Goal: Task Accomplishment & Management: Manage account settings

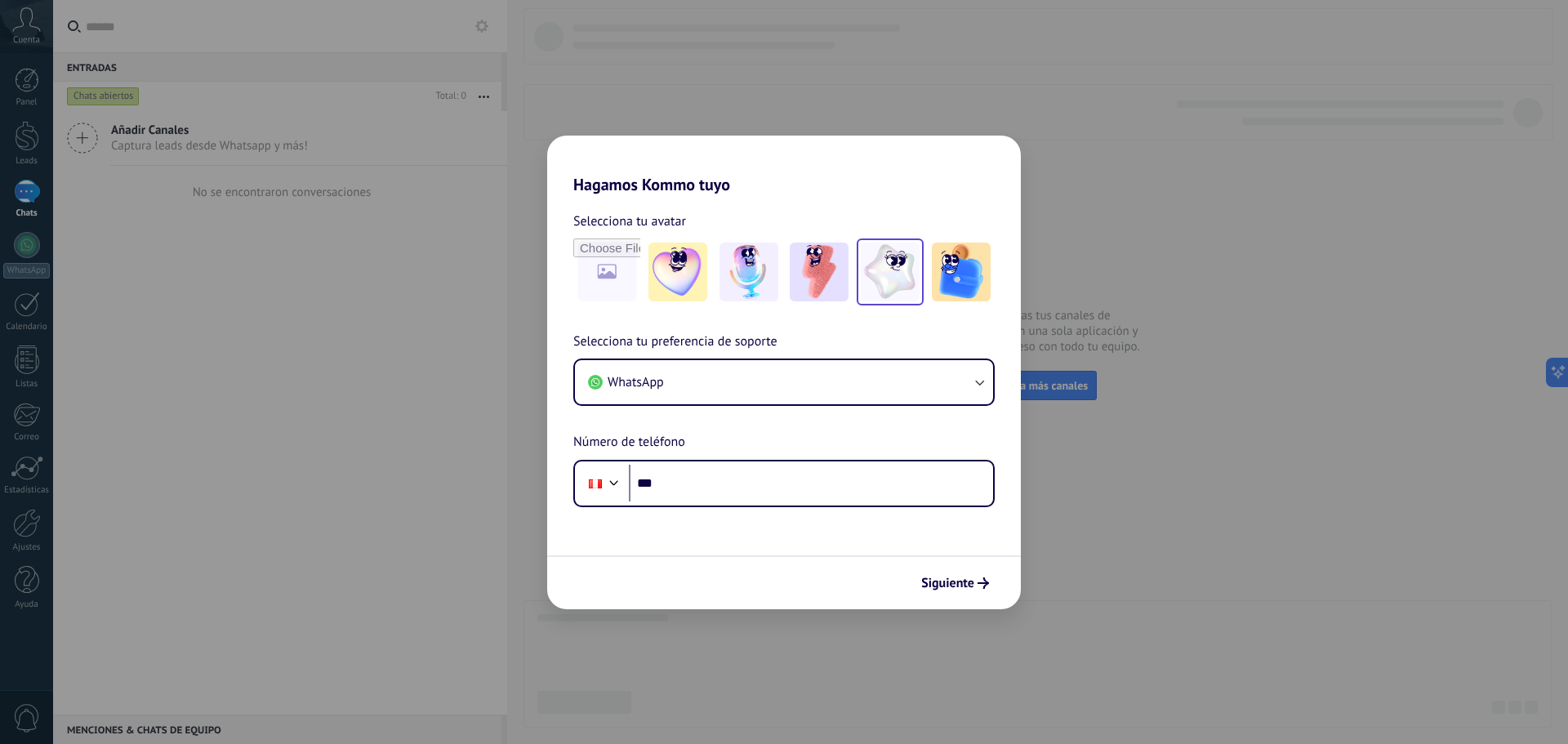
click at [905, 267] on img at bounding box center [890, 272] width 59 height 59
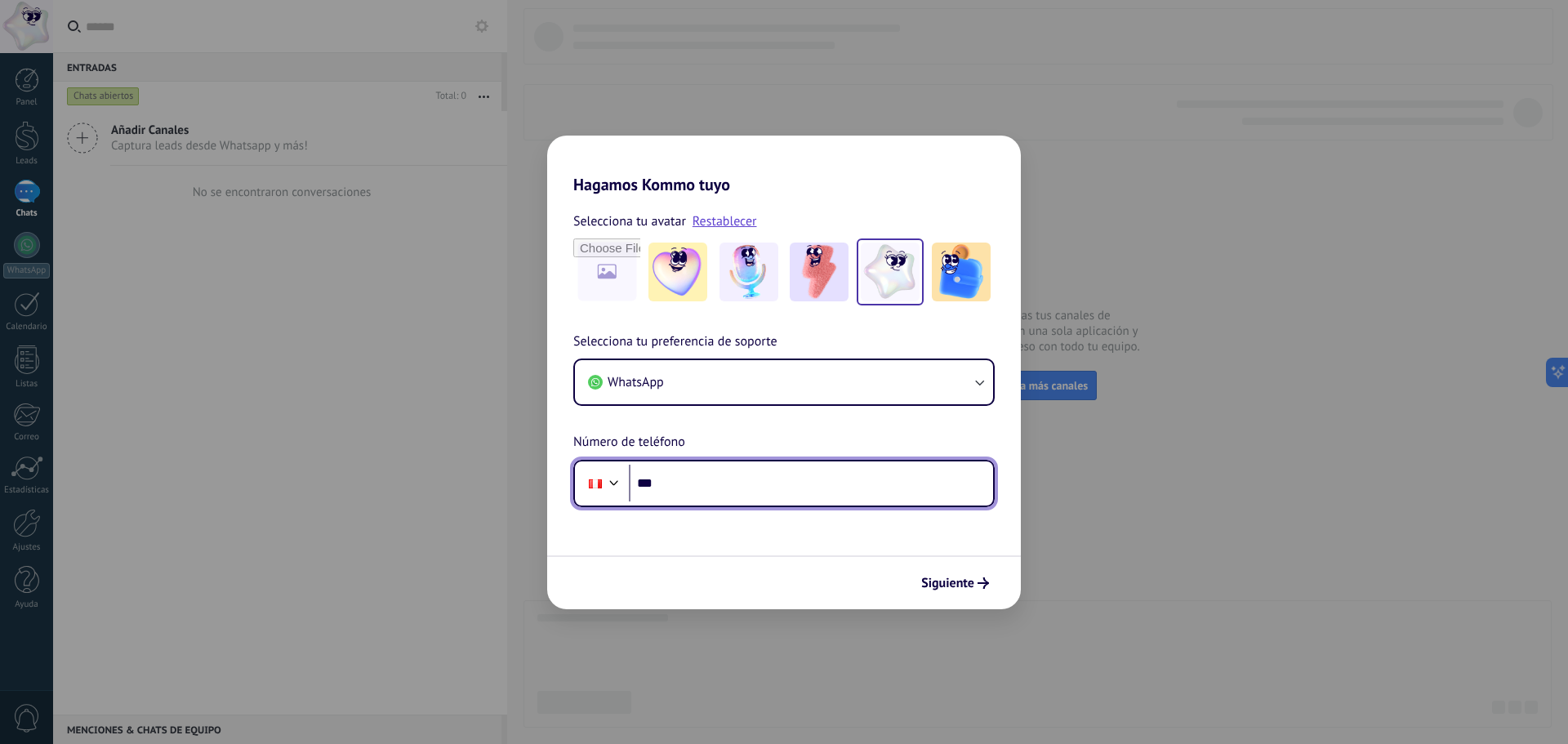
click at [720, 478] on input "***" at bounding box center [811, 484] width 364 height 37
type input "**********"
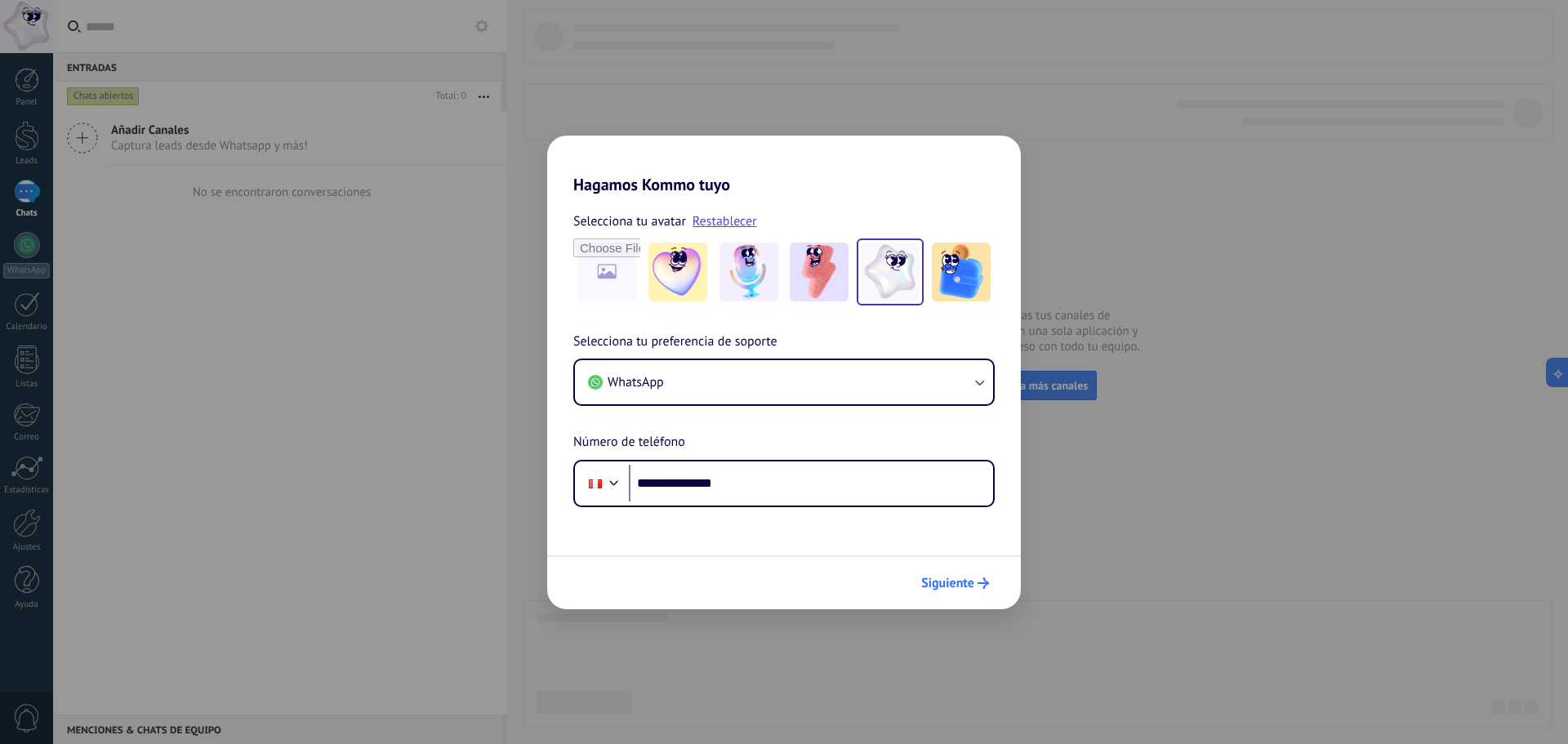
click at [974, 586] on span "Siguiente" at bounding box center [955, 583] width 68 height 12
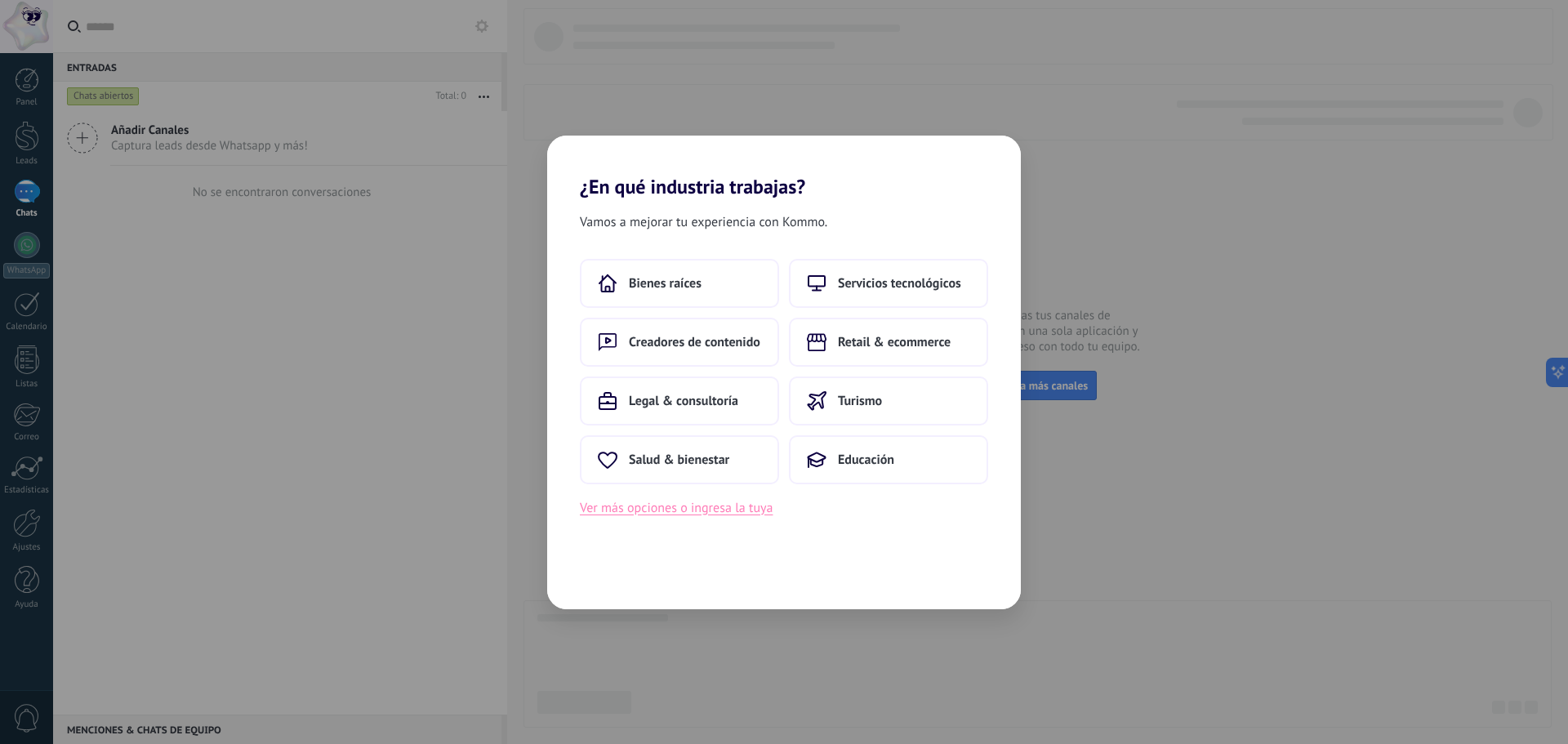
click at [744, 513] on button "Ver más opciones o ingresa la tuya" at bounding box center [676, 508] width 193 height 22
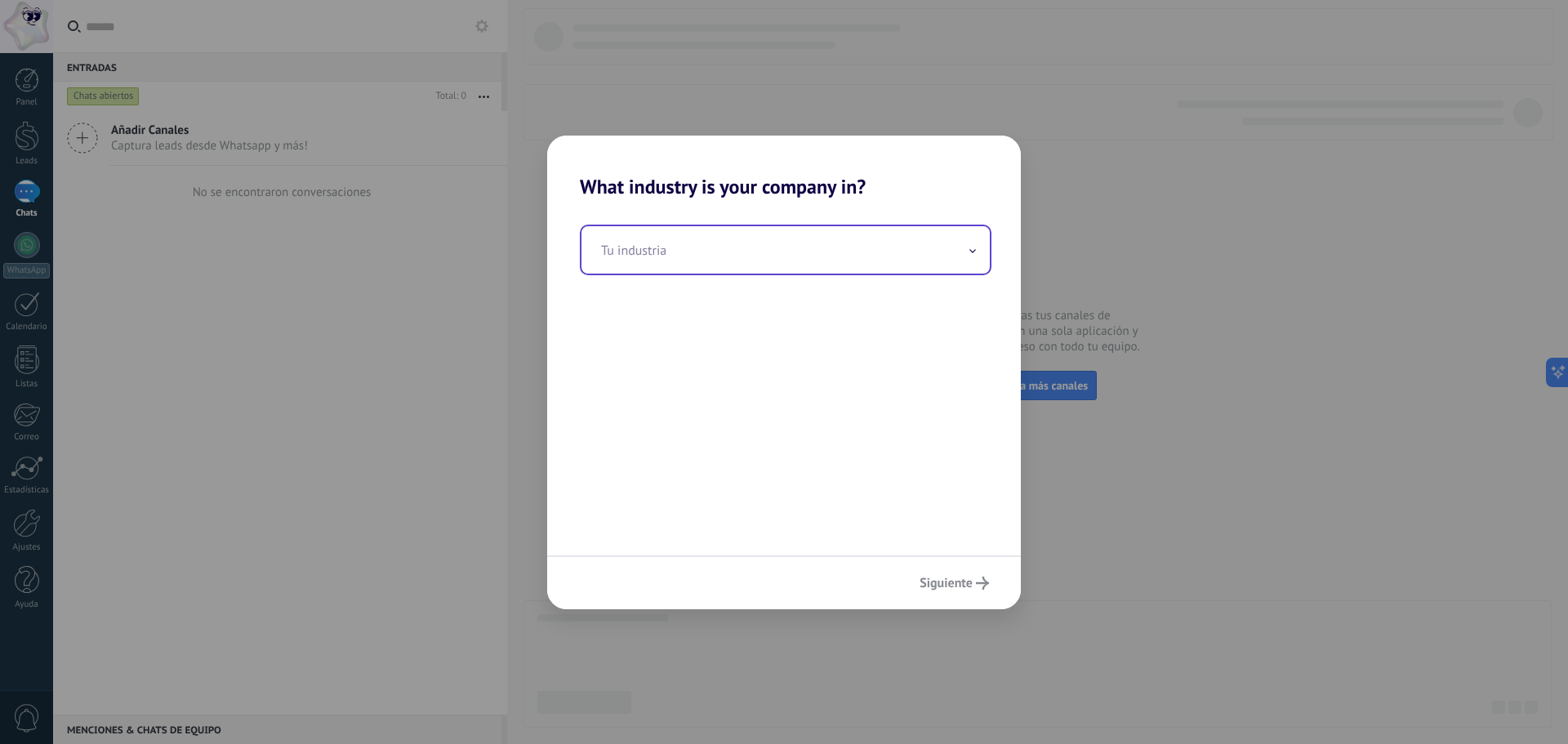
click at [760, 268] on input "text" at bounding box center [785, 250] width 408 height 47
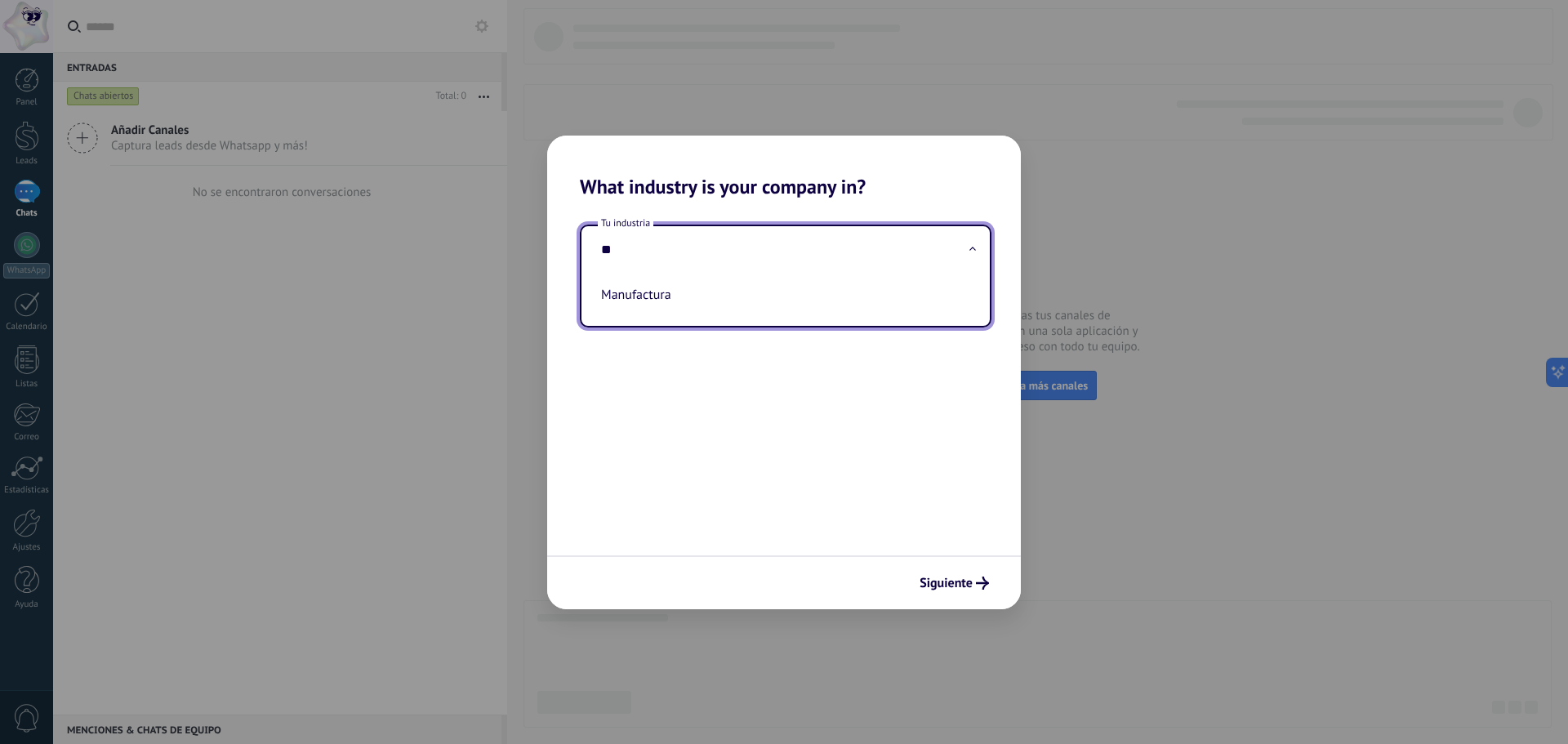
type input "*"
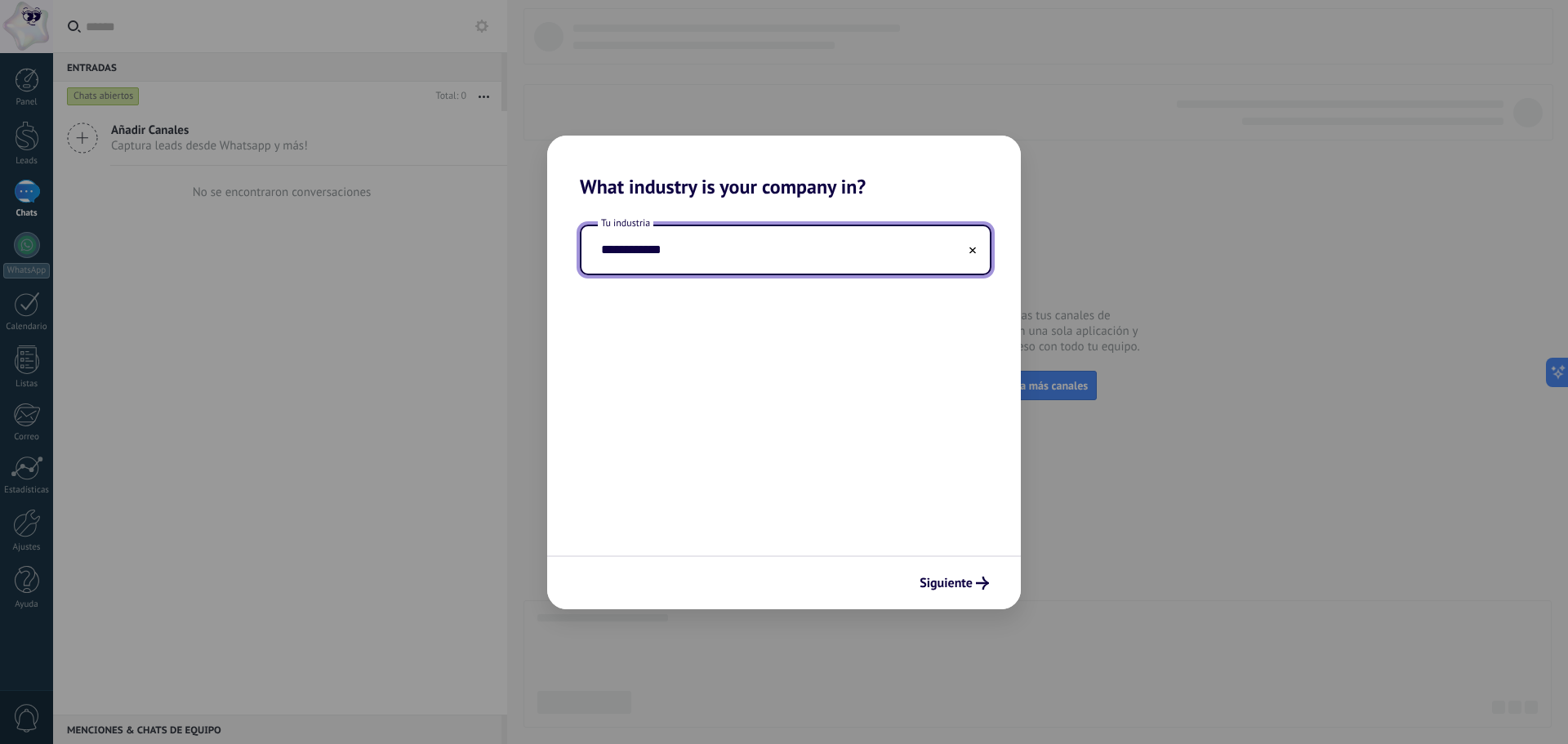
click at [633, 238] on input "**********" at bounding box center [785, 250] width 408 height 47
type input "*"
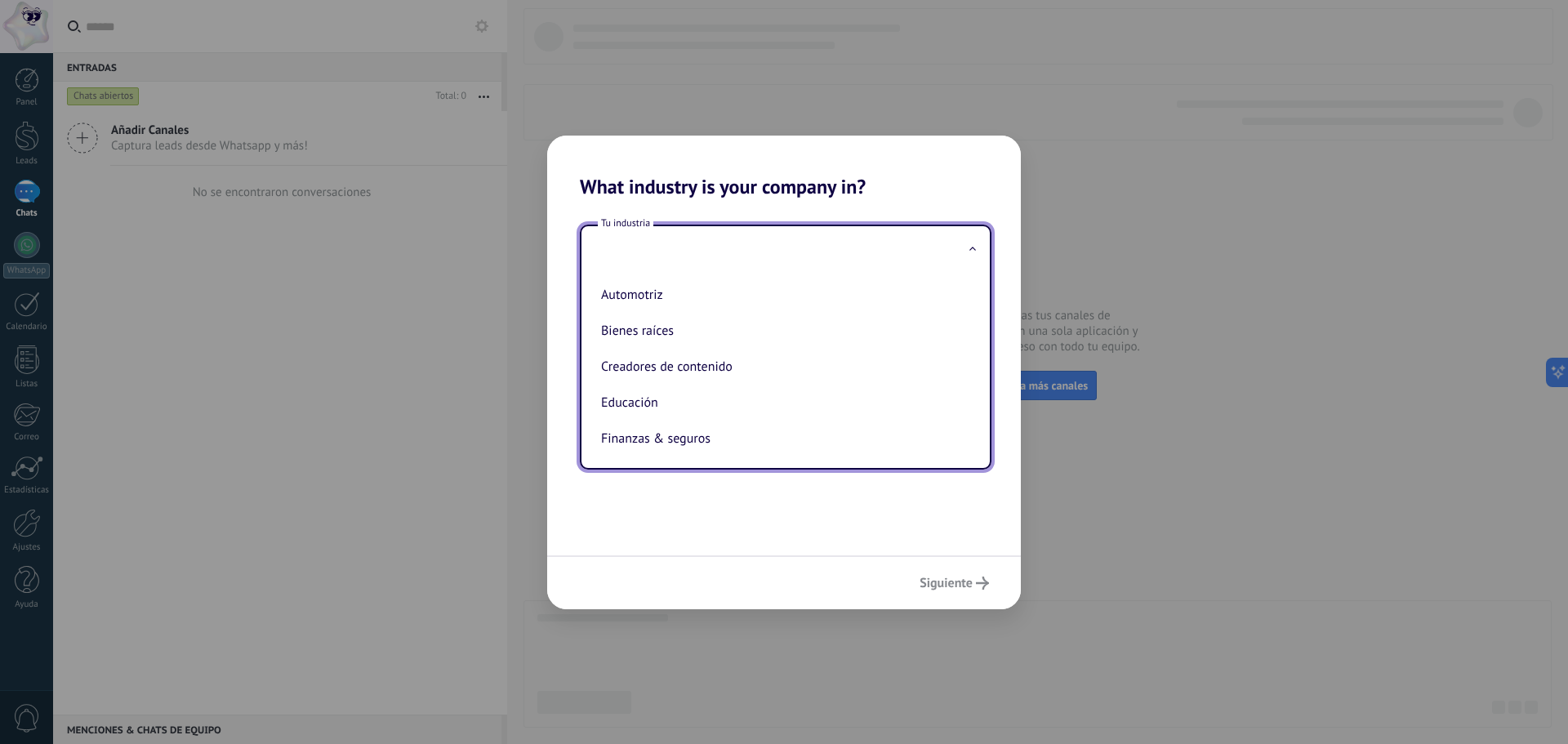
click at [653, 234] on input "text" at bounding box center [785, 250] width 408 height 47
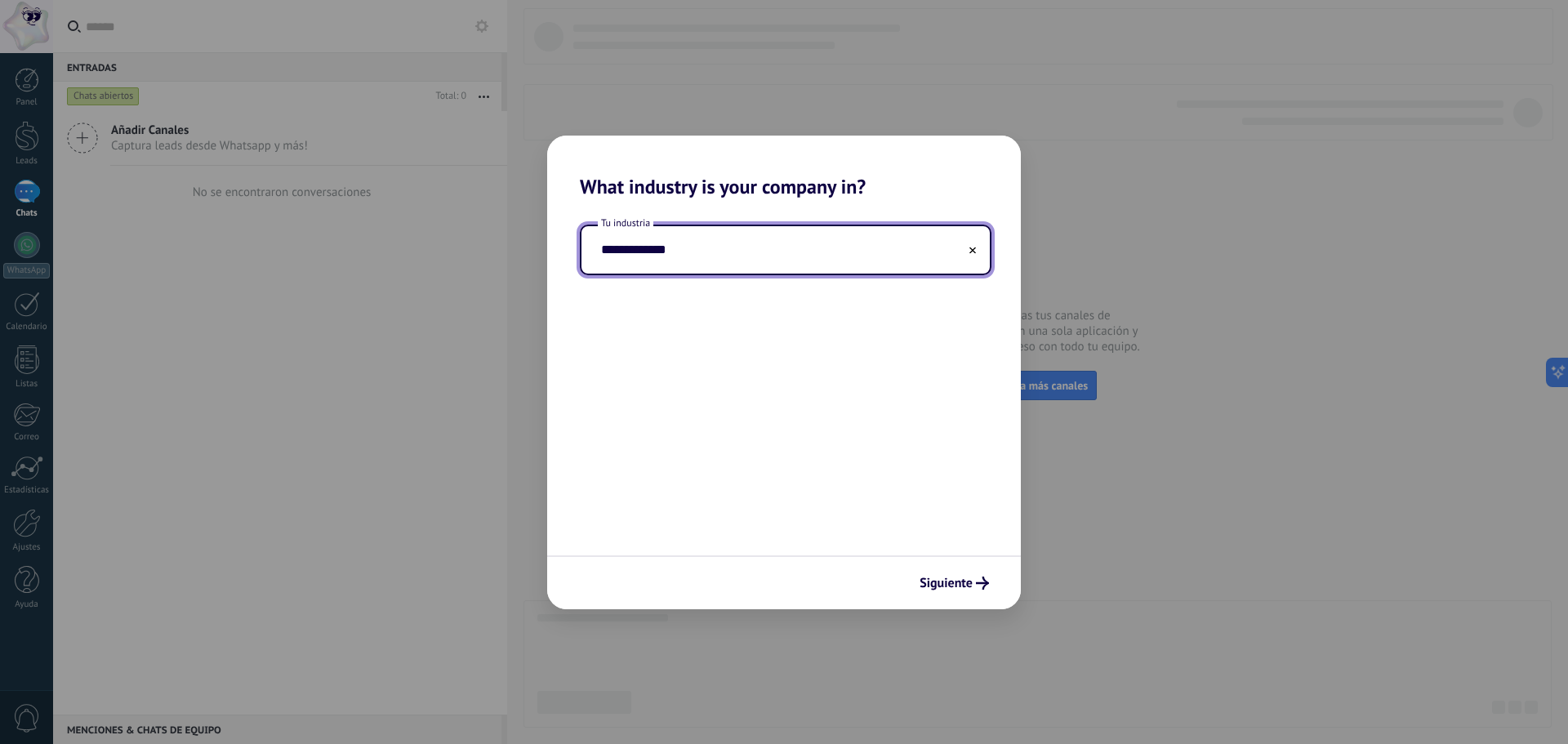
click at [601, 248] on input "**********" at bounding box center [785, 250] width 408 height 47
type input "**********"
click at [964, 573] on button "Siguiente" at bounding box center [955, 582] width 84 height 27
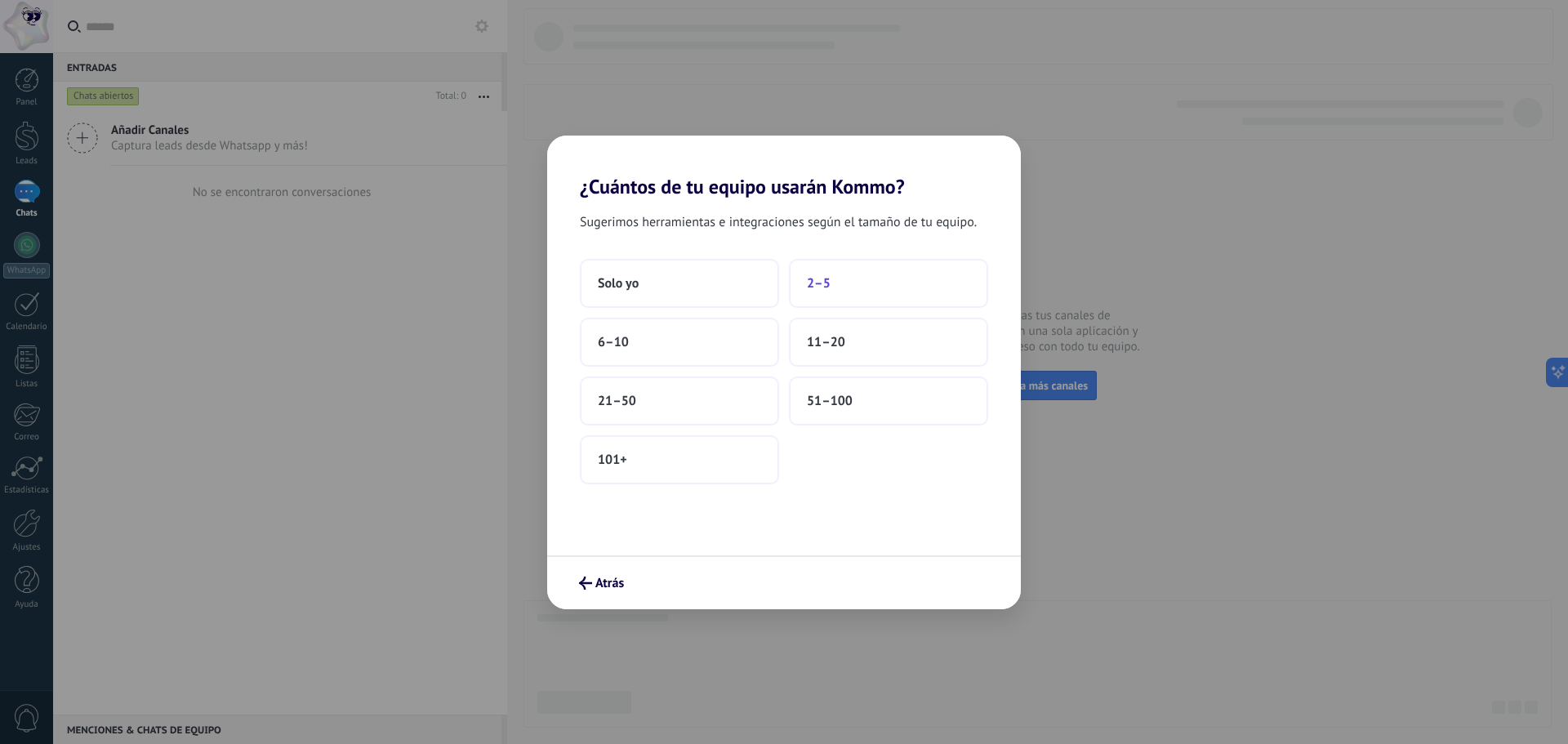
click at [857, 297] on button "2–5" at bounding box center [889, 283] width 200 height 49
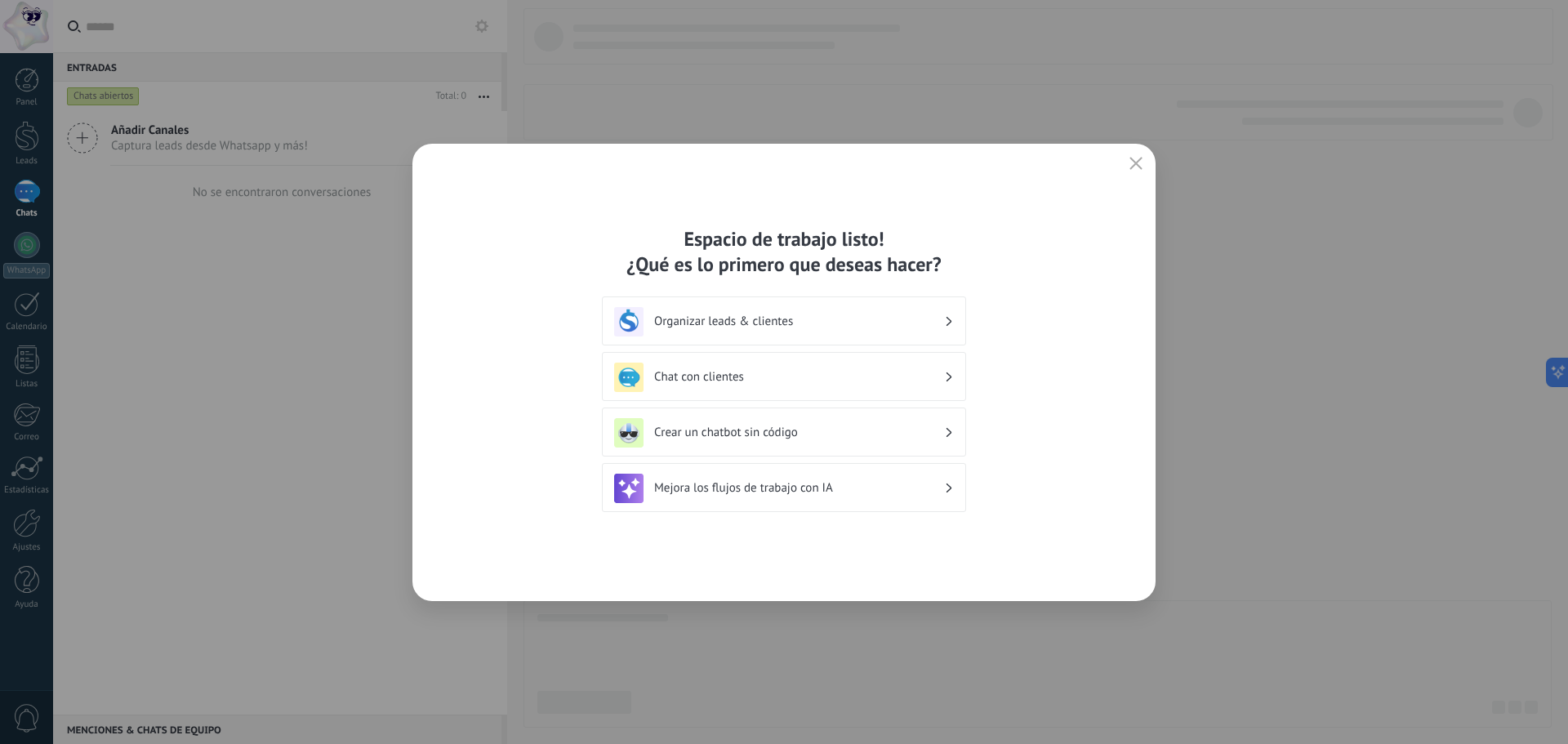
click at [853, 326] on h3 "Organizar leads & clientes" at bounding box center [799, 321] width 290 height 16
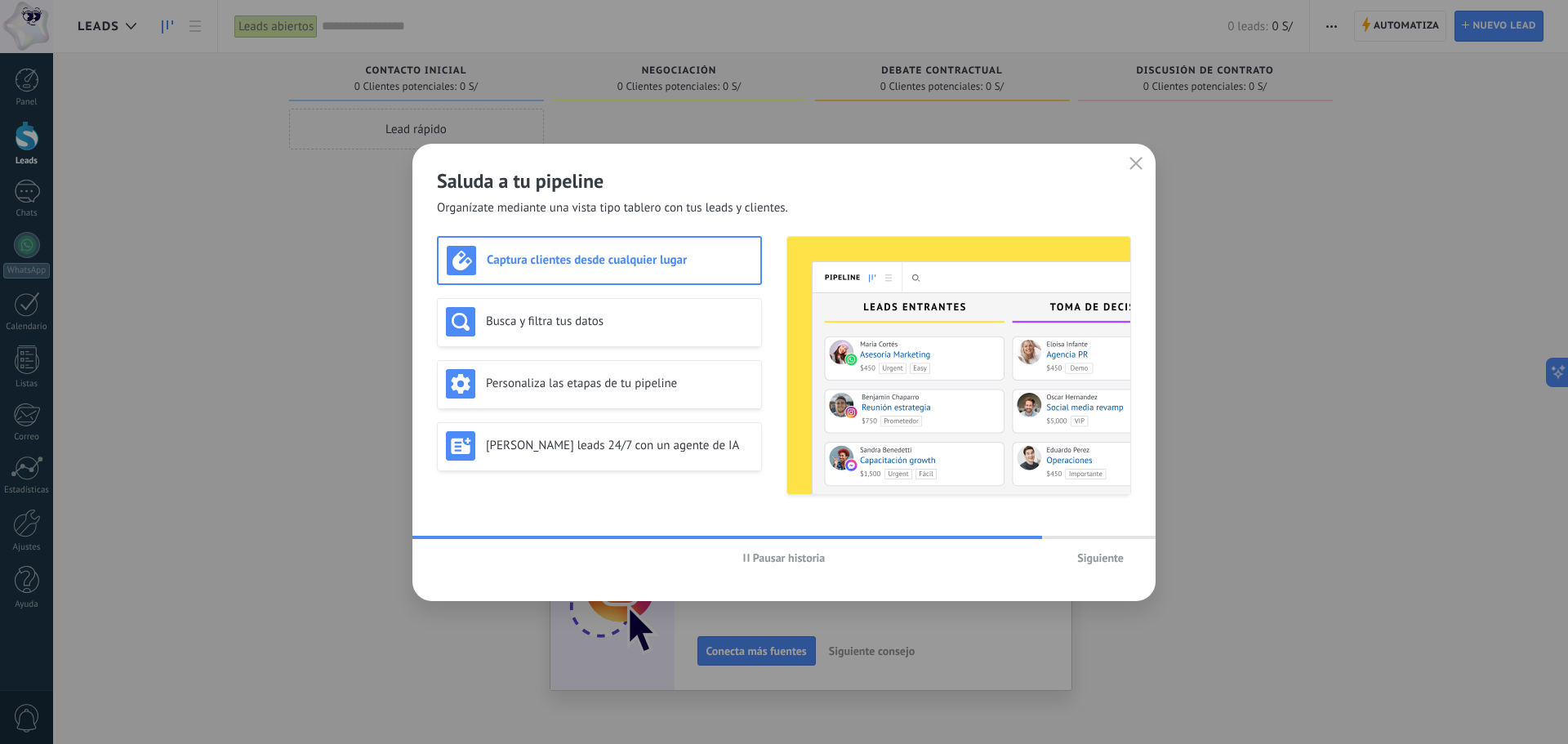
click at [743, 553] on span "Pausar historia" at bounding box center [784, 558] width 82 height 12
click at [614, 310] on div "Busca y filtra tus datos" at bounding box center [599, 322] width 308 height 29
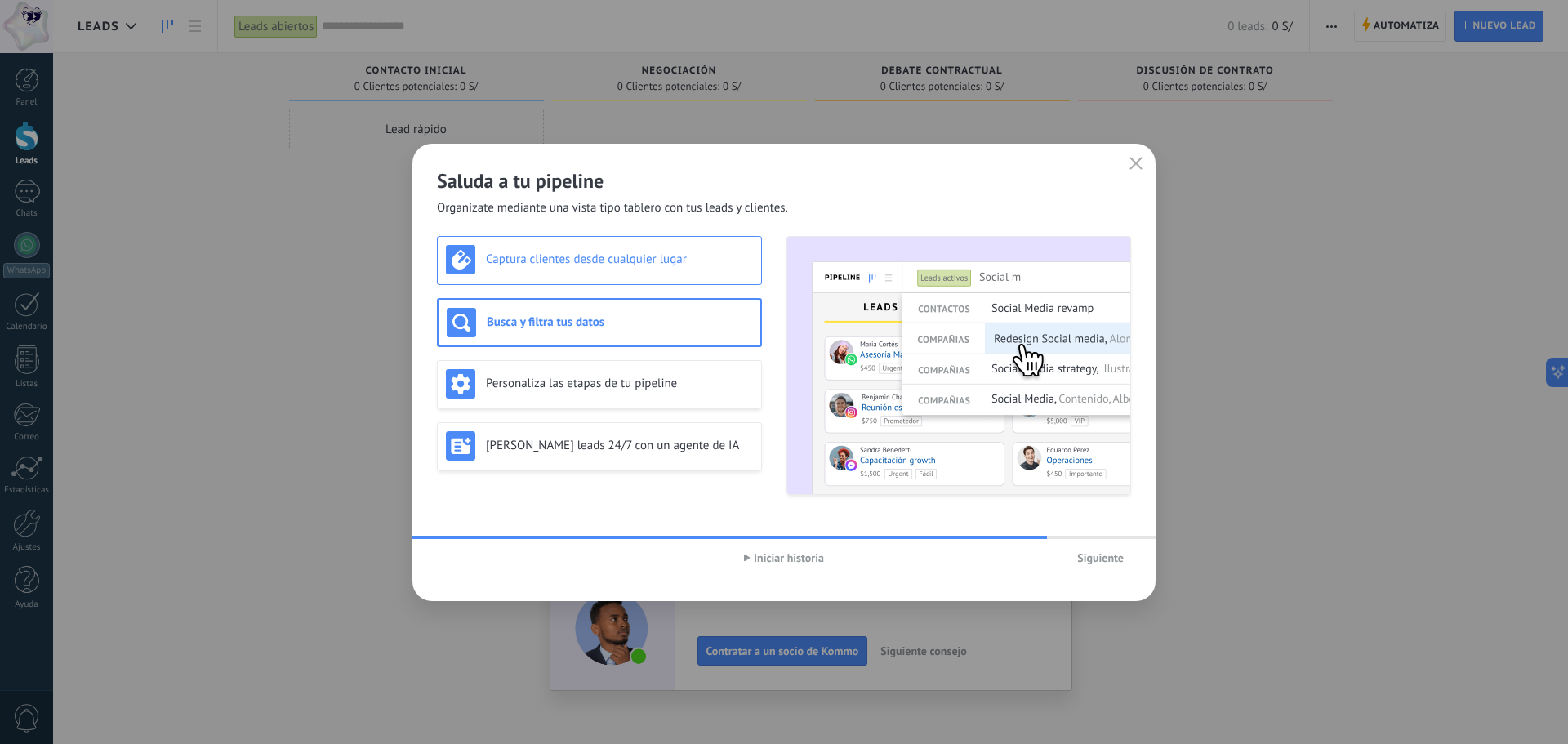
click at [605, 281] on div "Captura clientes desde cualquier lugar" at bounding box center [599, 260] width 325 height 49
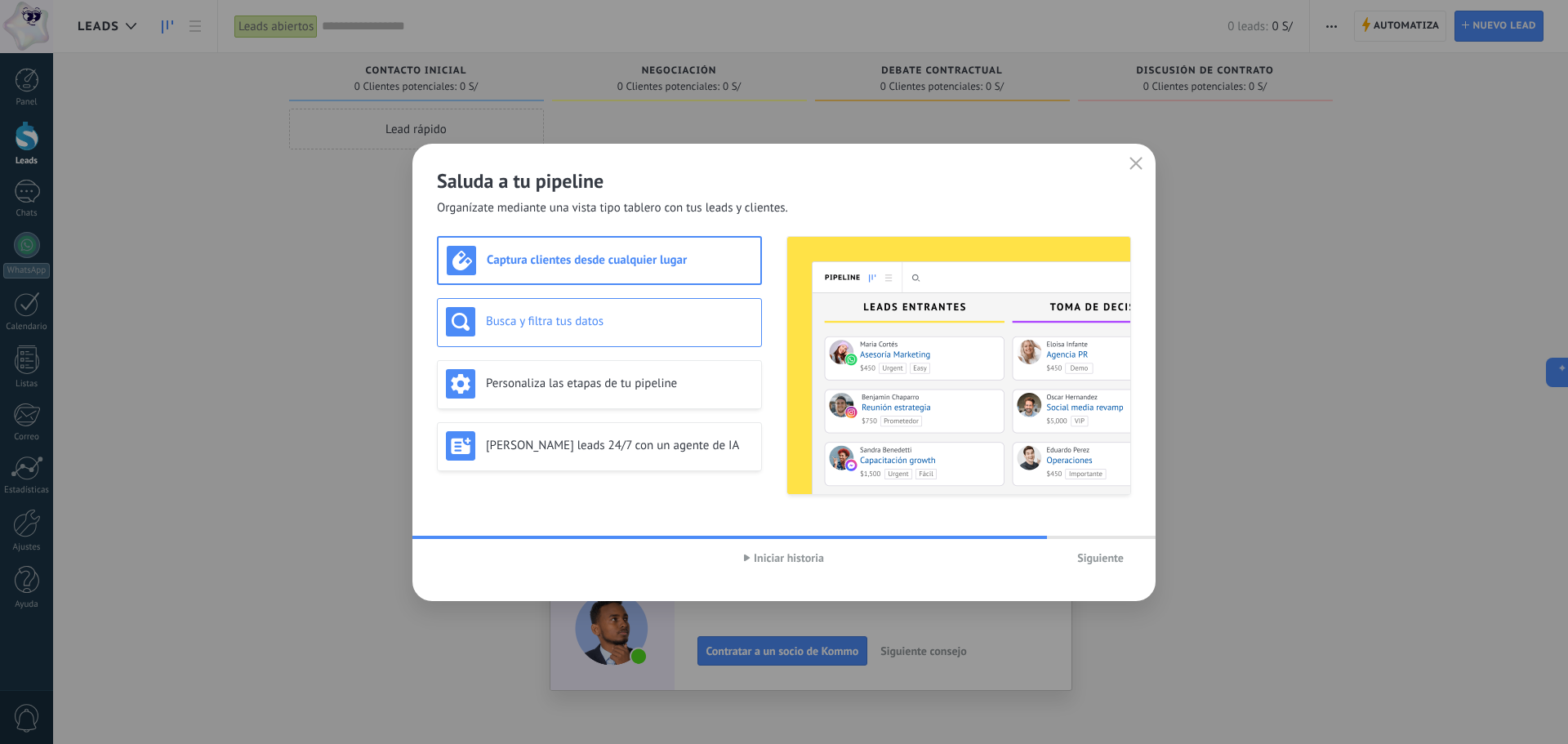
click at [613, 307] on div "Busca y filtra tus datos" at bounding box center [599, 322] width 308 height 29
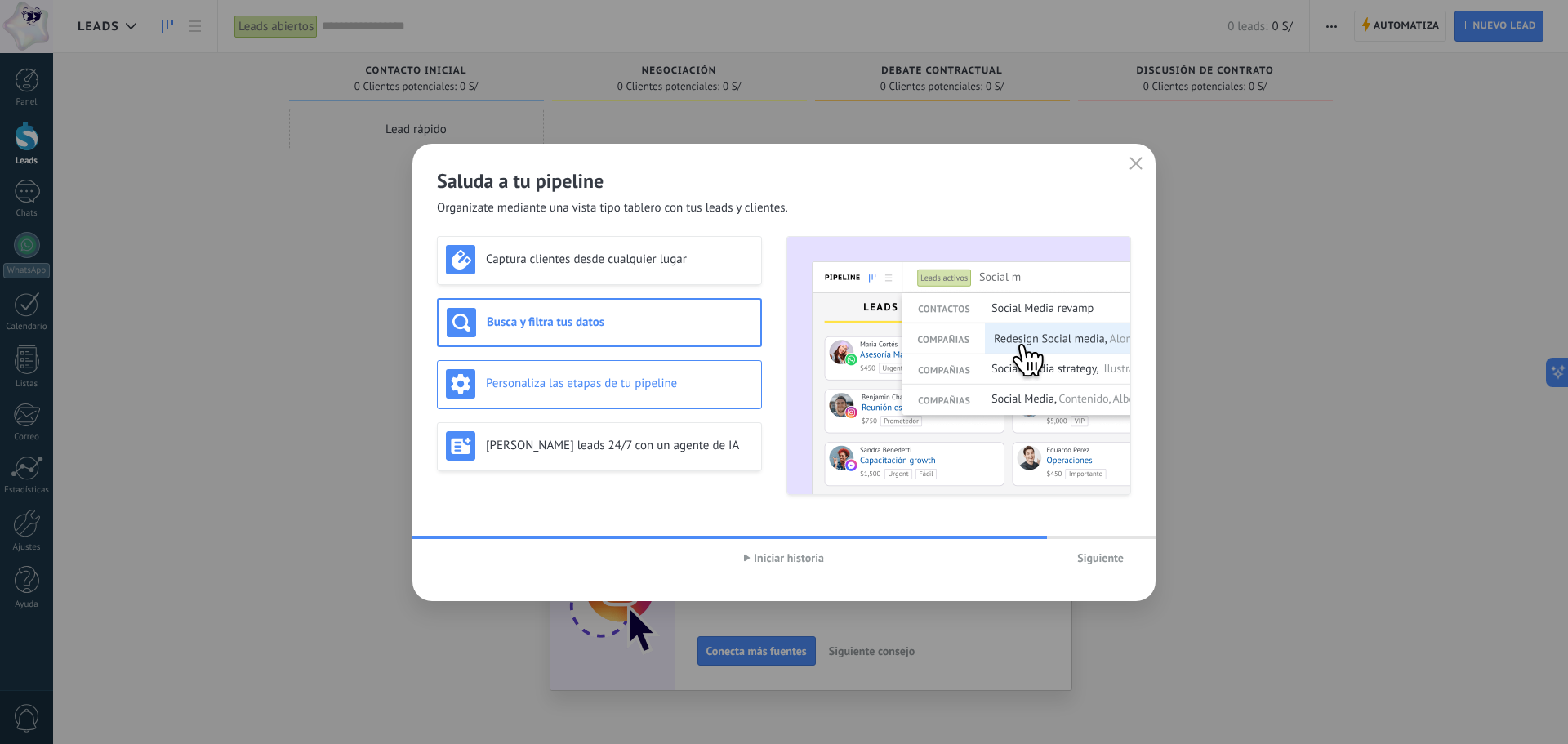
click at [622, 378] on h3 "Personaliza las etapas de tu pipeline" at bounding box center [619, 384] width 267 height 16
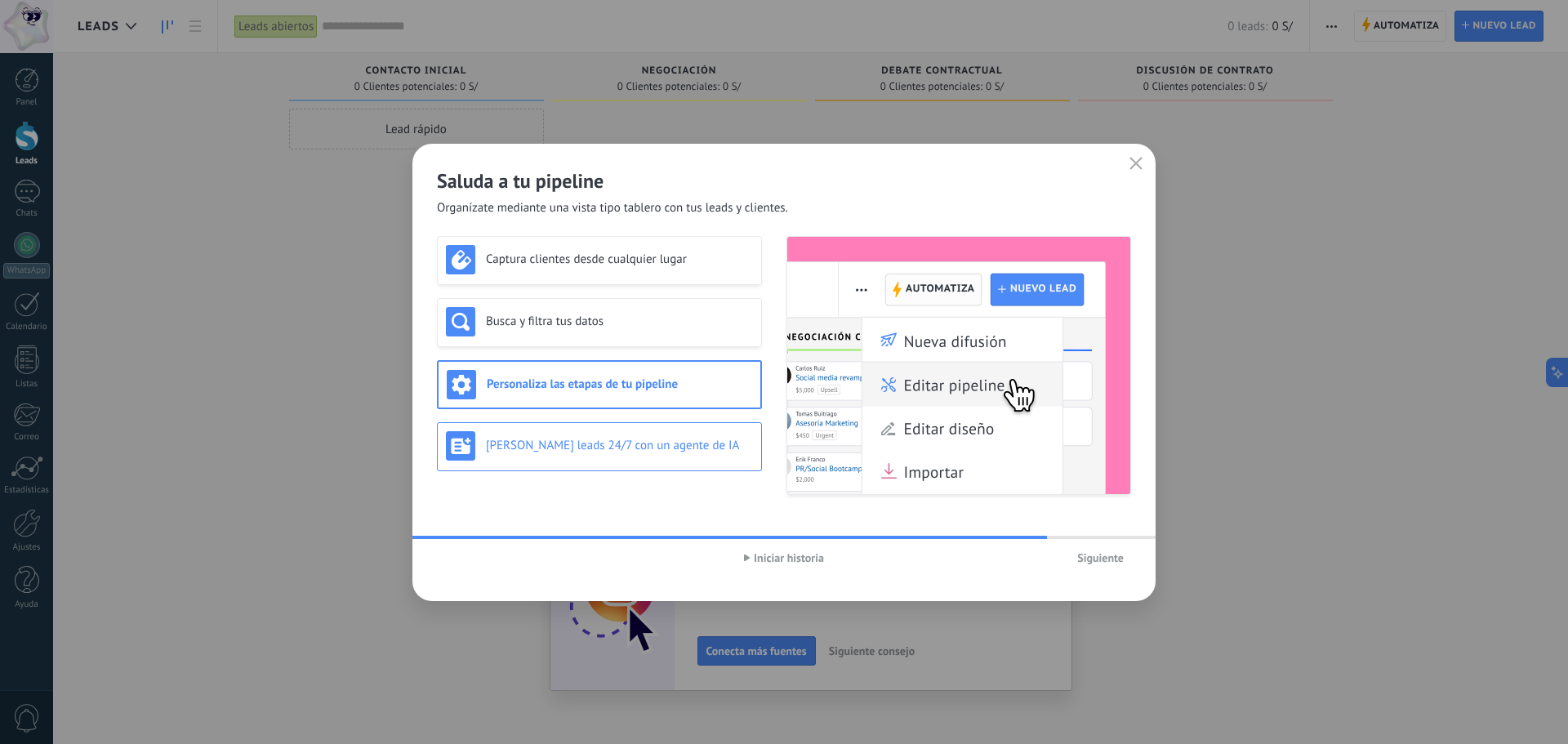
click at [603, 445] on h3 "Genera leads 24/7 con un agente de IA" at bounding box center [619, 445] width 267 height 16
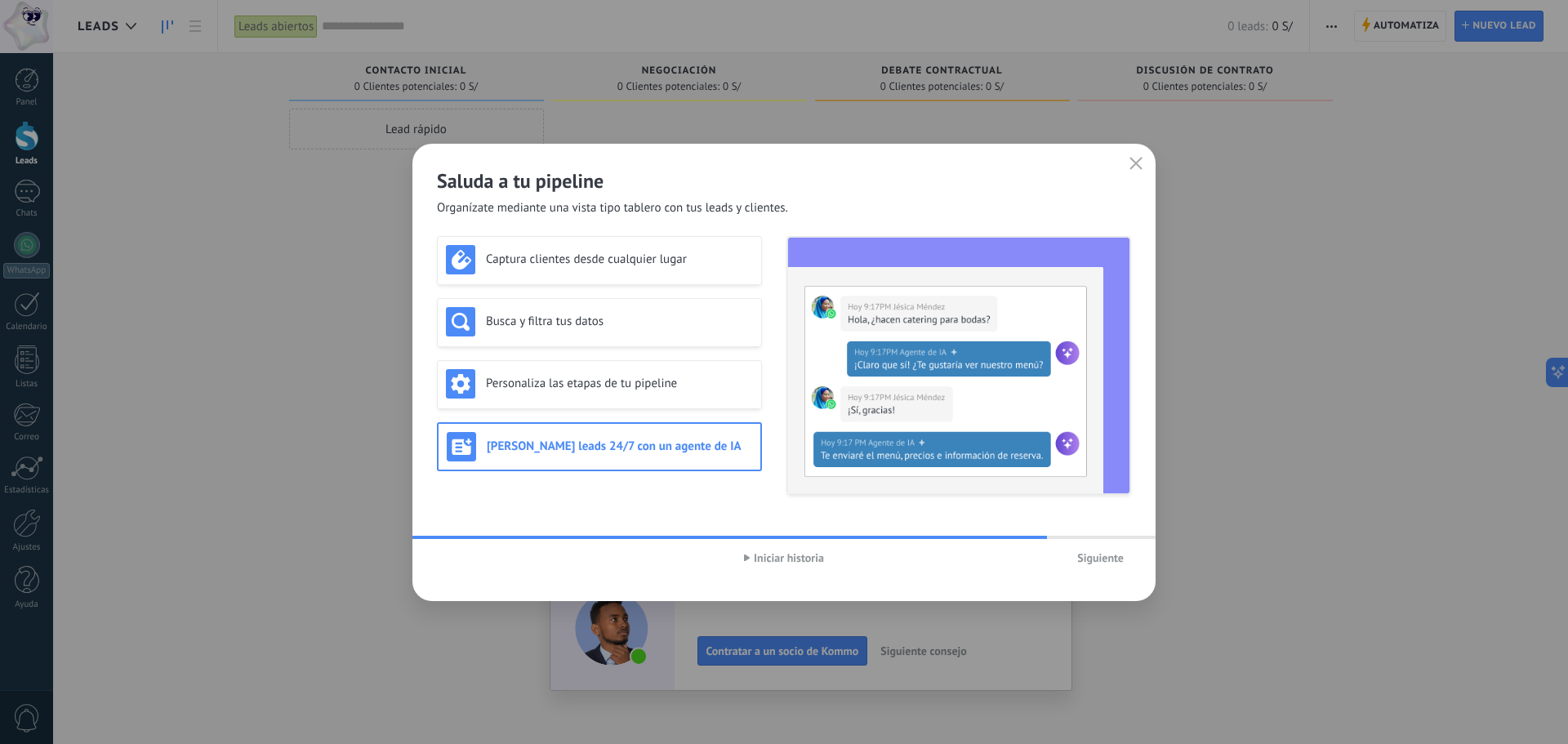
click at [1112, 562] on span "Siguiente" at bounding box center [1101, 558] width 47 height 12
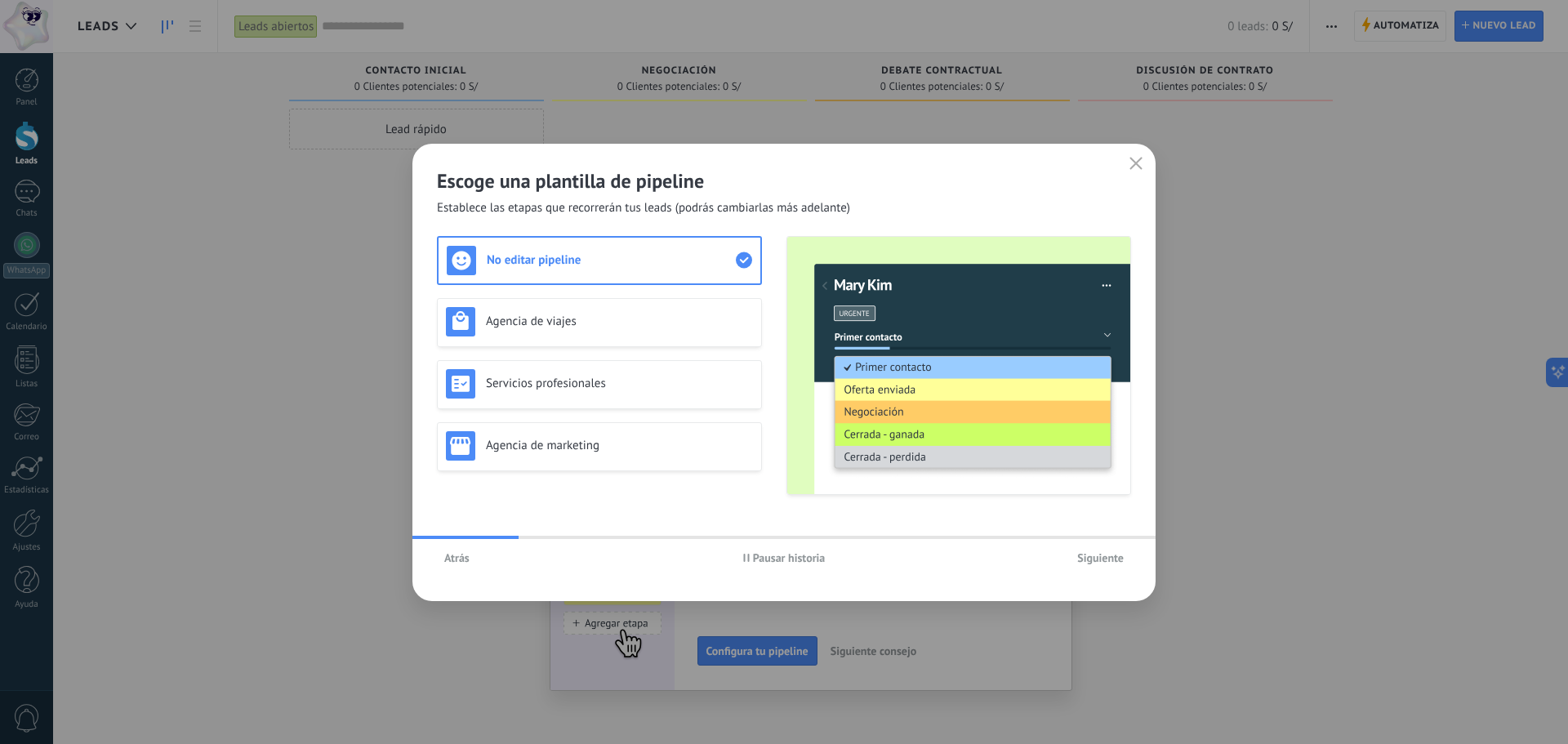
click at [740, 553] on button "Pausar historia" at bounding box center [784, 557] width 97 height 24
click at [612, 336] on div "Agencia de viajes" at bounding box center [599, 322] width 308 height 29
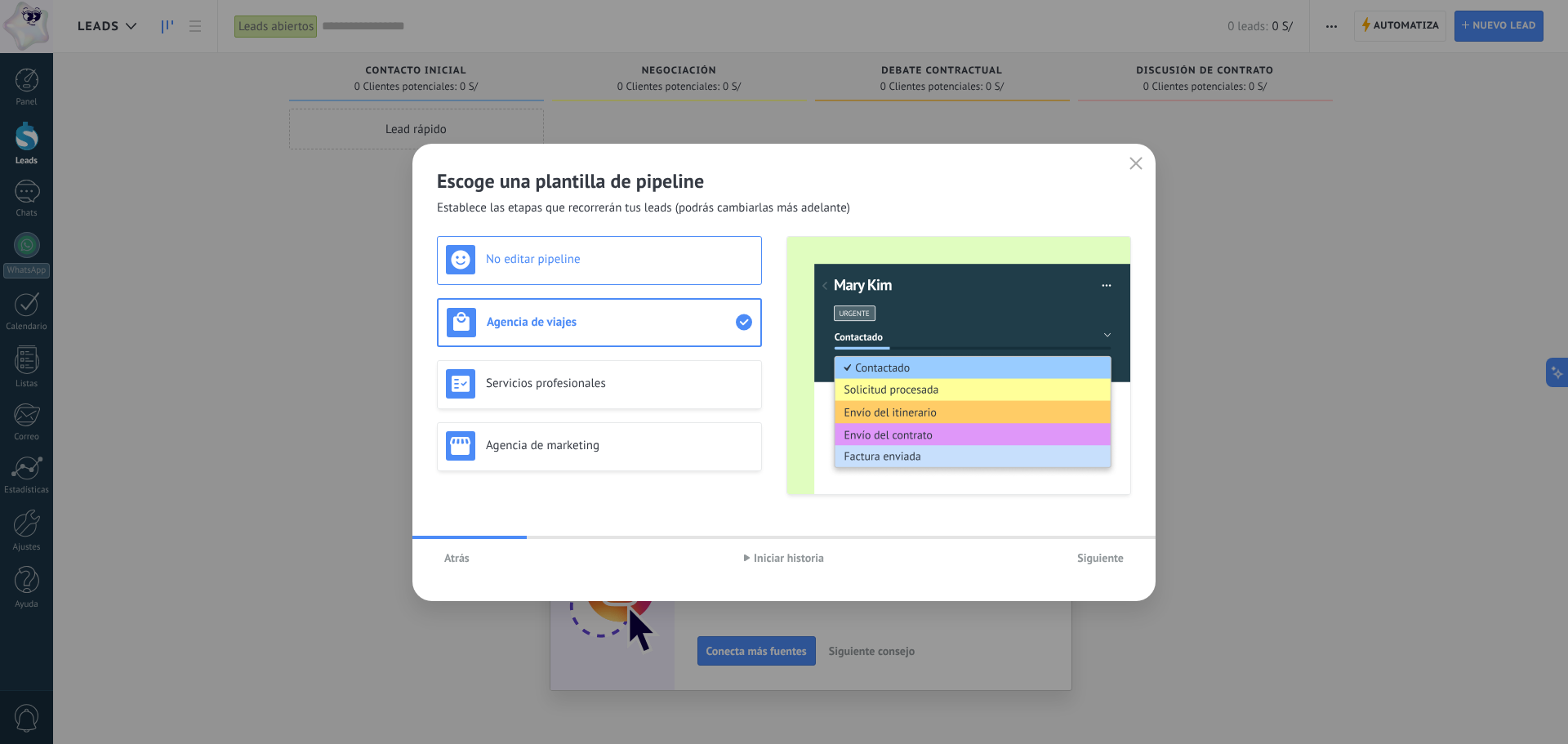
click at [618, 278] on div "No editar pipeline" at bounding box center [599, 260] width 325 height 49
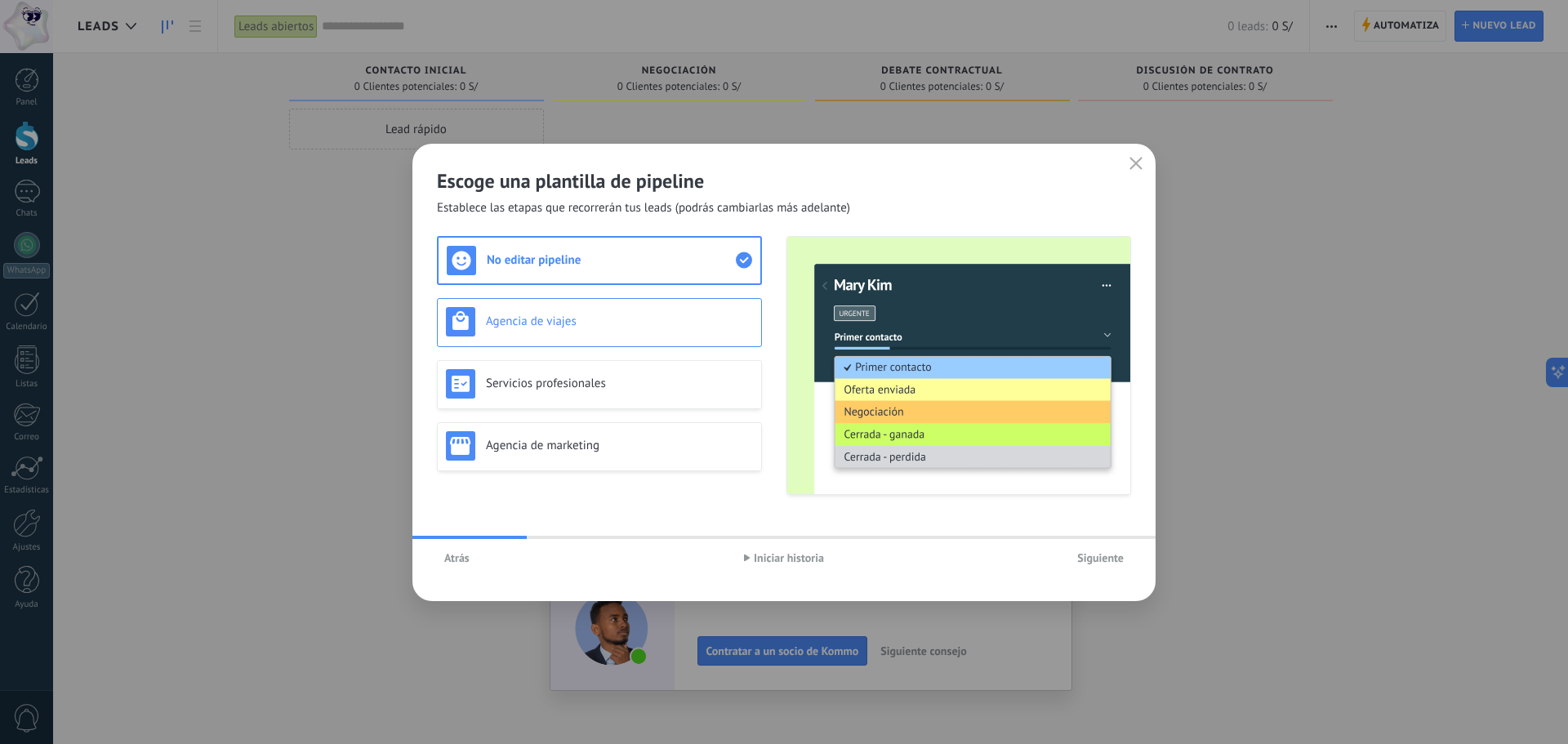
click at [632, 308] on div "Agencia de viajes" at bounding box center [599, 322] width 308 height 29
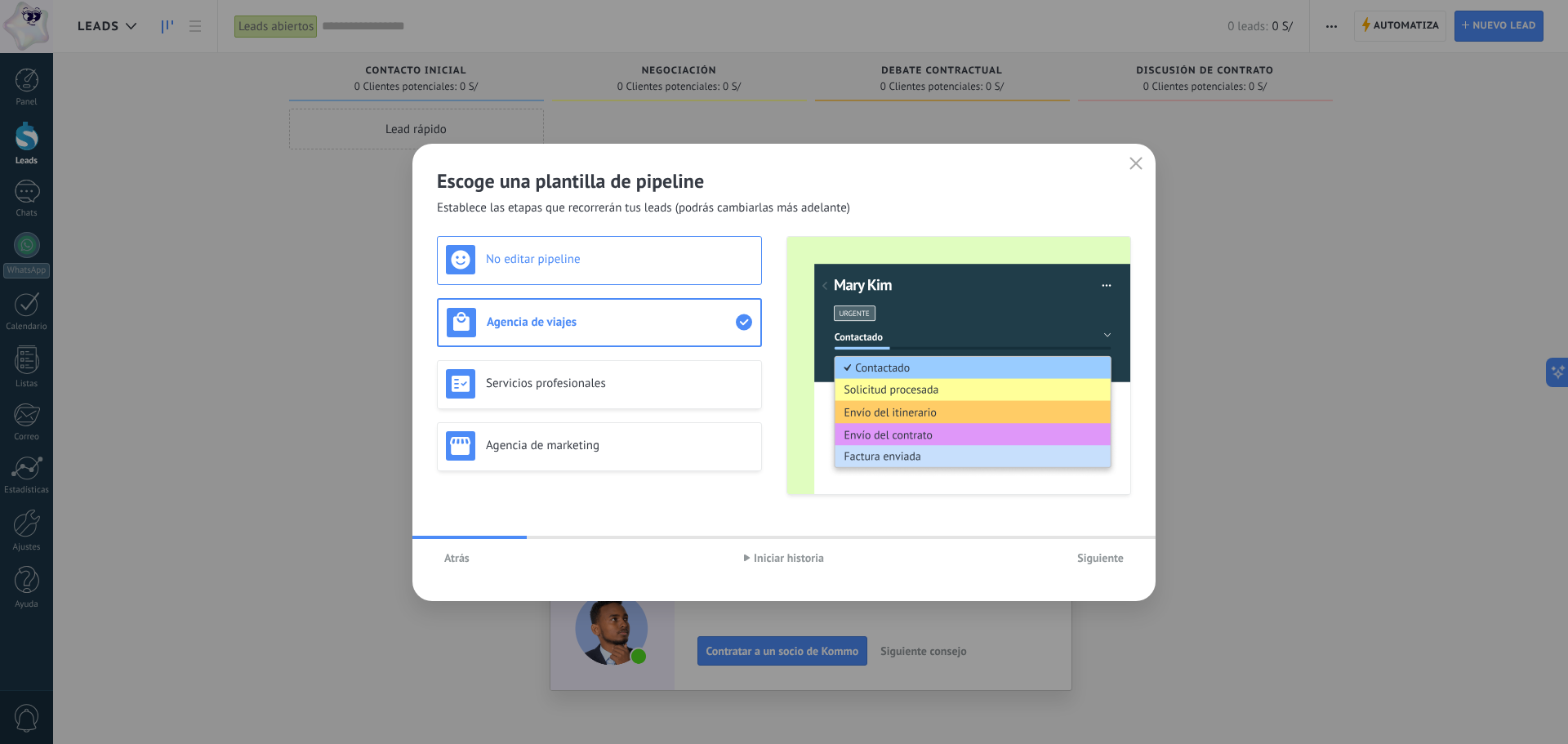
click at [633, 263] on h3 "No editar pipeline" at bounding box center [619, 259] width 267 height 16
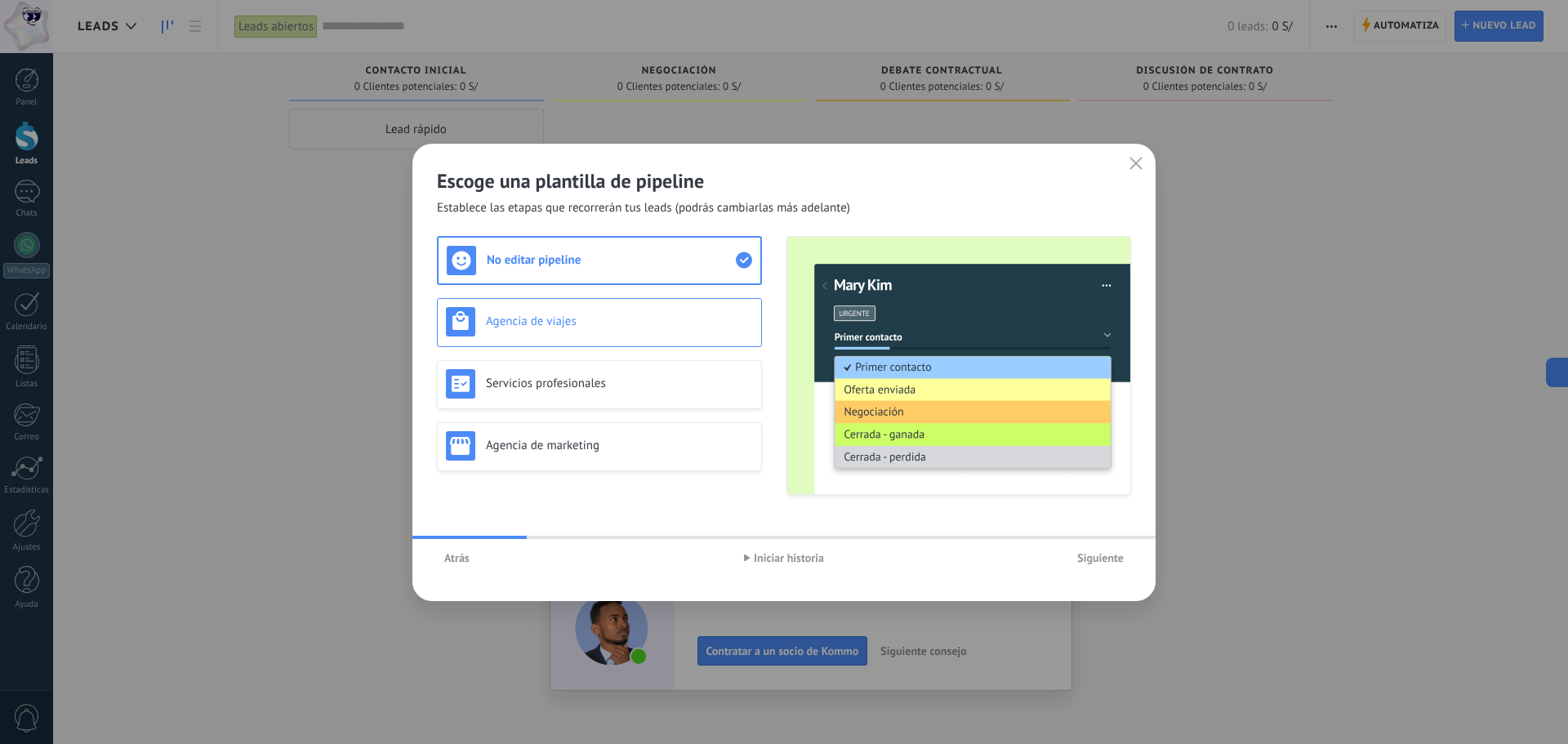
click at [637, 315] on h3 "Agencia de viajes" at bounding box center [619, 321] width 267 height 16
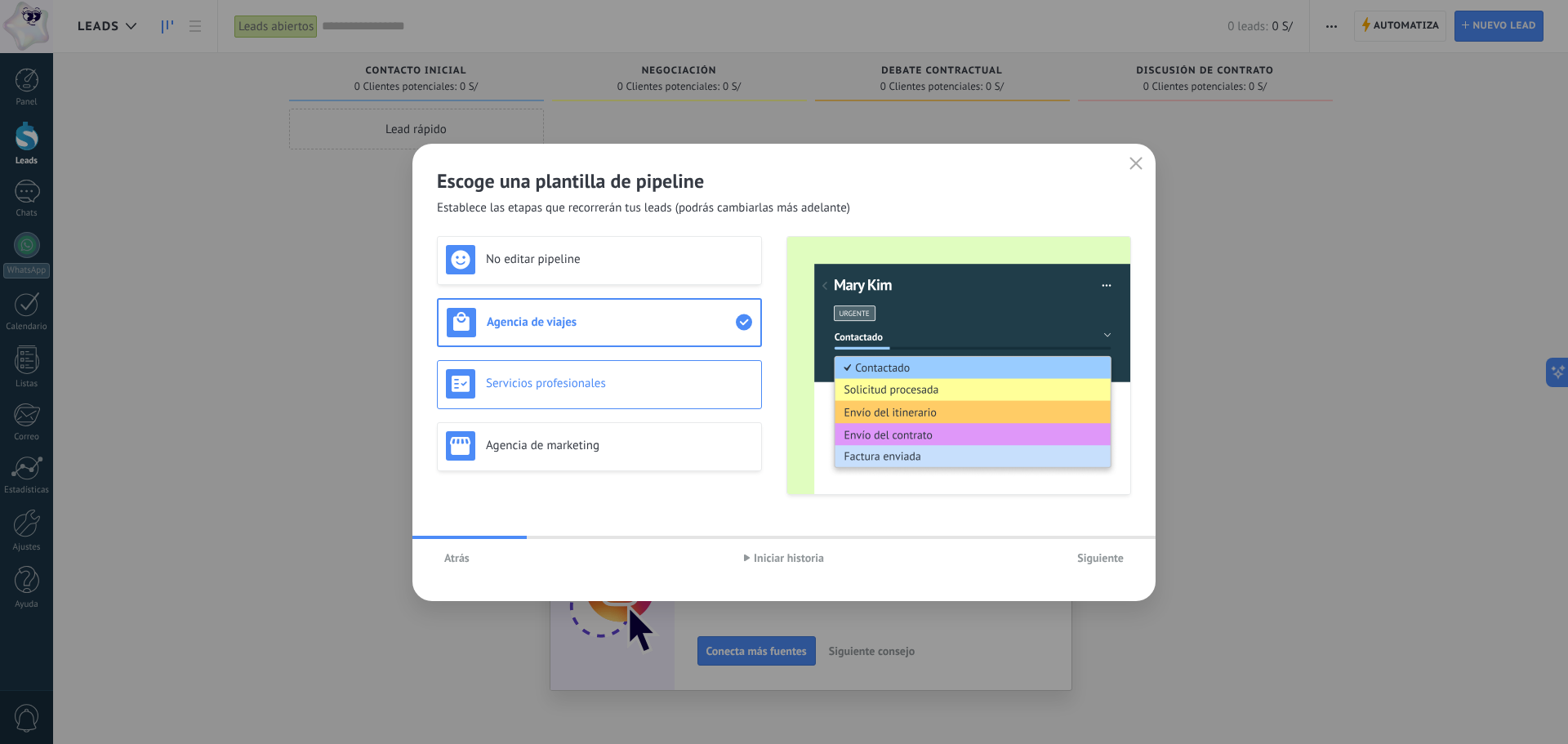
click at [618, 382] on h3 "Servicios profesionales" at bounding box center [619, 384] width 267 height 16
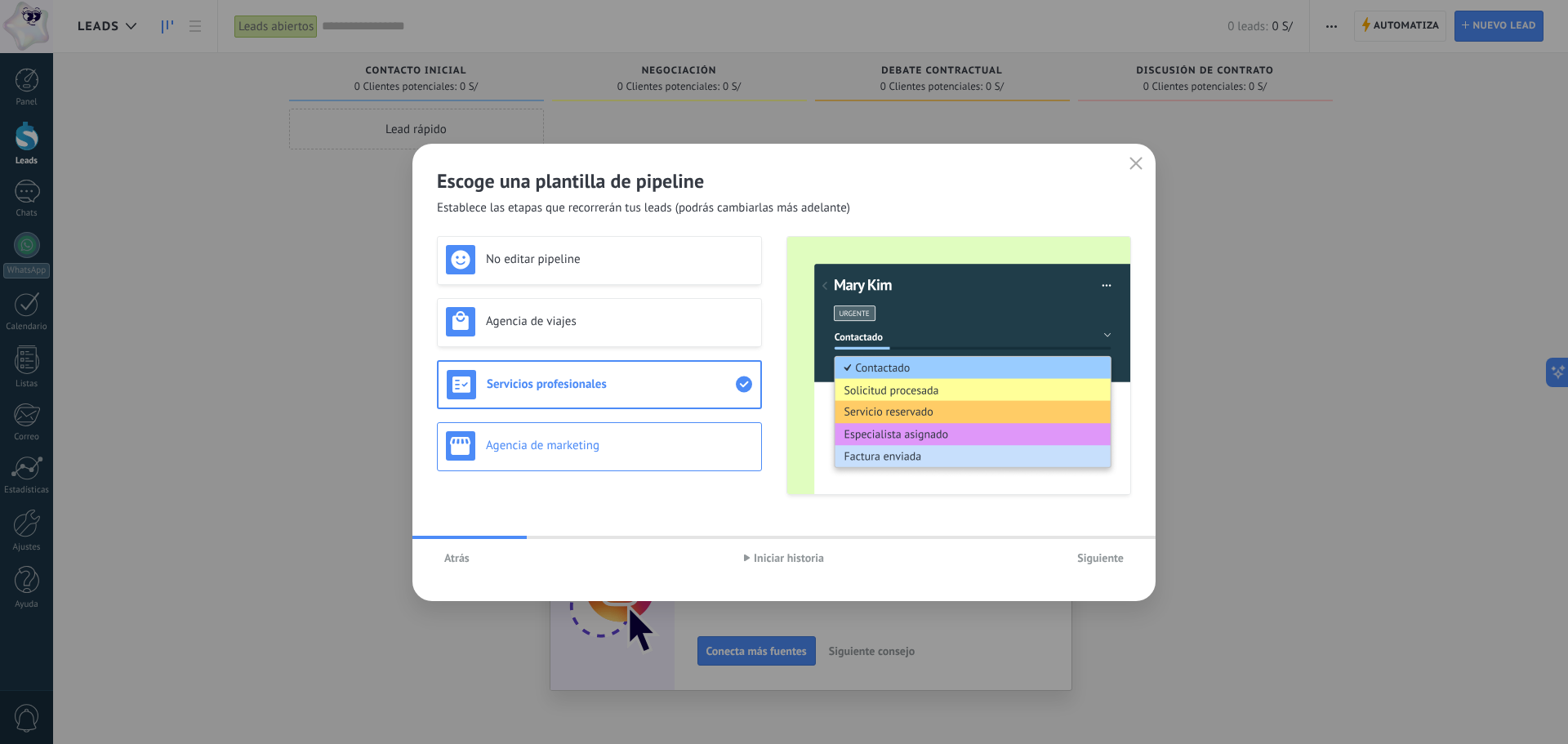
click at [623, 442] on h3 "Agencia de marketing" at bounding box center [619, 445] width 267 height 16
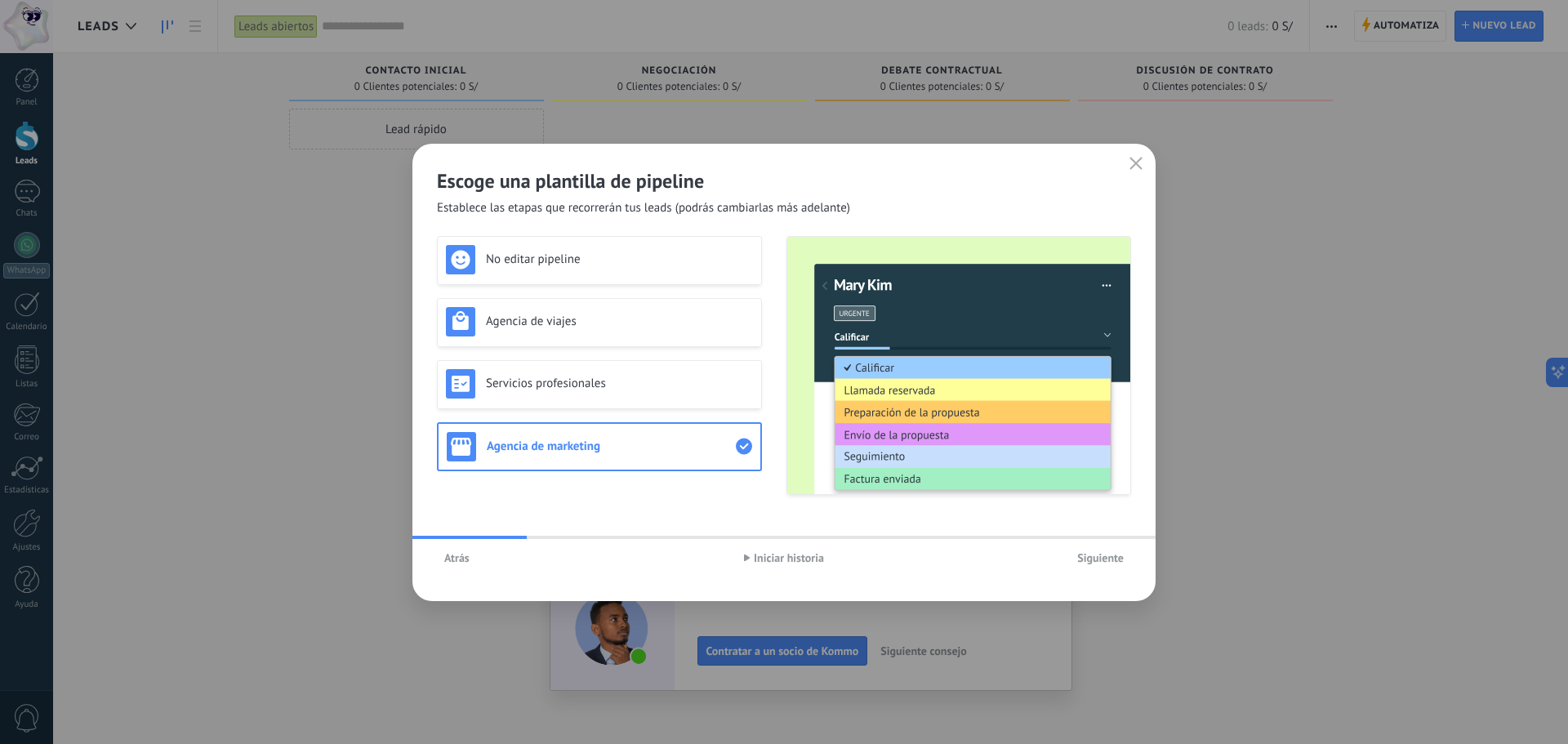
click at [1095, 569] on button "Siguiente" at bounding box center [1101, 557] width 62 height 24
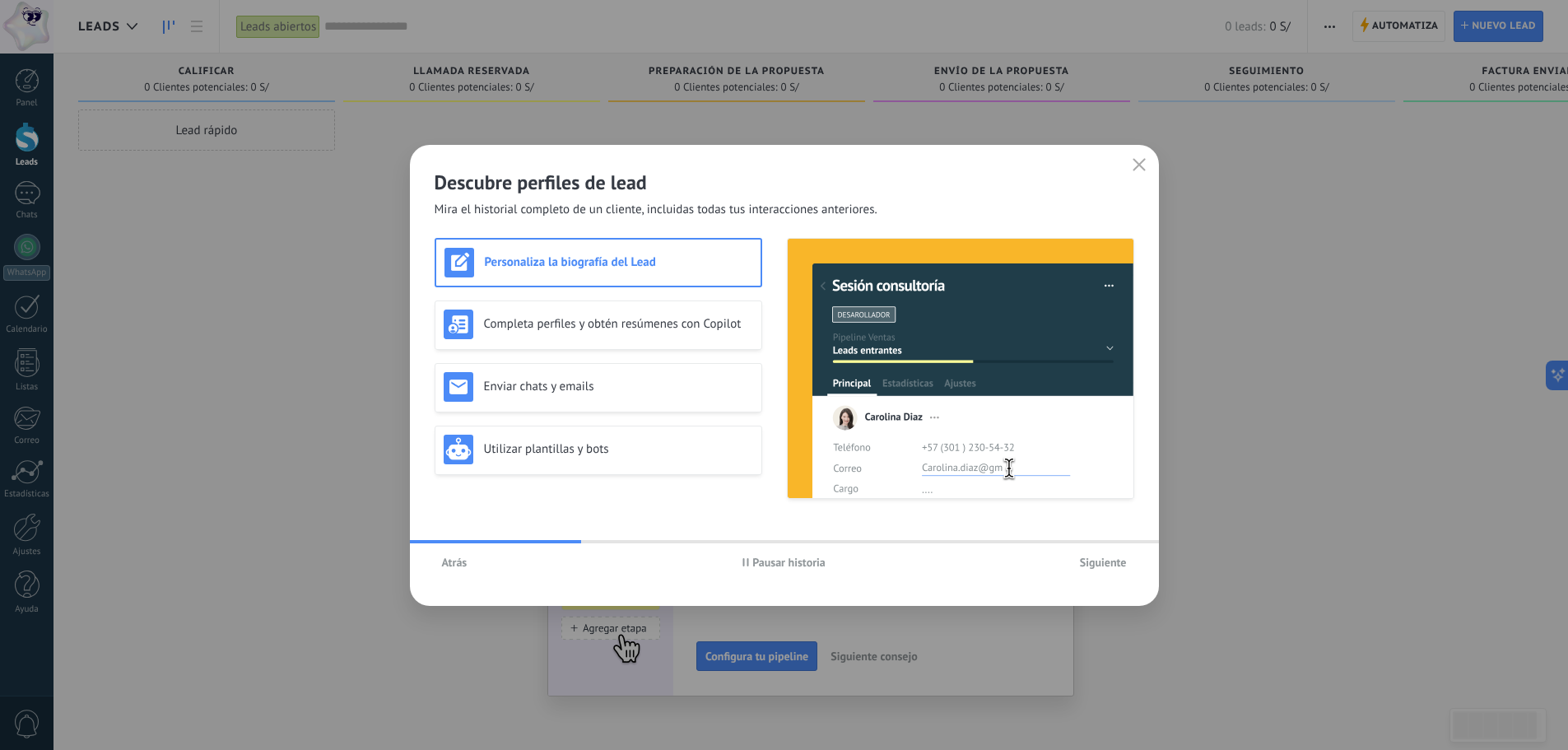
click at [779, 554] on button "Pausar historia" at bounding box center [784, 562] width 98 height 25
click at [623, 336] on div "Completa perfiles y obtén resúmenes con Copilot" at bounding box center [599, 325] width 310 height 30
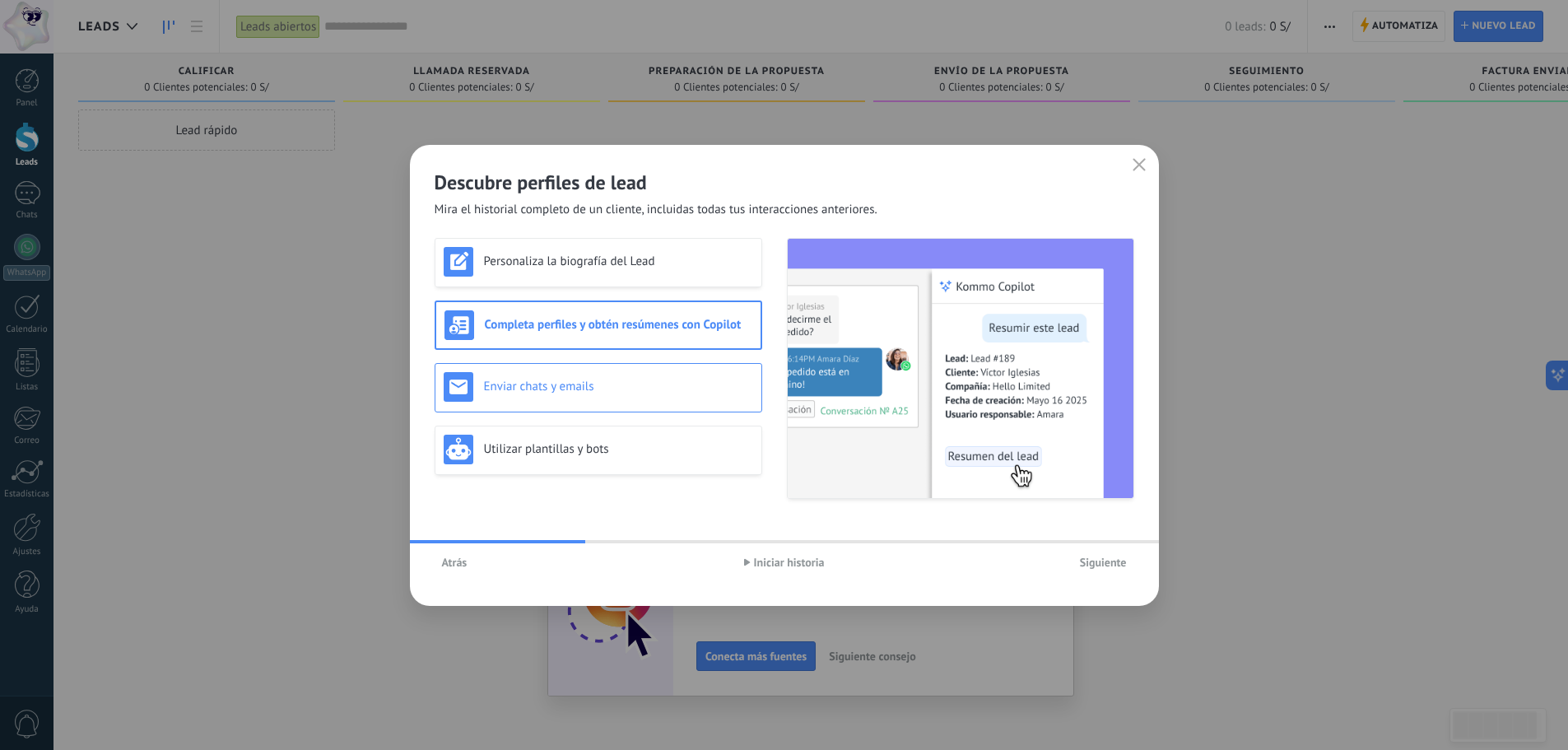
click at [619, 380] on h3 "Enviar chats y emails" at bounding box center [618, 387] width 269 height 16
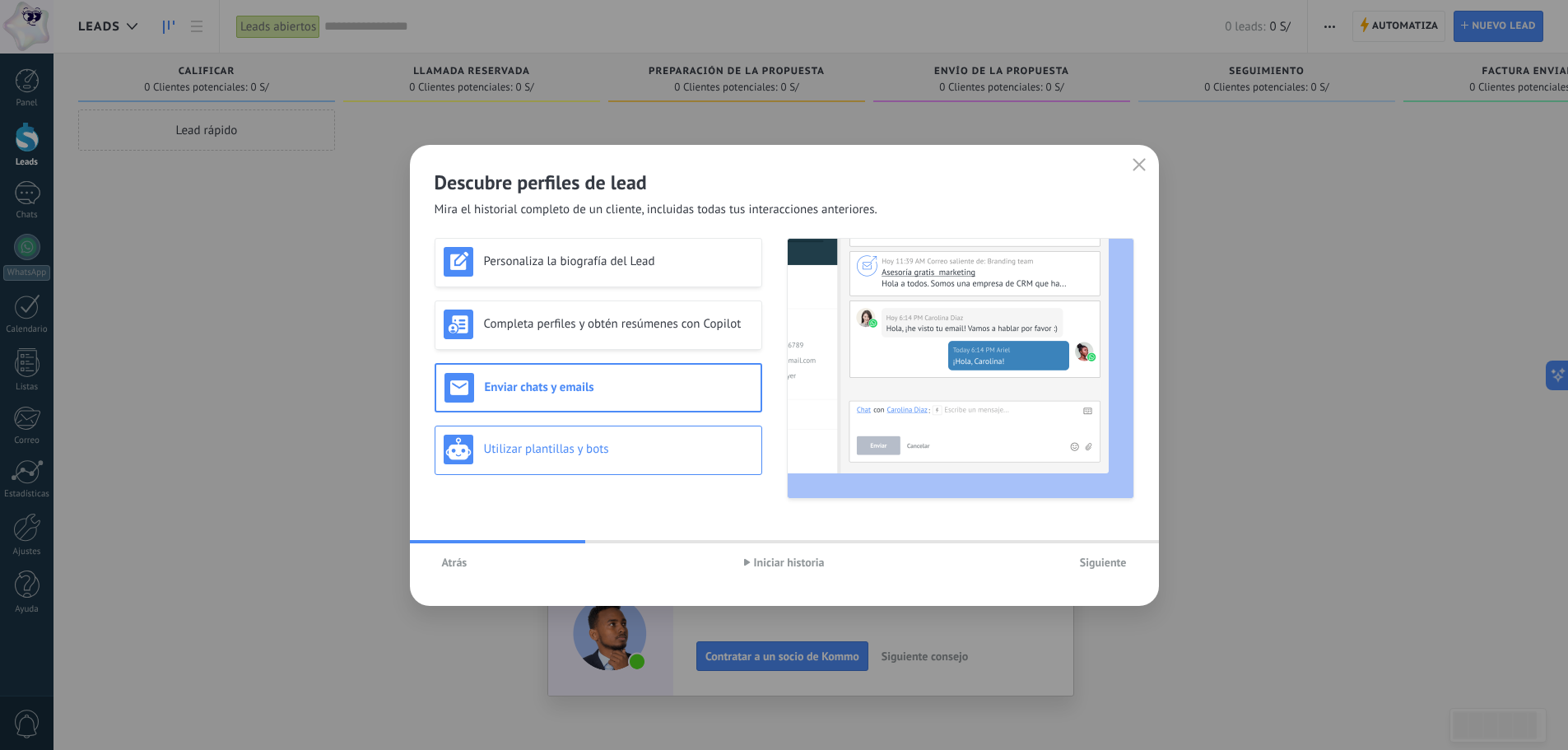
click at [635, 450] on h3 "Utilizar plantillas y bots" at bounding box center [618, 449] width 269 height 16
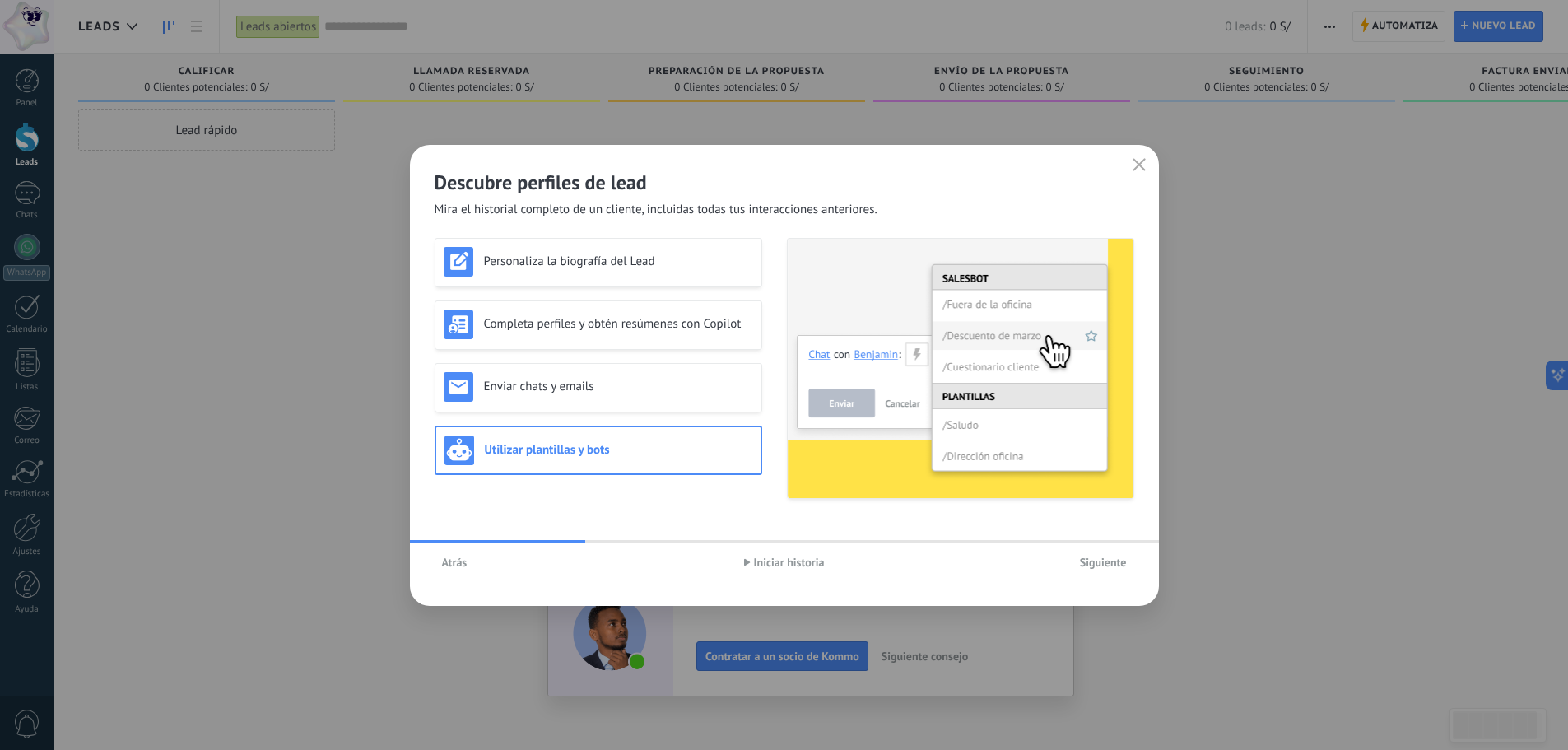
click at [813, 563] on span "Iniciar historia" at bounding box center [789, 562] width 71 height 12
click at [1093, 564] on span "Siguiente" at bounding box center [1103, 562] width 47 height 12
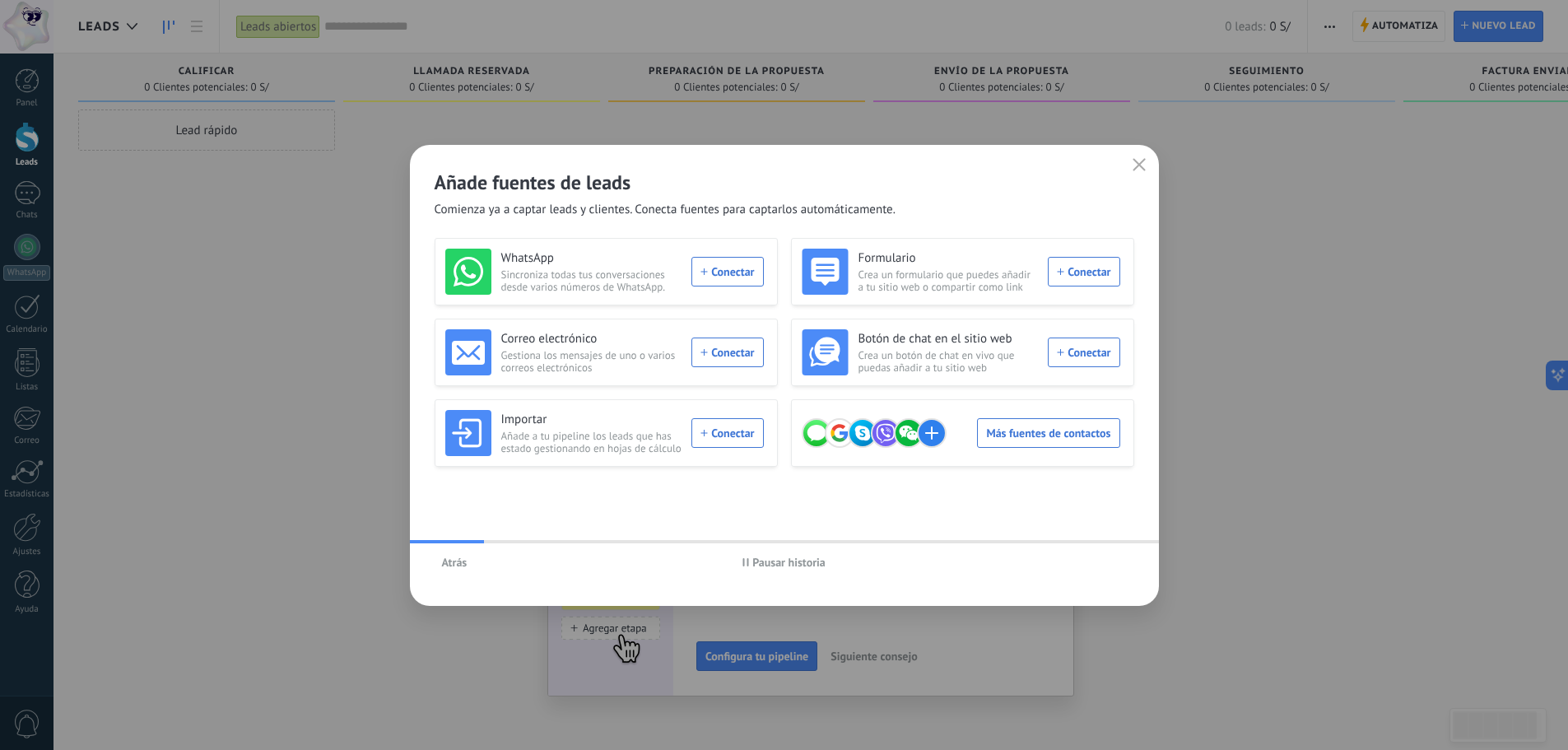
click at [753, 565] on span "Pausar historia" at bounding box center [788, 562] width 73 height 12
click at [717, 272] on div "WhatsApp Sincroniza todas tus conversaciones desde varios números de WhatsApp. …" at bounding box center [604, 271] width 319 height 46
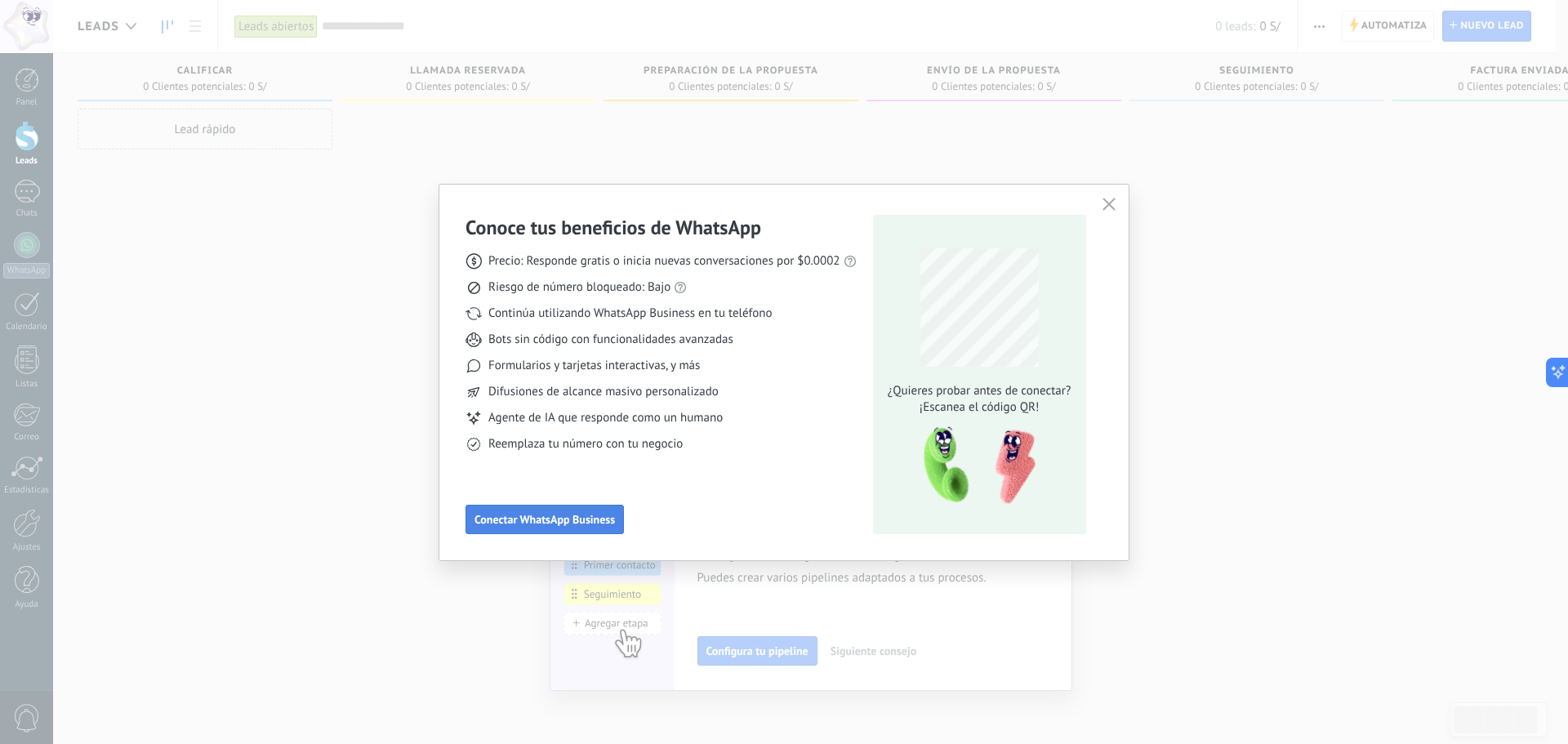
click at [608, 524] on span "Conectar WhatsApp Business" at bounding box center [545, 520] width 140 height 12
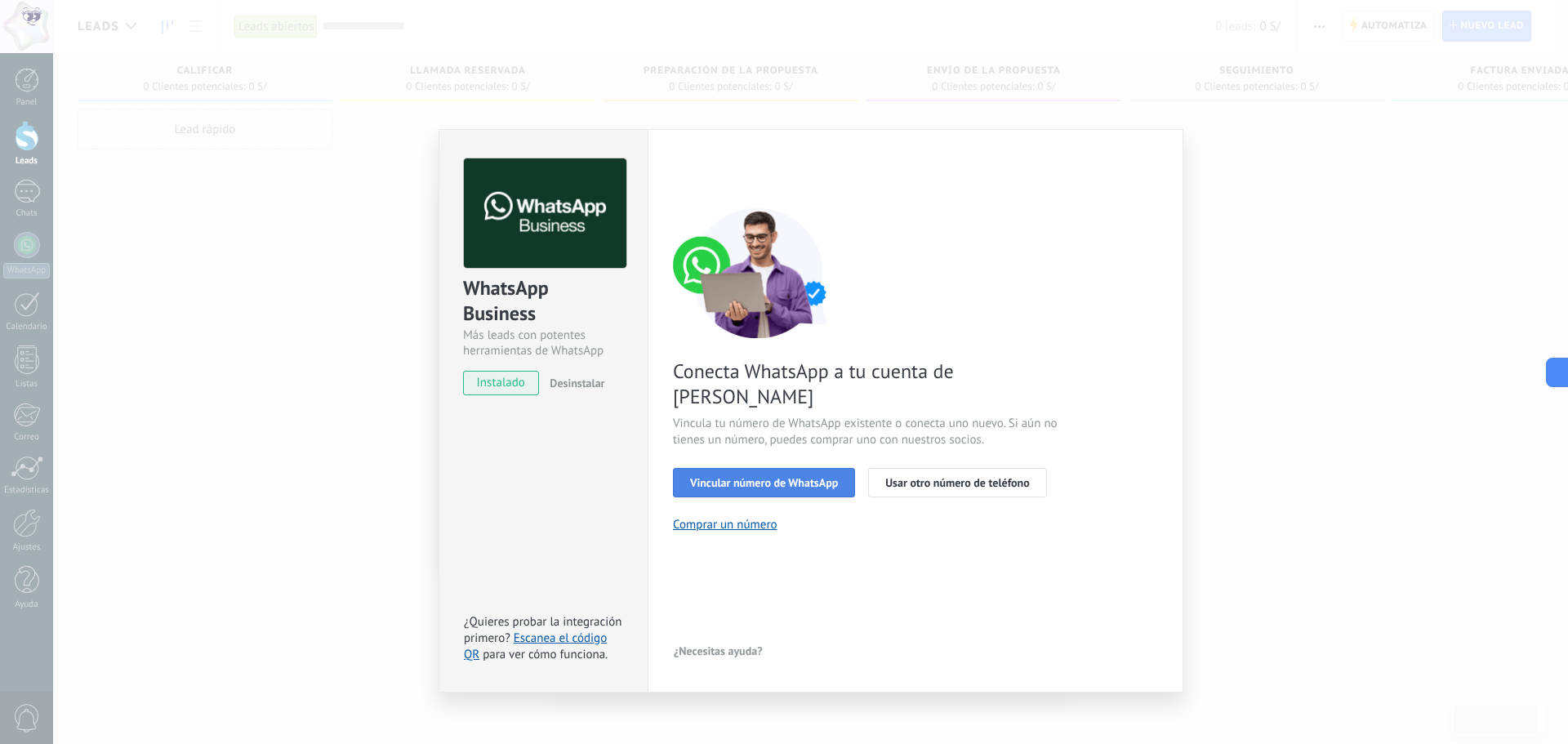
click at [749, 477] on span "Vincular número de WhatsApp" at bounding box center [764, 483] width 148 height 12
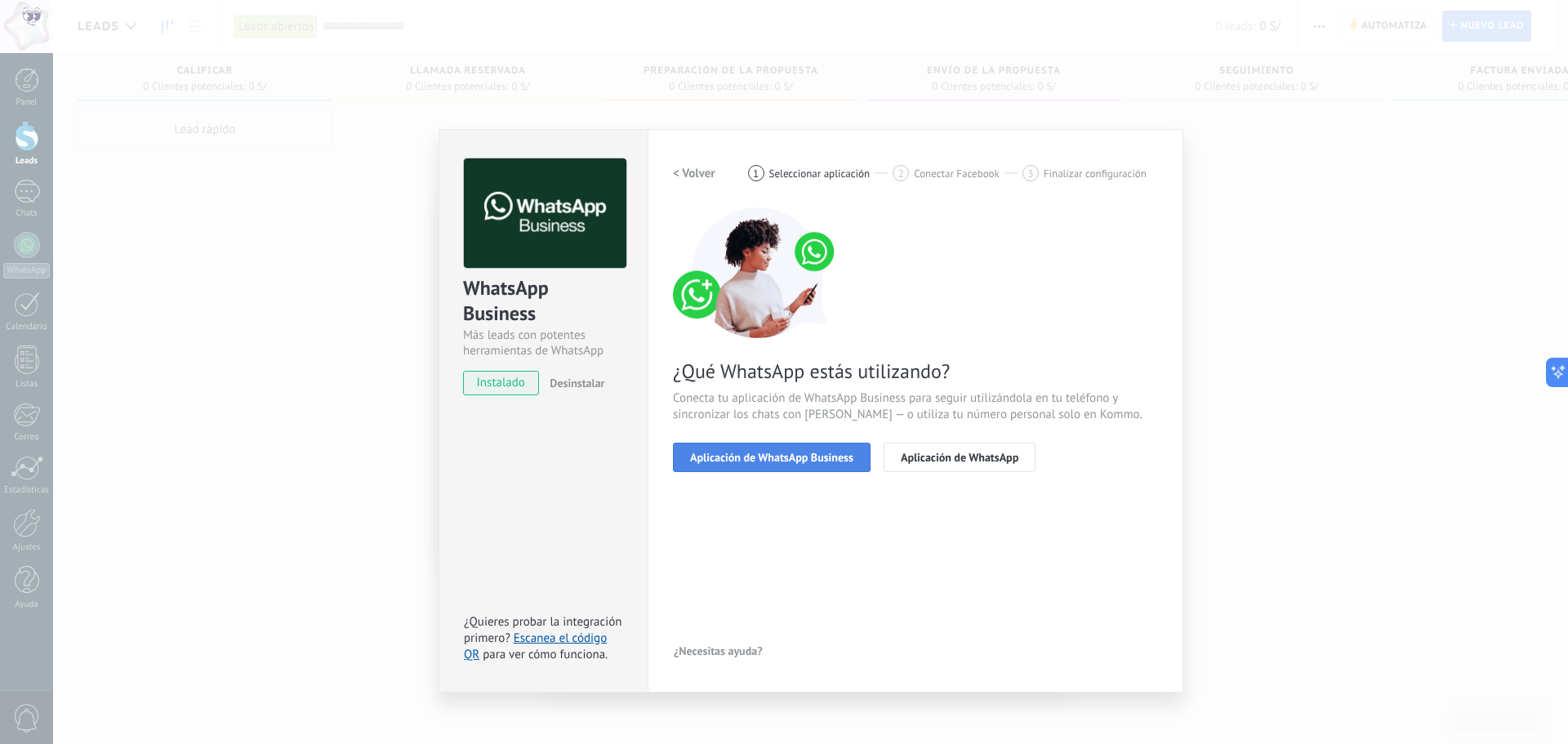
click at [834, 463] on span "Aplicación de WhatsApp Business" at bounding box center [772, 457] width 164 height 12
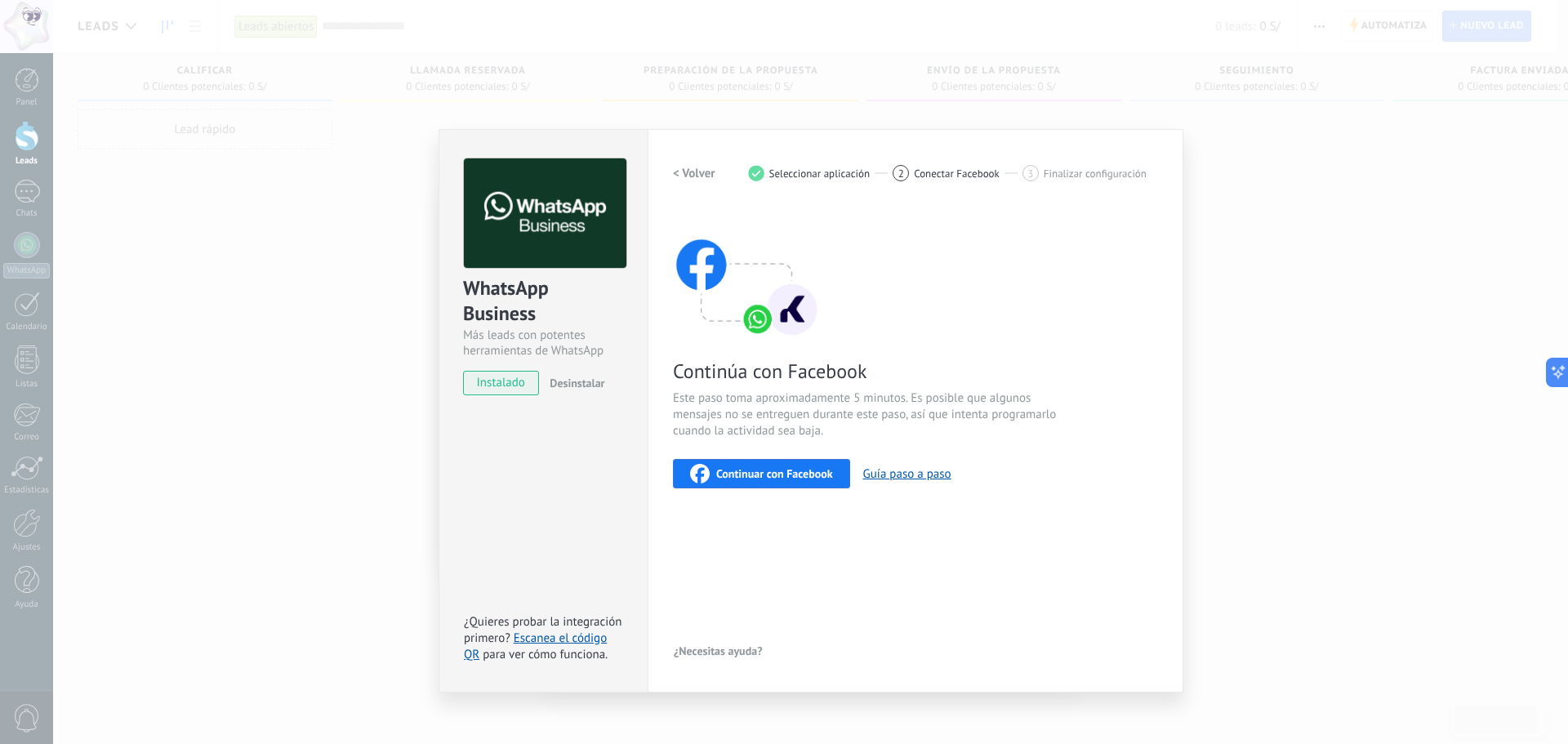
click at [780, 477] on span "Continuar con Facebook" at bounding box center [774, 474] width 117 height 12
click at [820, 471] on span "Continuar con Facebook" at bounding box center [774, 474] width 117 height 12
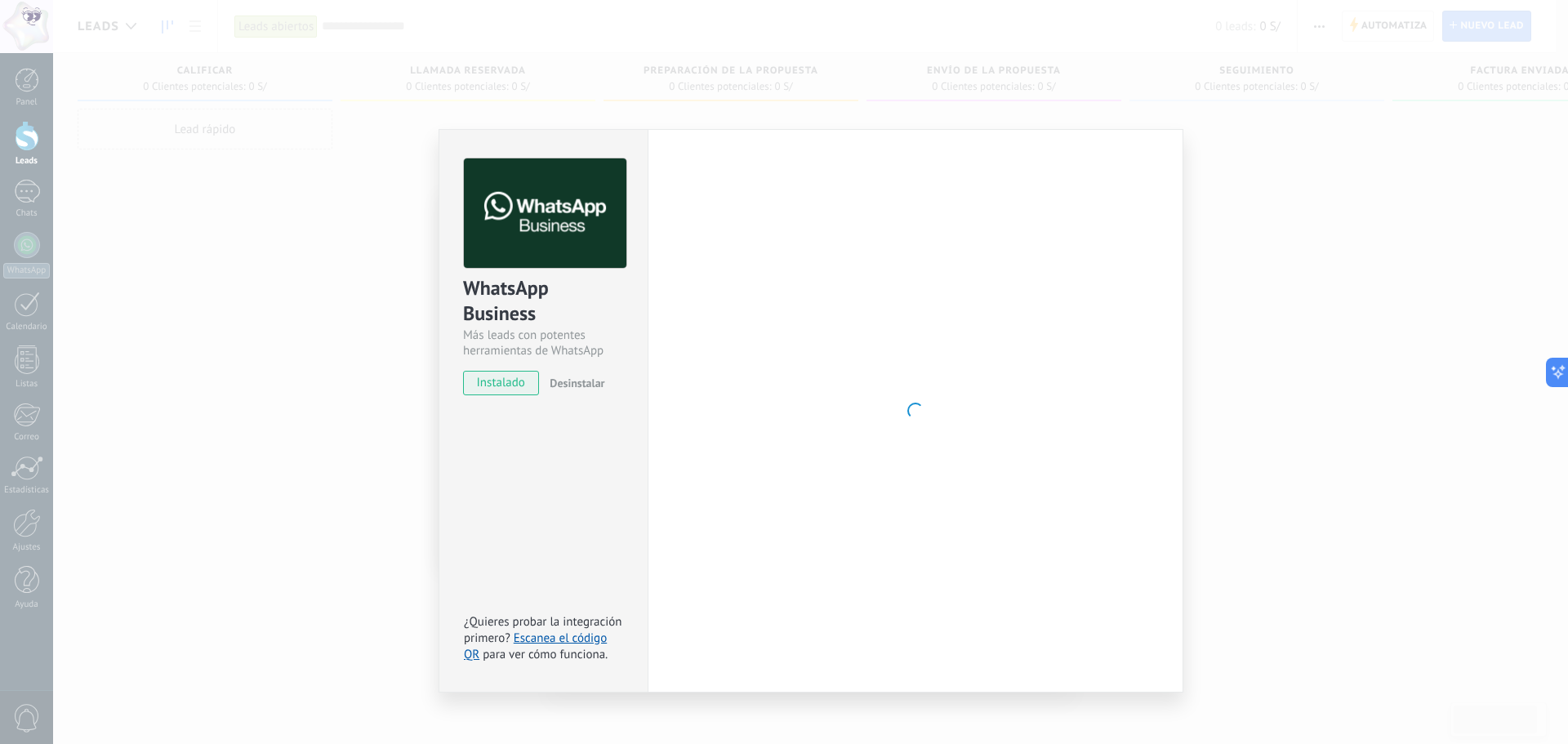
click at [830, 361] on div at bounding box center [915, 410] width 485 height 504
click at [847, 399] on div at bounding box center [915, 410] width 485 height 504
click at [873, 429] on div at bounding box center [915, 410] width 485 height 504
click at [517, 386] on span "instalado" at bounding box center [501, 383] width 74 height 24
drag, startPoint x: 822, startPoint y: 435, endPoint x: 92, endPoint y: 69, distance: 816.6
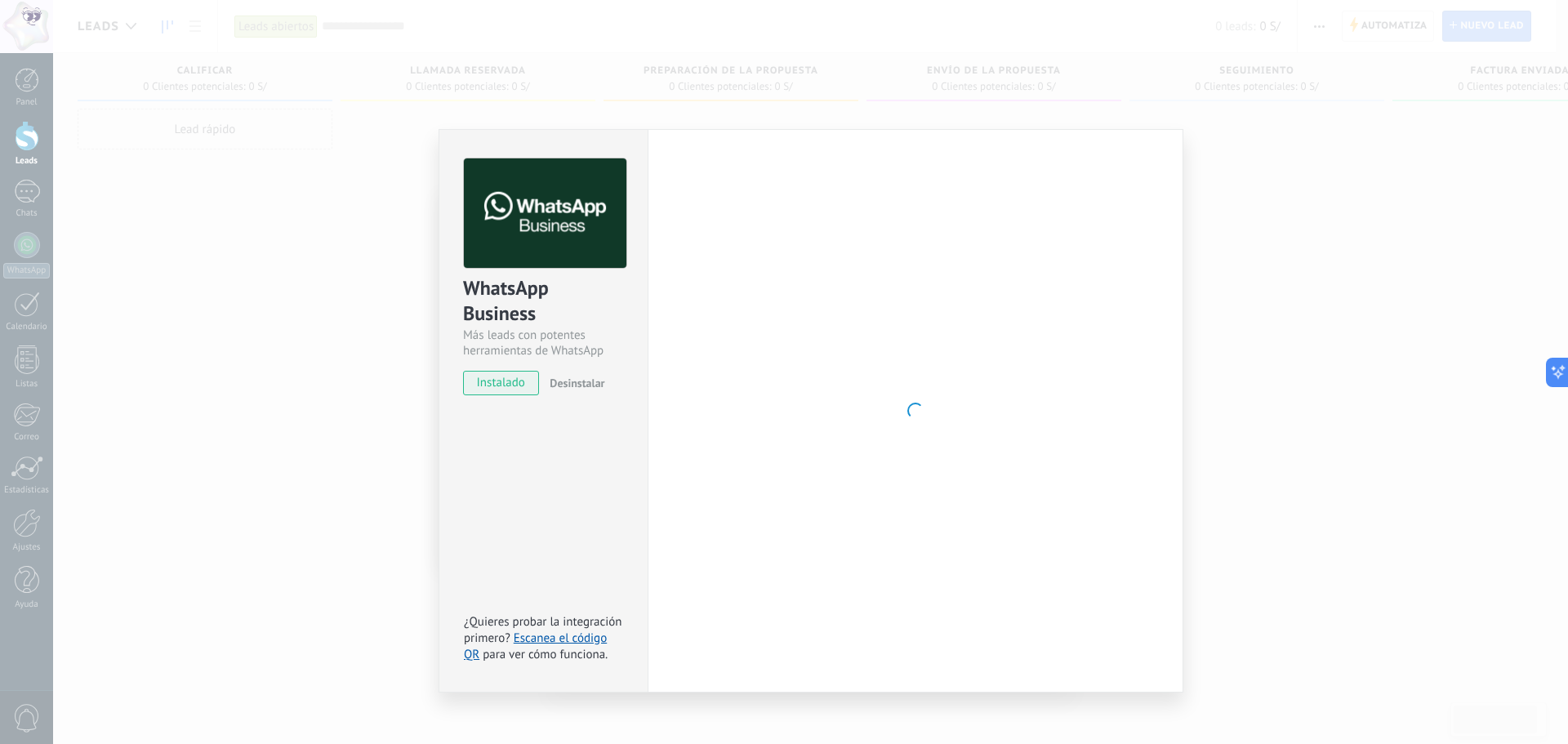
click at [822, 433] on div at bounding box center [915, 410] width 485 height 504
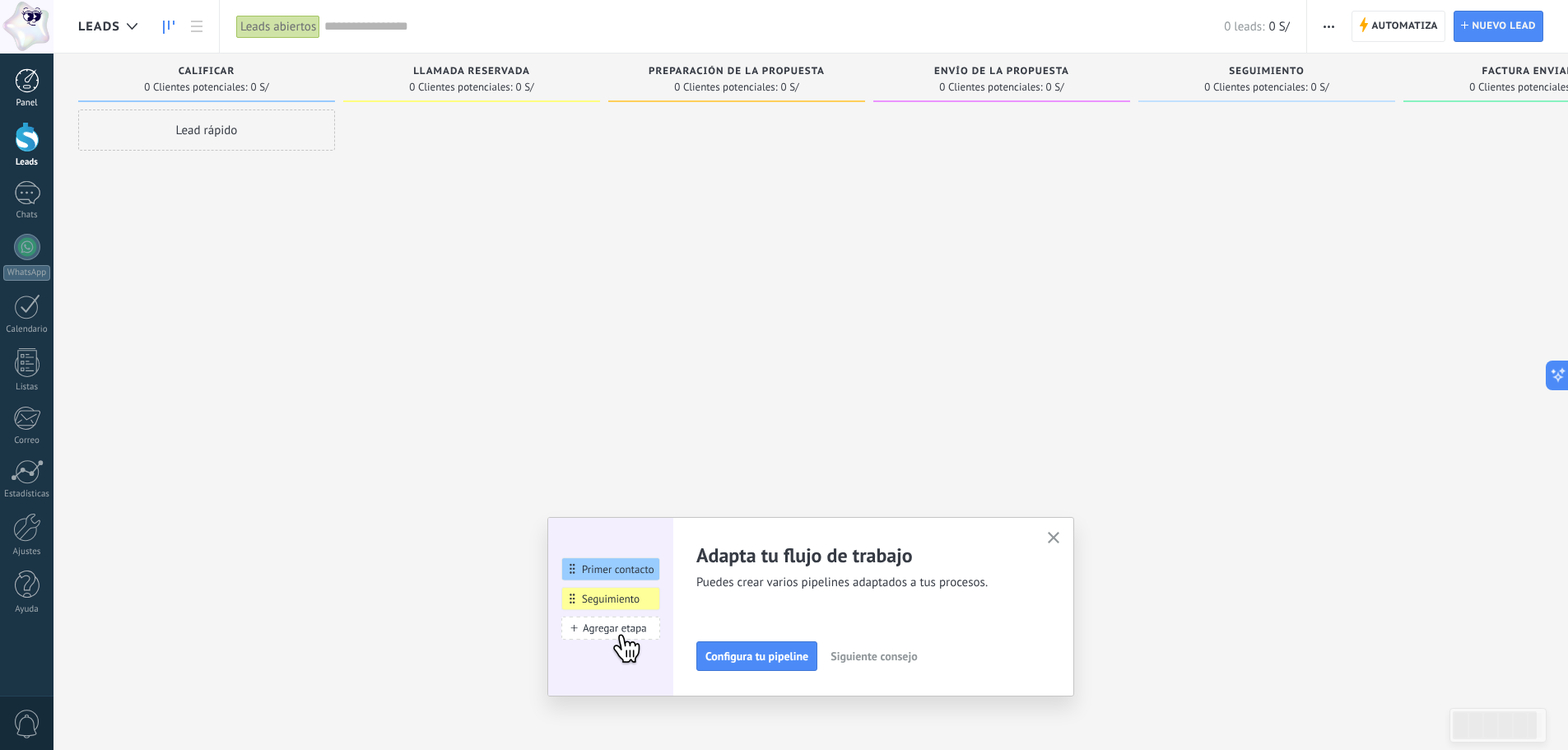
click at [34, 75] on div at bounding box center [27, 80] width 25 height 25
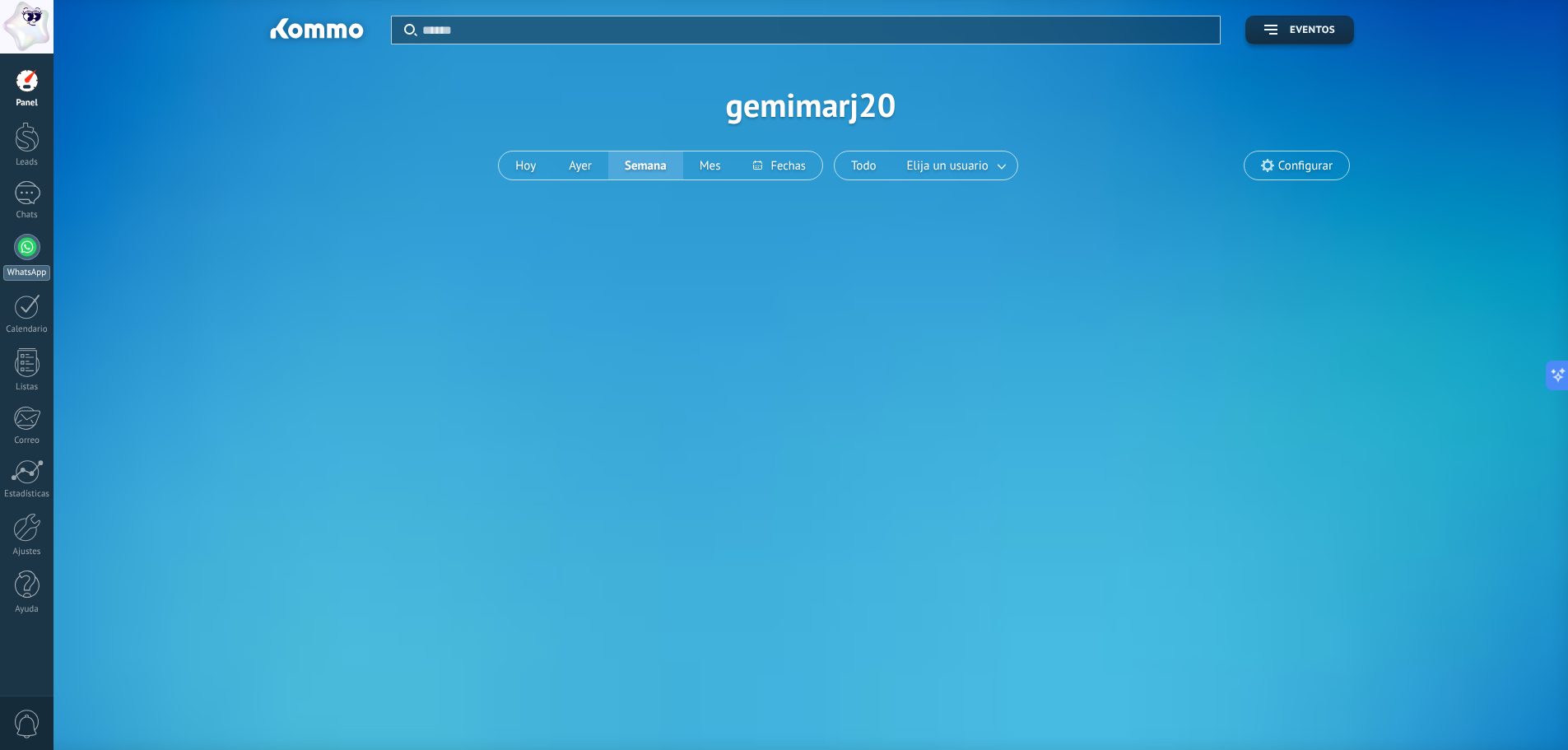
click at [27, 241] on div at bounding box center [27, 247] width 27 height 27
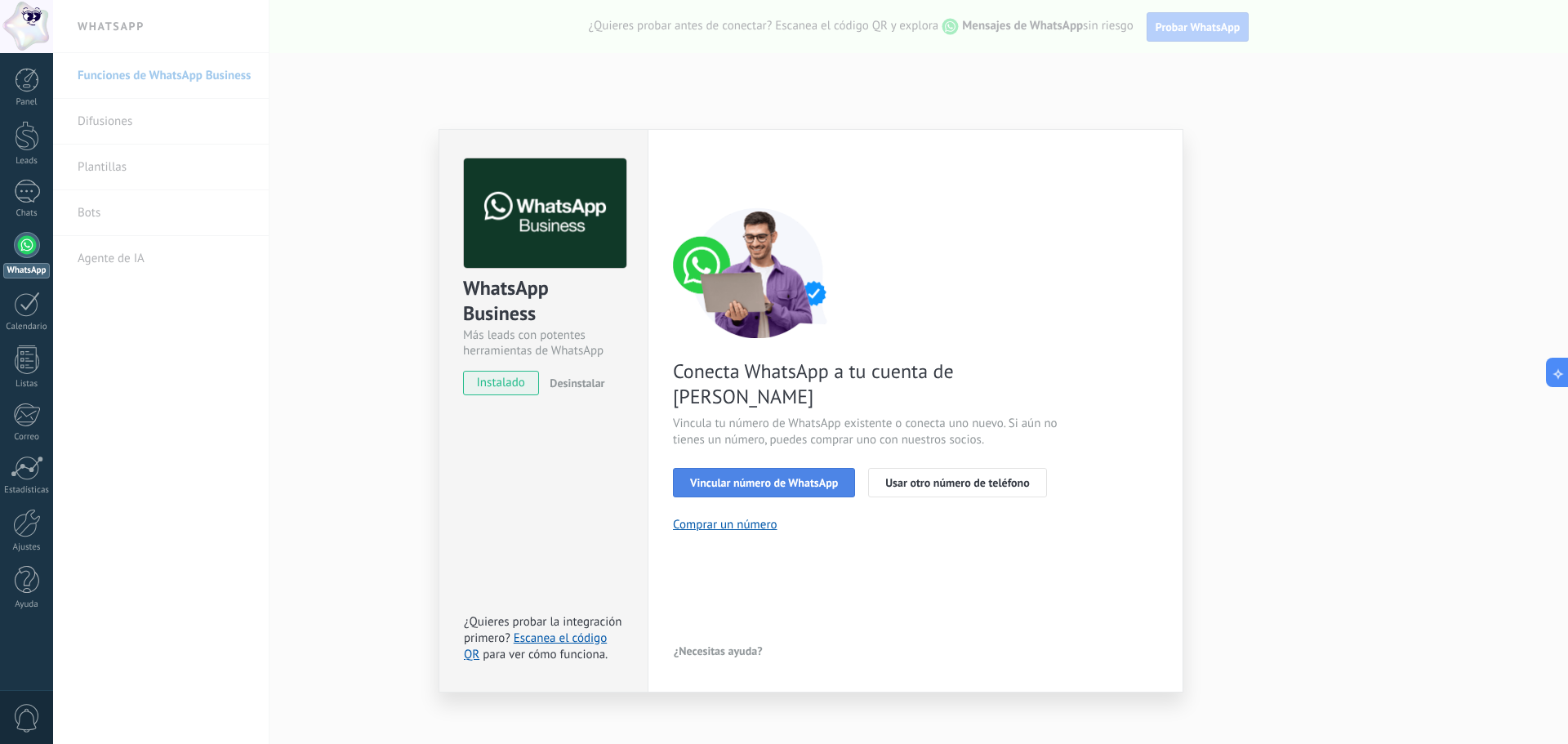
click at [785, 468] on button "Vincular número de WhatsApp" at bounding box center [764, 483] width 182 height 29
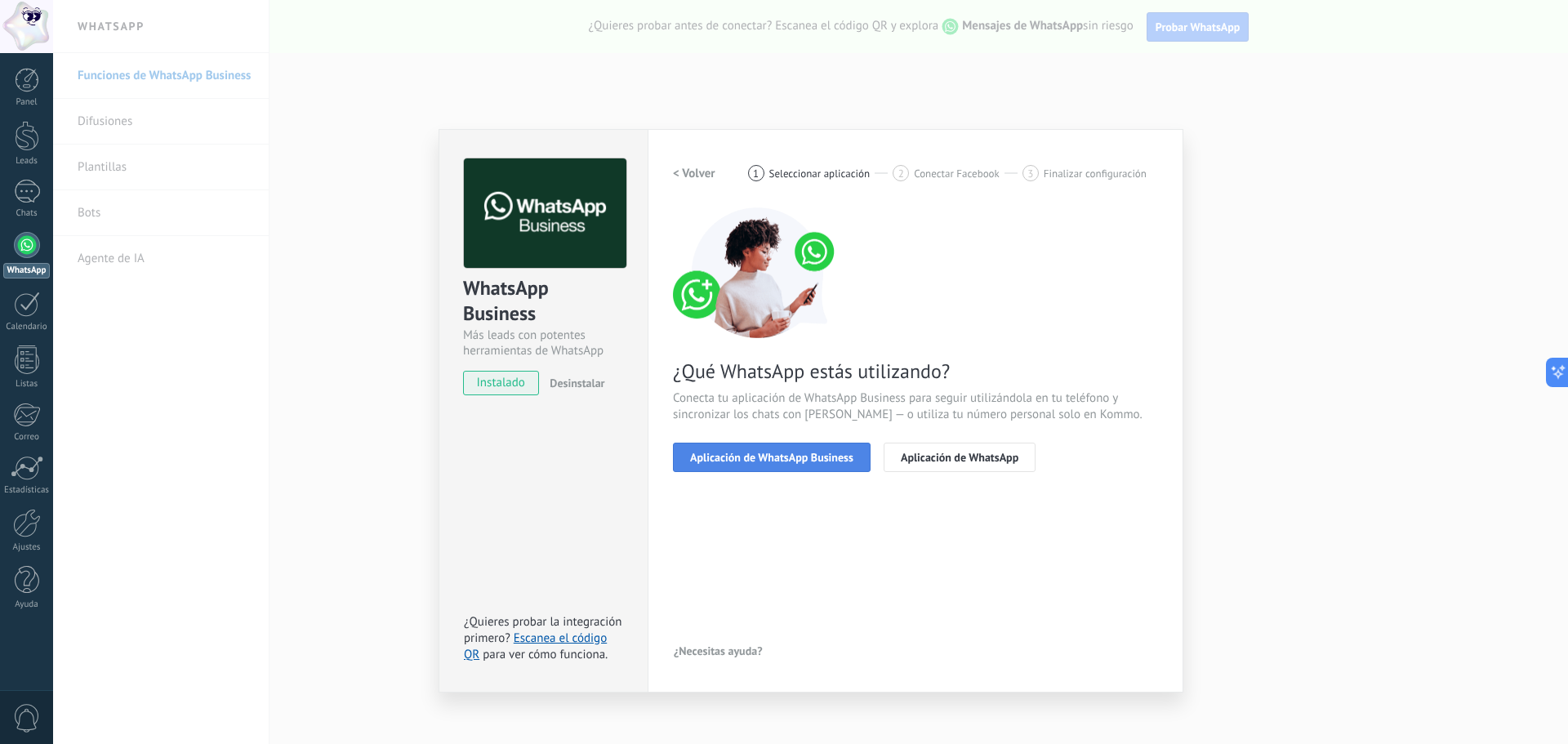
click at [813, 465] on button "Aplicación de WhatsApp Business" at bounding box center [772, 457] width 198 height 29
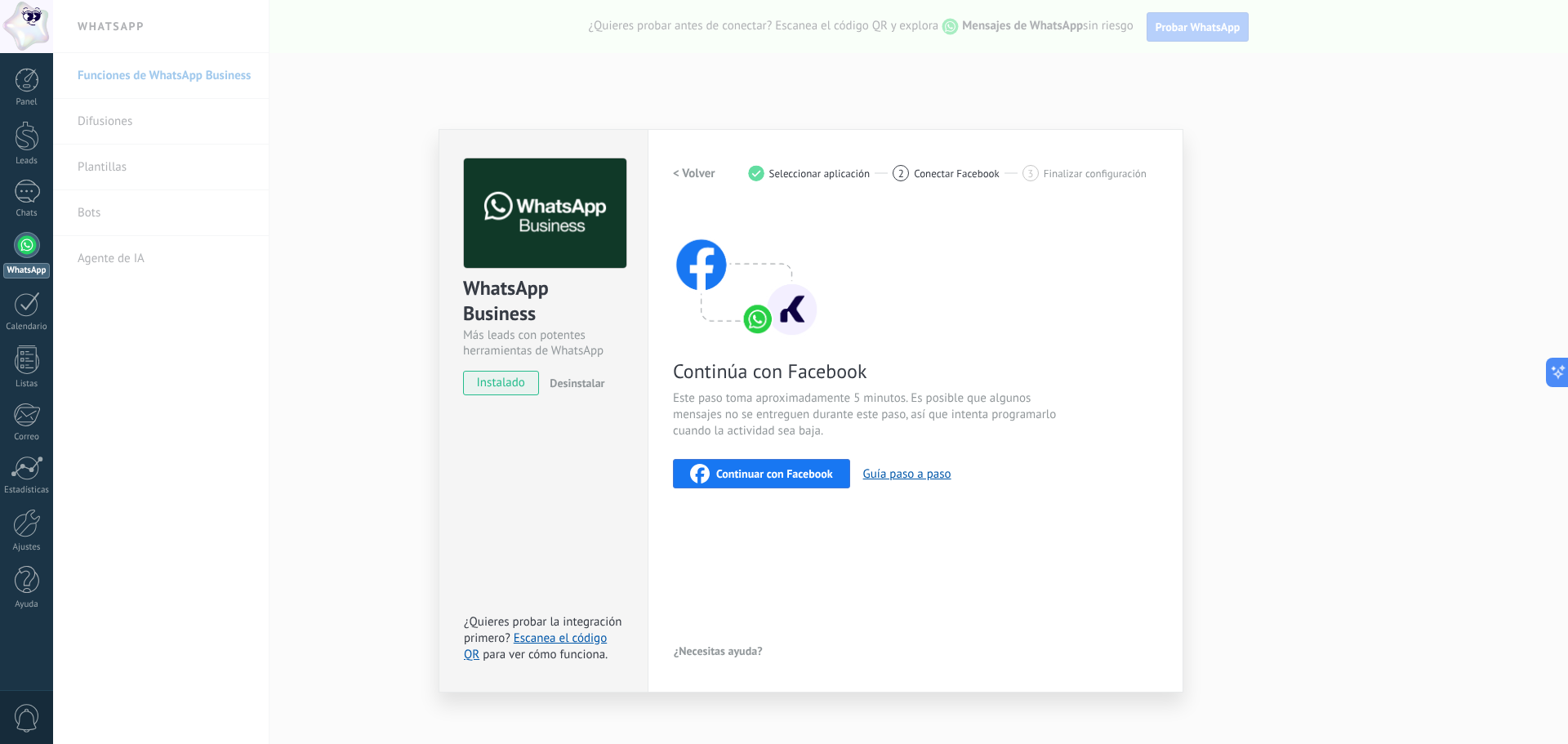
click at [812, 469] on span "Continuar con Facebook" at bounding box center [774, 474] width 117 height 12
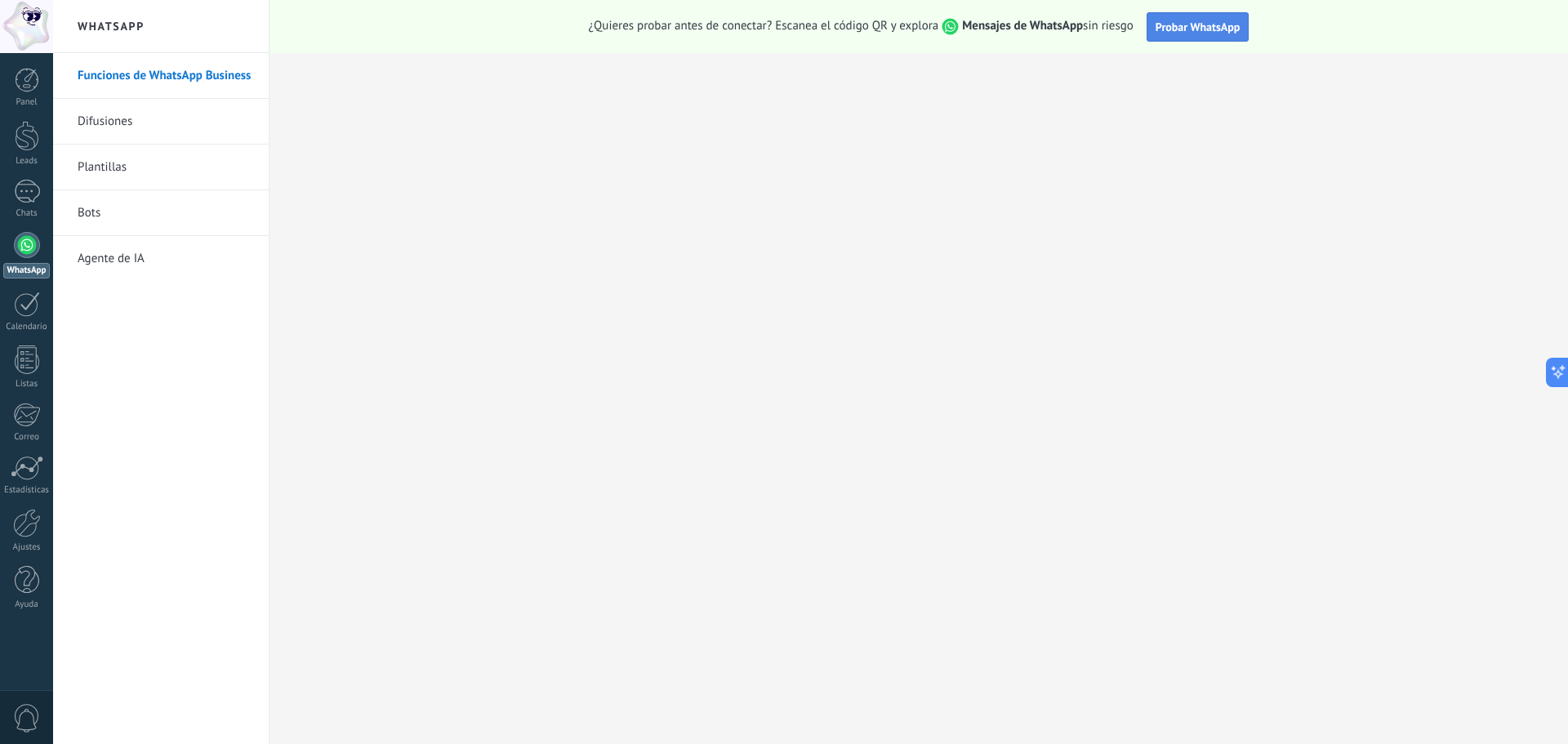
click at [1160, 33] on span "Probar WhatsApp" at bounding box center [1198, 26] width 85 height 15
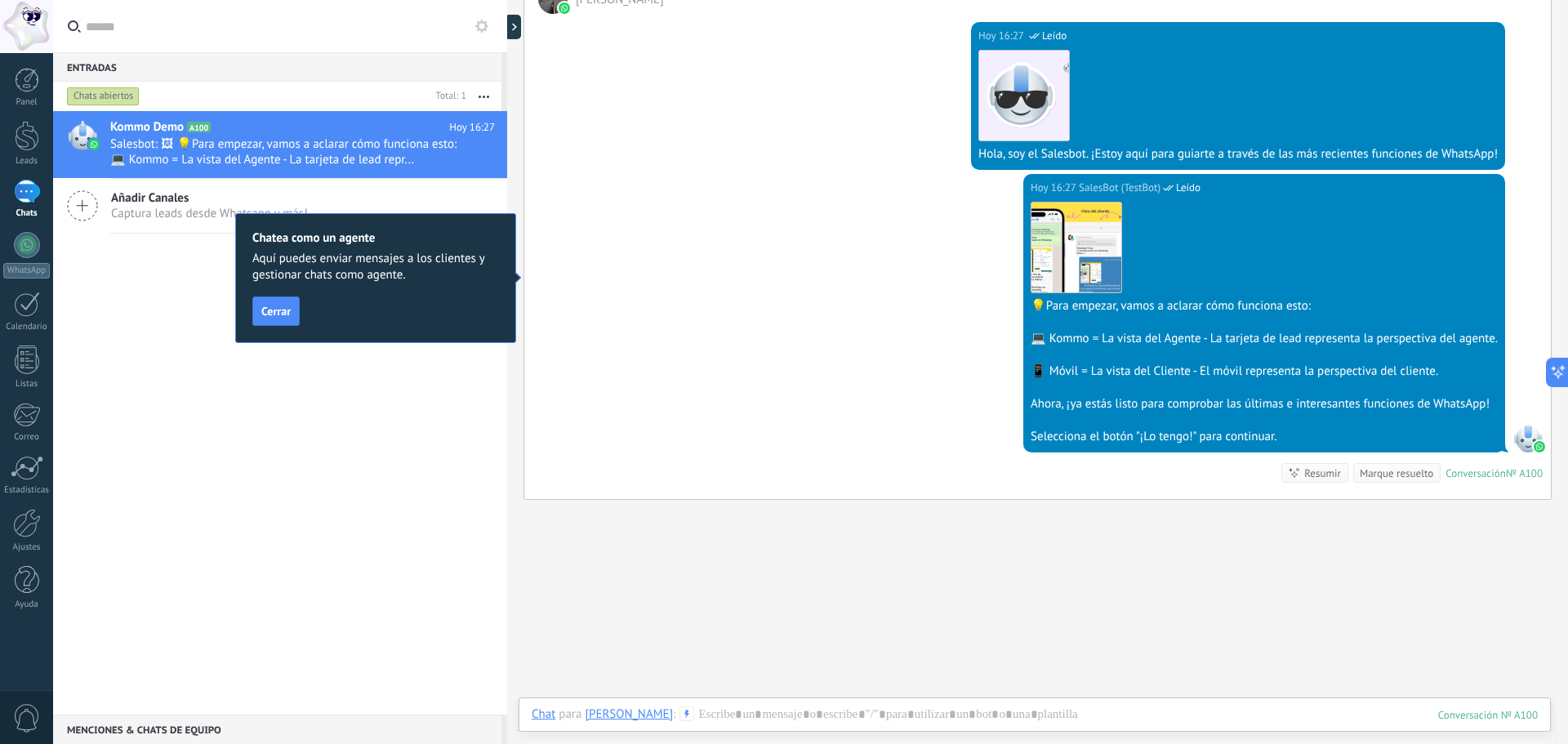
scroll to position [338, 0]
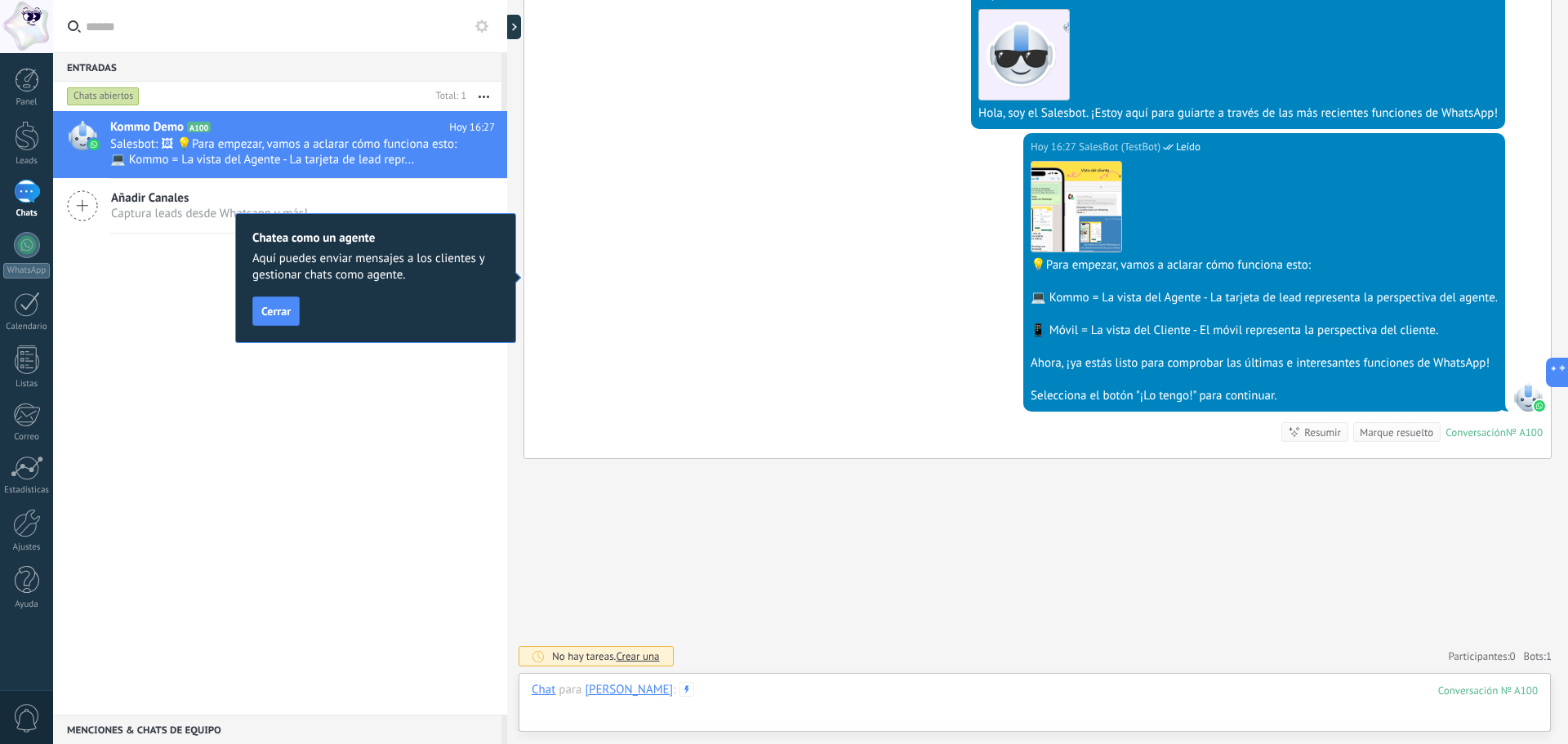
click at [1029, 698] on div at bounding box center [1035, 706] width 1007 height 49
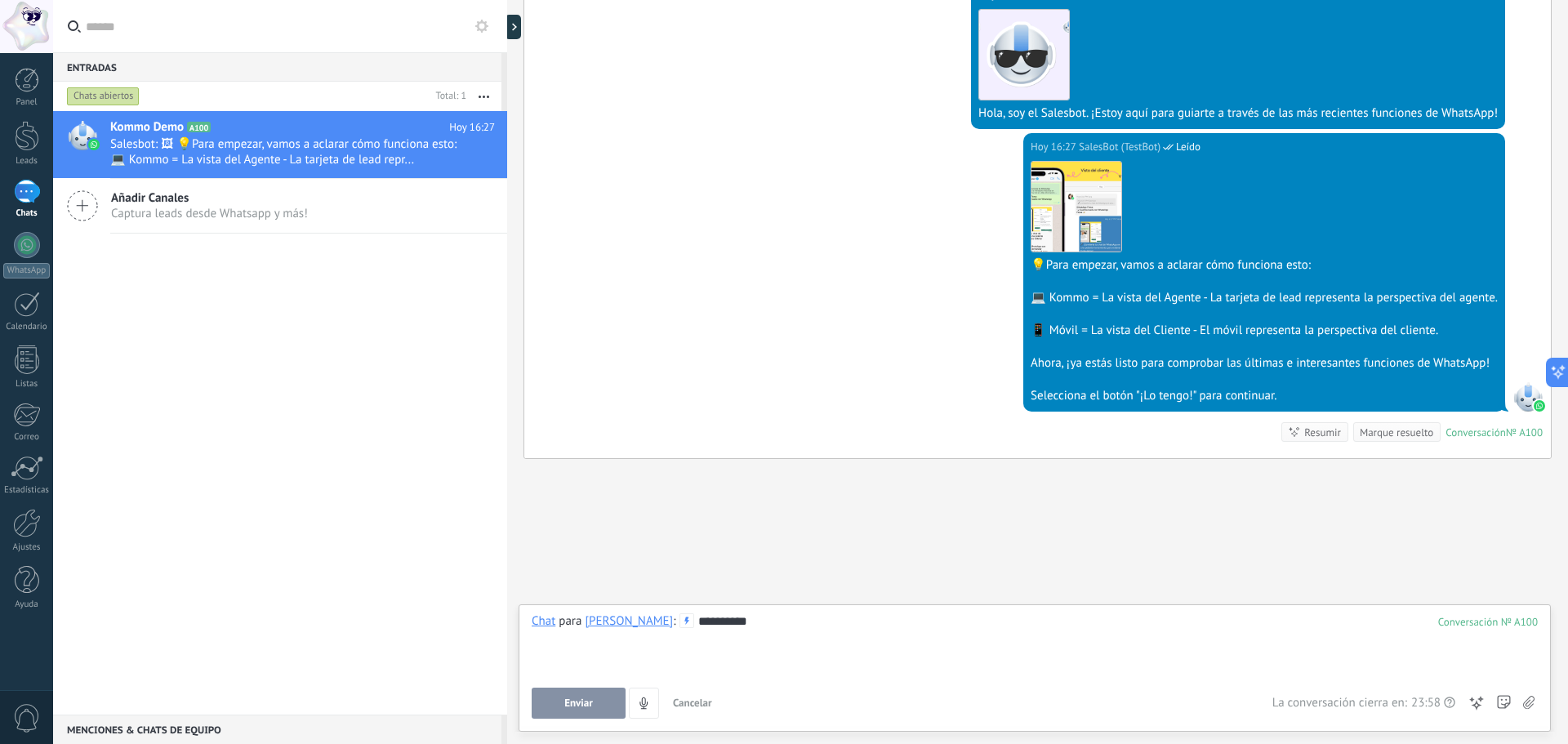
click at [605, 712] on button "Enviar" at bounding box center [579, 703] width 94 height 31
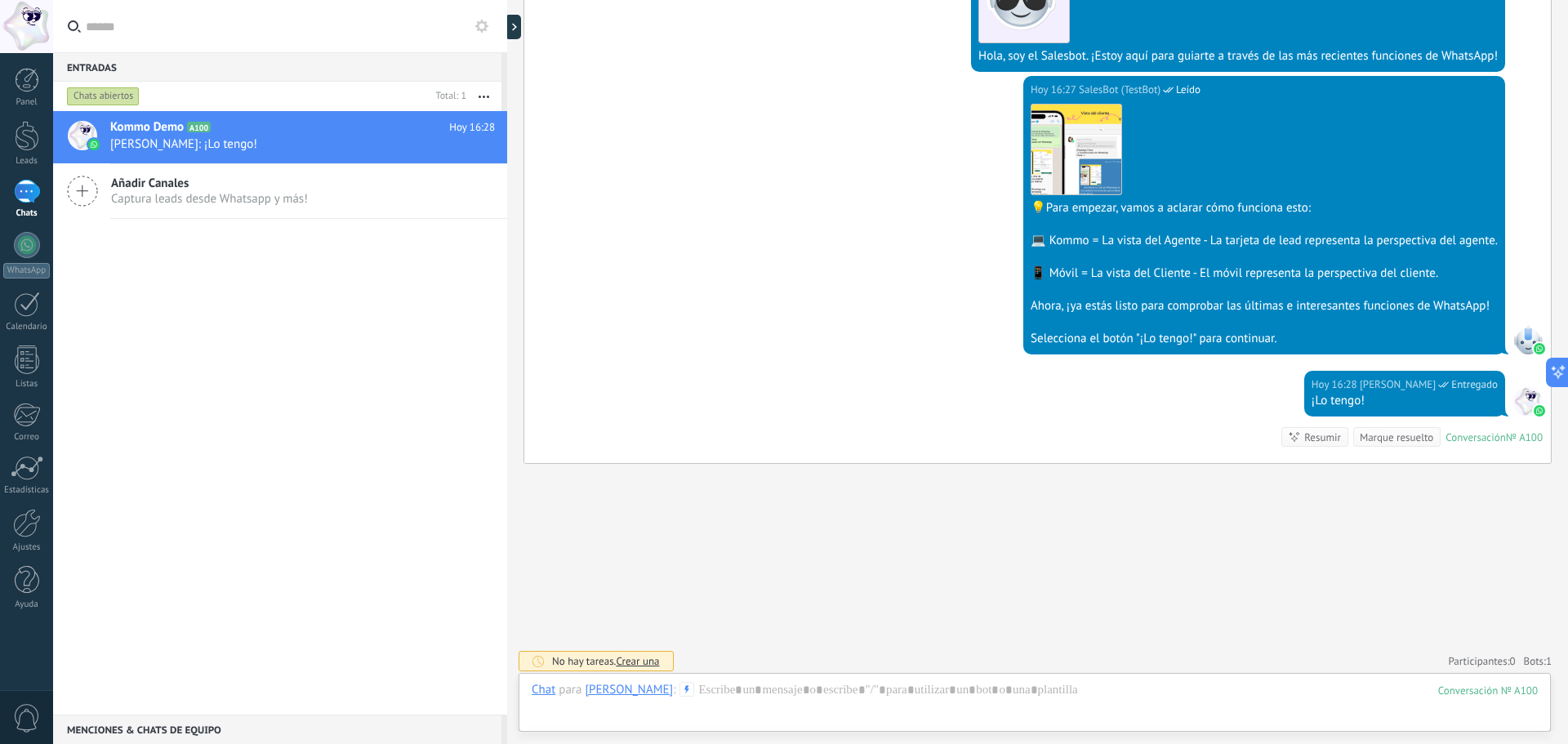
scroll to position [400, 0]
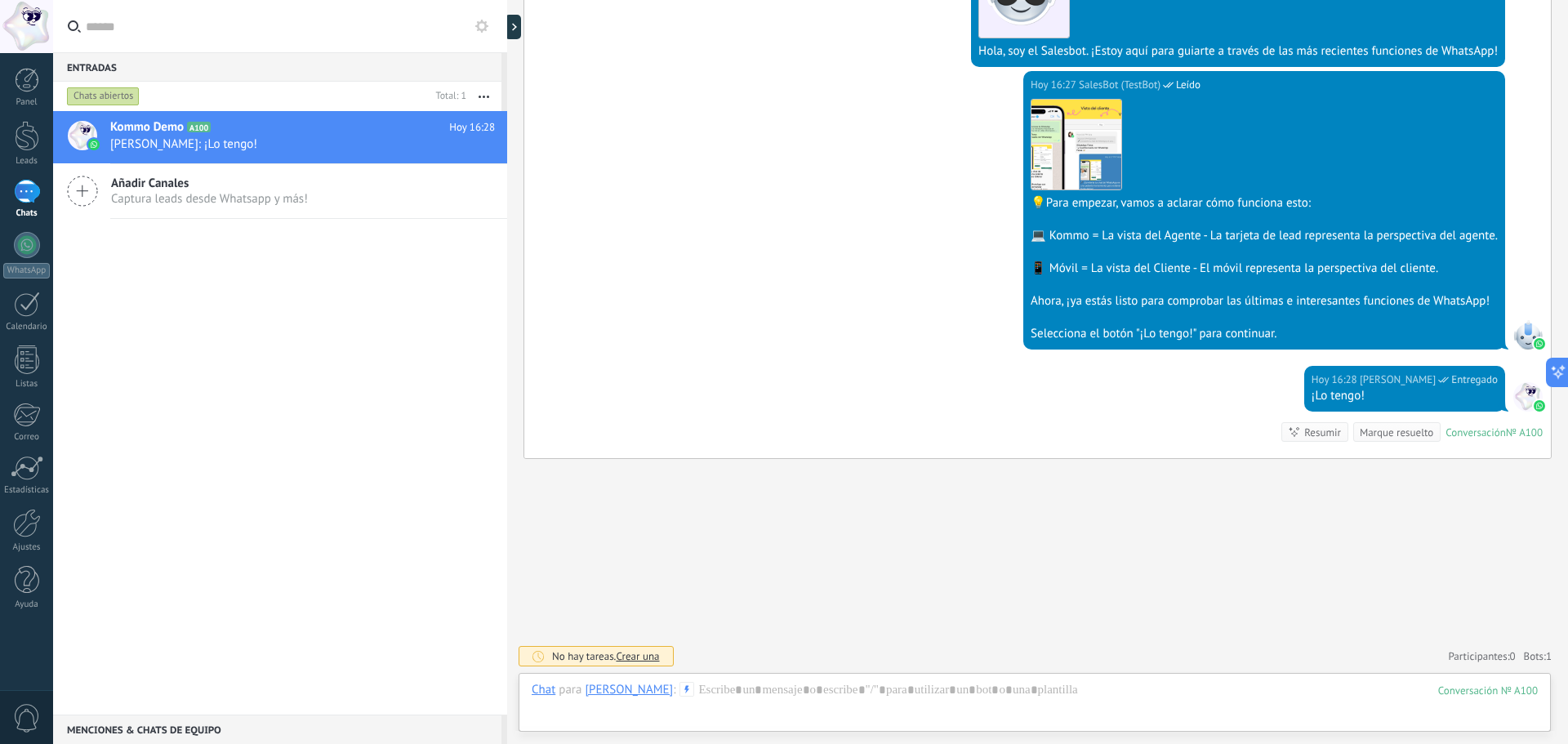
click at [1167, 335] on div "Selecciona el botón "¡Lo tengo!" para continuar." at bounding box center [1264, 334] width 467 height 17
click at [1218, 335] on div "Selecciona el botón "¡Lo tengo!" para continuar." at bounding box center [1264, 334] width 467 height 17
click at [1294, 335] on div "Selecciona el botón "¡Lo tengo!" para continuar." at bounding box center [1264, 334] width 467 height 17
click at [1530, 332] on div at bounding box center [1529, 335] width 29 height 29
click at [1368, 436] on div "Marque resuelto" at bounding box center [1397, 433] width 73 height 16
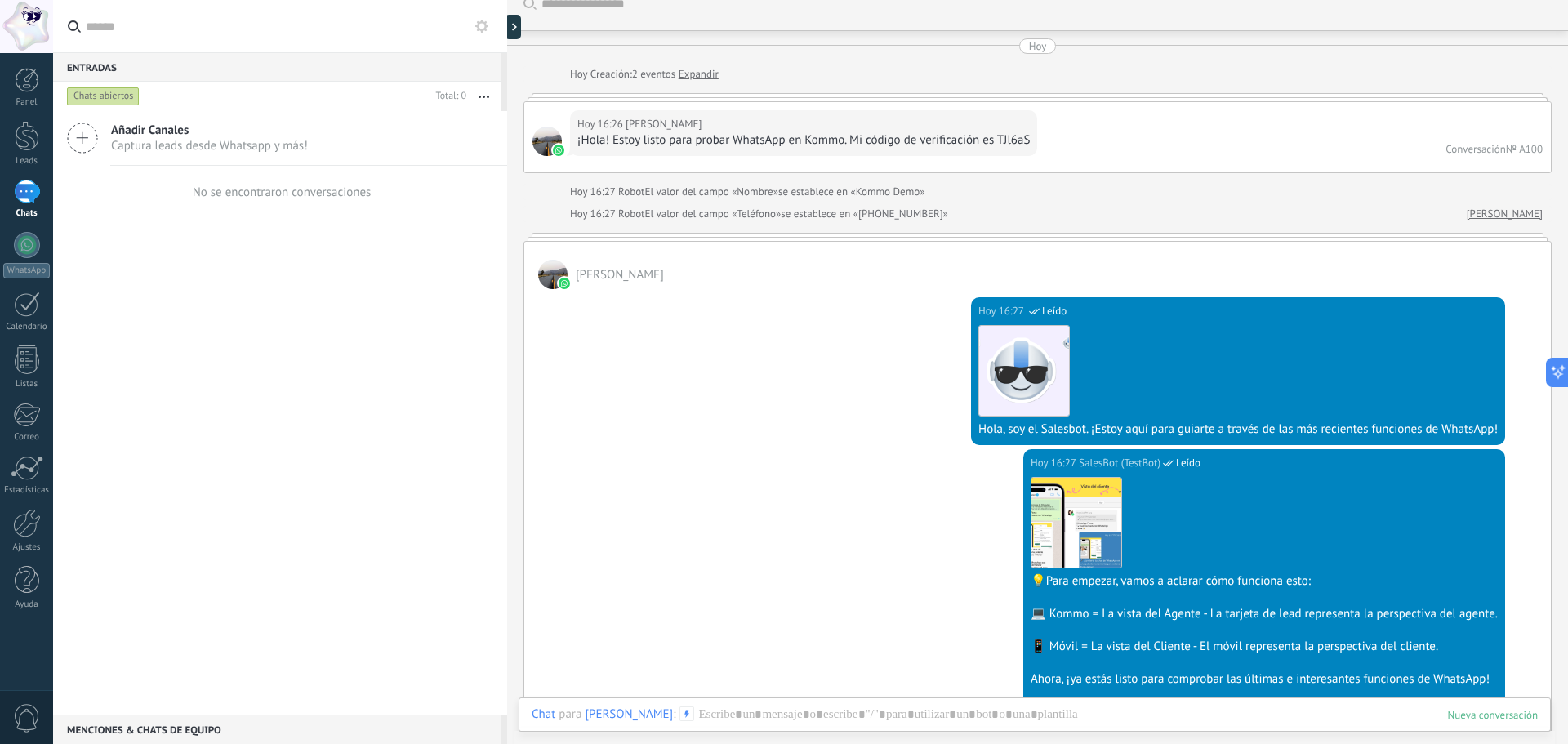
scroll to position [0, 0]
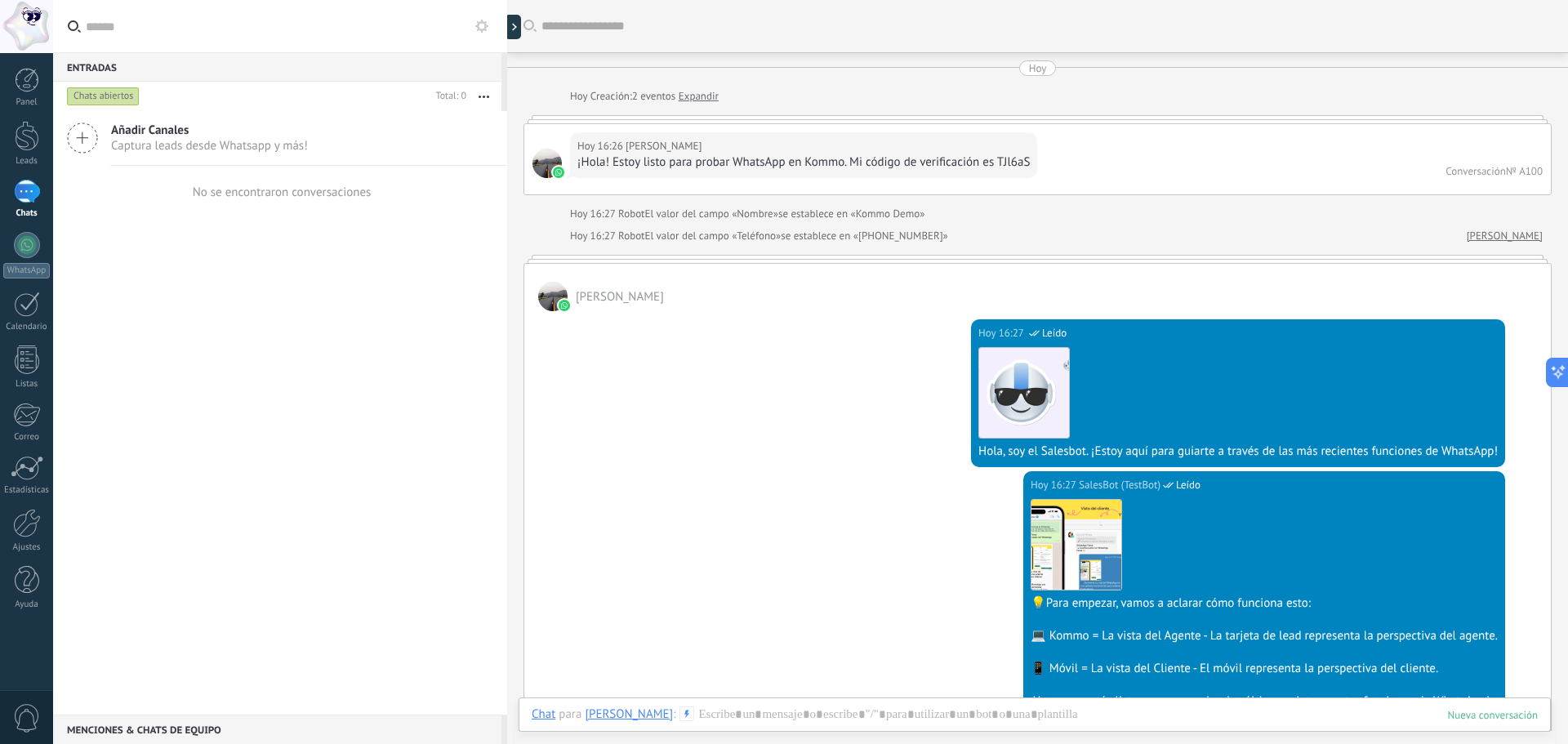
click at [125, 144] on span "Captura leads desde Whatsapp y más!" at bounding box center [209, 146] width 197 height 16
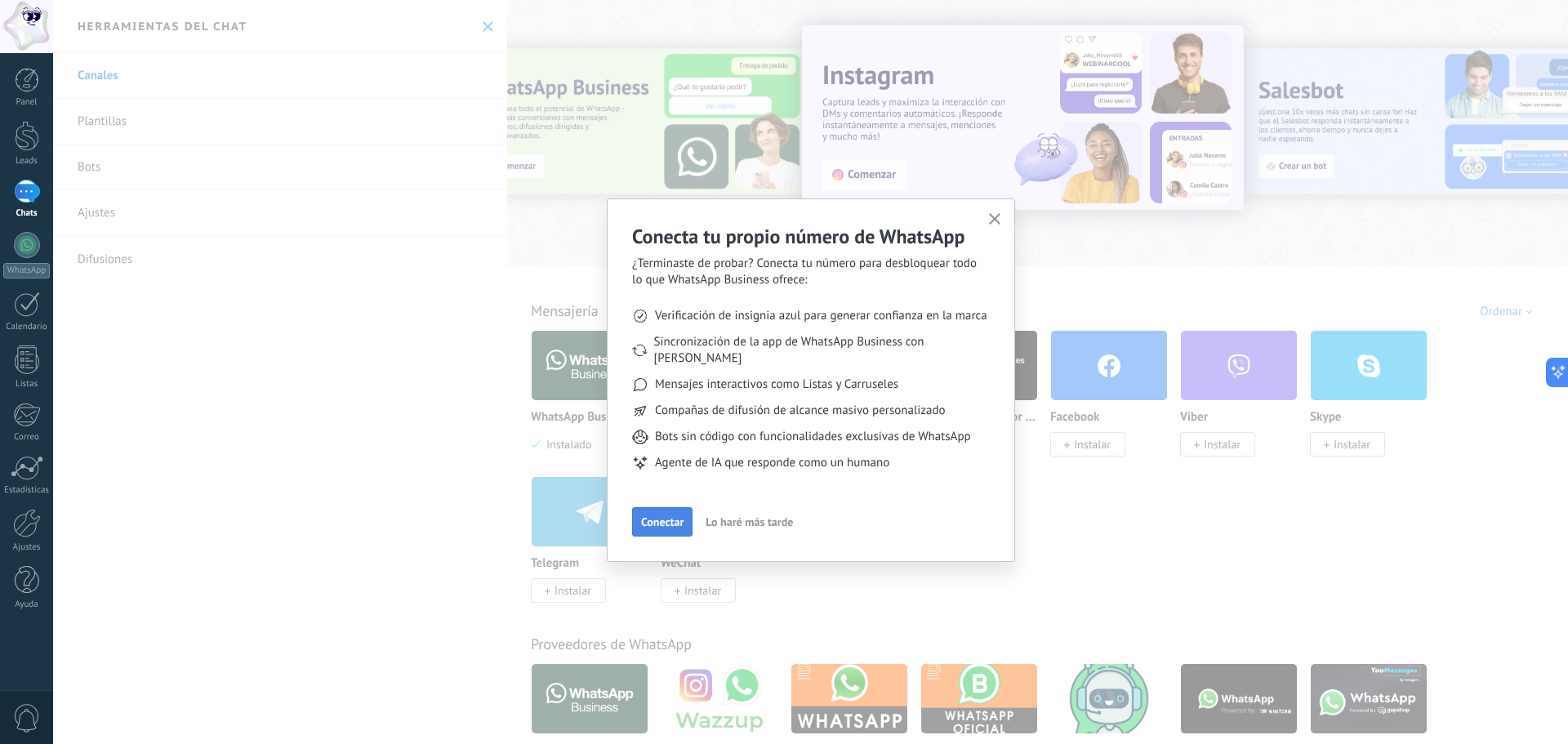
click at [642, 513] on button "Conectar" at bounding box center [663, 522] width 61 height 29
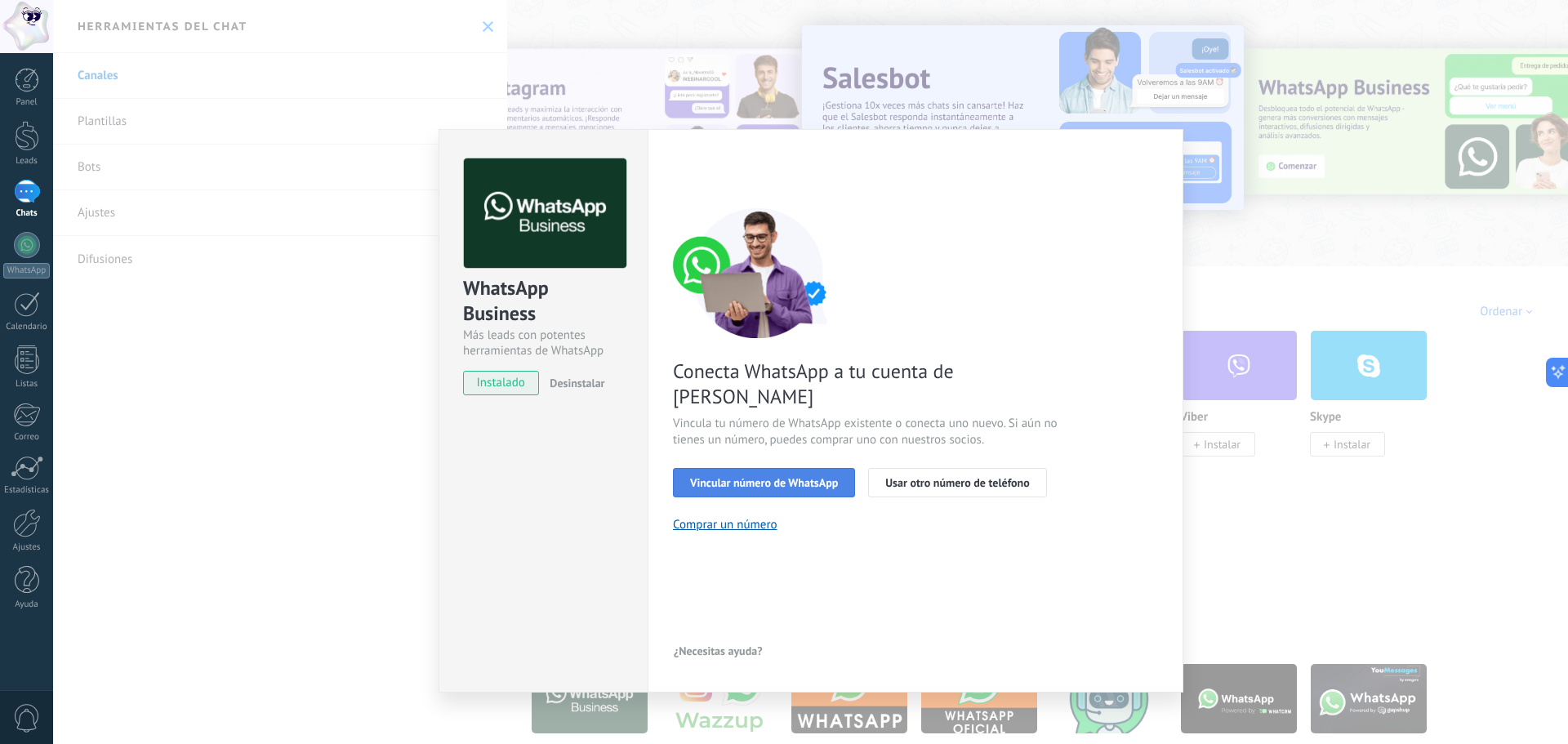
click at [703, 477] on span "Vincular número de WhatsApp" at bounding box center [764, 483] width 148 height 12
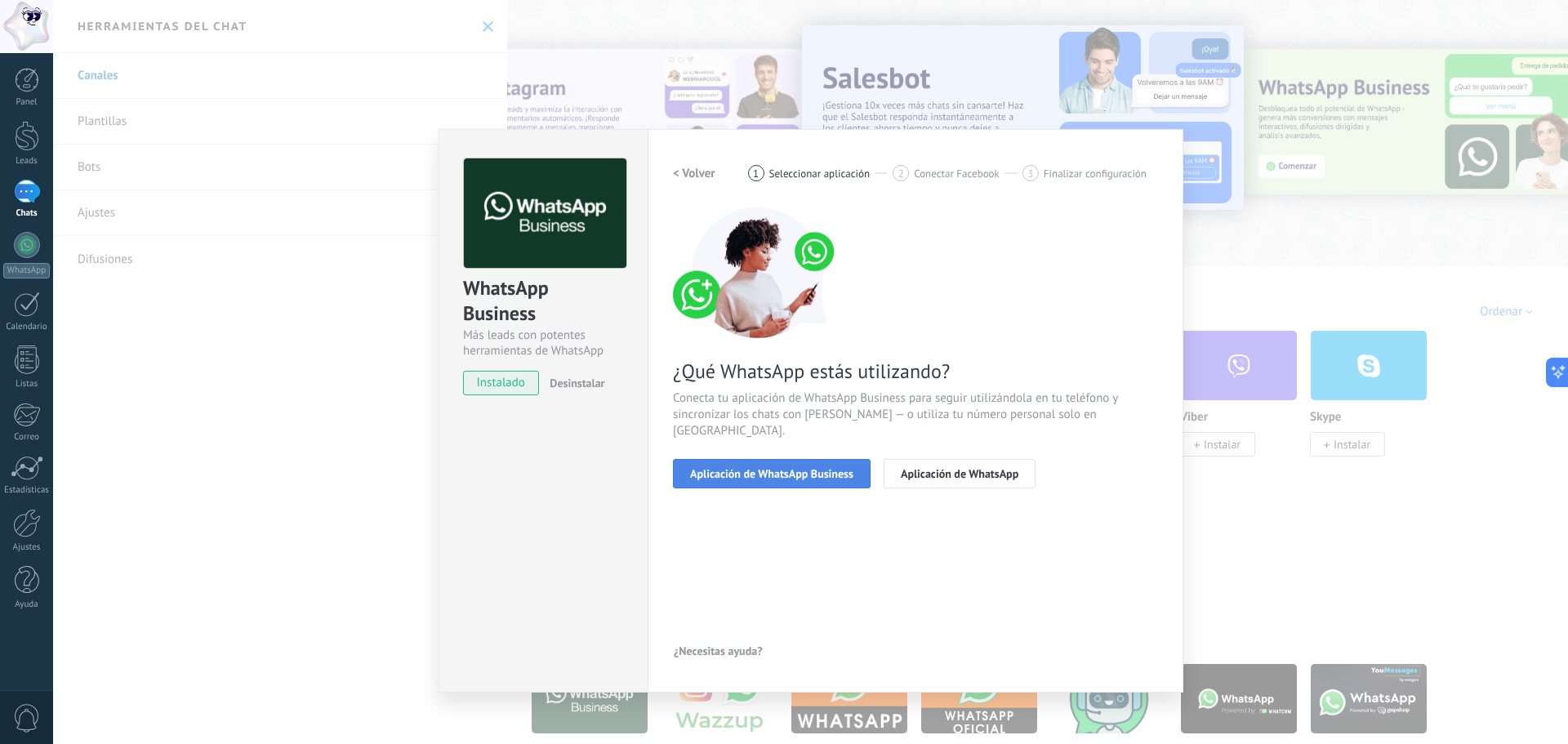
click at [704, 468] on span "Aplicación de WhatsApp Business" at bounding box center [772, 474] width 164 height 12
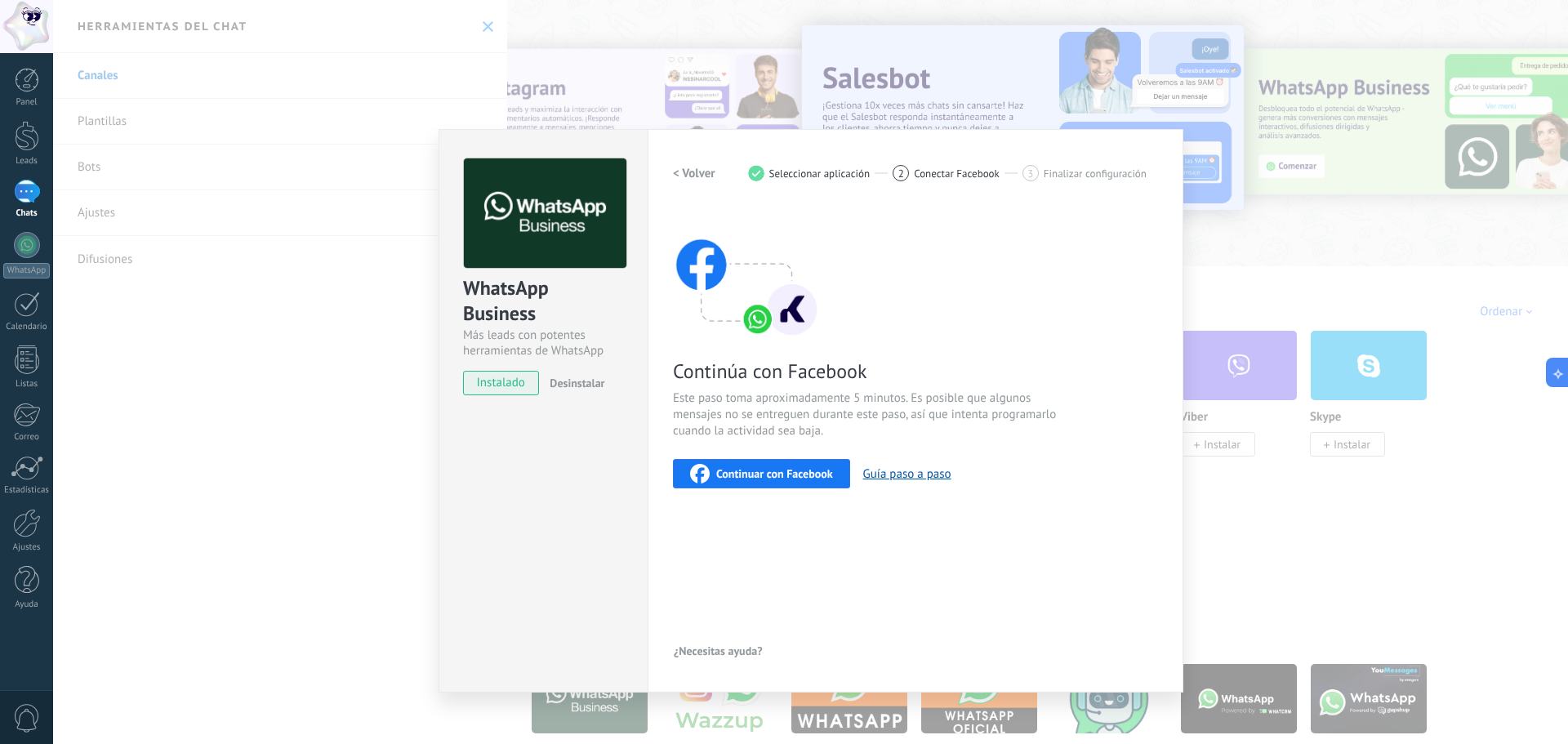
click at [716, 480] on span "Continuar con Facebook" at bounding box center [774, 474] width 117 height 12
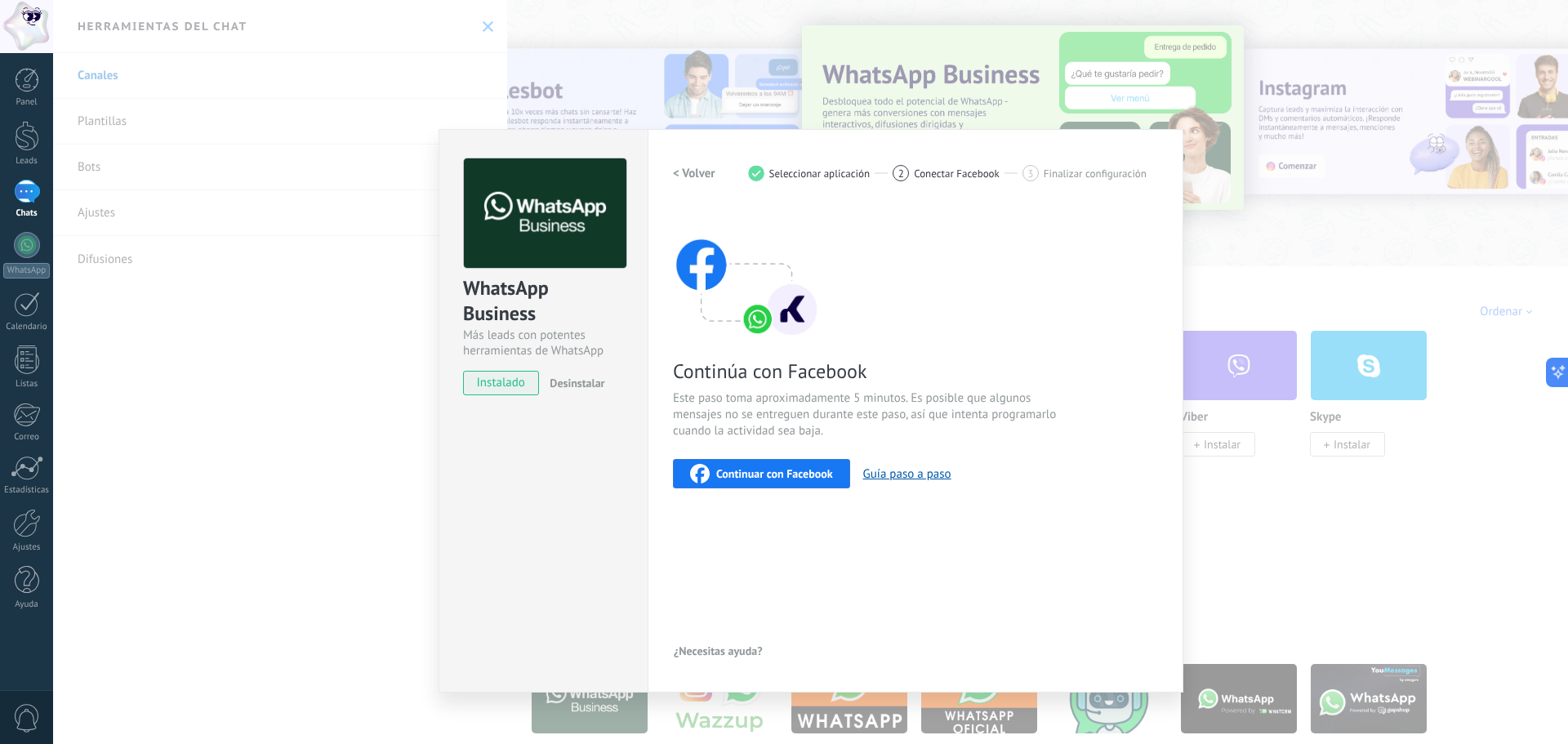
click at [706, 480] on icon "button" at bounding box center [700, 474] width 20 height 20
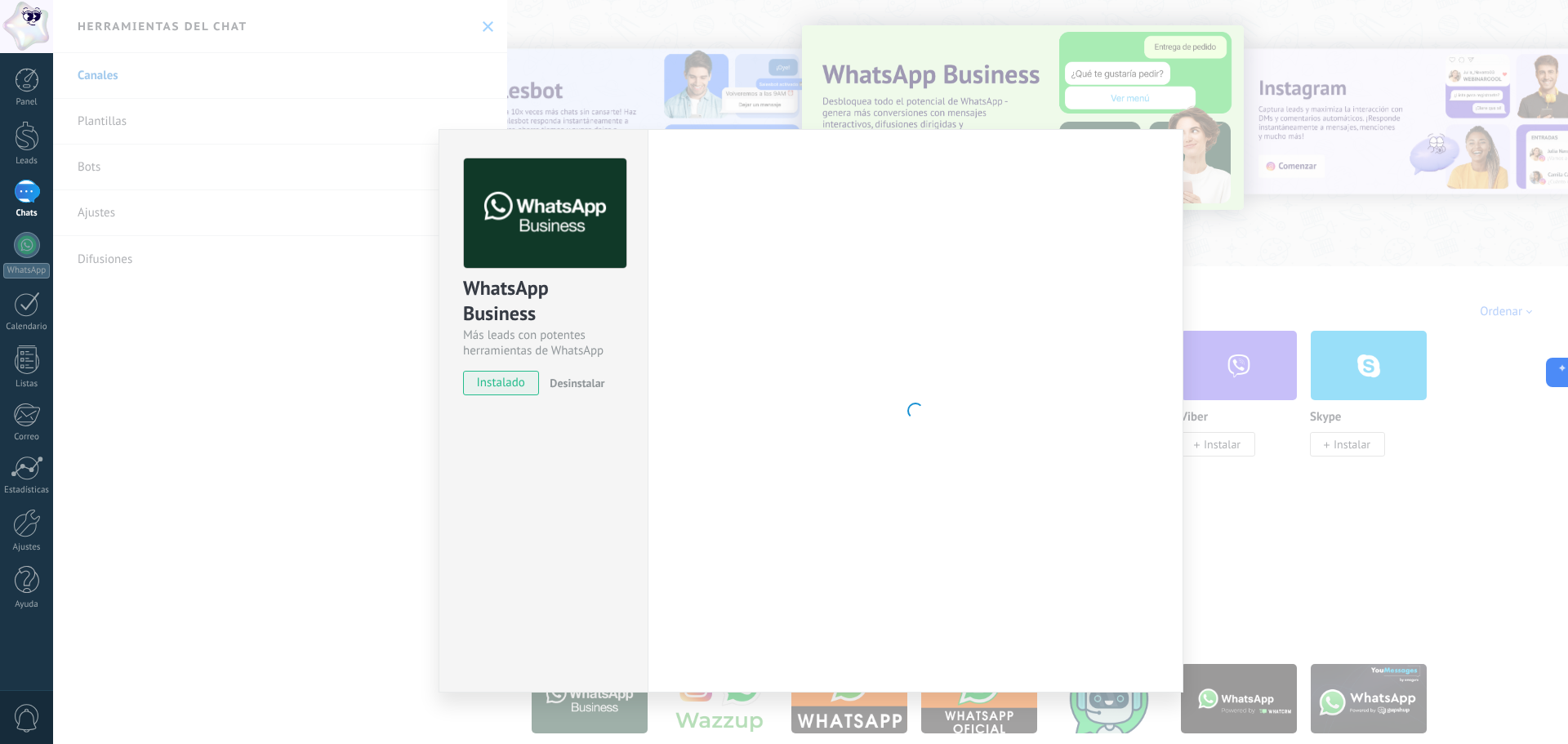
click at [1326, 123] on div "WhatsApp Business Más leads con potentes herramientas de WhatsApp instalado Des…" at bounding box center [810, 372] width 1515 height 744
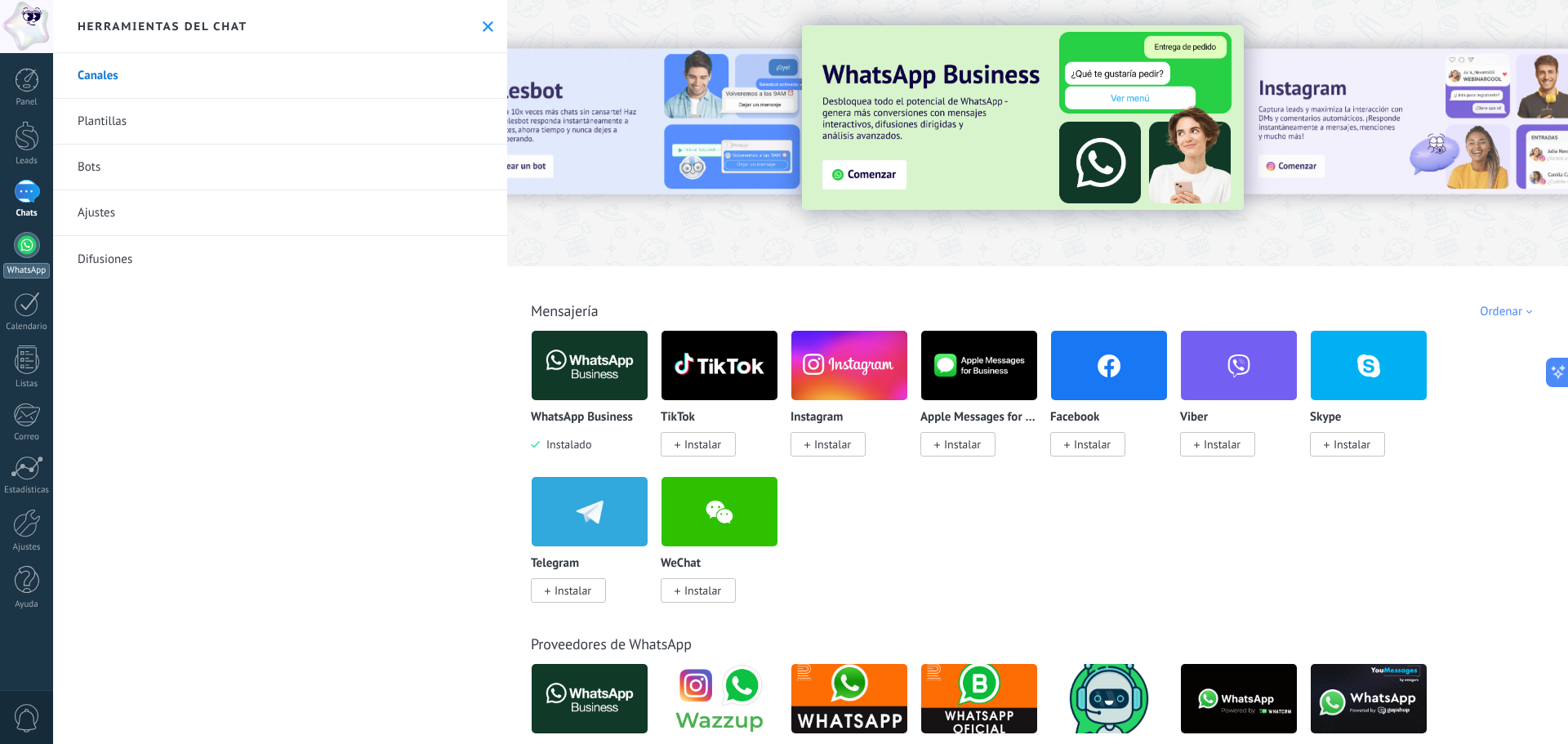
click at [31, 252] on div at bounding box center [26, 245] width 26 height 26
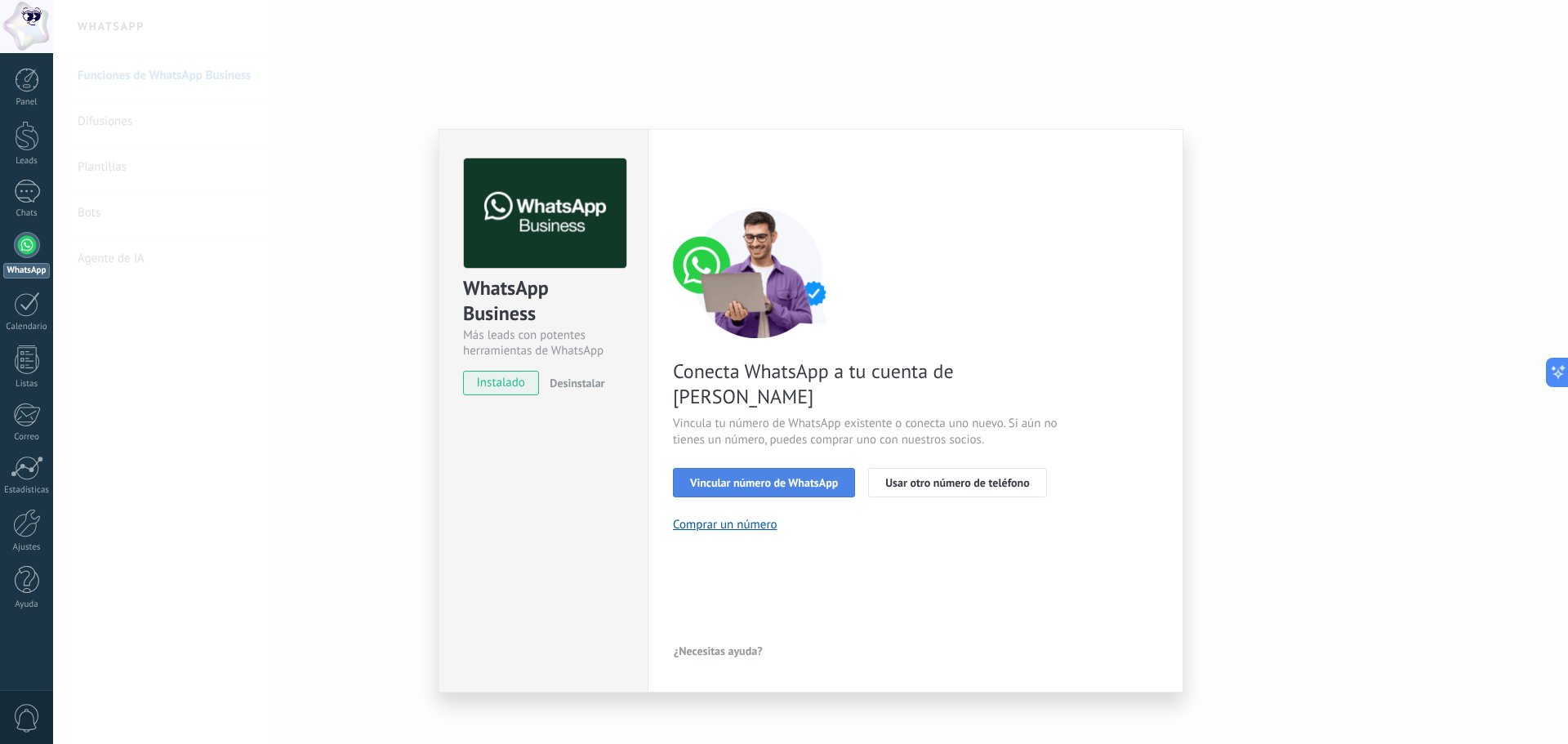
click at [830, 477] on span "Vincular número de WhatsApp" at bounding box center [764, 483] width 148 height 12
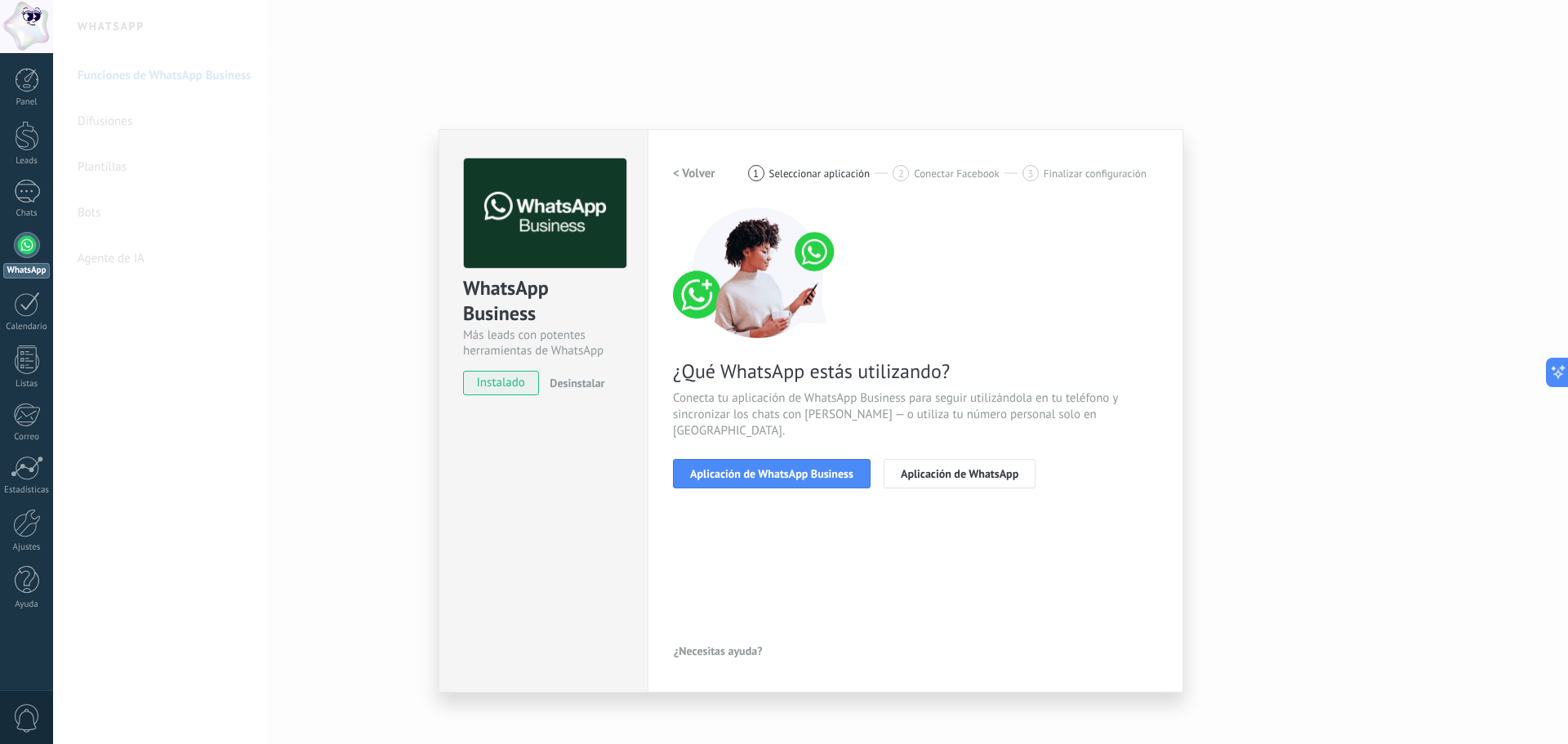
click at [830, 468] on span "Aplicación de WhatsApp Business" at bounding box center [772, 474] width 164 height 12
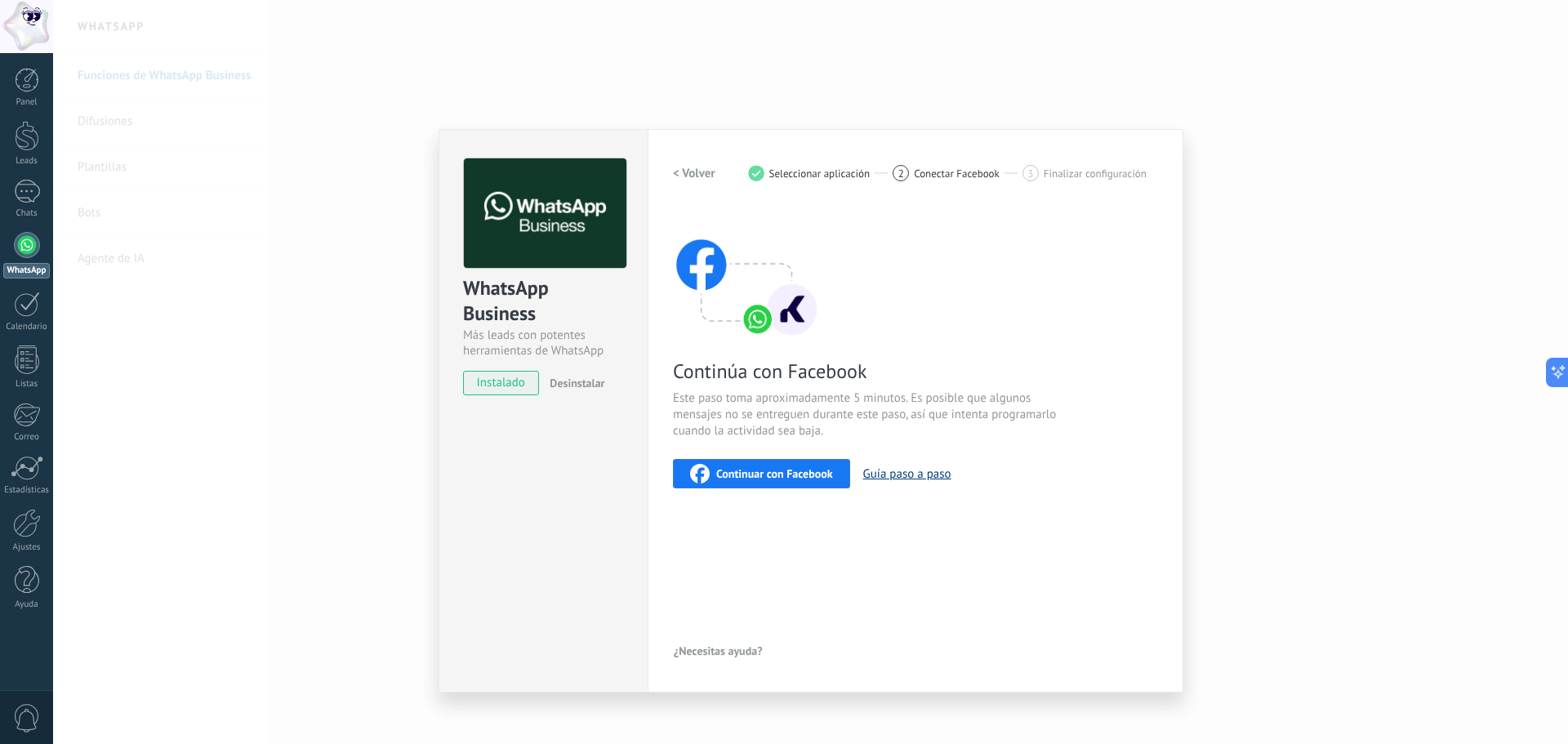
click at [869, 469] on button "Guía paso a paso" at bounding box center [908, 474] width 88 height 16
click at [776, 484] on button "Continuar con Facebook" at bounding box center [761, 474] width 177 height 29
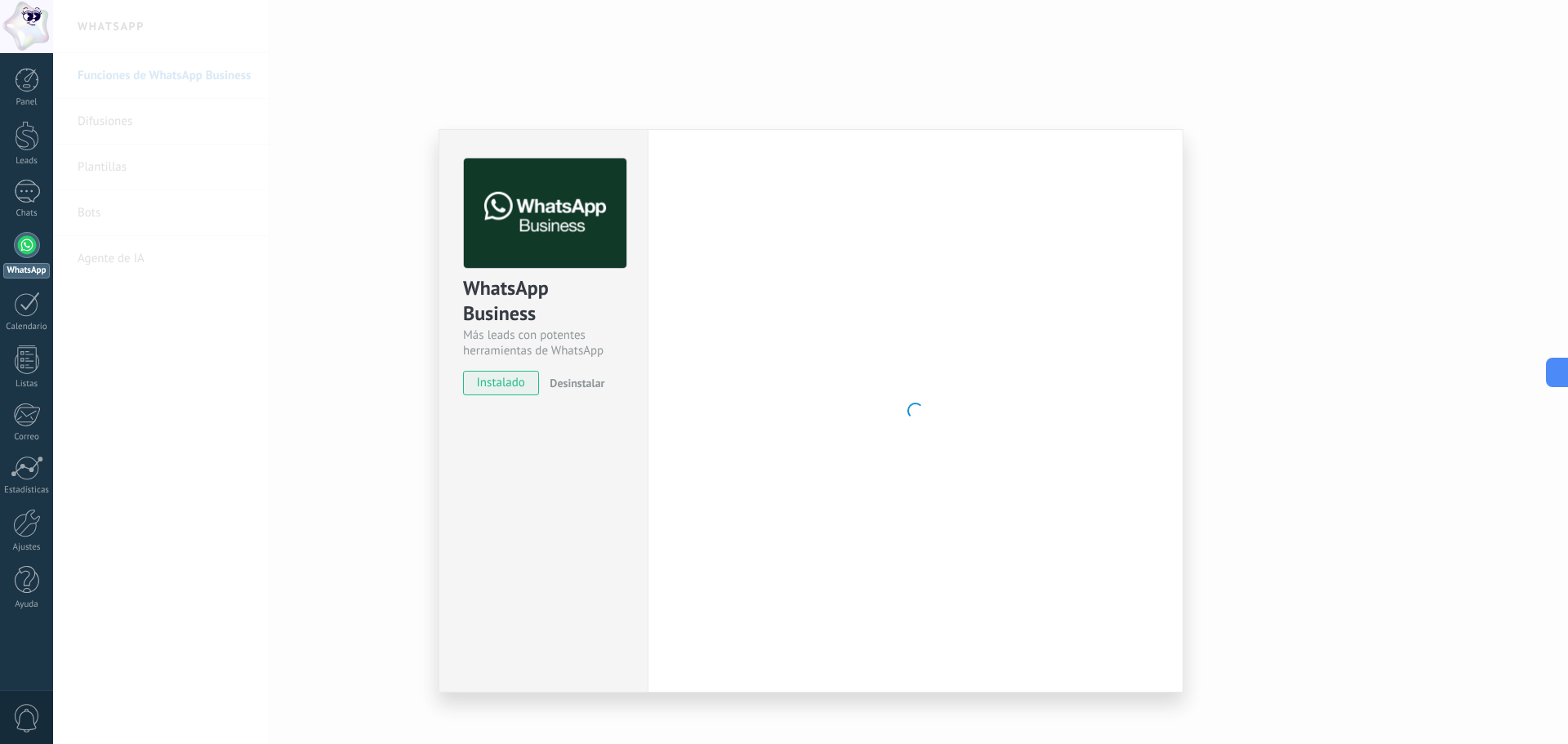
click at [356, 372] on div "WhatsApp Business Más leads con potentes herramientas de WhatsApp instalado Des…" at bounding box center [810, 372] width 1515 height 744
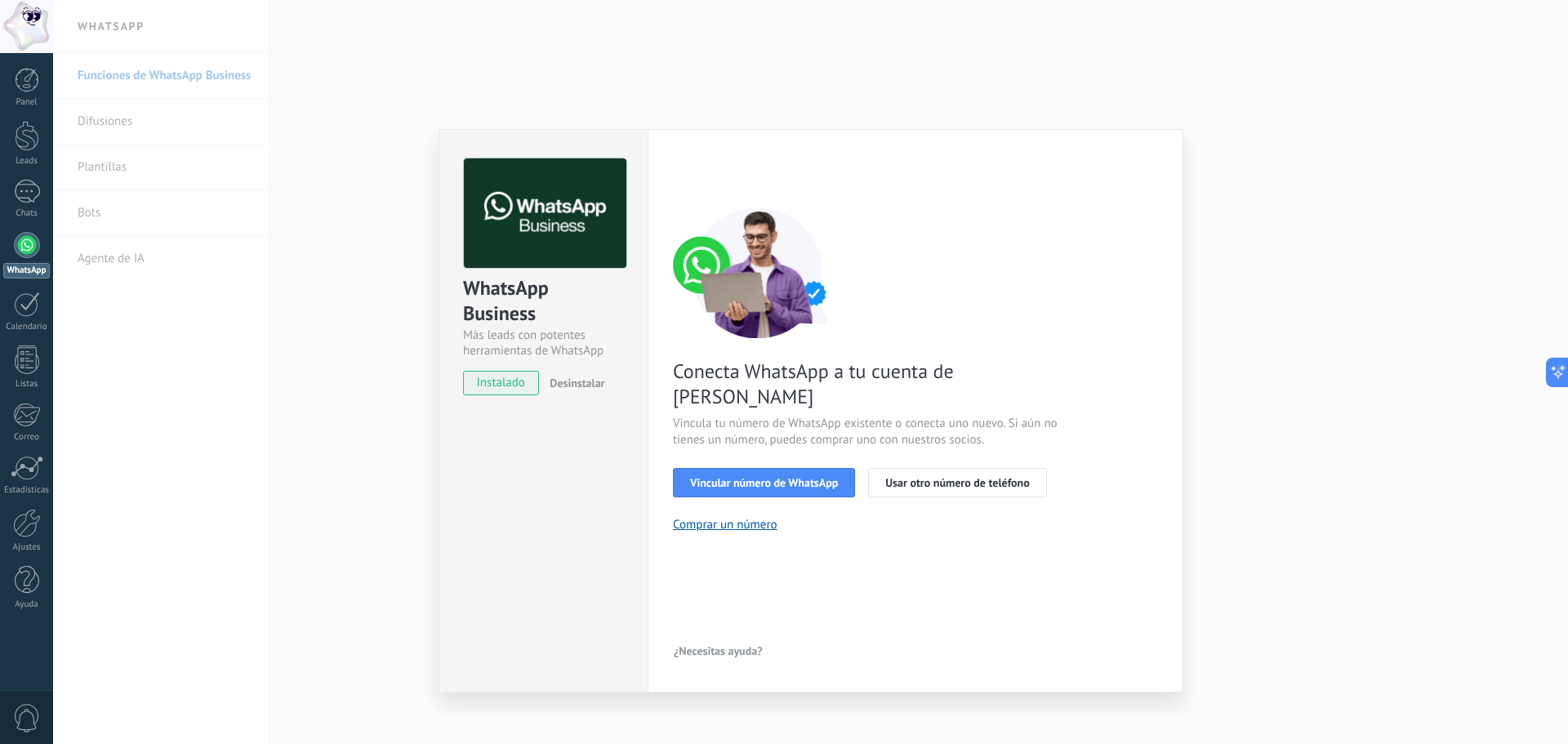
click at [359, 377] on div "WhatsApp Business Más leads con potentes herramientas de WhatsApp instalado Des…" at bounding box center [810, 372] width 1515 height 744
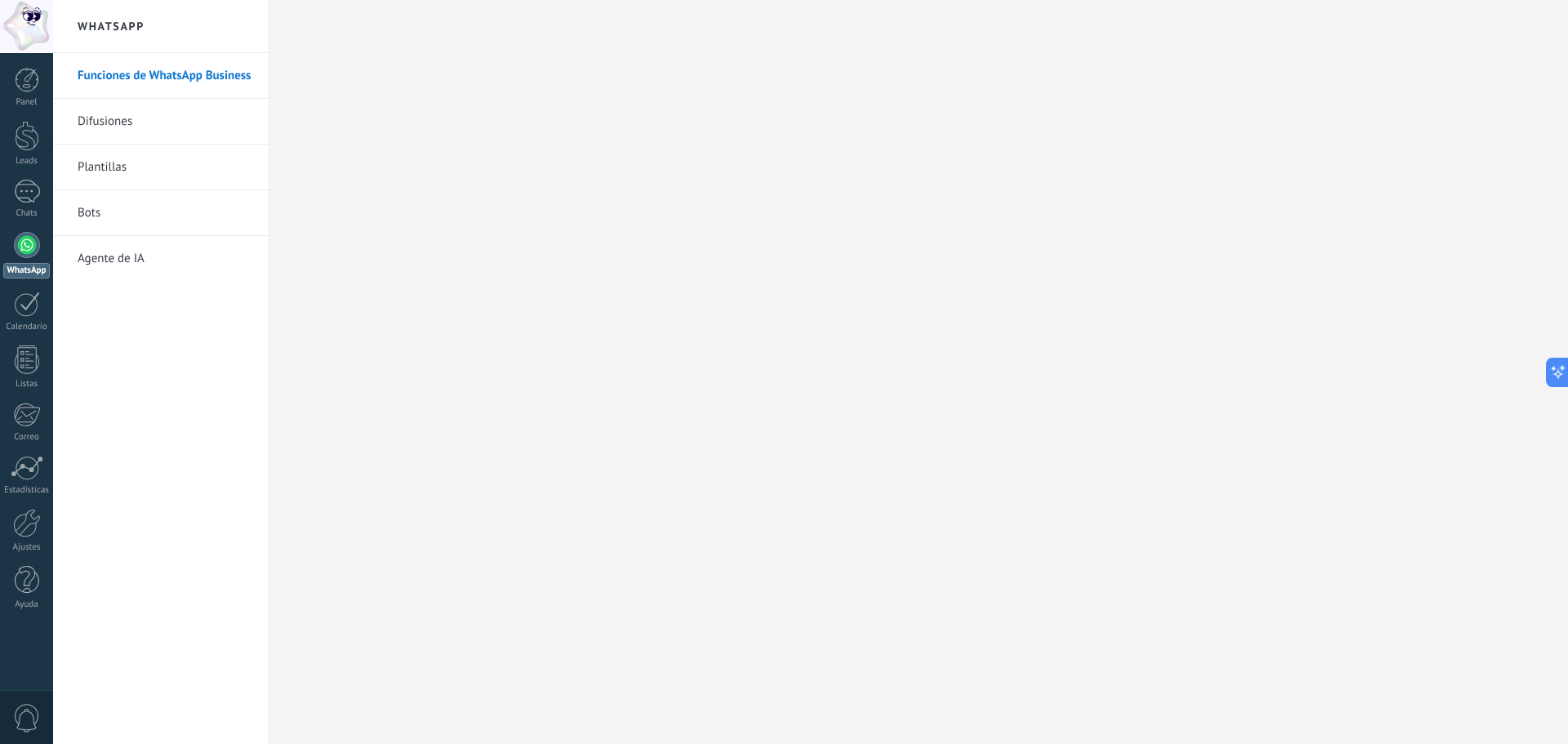
click at [31, 250] on div at bounding box center [26, 245] width 26 height 26
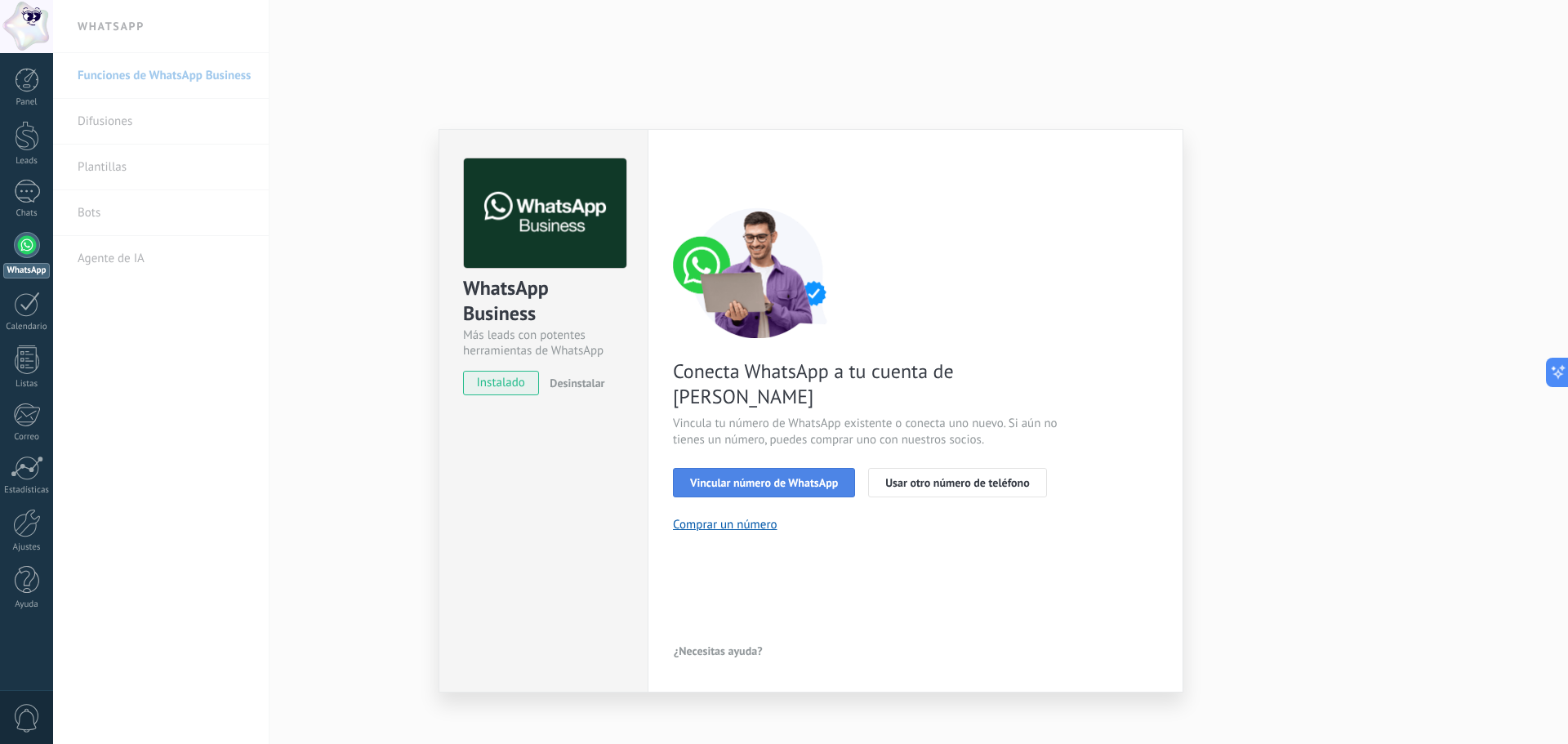
click at [800, 465] on body ".abccls-1,.abccls-2{fill-rule:evenodd}.abccls-2{fill:#fff} .abfcls-1{fill:none}…" at bounding box center [784, 372] width 1568 height 744
click at [800, 477] on span "Vincular número de WhatsApp" at bounding box center [764, 483] width 148 height 12
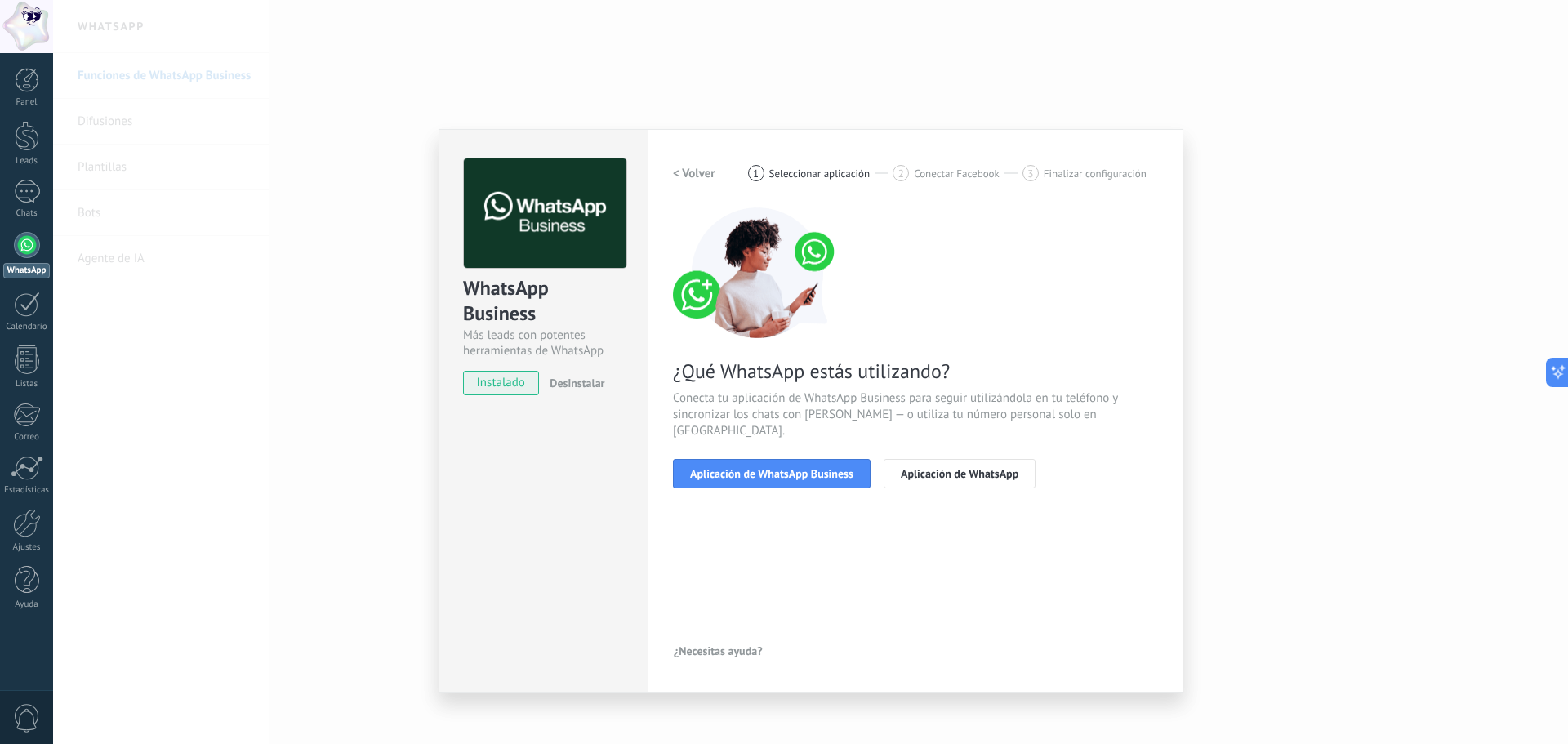
click at [800, 468] on span "Aplicación de WhatsApp Business" at bounding box center [772, 474] width 164 height 12
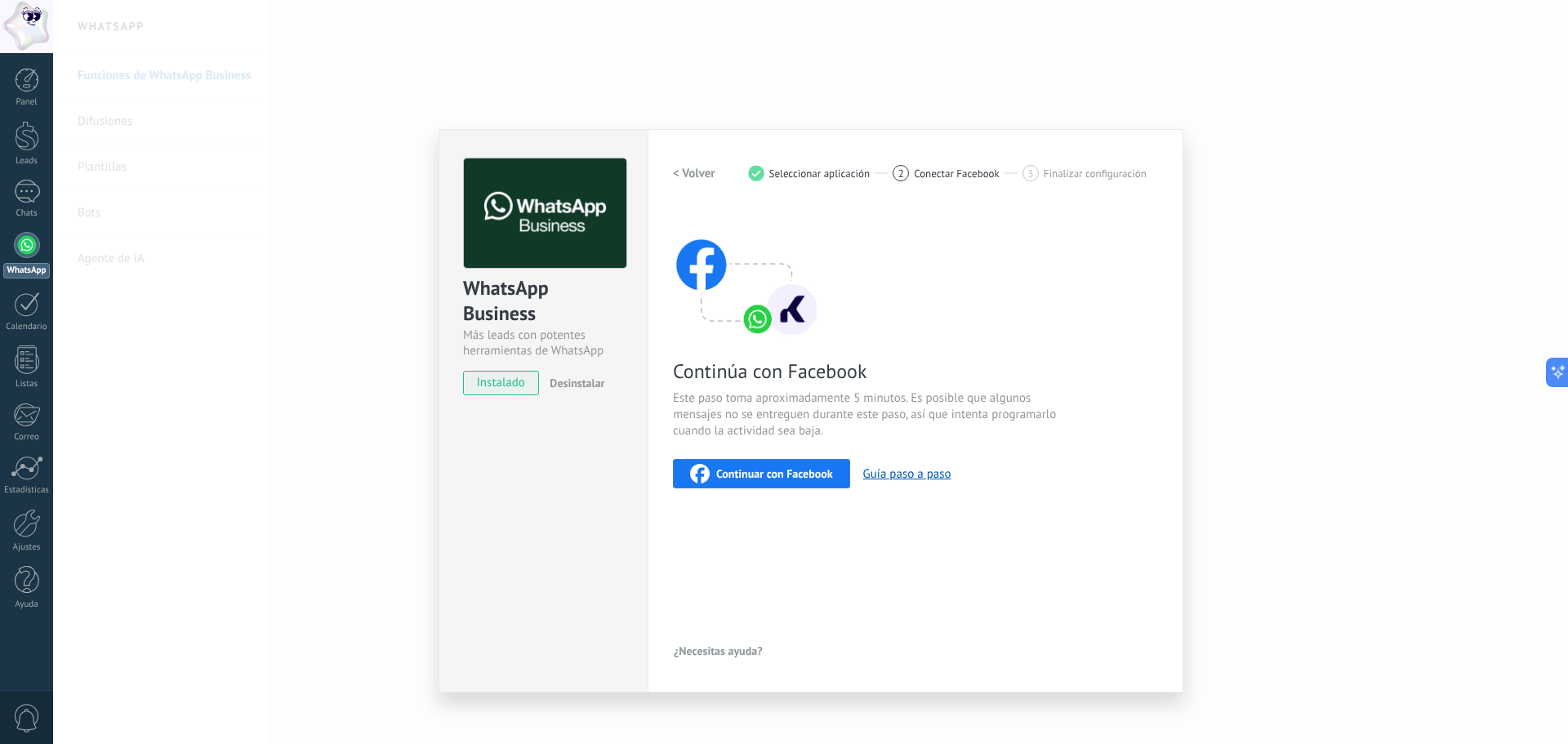
click at [768, 479] on span "Continuar con Facebook" at bounding box center [774, 474] width 117 height 12
click at [707, 22] on div "WhatsApp Business Más leads con potentes herramientas de WhatsApp instalado Des…" at bounding box center [810, 372] width 1515 height 744
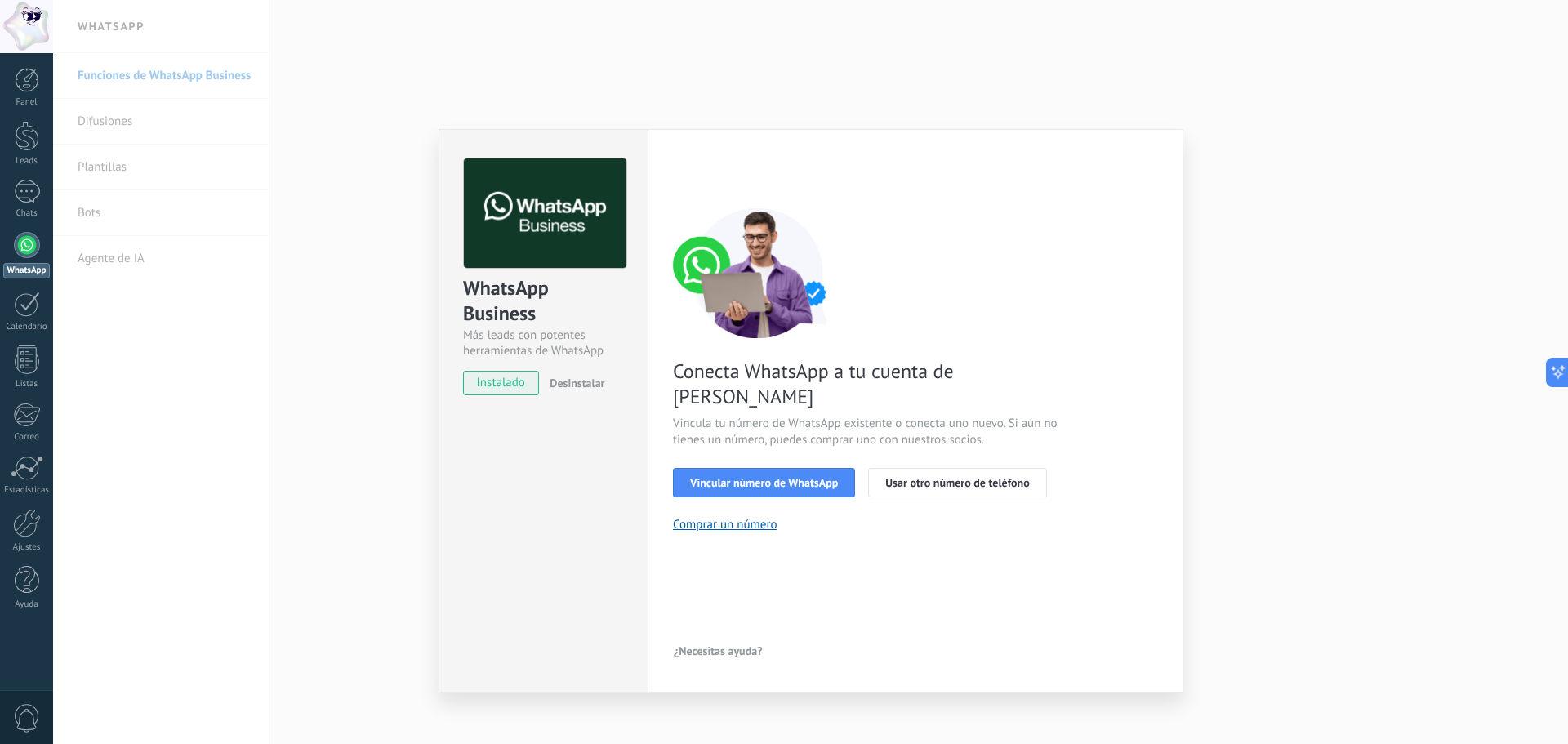
click at [1560, 111] on div "WhatsApp Business Más leads con potentes herramientas de WhatsApp instalado Des…" at bounding box center [810, 372] width 1515 height 744
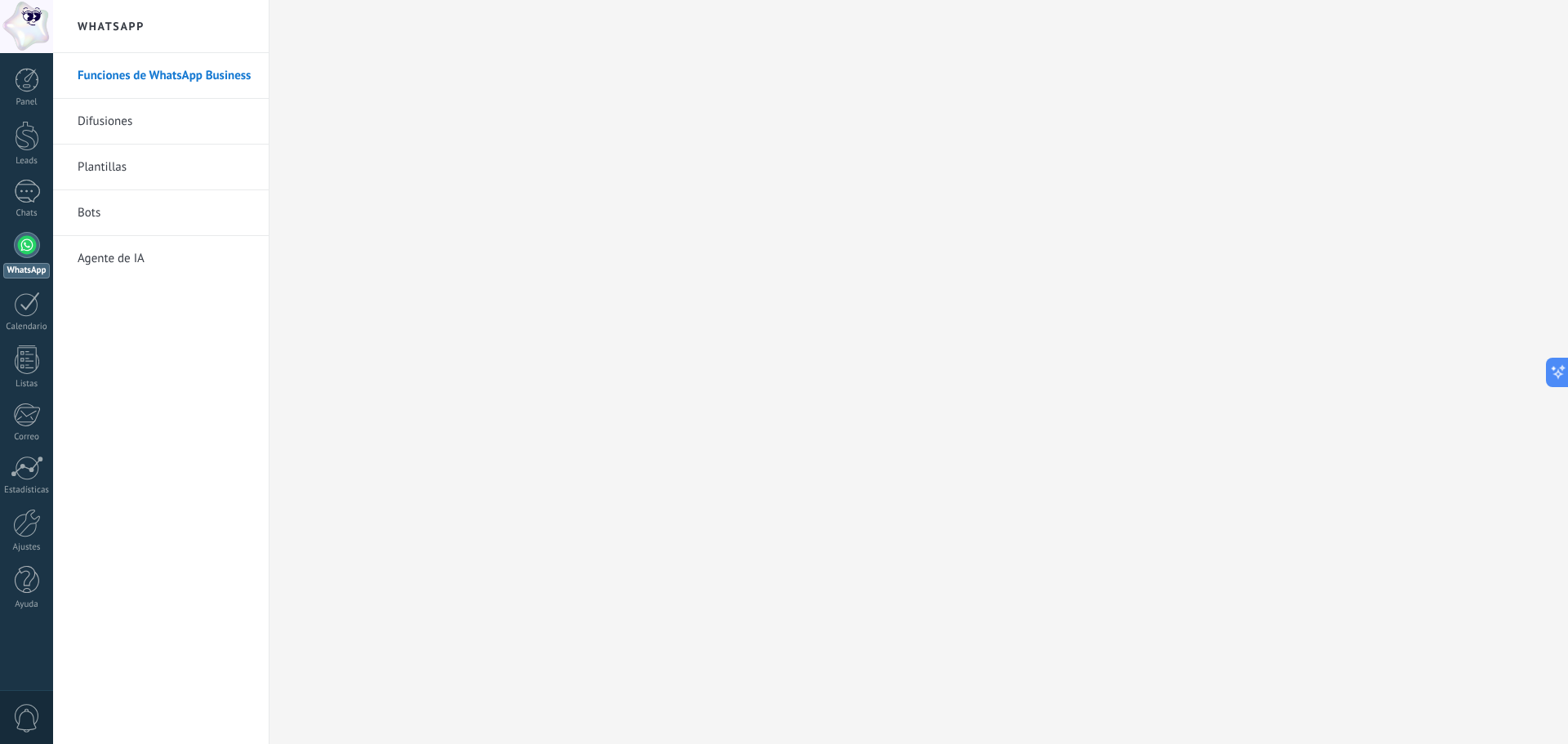
click at [148, 121] on link "Difusiones" at bounding box center [165, 121] width 174 height 46
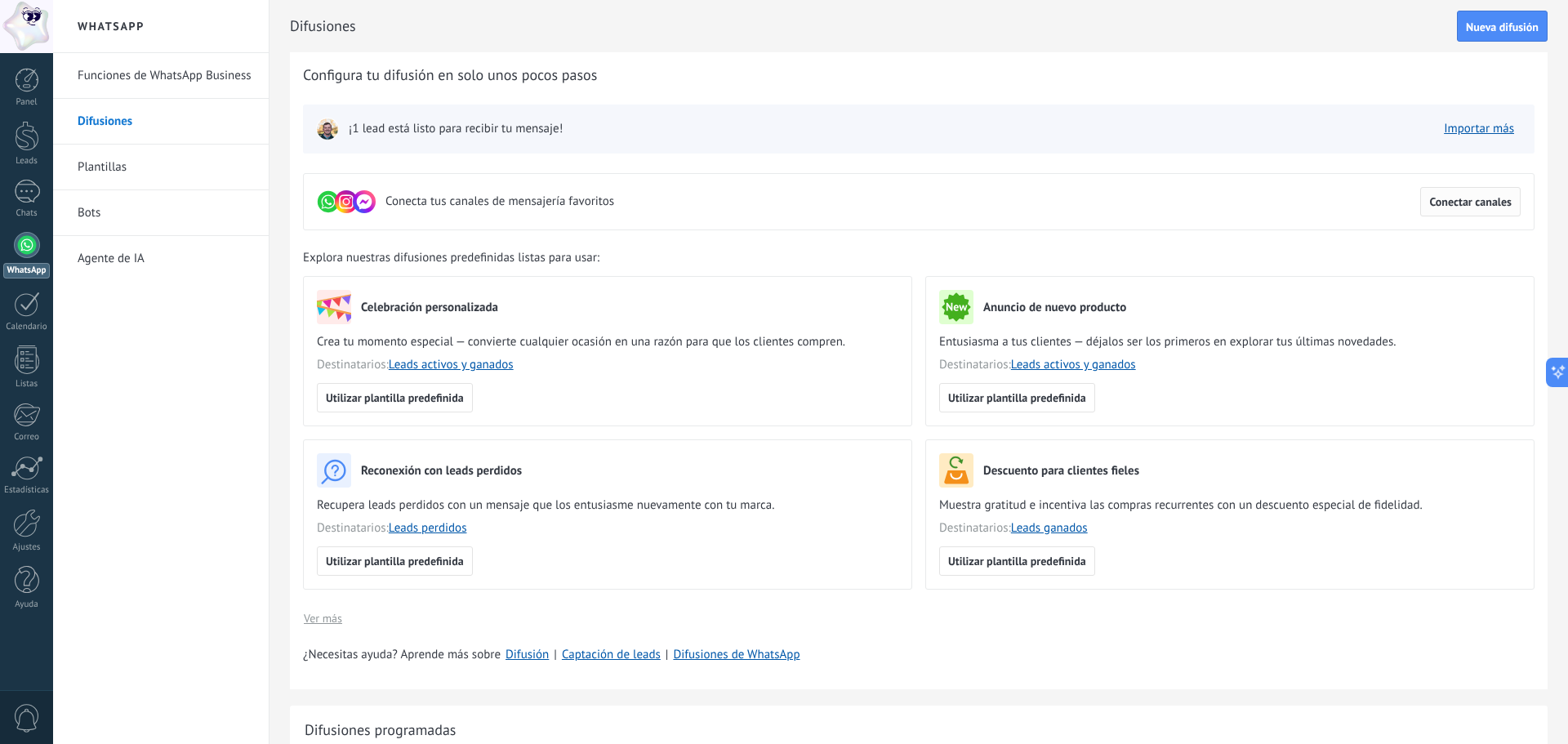
click at [1501, 205] on span "Conectar canales" at bounding box center [1471, 202] width 82 height 12
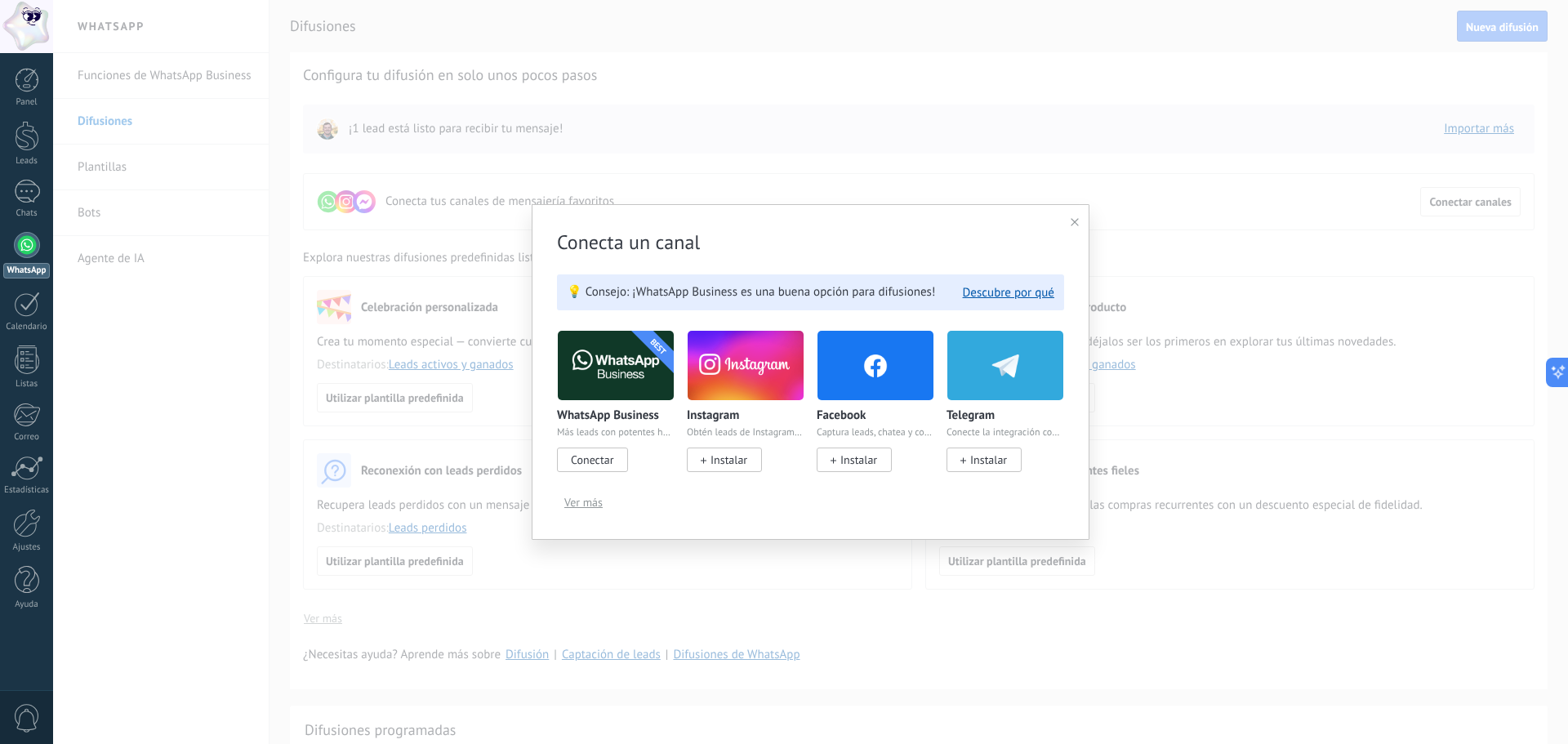
click at [599, 456] on span "Conectar" at bounding box center [592, 459] width 42 height 15
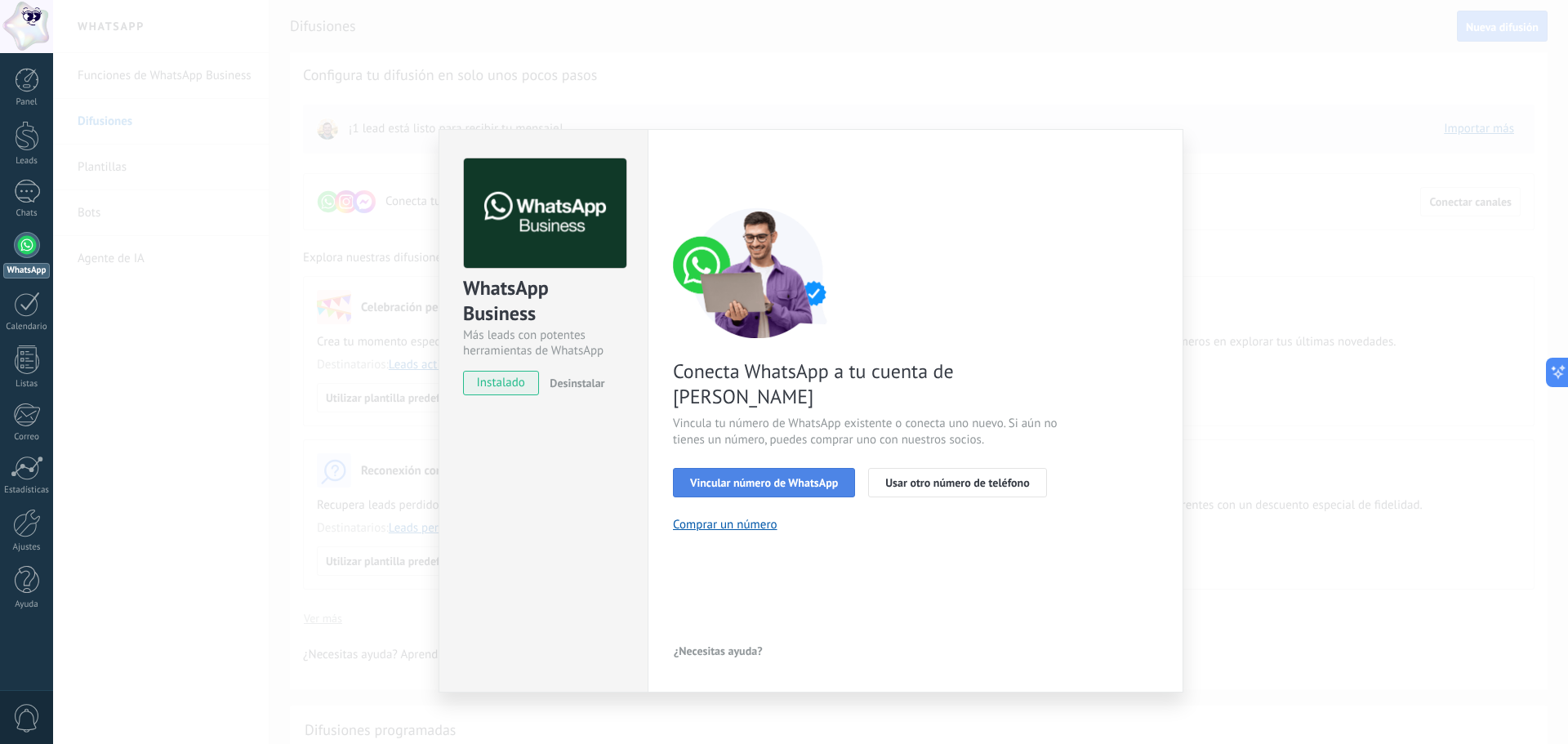
click at [765, 468] on button "Vincular número de WhatsApp" at bounding box center [764, 483] width 182 height 29
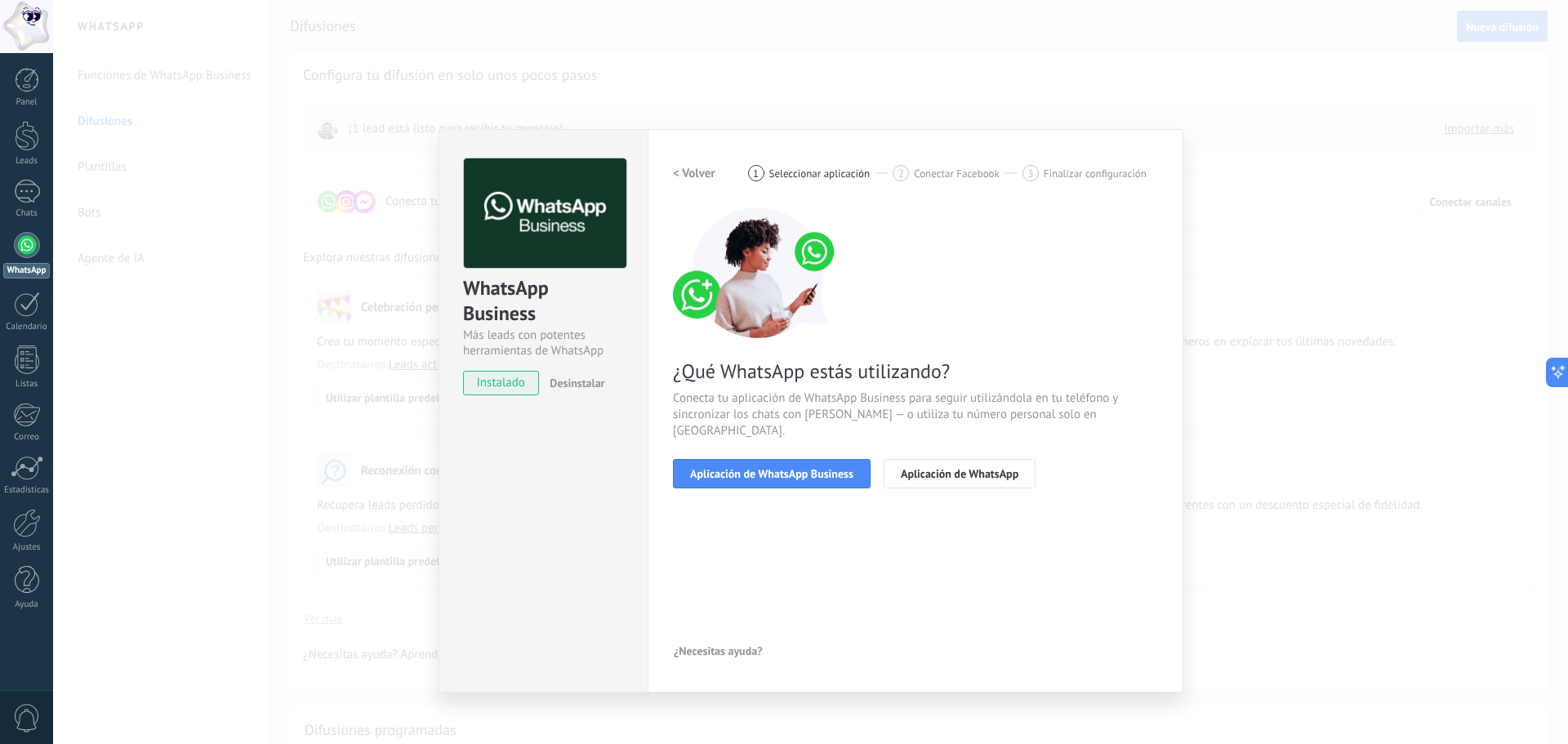
click at [1466, 453] on div "WhatsApp Business Más leads con potentes herramientas de WhatsApp instalado Des…" at bounding box center [810, 372] width 1515 height 744
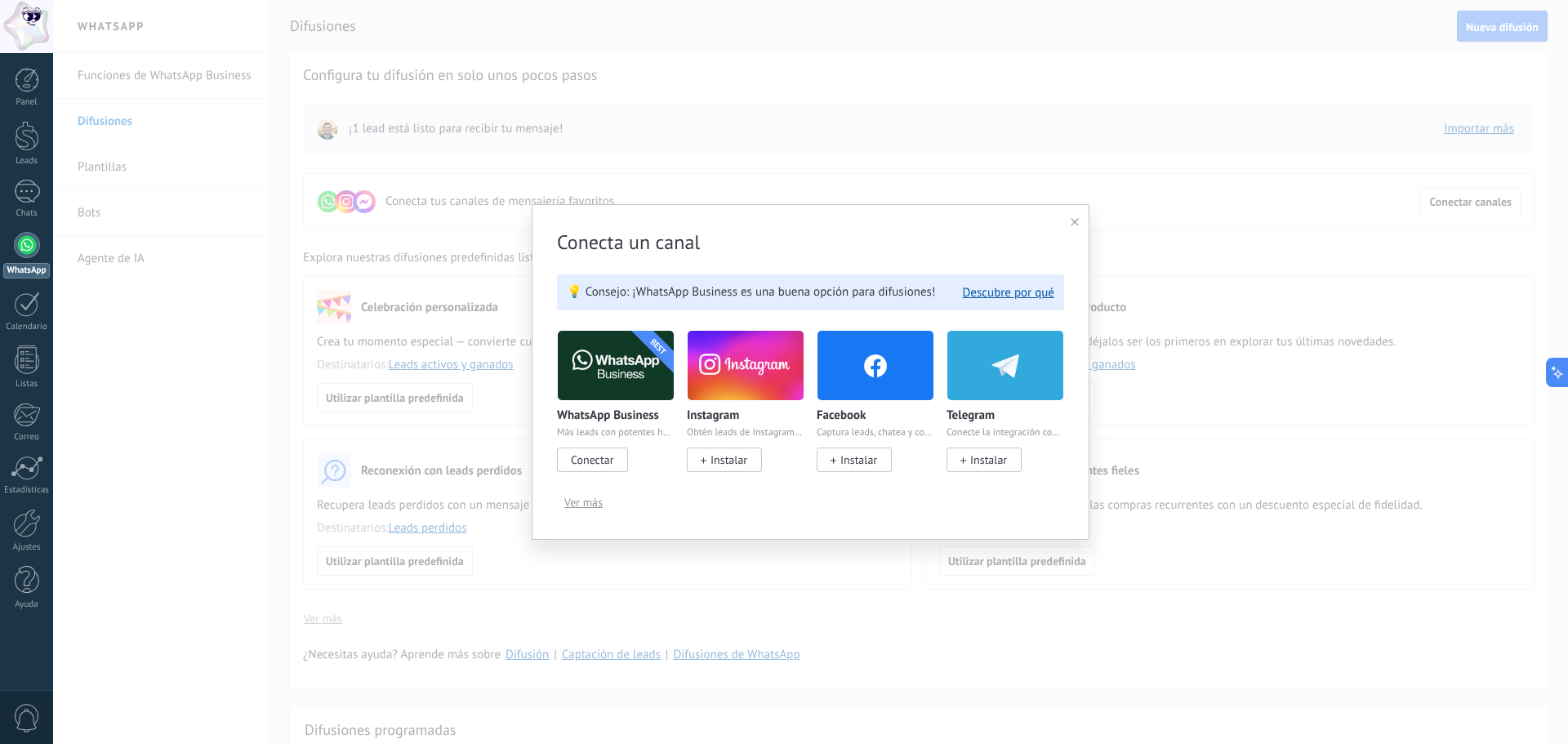
click at [1070, 235] on div "Conecta un canal 💡 Consejo: ¡WhatsApp Business es una buena opción para difusio…" at bounding box center [811, 372] width 558 height 336
click at [1072, 214] on div at bounding box center [1074, 222] width 8 height 16
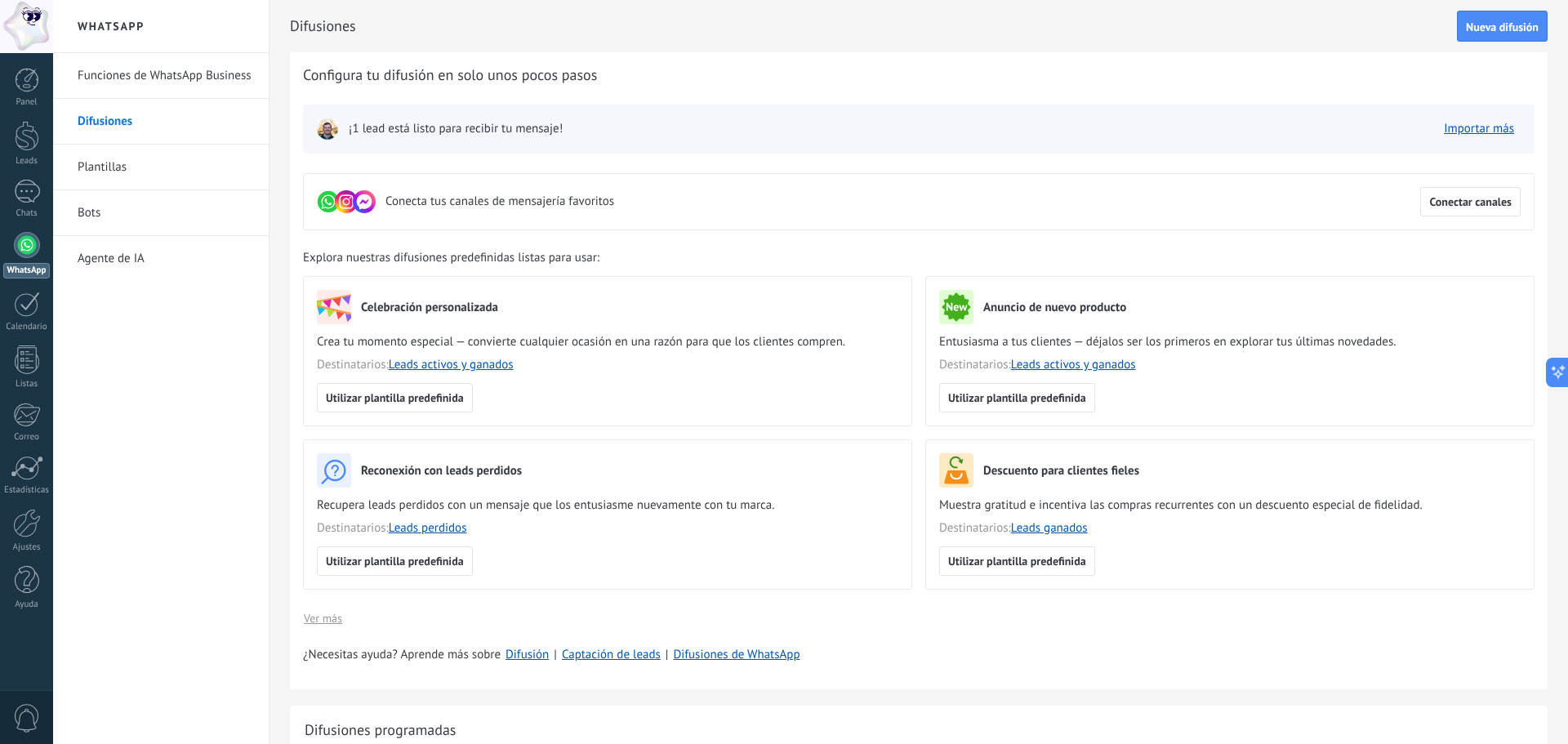
click at [1072, 227] on div "Conecta tus canales de mensajería favoritos Conectar canales" at bounding box center [919, 202] width 1232 height 57
click at [958, 395] on span "Utilizar plantilla predefinida" at bounding box center [1017, 397] width 138 height 12
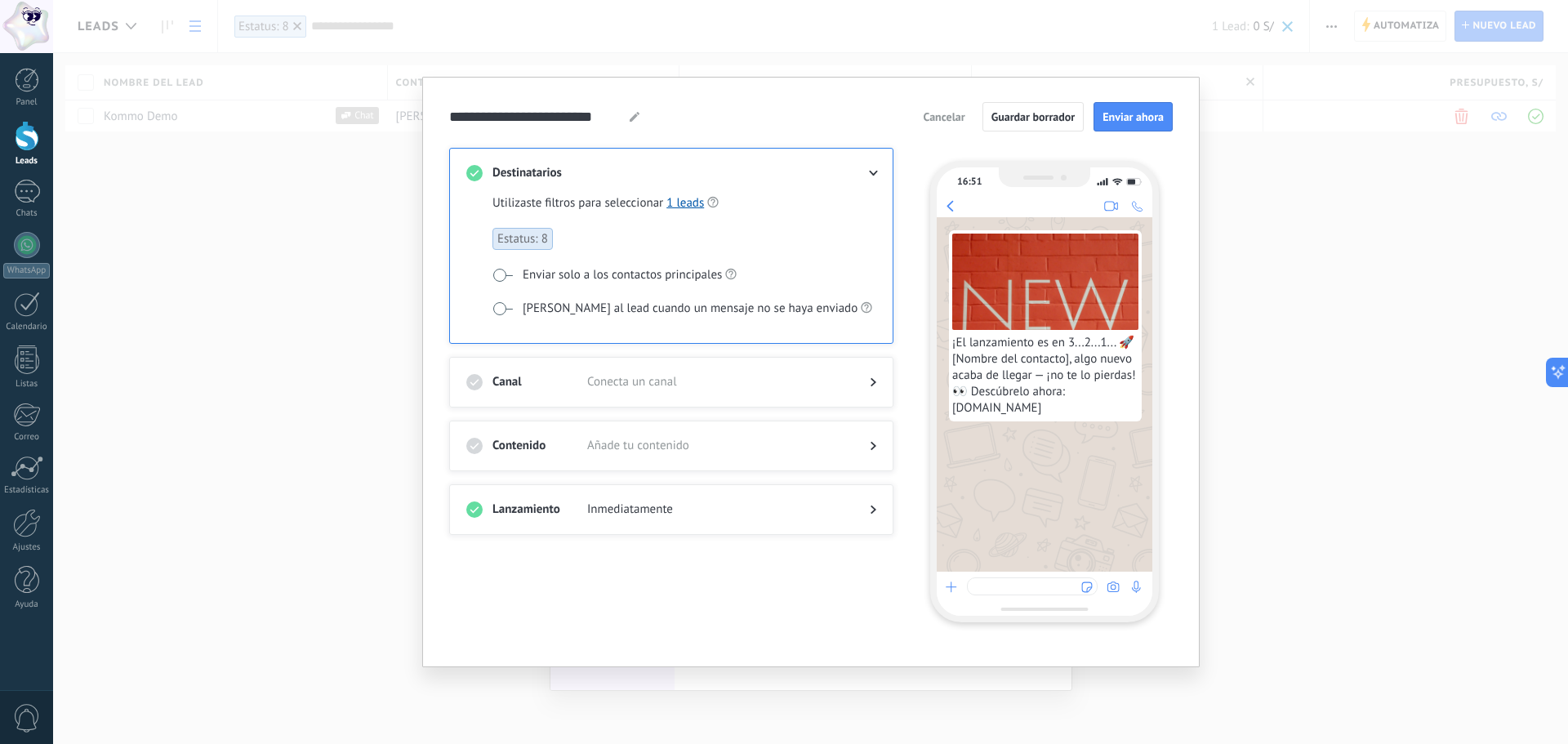
click at [581, 377] on h3 "Canal" at bounding box center [540, 382] width 95 height 17
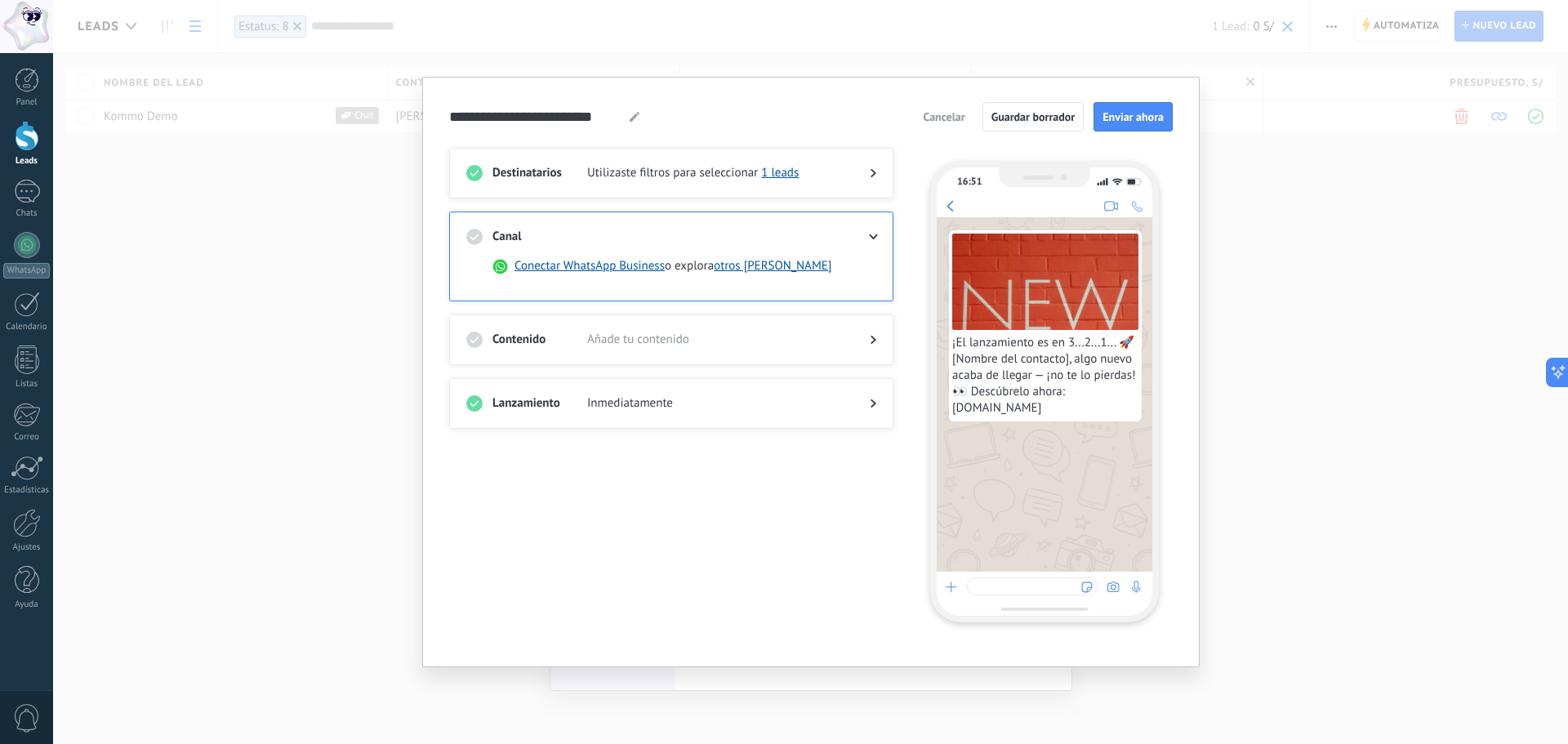
click at [731, 335] on span "Añade tu contenido" at bounding box center [716, 340] width 257 height 17
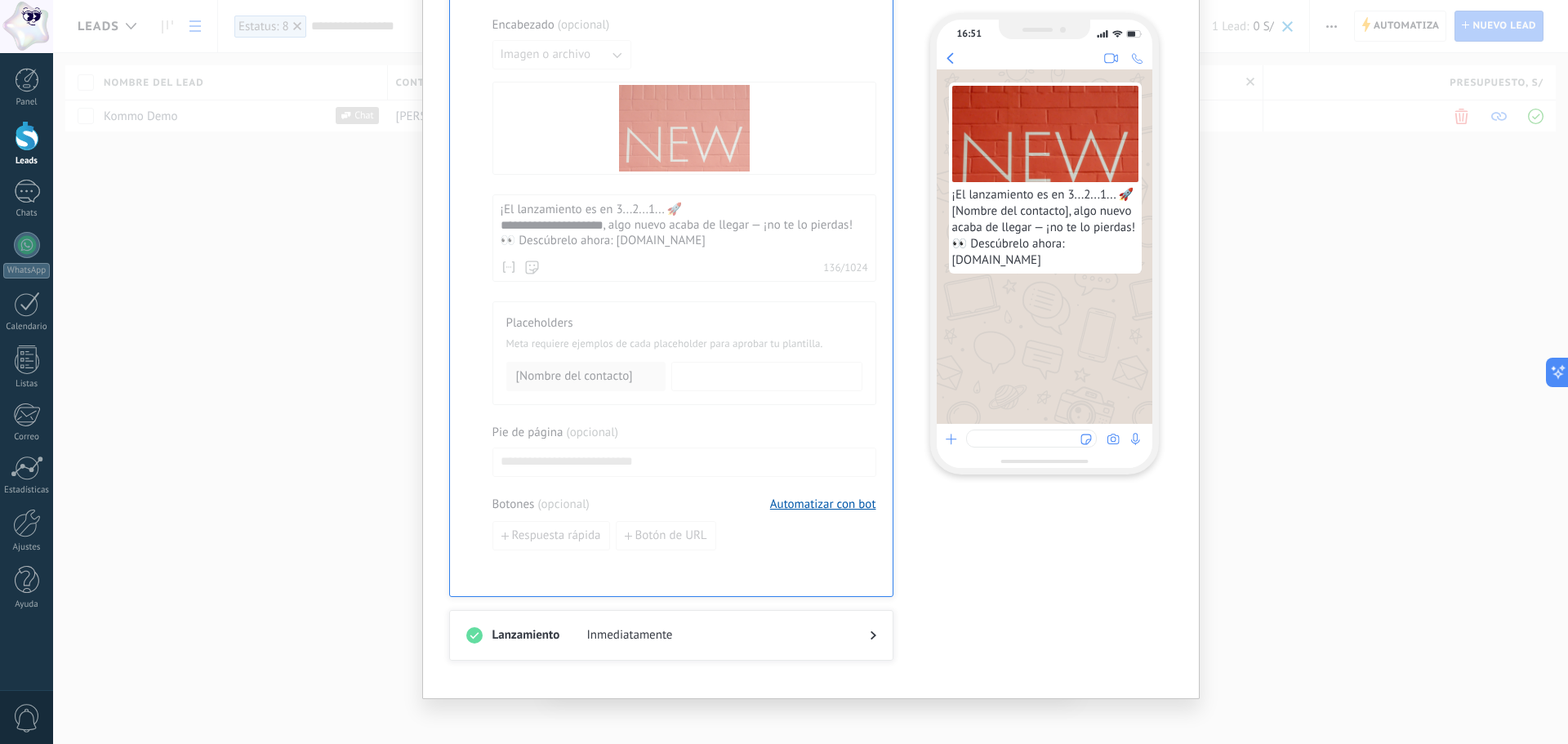
scroll to position [503, 0]
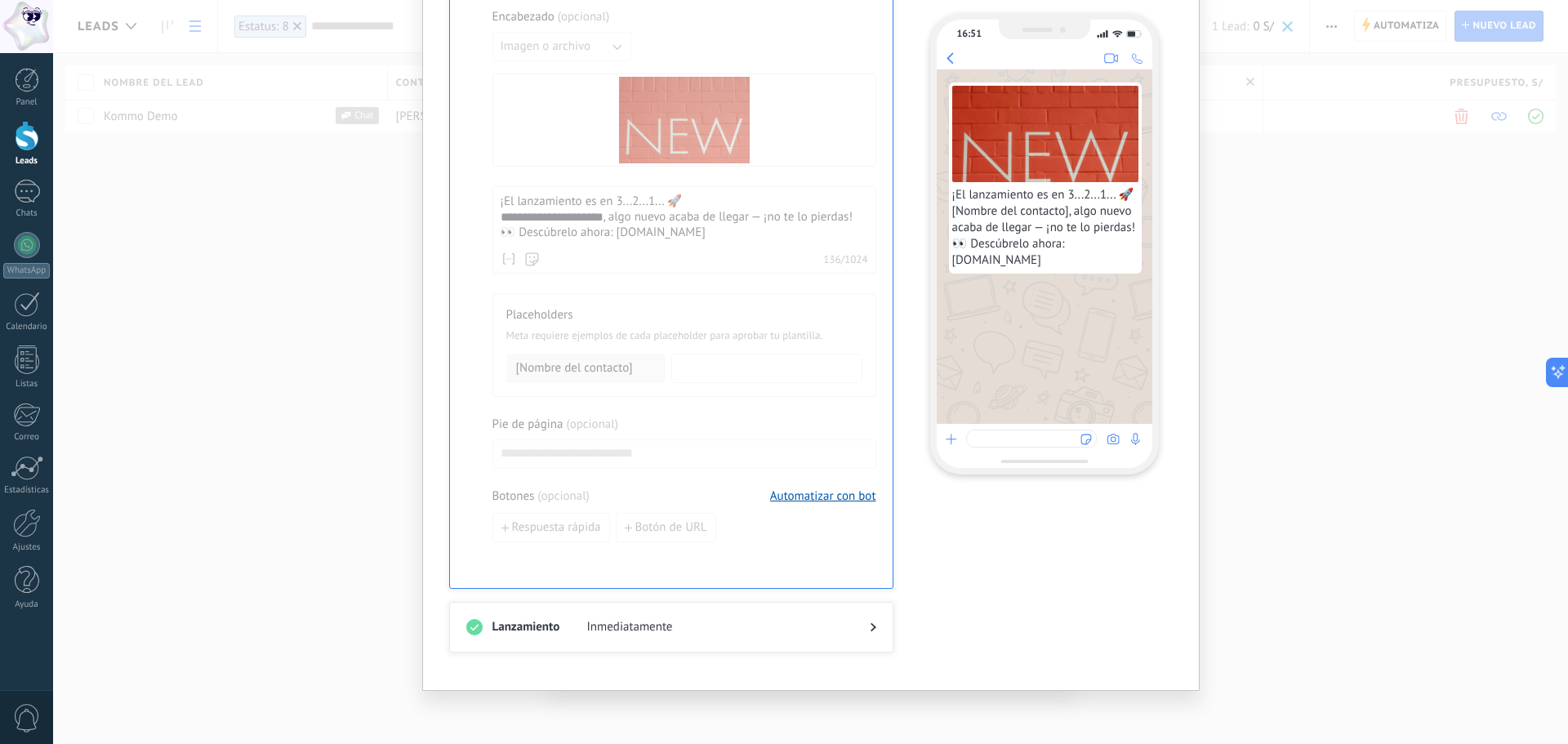
click at [1514, 330] on div "**********" at bounding box center [810, 372] width 1515 height 744
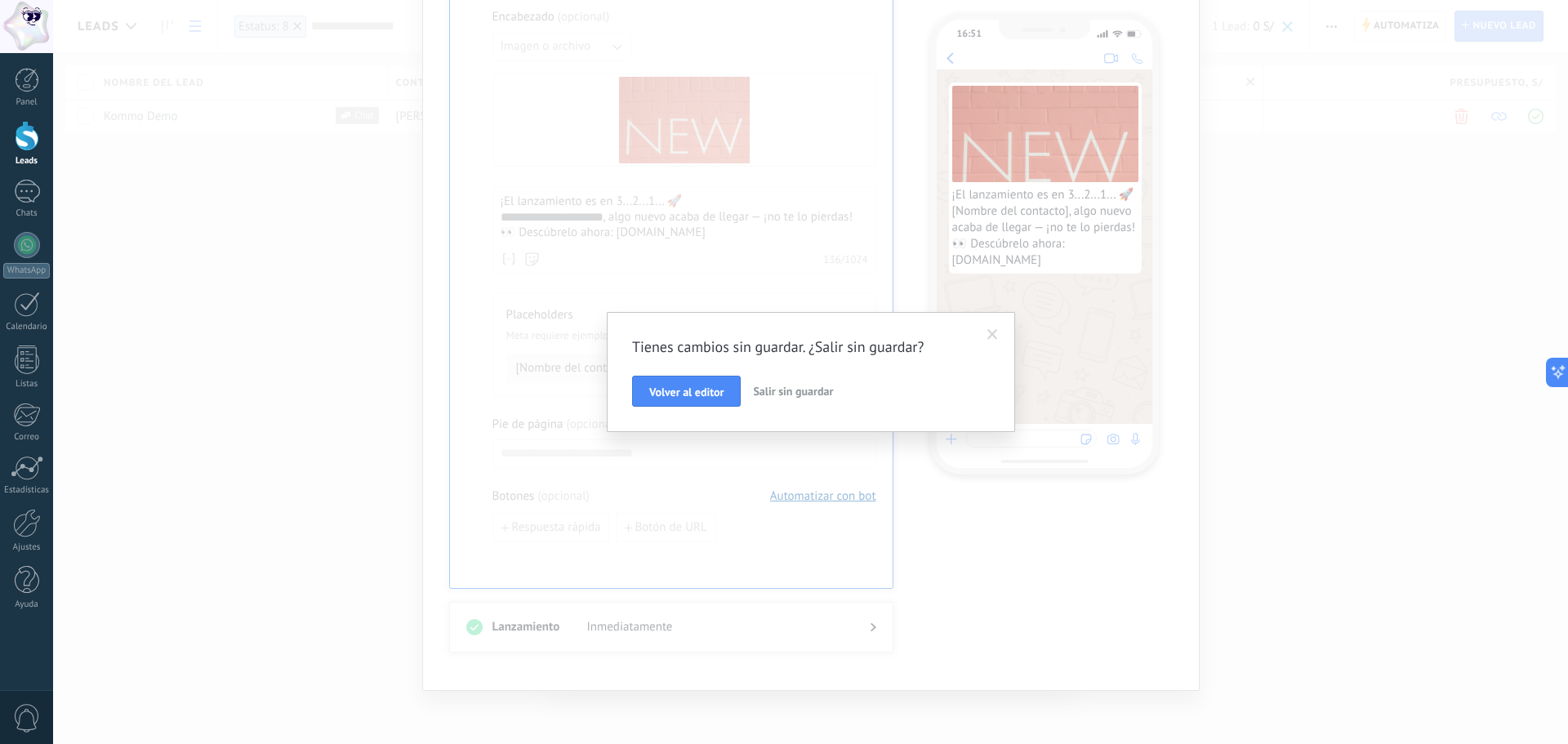
click at [789, 398] on button "Salir sin guardar" at bounding box center [792, 392] width 93 height 31
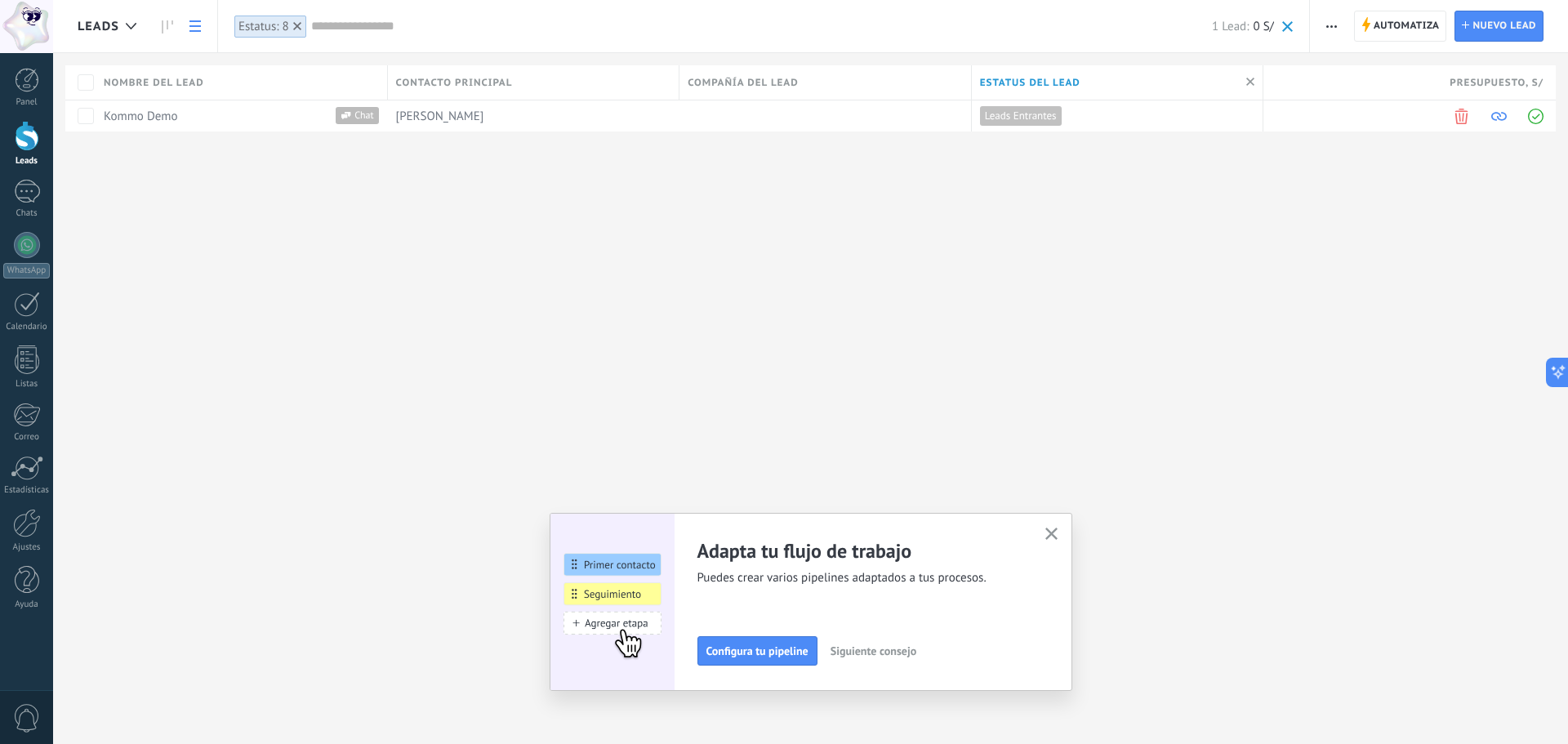
click at [1270, 440] on div "Leads Automatiza Nueva difusión Editar embudo Imprimir Ajustes de la lista Impo…" at bounding box center [810, 372] width 1515 height 744
click at [762, 647] on span "Configura tu pipeline" at bounding box center [757, 651] width 102 height 12
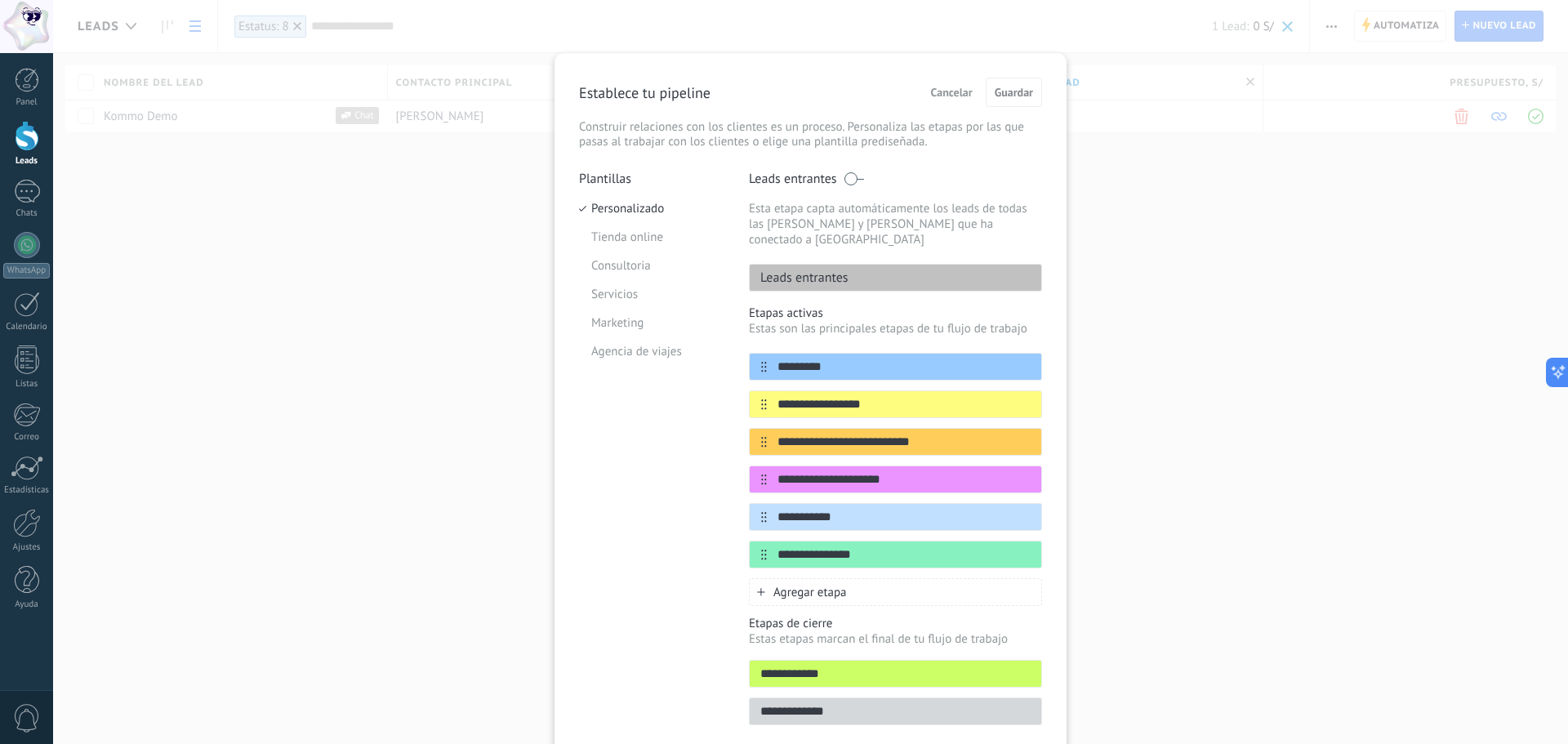
scroll to position [53, 0]
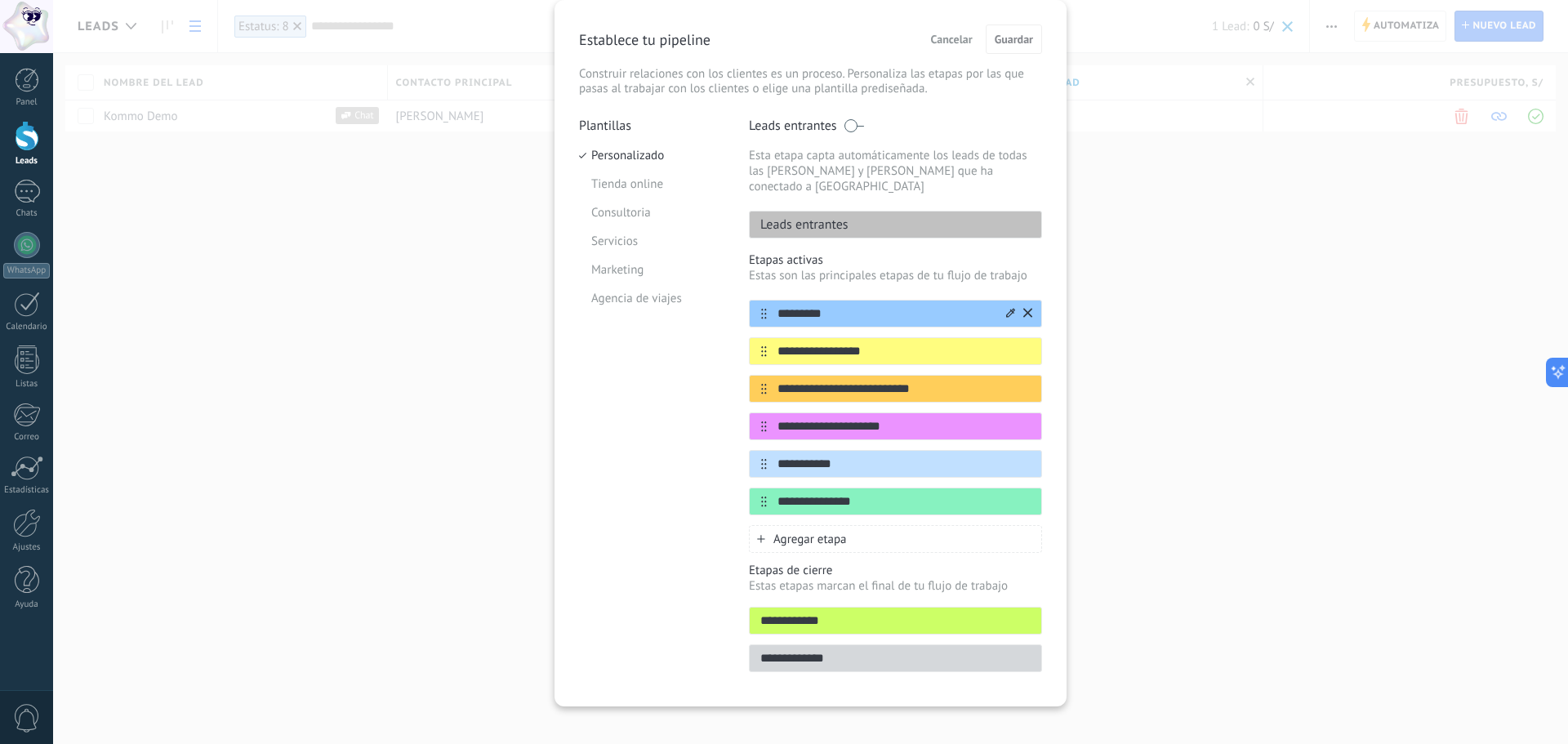
click at [800, 305] on input "*********" at bounding box center [885, 314] width 237 height 18
click at [771, 381] on input "**********" at bounding box center [885, 390] width 237 height 18
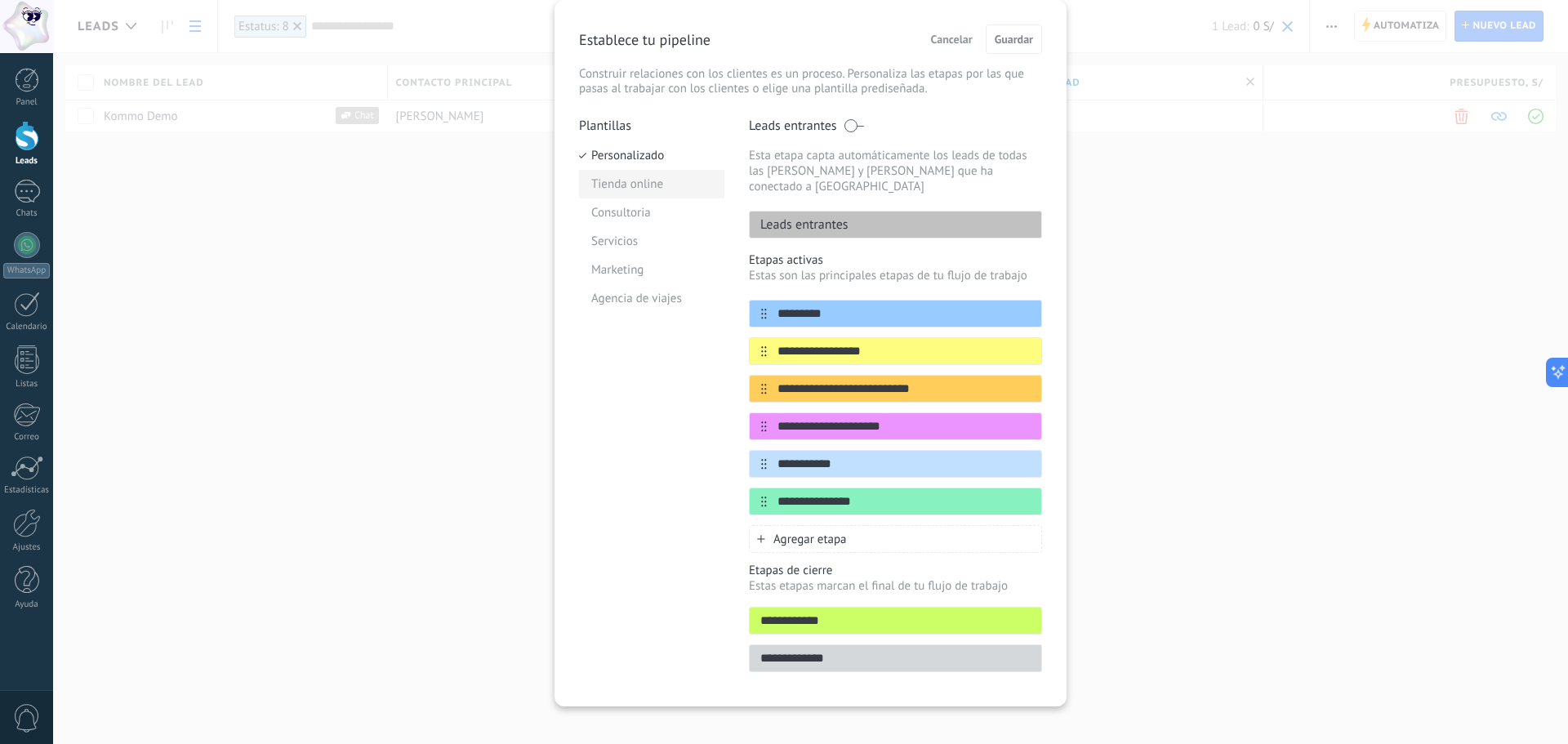
click at [673, 179] on li "Tienda online" at bounding box center [651, 183] width 145 height 28
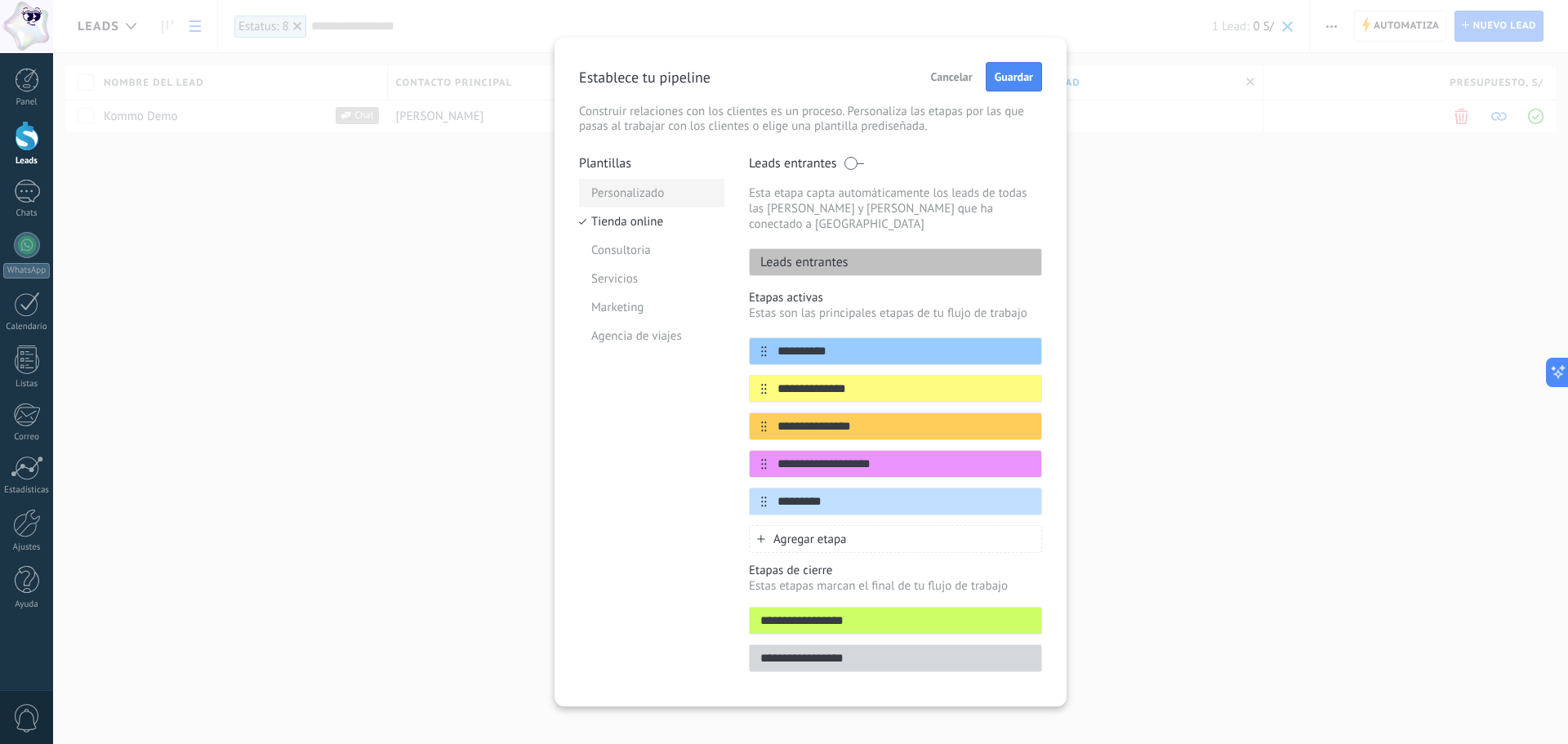
click at [641, 190] on li "Personalizado" at bounding box center [651, 193] width 145 height 28
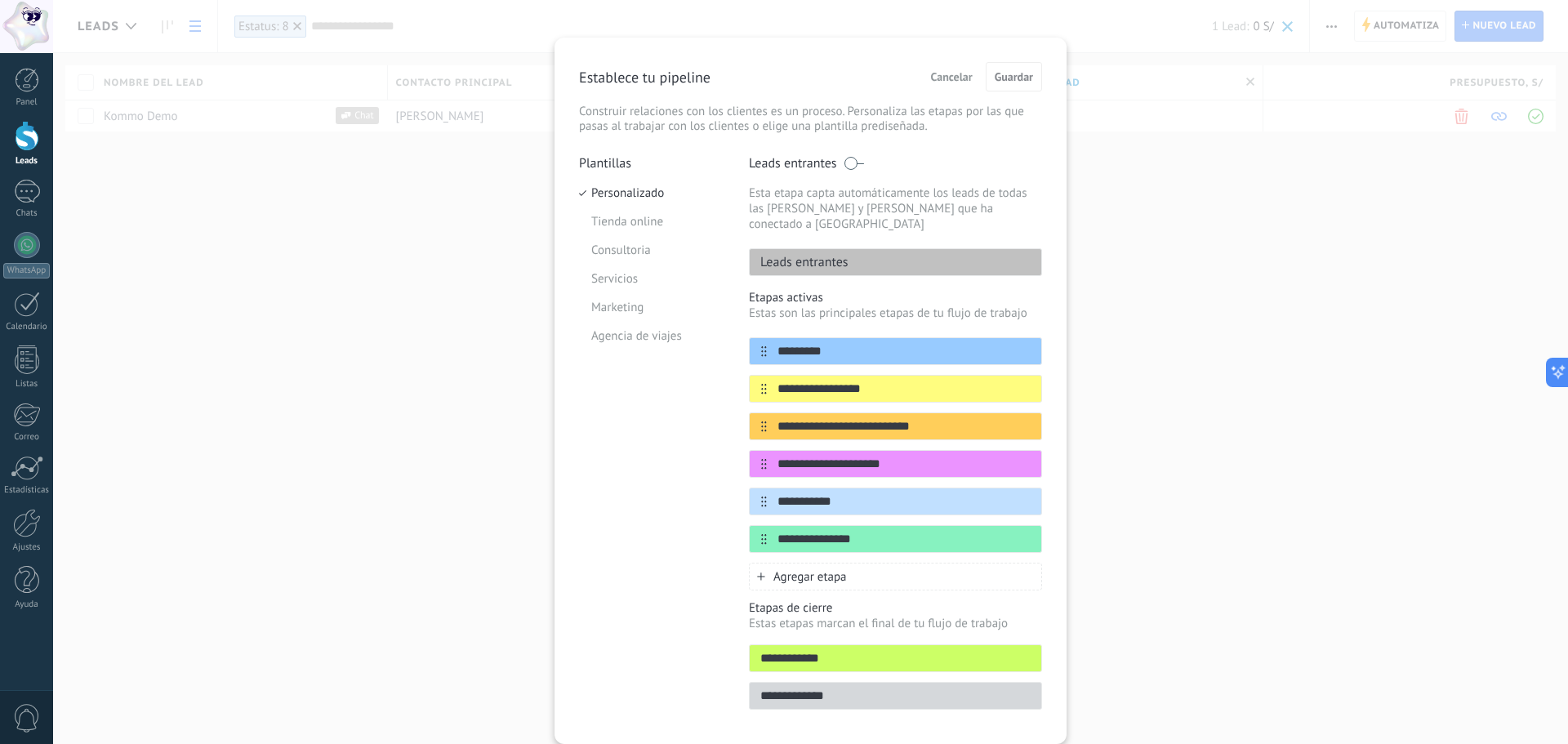
scroll to position [53, 0]
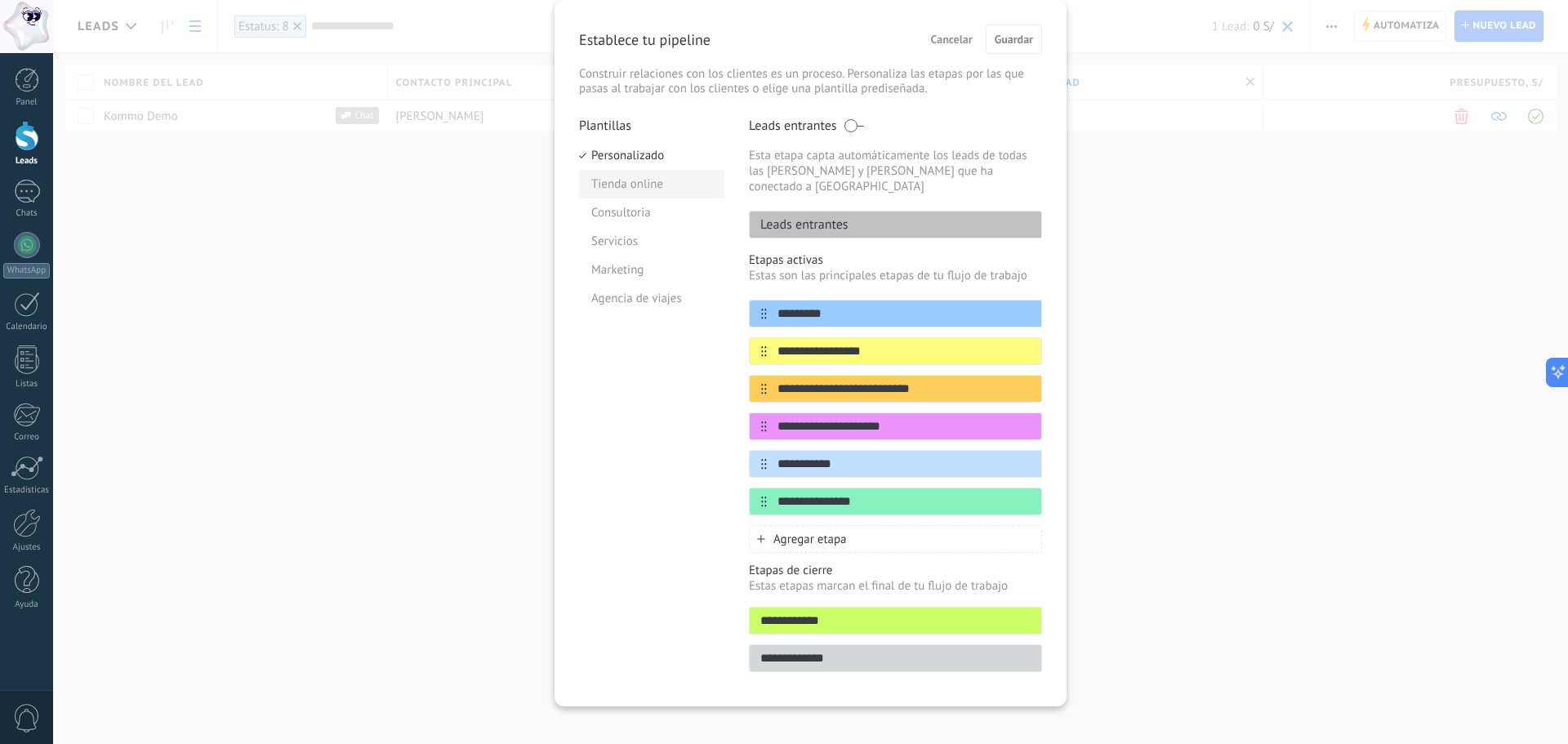
click at [647, 187] on li "Tienda online" at bounding box center [651, 183] width 145 height 28
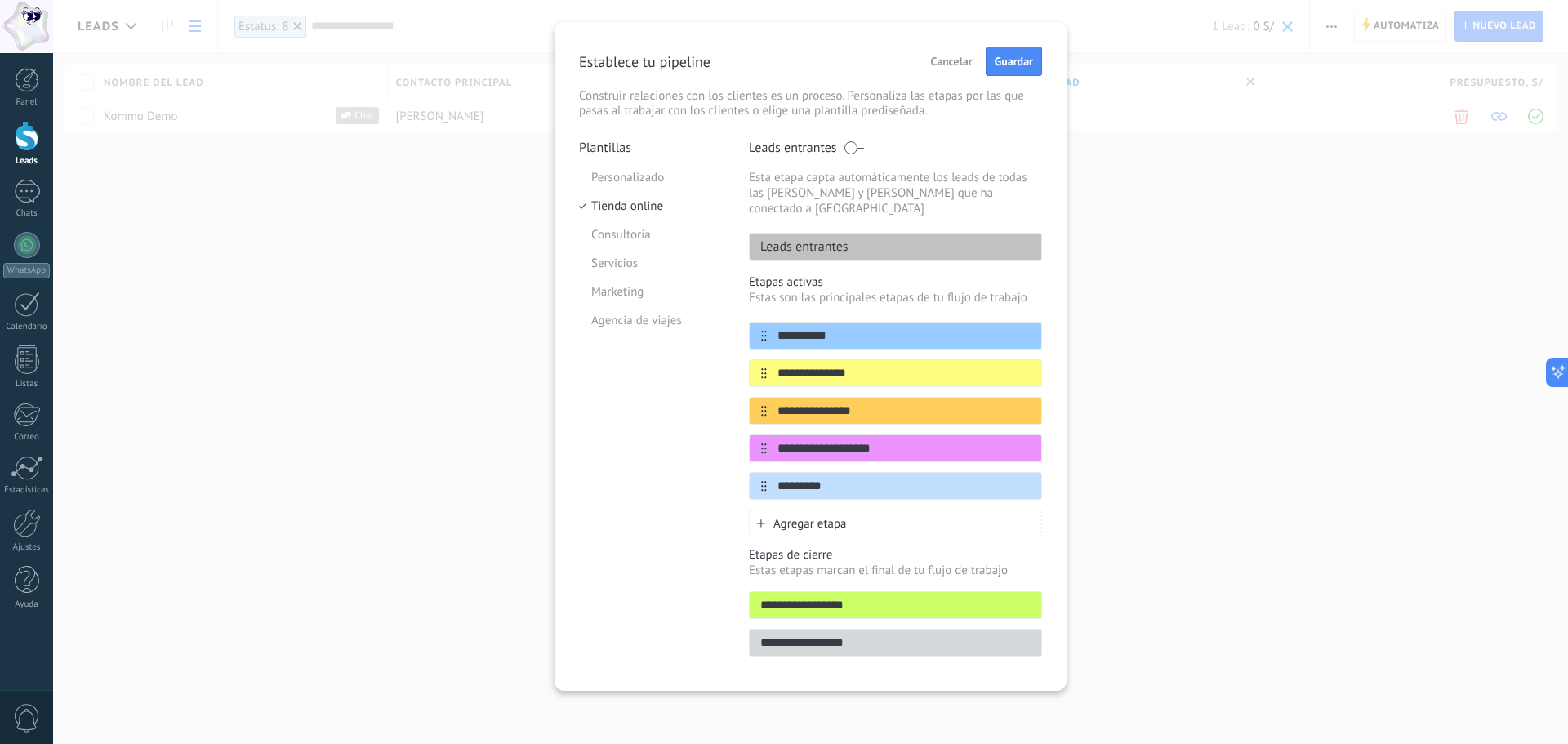
scroll to position [16, 0]
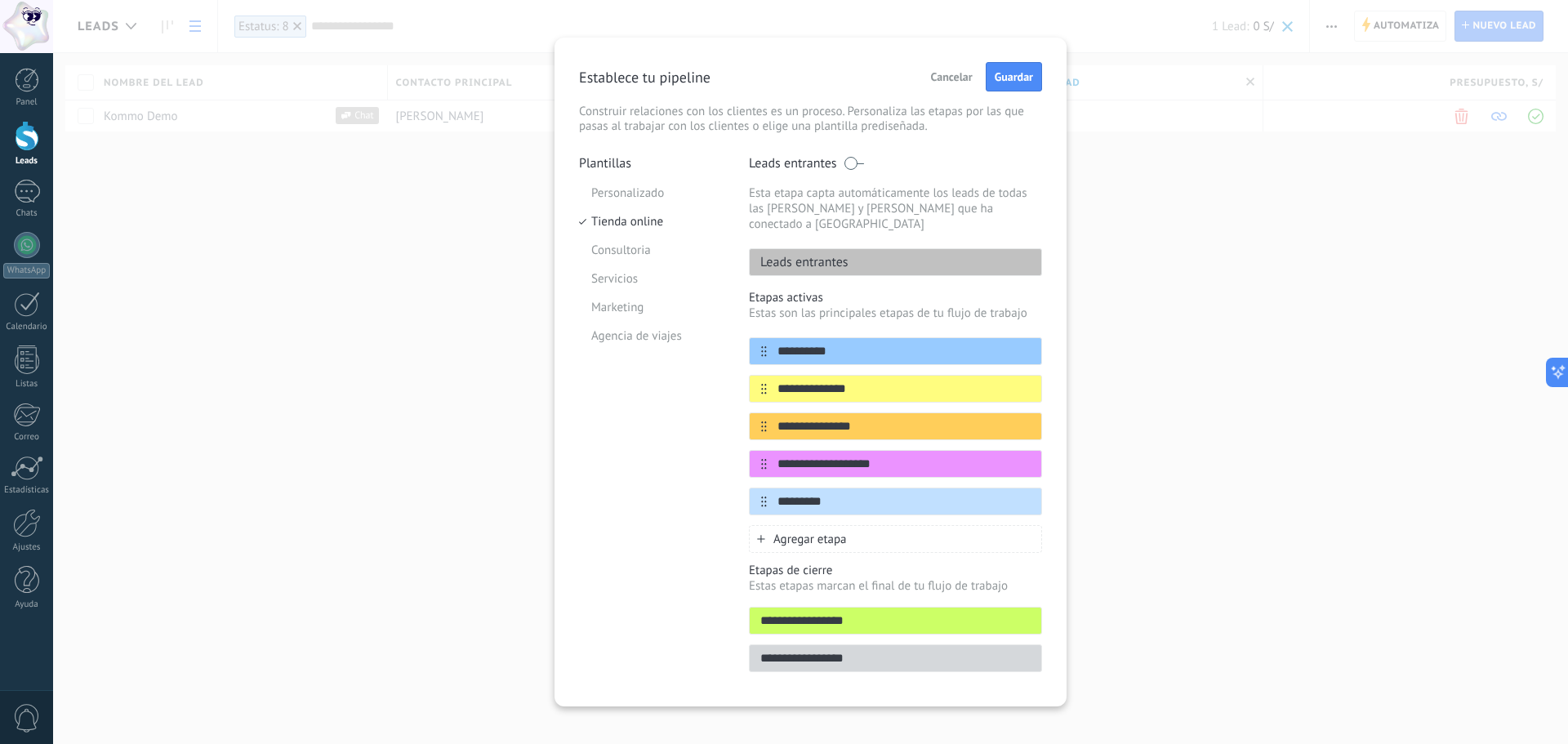
drag, startPoint x: 854, startPoint y: 238, endPoint x: 866, endPoint y: 255, distance: 20.8
click at [866, 255] on div "Leads entrantes" at bounding box center [895, 262] width 293 height 27
click at [854, 343] on input "**********" at bounding box center [885, 351] width 237 height 18
click at [862, 381] on input "**********" at bounding box center [885, 390] width 237 height 18
click at [873, 418] on input "**********" at bounding box center [885, 427] width 237 height 18
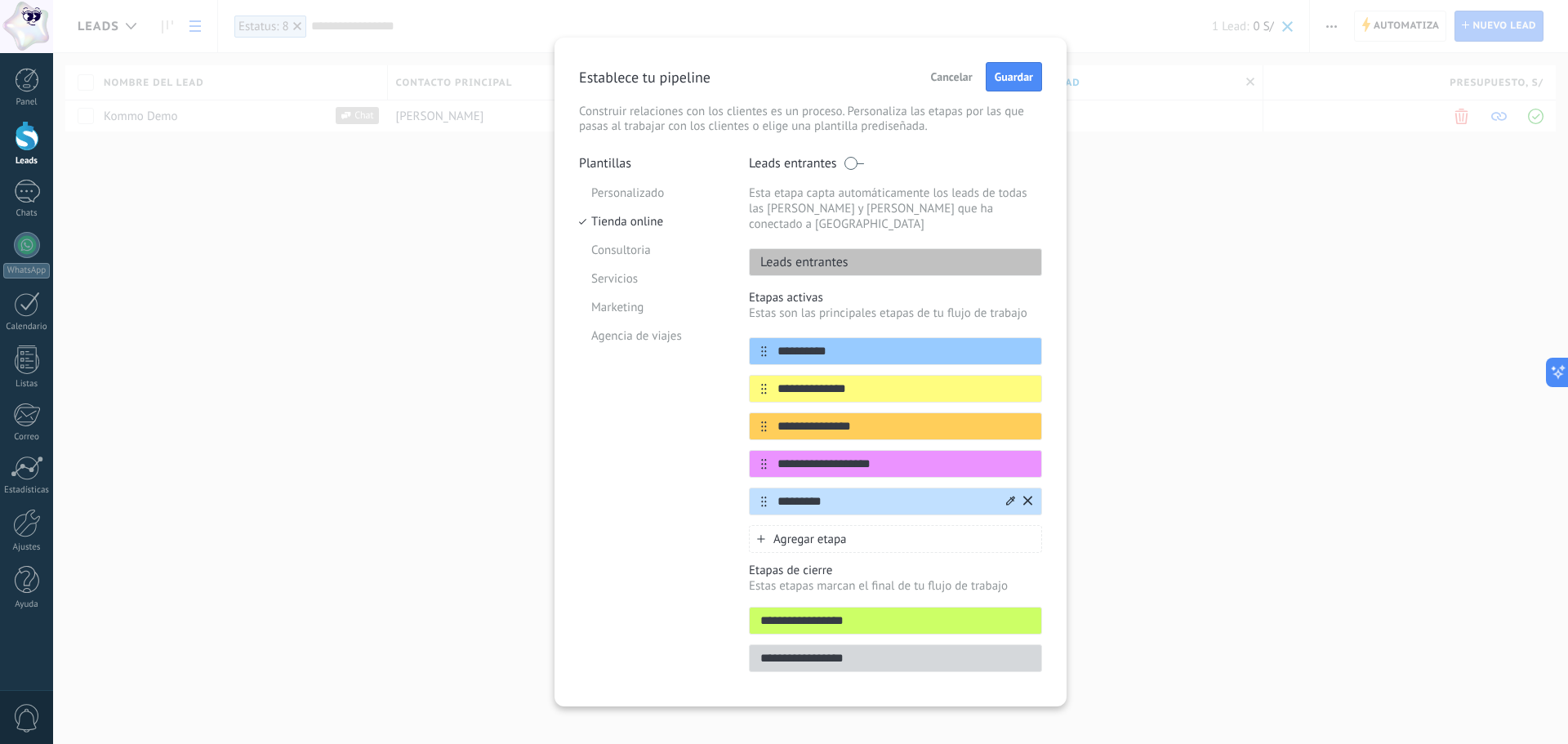
click at [862, 494] on input "*********" at bounding box center [885, 502] width 237 height 18
click at [889, 455] on input "**********" at bounding box center [885, 464] width 237 height 18
click at [888, 418] on input "**********" at bounding box center [885, 427] width 237 height 18
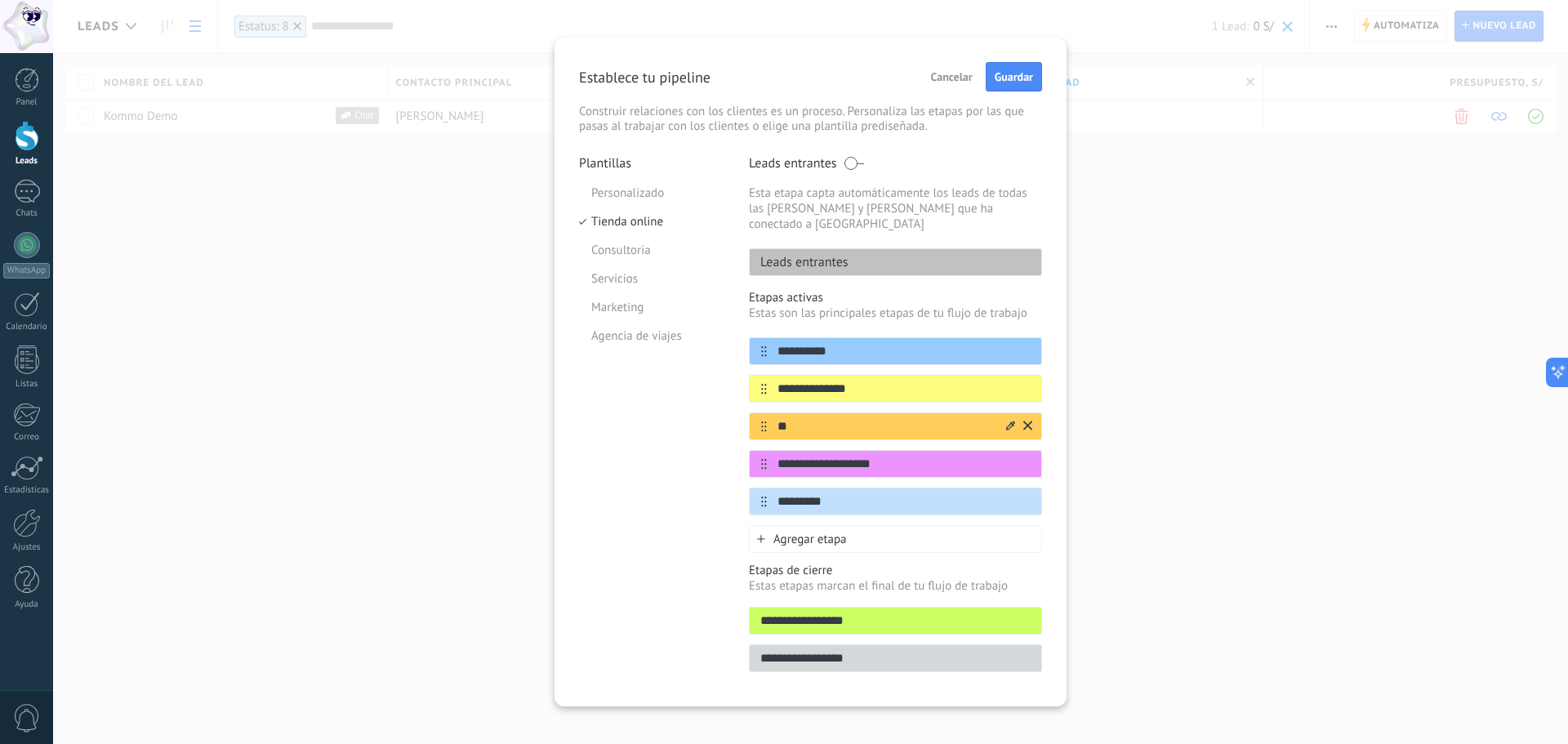
type input "*"
type input "**********"
click at [869, 381] on input "**********" at bounding box center [885, 390] width 237 height 18
click at [890, 419] on input "**********" at bounding box center [885, 427] width 237 height 18
click at [895, 455] on input "**********" at bounding box center [885, 464] width 237 height 18
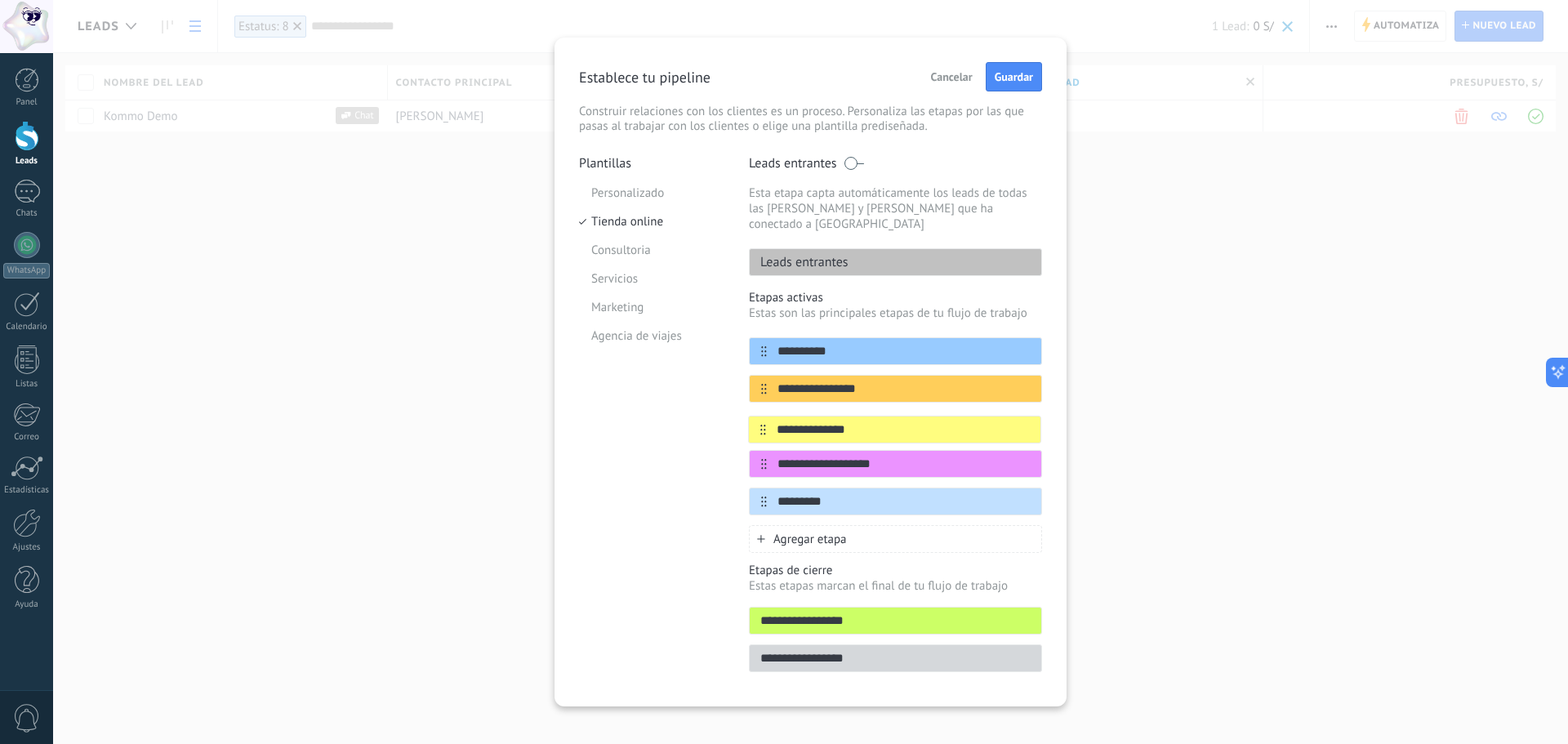
drag, startPoint x: 761, startPoint y: 373, endPoint x: 764, endPoint y: 421, distance: 48.1
click at [764, 422] on div "**********" at bounding box center [895, 426] width 293 height 178
click at [812, 418] on input "**********" at bounding box center [904, 427] width 274 height 18
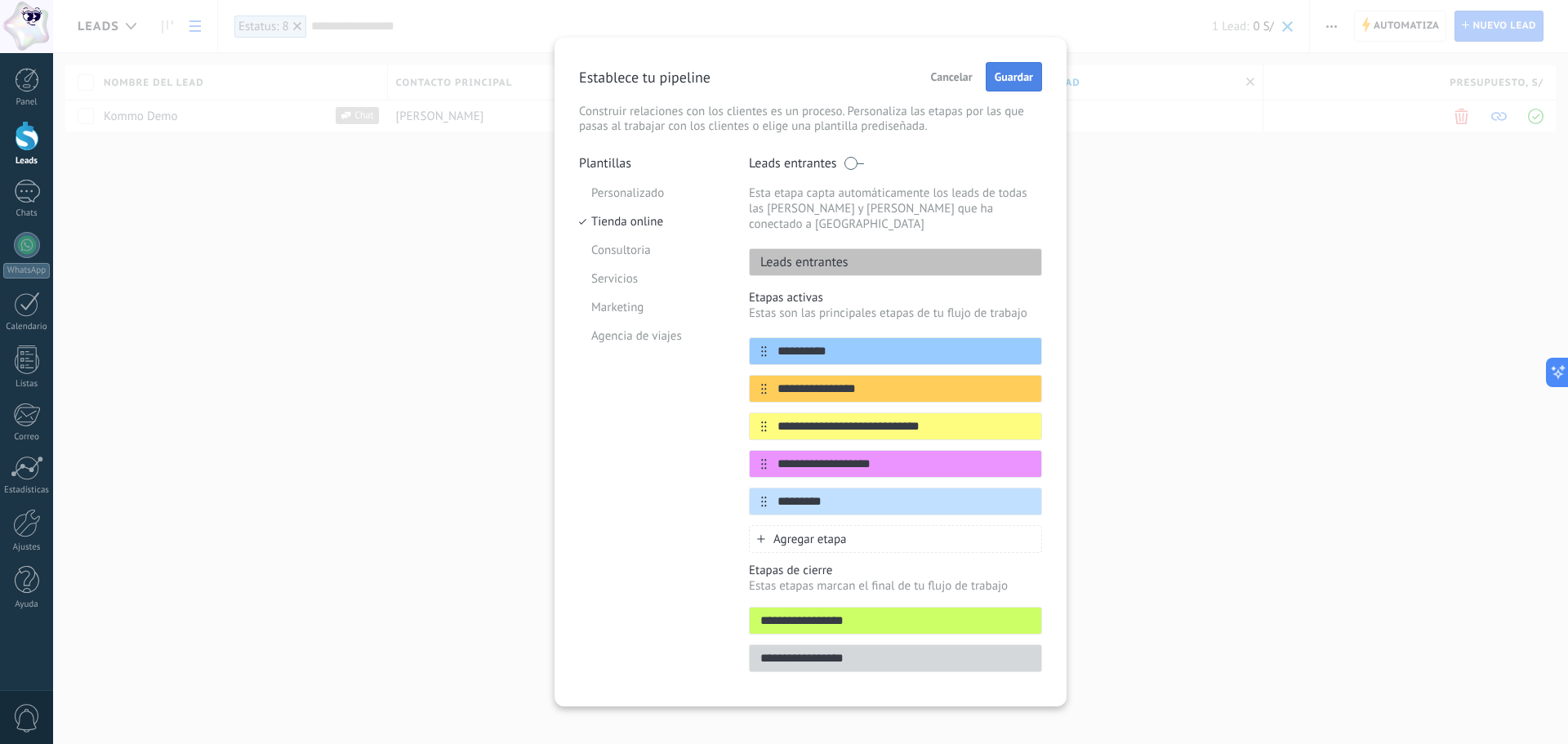
type input "**********"
click at [1017, 79] on span "Guardar" at bounding box center [1014, 77] width 38 height 12
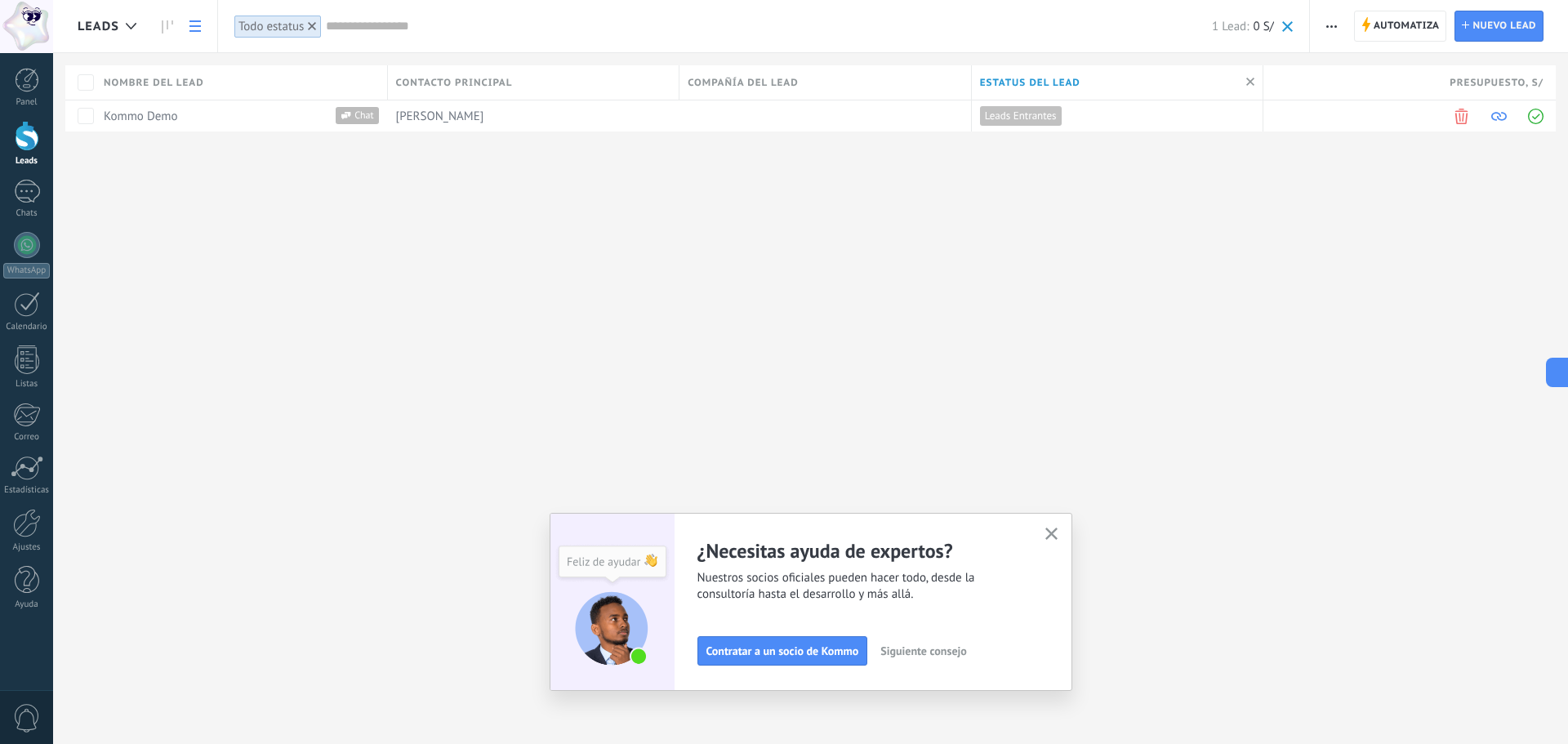
click at [1161, 413] on div "Leads Automatiza Nueva difusión Editar embudo Imprimir Ajustes de la lista Impo…" at bounding box center [810, 372] width 1515 height 744
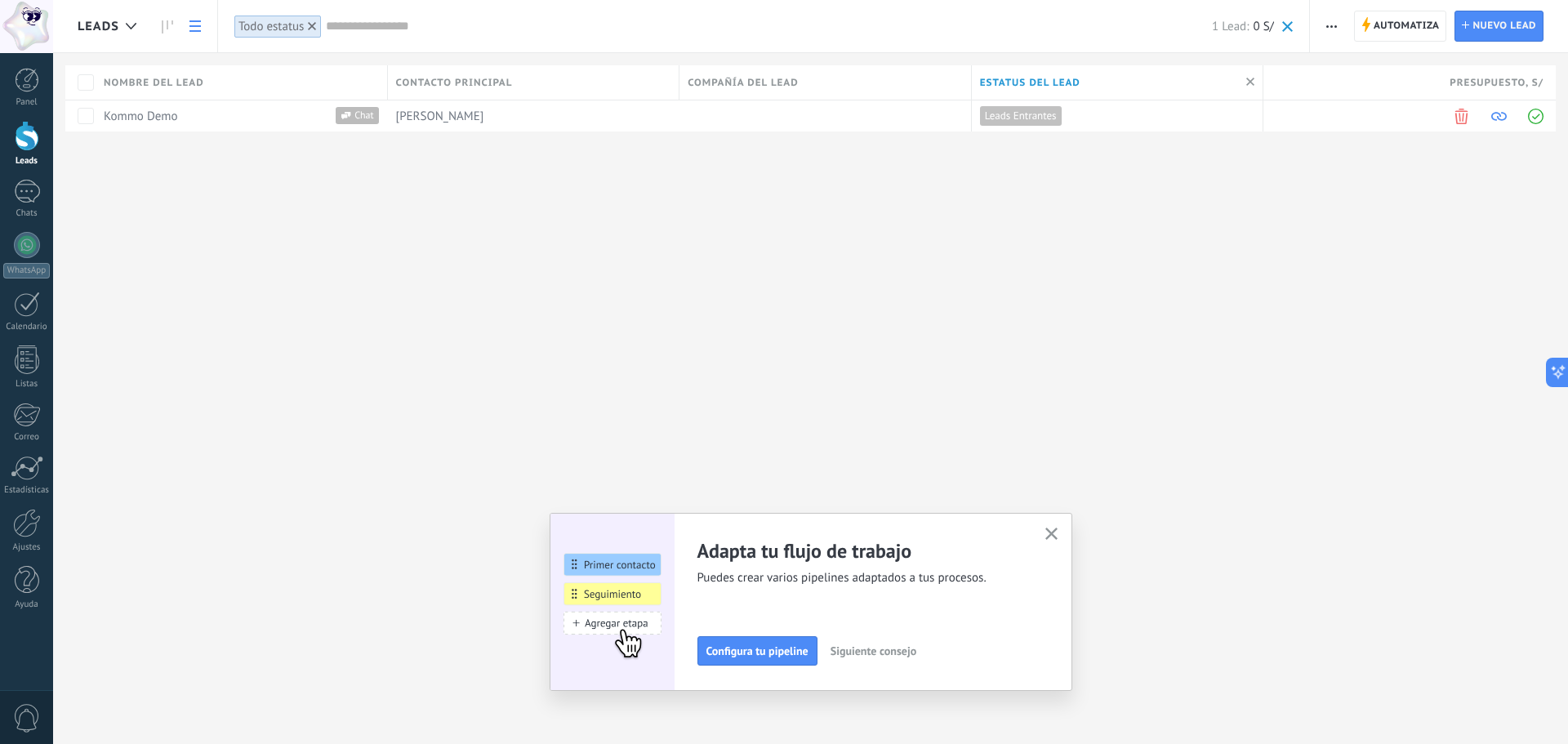
click at [1057, 538] on icon "button" at bounding box center [1052, 534] width 13 height 13
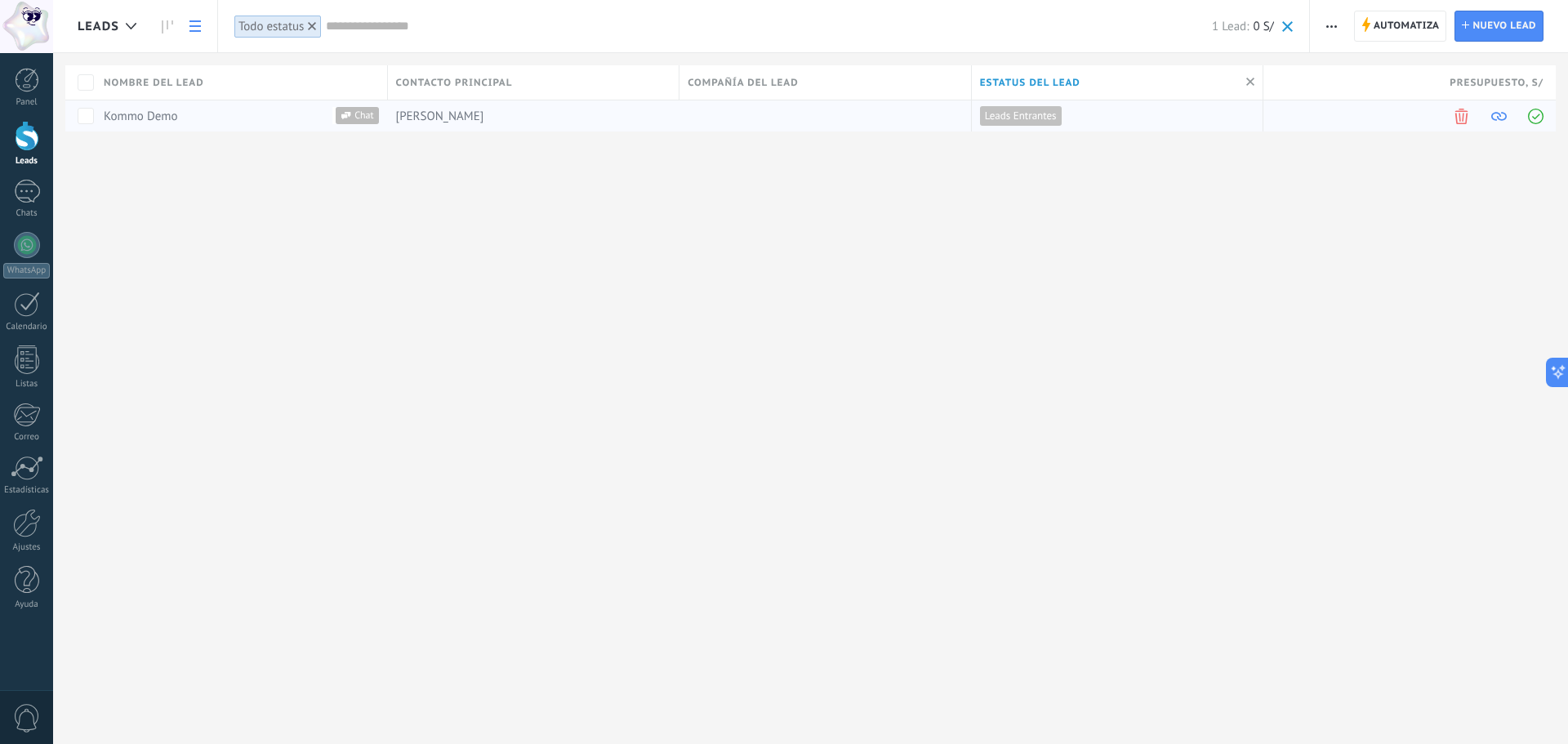
click at [1056, 119] on span "Leads Entrantes" at bounding box center [1021, 116] width 71 height 15
click at [1091, 116] on div "Leads Entrantes" at bounding box center [1115, 116] width 284 height 31
click at [1031, 119] on span "Leads Entrantes" at bounding box center [1021, 116] width 71 height 15
click at [1102, 128] on div "Leads Entrantes" at bounding box center [1115, 116] width 284 height 31
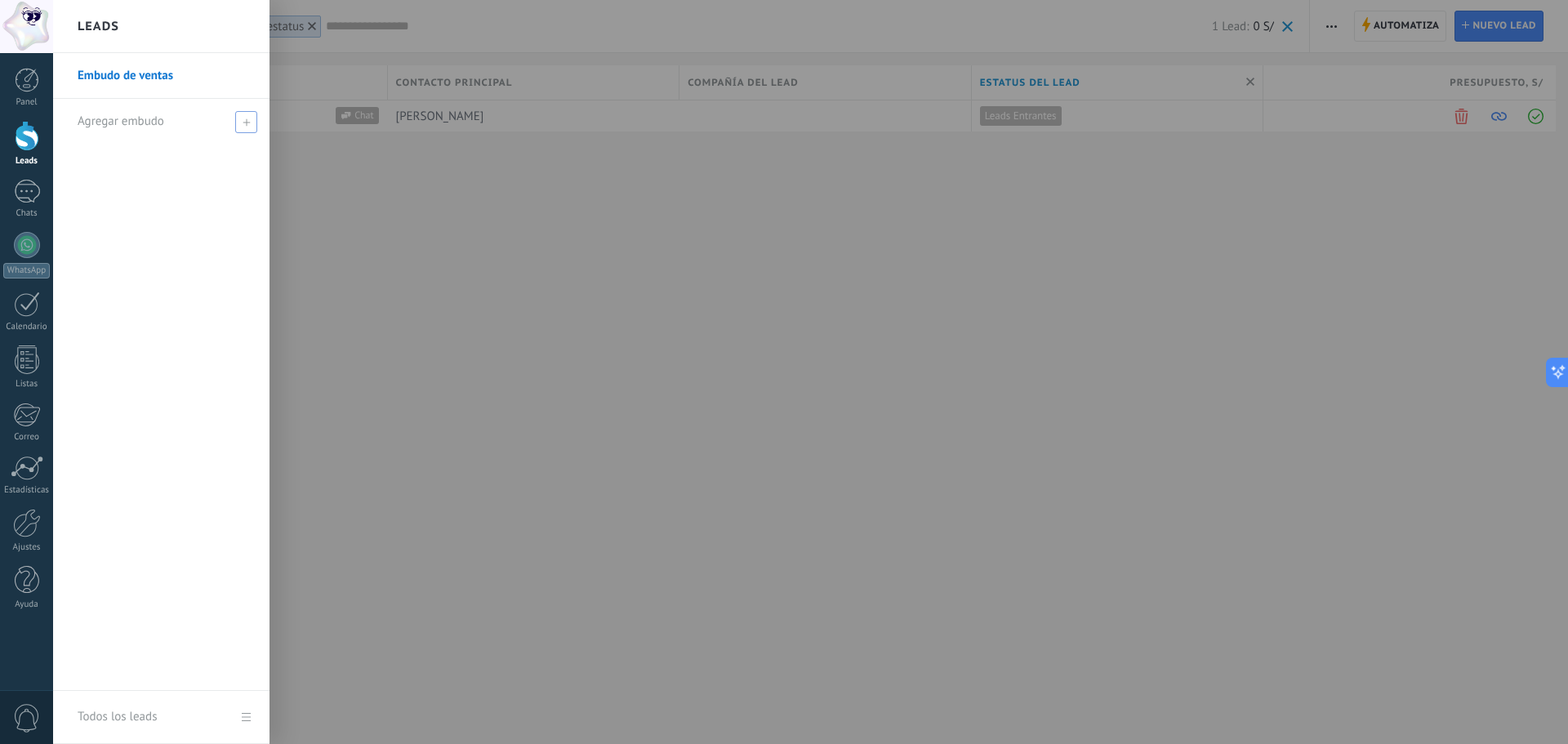
click at [92, 115] on span "Agregar embudo" at bounding box center [120, 121] width 86 height 16
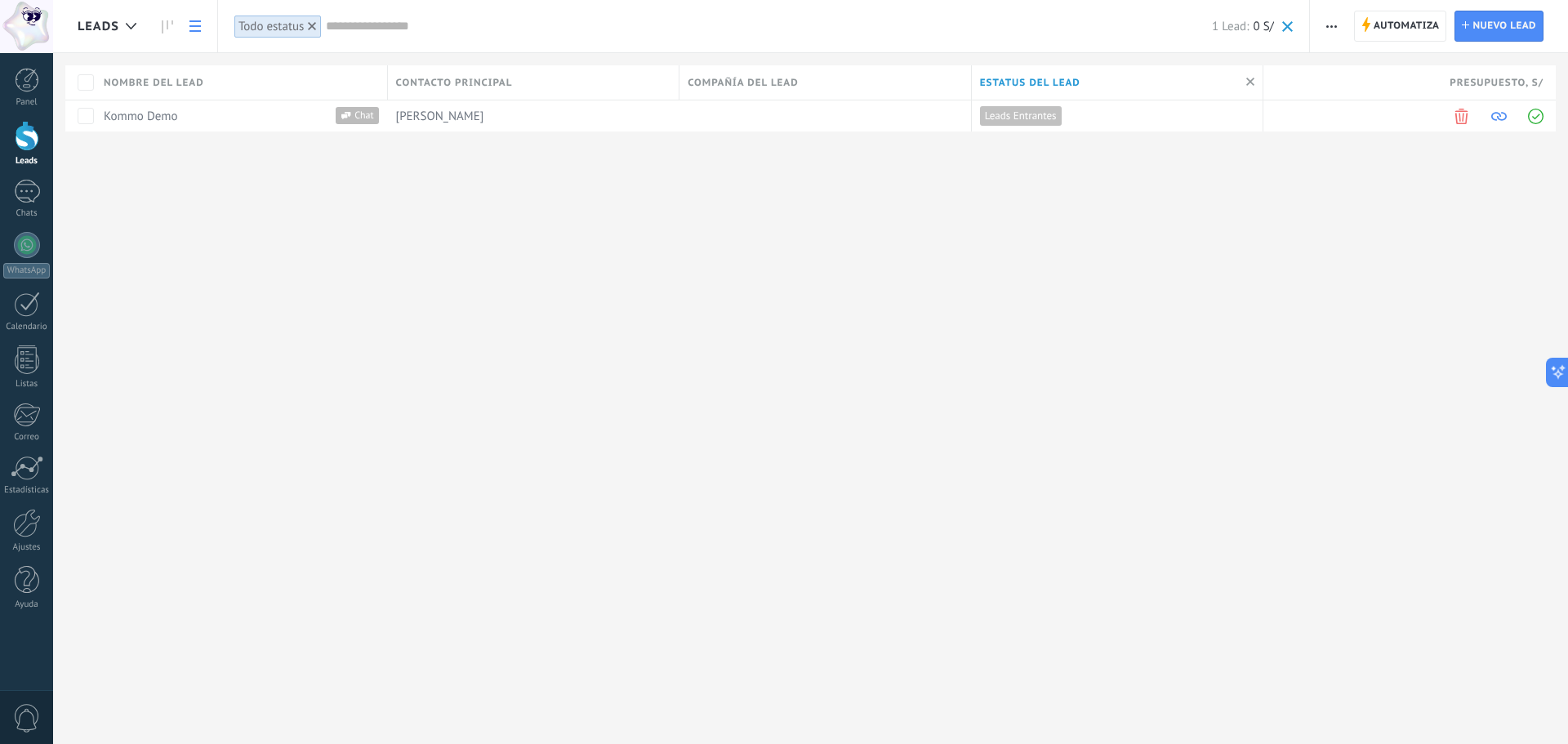
click at [504, 247] on div "Leads Automatiza Nueva difusión Editar embudo Imprimir Ajustes de la lista Impo…" at bounding box center [810, 372] width 1515 height 744
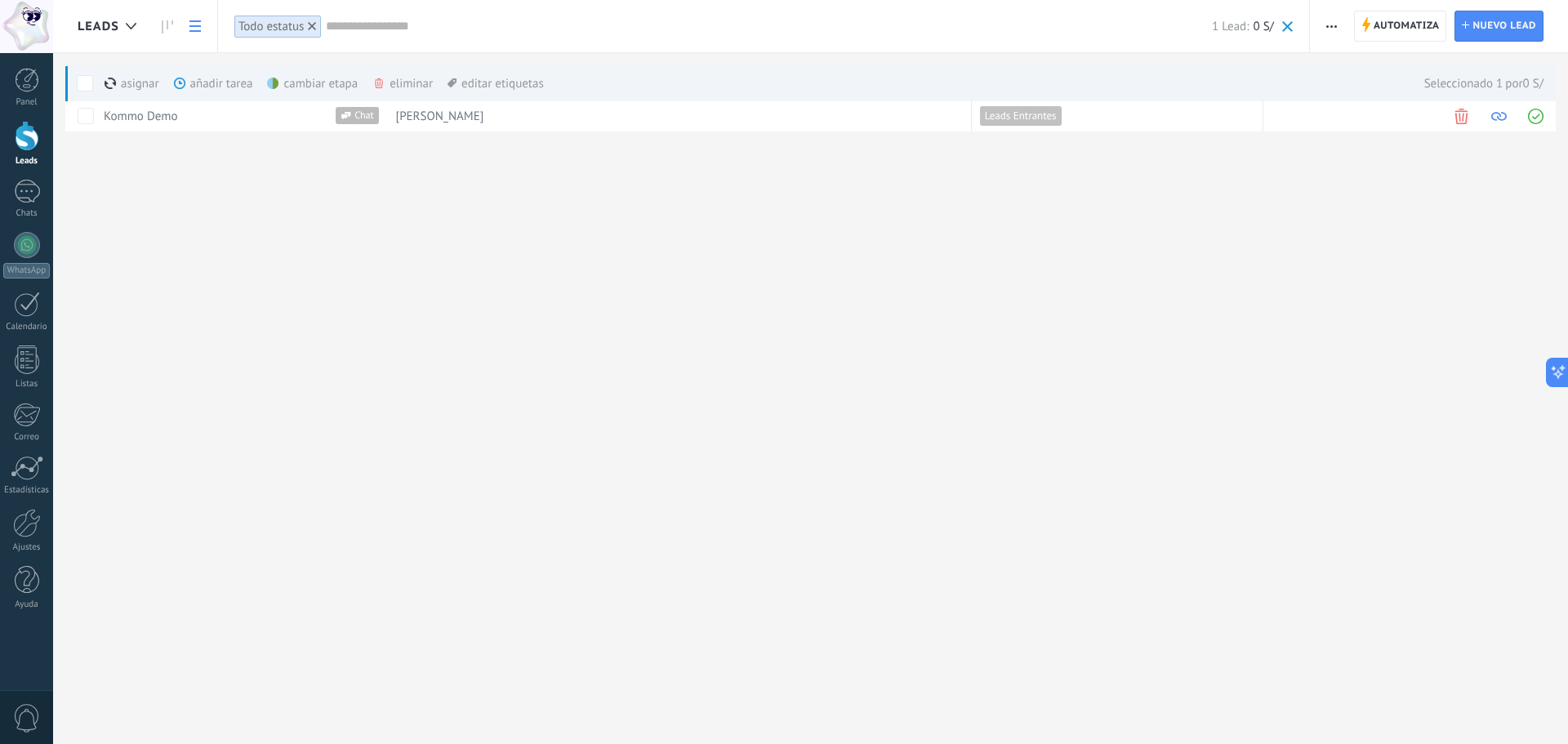
click at [214, 90] on div "añadir tarea màs" at bounding box center [242, 83] width 135 height 36
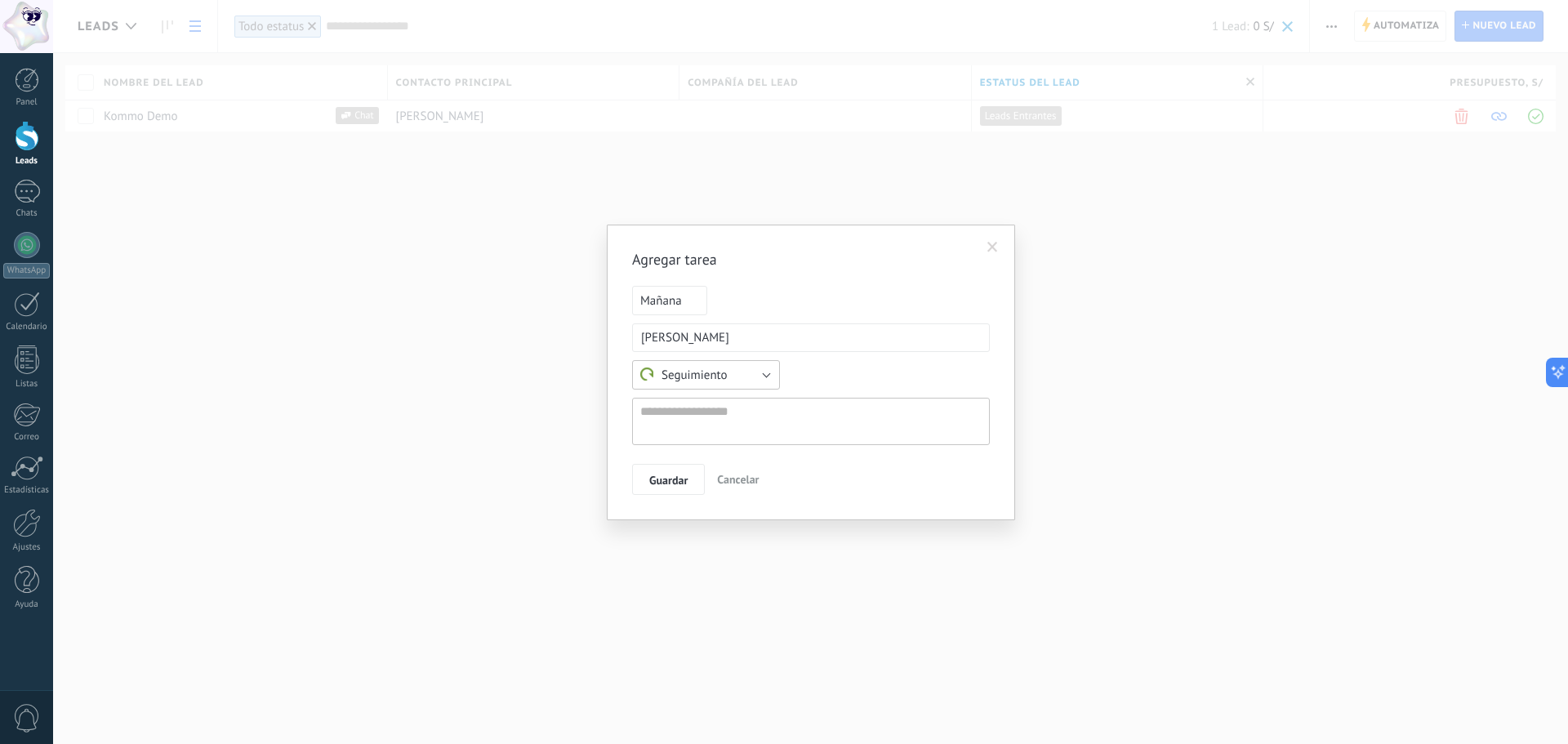
click at [766, 372] on button "Seguimiento" at bounding box center [706, 375] width 148 height 29
click at [751, 427] on span "Personalizado" at bounding box center [698, 432] width 152 height 18
click at [739, 373] on input "text" at bounding box center [712, 374] width 160 height 28
click at [742, 361] on input "text" at bounding box center [712, 374] width 160 height 28
type input "*"
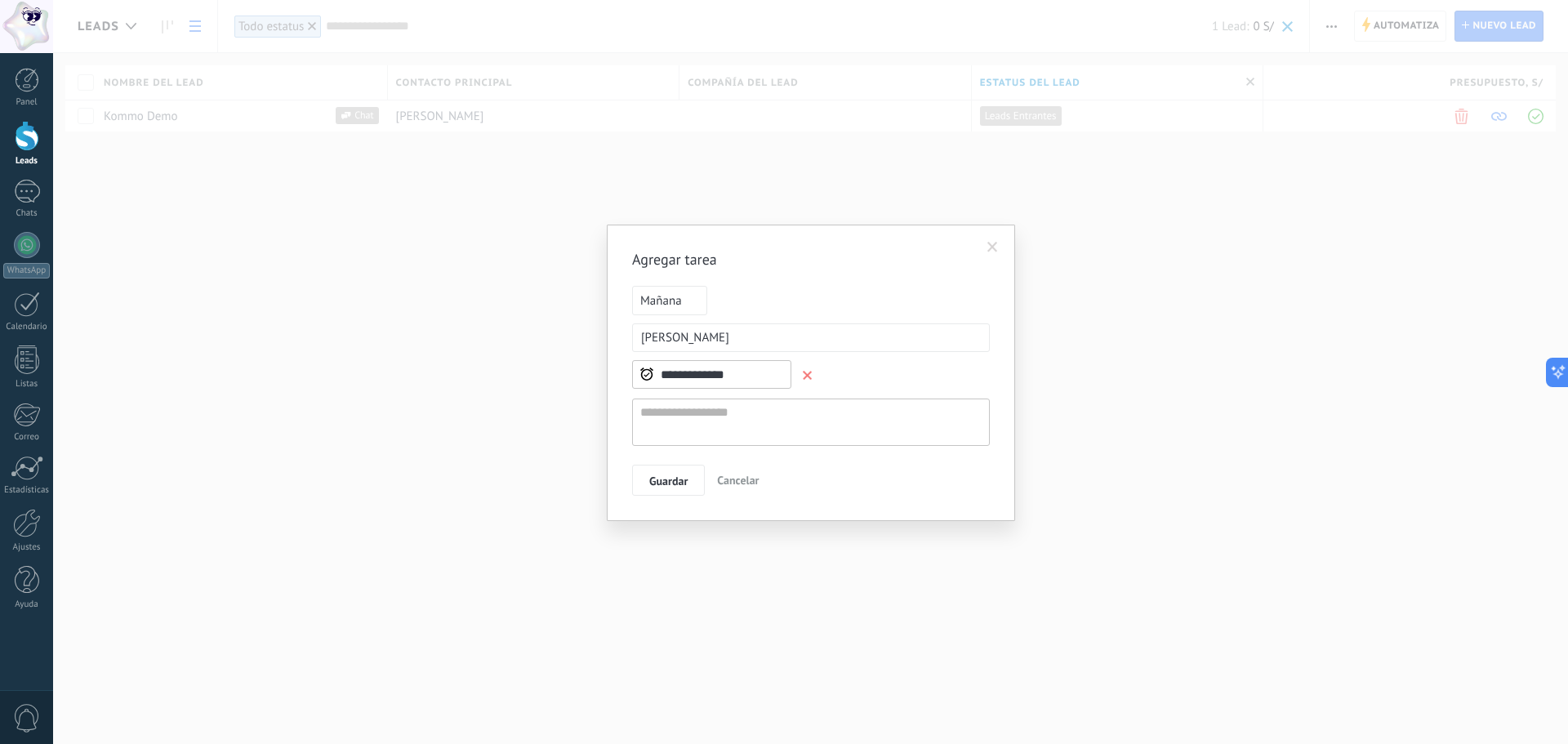
type input "**********"
click at [746, 403] on textarea at bounding box center [811, 422] width 357 height 47
click at [675, 496] on div "**********" at bounding box center [811, 372] width 408 height 297
click at [675, 485] on span "Guardar" at bounding box center [668, 481] width 38 height 12
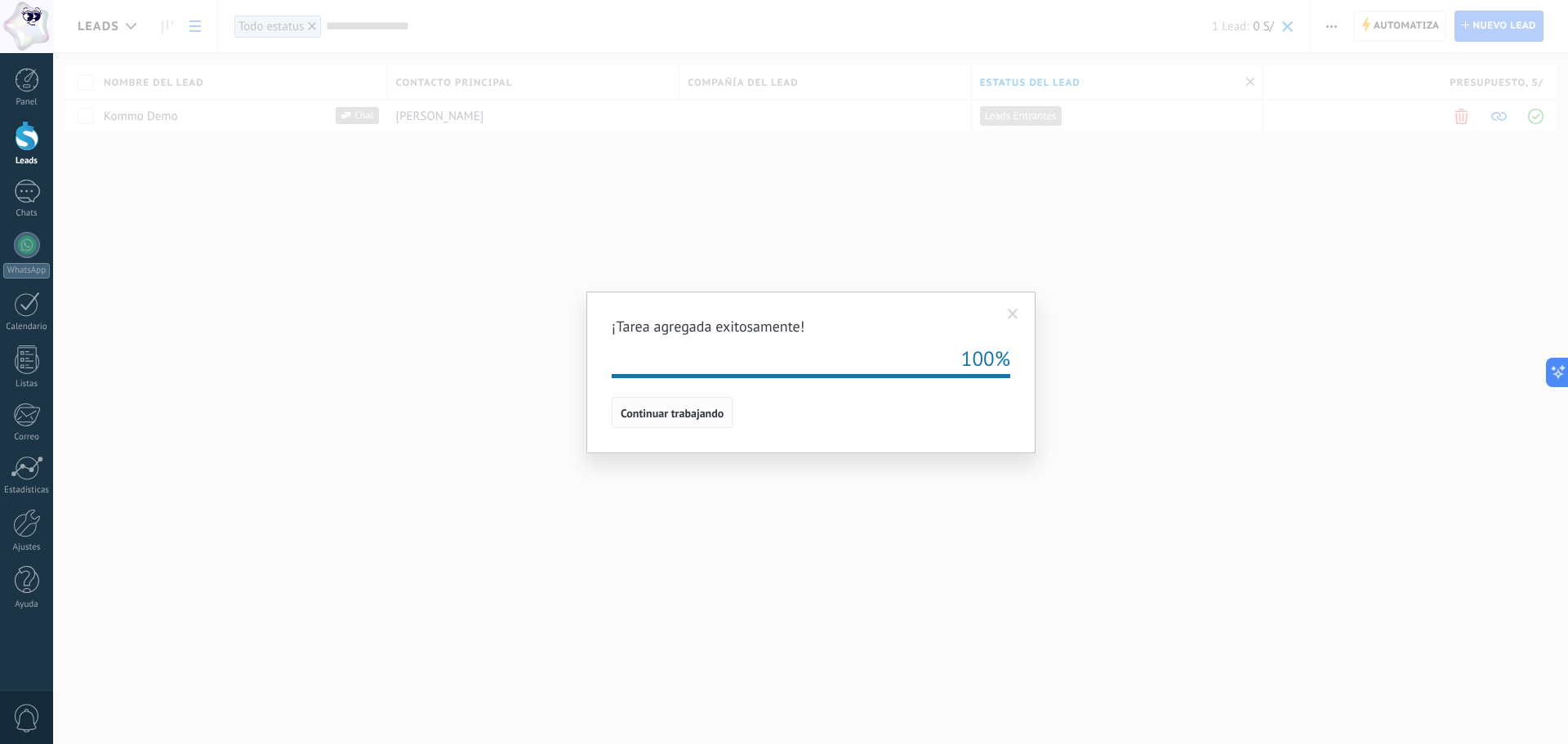
click at [675, 423] on button "Continuar trabajando" at bounding box center [672, 412] width 120 height 31
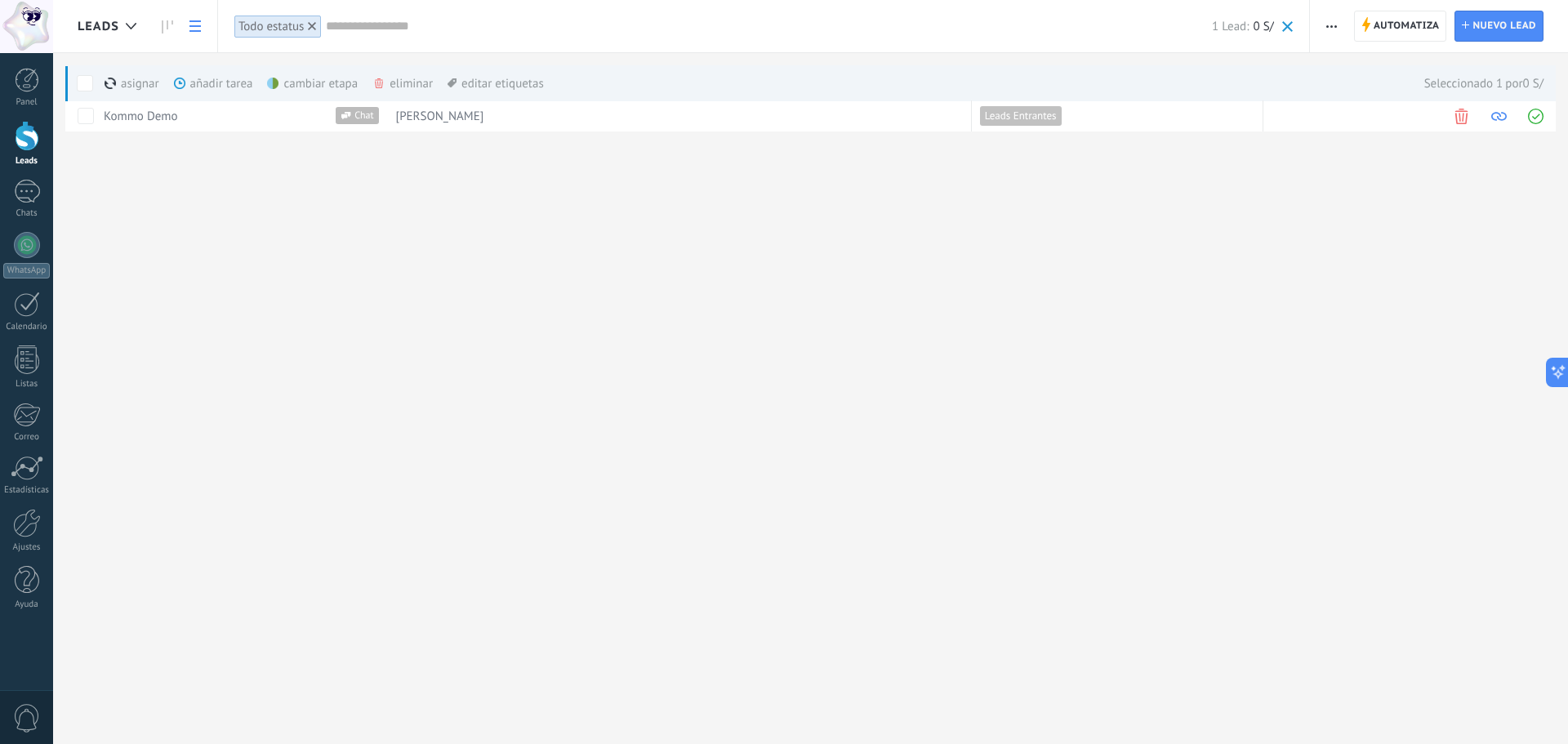
click at [24, 142] on div at bounding box center [26, 135] width 24 height 30
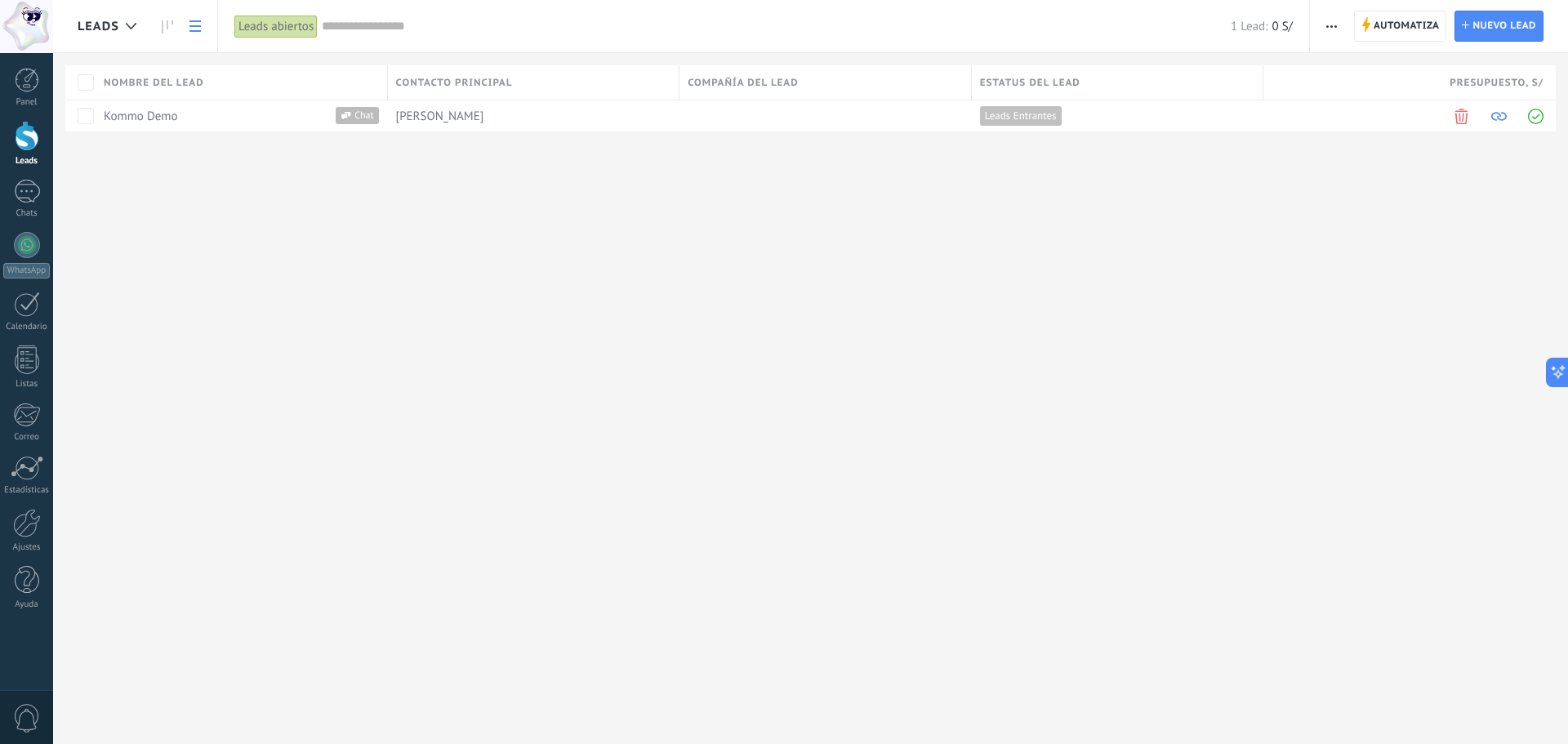
click at [263, 27] on div "Leads abiertos" at bounding box center [275, 26] width 83 height 23
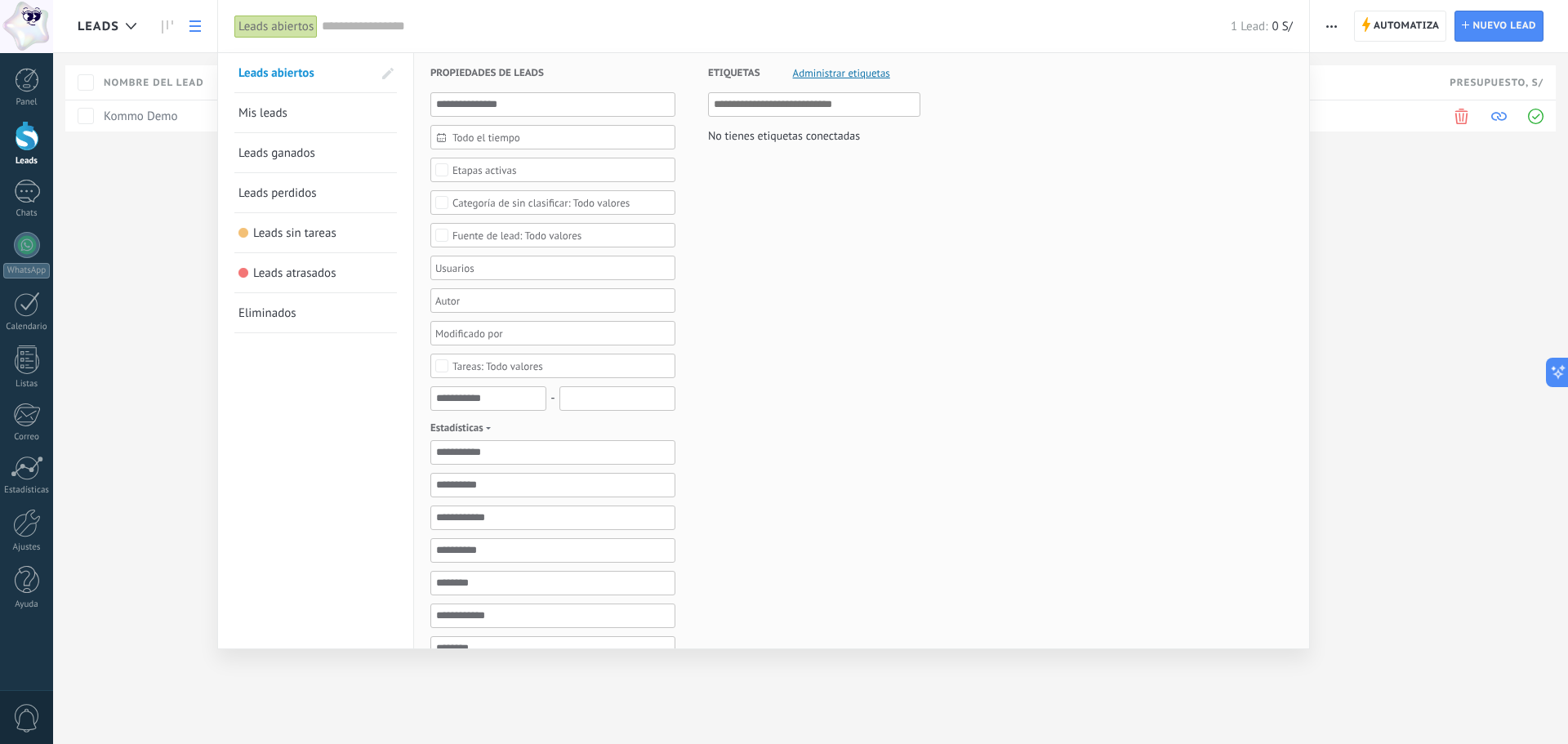
click at [300, 115] on link "Mis leads" at bounding box center [316, 113] width 155 height 39
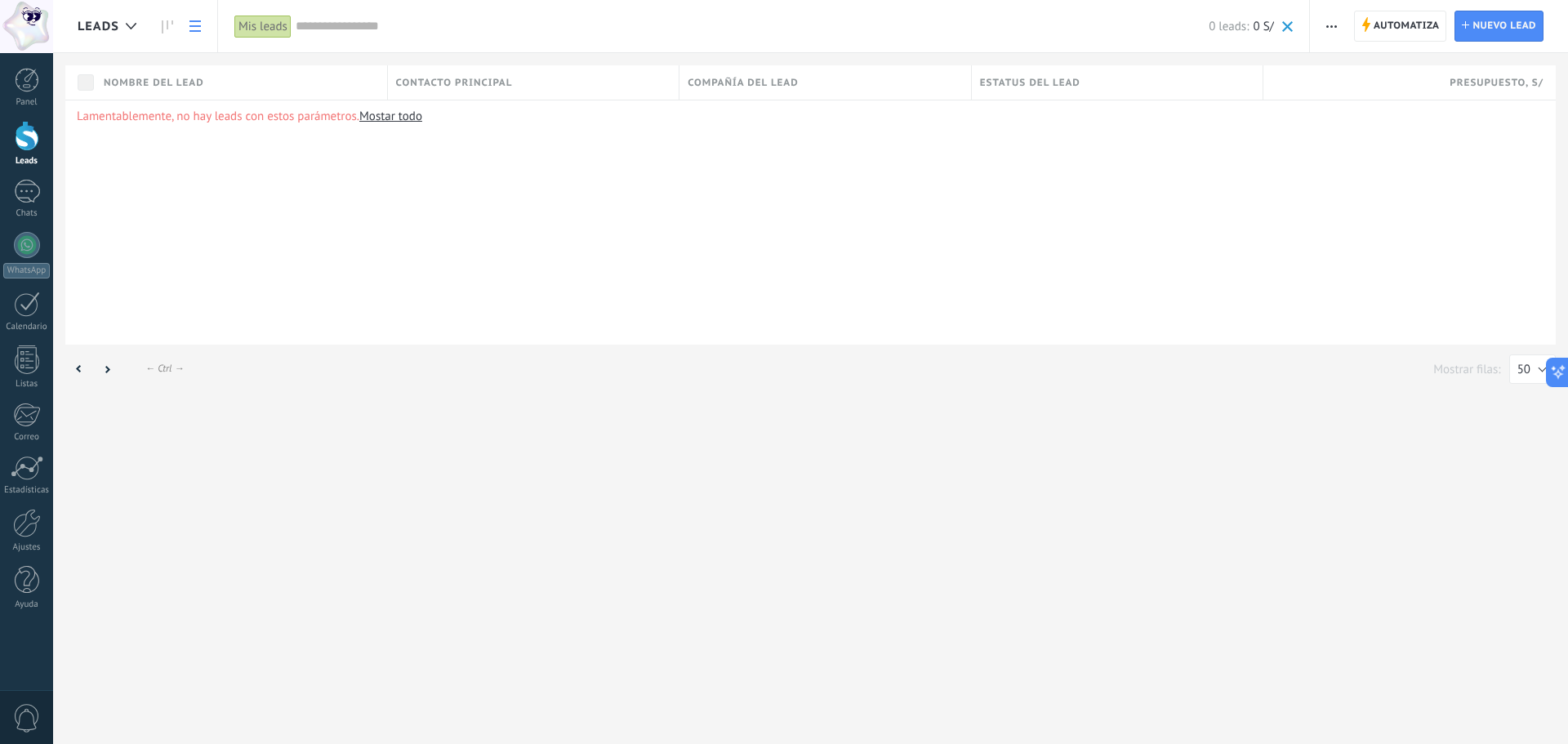
click at [268, 32] on div "Mis leads" at bounding box center [262, 26] width 57 height 23
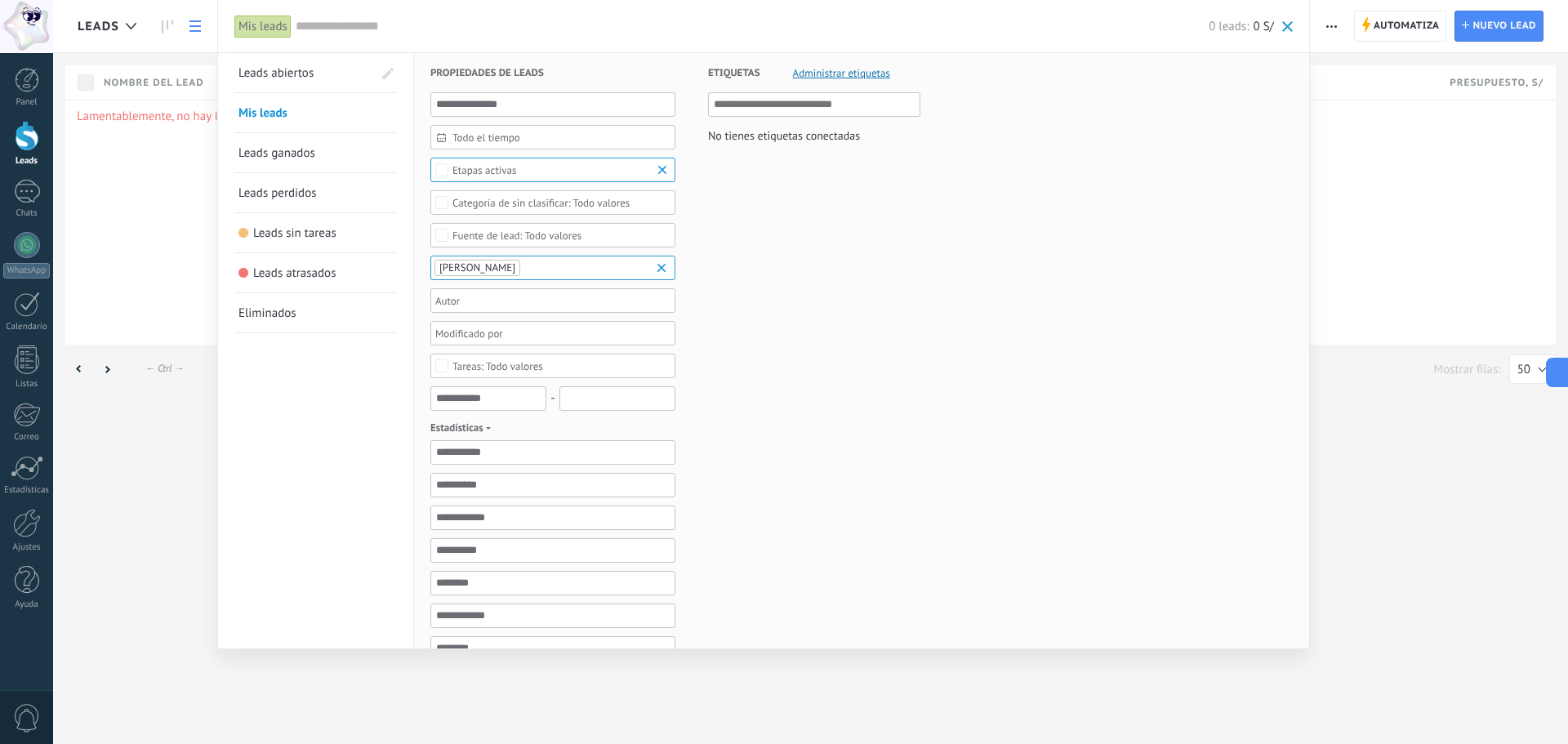
click at [332, 155] on link "Leads ganados" at bounding box center [316, 153] width 155 height 39
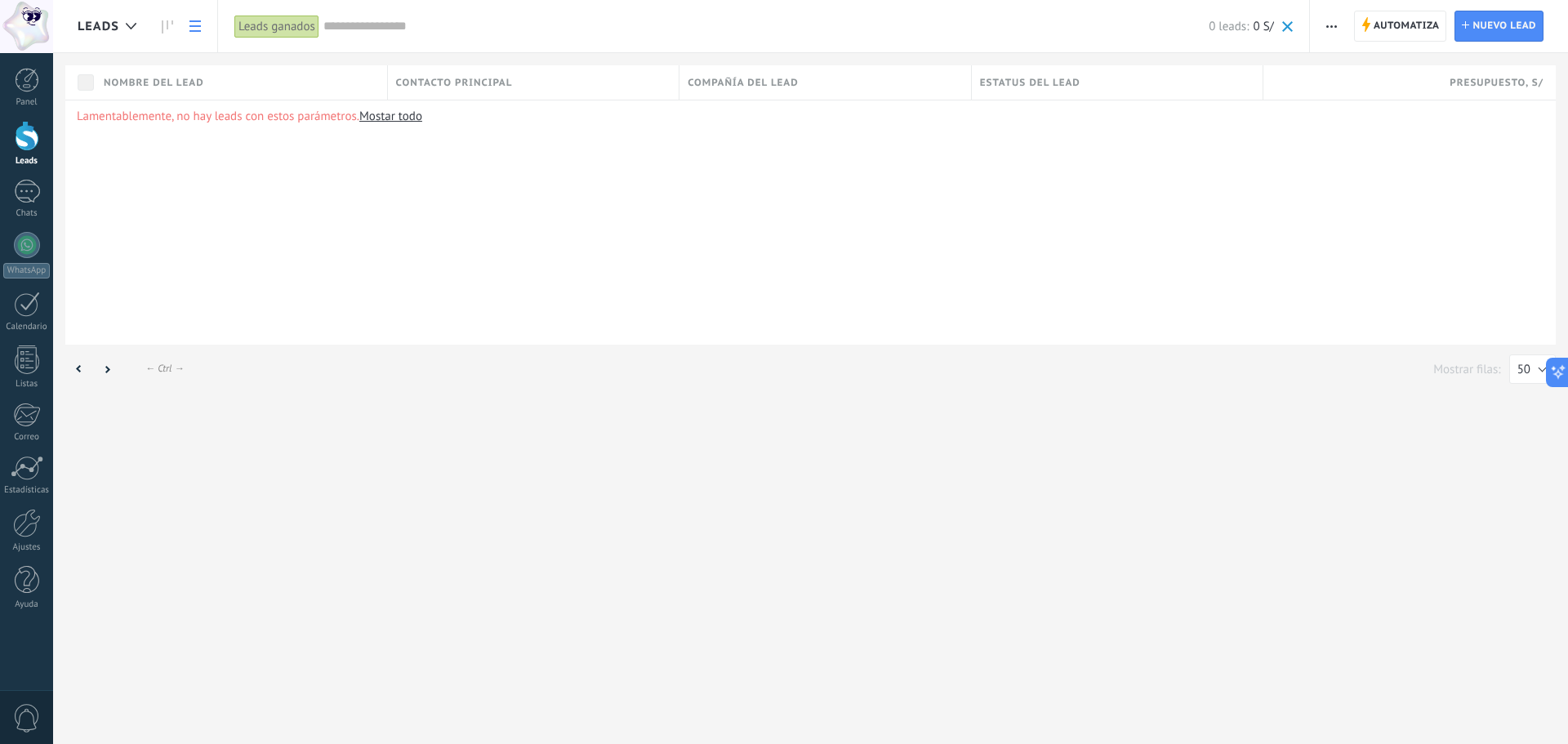
click at [276, 21] on div "Leads ganados" at bounding box center [276, 26] width 85 height 23
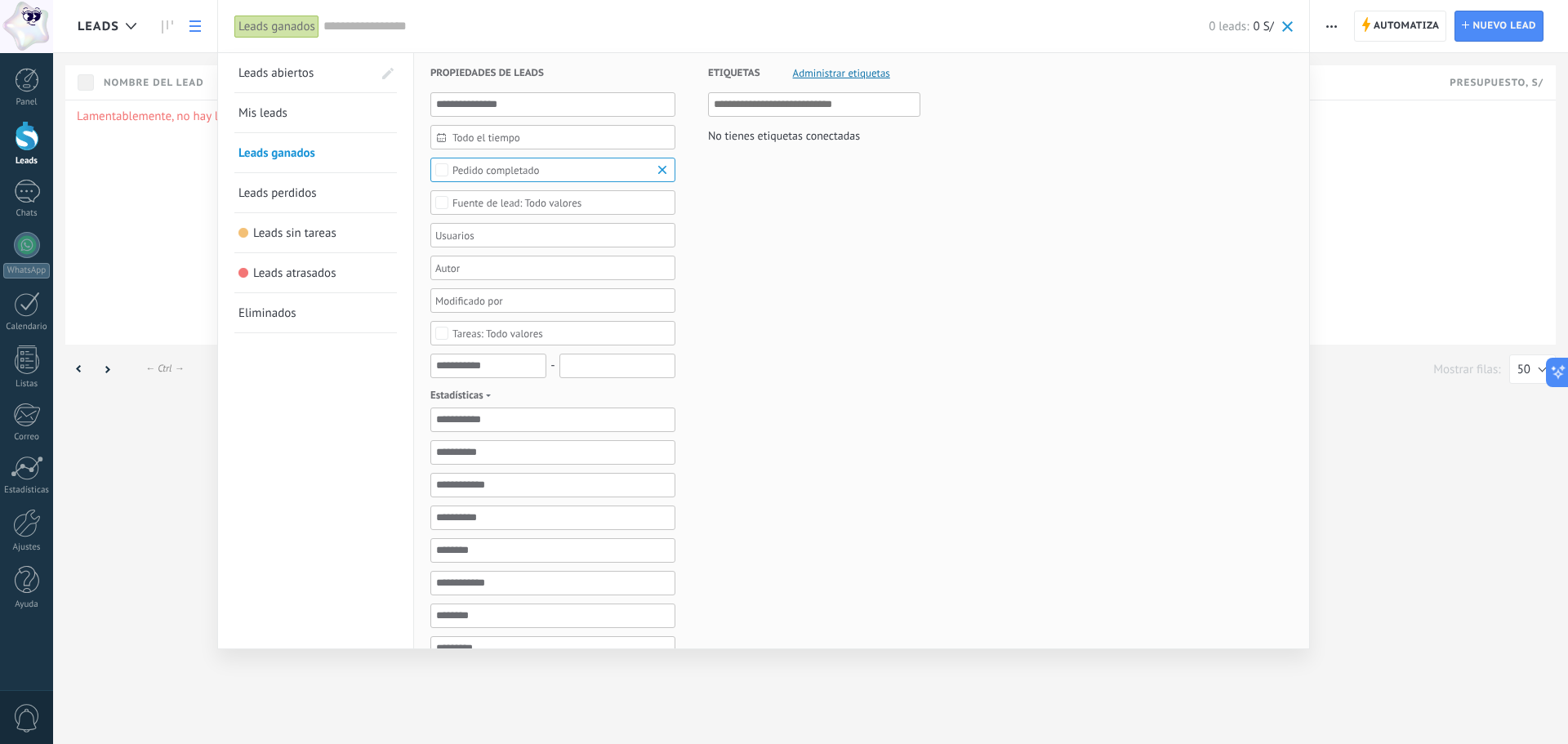
click at [335, 308] on link "Eliminados" at bounding box center [316, 312] width 155 height 39
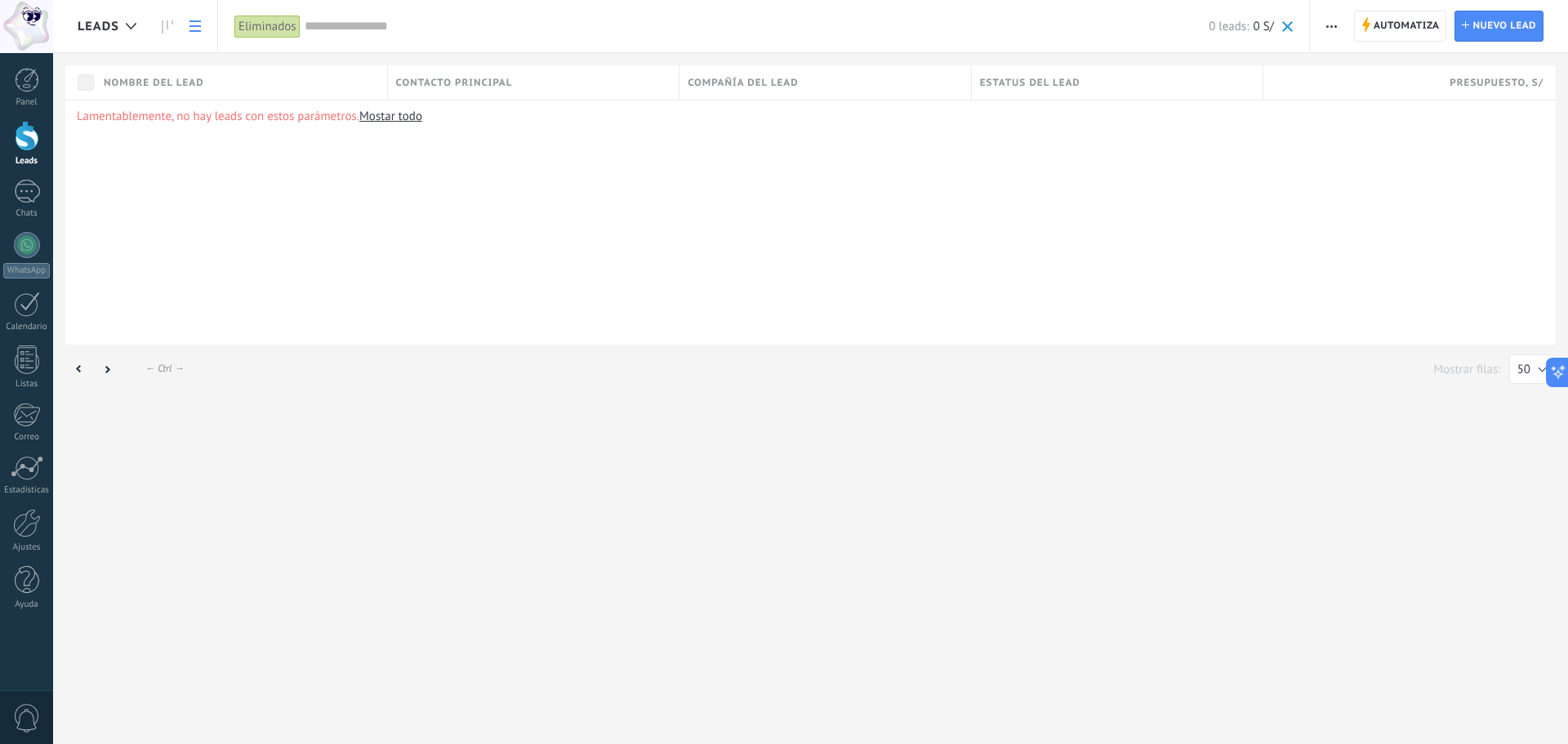
click at [283, 24] on div "Eliminados" at bounding box center [267, 26] width 67 height 23
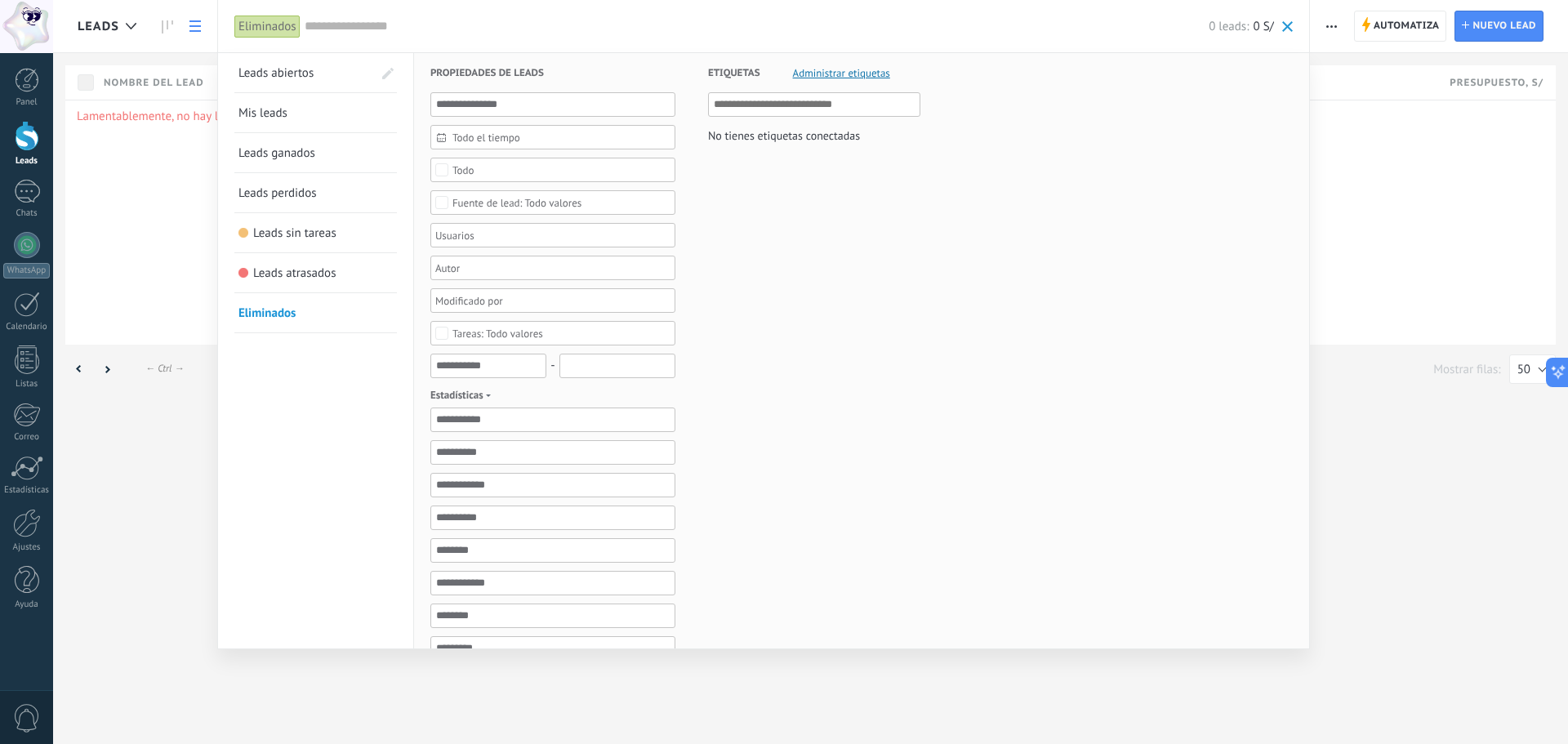
click at [317, 71] on link "Leads abiertos" at bounding box center [306, 72] width 134 height 39
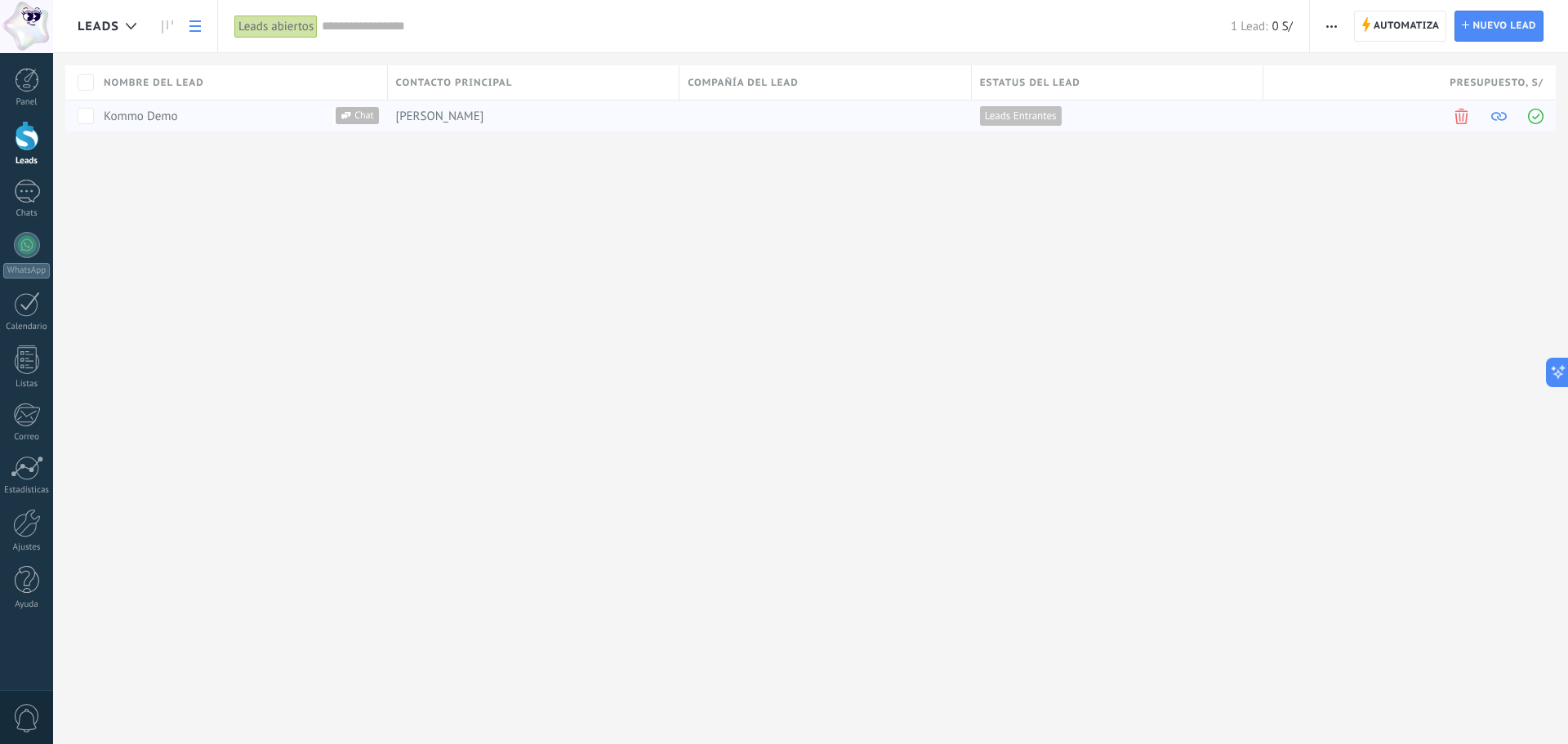
click at [1504, 116] on span at bounding box center [1499, 116] width 16 height 16
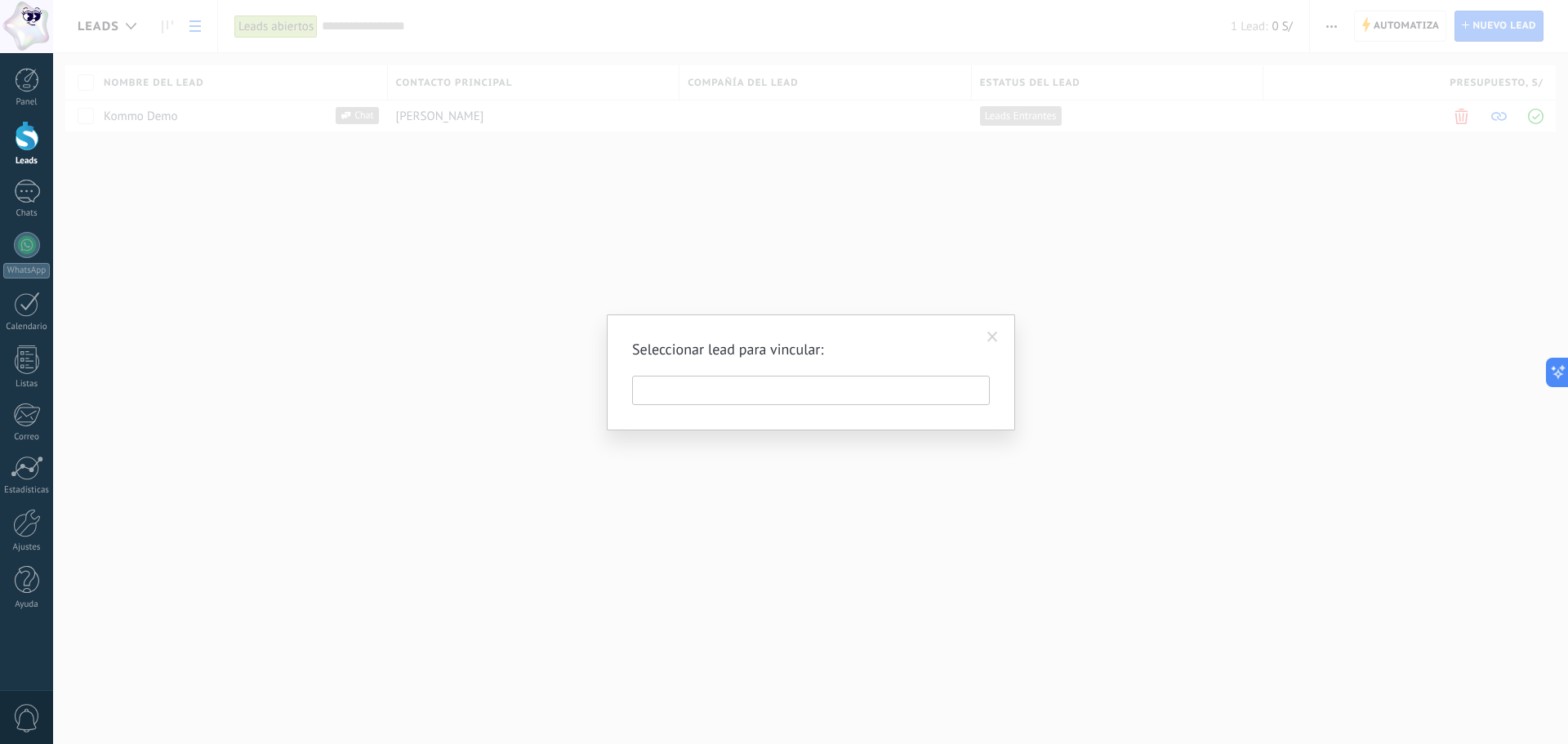
click at [987, 337] on span at bounding box center [993, 337] width 27 height 27
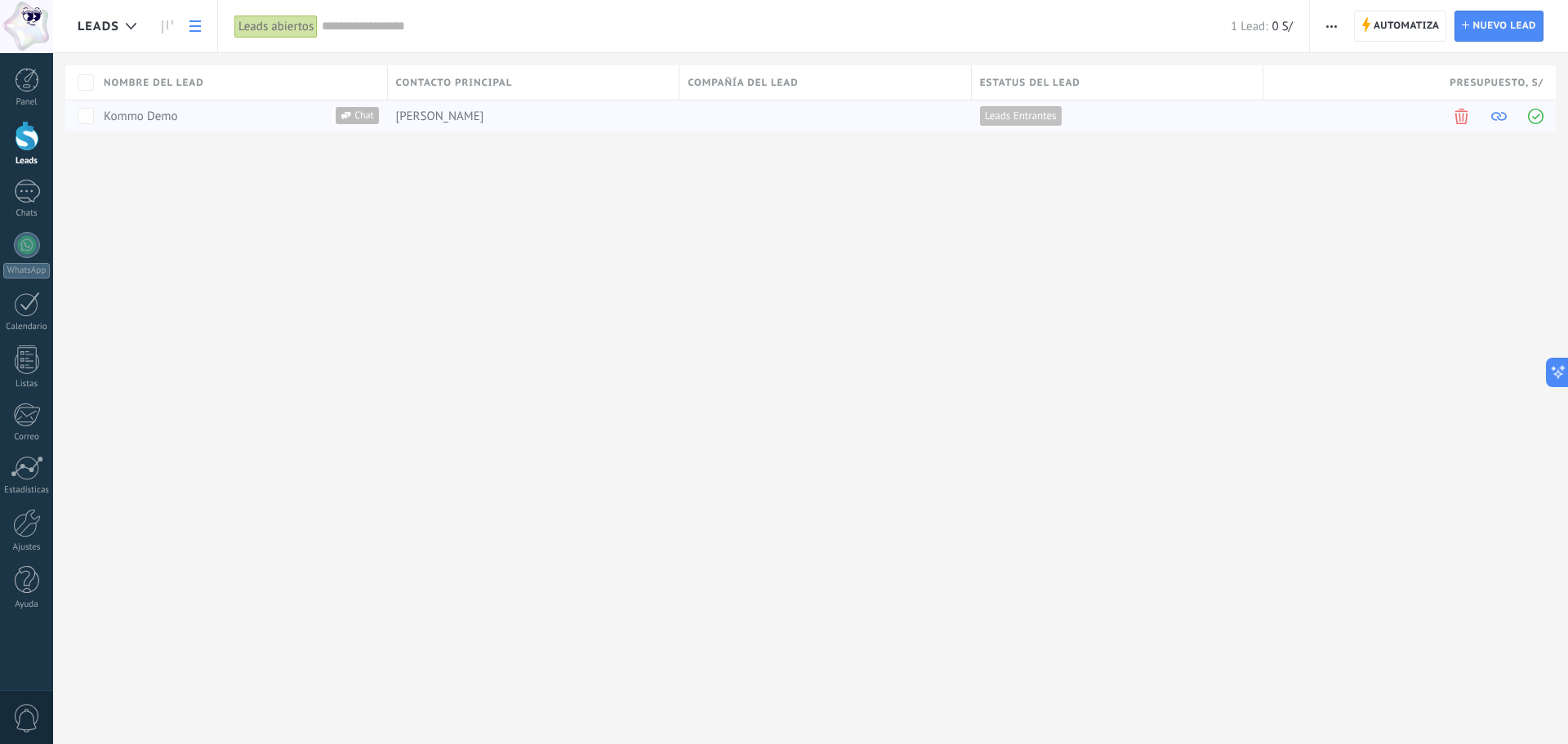
click at [1542, 114] on span at bounding box center [1537, 116] width 16 height 16
click at [1021, 118] on span "Contactado" at bounding box center [1011, 116] width 52 height 15
click at [1520, 114] on span at bounding box center [1525, 116] width 17 height 17
click at [1086, 241] on div "Leads Automatiza Nueva difusión Editar embudo Imprimir Ajustes de la lista Impo…" at bounding box center [810, 372] width 1515 height 744
click at [1026, 119] on span "Contactado" at bounding box center [1011, 116] width 52 height 15
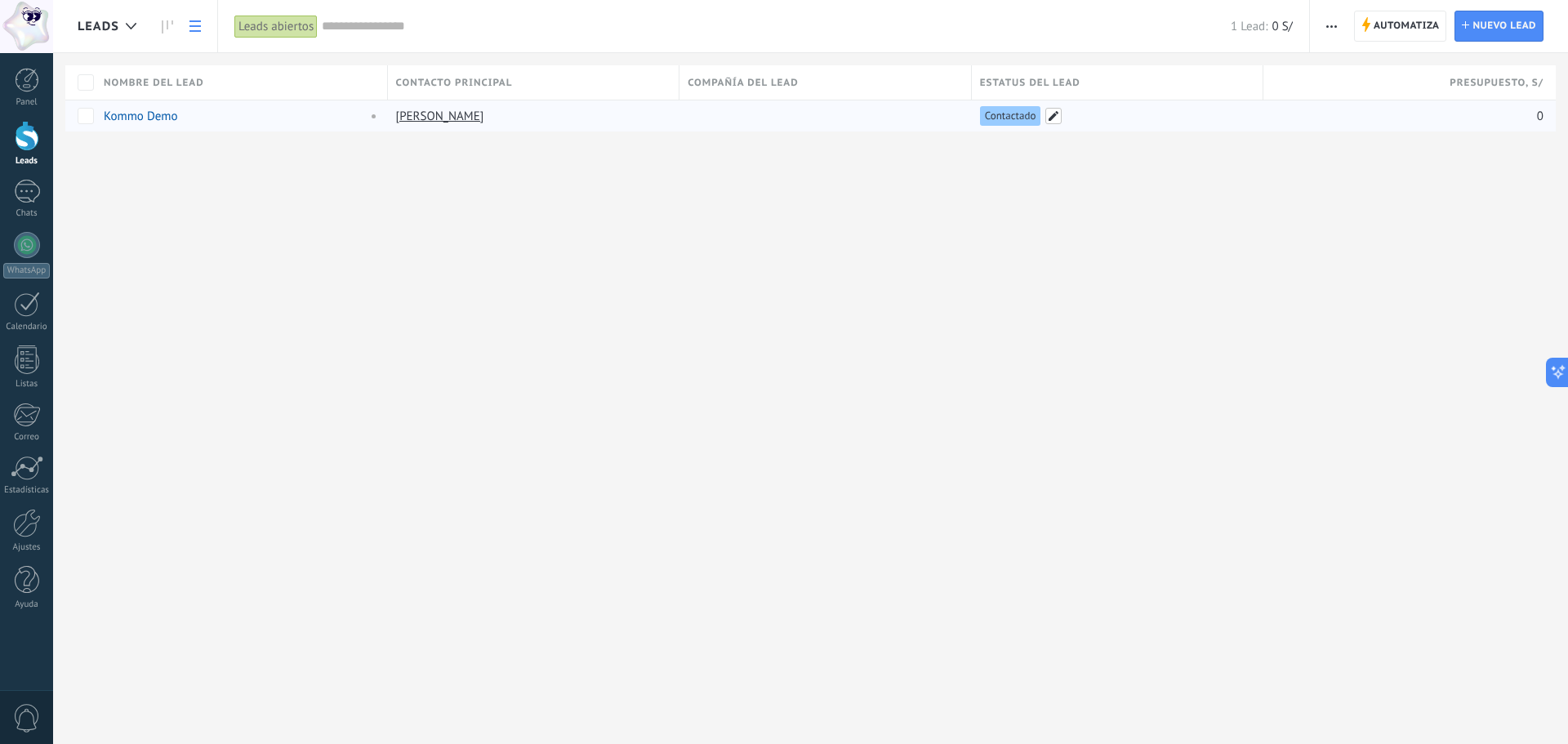
click at [1051, 116] on span at bounding box center [1054, 116] width 17 height 17
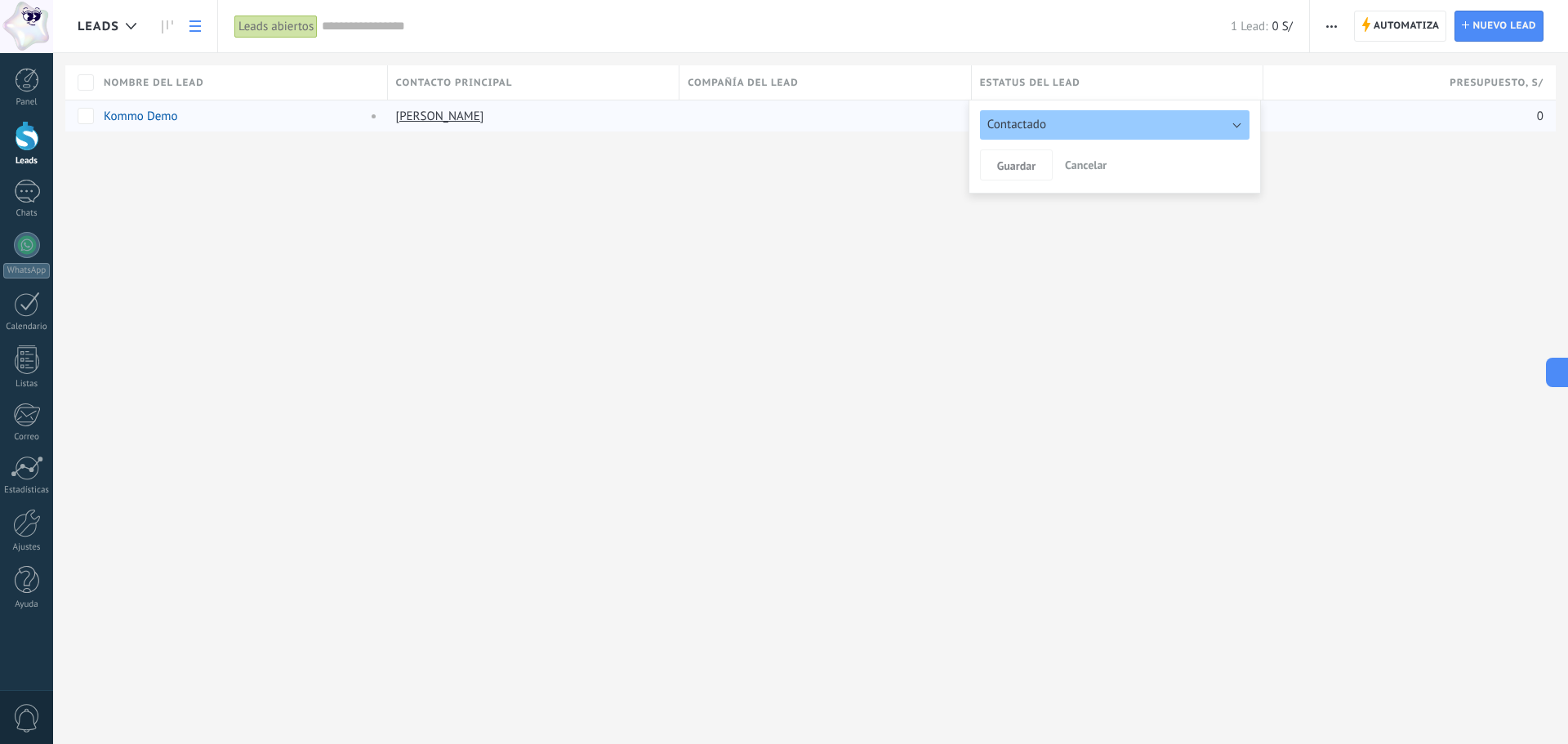
click at [1106, 133] on button "Contactado" at bounding box center [1116, 125] width 270 height 29
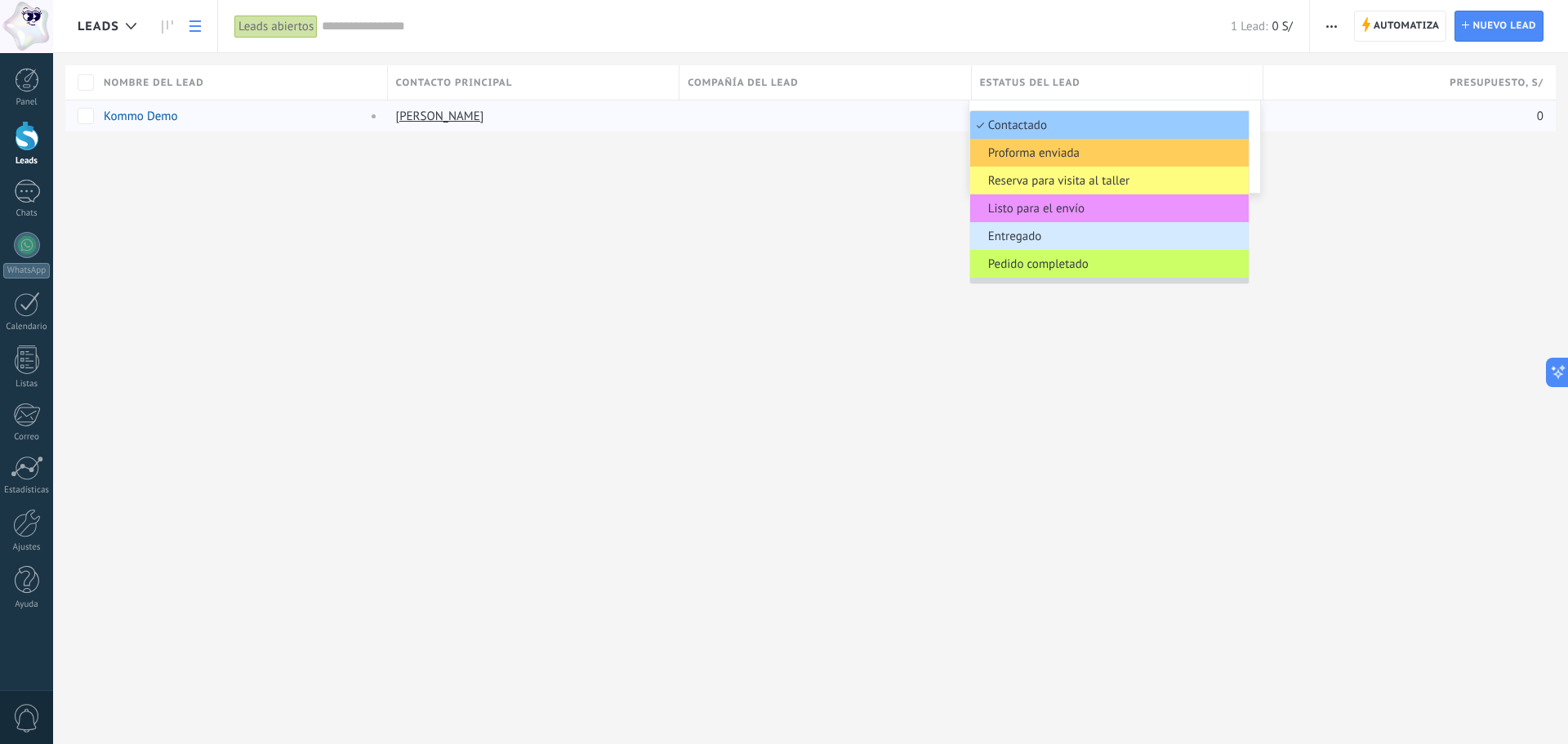
click at [1065, 225] on li "Entregado" at bounding box center [1110, 236] width 279 height 27
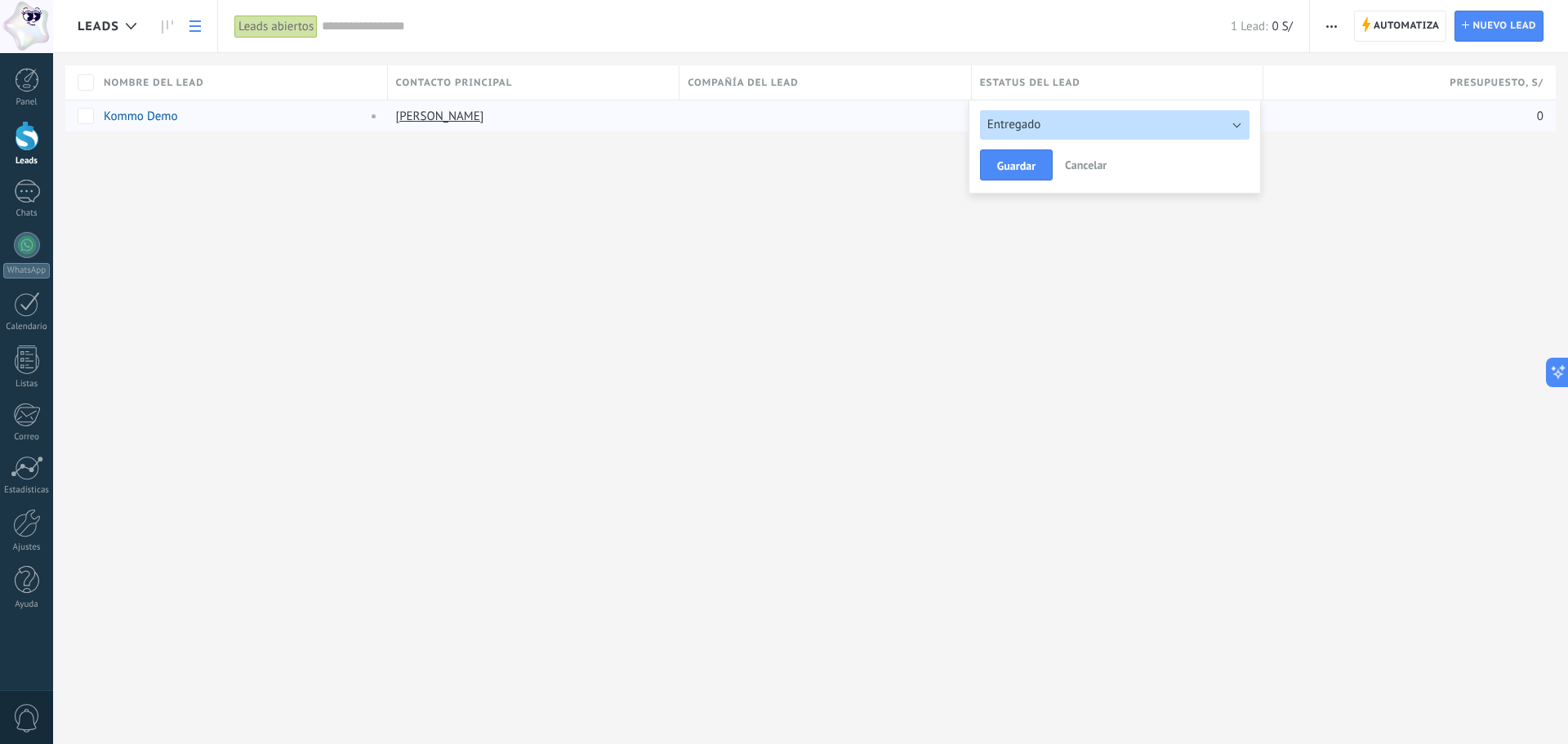
click at [1041, 135] on button "Entregado" at bounding box center [1116, 125] width 270 height 29
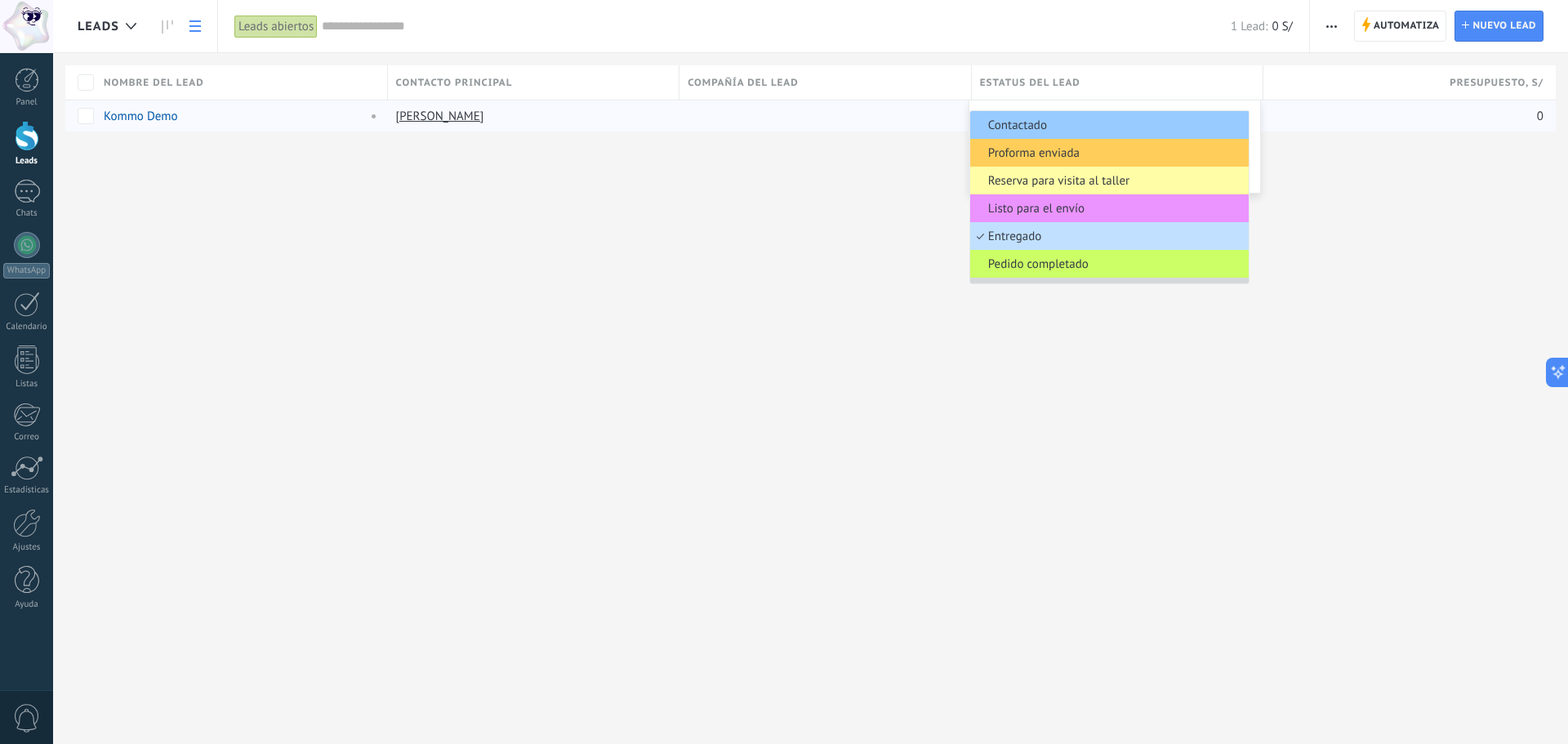
scroll to position [23, 0]
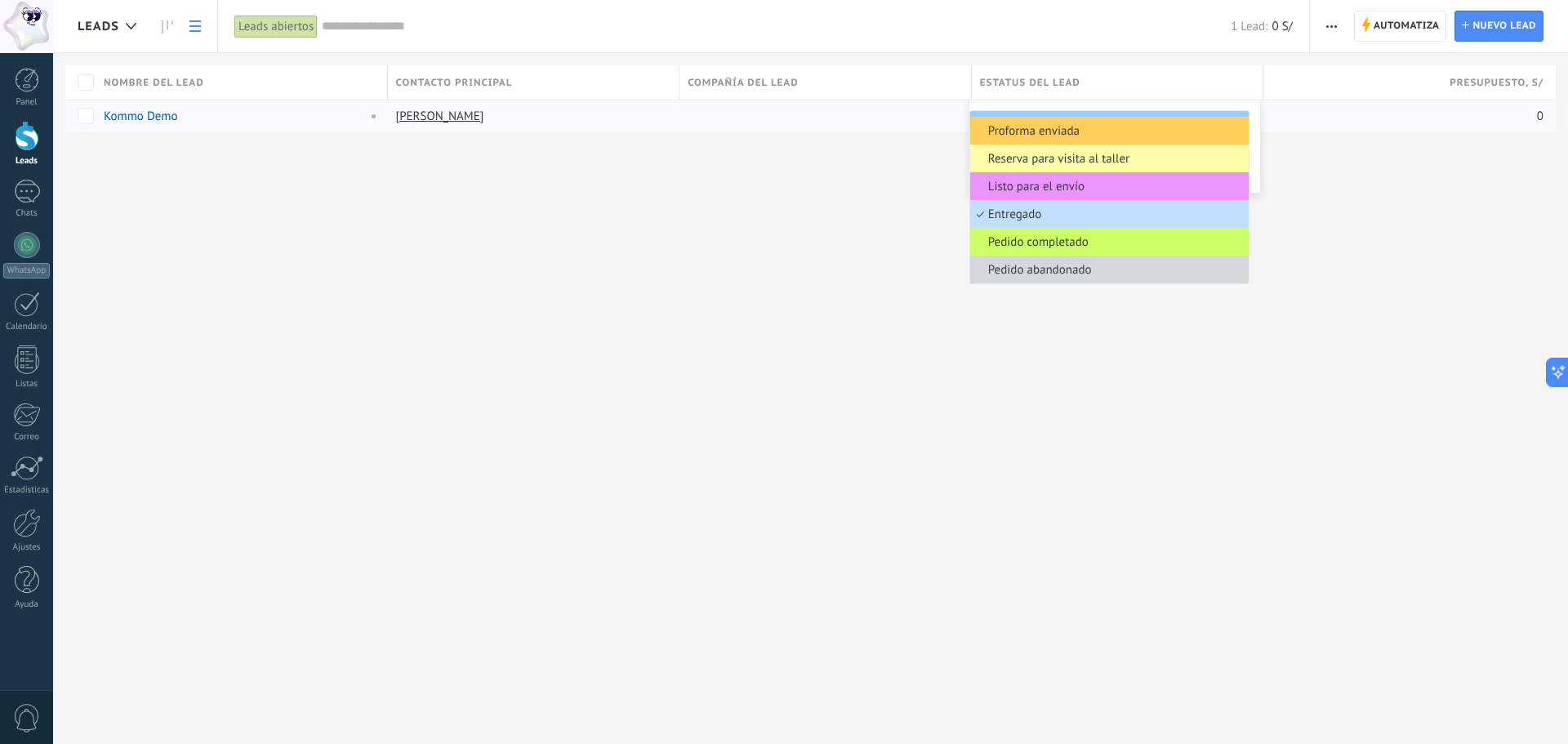
click at [1037, 161] on span "Reserva para visita al taller" at bounding box center [1108, 159] width 274 height 16
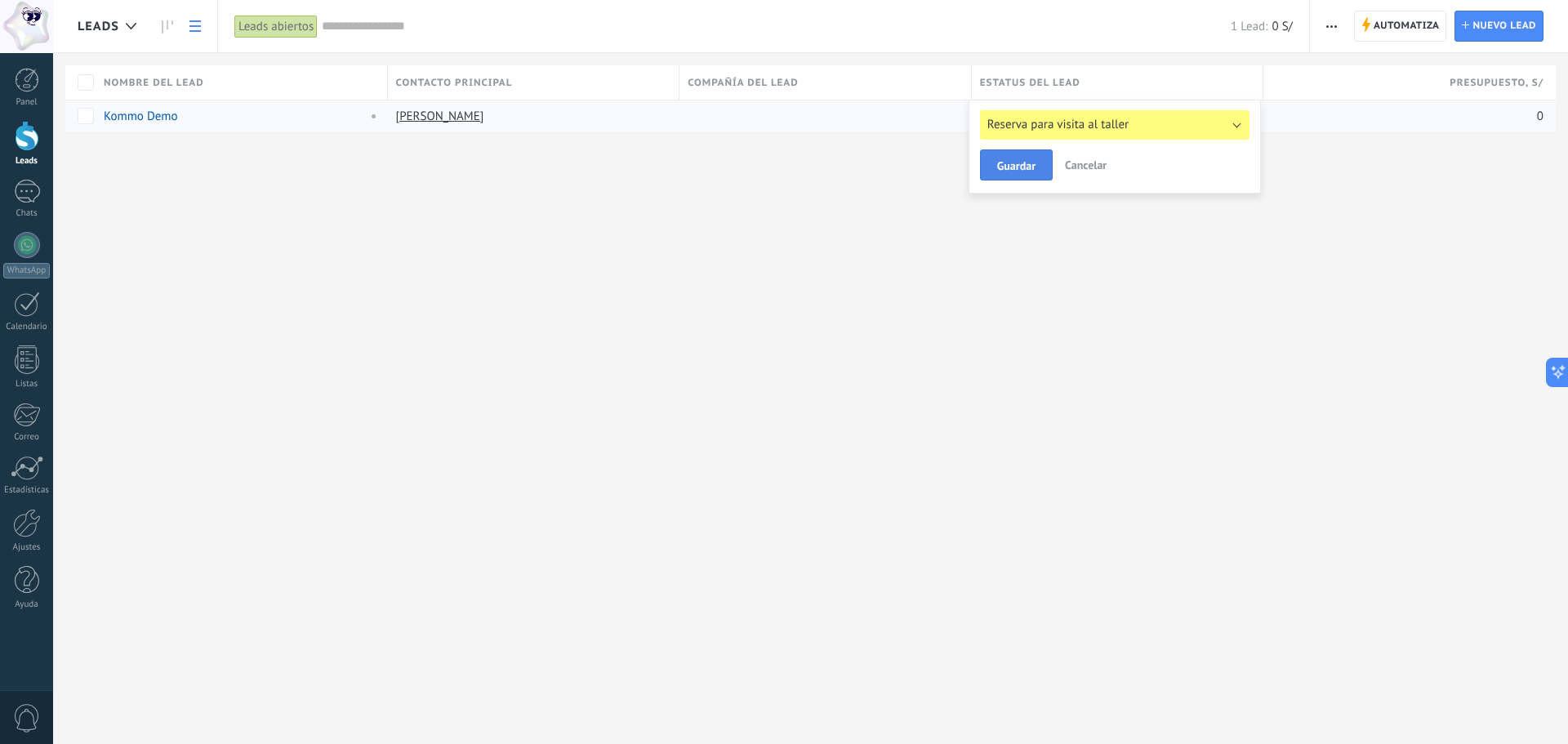
click at [1028, 167] on span "Guardar" at bounding box center [1016, 165] width 38 height 12
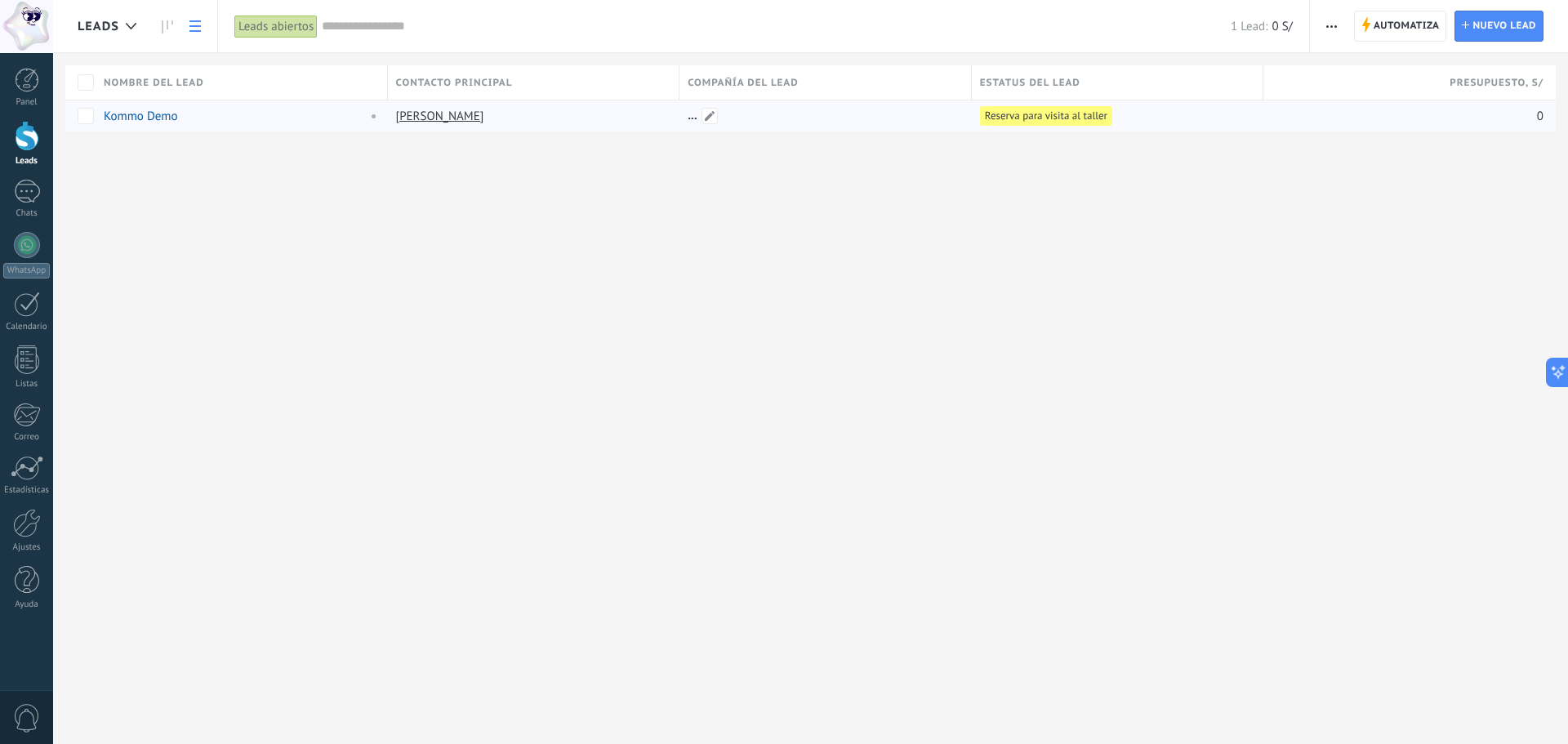
click at [726, 111] on div at bounding box center [822, 116] width 284 height 31
click at [1333, 25] on icon "button" at bounding box center [1332, 26] width 11 height 3
click at [1356, 96] on span "Editar embudo" at bounding box center [1380, 102] width 76 height 32
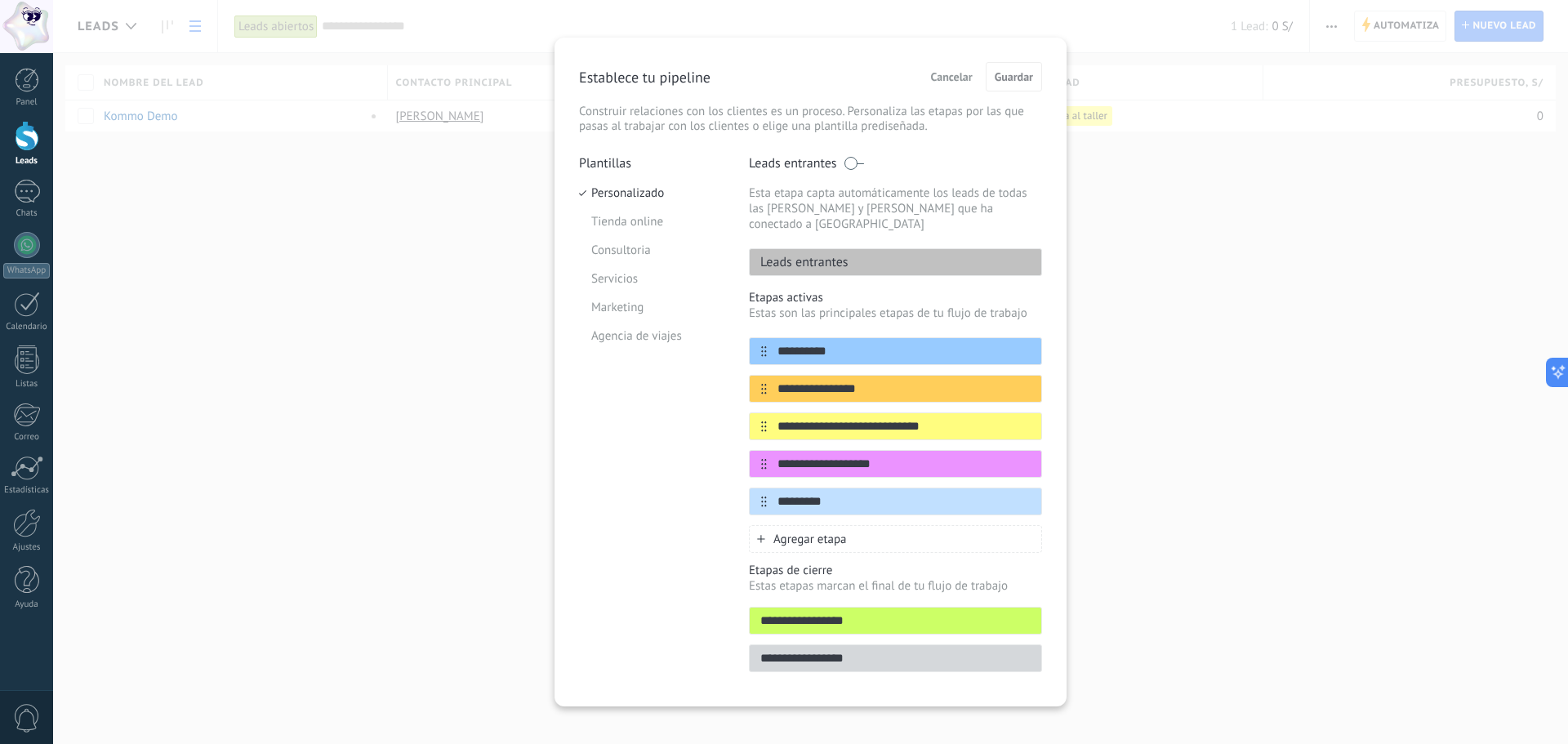
scroll to position [0, 0]
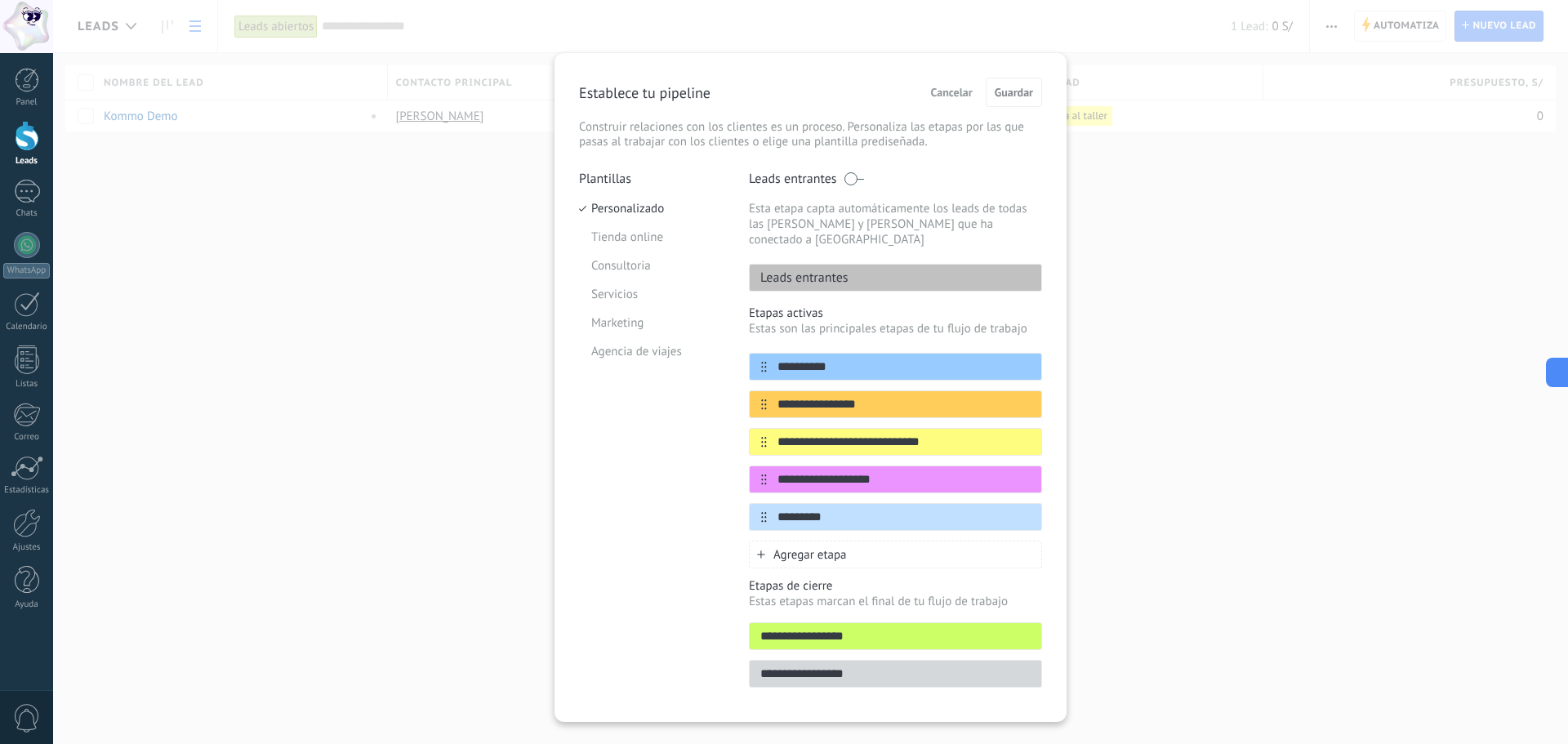
click at [958, 90] on span "Cancelar" at bounding box center [952, 92] width 42 height 12
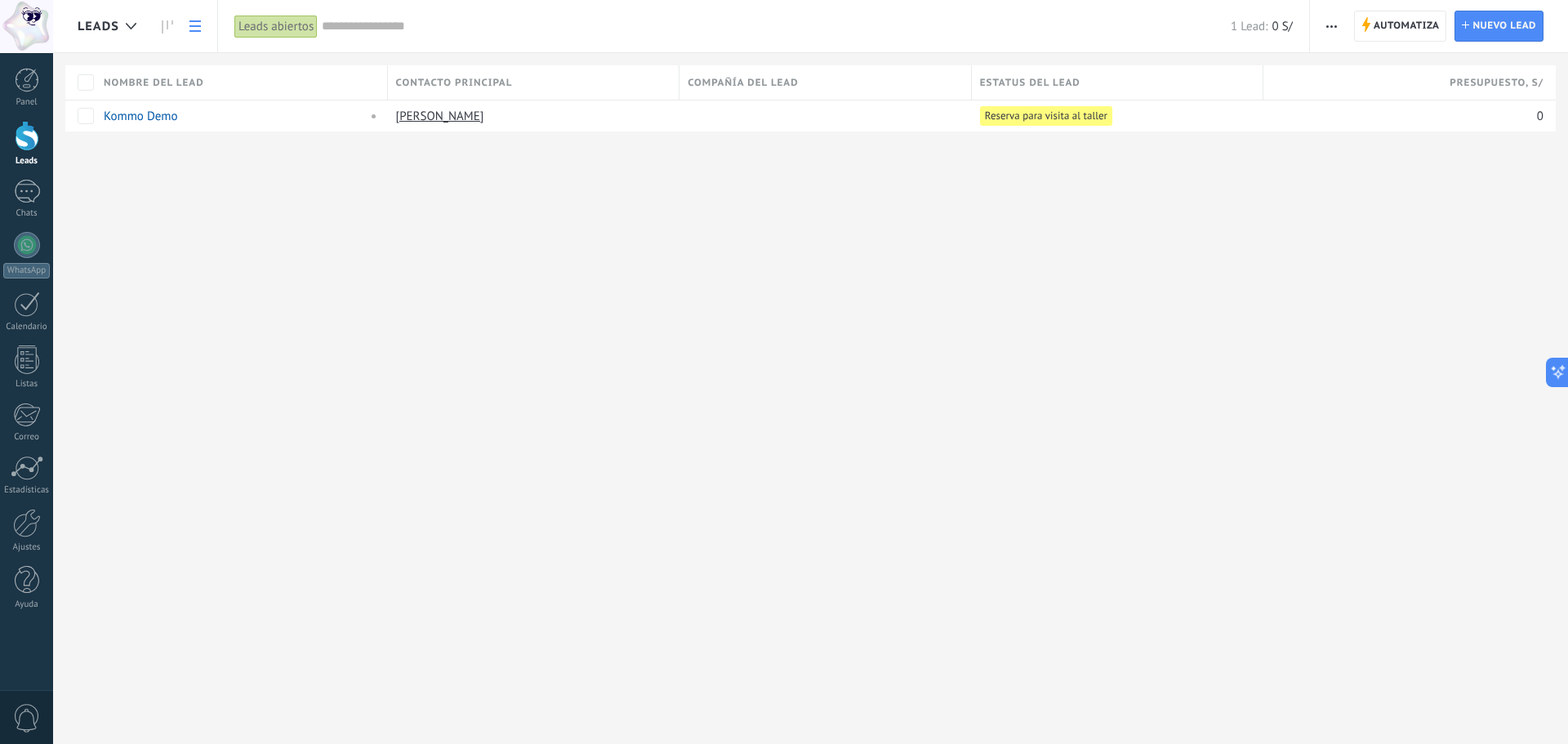
click at [1349, 31] on div "Automatiza Nueva difusión Editar embudo Imprimir Ajustes de la lista Importar E…" at bounding box center [1440, 25] width 259 height 52
click at [1333, 28] on span "button" at bounding box center [1332, 26] width 11 height 31
click at [1420, 166] on span "Ajustes de la lista" at bounding box center [1388, 167] width 92 height 32
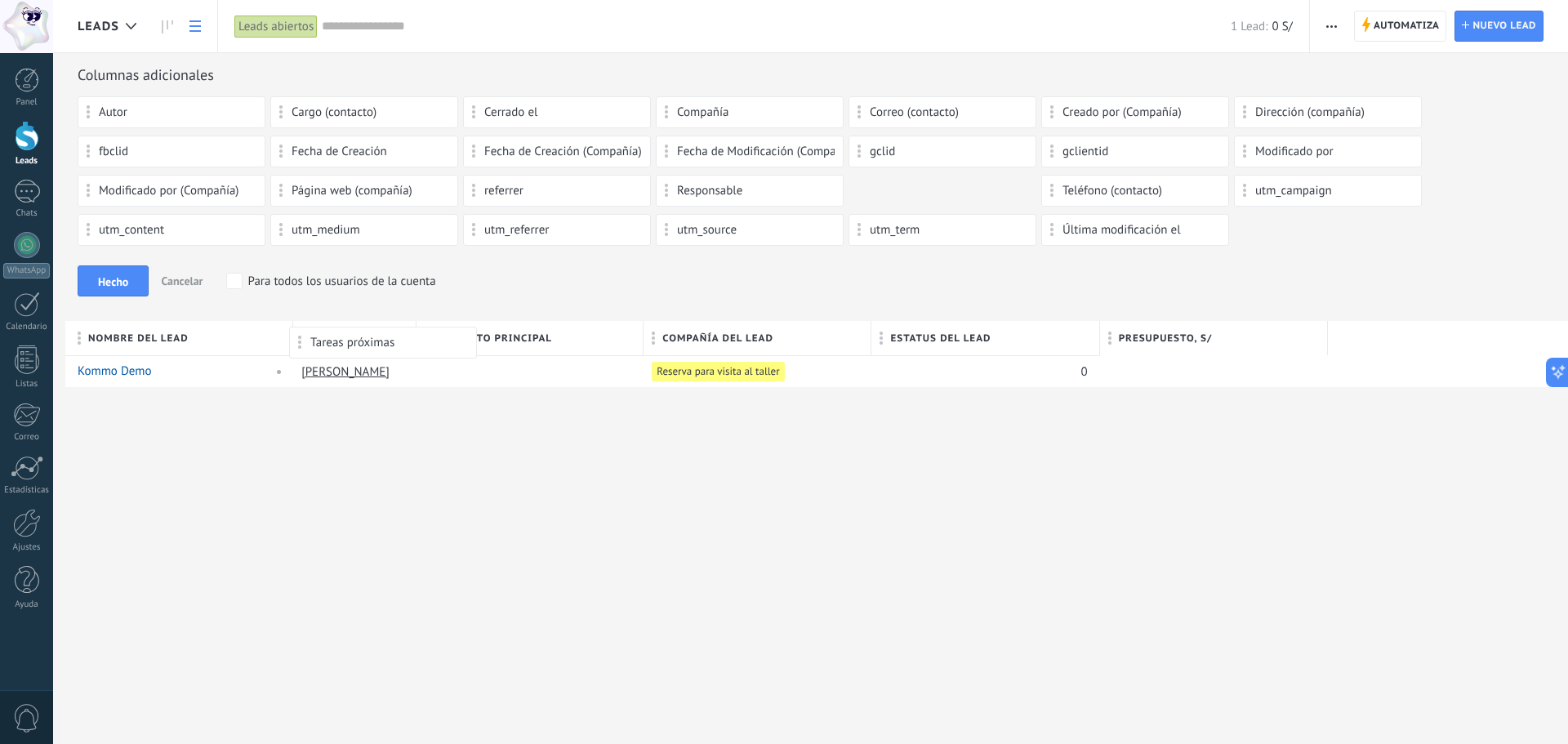
drag, startPoint x: 868, startPoint y: 198, endPoint x: 308, endPoint y: 335, distance: 576.5
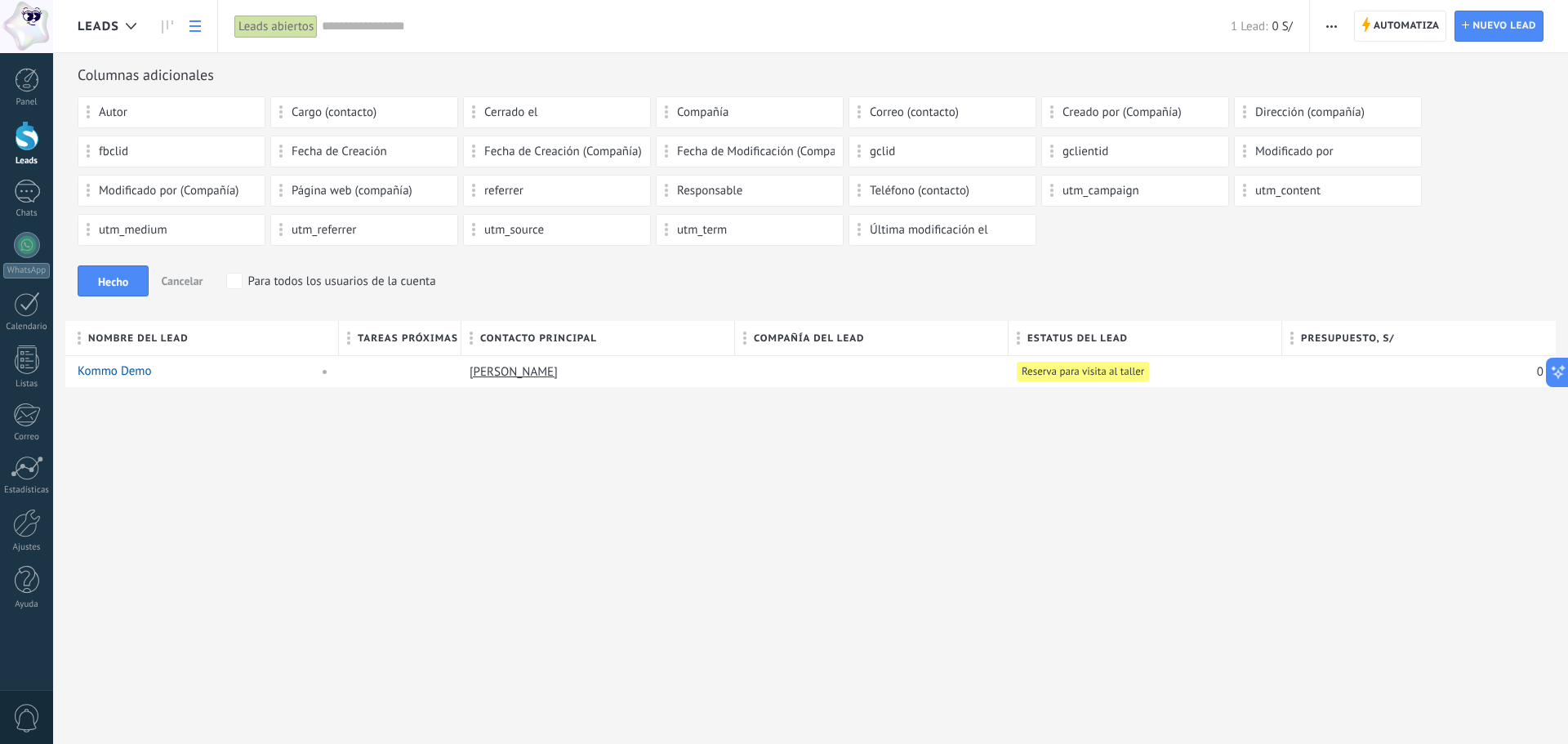
type textarea "**********"
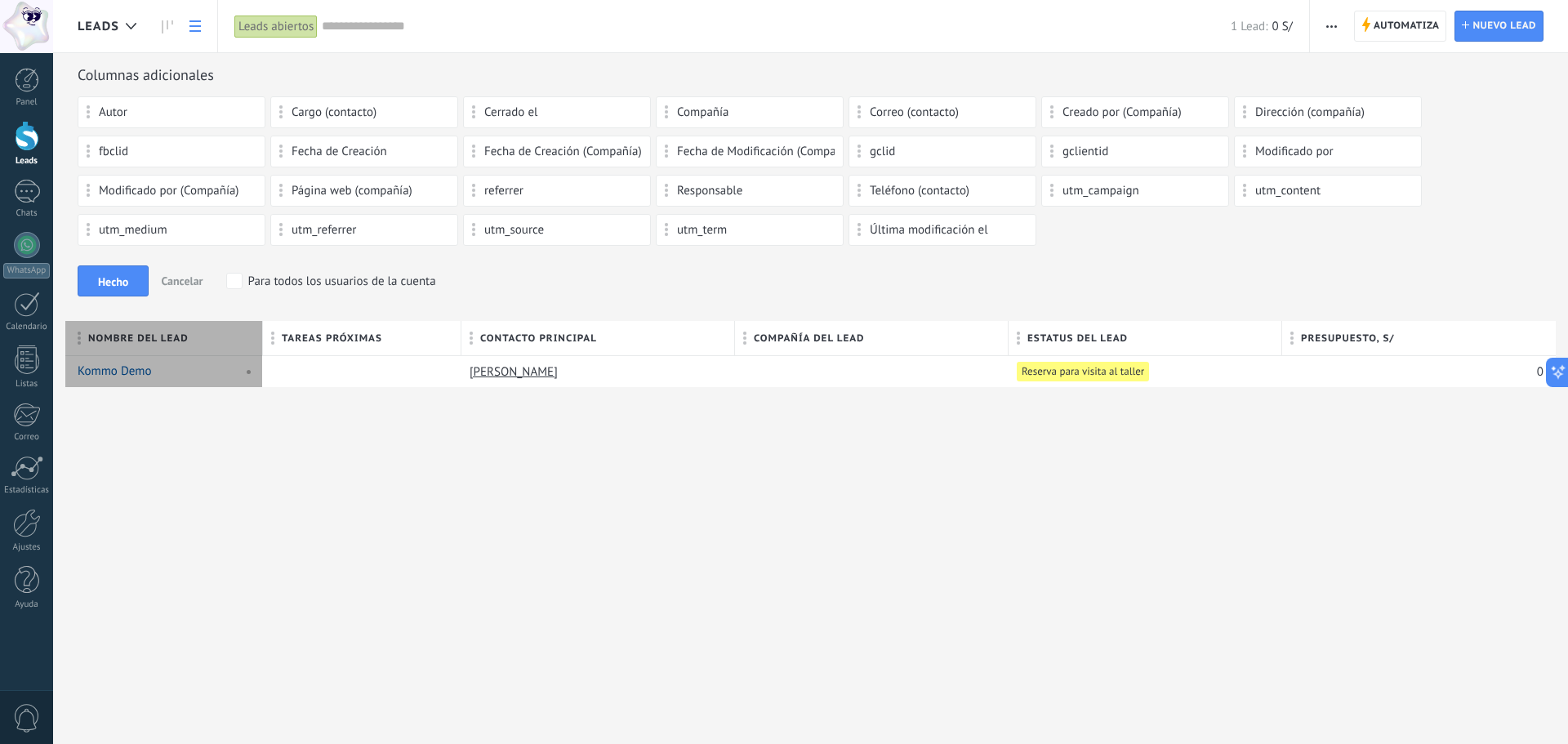
drag, startPoint x: 340, startPoint y: 333, endPoint x: 259, endPoint y: 341, distance: 81.4
click at [259, 341] on div at bounding box center [262, 340] width 18 height 31
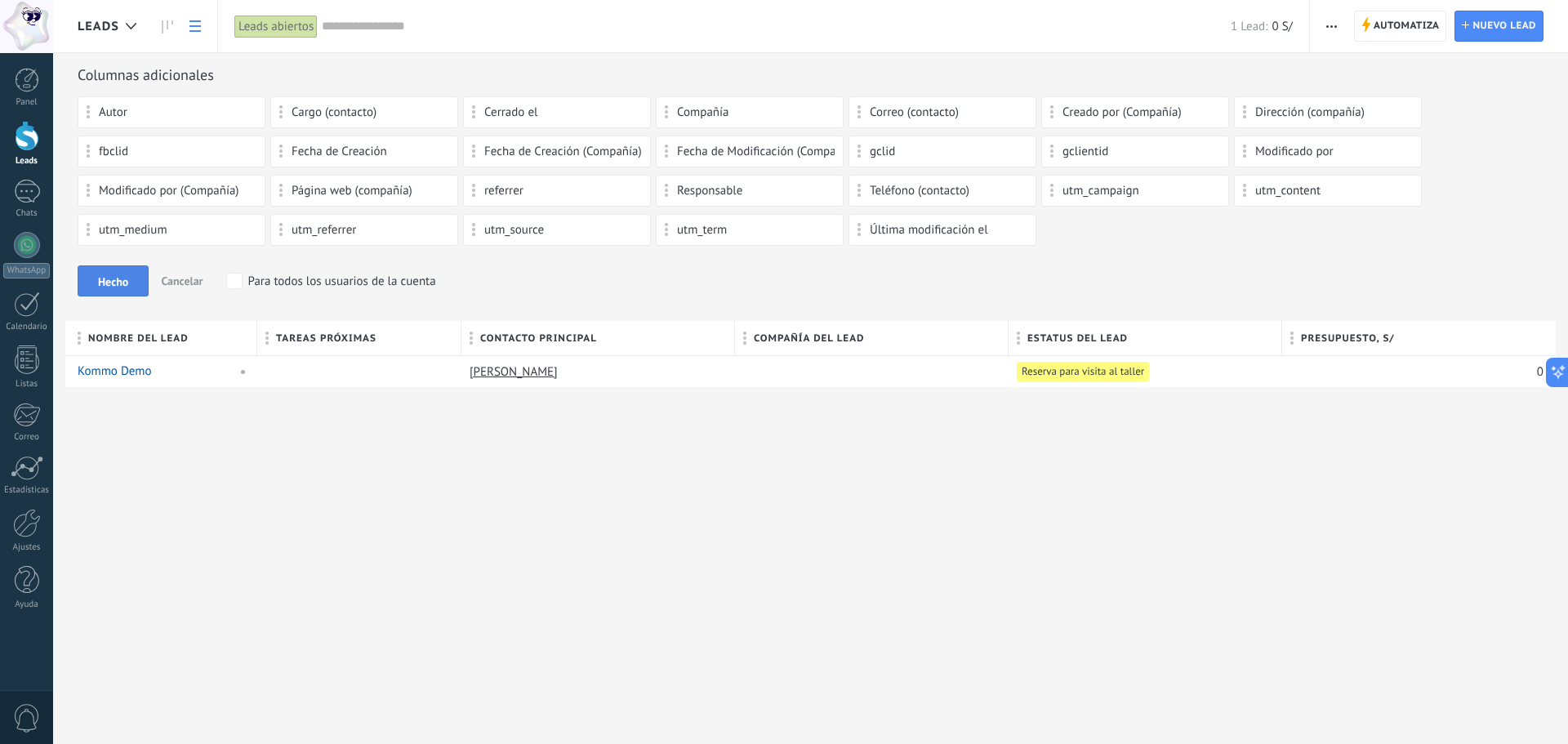
click at [116, 277] on span "Hecho" at bounding box center [113, 282] width 30 height 12
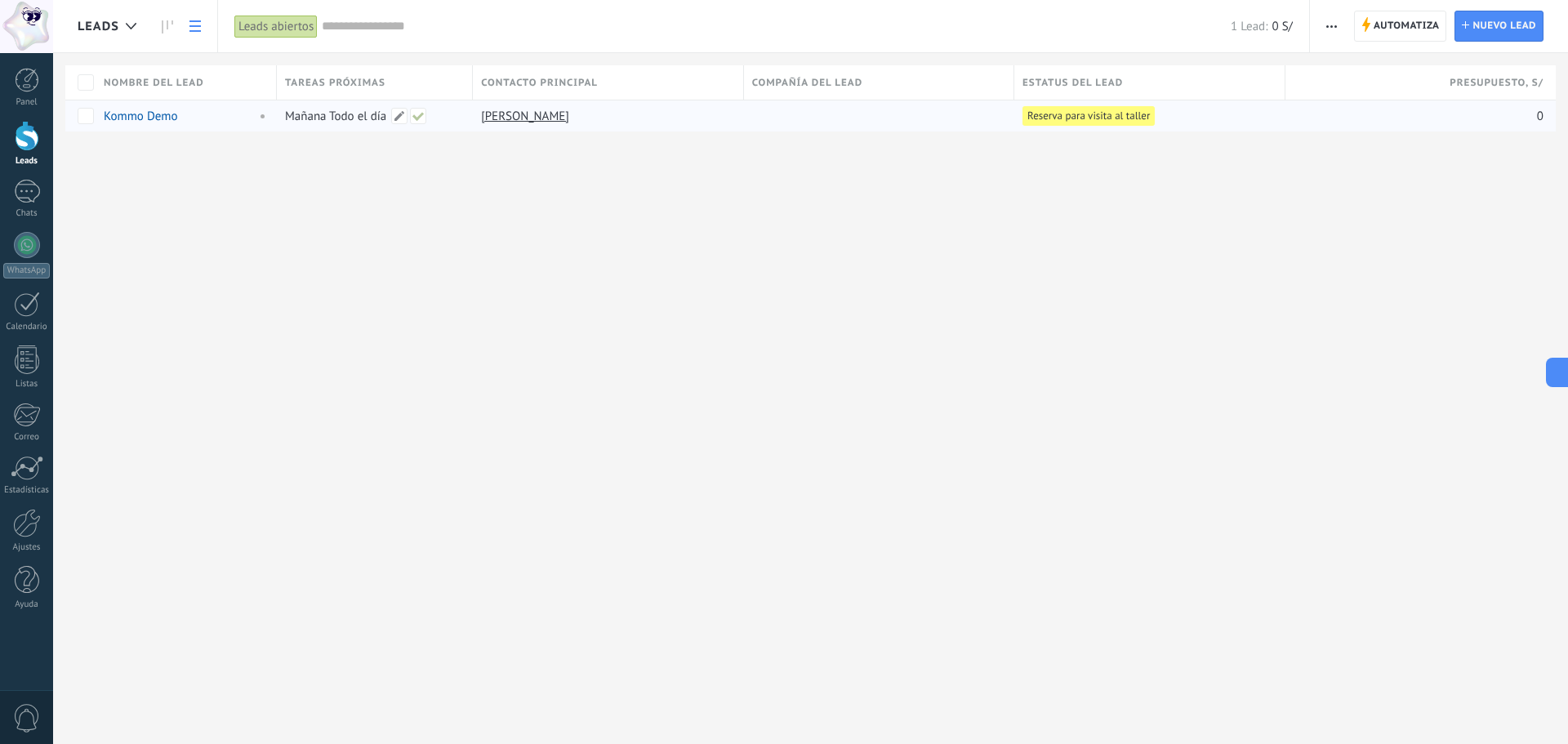
click at [333, 116] on div "Mañana Todo el día" at bounding box center [371, 116] width 188 height 31
click at [395, 119] on span at bounding box center [400, 116] width 17 height 17
click at [426, 153] on div "**********" at bounding box center [478, 138] width 391 height 59
click at [668, 114] on div at bounding box center [479, 119] width 392 height 20
click at [426, 232] on div "Leads Automatiza Nueva difusión Editar embudo Imprimir Ajustes de la lista Impo…" at bounding box center [810, 372] width 1515 height 744
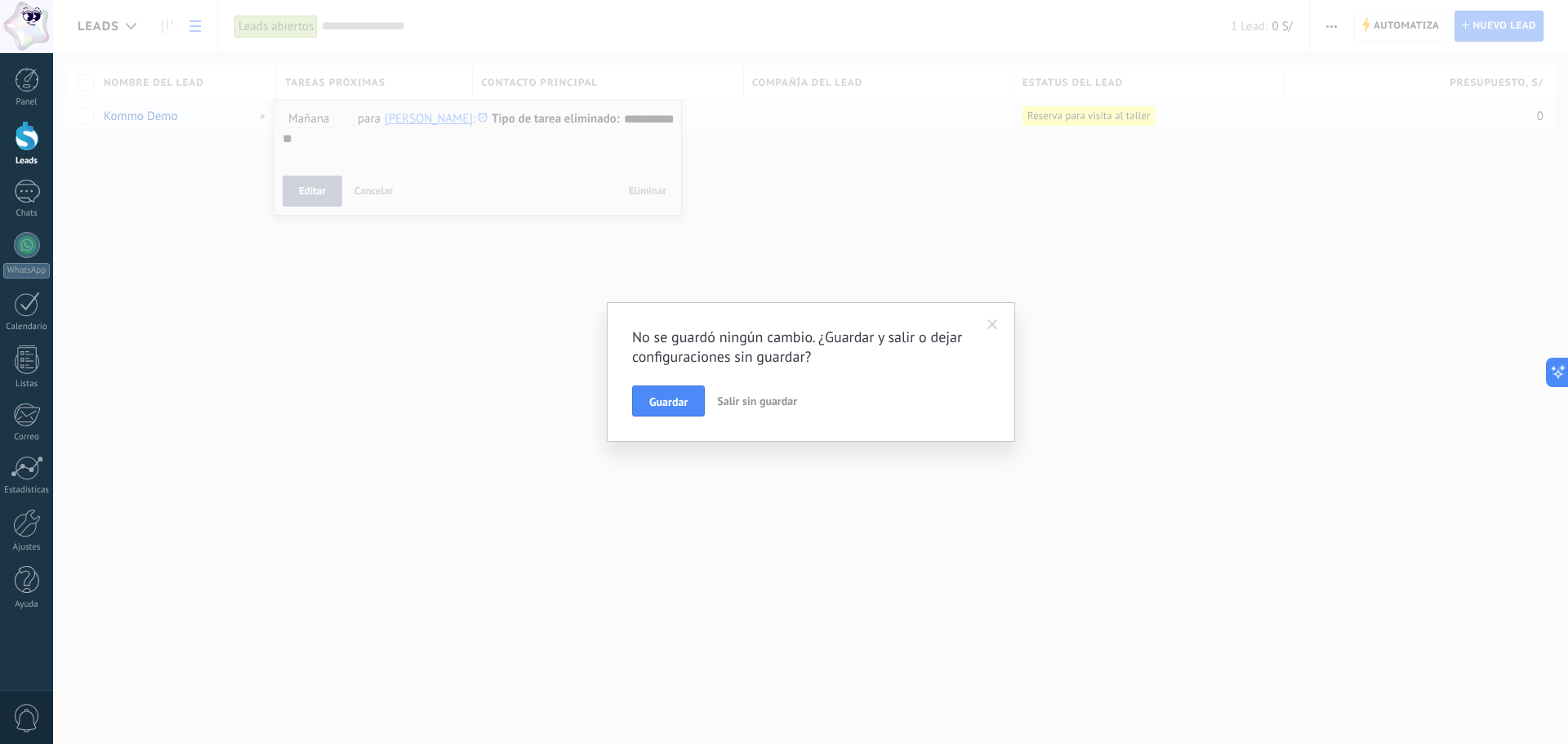
click at [706, 401] on div "Guardar Salir sin guardar" at bounding box center [811, 401] width 357 height 31
click at [992, 327] on span at bounding box center [992, 325] width 11 height 12
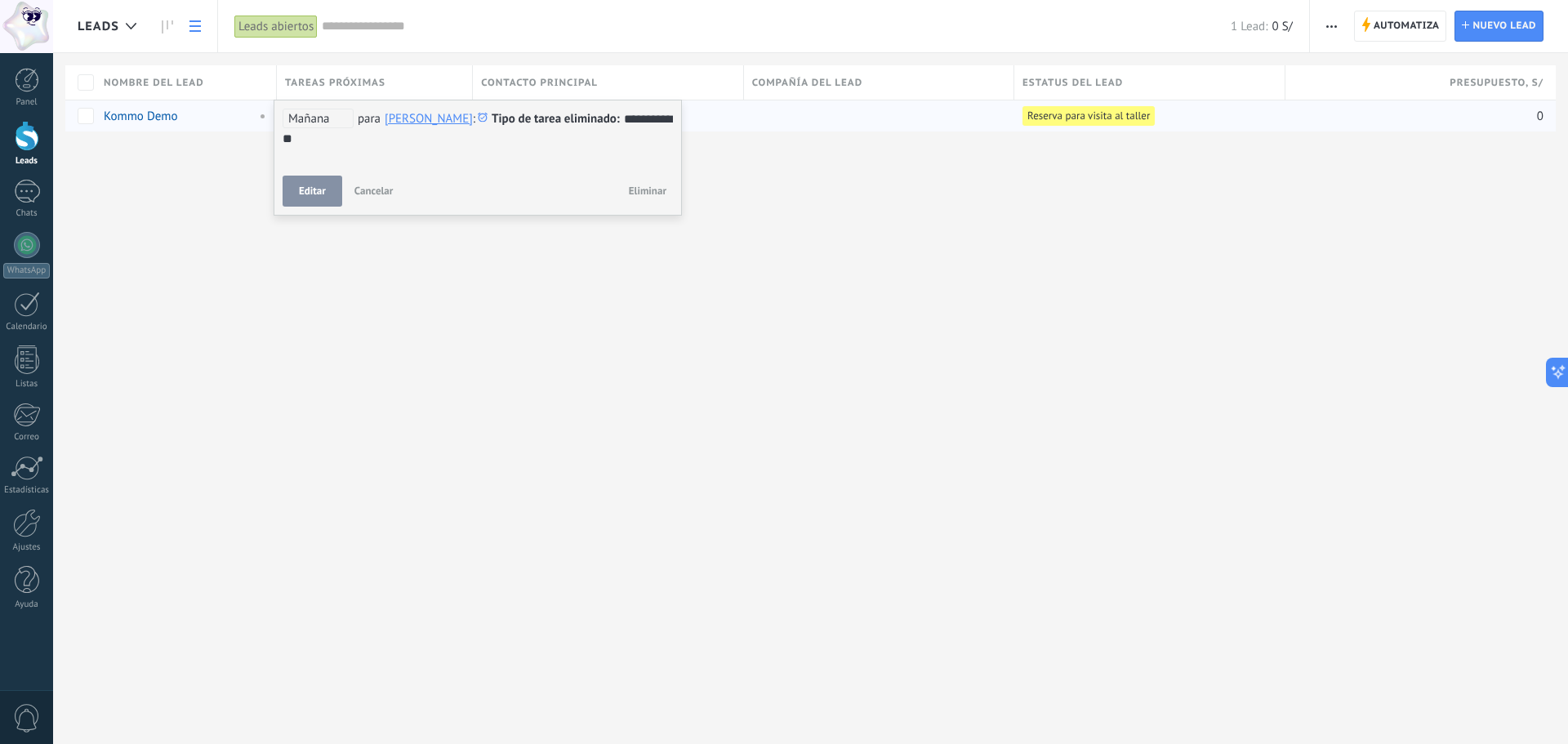
click at [743, 223] on div "Leads Automatiza Nueva difusión Editar embudo Imprimir Ajustes de la lista Impo…" at bounding box center [810, 372] width 1515 height 744
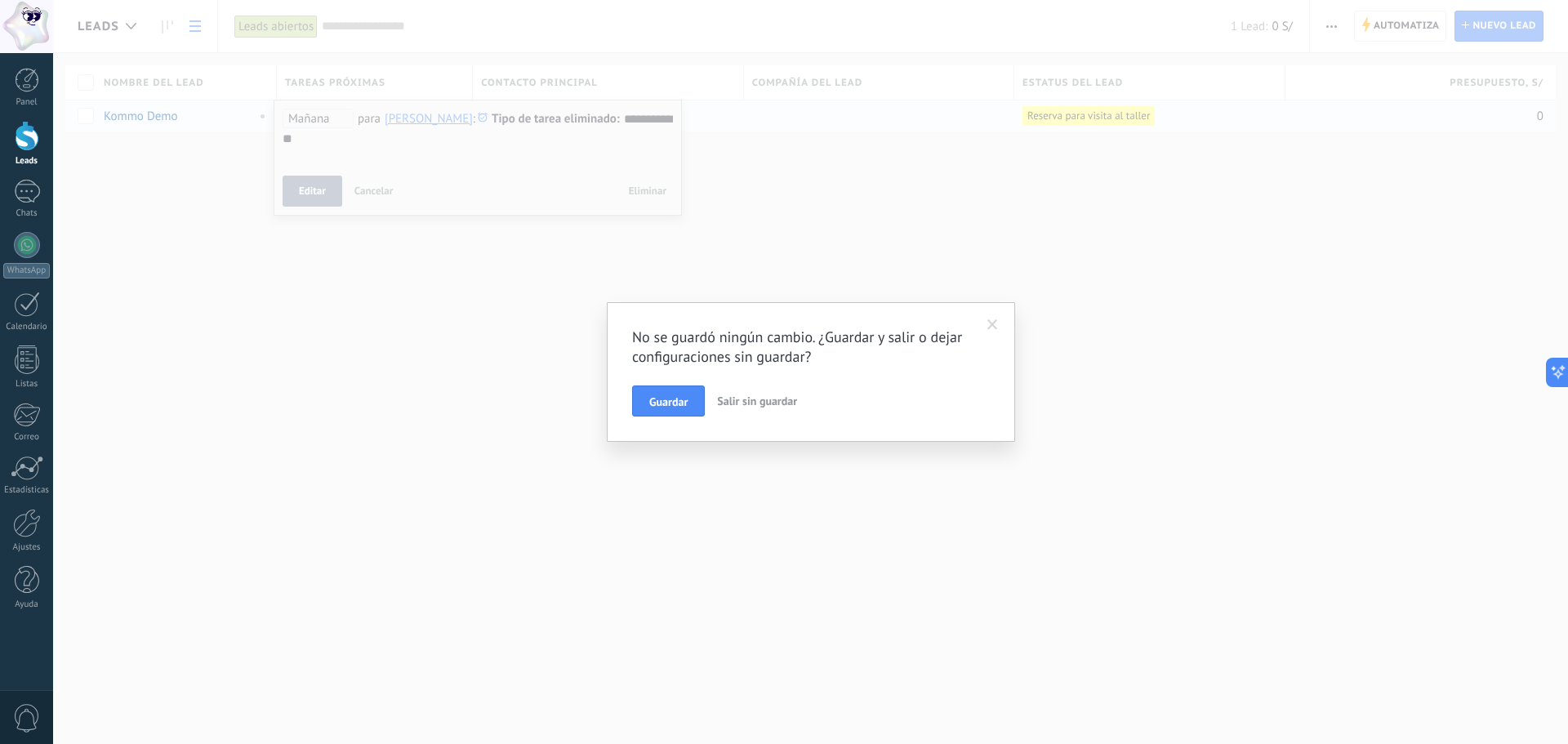
click at [761, 397] on span "Salir sin guardar" at bounding box center [757, 400] width 80 height 15
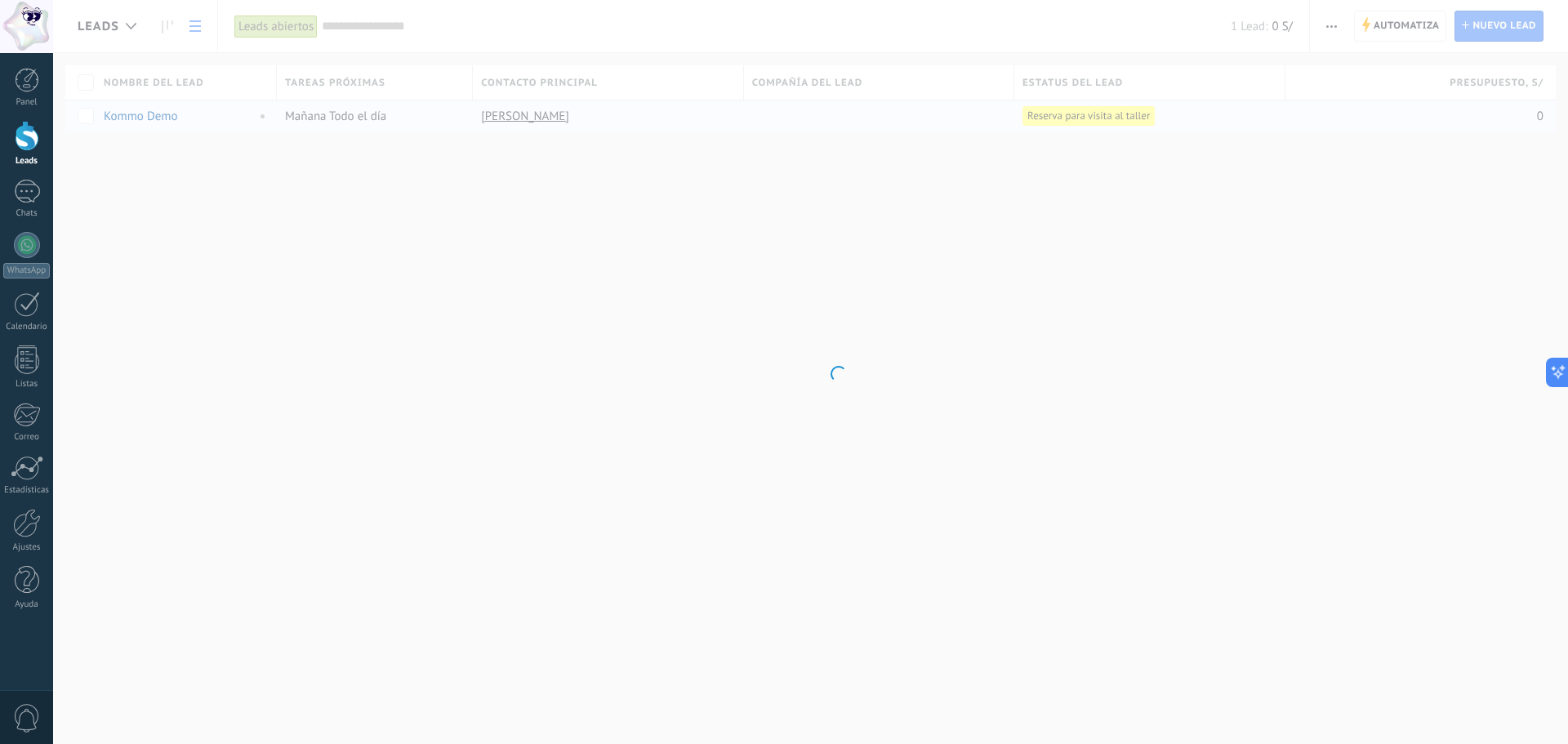
click at [691, 282] on body ".abccls-1,.abccls-2{fill-rule:evenodd}.abccls-2{fill:#fff} .abfcls-1{fill:none}…" at bounding box center [784, 372] width 1568 height 744
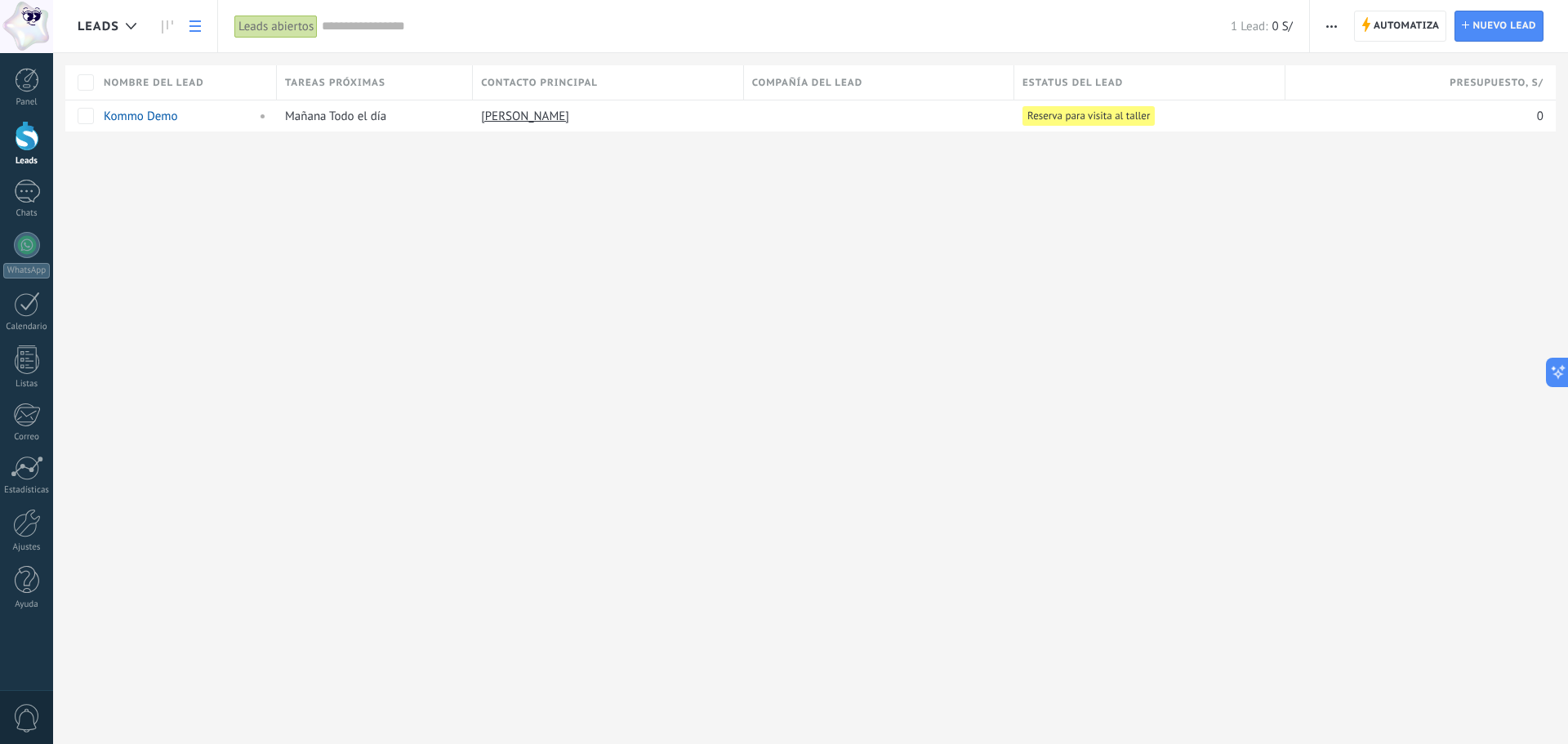
click at [1340, 26] on button "button" at bounding box center [1332, 26] width 24 height 31
click at [1388, 70] on span "Nueva difusión" at bounding box center [1381, 69] width 78 height 32
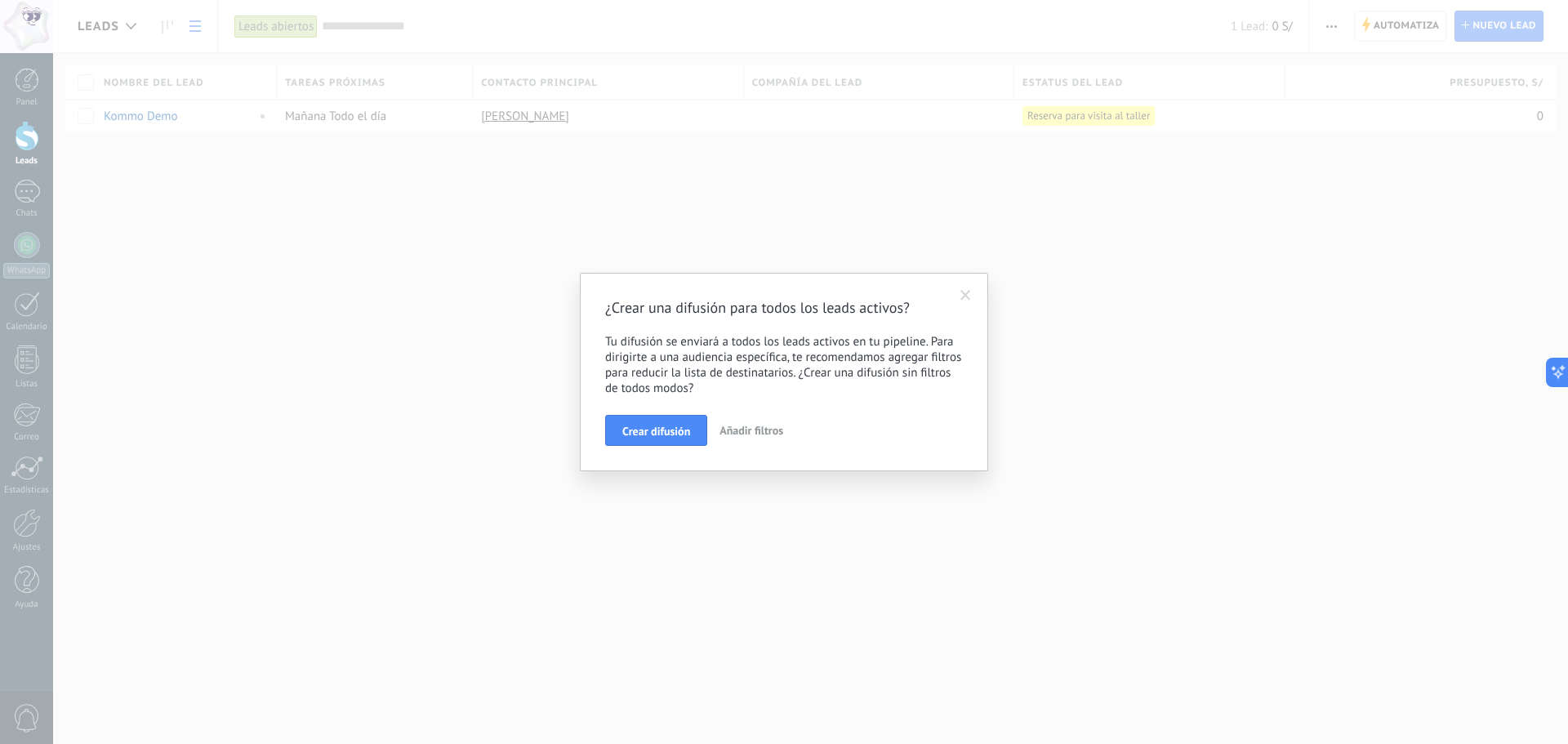
click at [964, 288] on span at bounding box center [967, 296] width 27 height 27
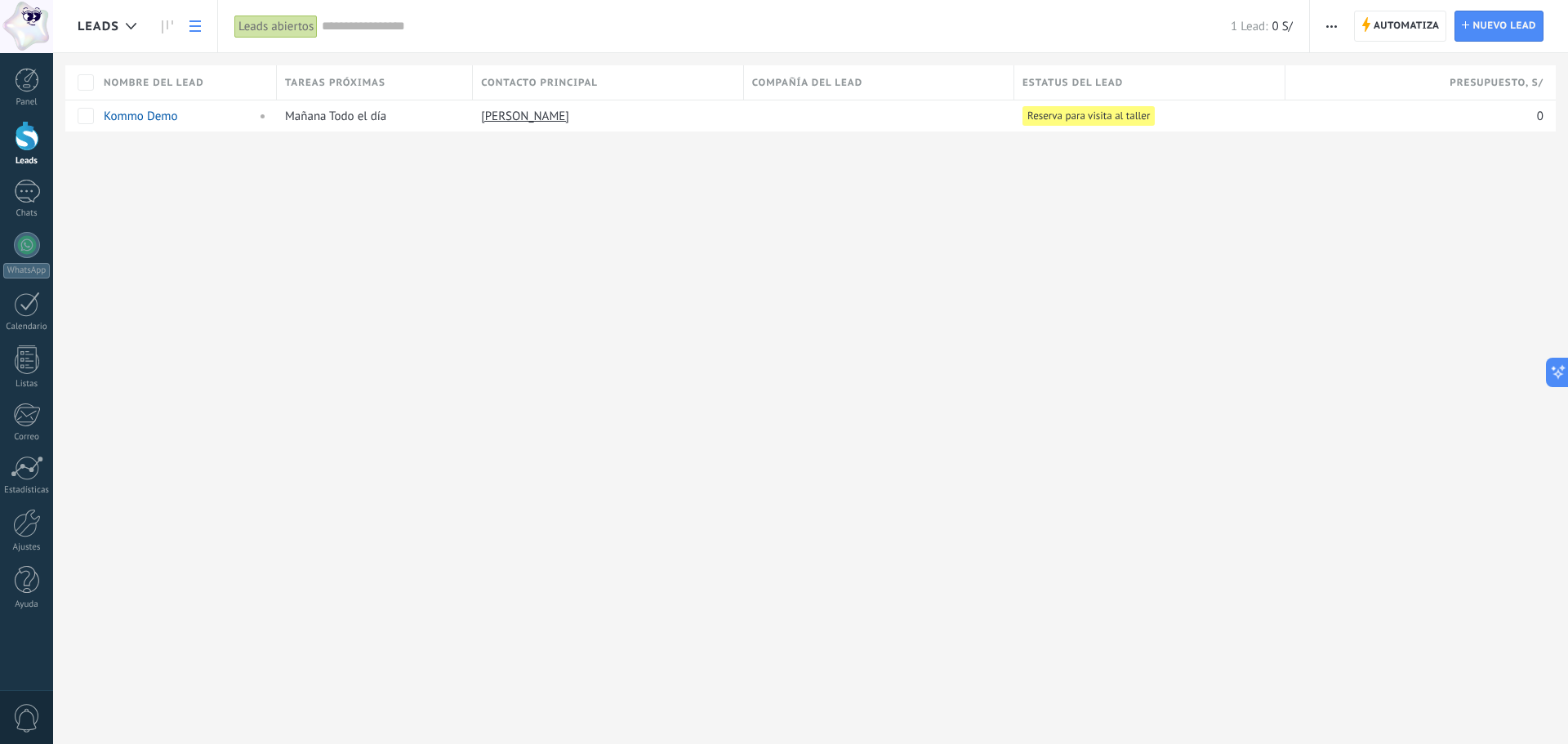
click at [209, 32] on link at bounding box center [195, 26] width 27 height 32
click at [133, 18] on div at bounding box center [131, 26] width 27 height 32
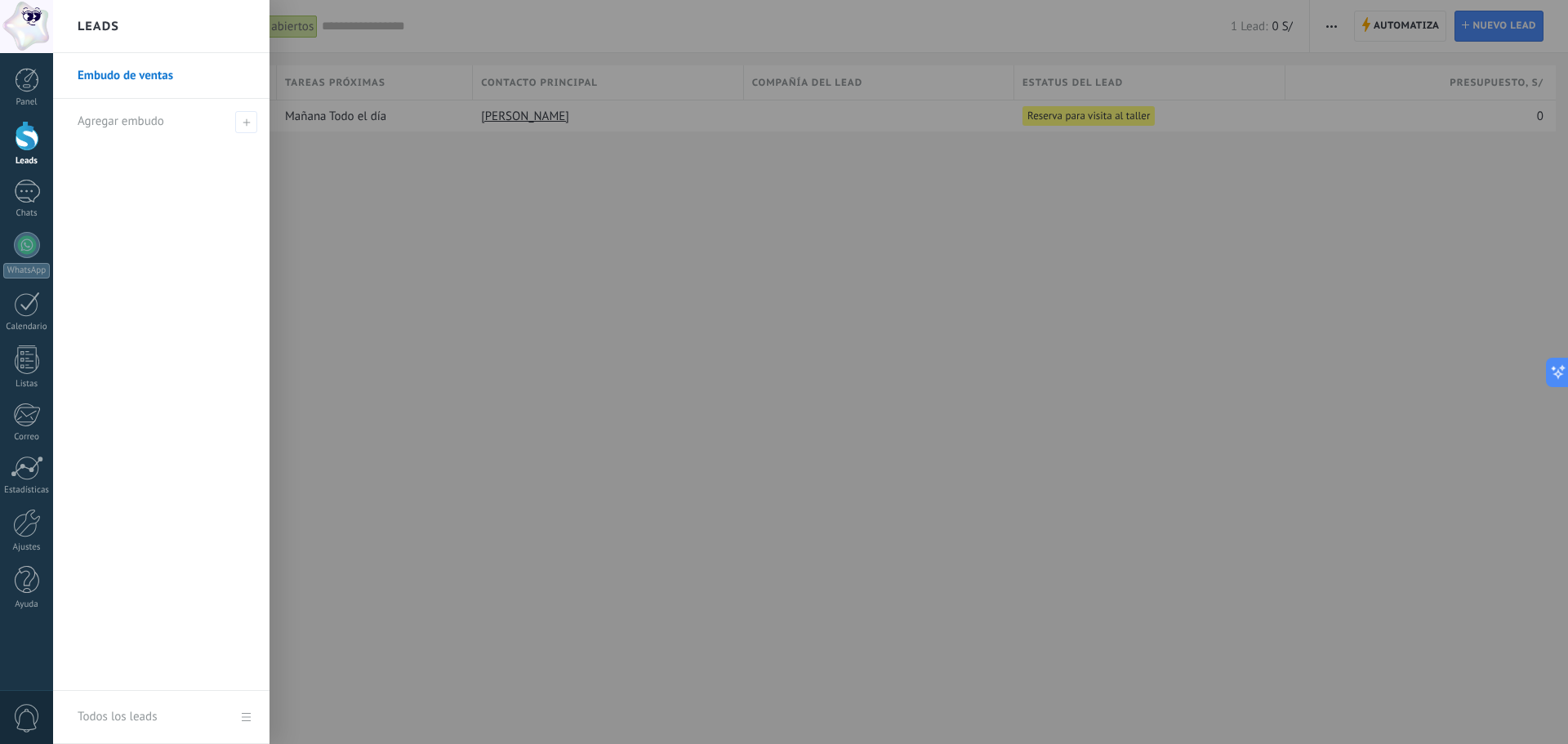
click at [375, 211] on div at bounding box center [836, 372] width 1568 height 744
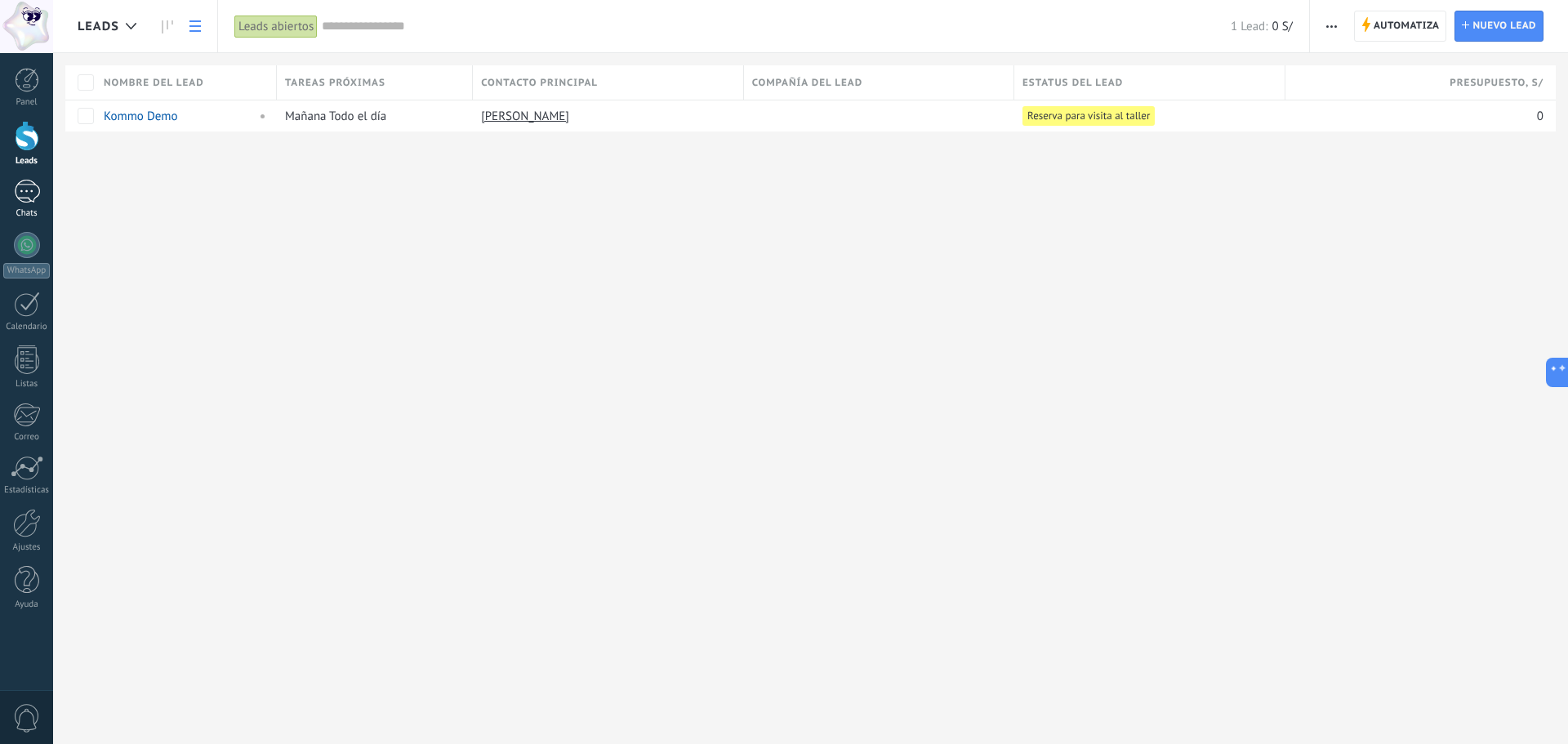
click at [29, 195] on div "1" at bounding box center [26, 191] width 26 height 23
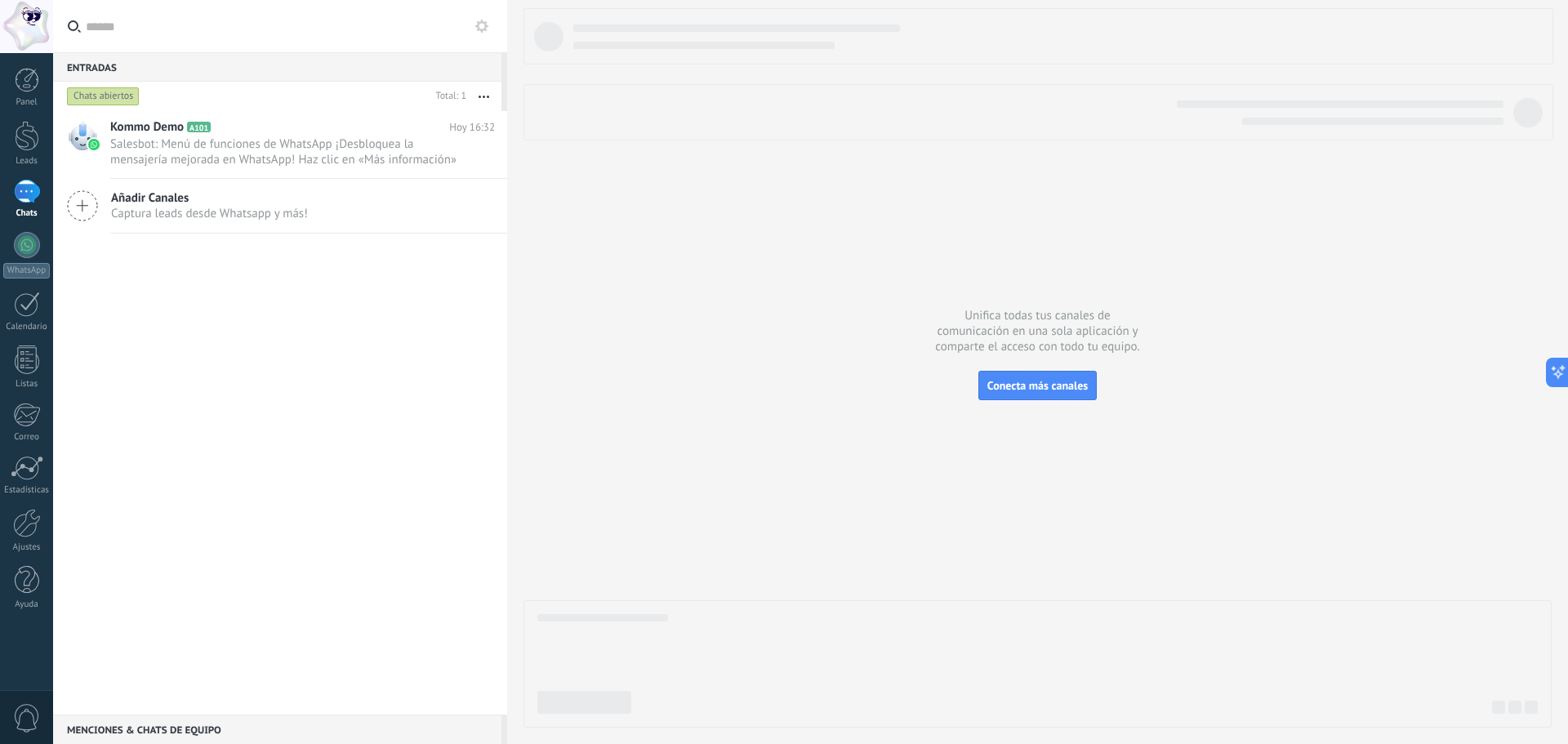
click at [32, 108] on div "Panel Leads 1 Chats WhatsApp Clientes" at bounding box center [26, 347] width 53 height 559
click at [32, 80] on div at bounding box center [26, 79] width 24 height 24
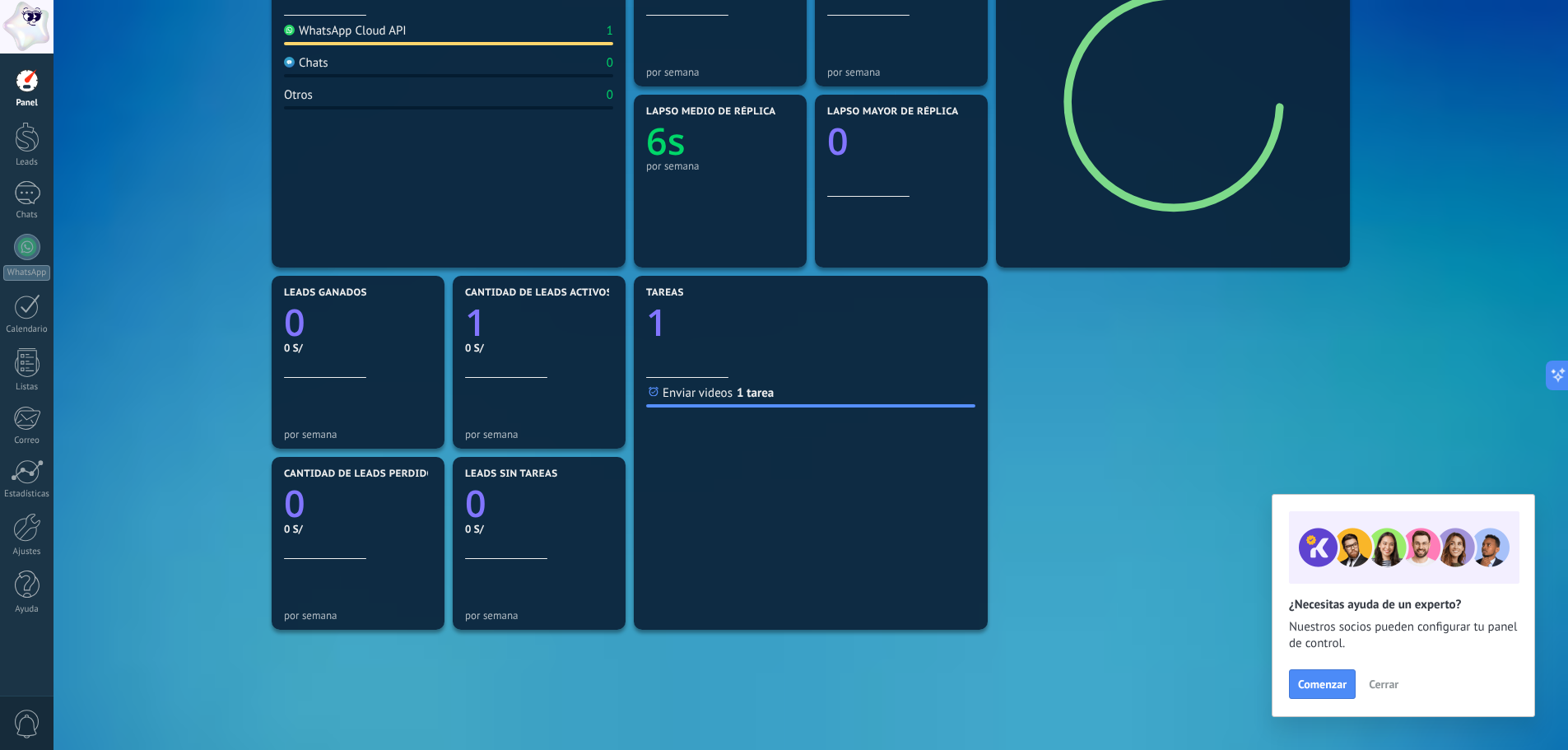
scroll to position [330, 0]
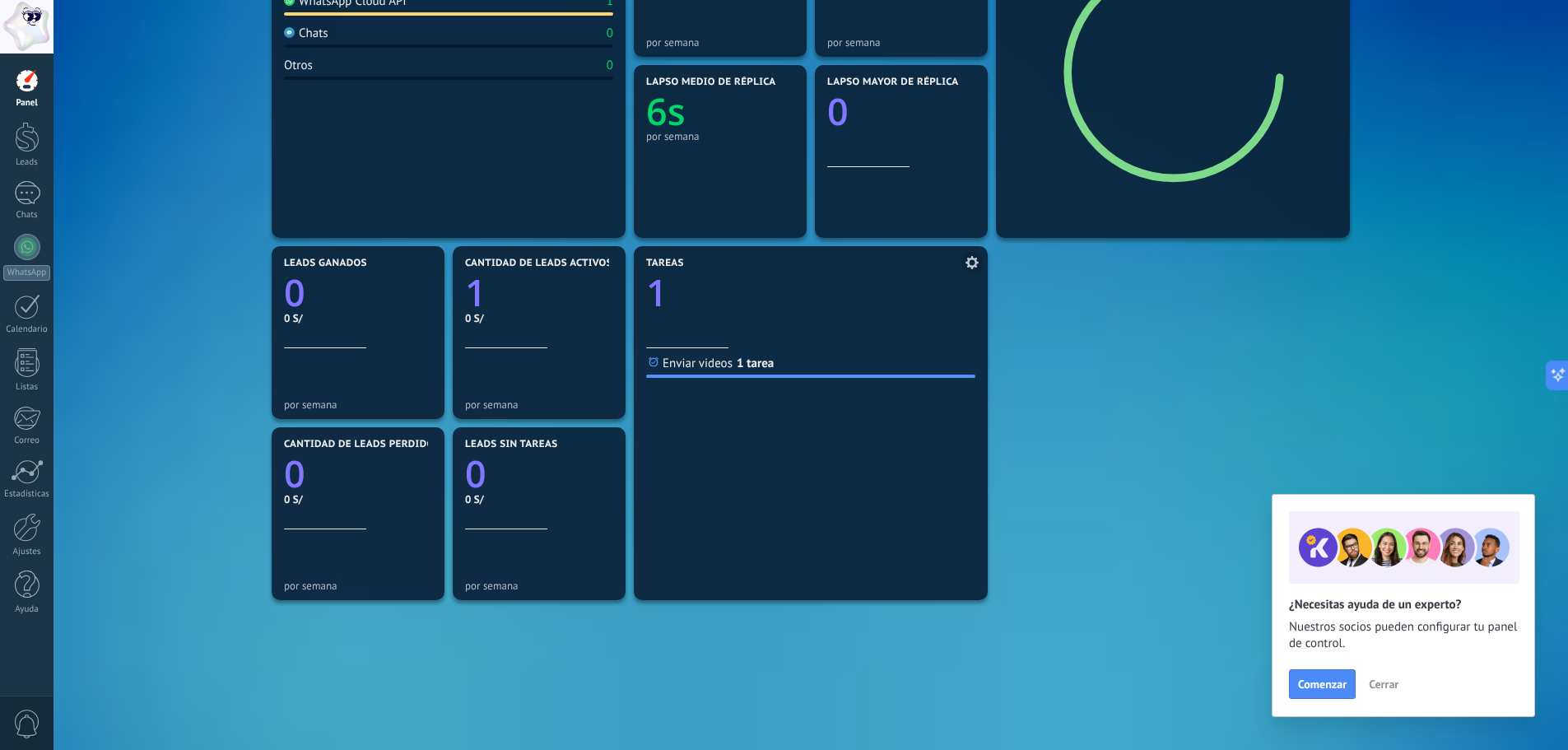
click at [732, 363] on div "Enviar videos 1 tarea" at bounding box center [811, 366] width 330 height 23
click at [769, 362] on link "1 tarea" at bounding box center [755, 363] width 37 height 16
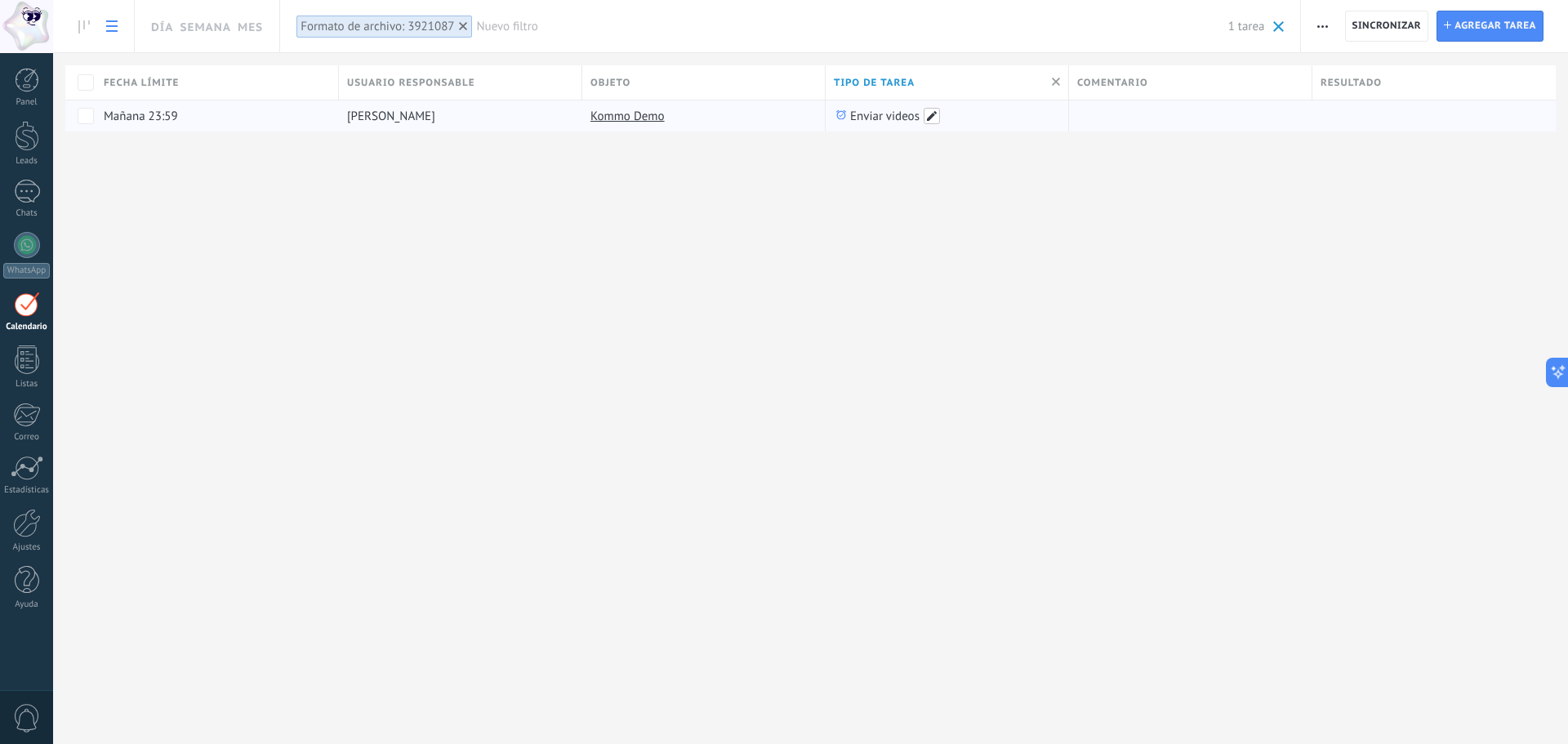
click at [930, 116] on span at bounding box center [931, 116] width 17 height 17
click at [908, 121] on button "Seguimiento" at bounding box center [876, 116] width 78 height 22
click at [900, 137] on span "Reunión" at bounding box center [939, 144] width 225 height 16
click at [868, 167] on button "Guardar" at bounding box center [873, 153] width 72 height 31
click at [790, 246] on div "Día Semana Mes Imprimir Exportación Administrar los tipos de tareas Sincronizar…" at bounding box center [810, 372] width 1515 height 744
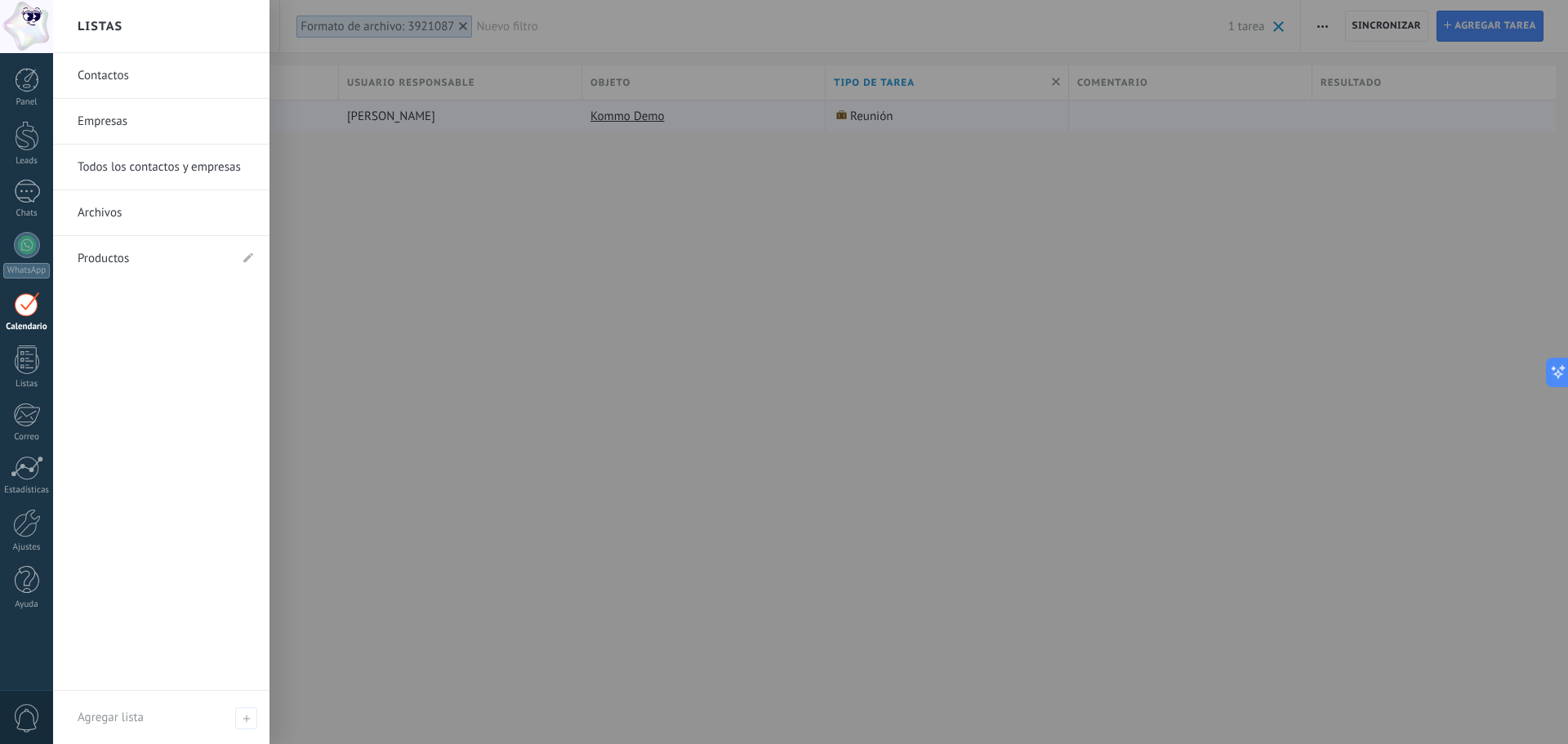
click at [30, 300] on div at bounding box center [26, 304] width 26 height 25
click at [36, 361] on div at bounding box center [26, 359] width 24 height 28
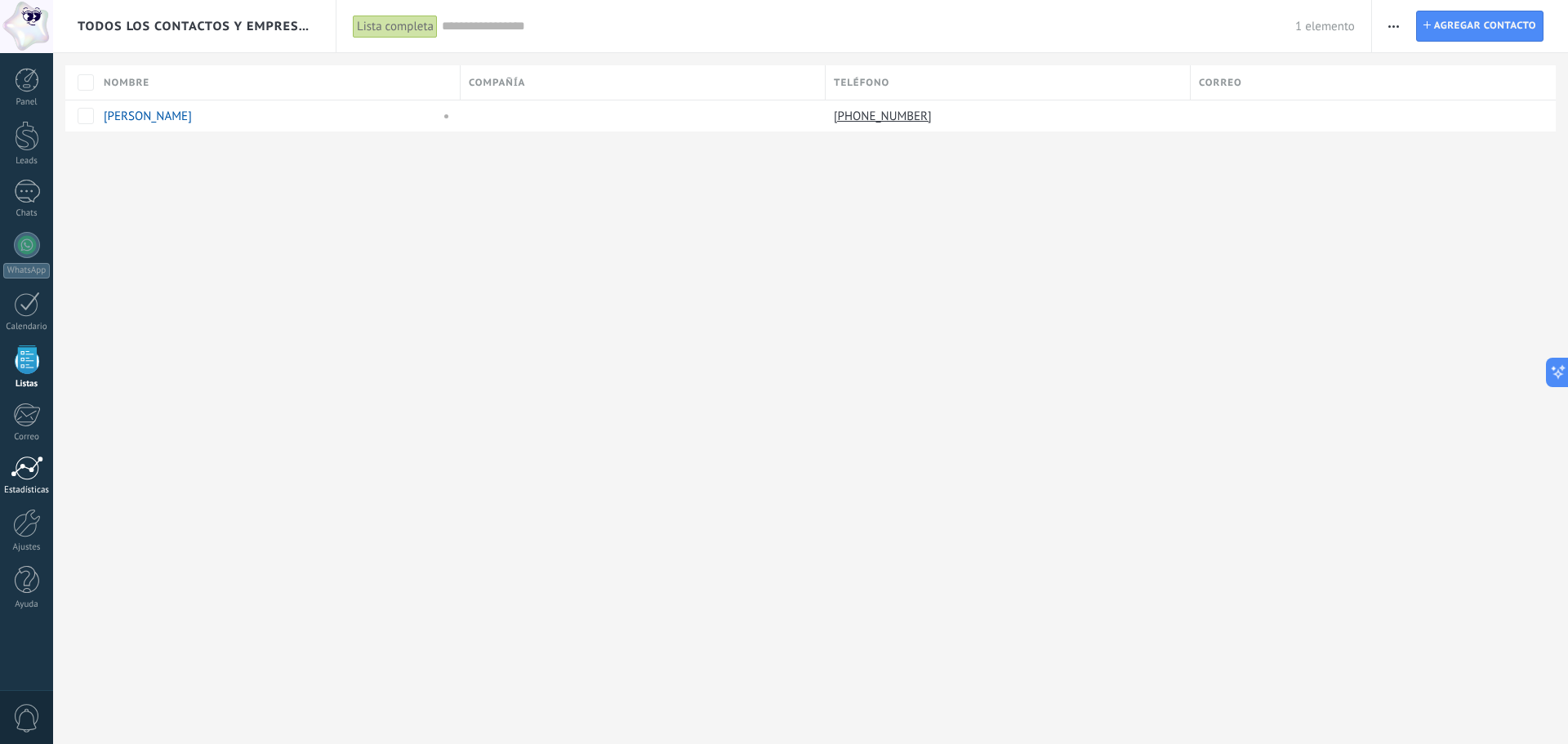
click at [8, 475] on link "Estadísticas" at bounding box center [26, 475] width 53 height 40
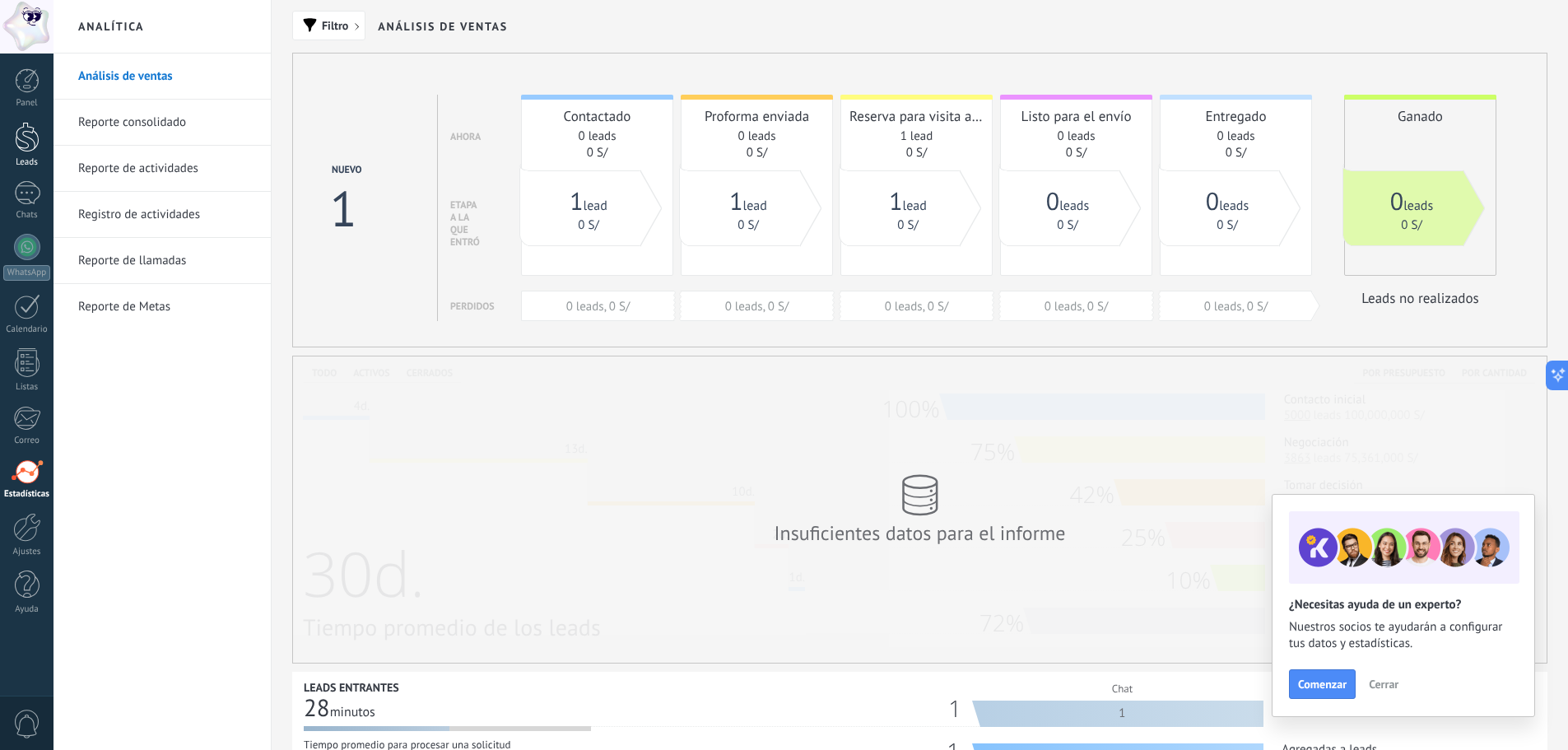
click at [32, 153] on link "Leads" at bounding box center [27, 144] width 53 height 46
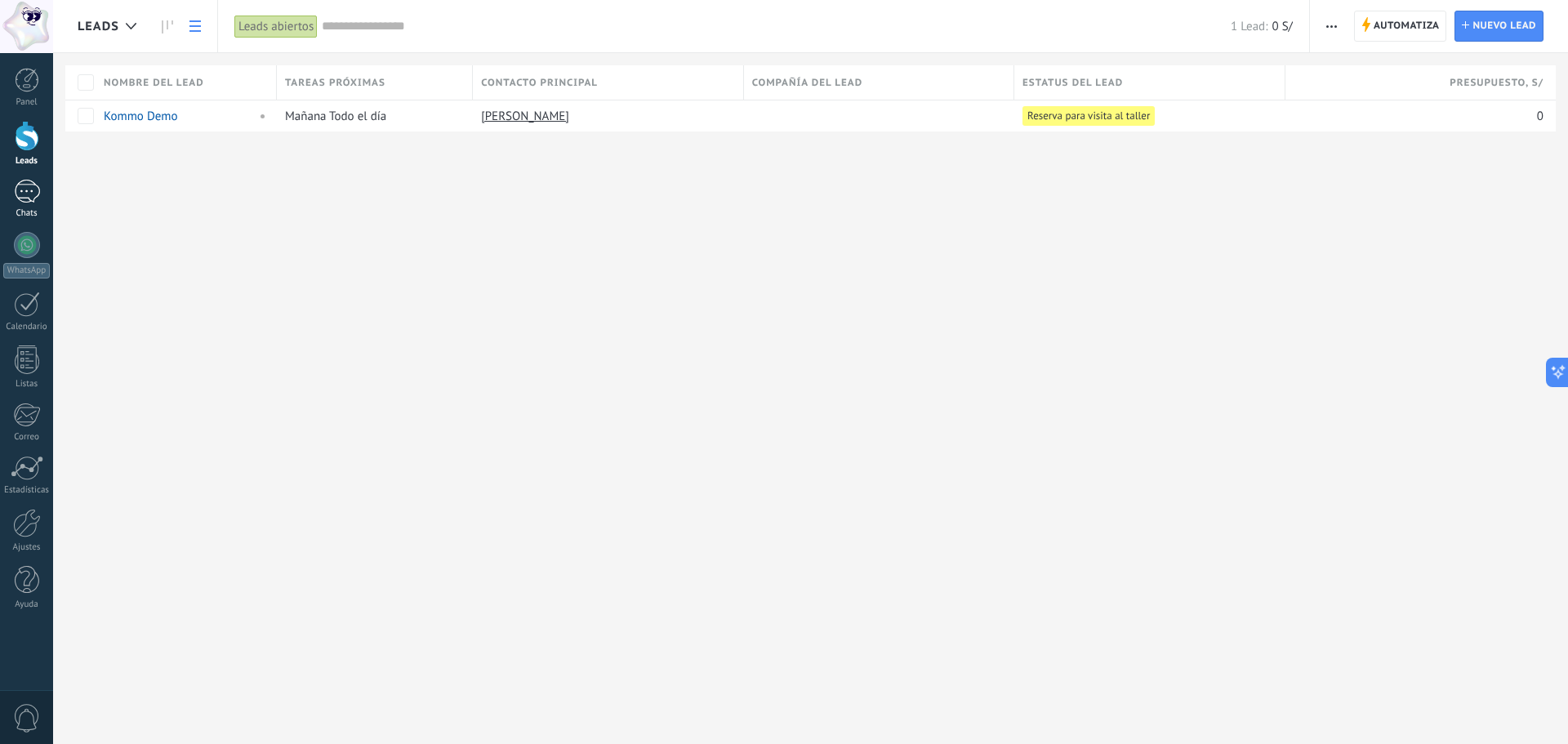
click at [28, 195] on div "1" at bounding box center [26, 191] width 26 height 23
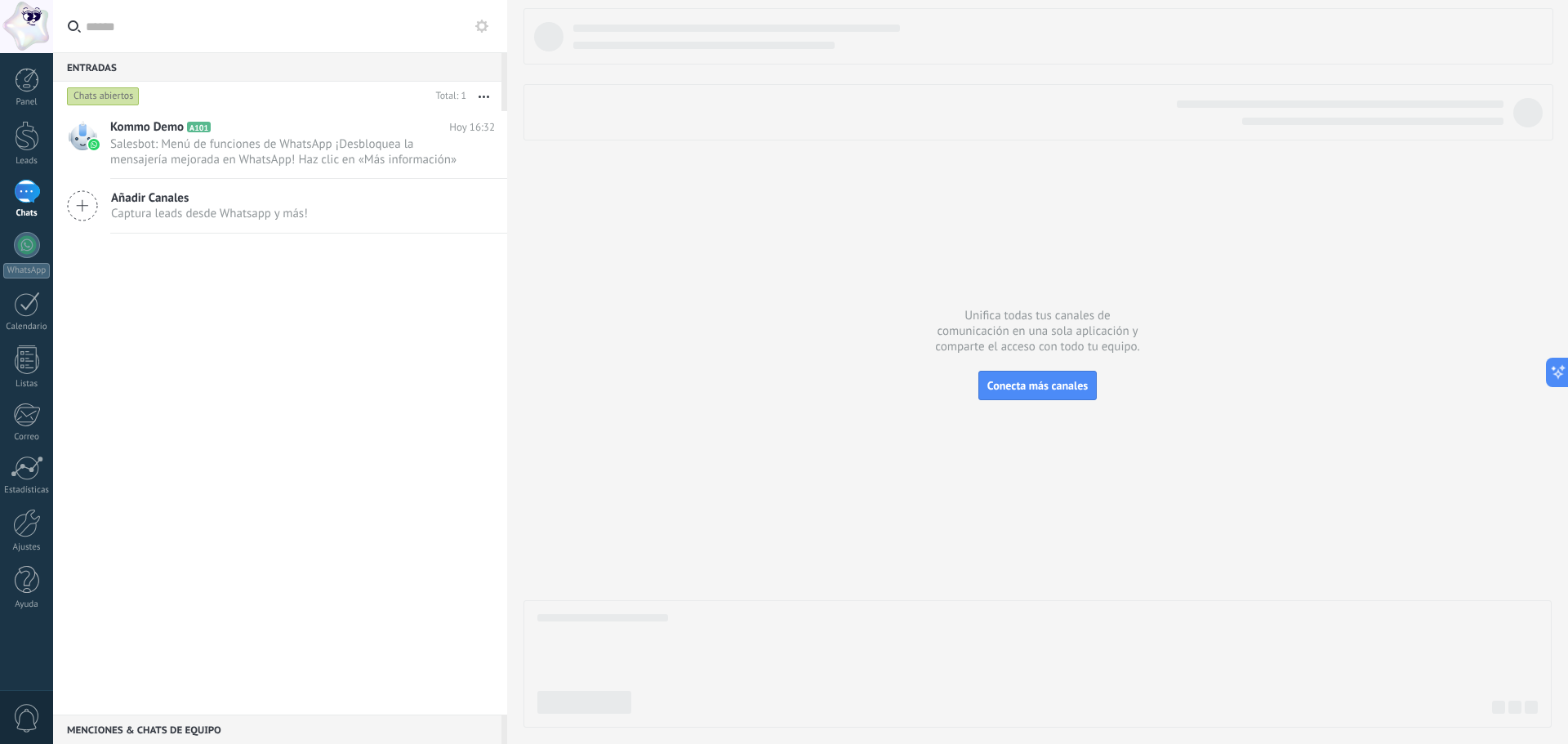
click at [106, 212] on div "Añadir Canales Captura leads desde Whatsapp y más!" at bounding box center [280, 207] width 454 height 55
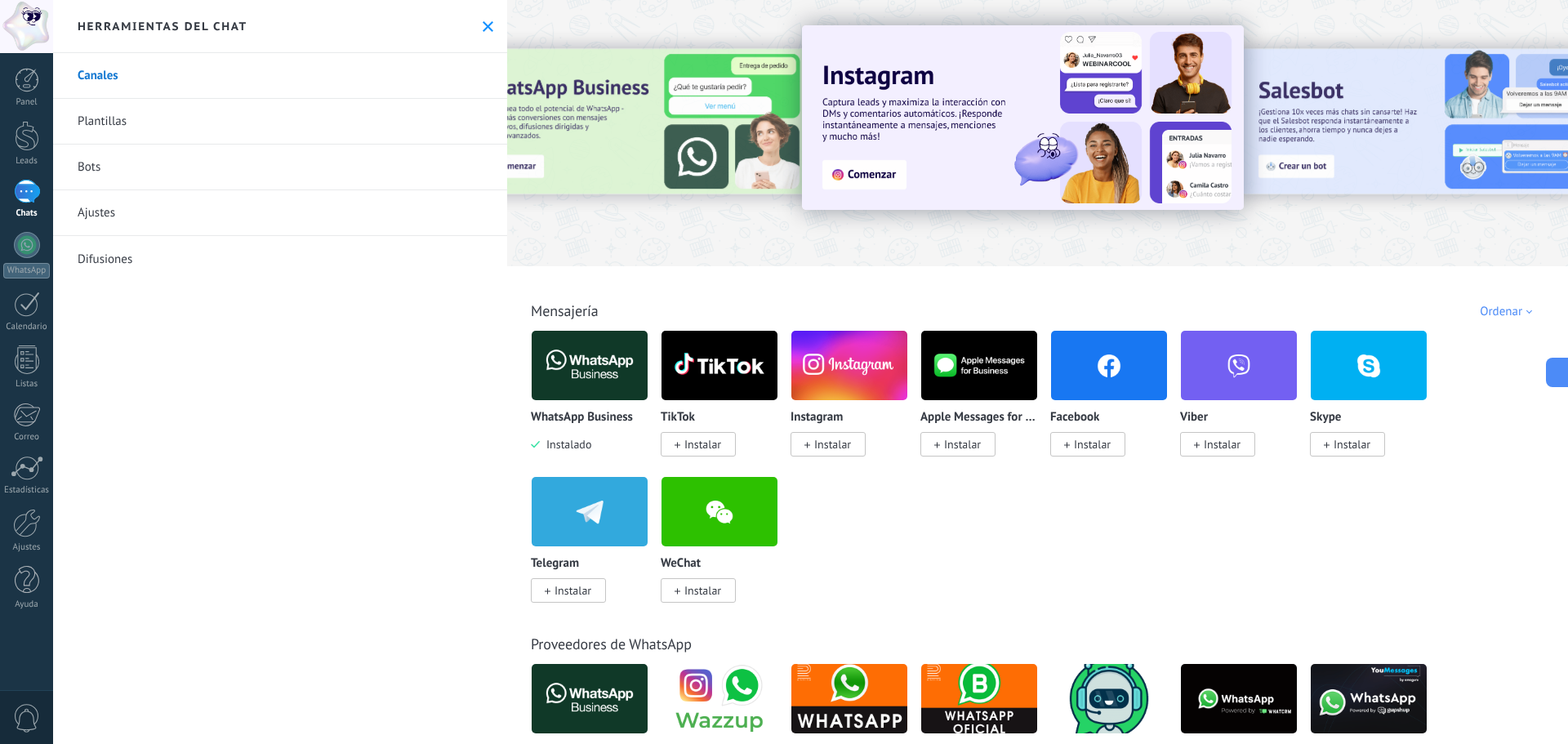
click at [1097, 450] on span "Instalar" at bounding box center [1093, 443] width 37 height 15
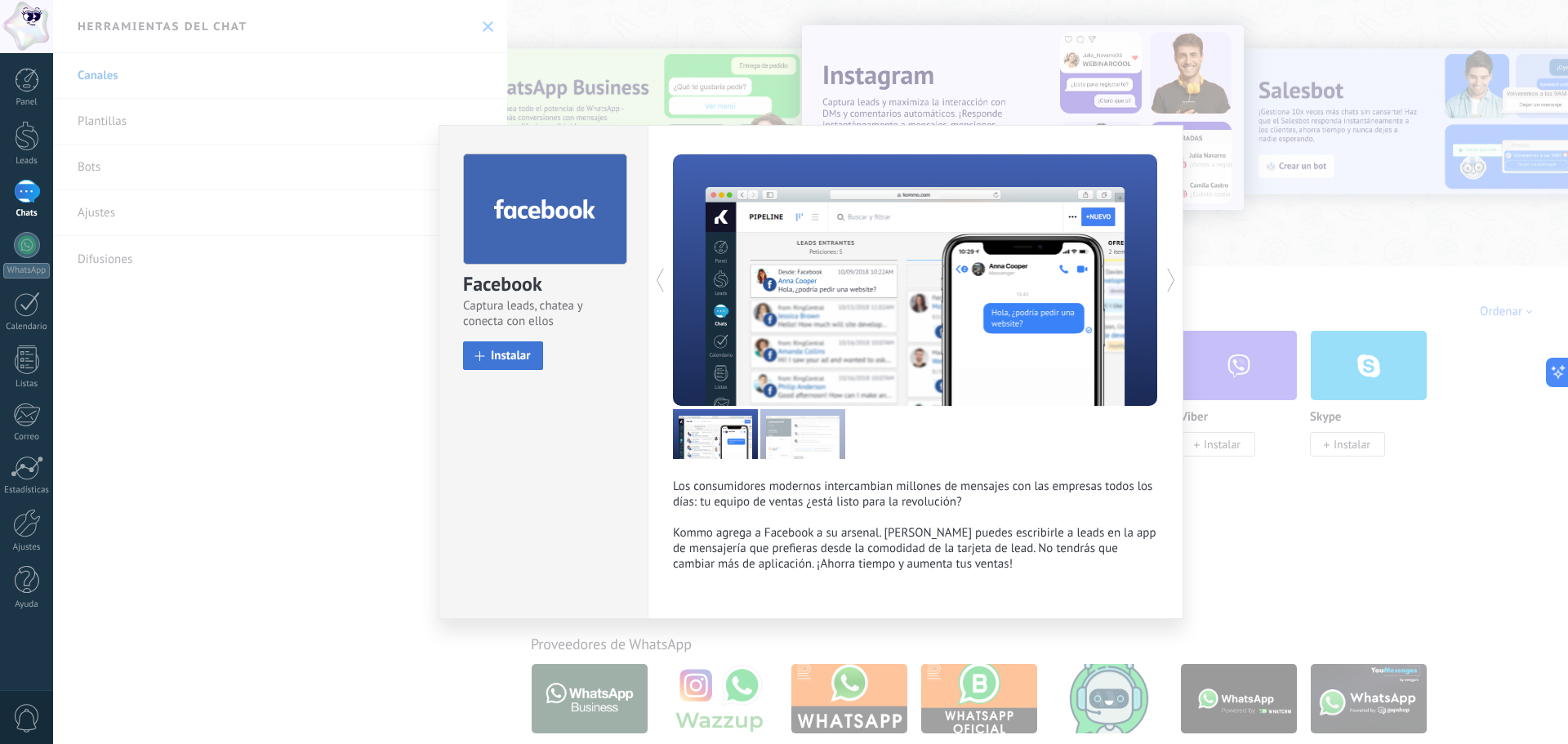
click at [521, 360] on span "Instalar" at bounding box center [510, 355] width 40 height 13
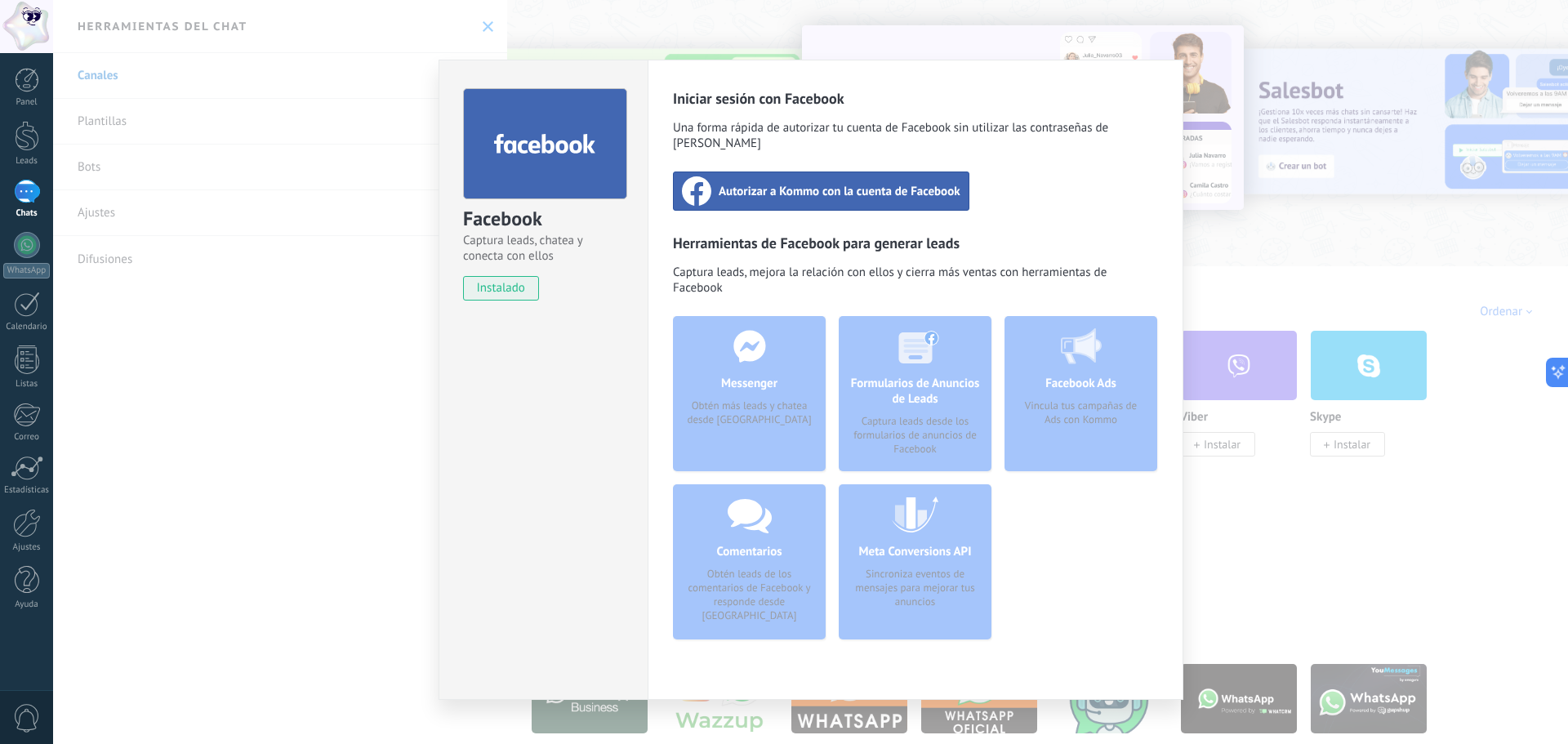
click at [848, 183] on span "Autorizar a Kommo con la cuenta de Facebook" at bounding box center [839, 191] width 242 height 17
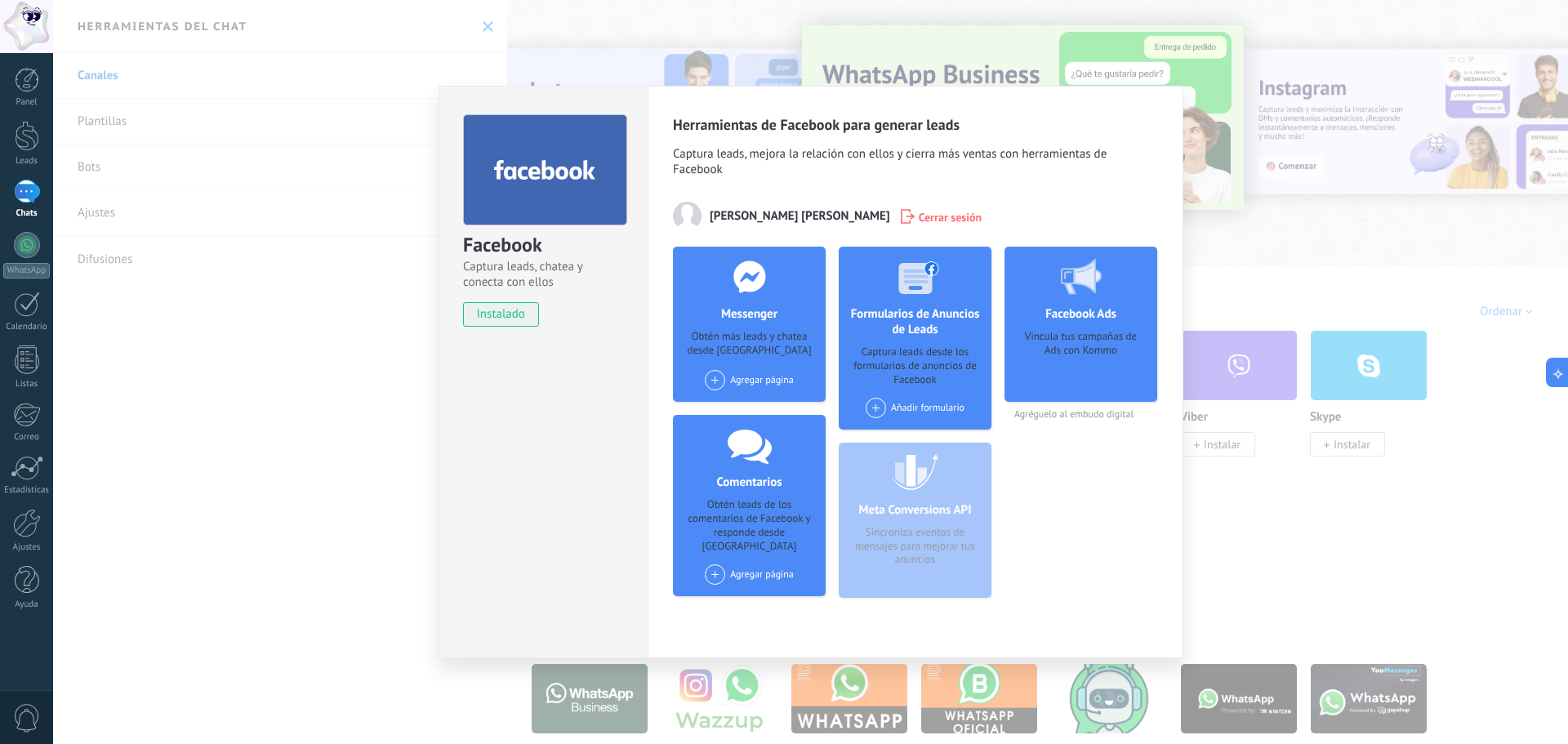
click at [717, 384] on span at bounding box center [715, 380] width 21 height 21
click at [744, 405] on div "[DOMAIN_NAME]" at bounding box center [758, 410] width 110 height 36
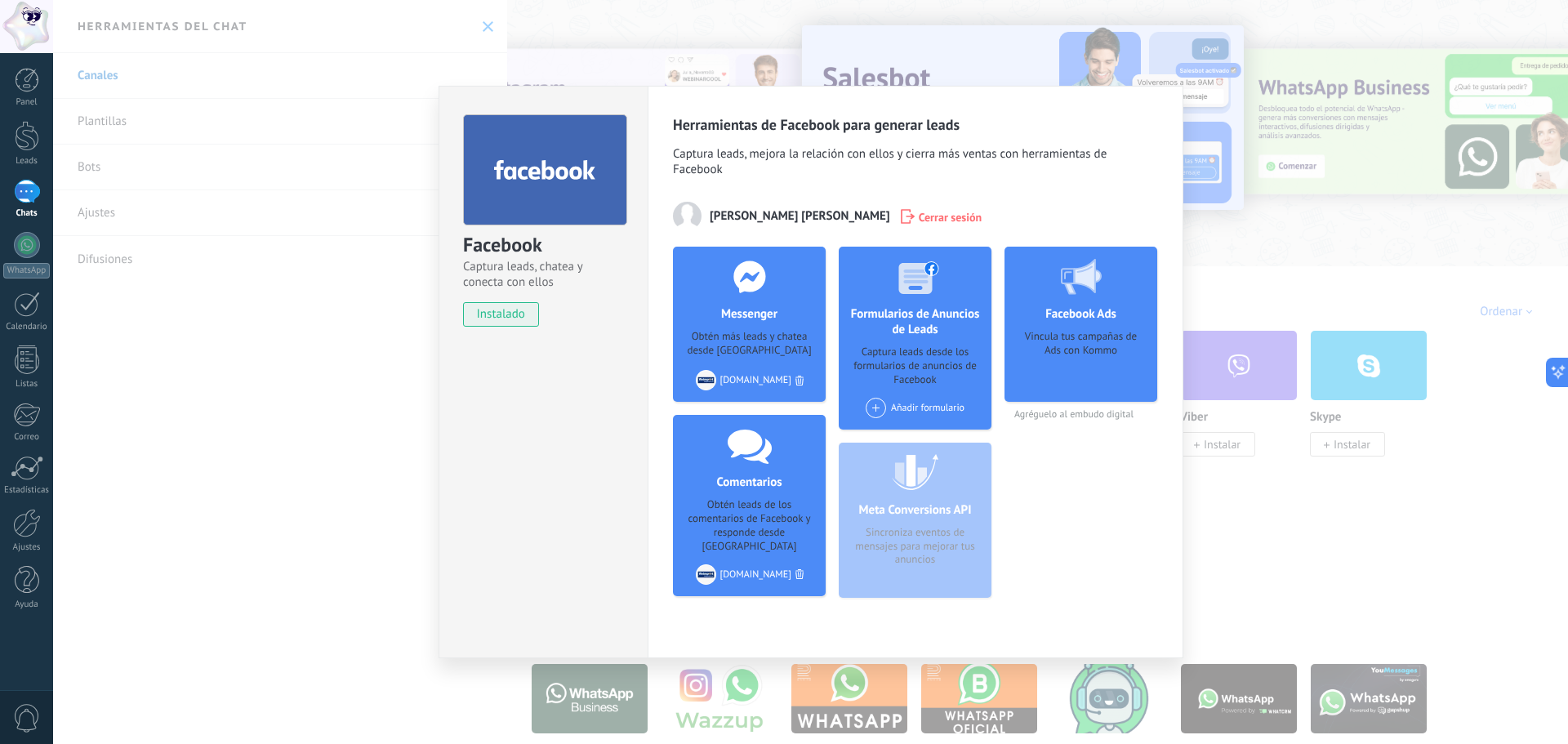
click at [1302, 538] on div "Facebook Captura leads, chatea y conecta con ellos instalado Desinstalar Herram…" at bounding box center [810, 372] width 1515 height 744
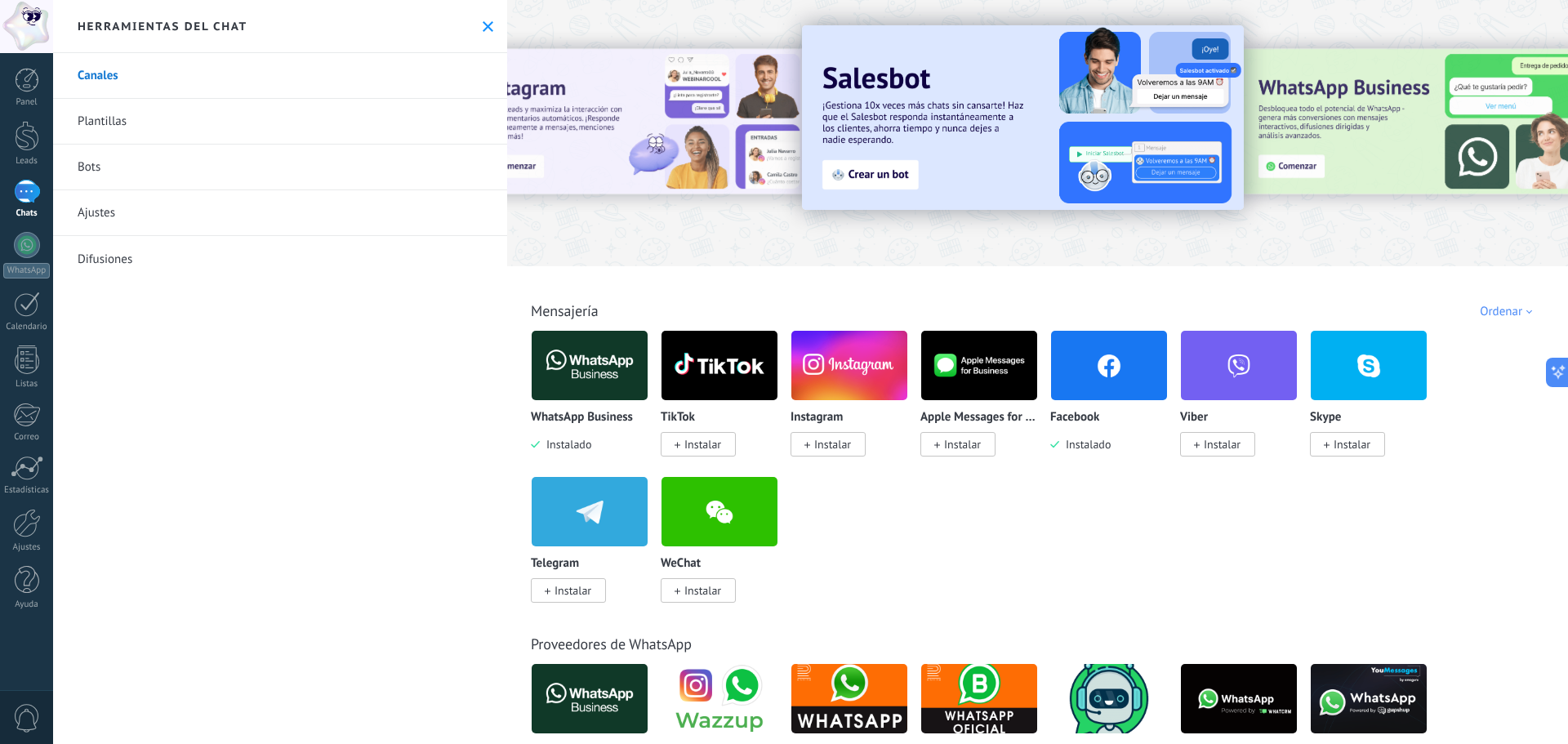
click at [108, 114] on link "Plantillas" at bounding box center [280, 121] width 454 height 46
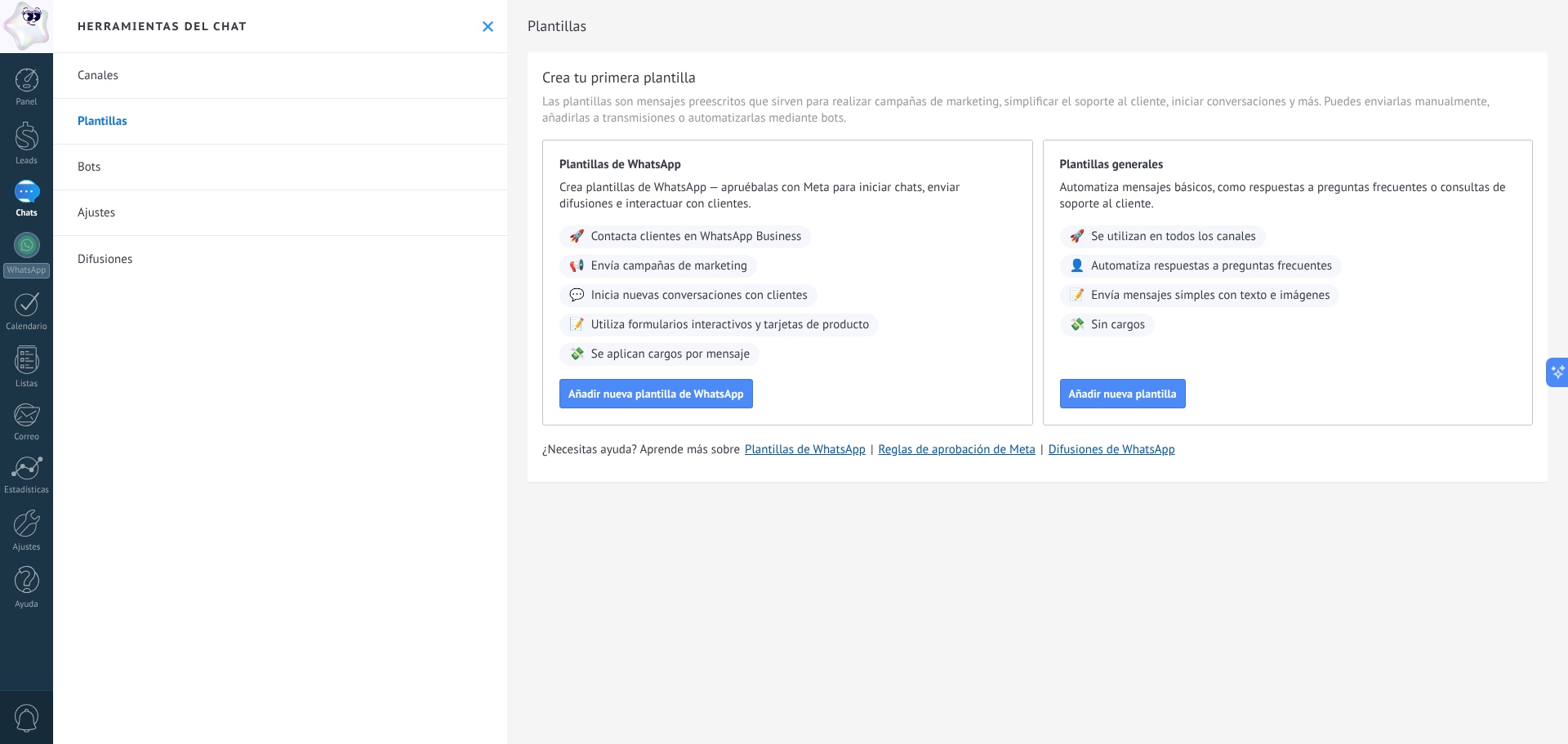
click at [120, 161] on link "Bots" at bounding box center [280, 167] width 454 height 46
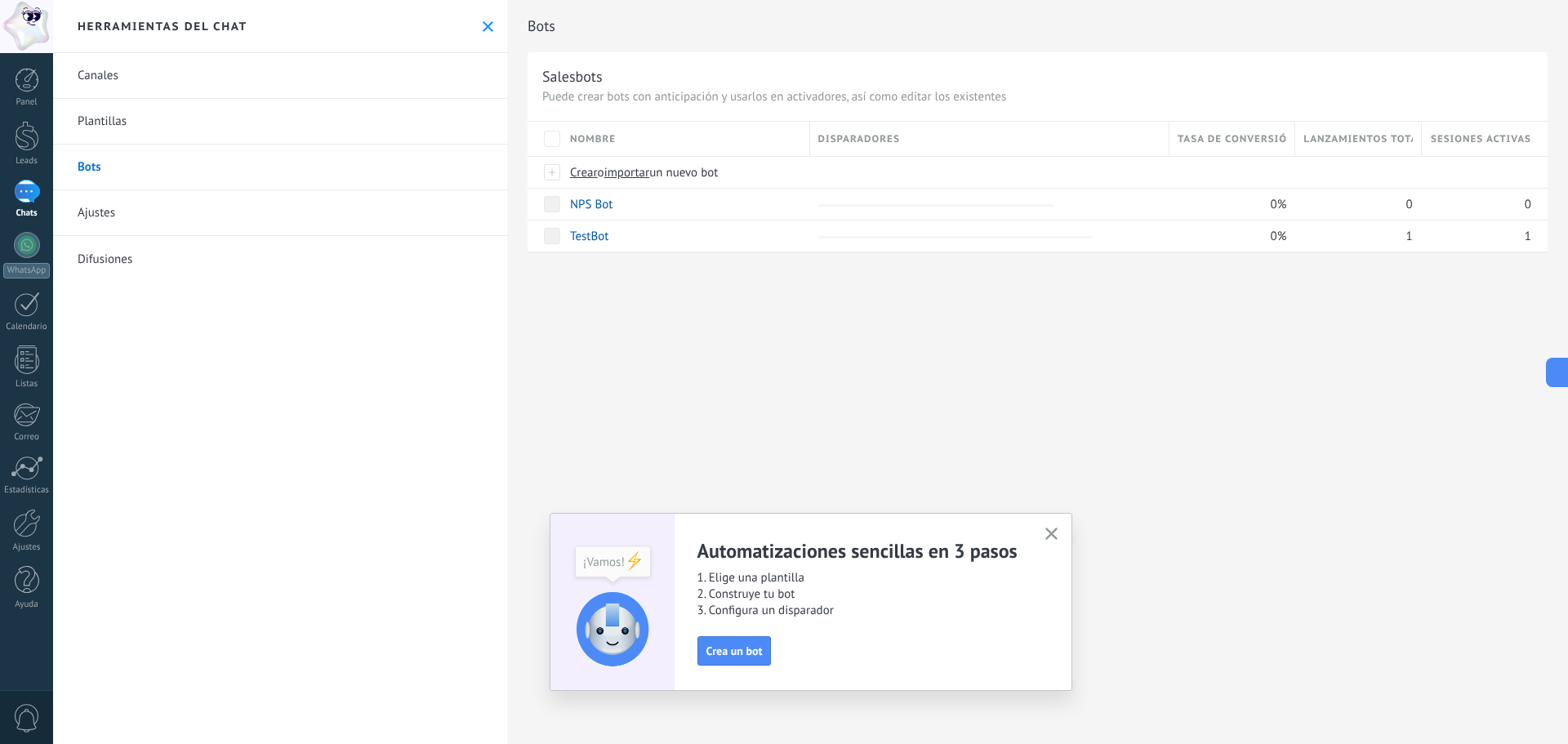
click at [125, 230] on link "Ajustes" at bounding box center [280, 212] width 454 height 46
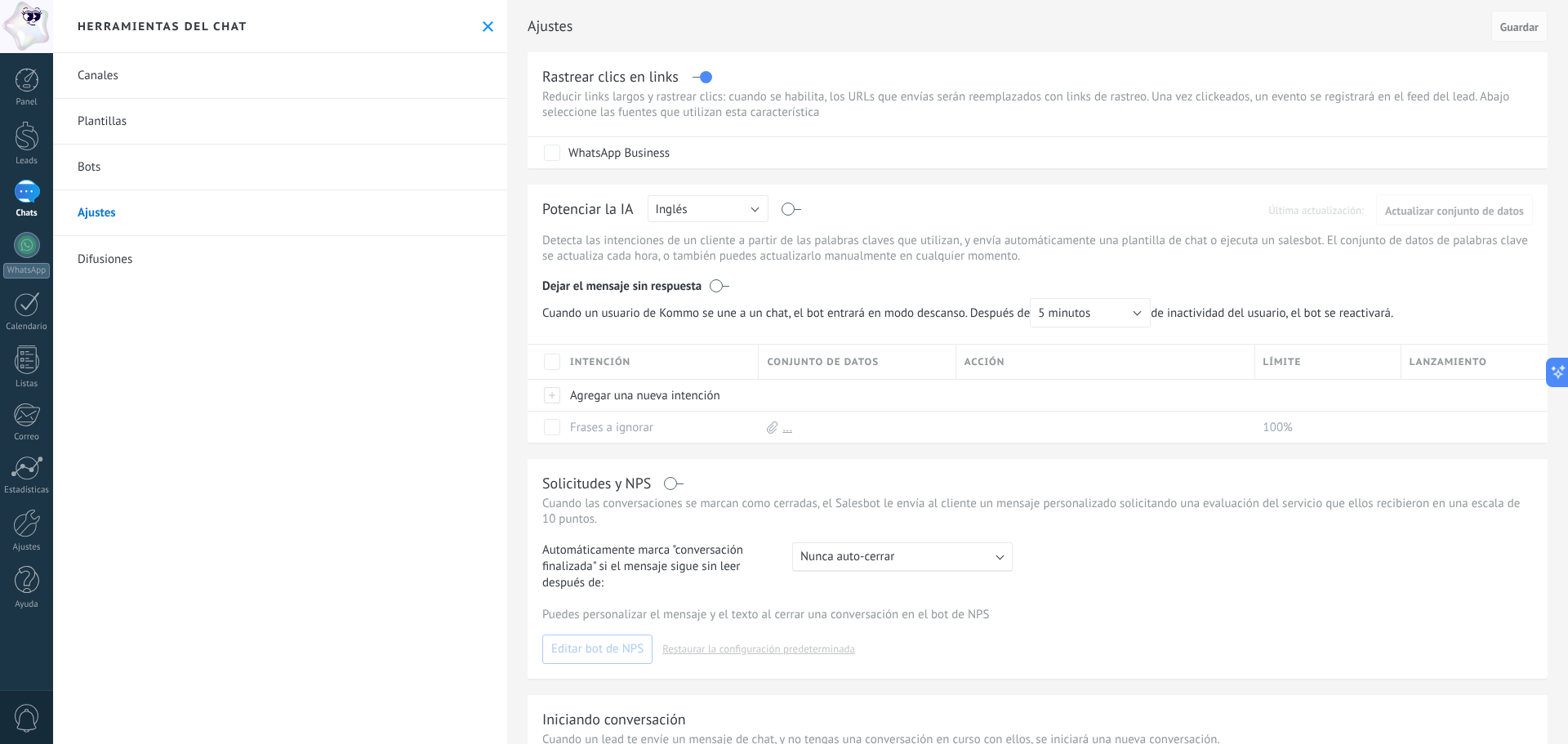
click at [125, 261] on link "Difusiones" at bounding box center [280, 258] width 454 height 46
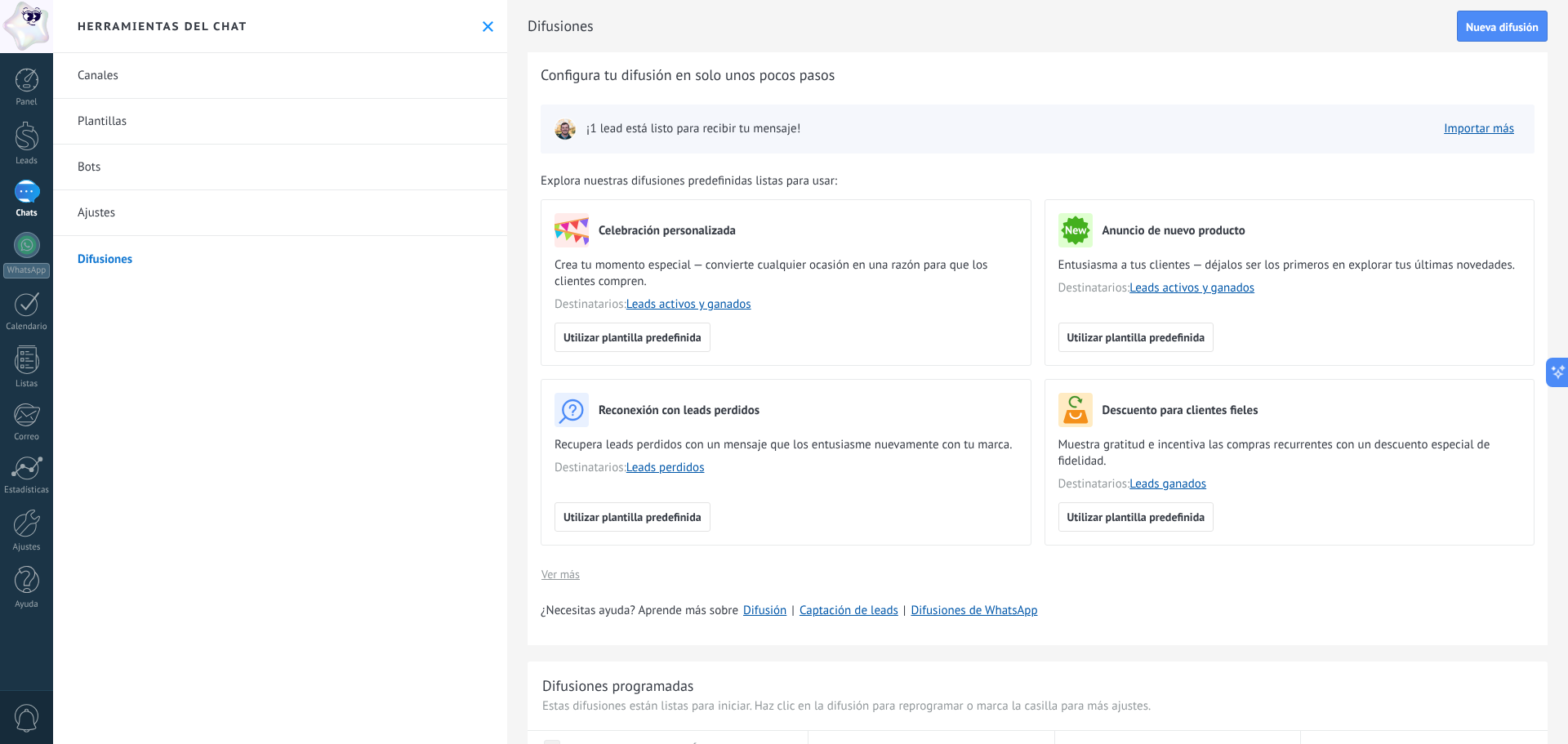
click at [97, 70] on link "Canales" at bounding box center [280, 75] width 454 height 46
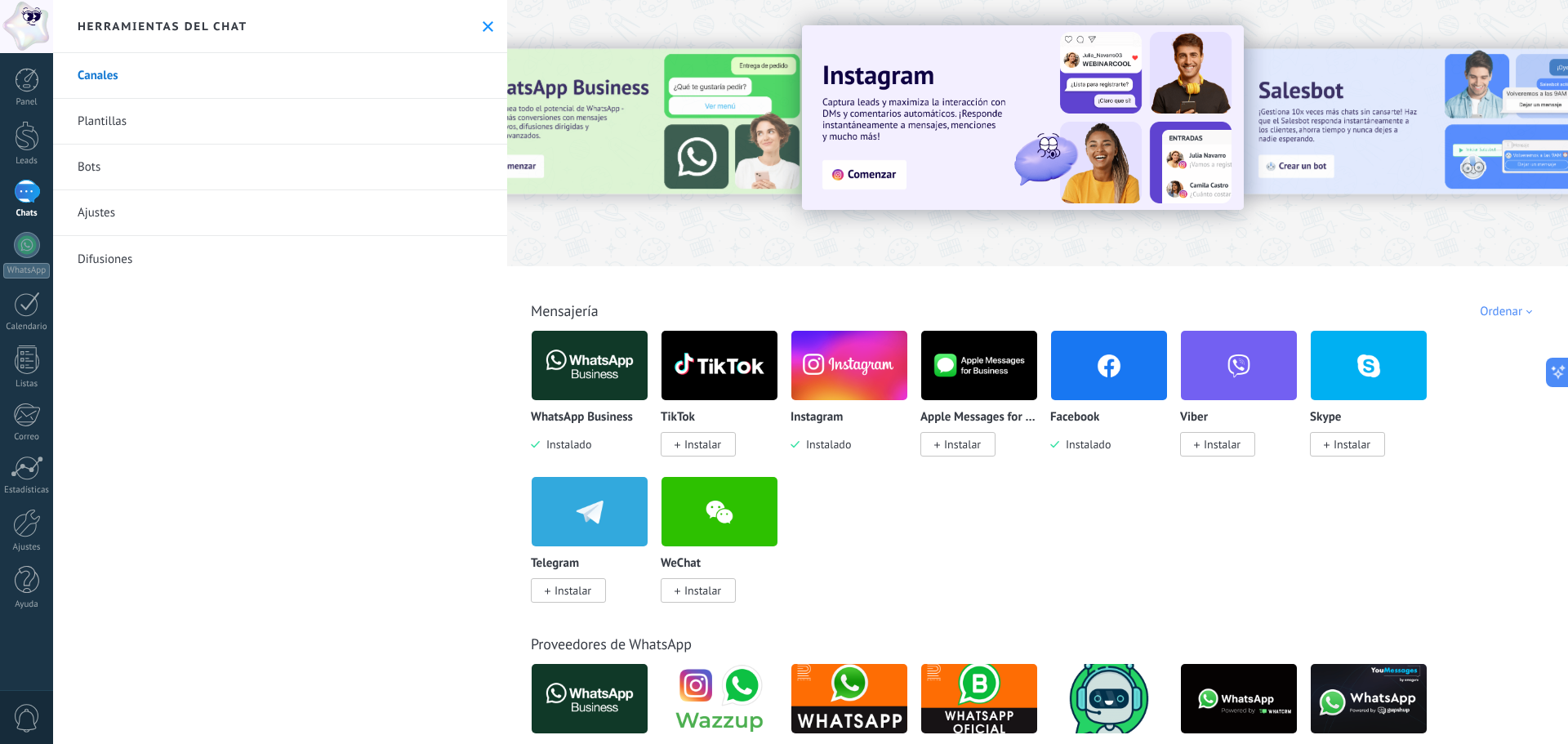
click at [12, 193] on link "1 Chats" at bounding box center [26, 199] width 53 height 39
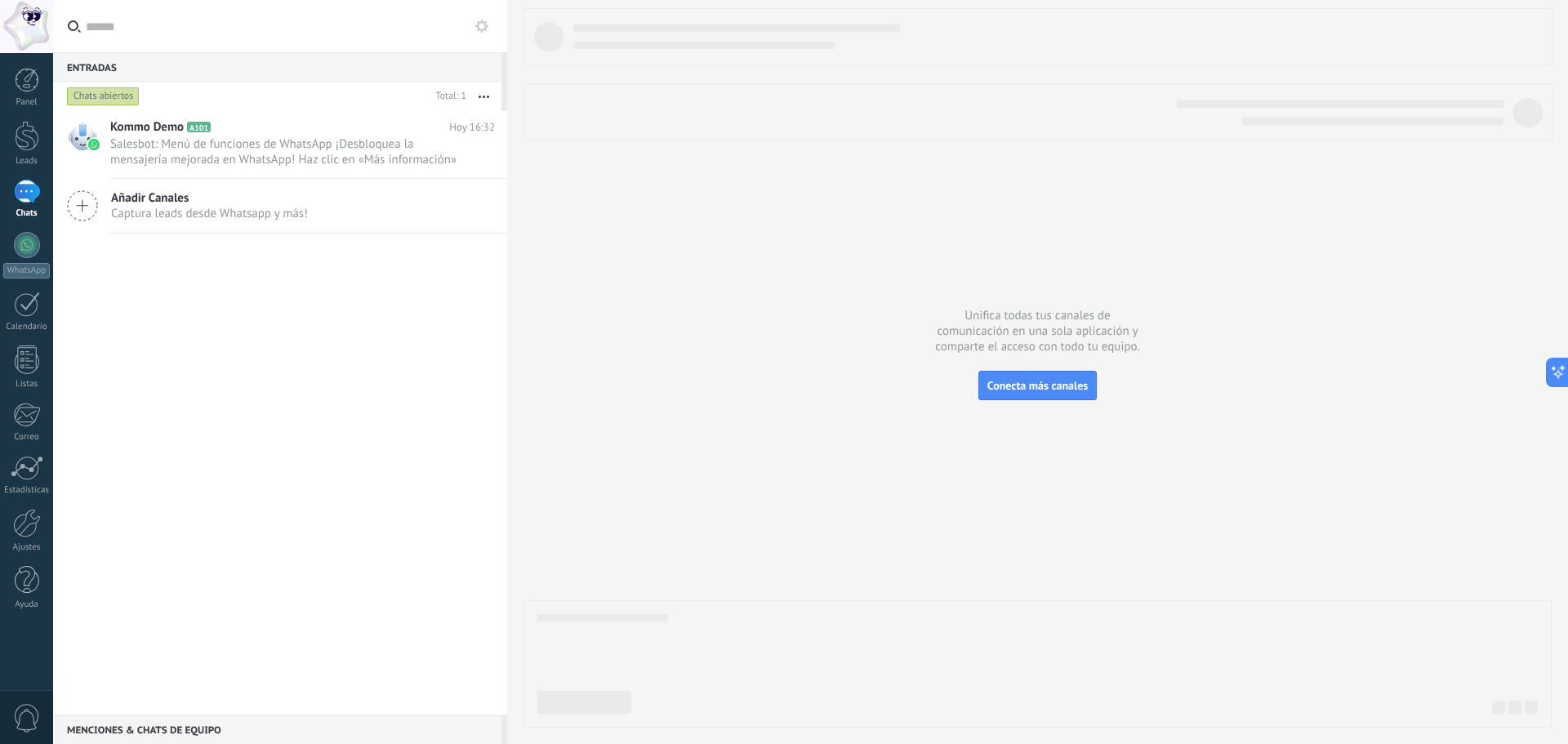
click at [143, 213] on span "Captura leads desde Whatsapp y más!" at bounding box center [209, 213] width 197 height 16
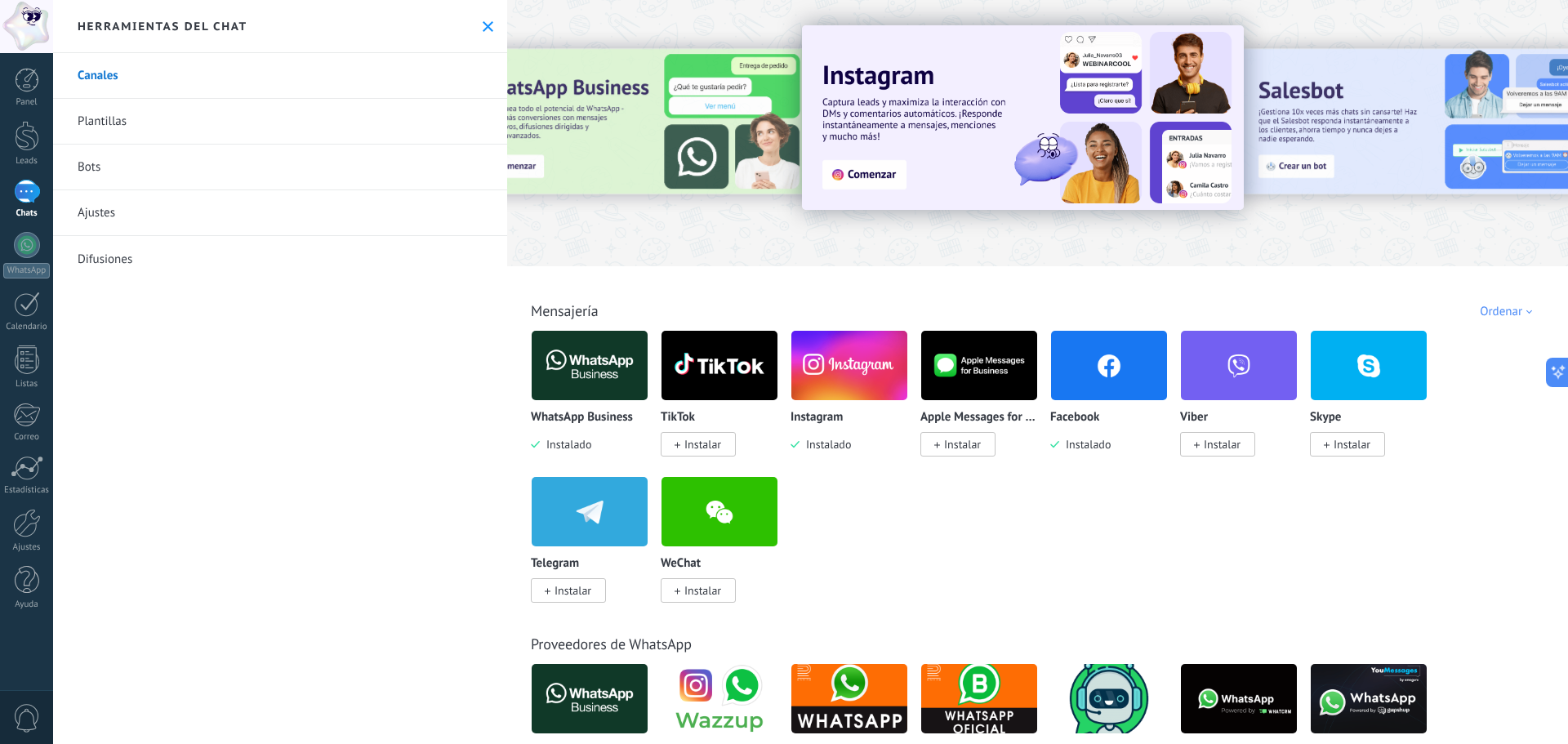
click at [1113, 381] on img at bounding box center [1109, 365] width 116 height 79
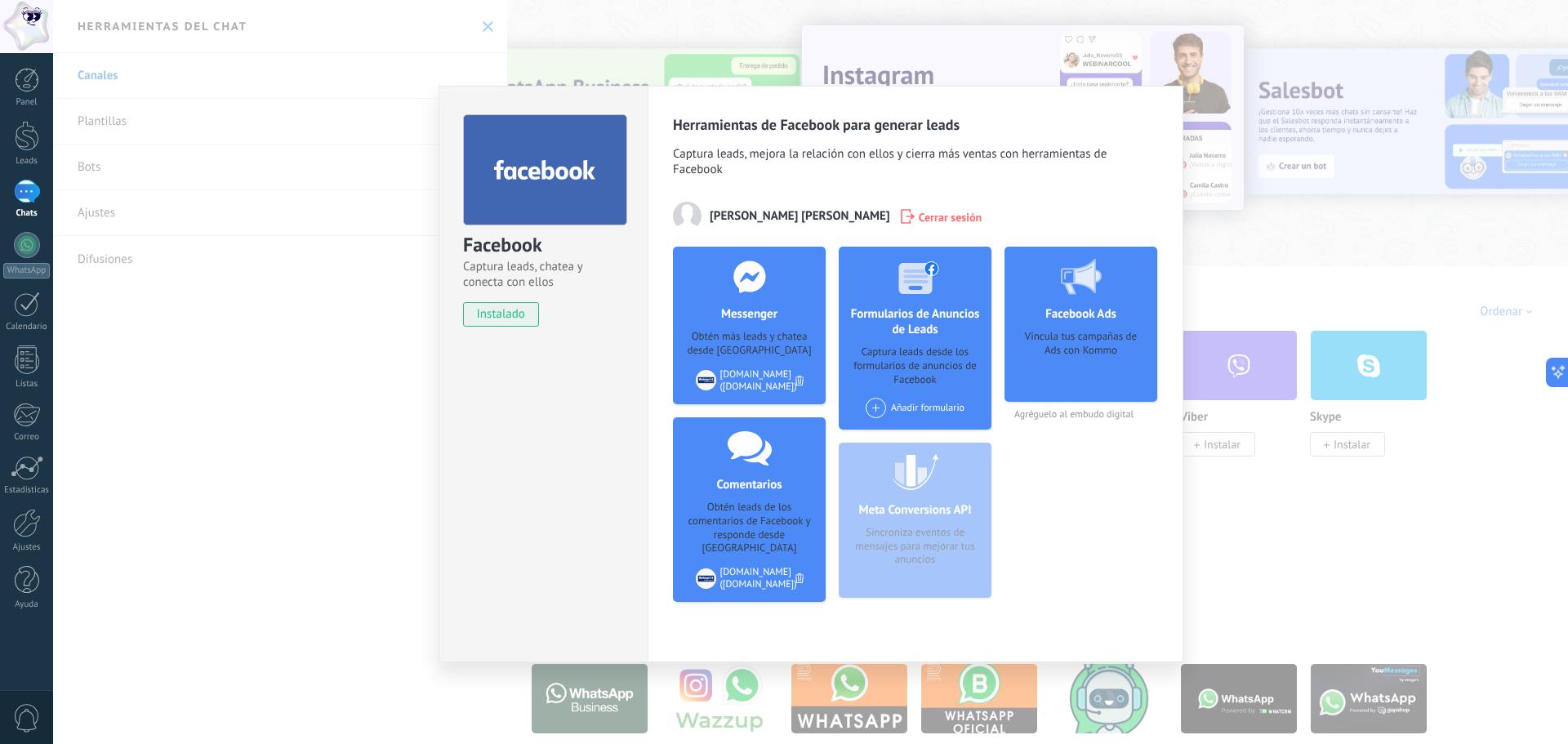
click at [613, 400] on div "Facebook Captura leads, chatea y conecta con ellos instalado Desinstalar" at bounding box center [544, 374] width 210 height 577
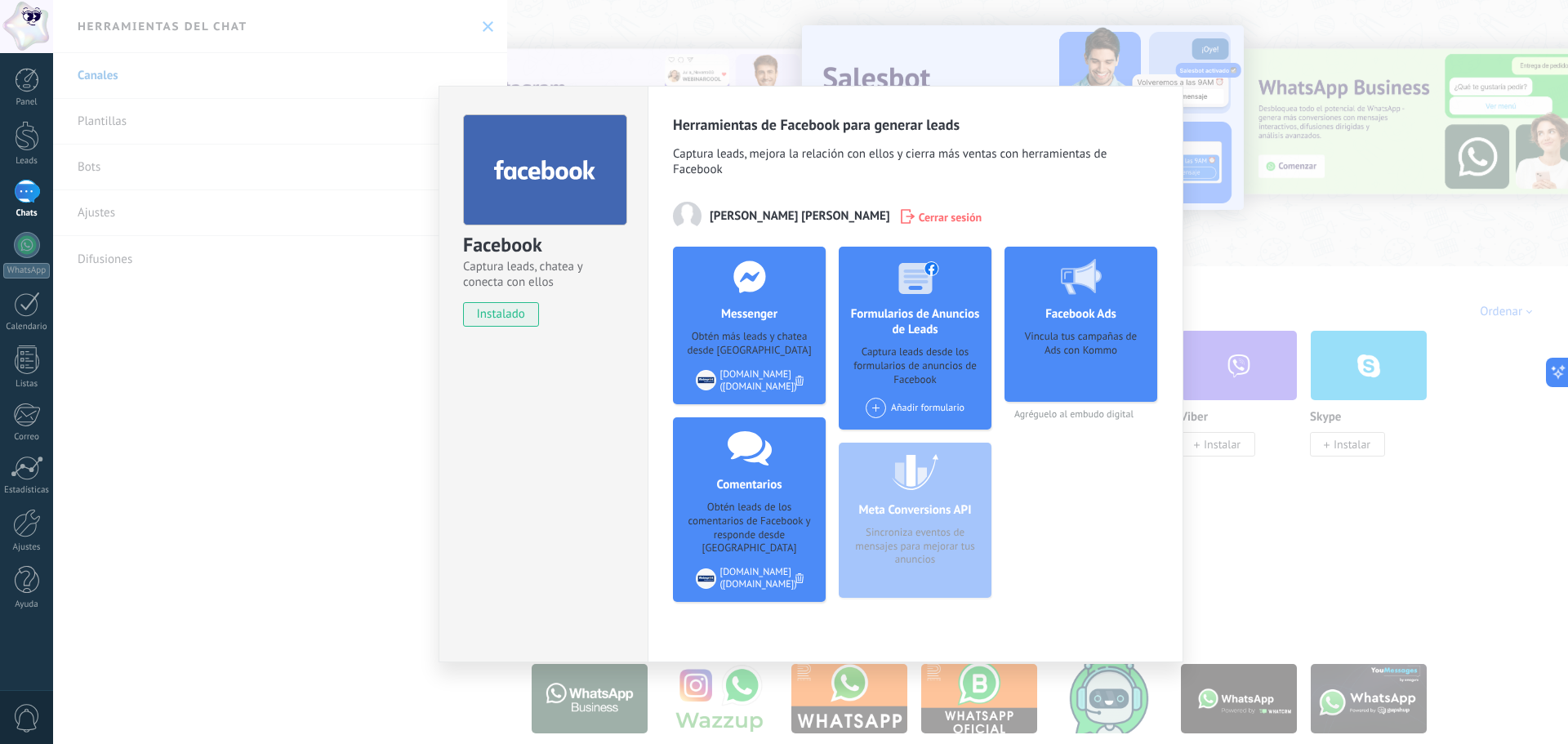
click at [1233, 513] on div "Facebook Captura leads, chatea y conecta con ellos instalado Desinstalar Herram…" at bounding box center [810, 372] width 1515 height 744
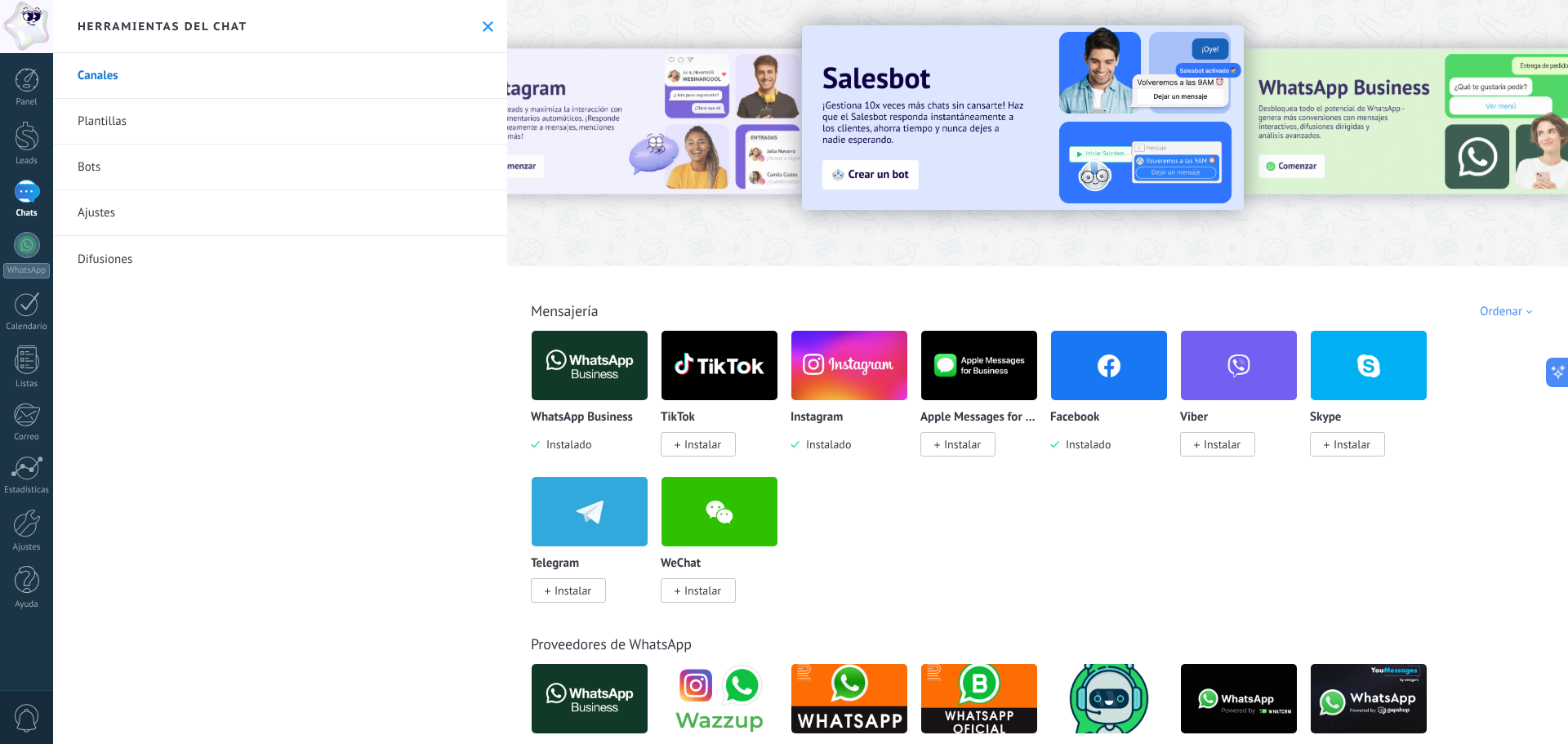
click at [608, 373] on img at bounding box center [590, 365] width 116 height 79
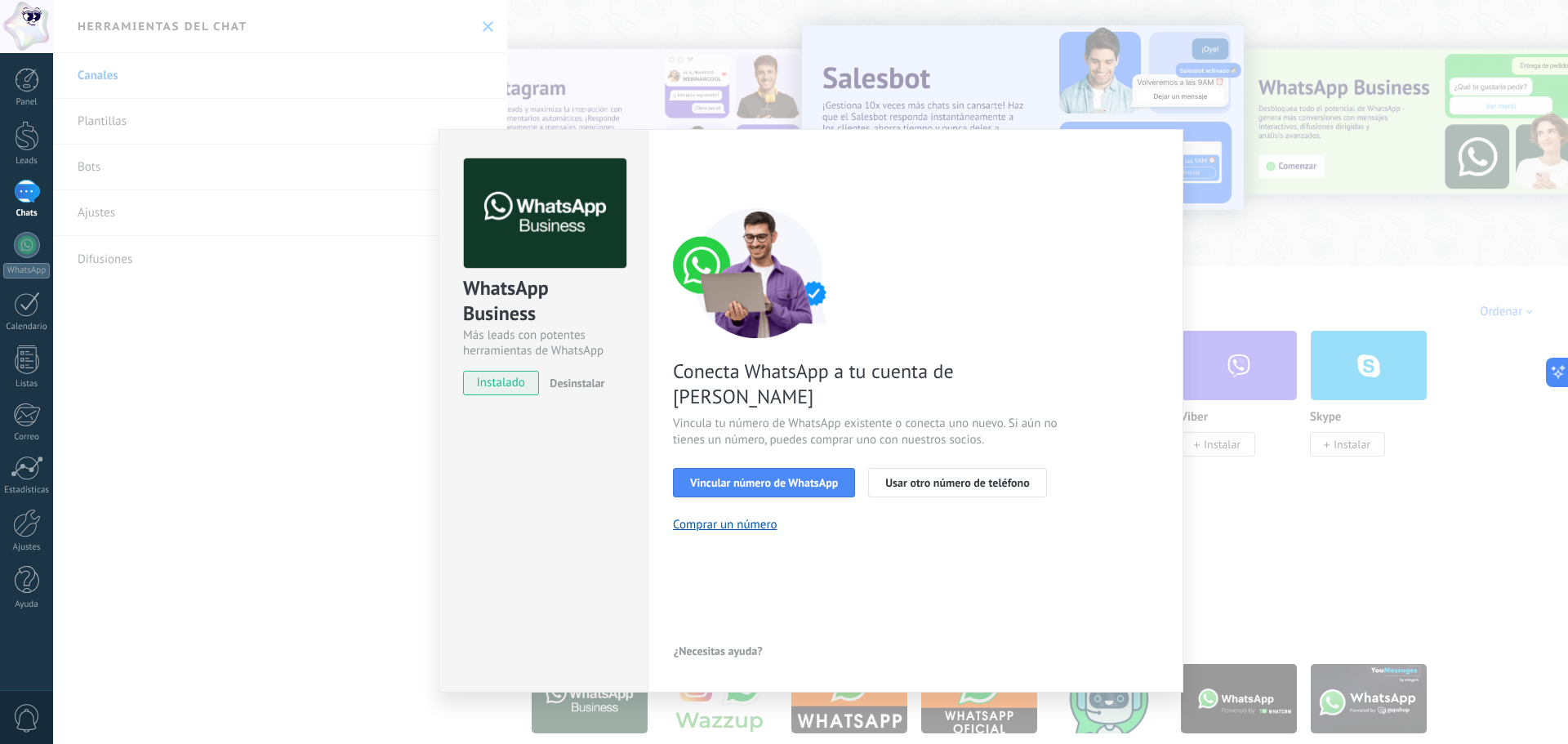
click at [1218, 500] on div "WhatsApp Business Más leads con potentes herramientas de WhatsApp instalado Des…" at bounding box center [810, 372] width 1515 height 744
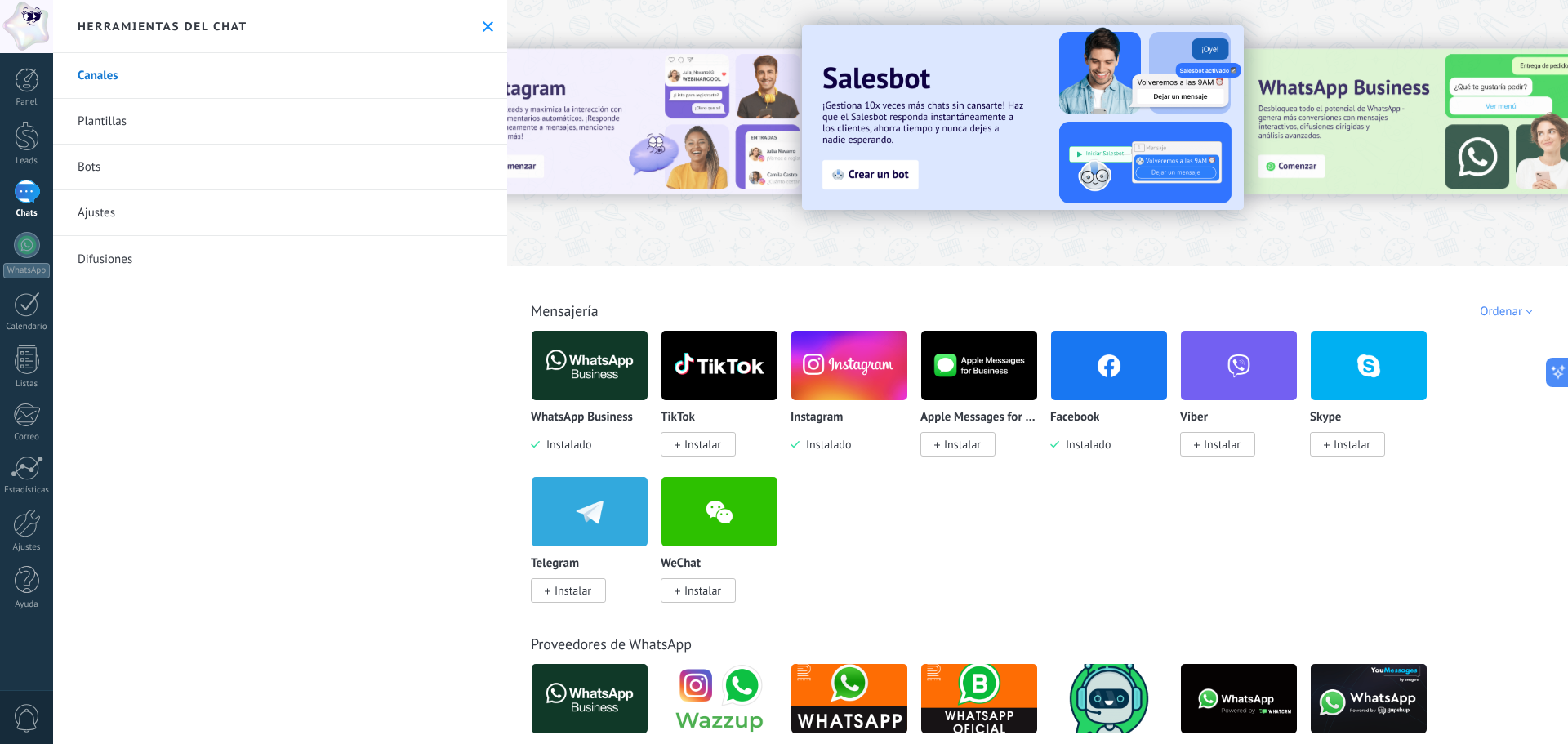
click at [1122, 350] on img at bounding box center [1109, 365] width 116 height 79
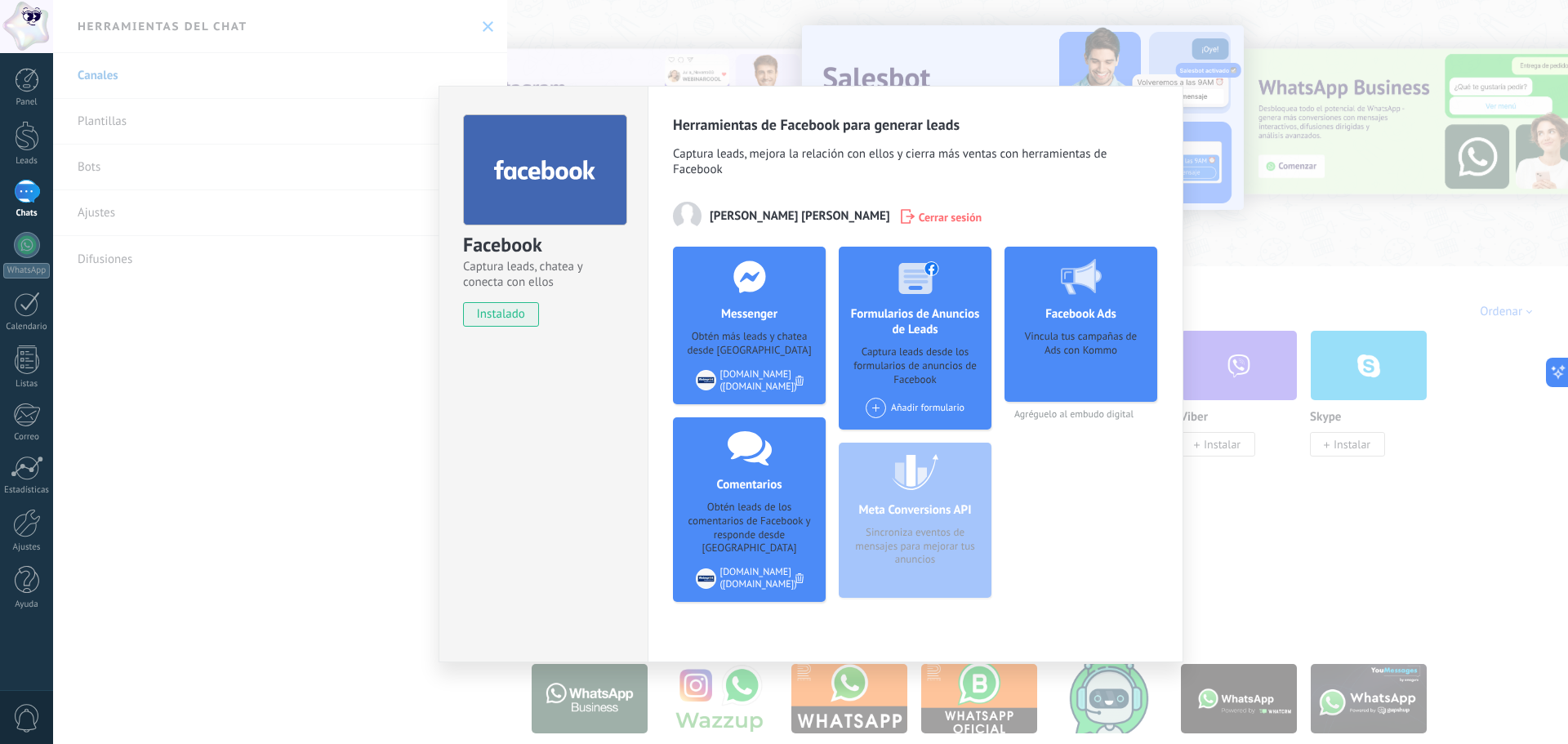
click at [1384, 529] on div "Facebook Captura leads, chatea y conecta con ellos instalado Desinstalar Herram…" at bounding box center [810, 372] width 1515 height 744
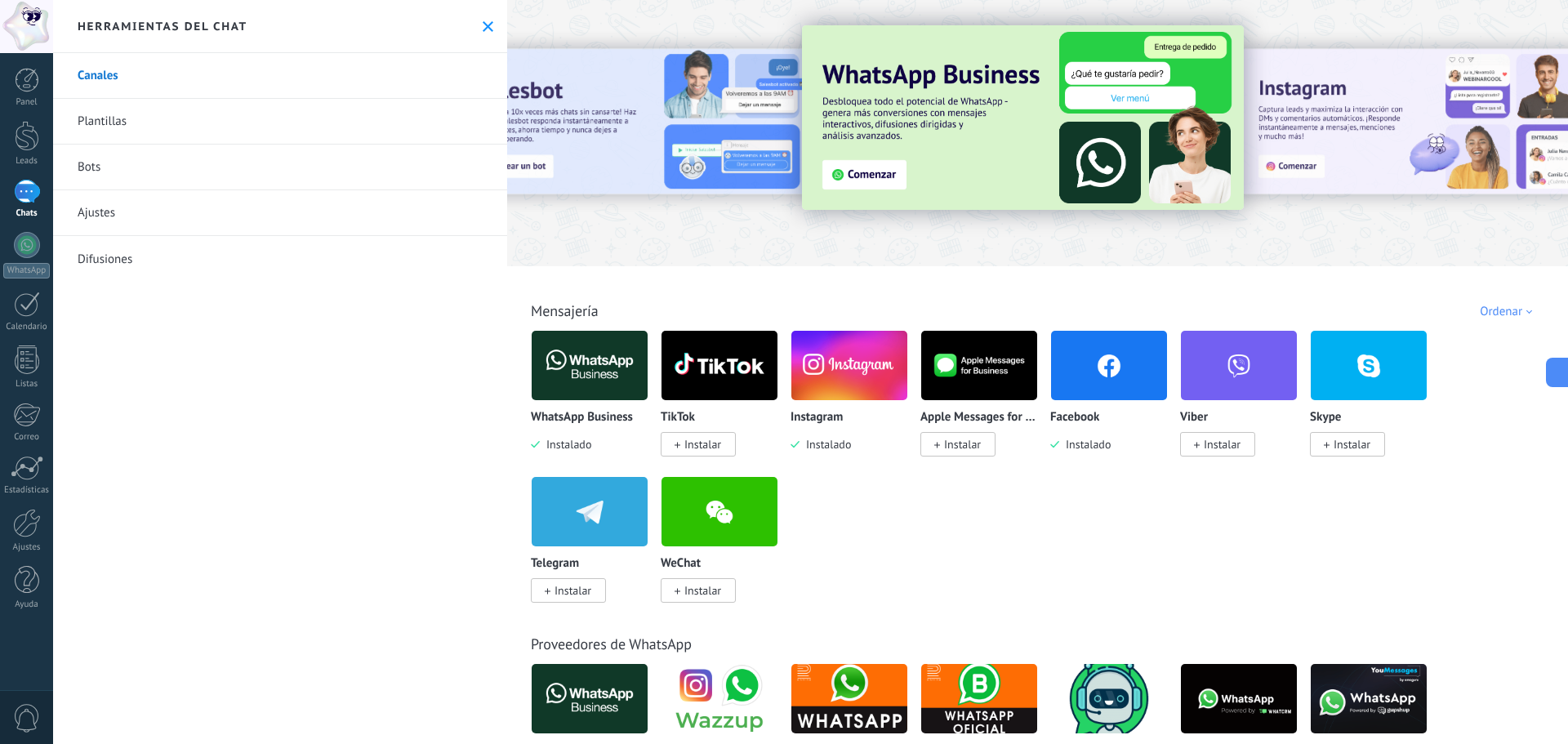
click at [181, 171] on link "Bots" at bounding box center [280, 167] width 454 height 46
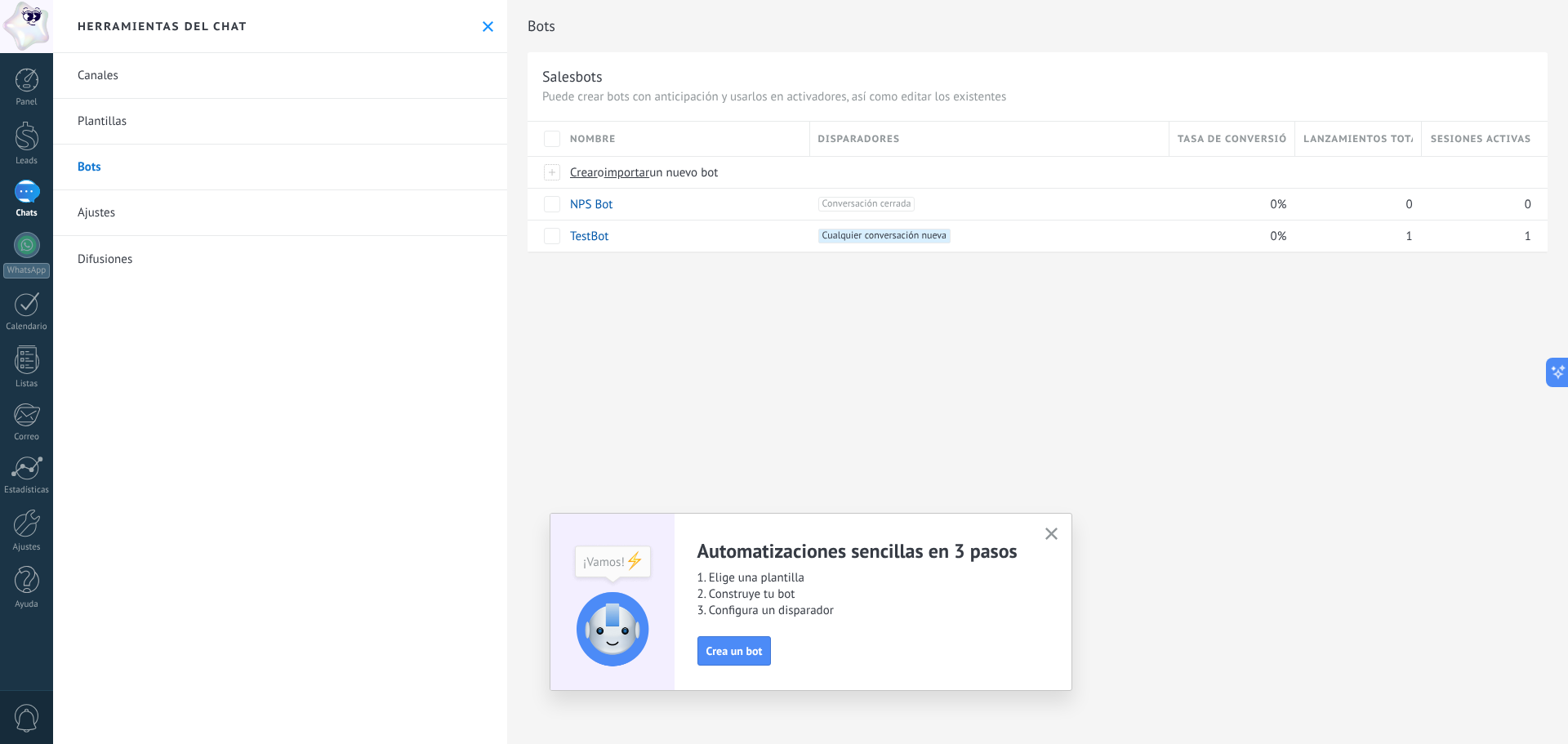
click at [189, 225] on link "Ajustes" at bounding box center [280, 212] width 454 height 46
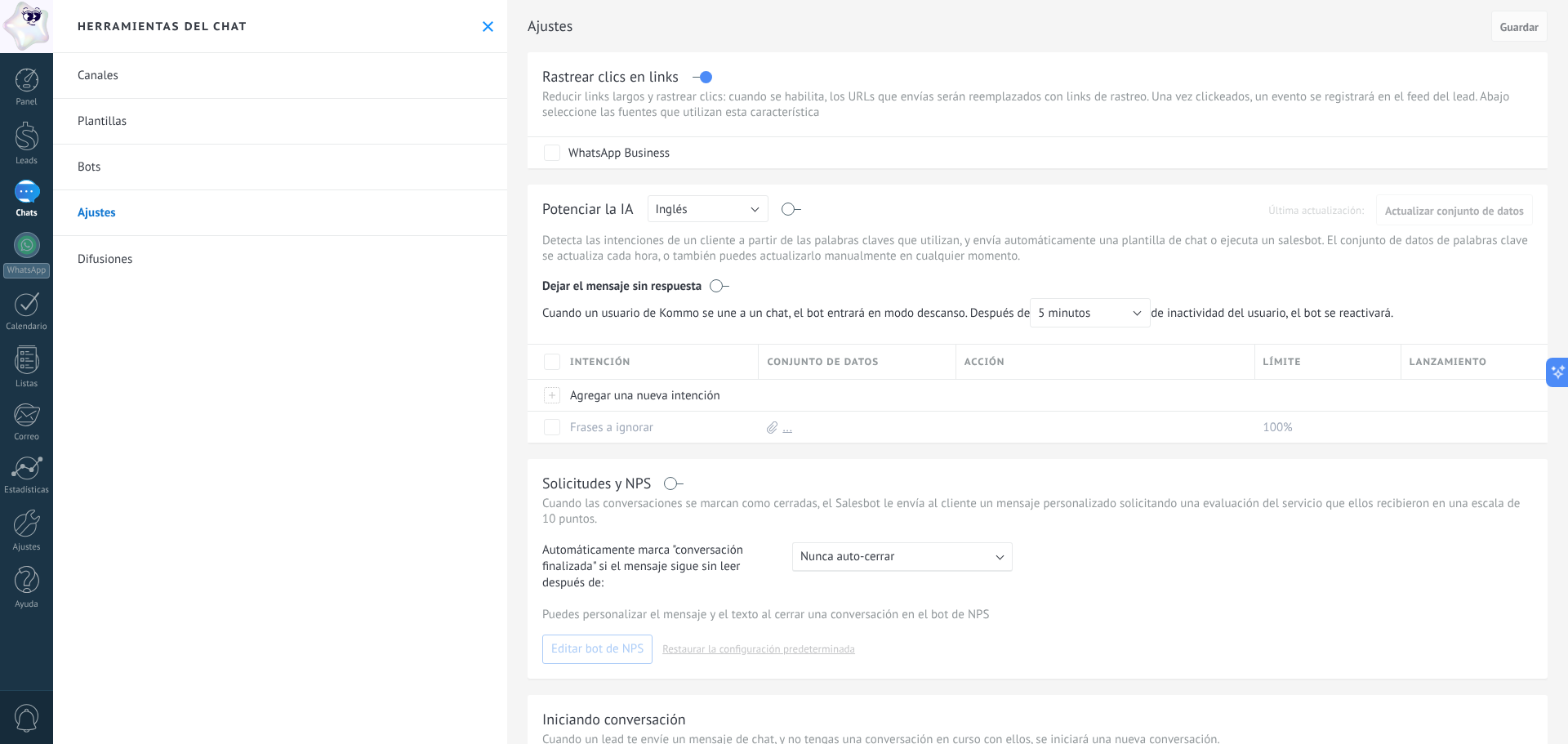
click at [200, 267] on link "Difusiones" at bounding box center [280, 258] width 454 height 46
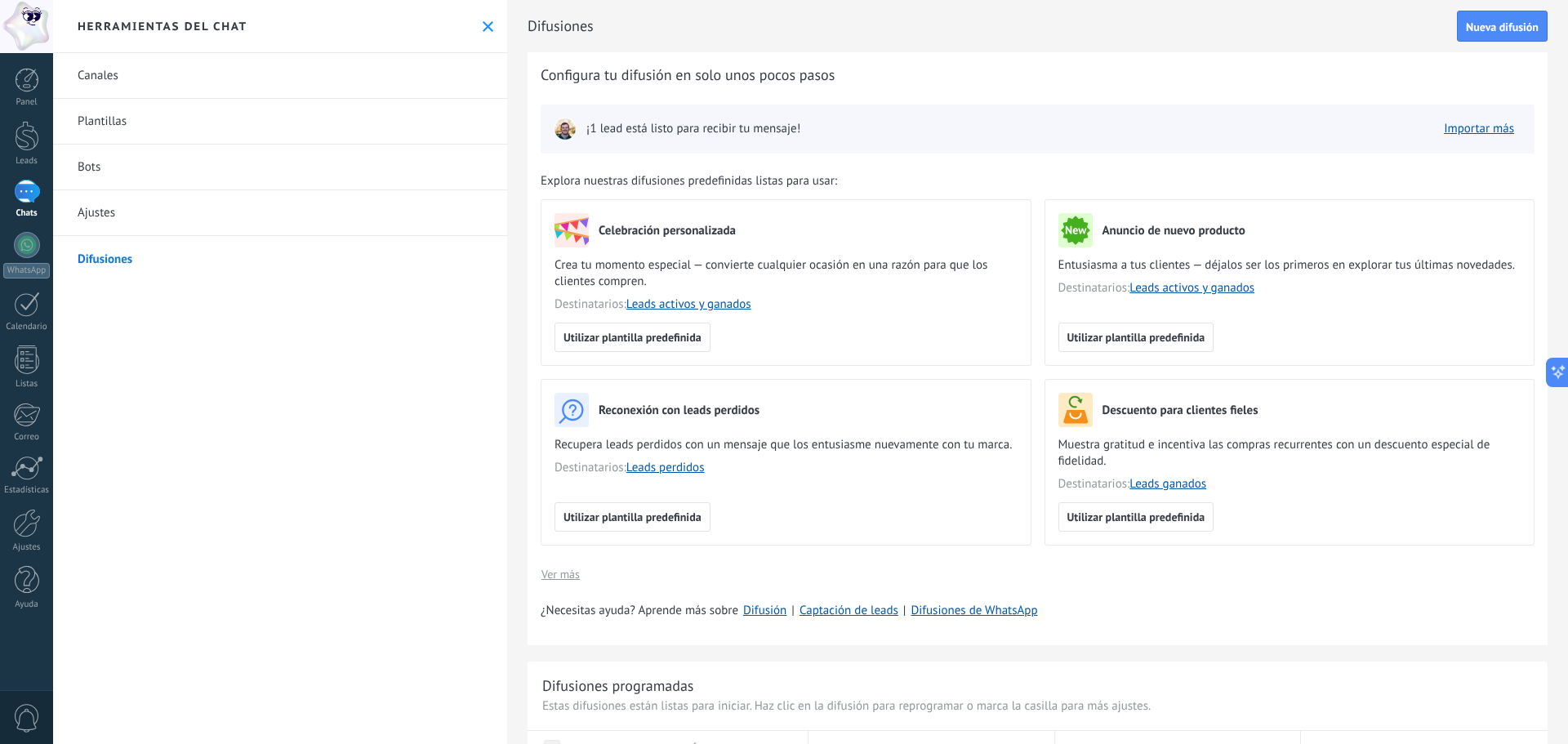
click at [197, 87] on link "Canales" at bounding box center [280, 75] width 454 height 46
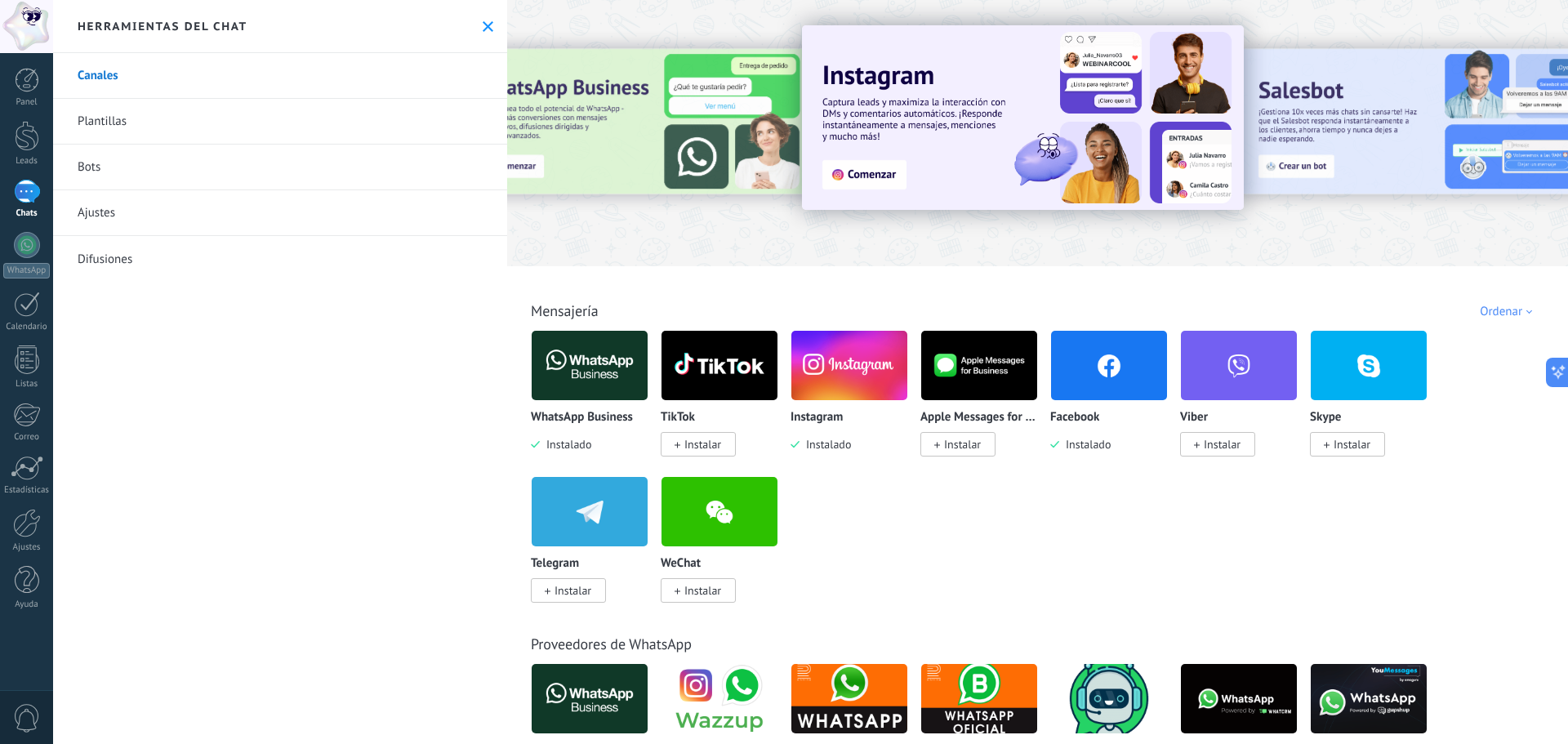
click at [1104, 339] on img at bounding box center [1109, 365] width 116 height 79
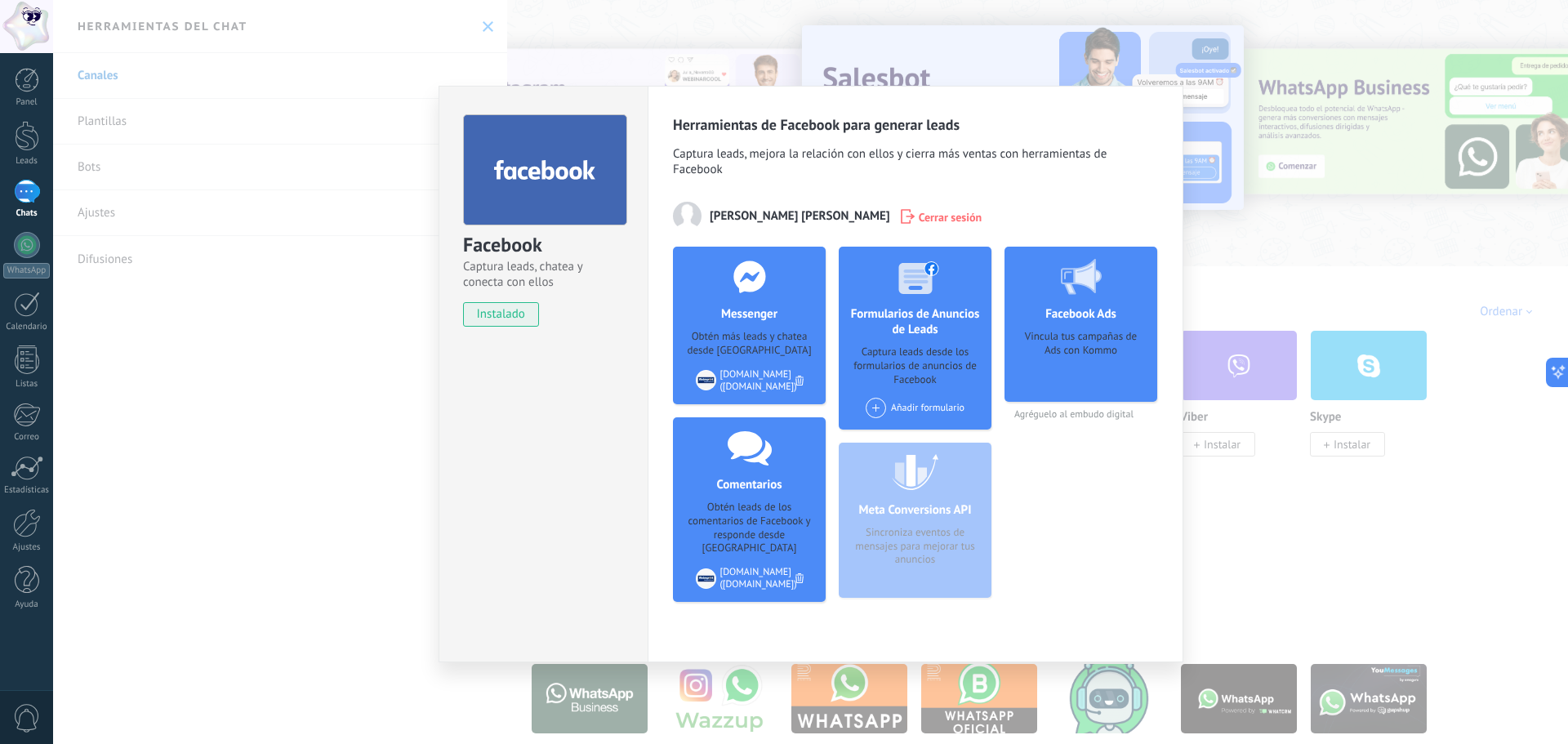
click at [738, 339] on div "Obtén más leads y chatea desde [GEOGRAPHIC_DATA]" at bounding box center [749, 344] width 126 height 27
click at [1233, 196] on div "Facebook Captura leads, chatea y conecta con ellos instalado Desinstalar Herram…" at bounding box center [810, 372] width 1515 height 744
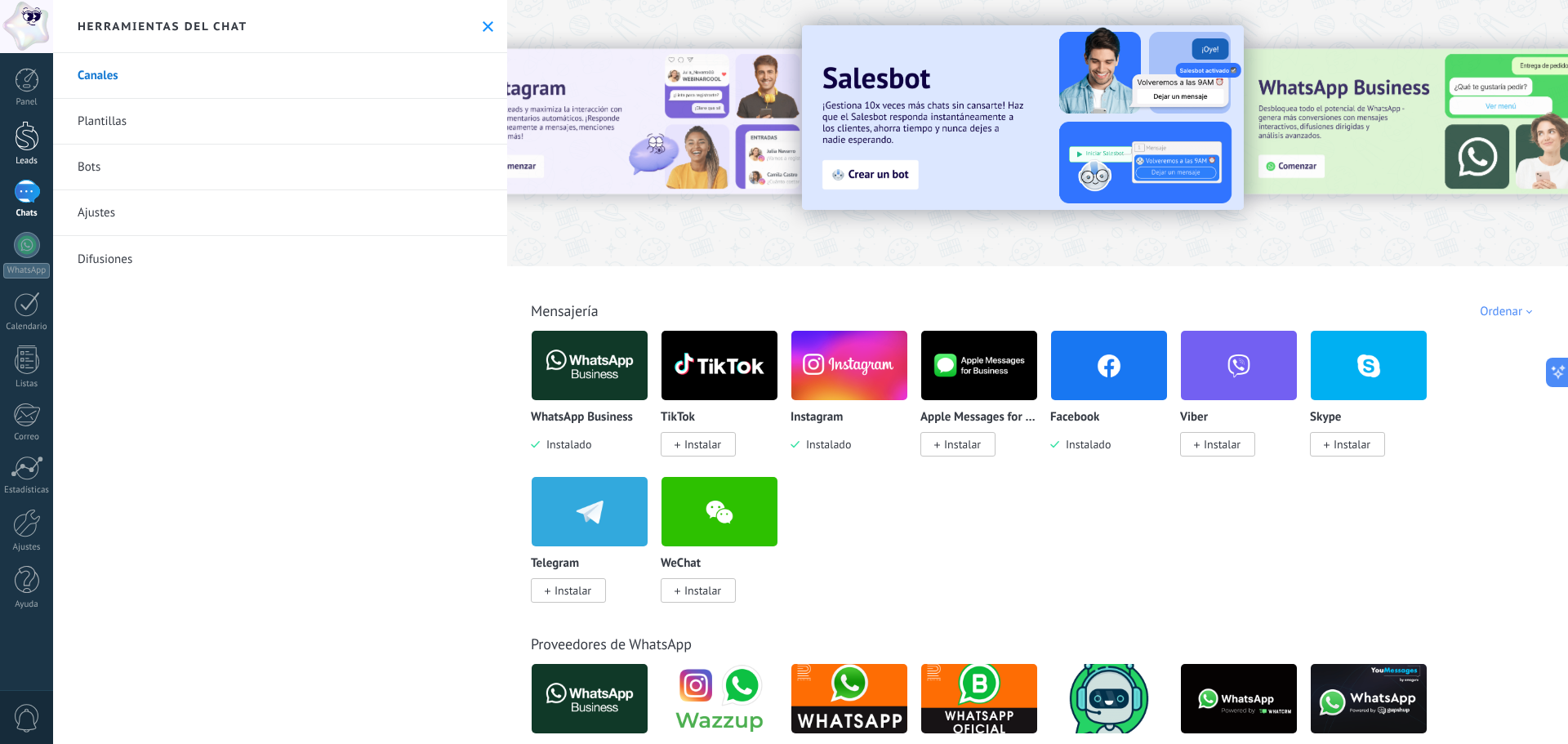
click at [17, 145] on div at bounding box center [26, 135] width 24 height 30
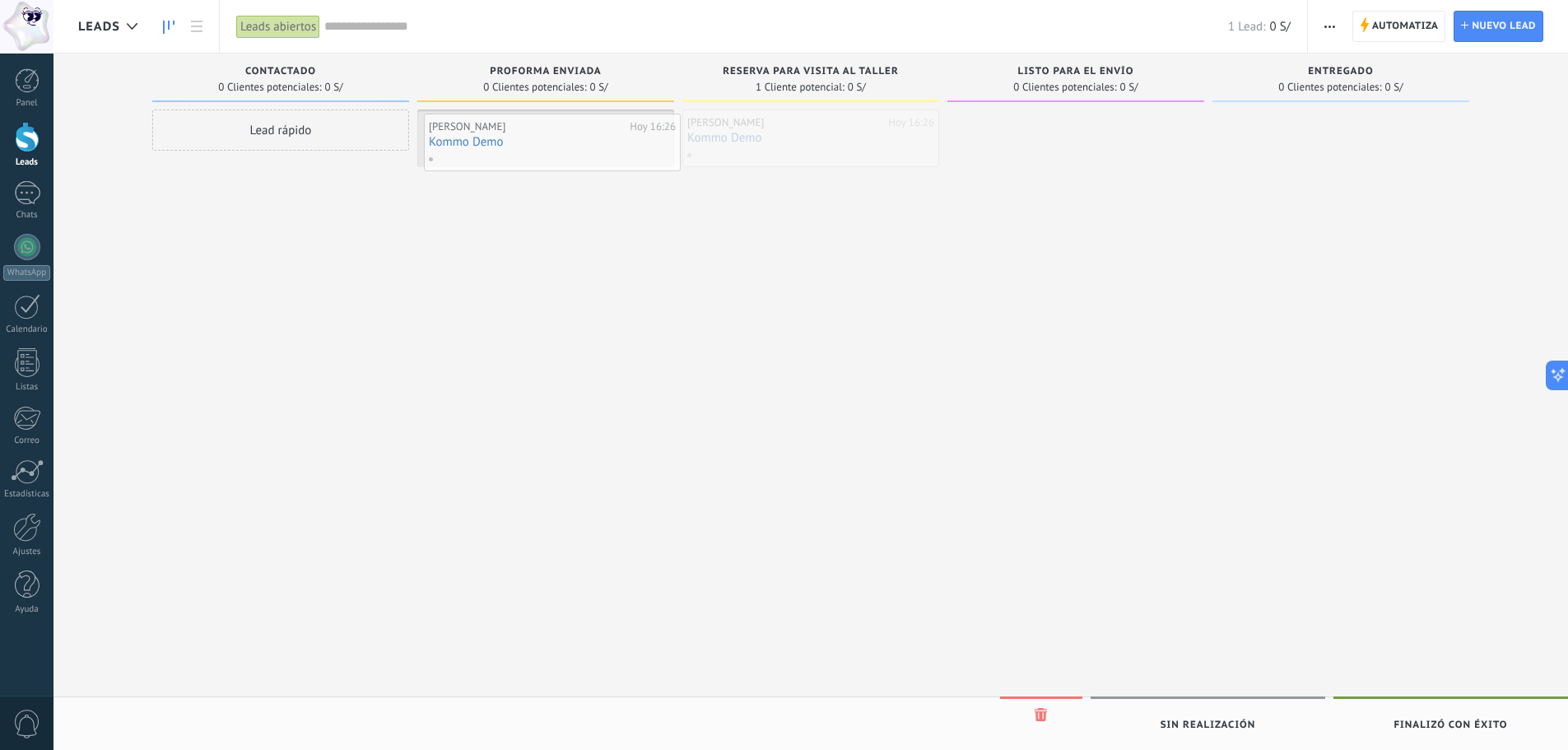
drag, startPoint x: 824, startPoint y: 148, endPoint x: 565, endPoint y: 152, distance: 259.0
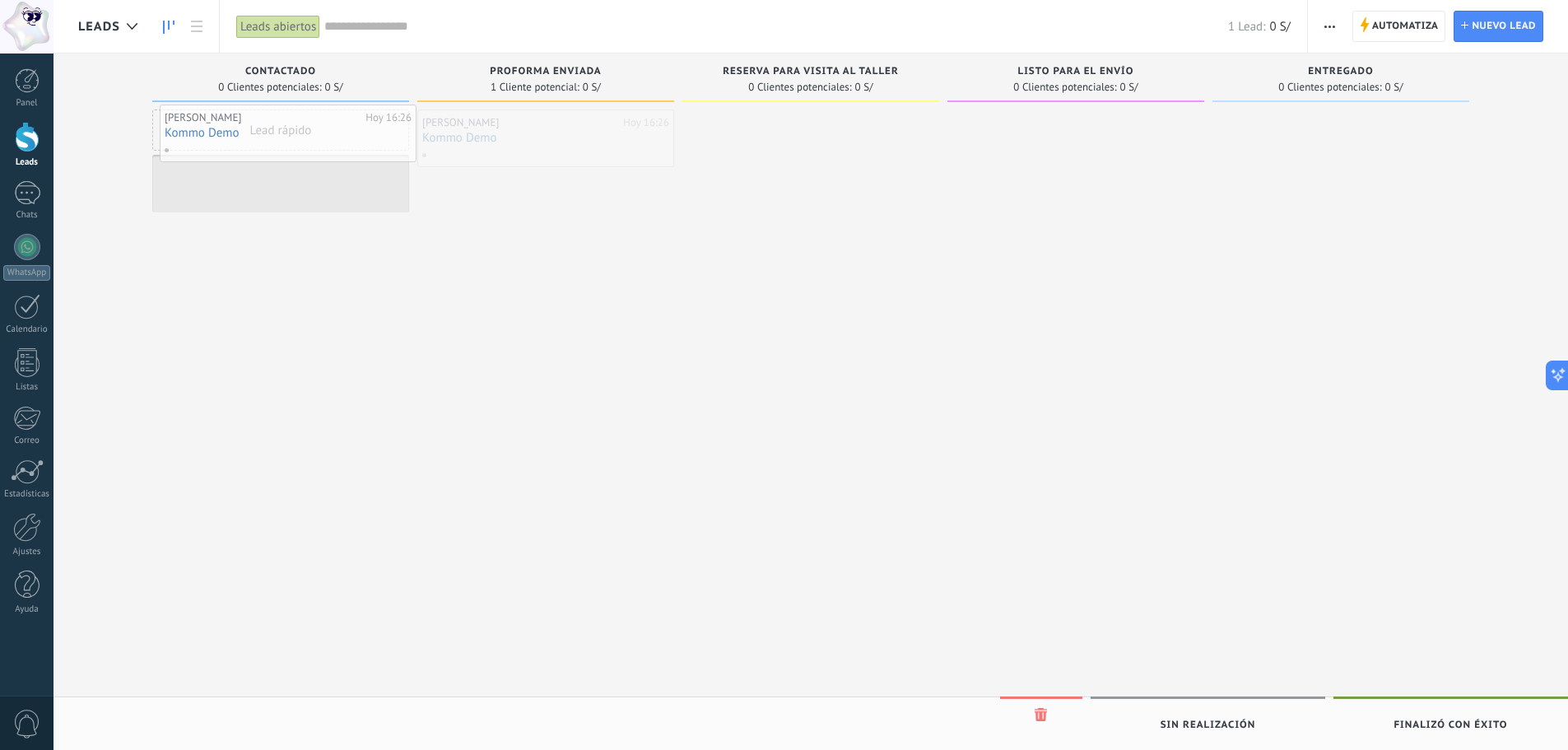
drag, startPoint x: 477, startPoint y: 133, endPoint x: 217, endPoint y: 127, distance: 260.1
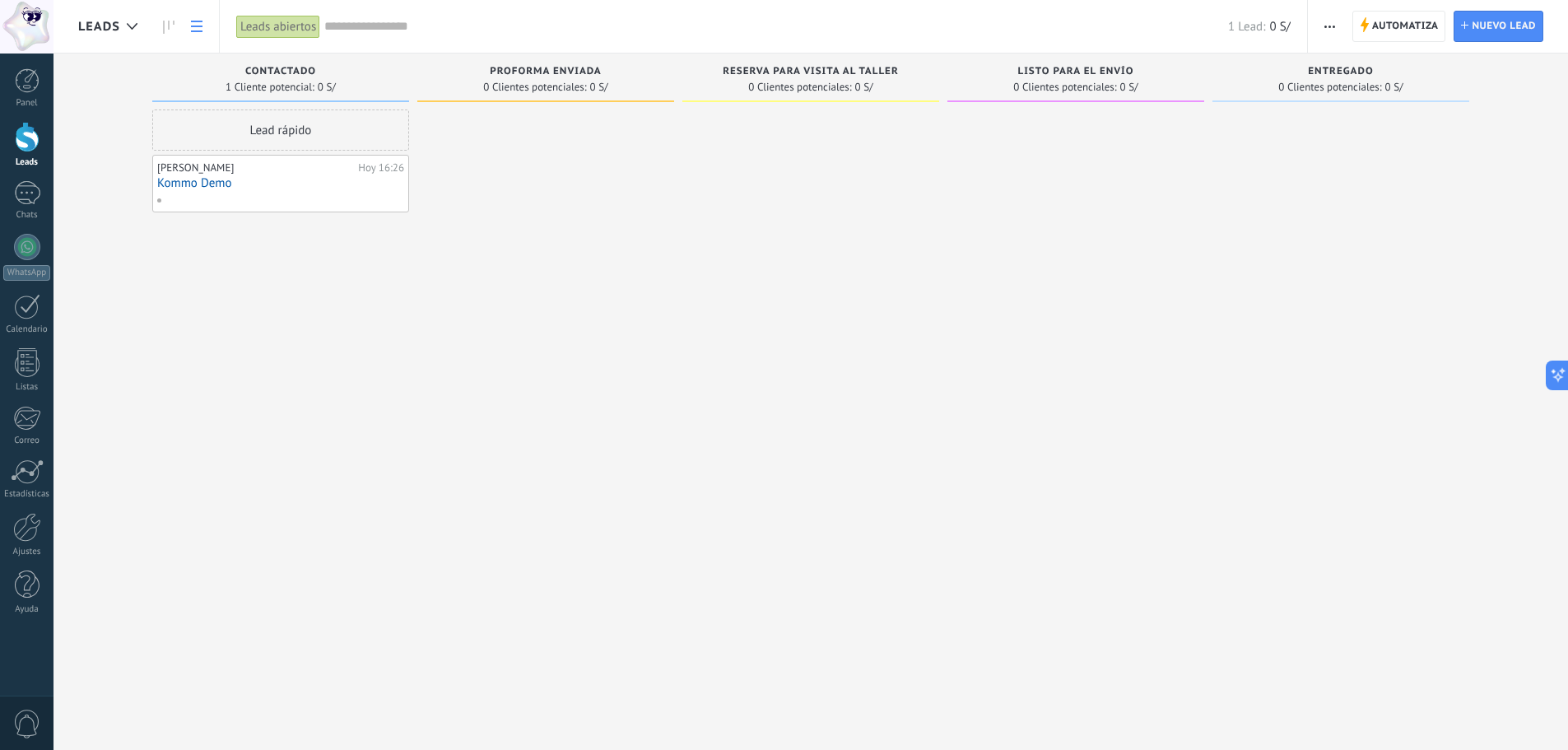
click at [205, 22] on link at bounding box center [196, 27] width 28 height 33
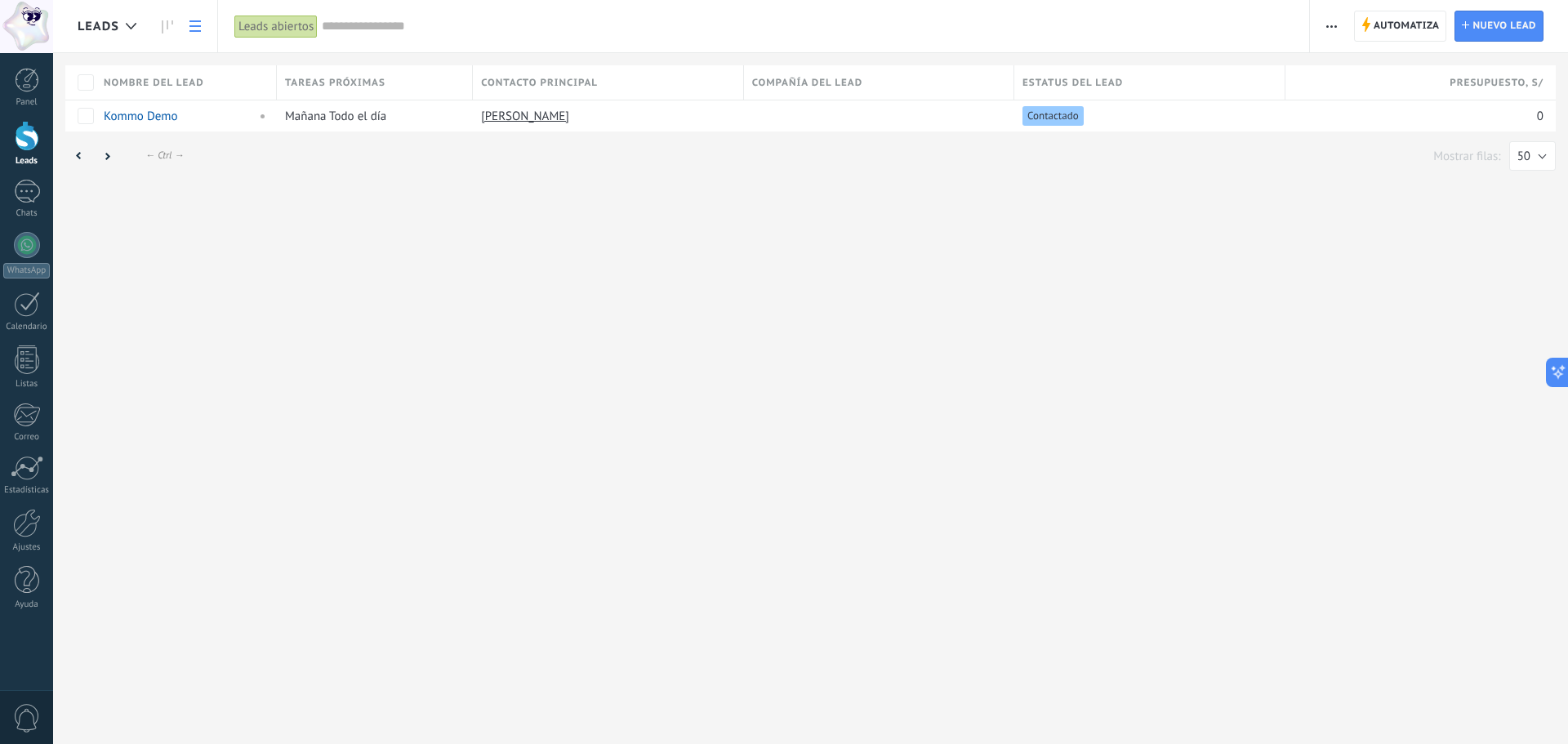
click at [19, 147] on div at bounding box center [26, 135] width 24 height 30
click at [23, 195] on div "1" at bounding box center [26, 191] width 26 height 23
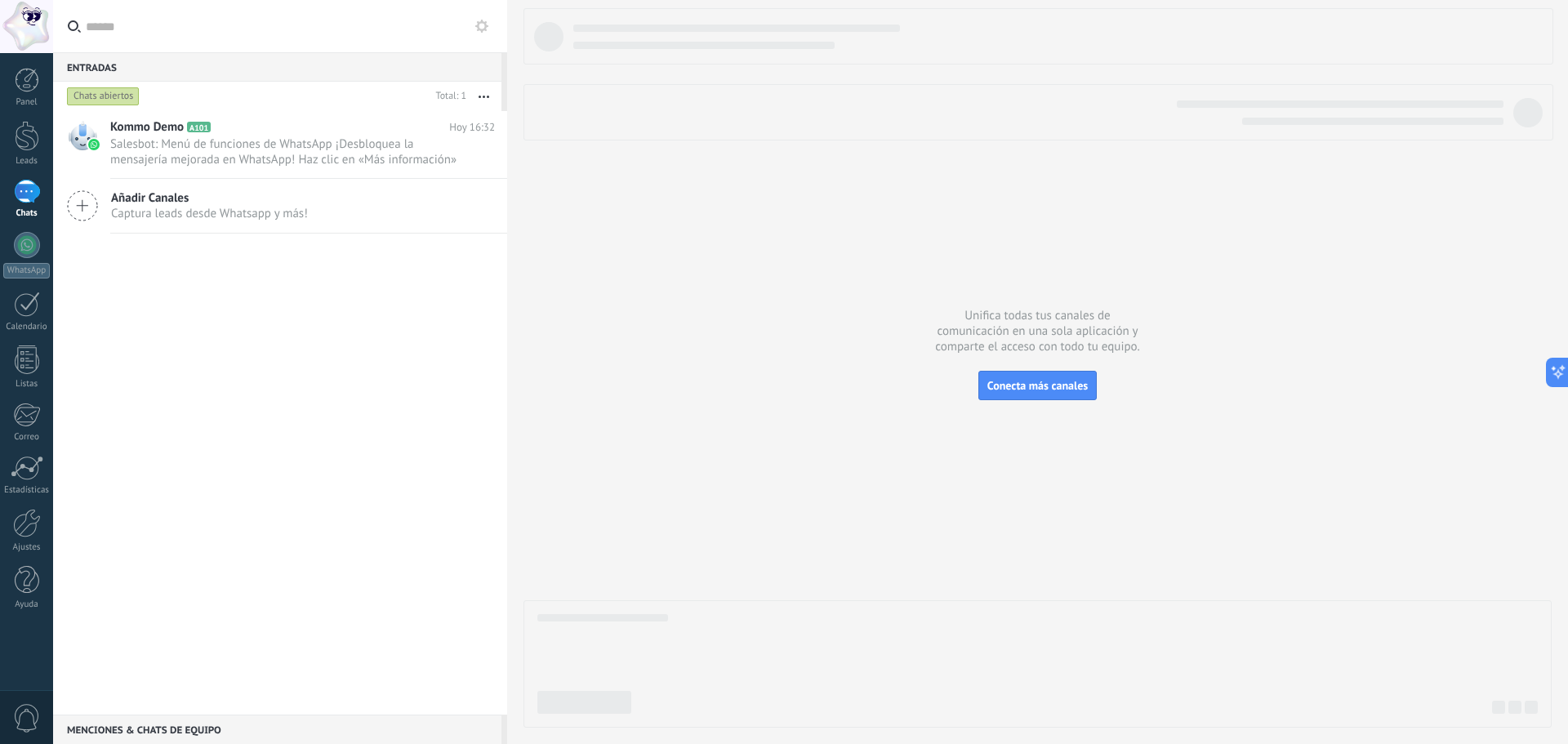
click at [81, 200] on icon at bounding box center [82, 206] width 31 height 31
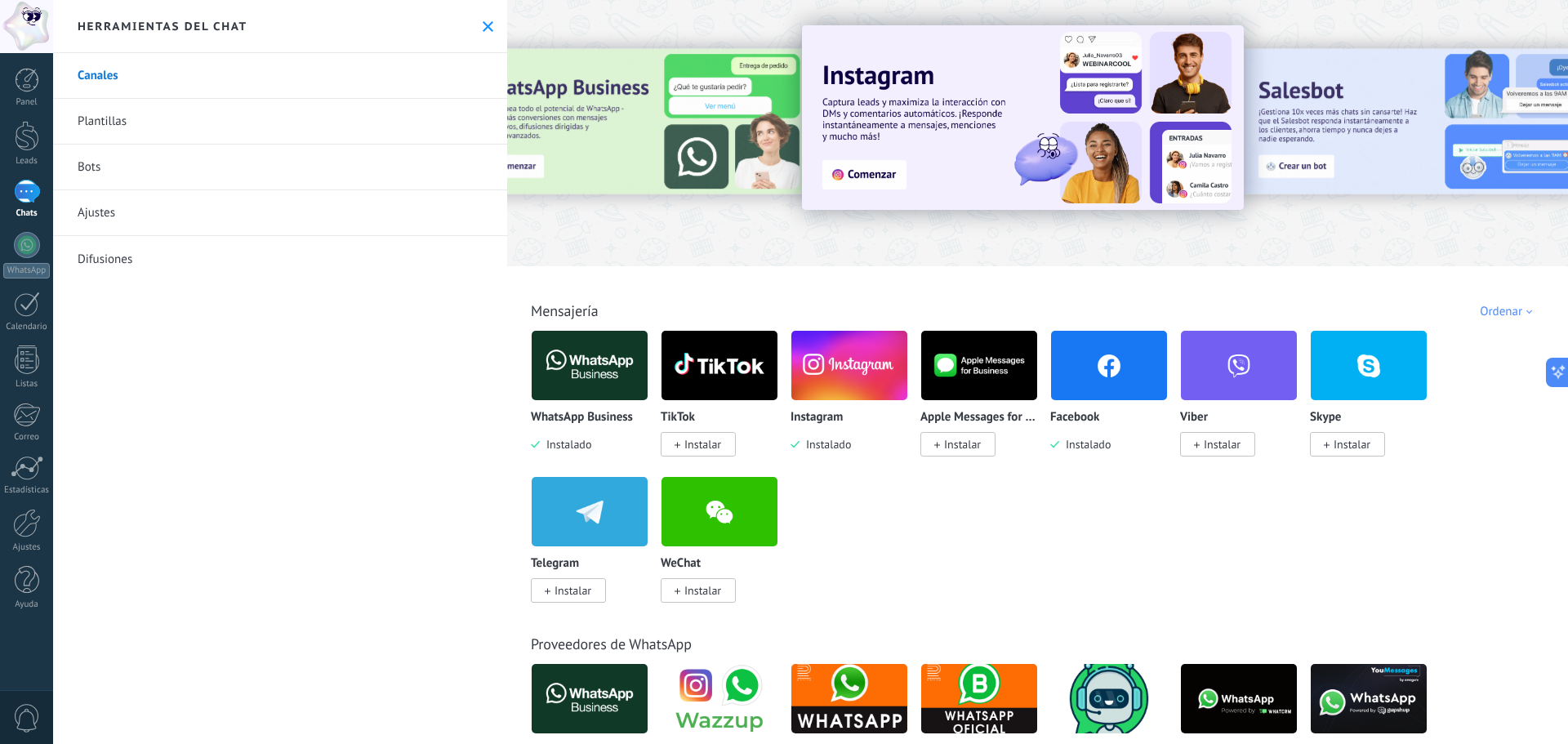
click at [1074, 429] on div "Facebook Instalado" at bounding box center [1110, 432] width 118 height 42
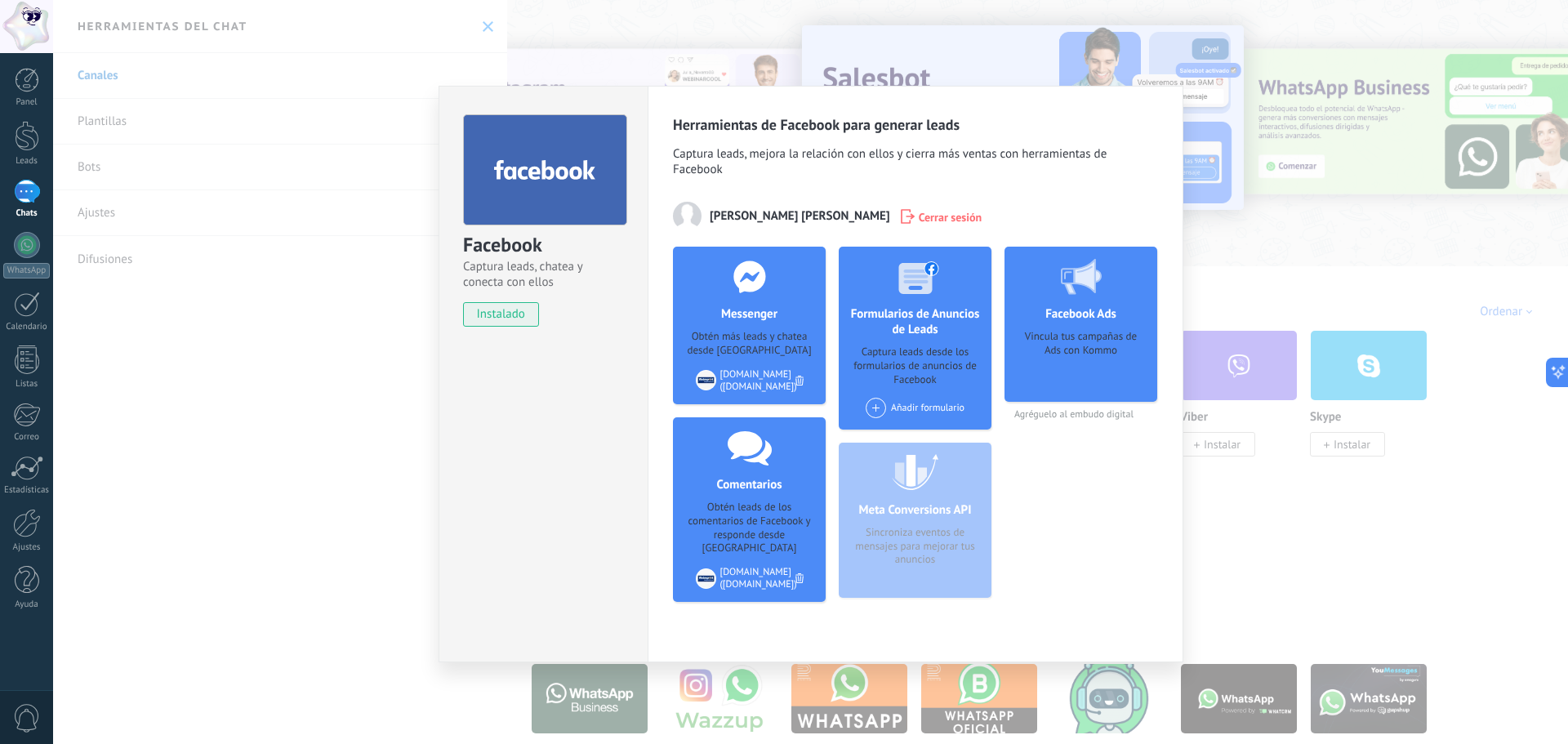
click at [915, 401] on div "Añadir formulario" at bounding box center [915, 407] width 99 height 21
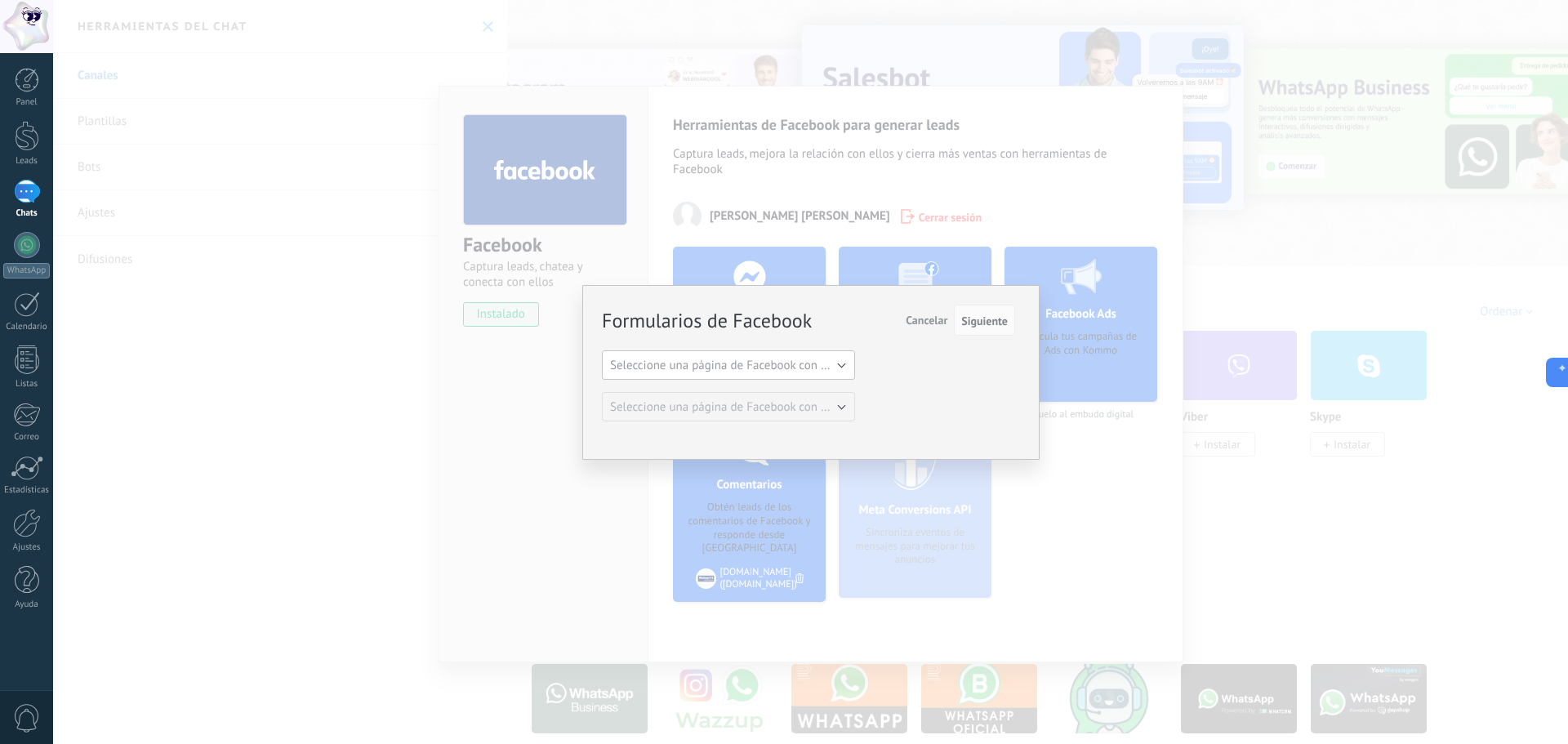
click at [830, 366] on span "Seleccione una página de Facebook con formas" at bounding box center [734, 365] width 247 height 16
click at [819, 391] on span "[DOMAIN_NAME]" at bounding box center [721, 394] width 258 height 16
click at [984, 317] on span "Siguiente" at bounding box center [985, 321] width 47 height 12
click at [837, 361] on button "[DOMAIN_NAME]" at bounding box center [729, 365] width 254 height 29
click at [828, 401] on li "[DOMAIN_NAME]" at bounding box center [724, 393] width 262 height 27
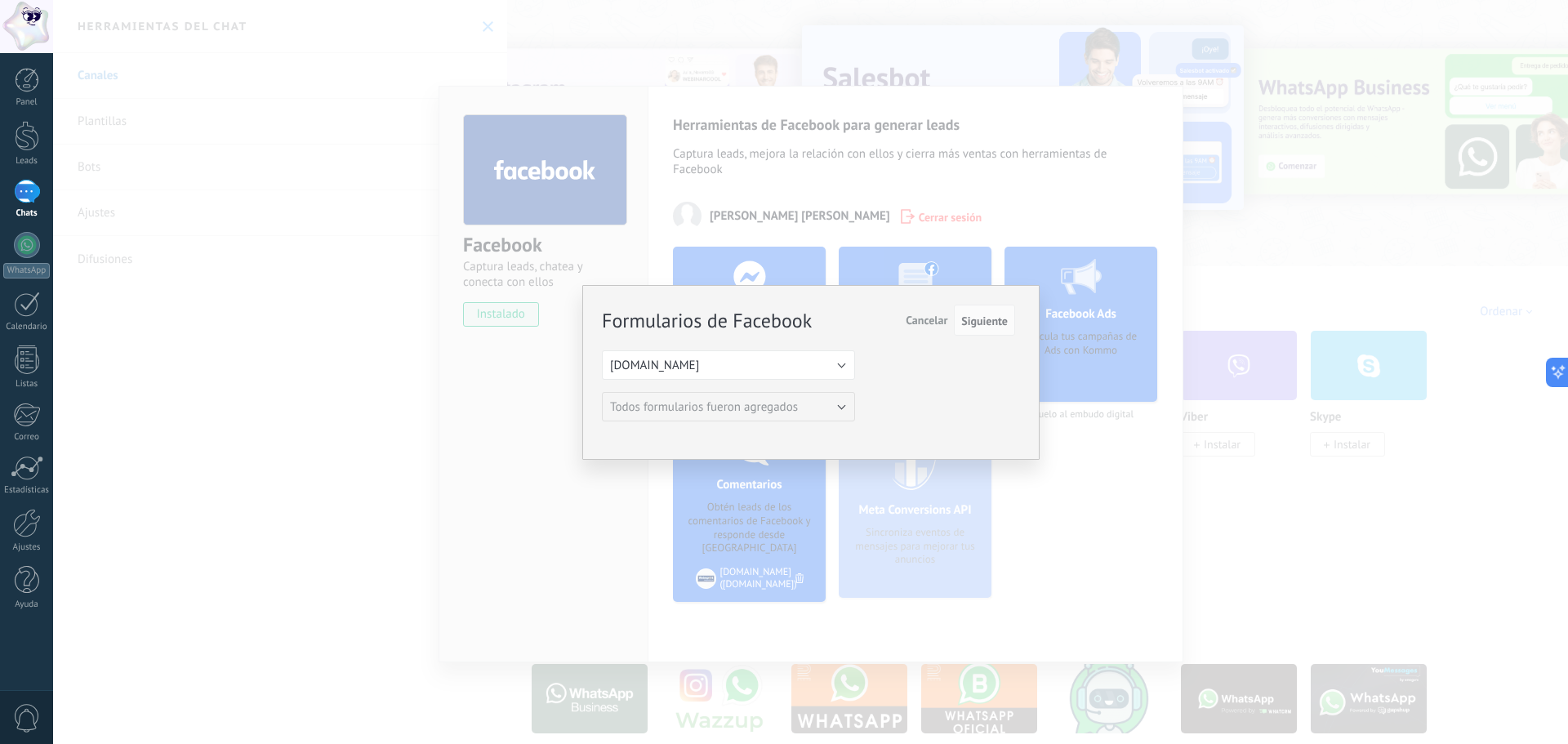
click at [1020, 317] on div "Formularios de Facebook Siguiente Cancelar Seleccione una página de Facebook co…" at bounding box center [811, 372] width 457 height 174
click at [1132, 514] on div "Formularios de Facebook Siguiente Cancelar Seleccione una página de Facebook co…" at bounding box center [810, 372] width 1515 height 744
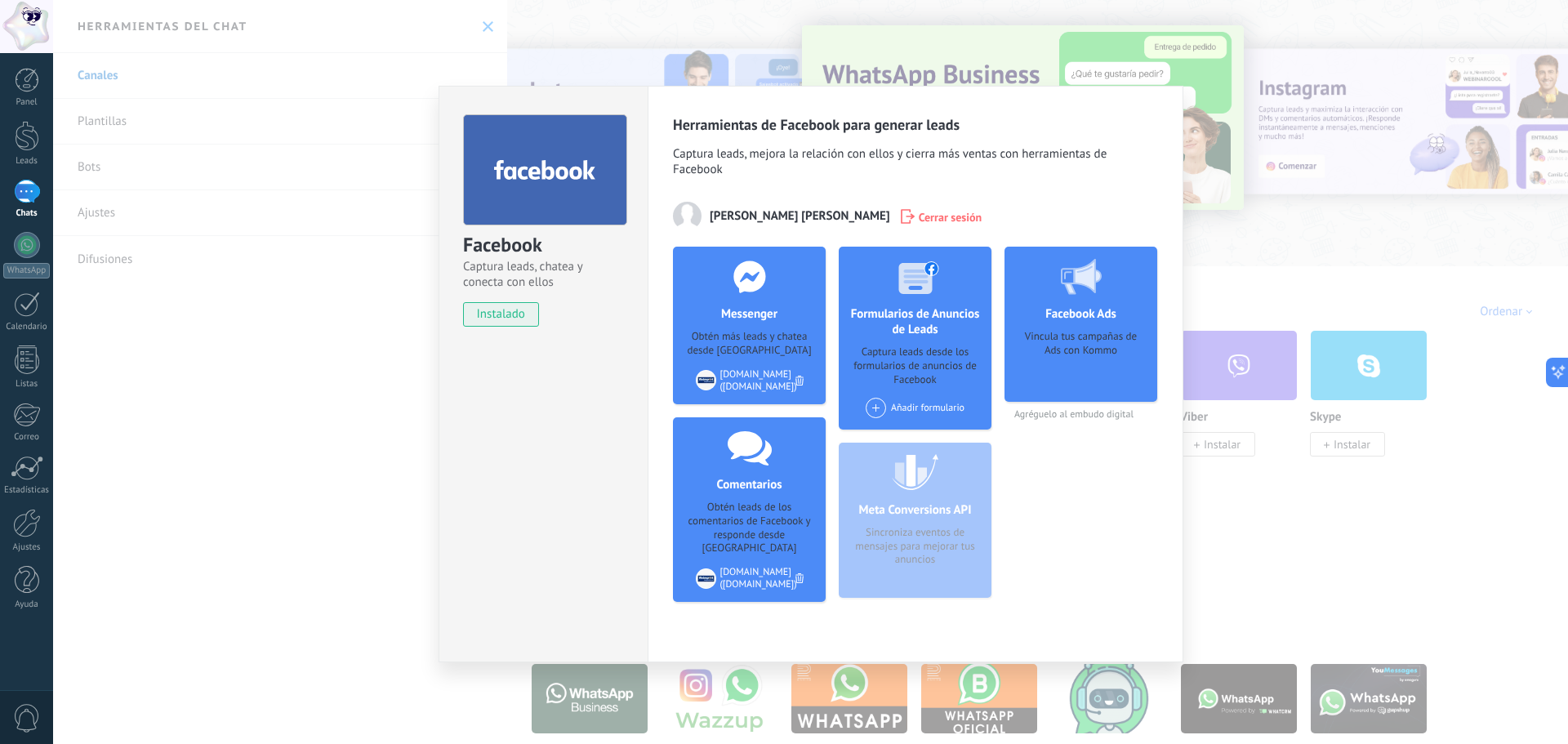
click at [389, 288] on div "Facebook Captura leads, chatea y conecta con ellos instalado Desinstalar Herram…" at bounding box center [810, 372] width 1515 height 744
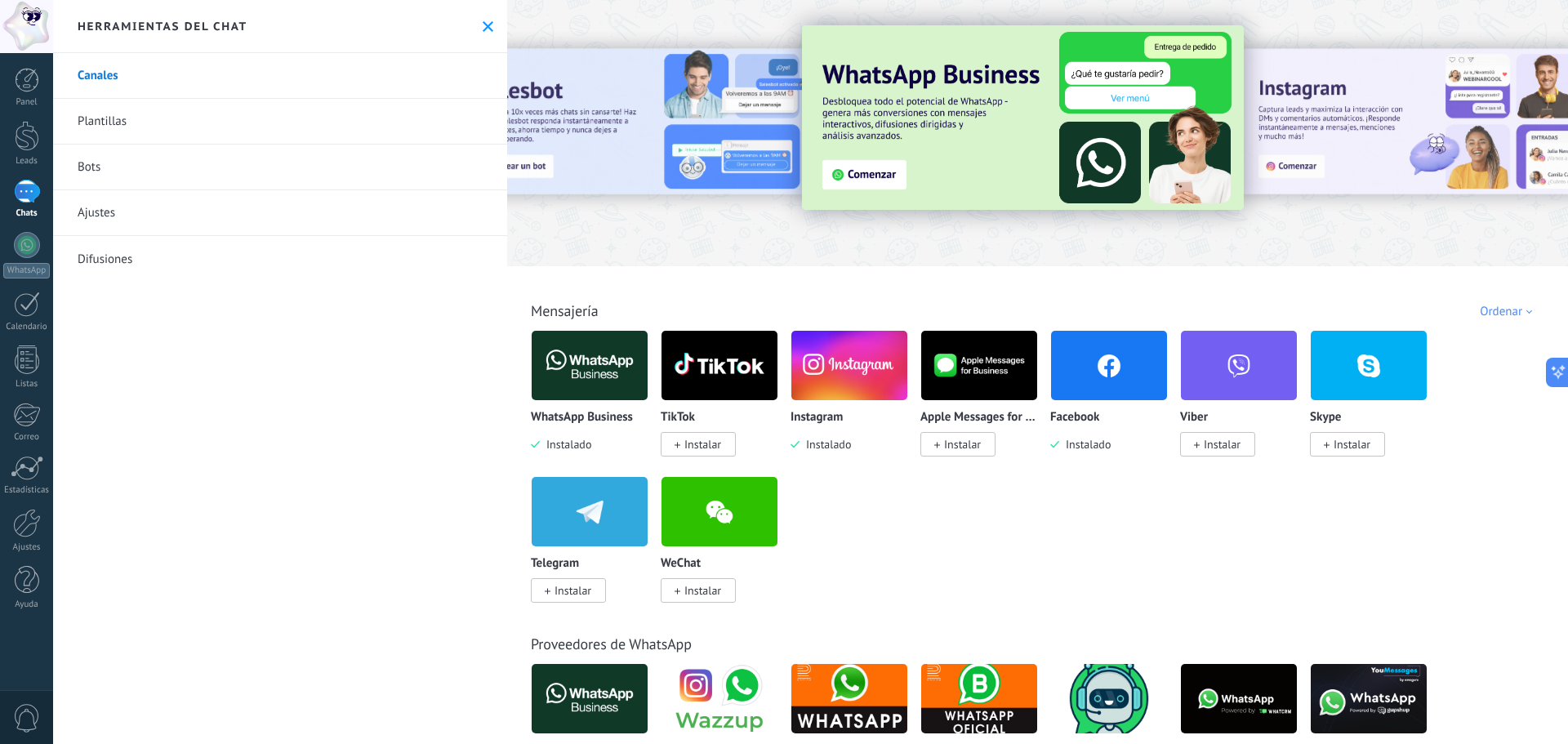
click at [258, 237] on link "Difusiones" at bounding box center [280, 258] width 454 height 46
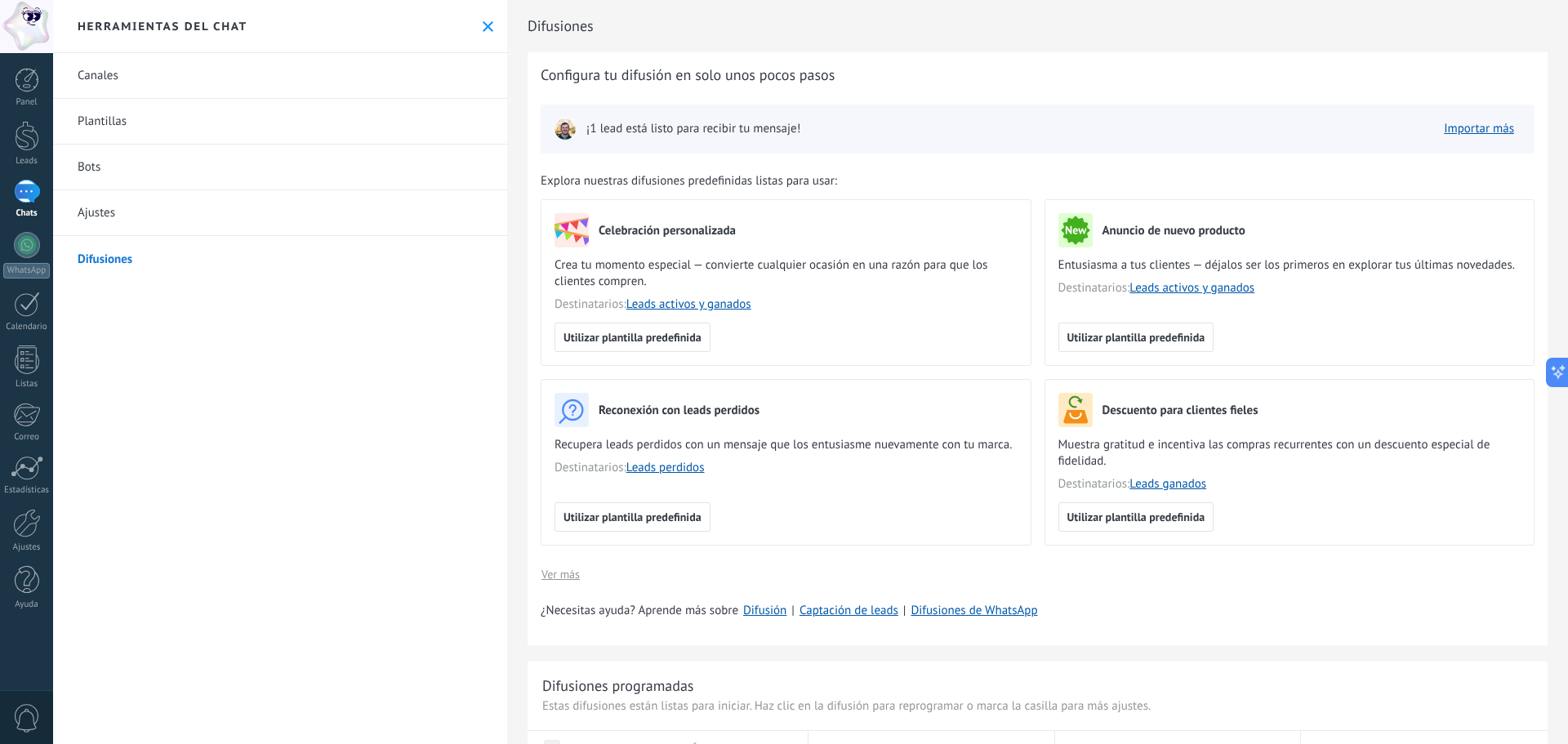
click at [261, 211] on link "Ajustes" at bounding box center [280, 212] width 454 height 46
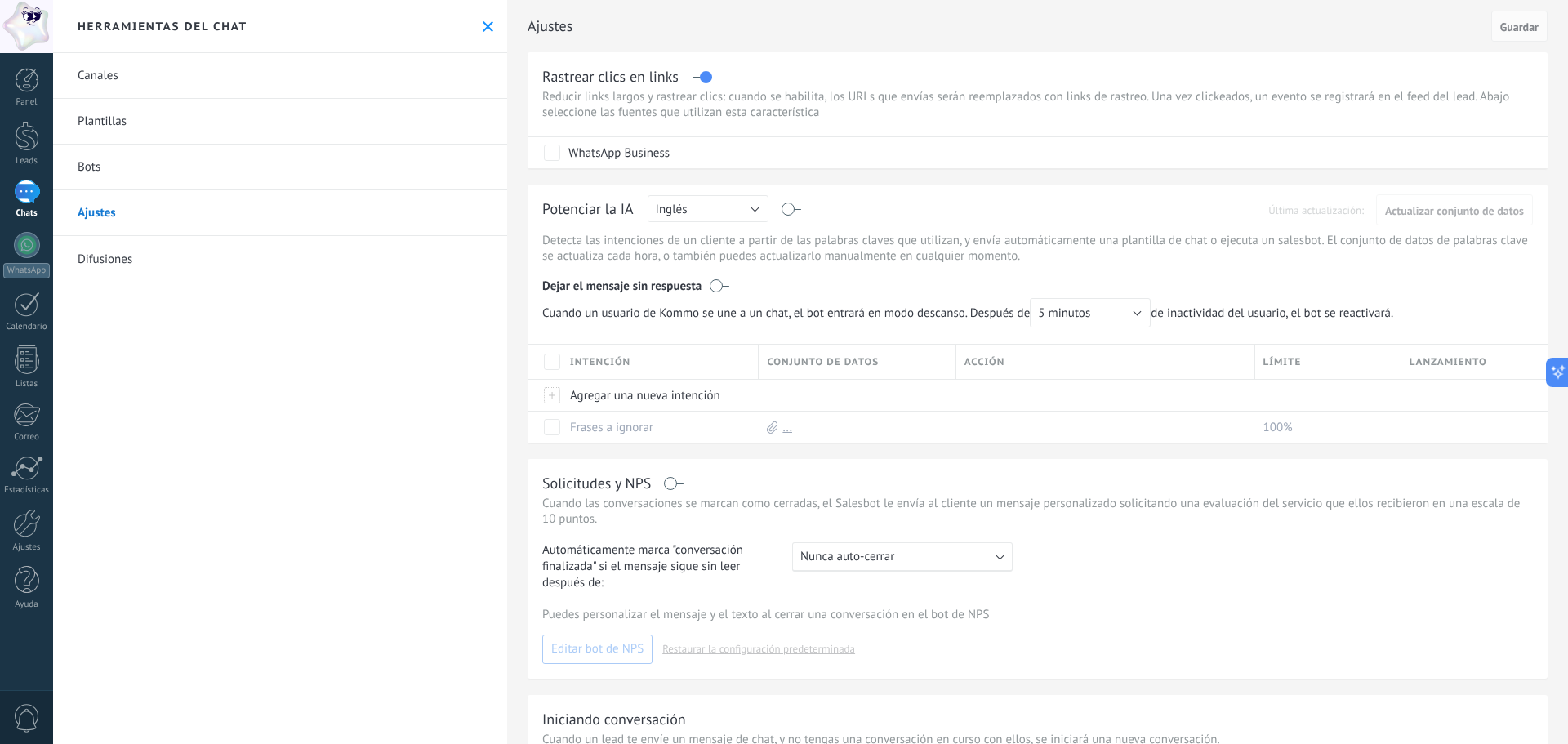
click at [166, 91] on link "Canales" at bounding box center [280, 75] width 454 height 46
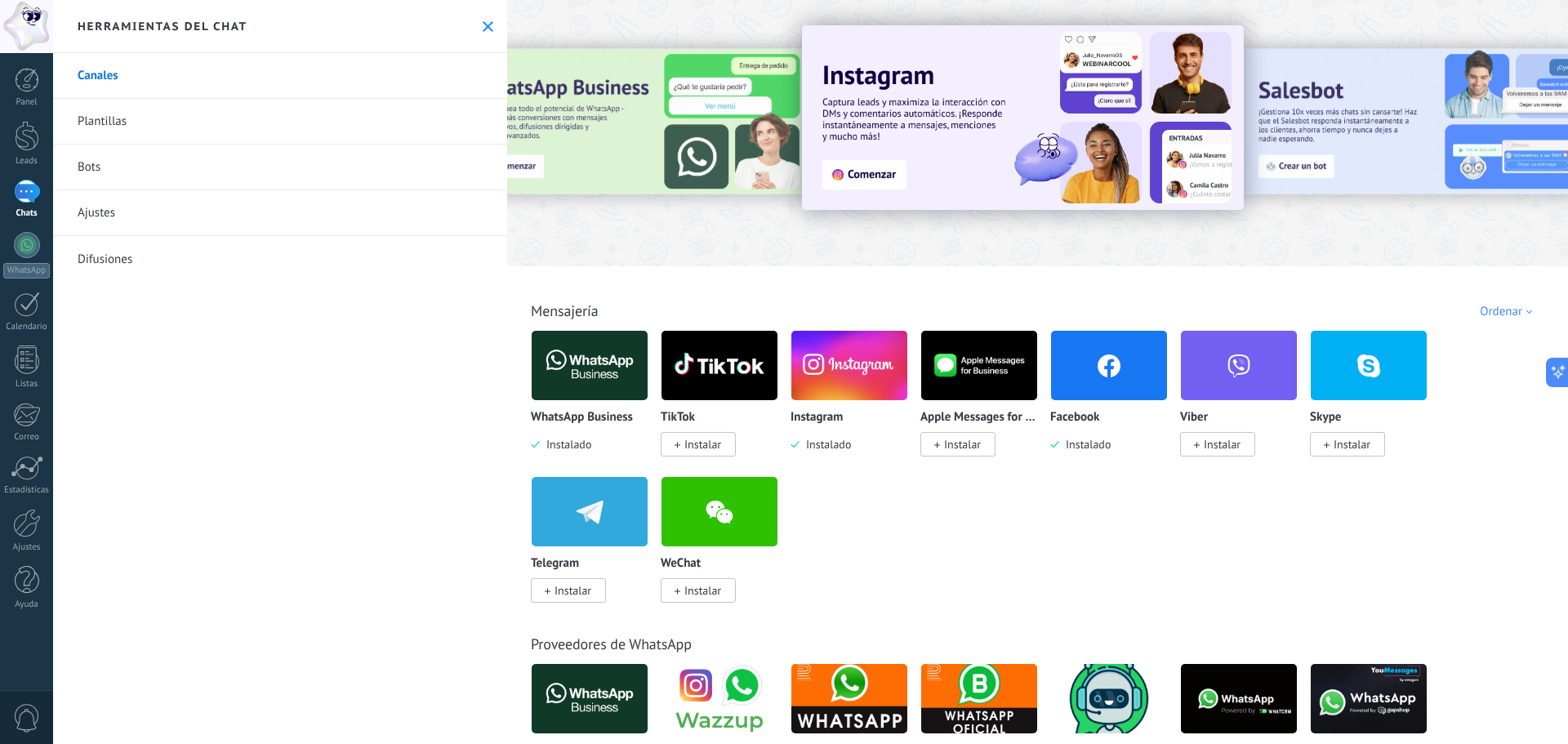
click at [1094, 367] on img at bounding box center [1109, 365] width 116 height 79
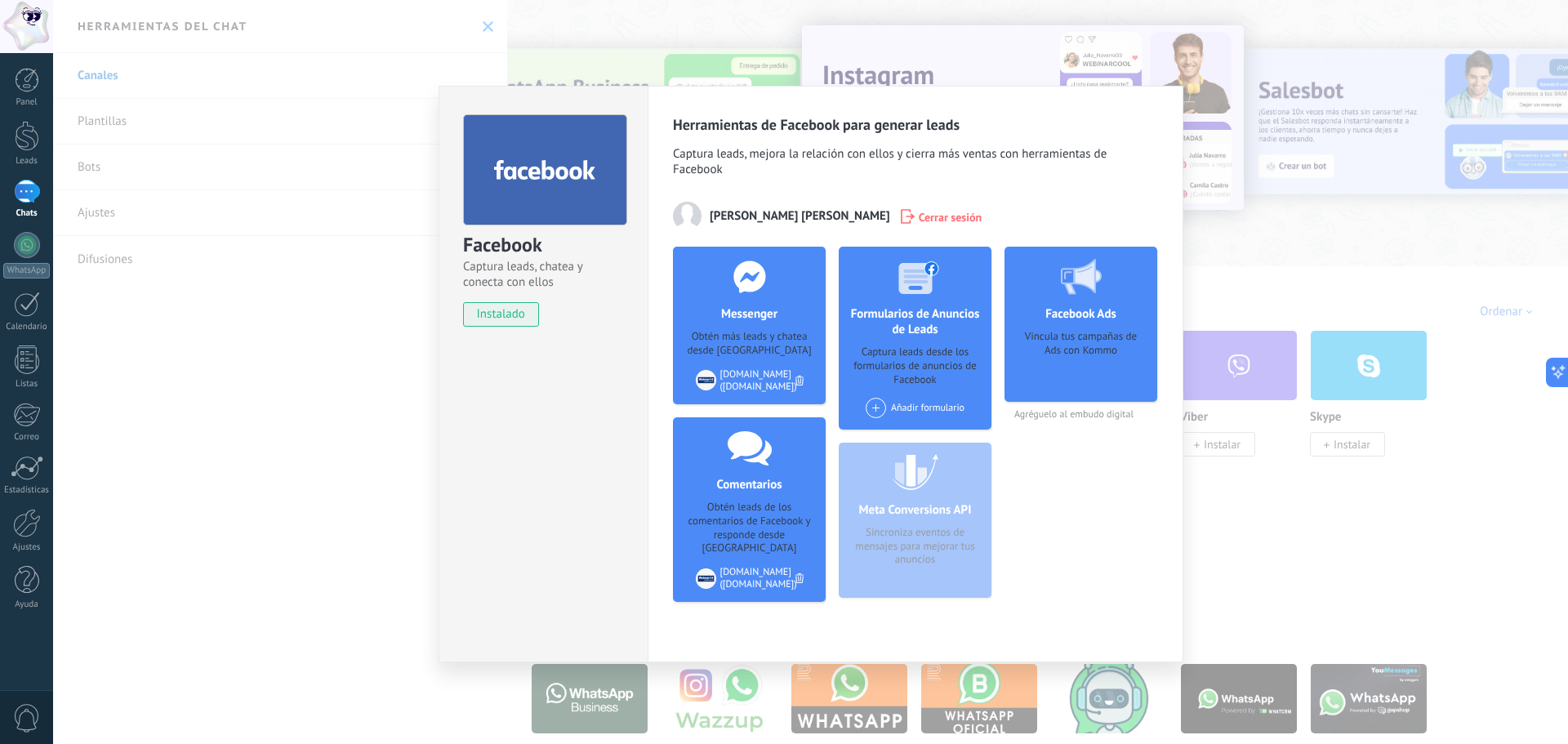
click at [771, 317] on h4 "Messenger" at bounding box center [749, 314] width 65 height 16
click at [777, 380] on div "[DOMAIN_NAME] ([DOMAIN_NAME])" at bounding box center [759, 380] width 76 height 24
click at [871, 378] on div "Captura leads desde los formularios de anuncios de Facebook" at bounding box center [915, 366] width 126 height 42
click at [918, 381] on div "Captura leads desde los formularios de anuncios de Facebook" at bounding box center [915, 366] width 126 height 42
click at [923, 406] on div "Añadir formulario" at bounding box center [915, 407] width 99 height 21
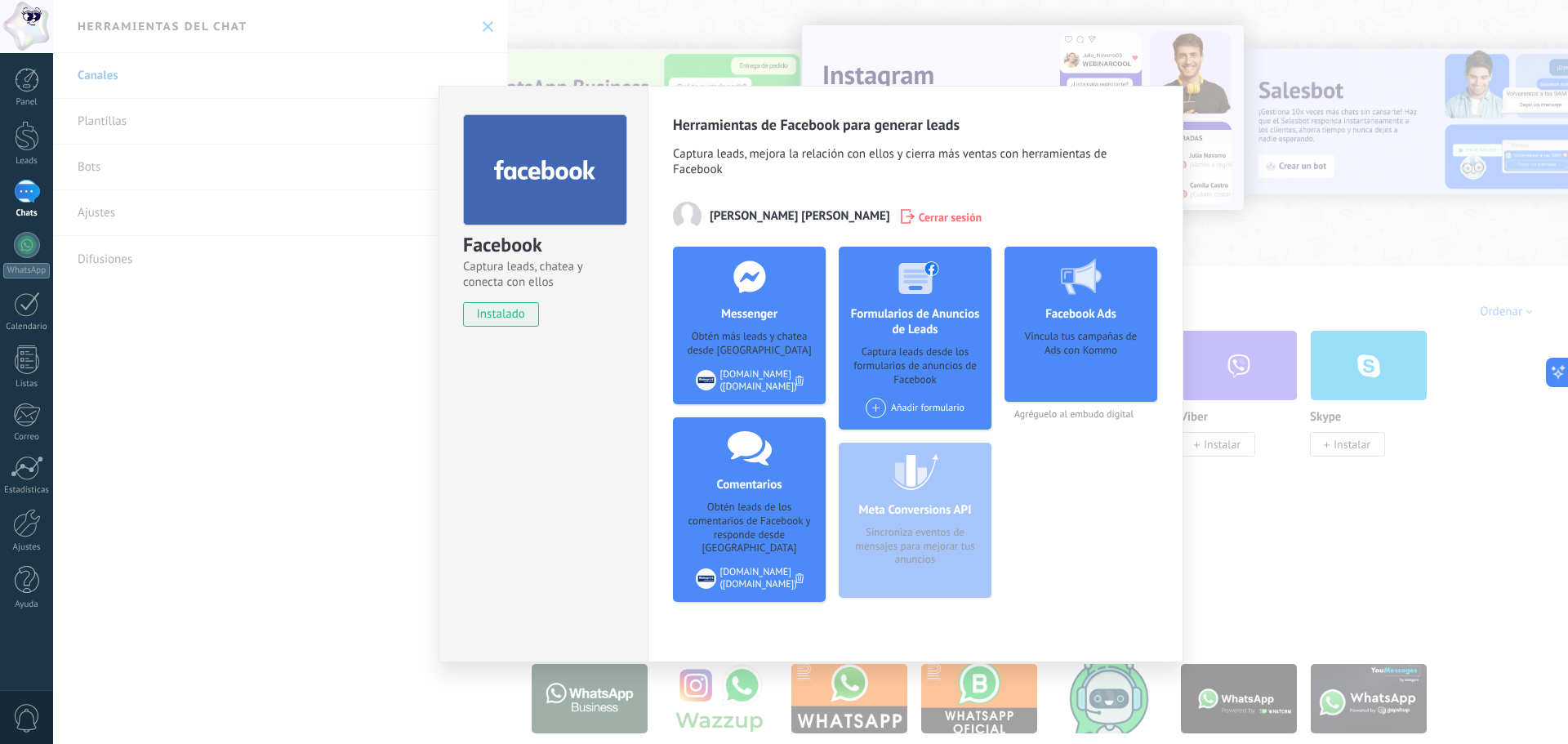
click at [753, 521] on div "Obtén leads de los comentarios de Facebook y responde desde [GEOGRAPHIC_DATA]" at bounding box center [749, 528] width 126 height 56
click at [762, 455] on use at bounding box center [749, 447] width 44 height 34
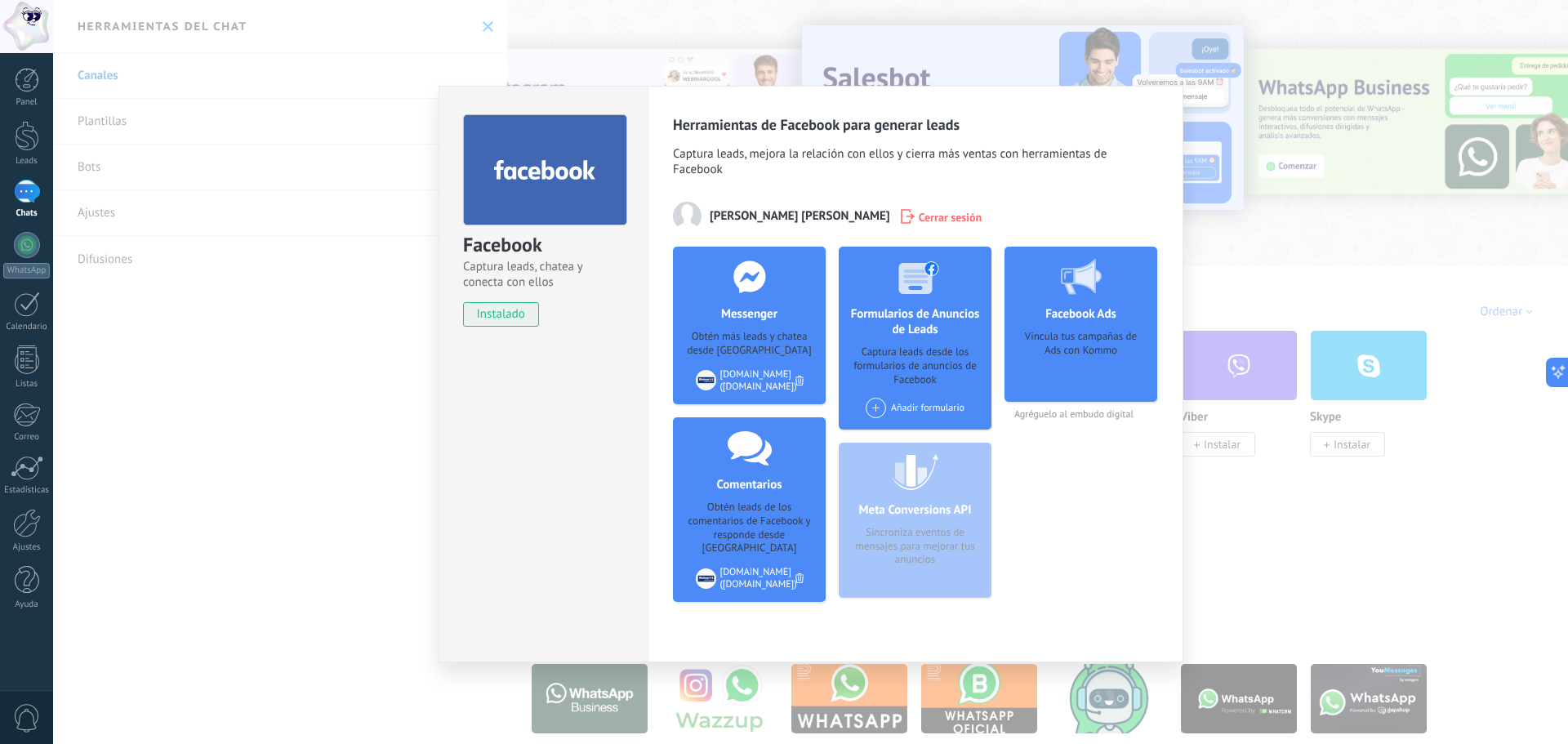
click at [1075, 351] on div "Vincula tus campañas de Ads con Kommo" at bounding box center [1080, 360] width 126 height 62
click at [1086, 387] on div "Vincula tus campañas de Ads con Kommo" at bounding box center [1080, 360] width 126 height 62
click at [191, 256] on div "Facebook Captura leads, chatea y conecta con ellos instalado Desinstalar Herram…" at bounding box center [810, 372] width 1515 height 744
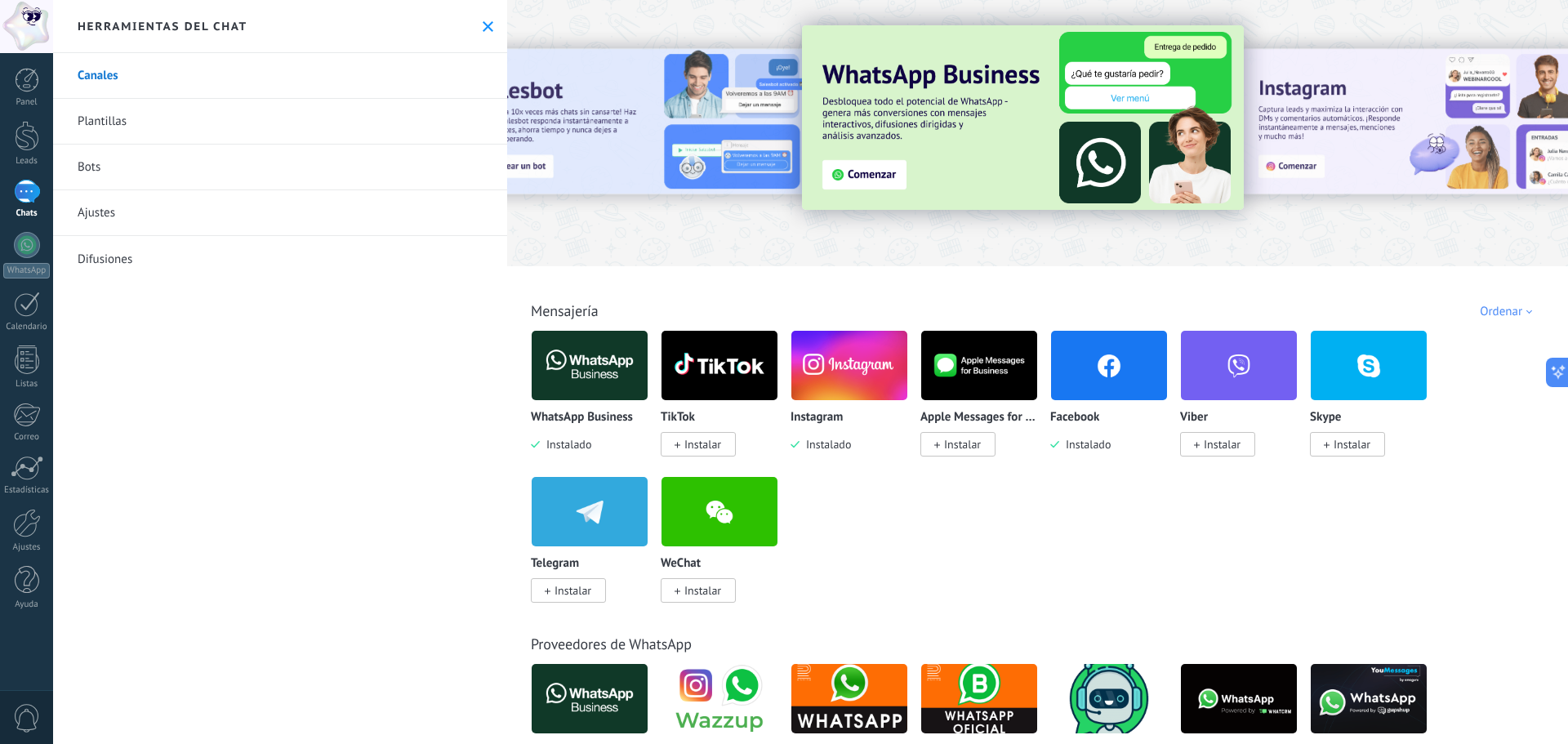
click at [1142, 298] on div "Todo Bandeja de entrada Automatizaciones Fuentes de leads Instalado Mis contrib…" at bounding box center [1037, 293] width 1051 height 53
click at [839, 370] on img at bounding box center [849, 365] width 116 height 79
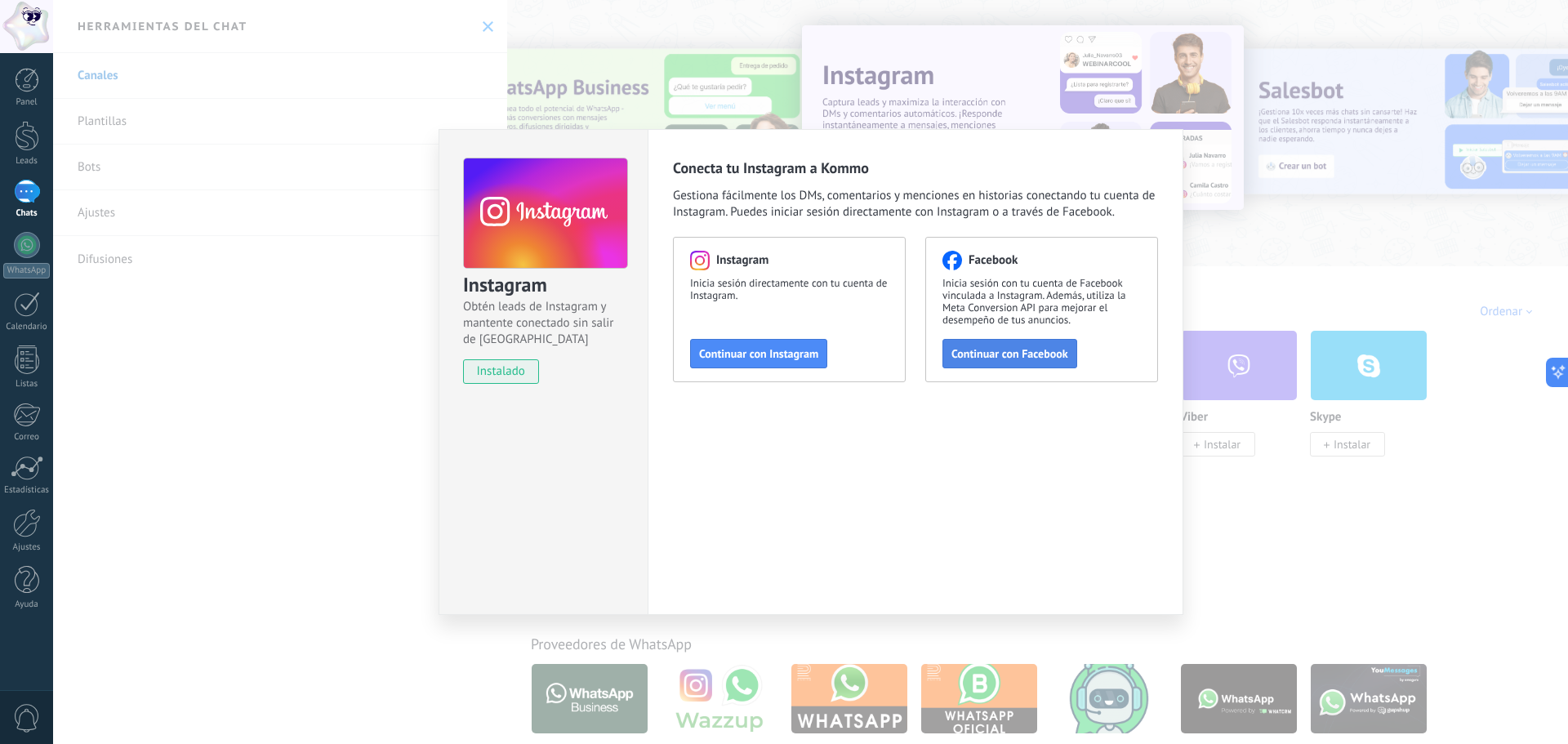
click at [1054, 359] on span "Continuar con Facebook" at bounding box center [1010, 353] width 117 height 12
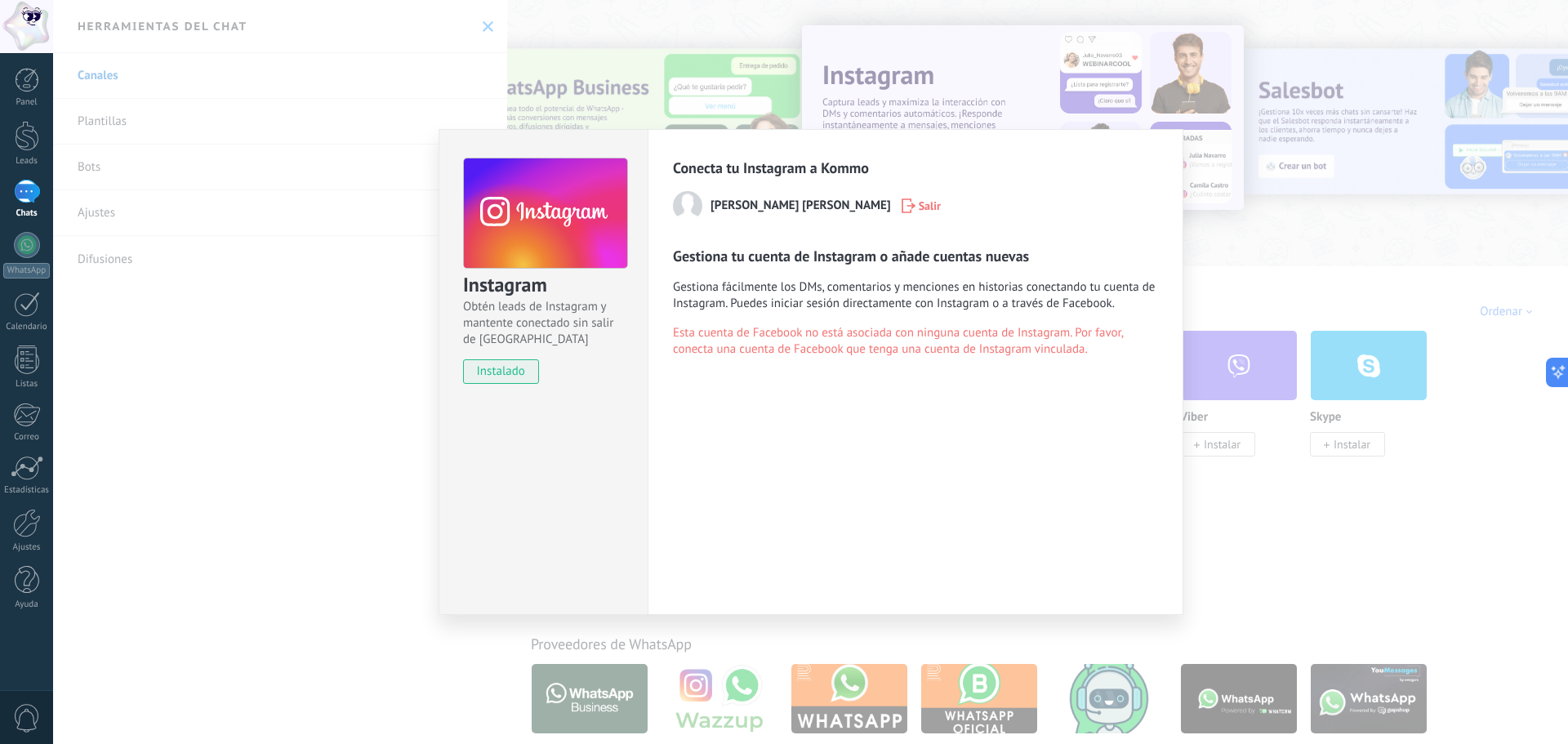
click at [1266, 269] on div "Instagram Obtén leads de Instagram y mantente conectado sin salir de Kommo inst…" at bounding box center [810, 372] width 1515 height 744
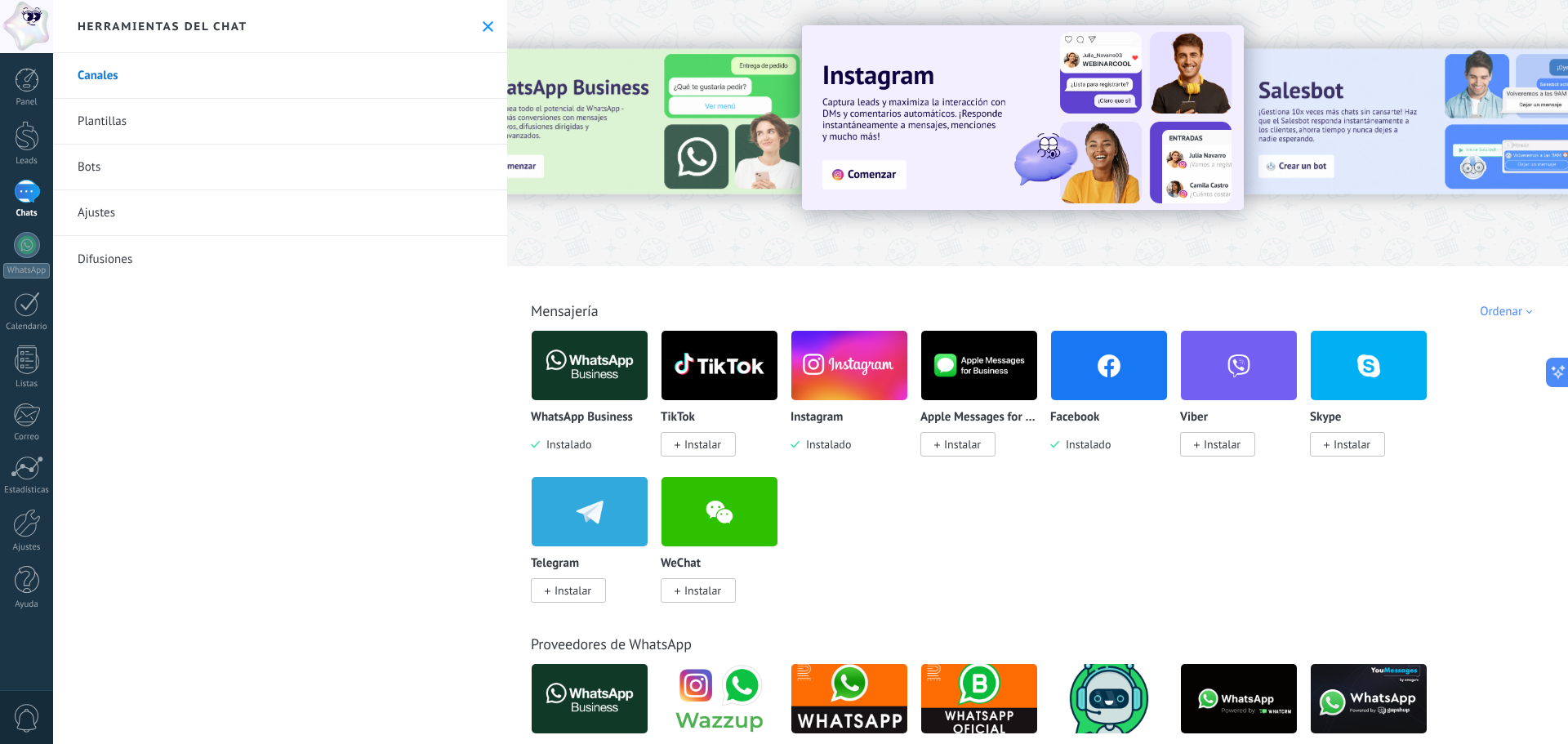
click at [1133, 376] on img at bounding box center [1109, 365] width 116 height 79
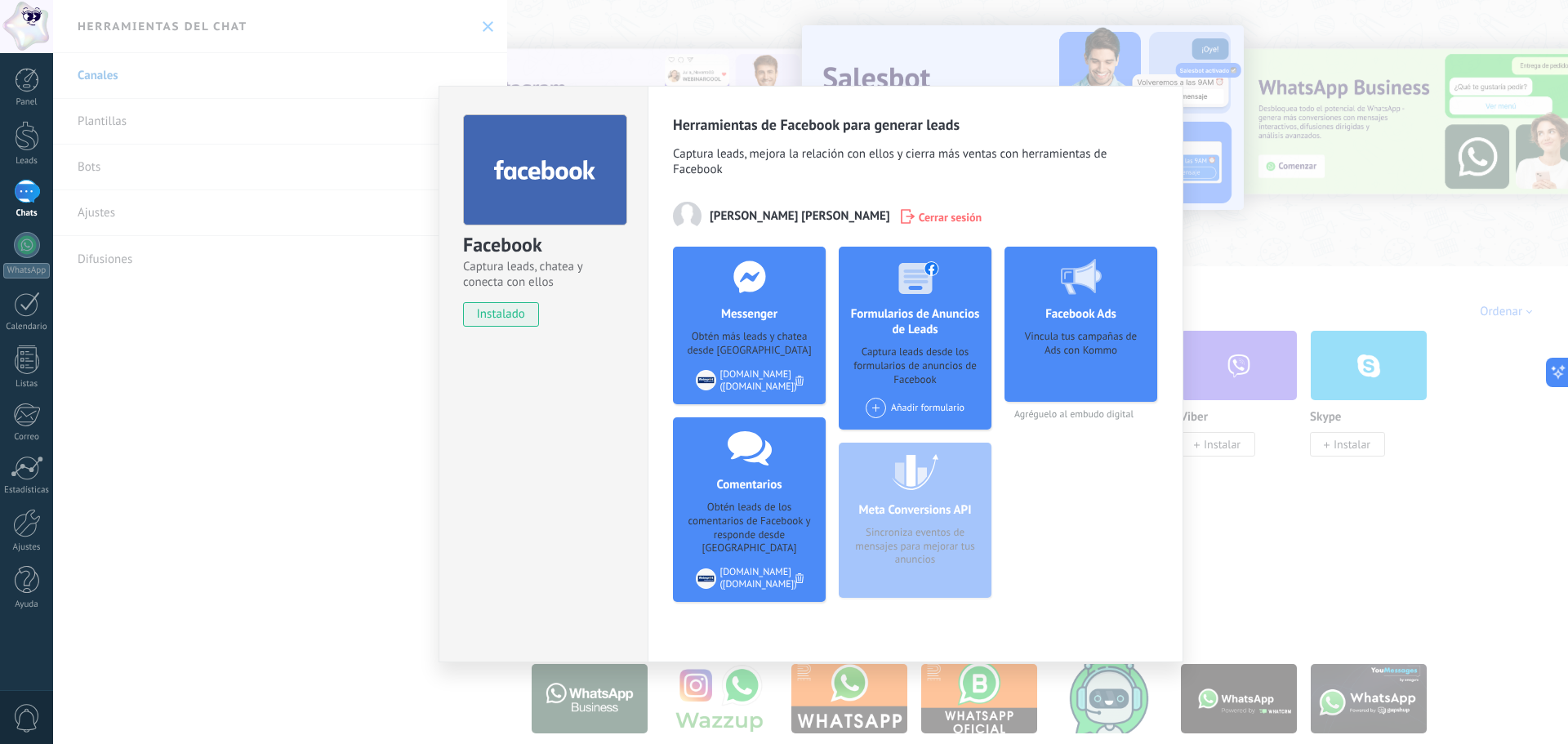
click at [1287, 172] on div "Facebook Captura leads, chatea y conecta con ellos instalado Desinstalar Herram…" at bounding box center [810, 372] width 1515 height 744
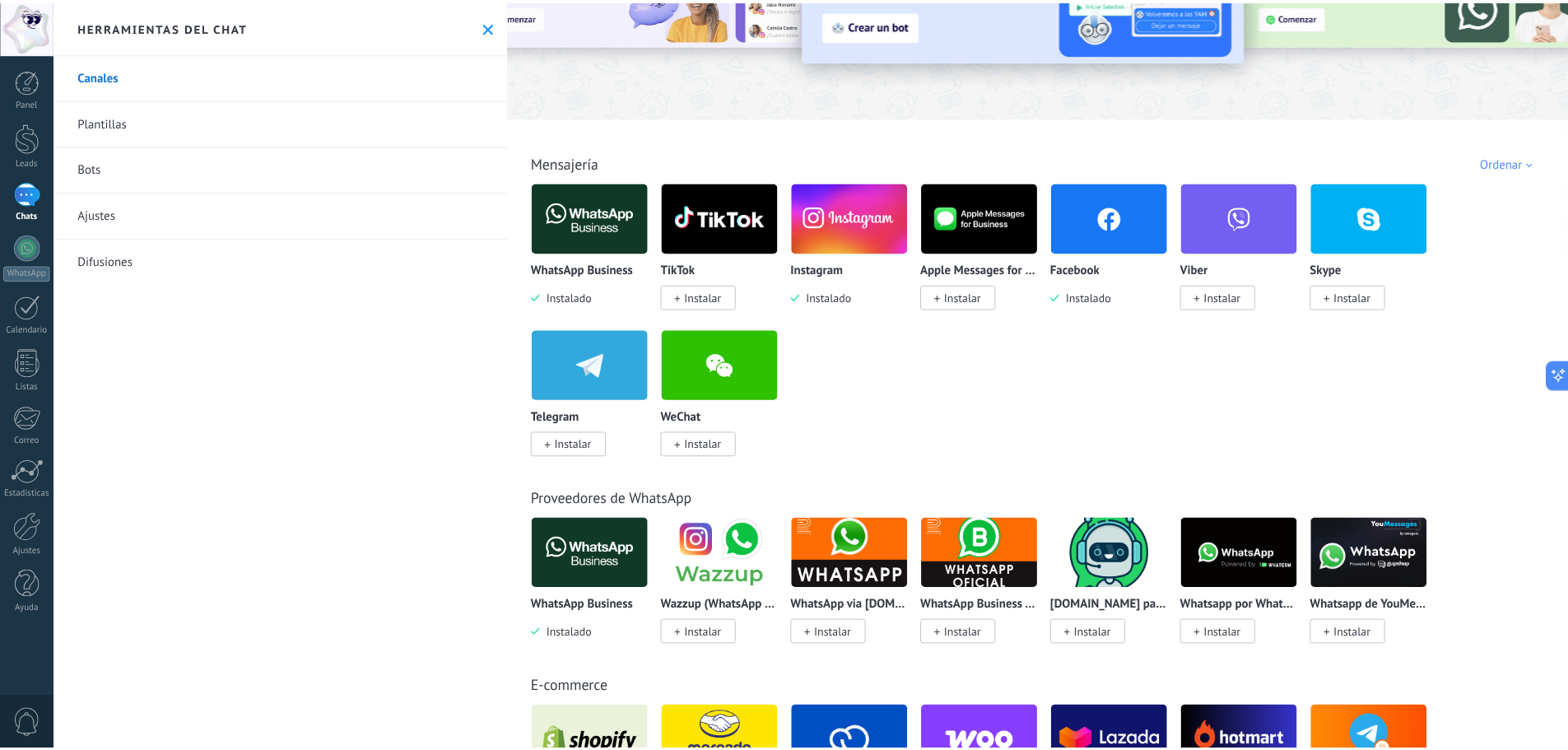
scroll to position [165, 0]
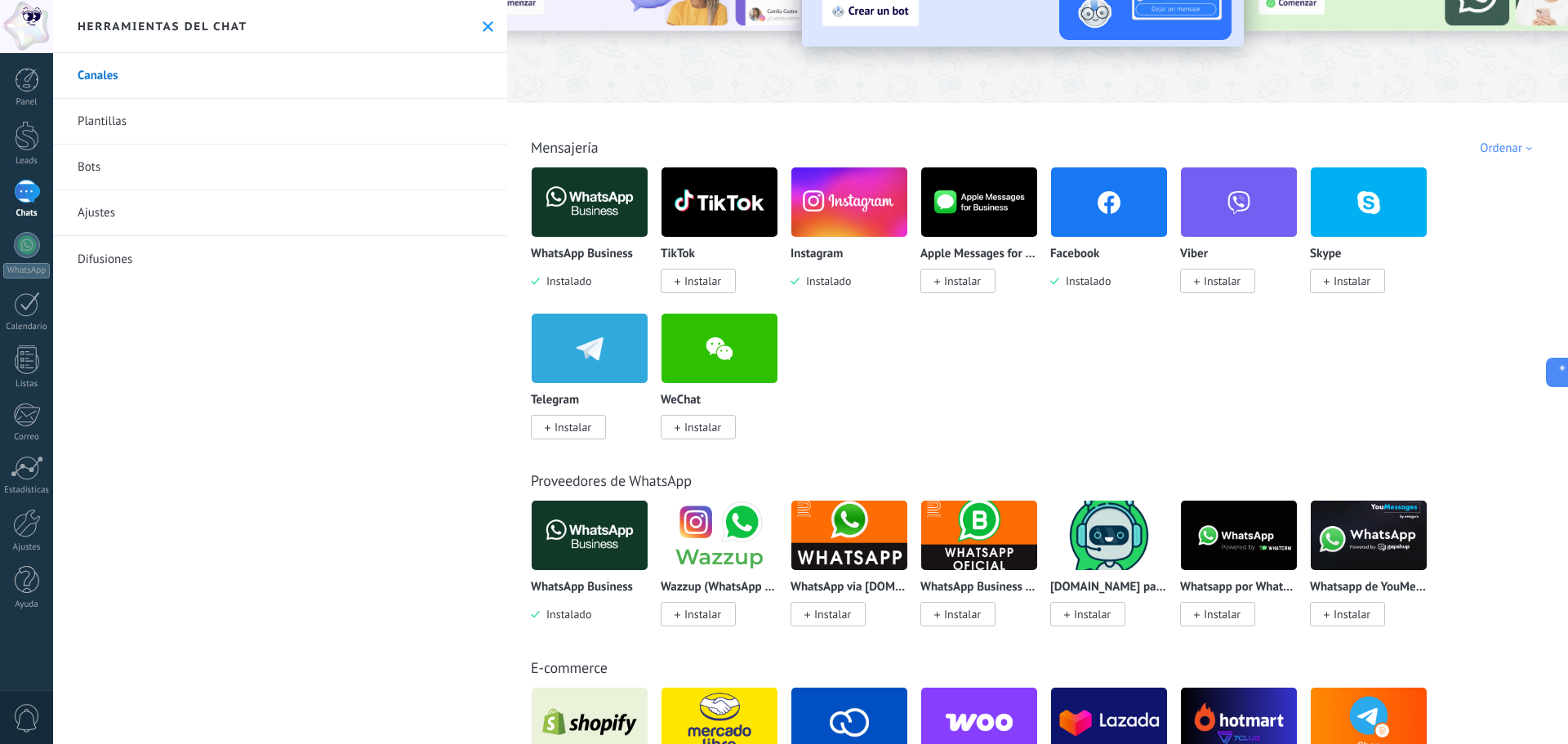
click at [188, 121] on link "Plantillas" at bounding box center [280, 121] width 454 height 46
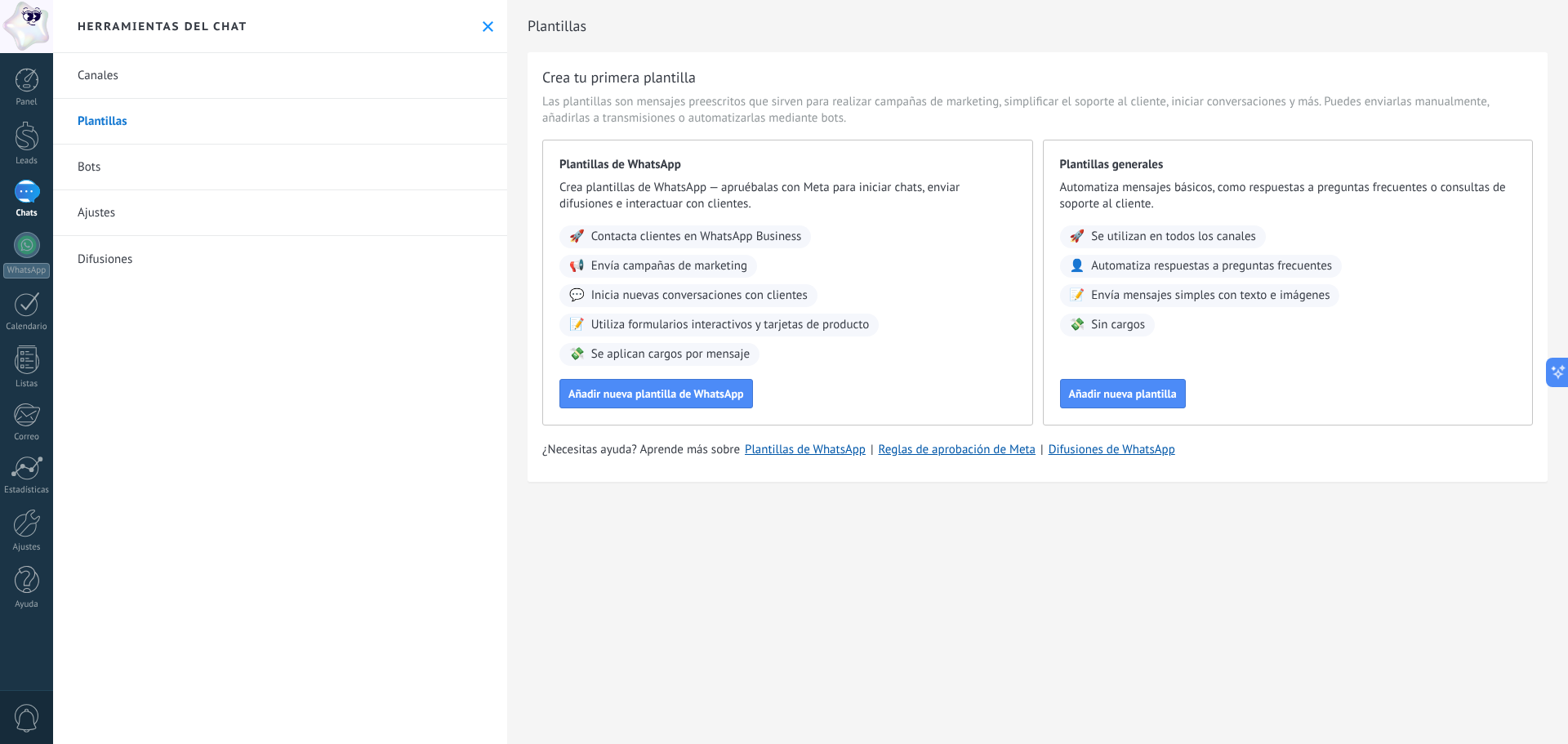
click at [166, 164] on link "Bots" at bounding box center [280, 167] width 454 height 46
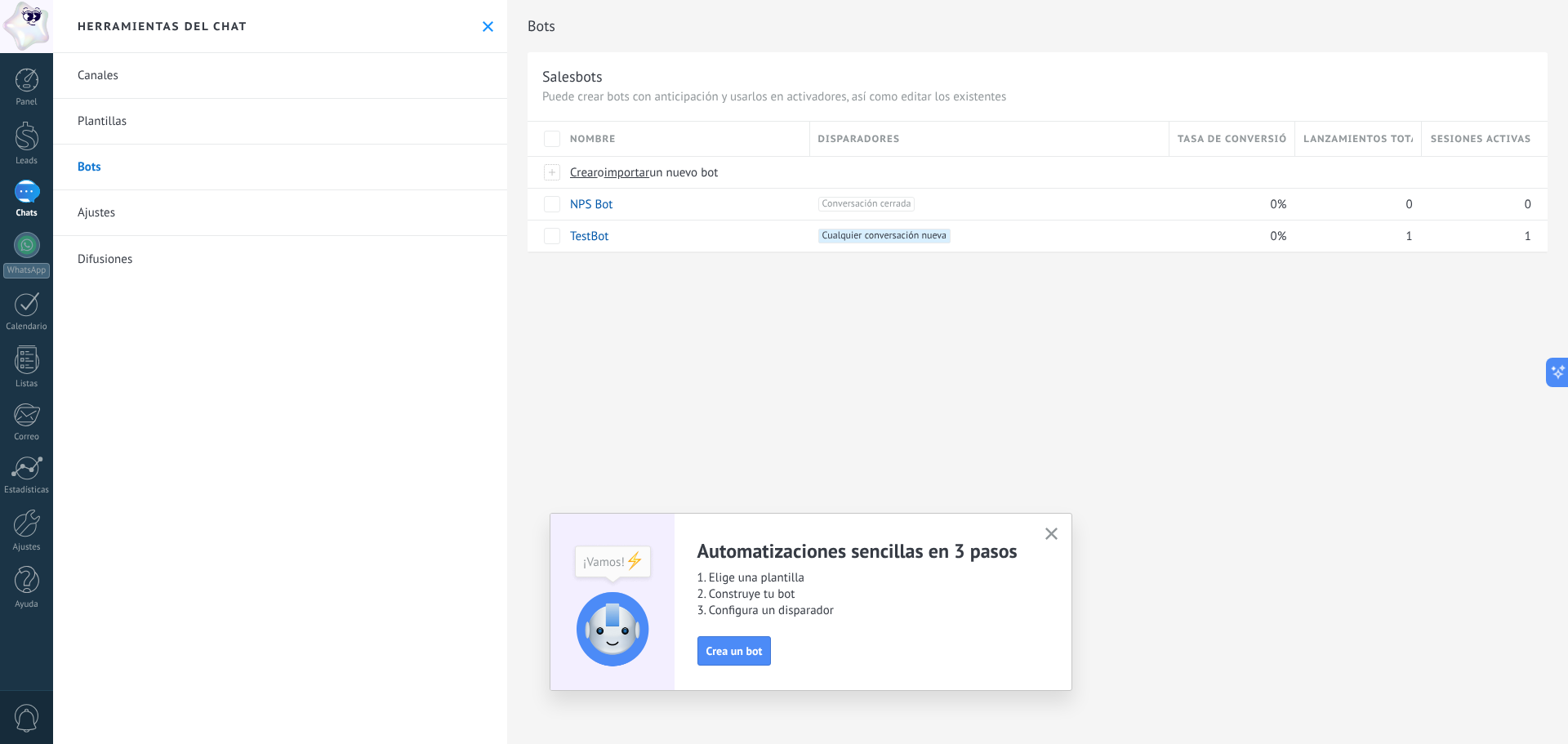
click at [149, 221] on link "Ajustes" at bounding box center [280, 212] width 454 height 46
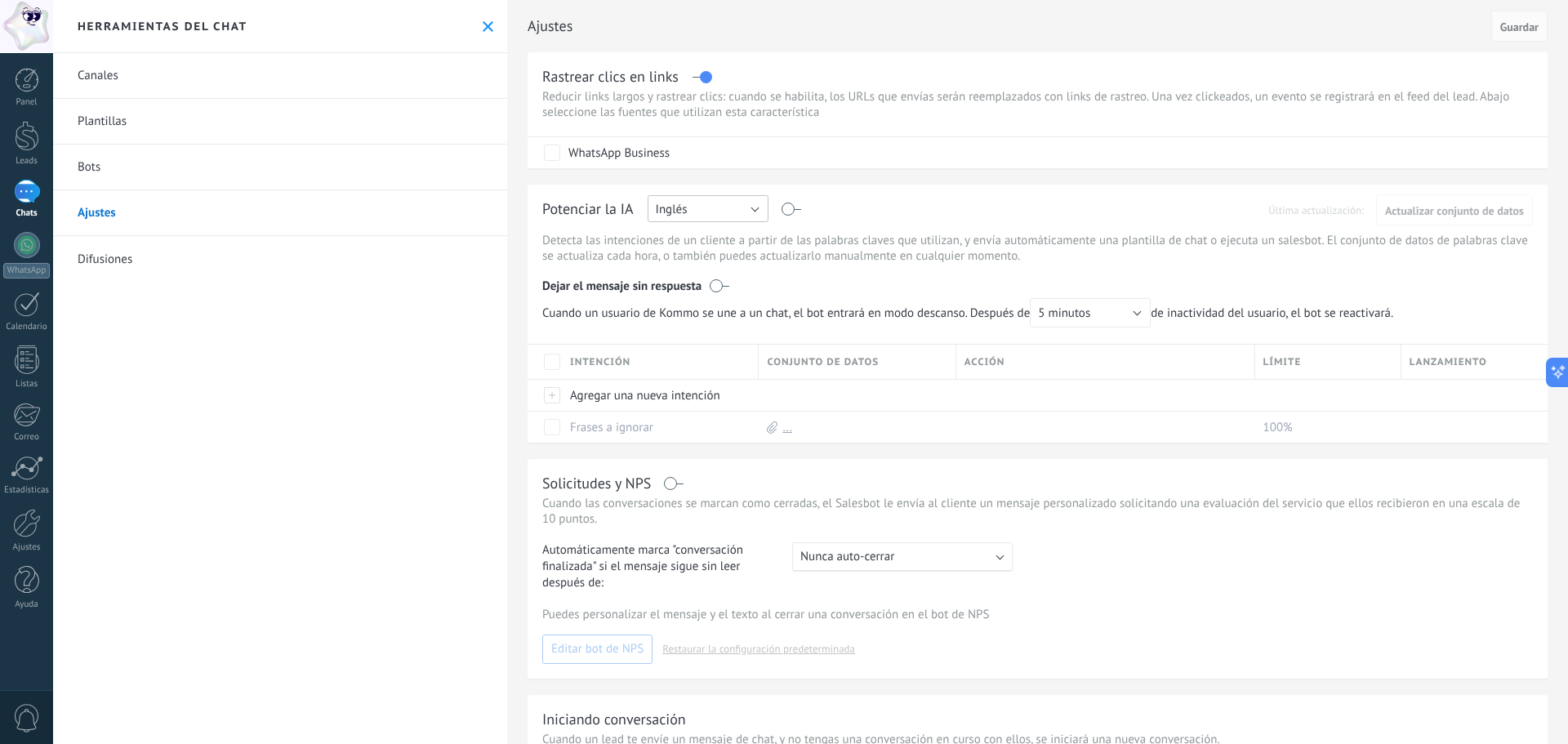
click at [715, 216] on button "Inglés" at bounding box center [707, 209] width 120 height 27
click at [728, 267] on span "Español" at bounding box center [700, 266] width 125 height 16
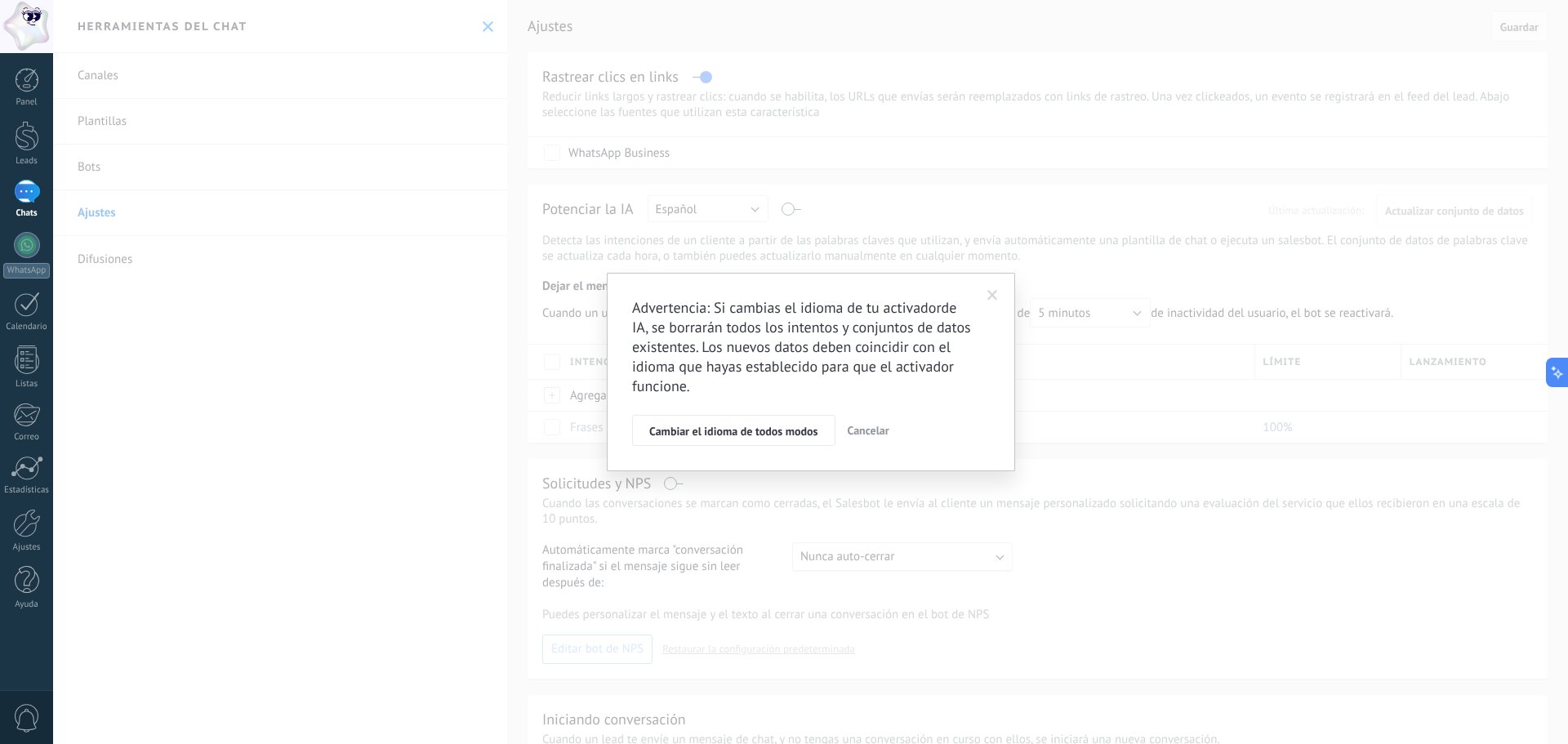
click at [856, 430] on span "Cancelar" at bounding box center [869, 430] width 42 height 15
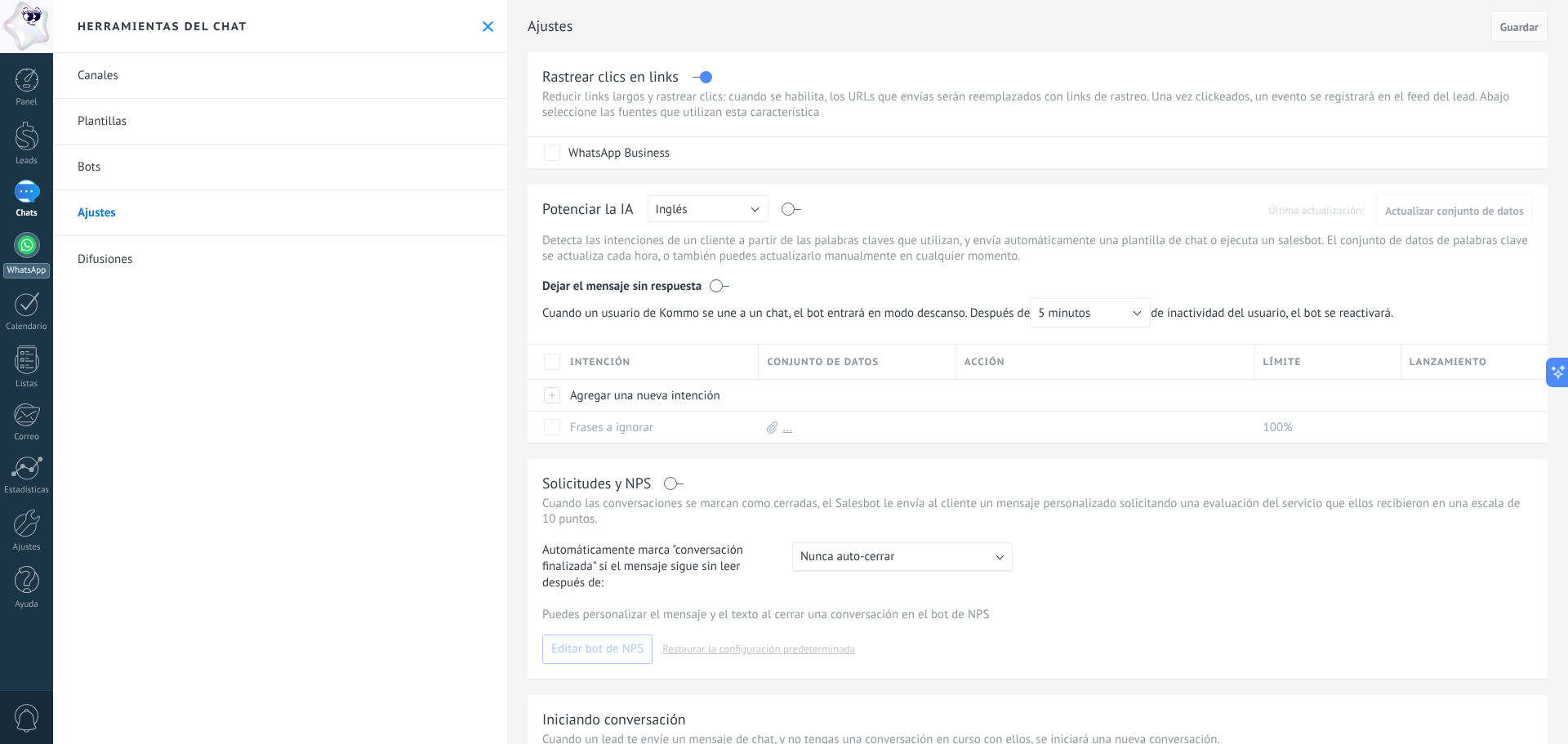
click at [8, 246] on link "WhatsApp" at bounding box center [26, 256] width 53 height 47
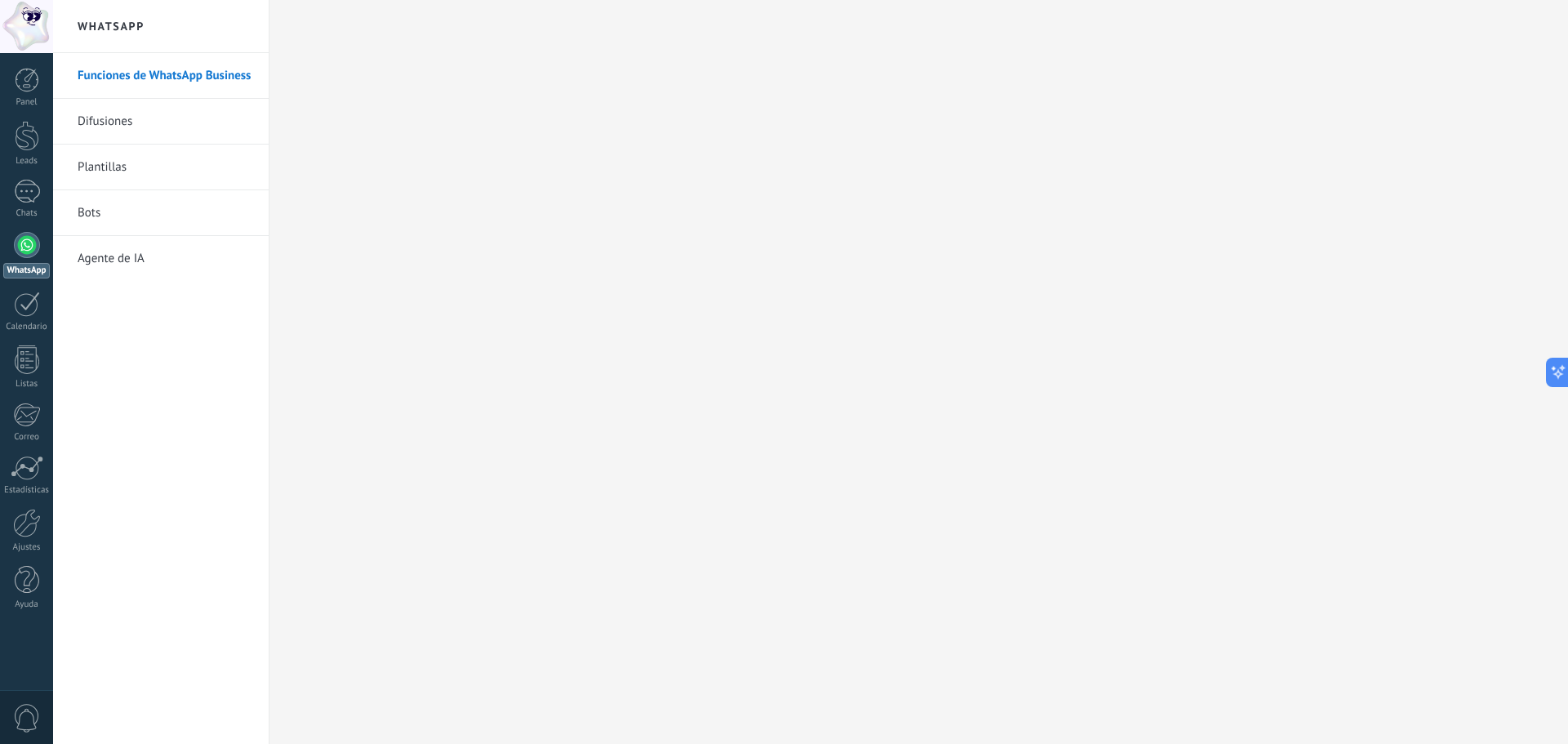
click at [155, 120] on link "Difusiones" at bounding box center [165, 121] width 174 height 46
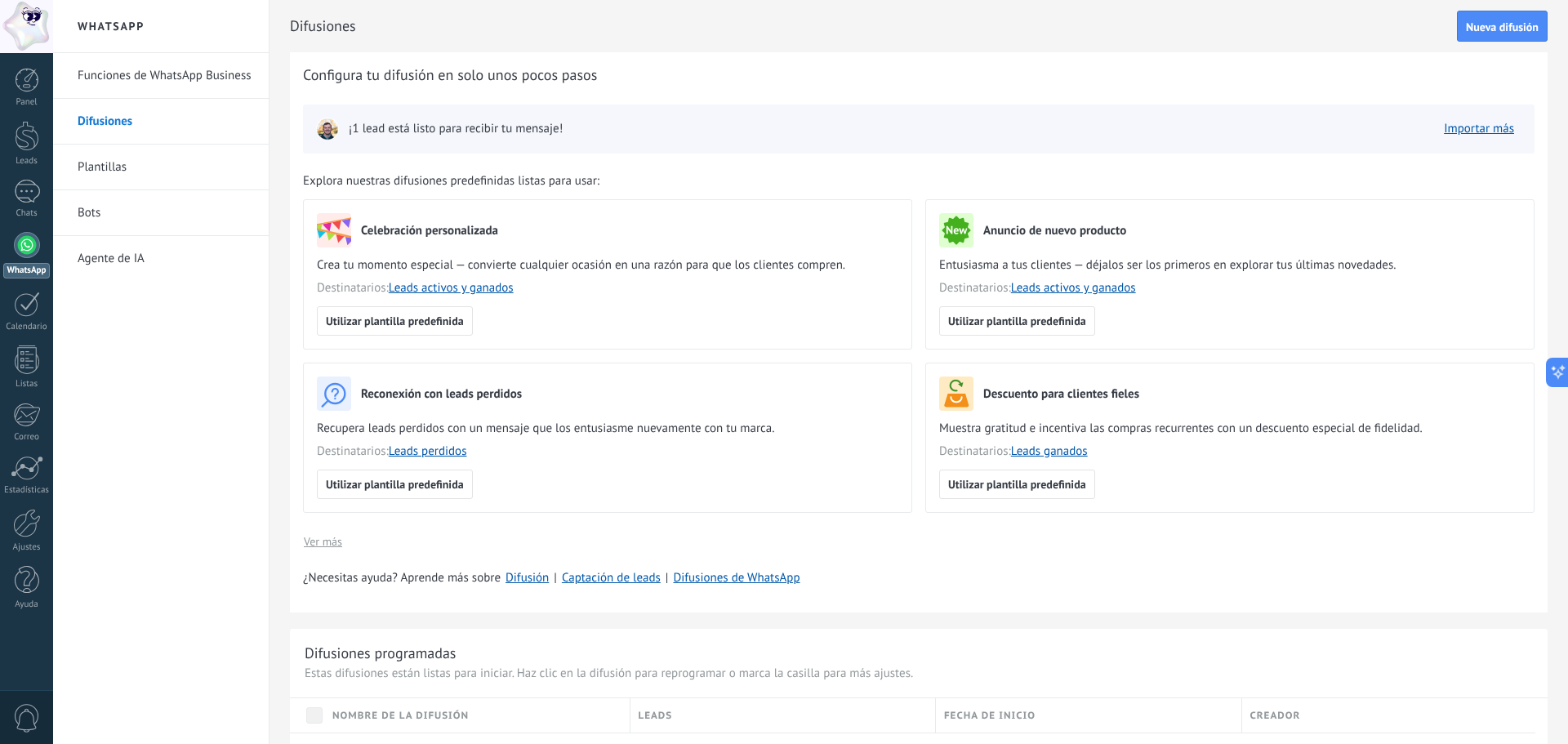
click at [145, 180] on link "Plantillas" at bounding box center [165, 167] width 174 height 46
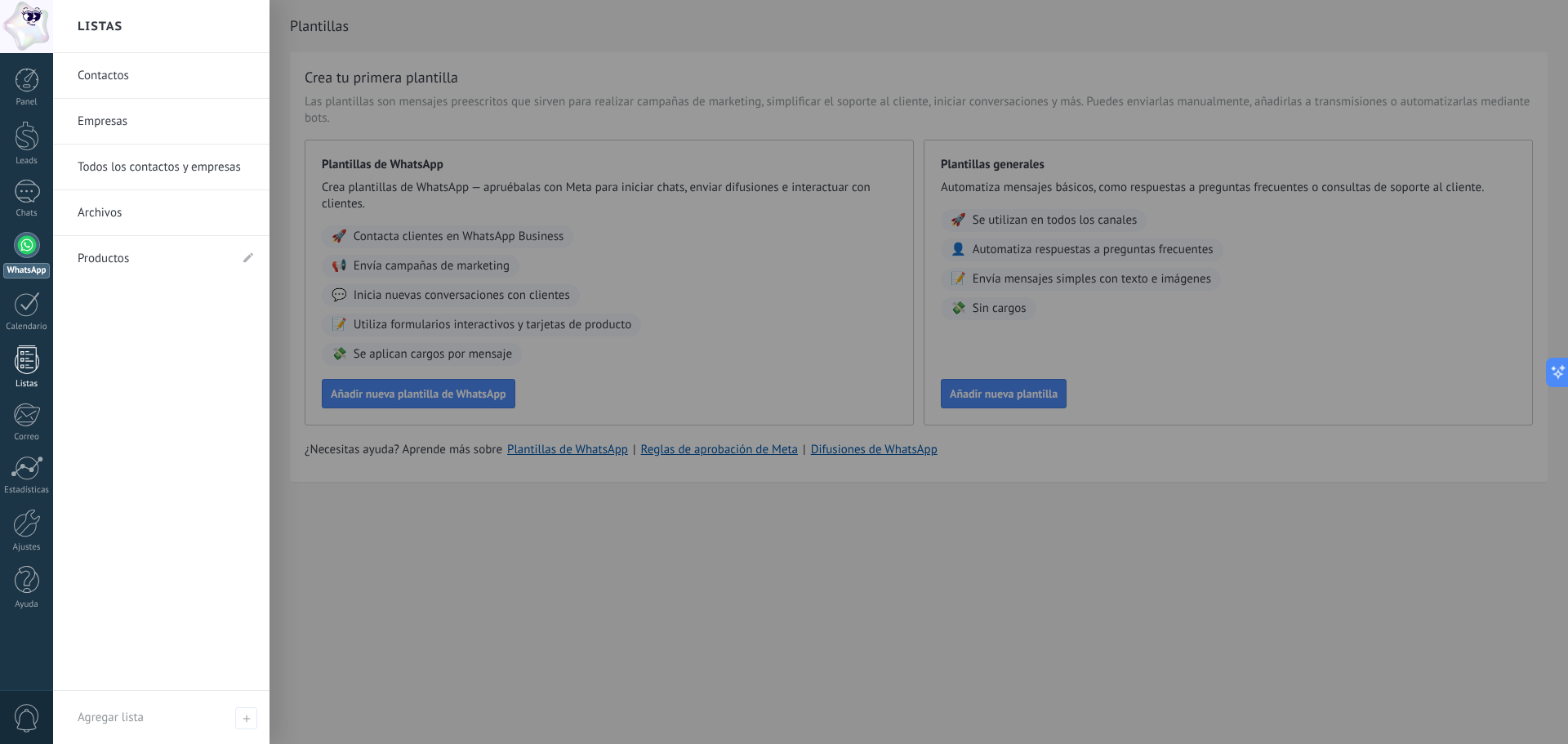
click at [28, 376] on link "Listas" at bounding box center [26, 367] width 53 height 44
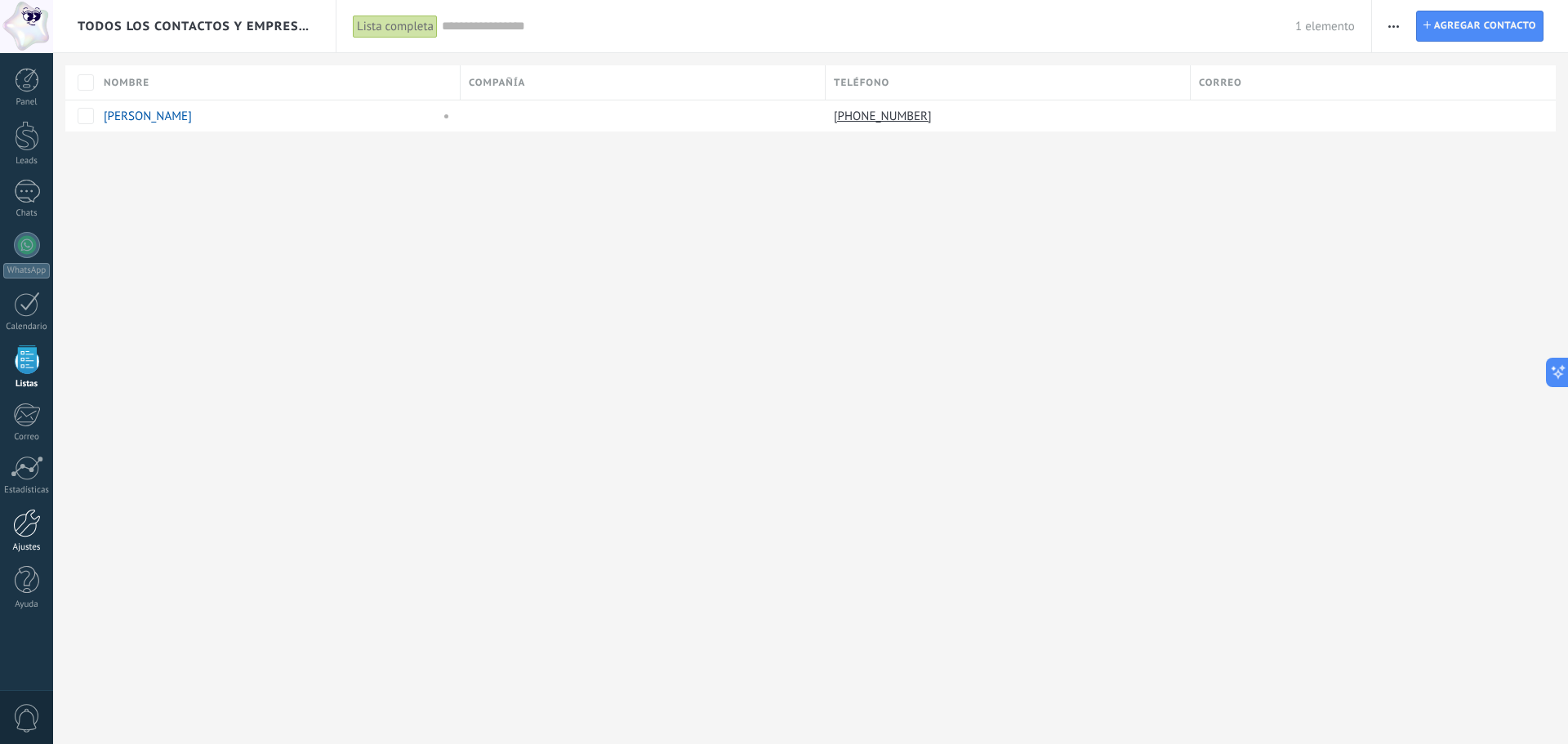
click at [28, 522] on div at bounding box center [26, 523] width 27 height 28
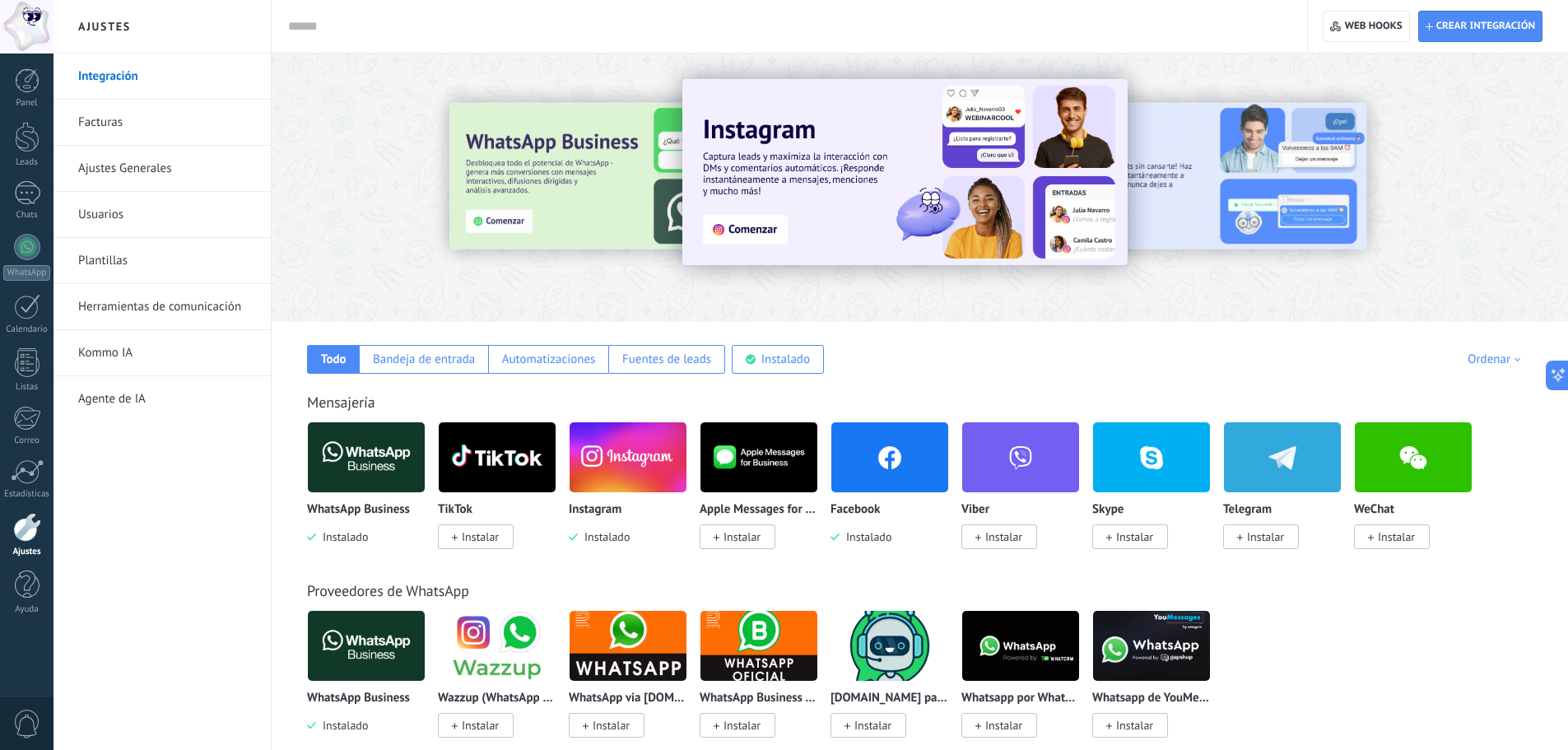
click at [893, 456] on img at bounding box center [889, 457] width 116 height 80
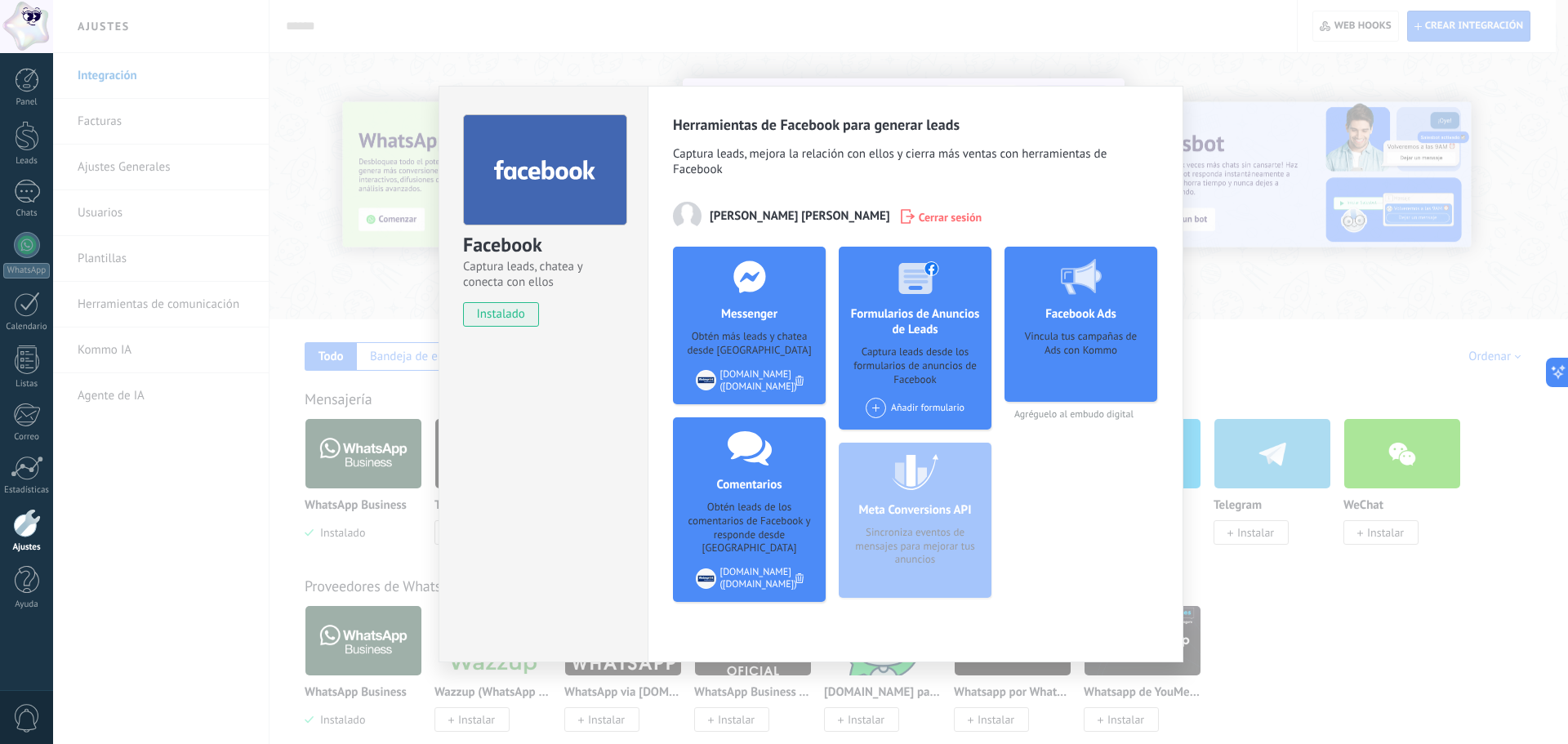
click at [1268, 316] on div "Facebook Captura leads, chatea y conecta con ellos instalado Desinstalar Herram…" at bounding box center [810, 372] width 1515 height 744
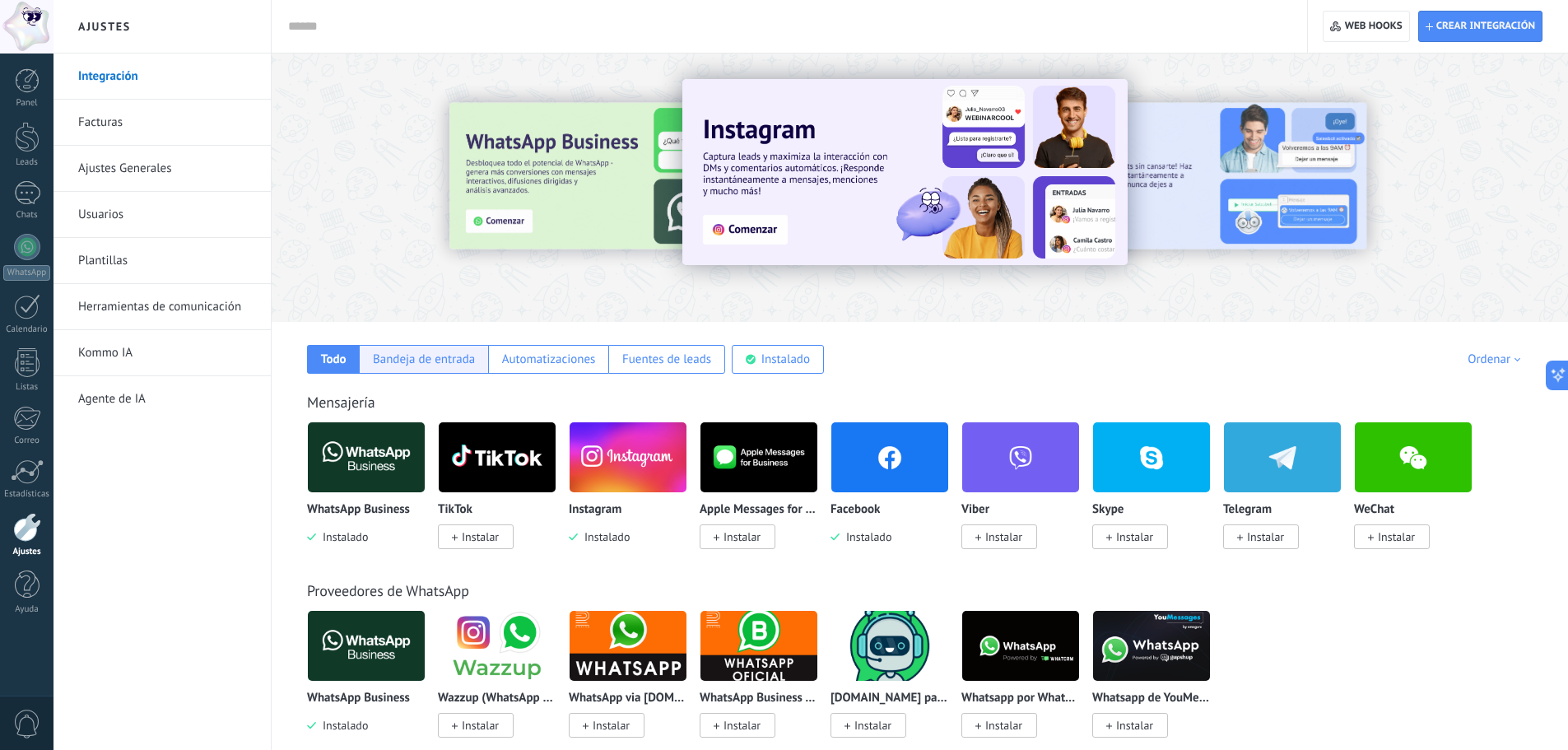
click at [419, 354] on div "Bandeja de entrada" at bounding box center [423, 359] width 102 height 16
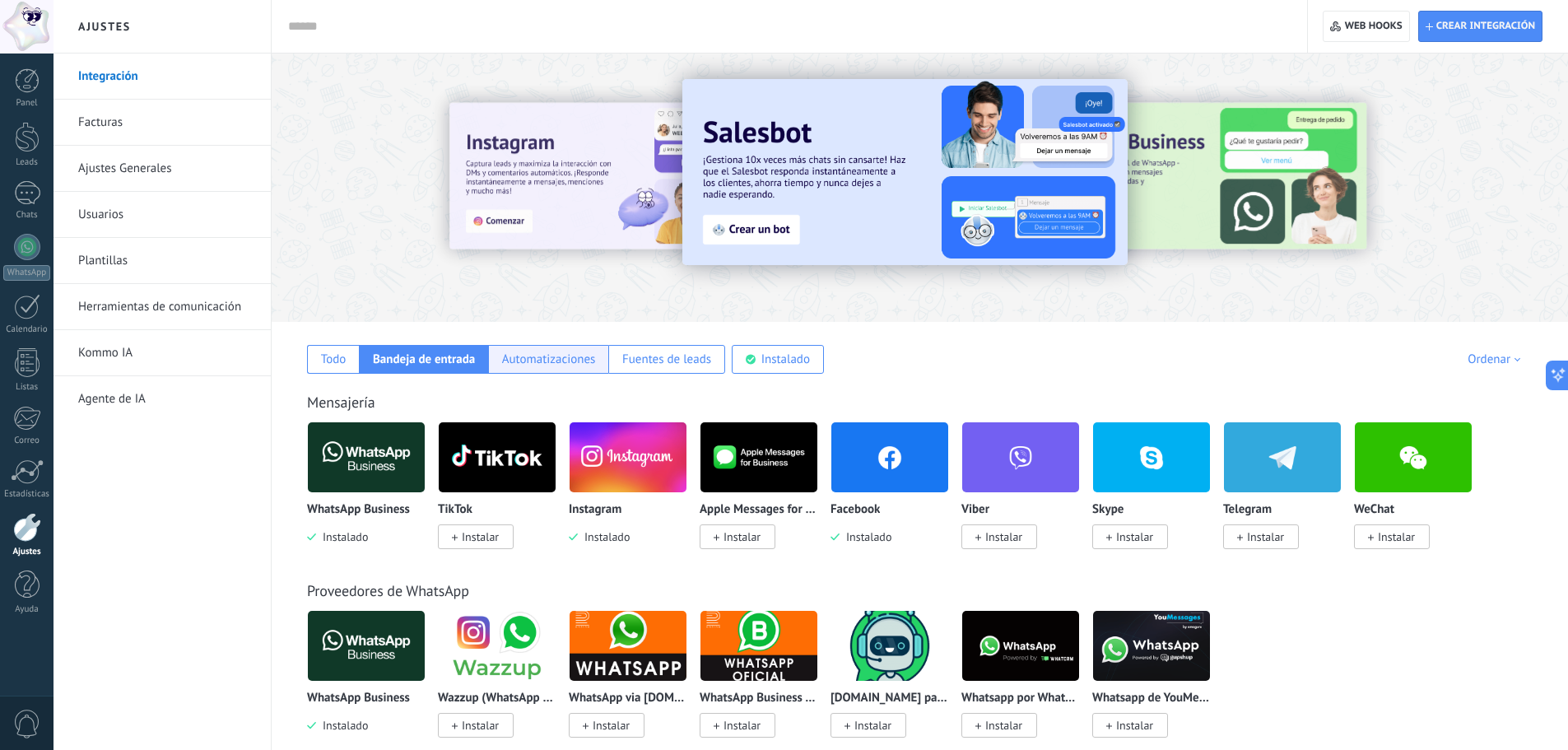
click at [552, 351] on div "Automatizaciones" at bounding box center [549, 359] width 94 height 16
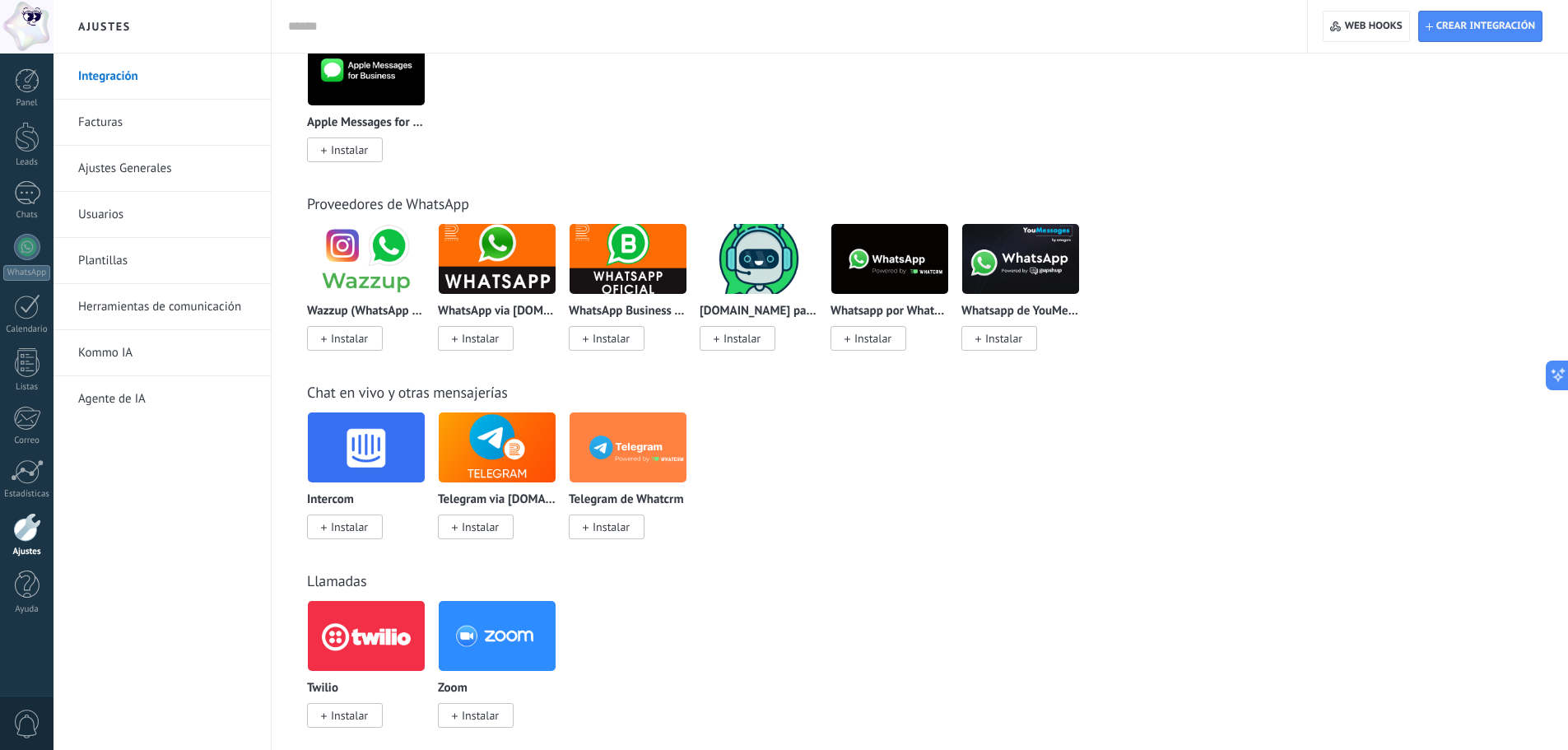
scroll to position [82, 0]
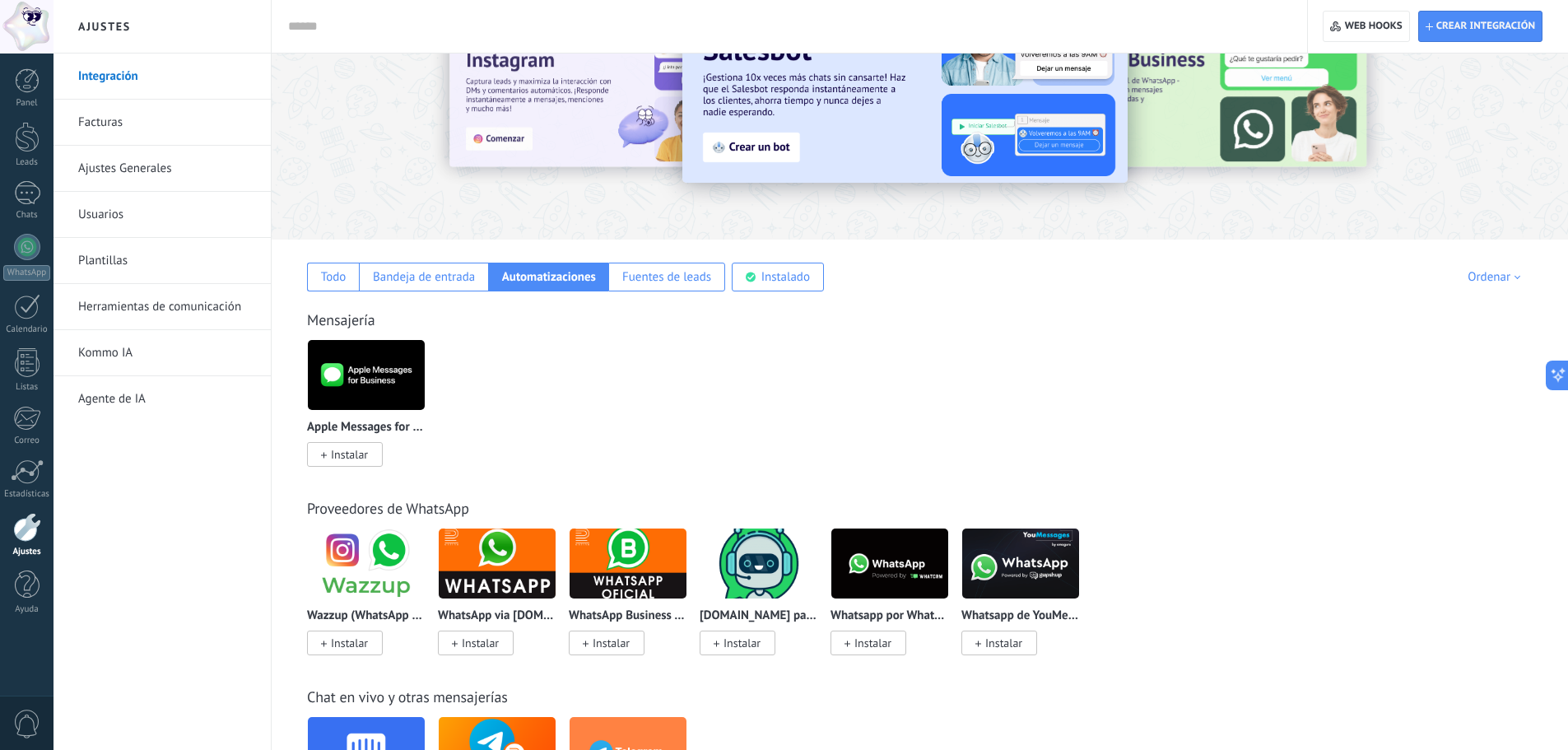
click at [640, 297] on div "Mensajería Apple Messages for Business Instalar" at bounding box center [920, 371] width 1263 height 188
click at [643, 282] on div "Fuentes de leads" at bounding box center [667, 277] width 89 height 16
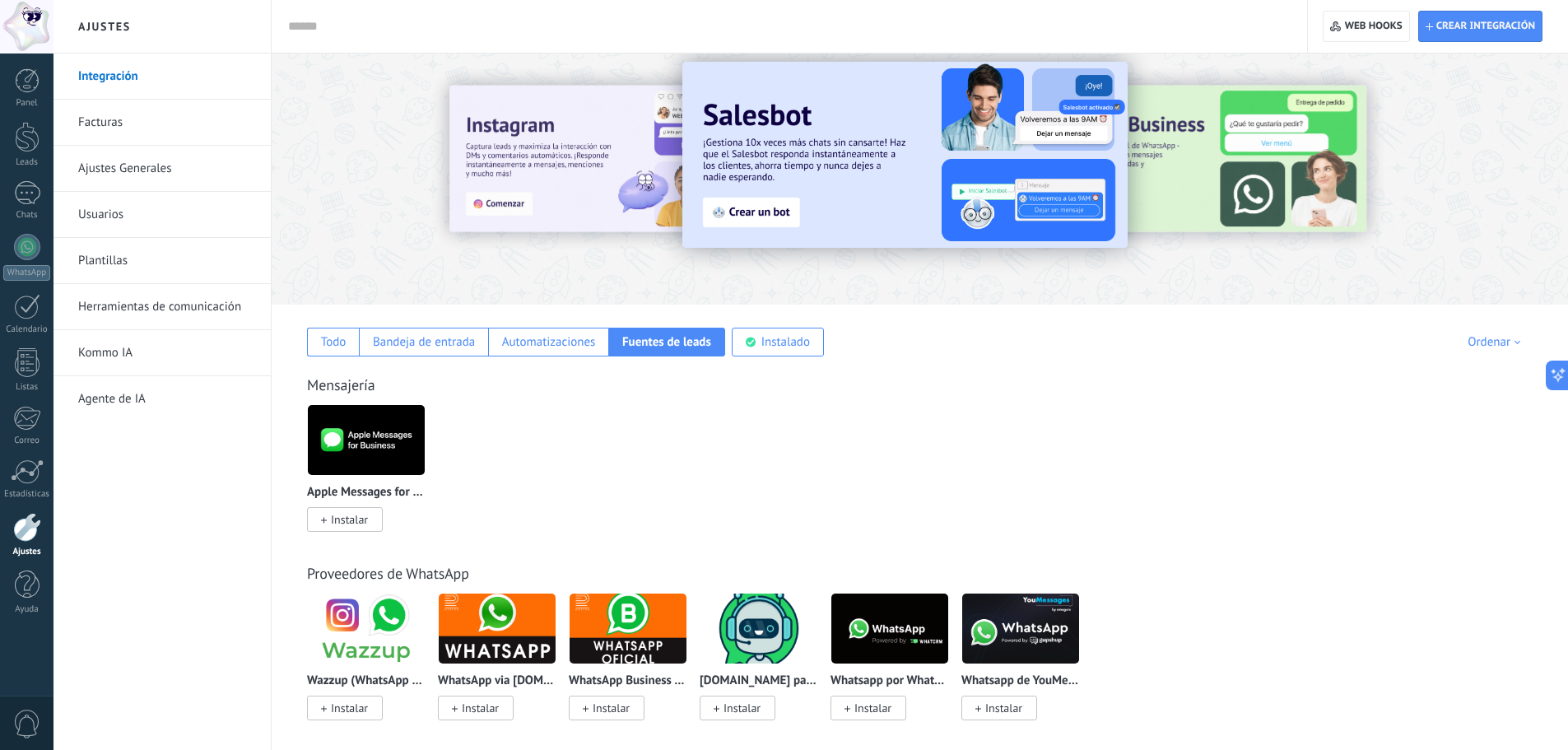
scroll to position [0, 0]
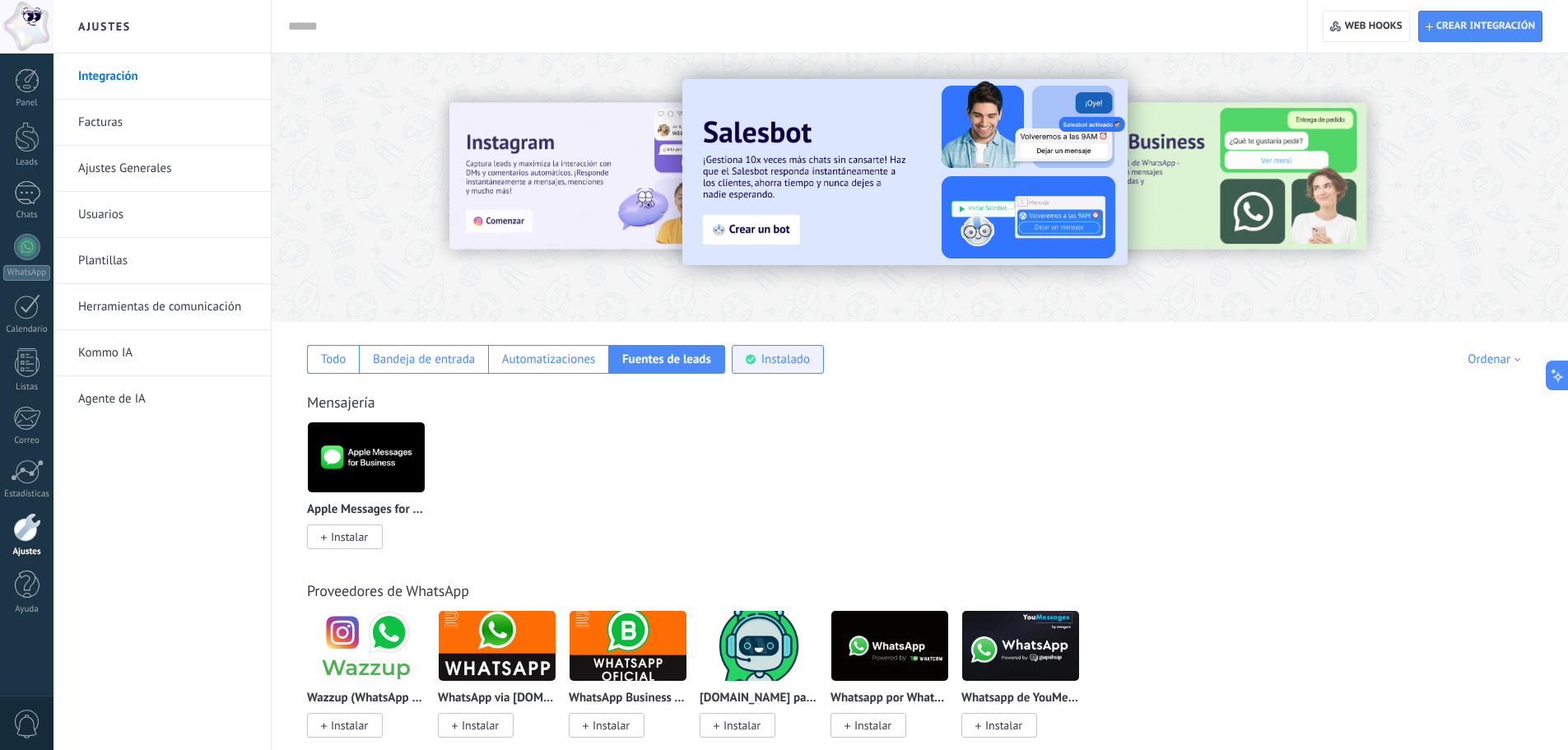
click at [812, 354] on div "Instalado" at bounding box center [777, 358] width 92 height 29
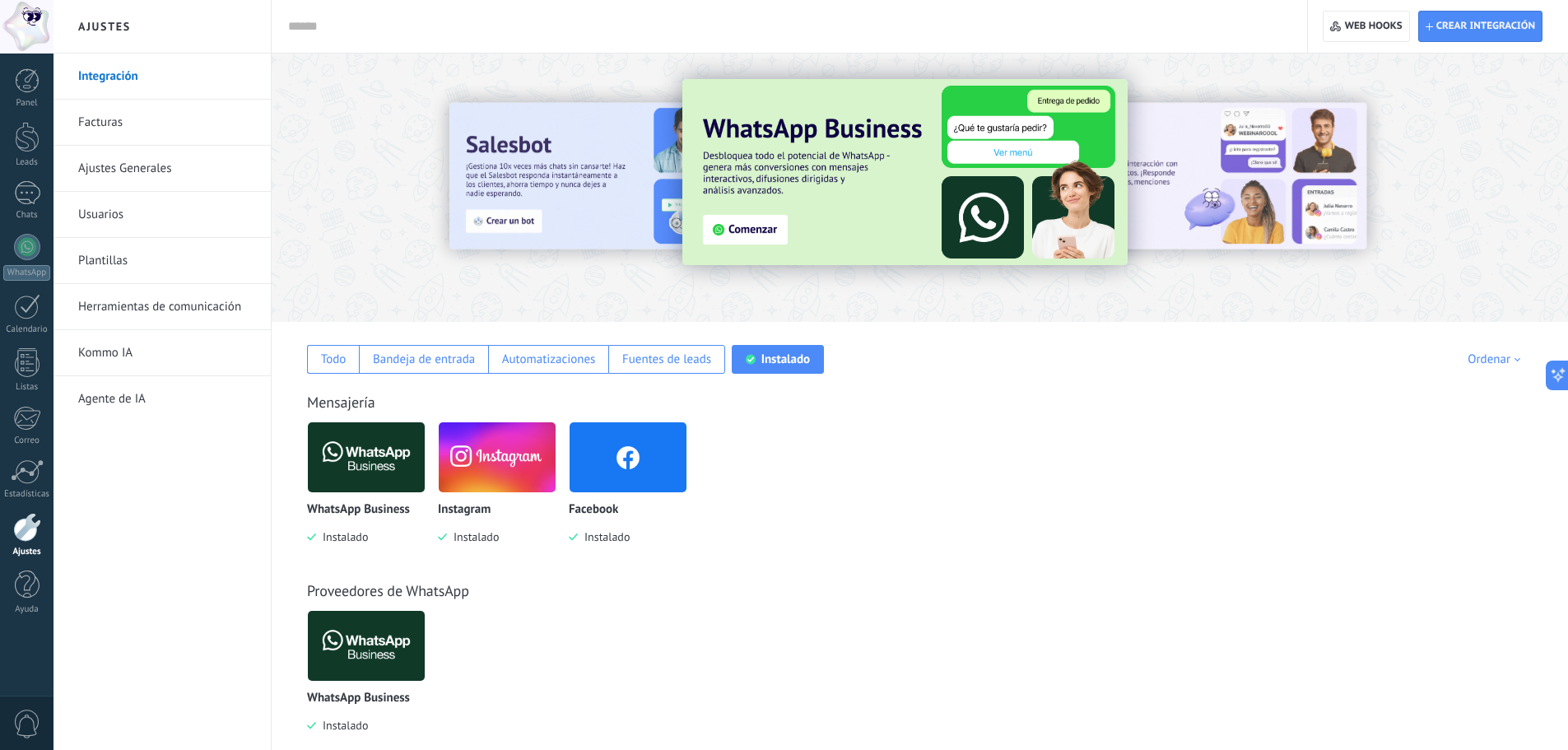
click at [178, 166] on link "Ajustes Generales" at bounding box center [166, 169] width 176 height 46
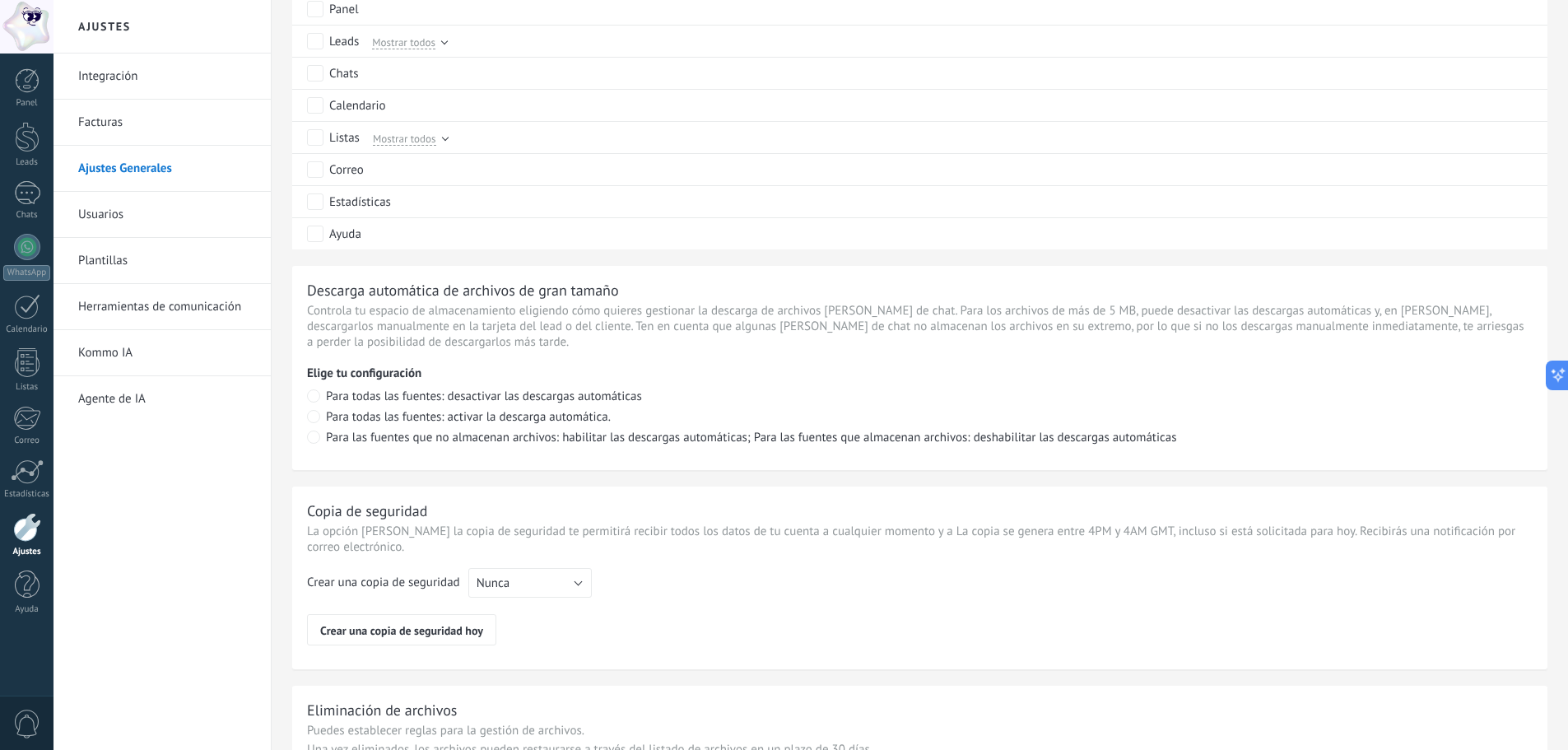
scroll to position [905, 0]
click at [223, 257] on link "Plantillas" at bounding box center [166, 261] width 176 height 46
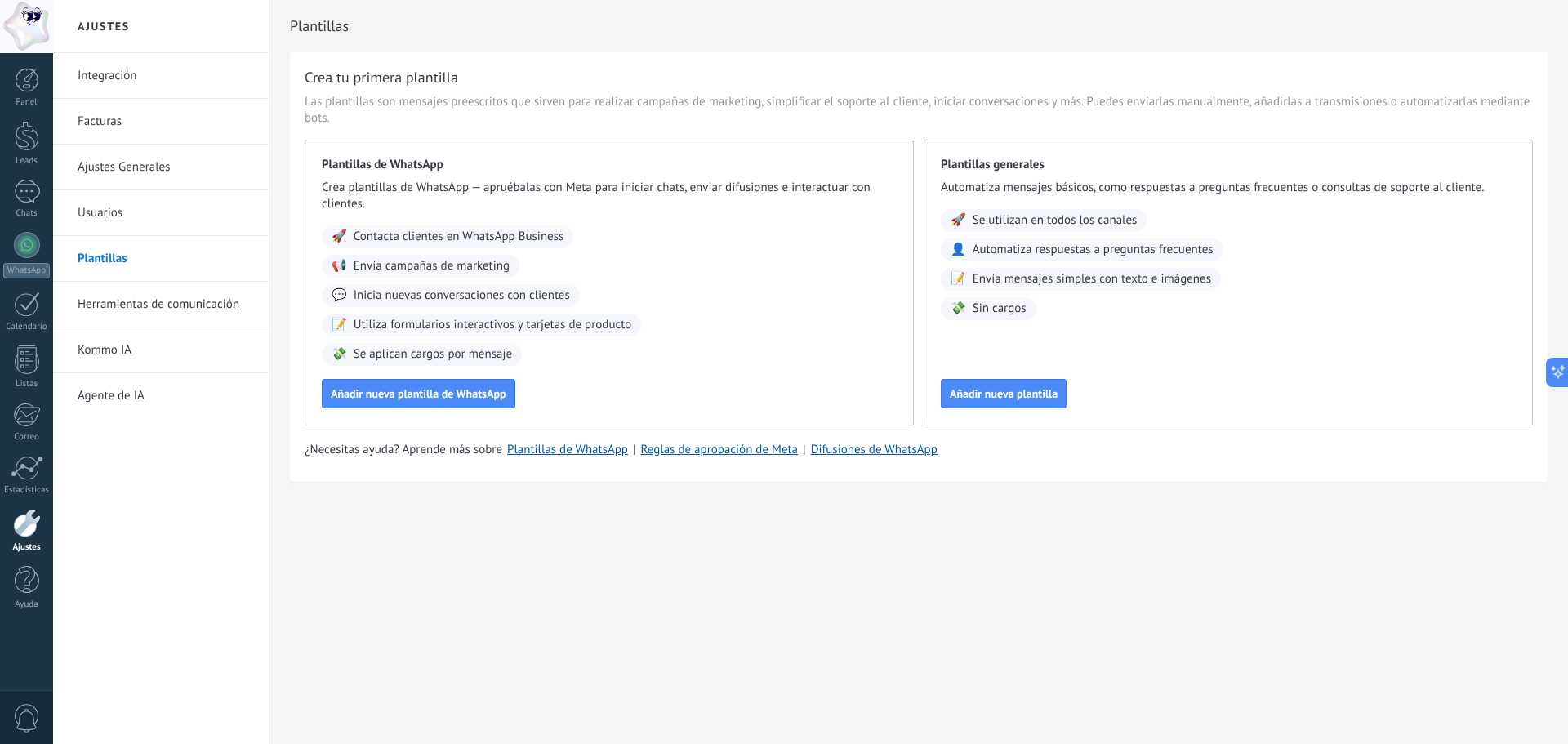
click at [214, 320] on link "Herramientas de comunicación" at bounding box center [165, 304] width 174 height 46
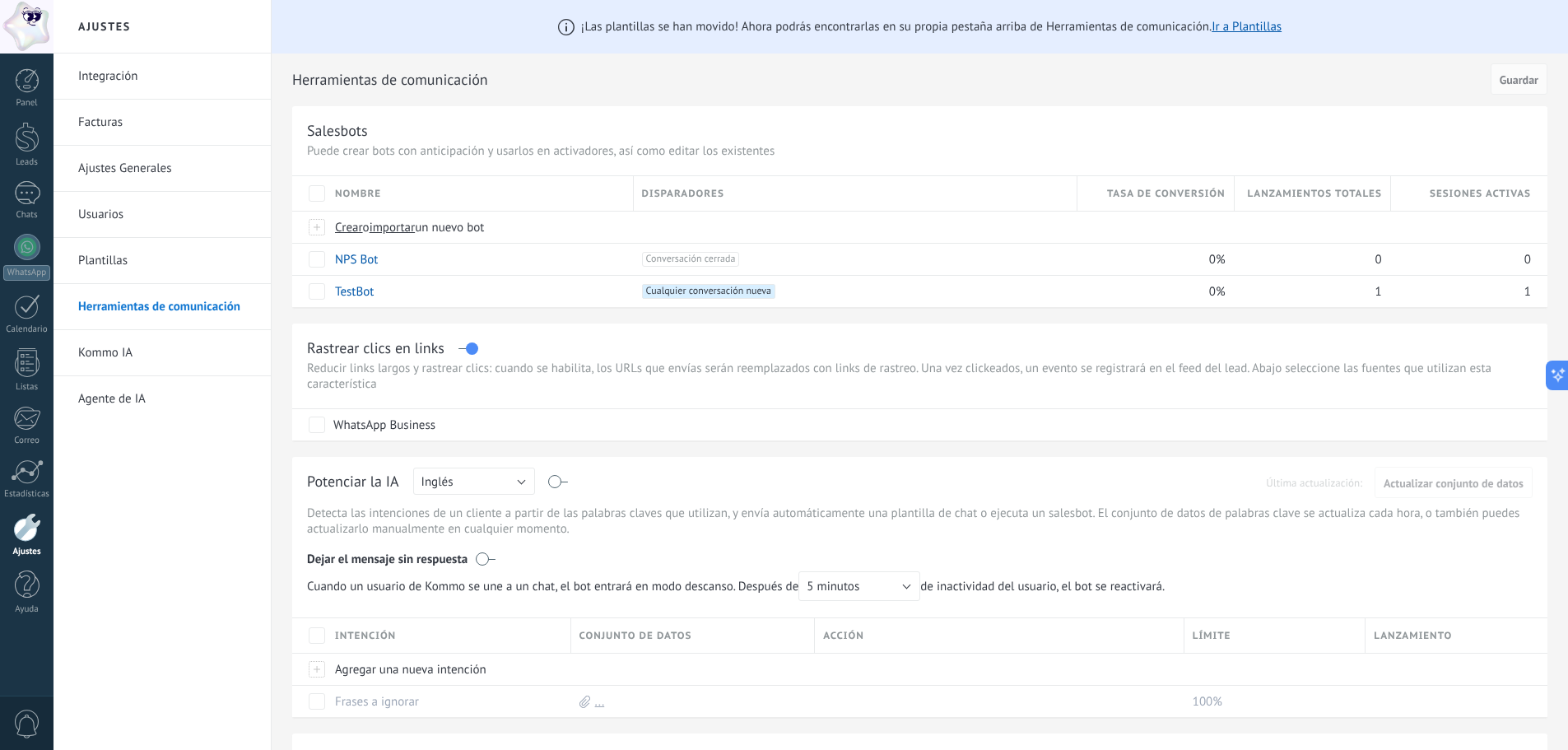
click at [231, 367] on link "Kommo IA" at bounding box center [166, 352] width 176 height 46
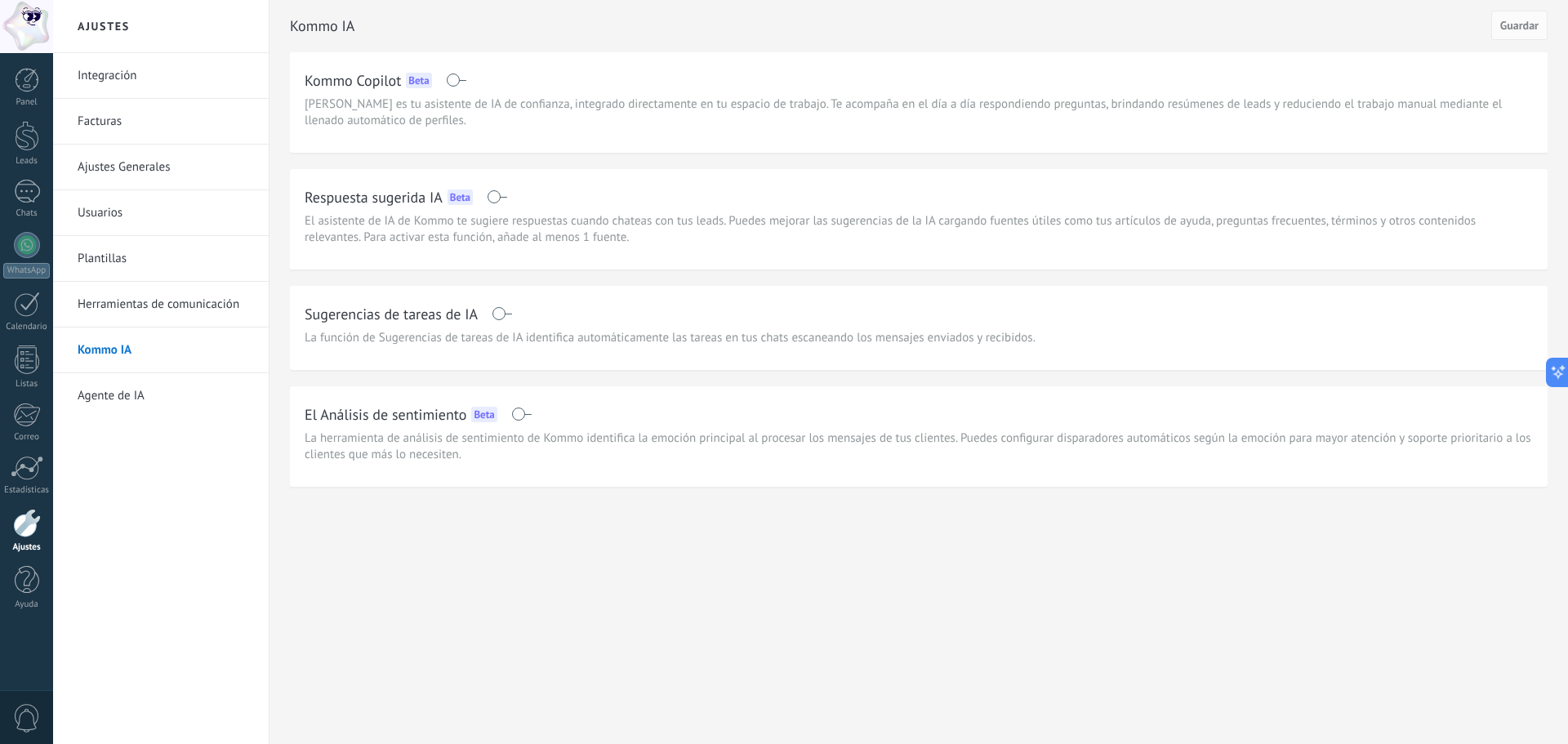
click at [229, 375] on link "Agente de IA" at bounding box center [165, 395] width 174 height 46
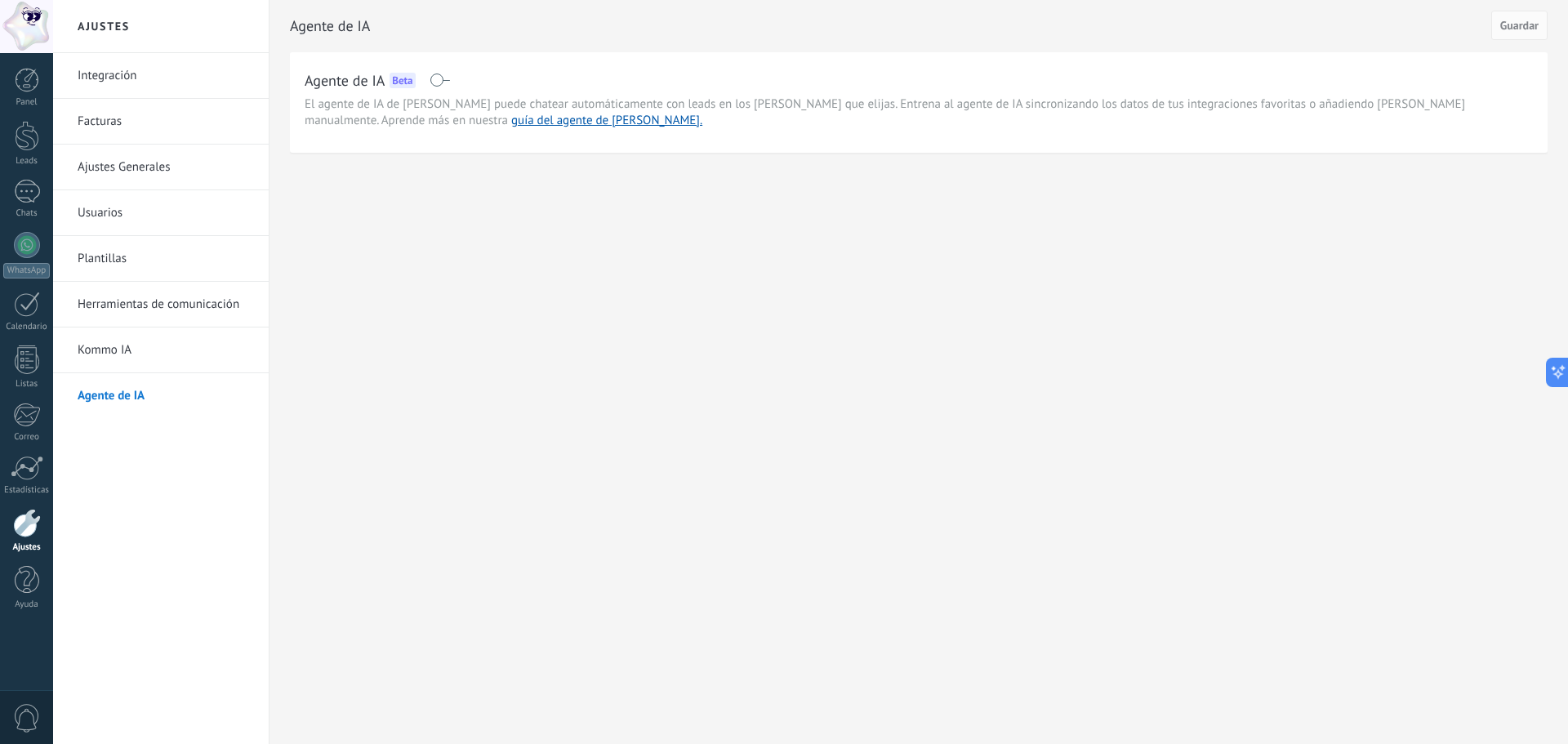
click at [150, 84] on link "Integración" at bounding box center [165, 75] width 174 height 46
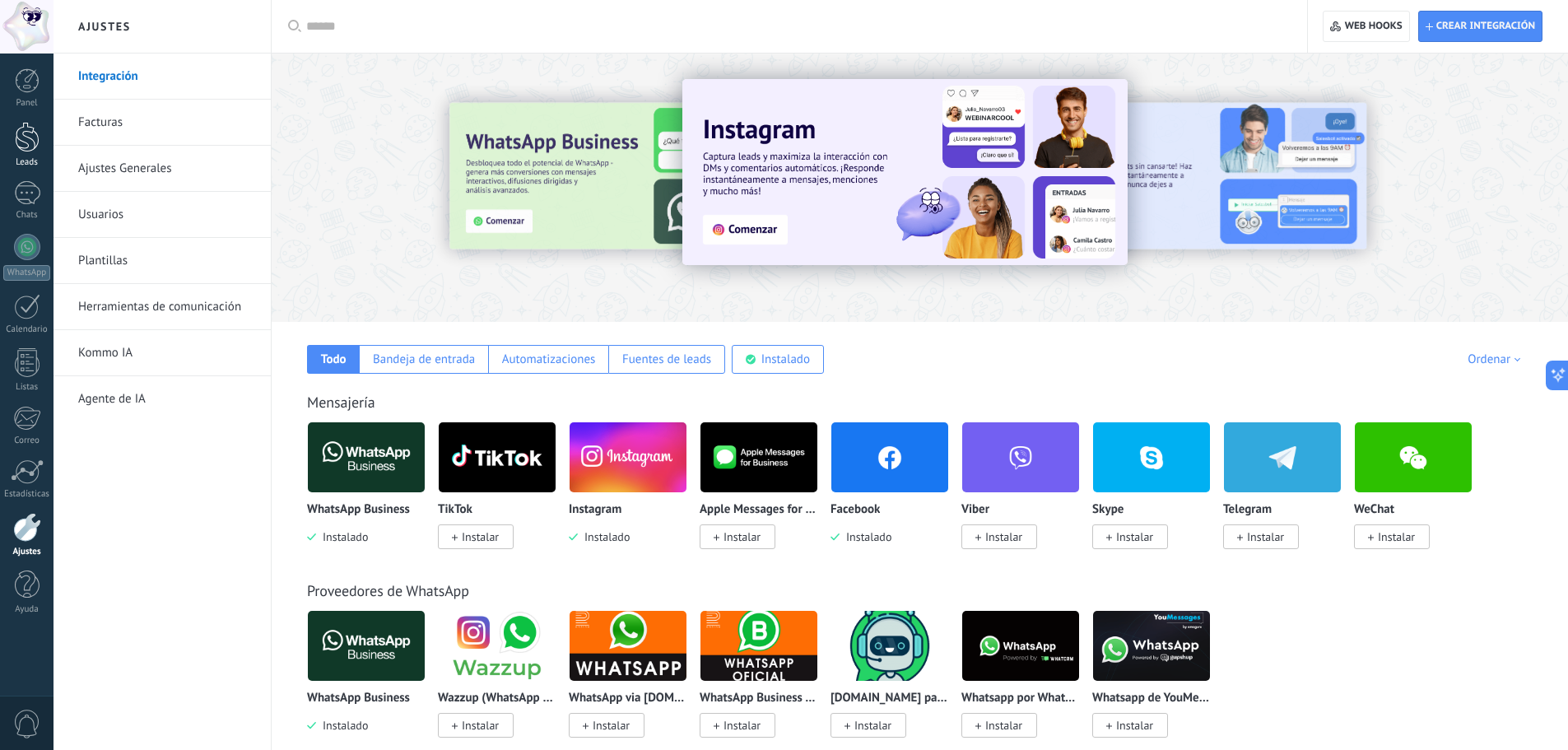
click at [23, 150] on div at bounding box center [27, 136] width 25 height 31
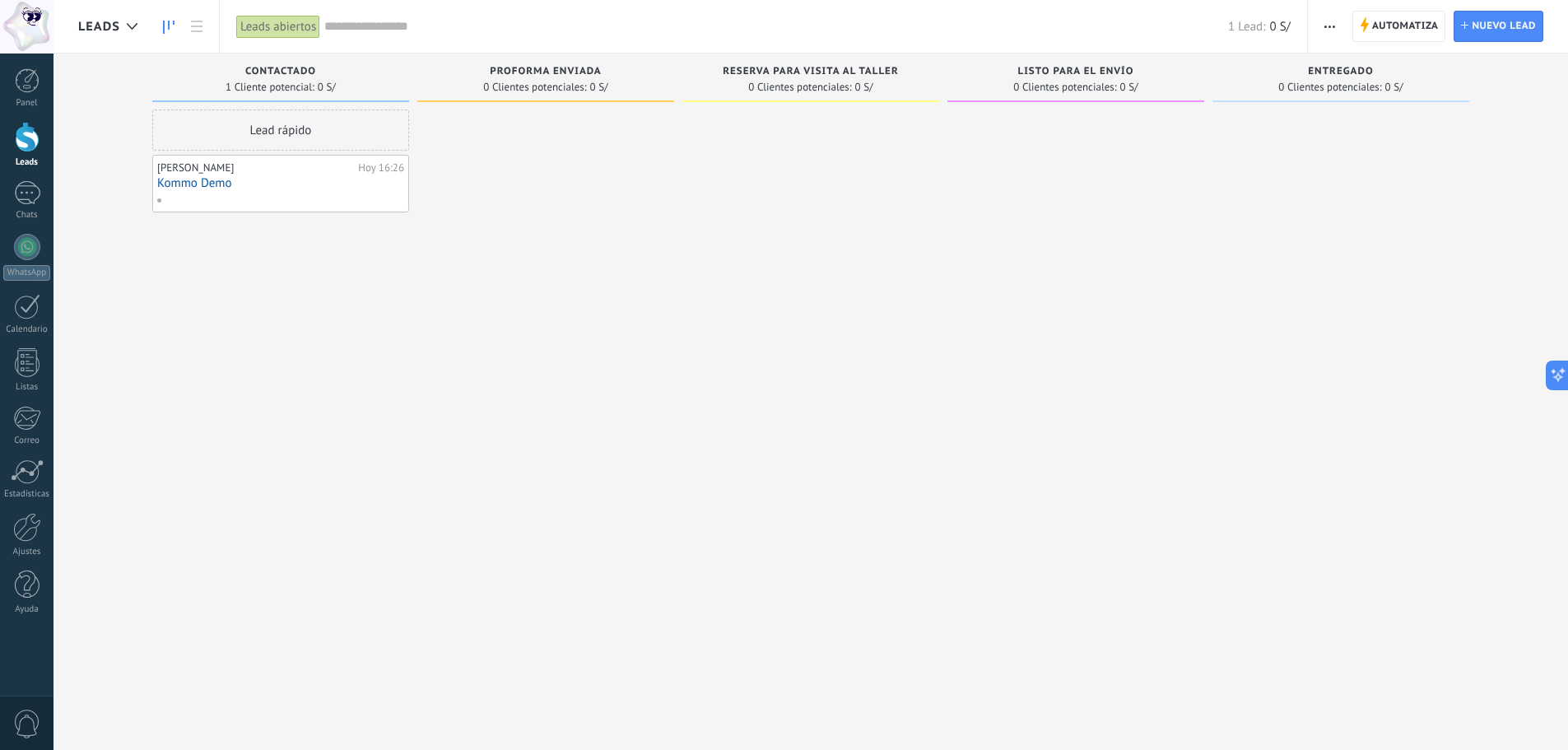
click at [297, 196] on div at bounding box center [278, 199] width 246 height 15
click at [299, 179] on link "Kommo Demo" at bounding box center [280, 183] width 247 height 14
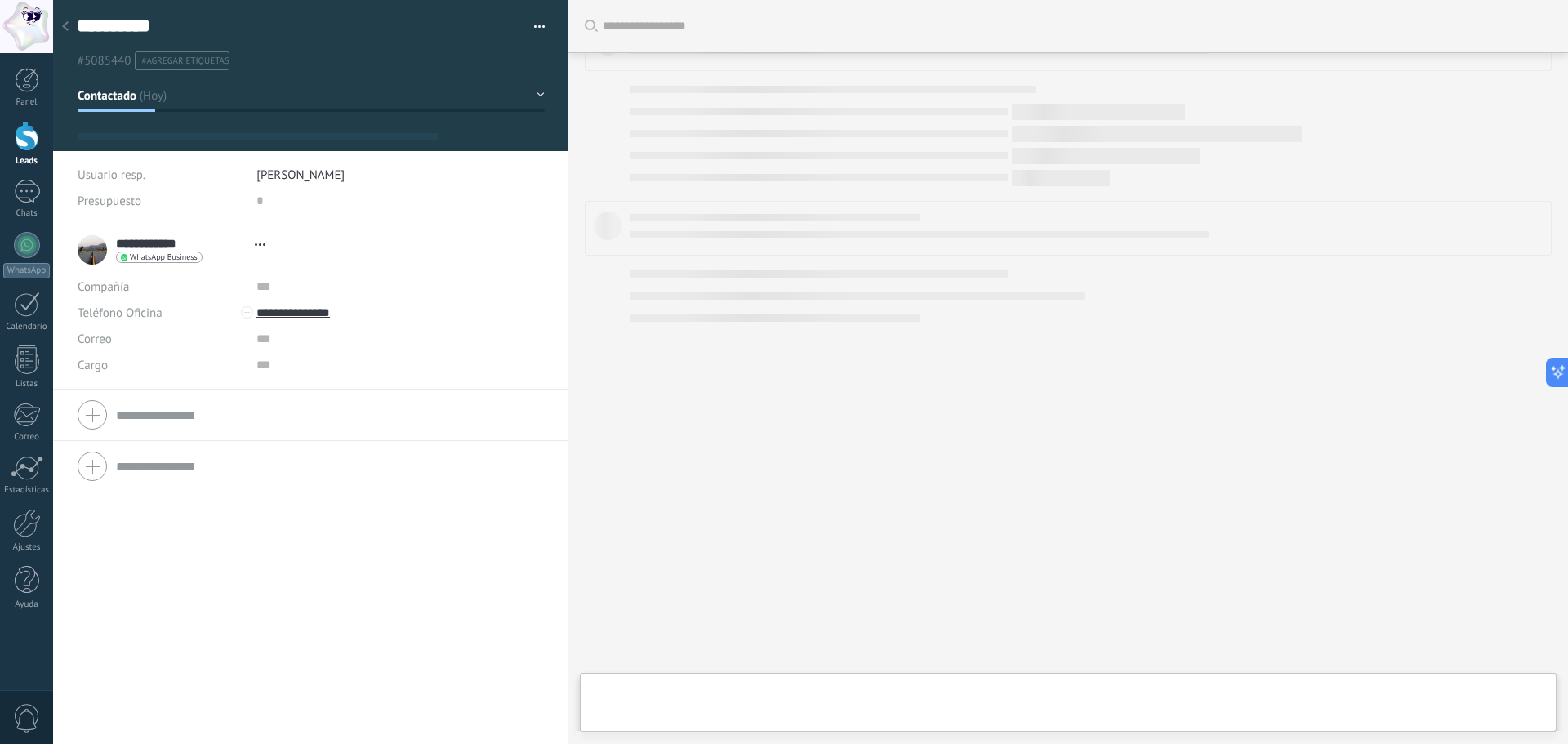
type textarea "**********"
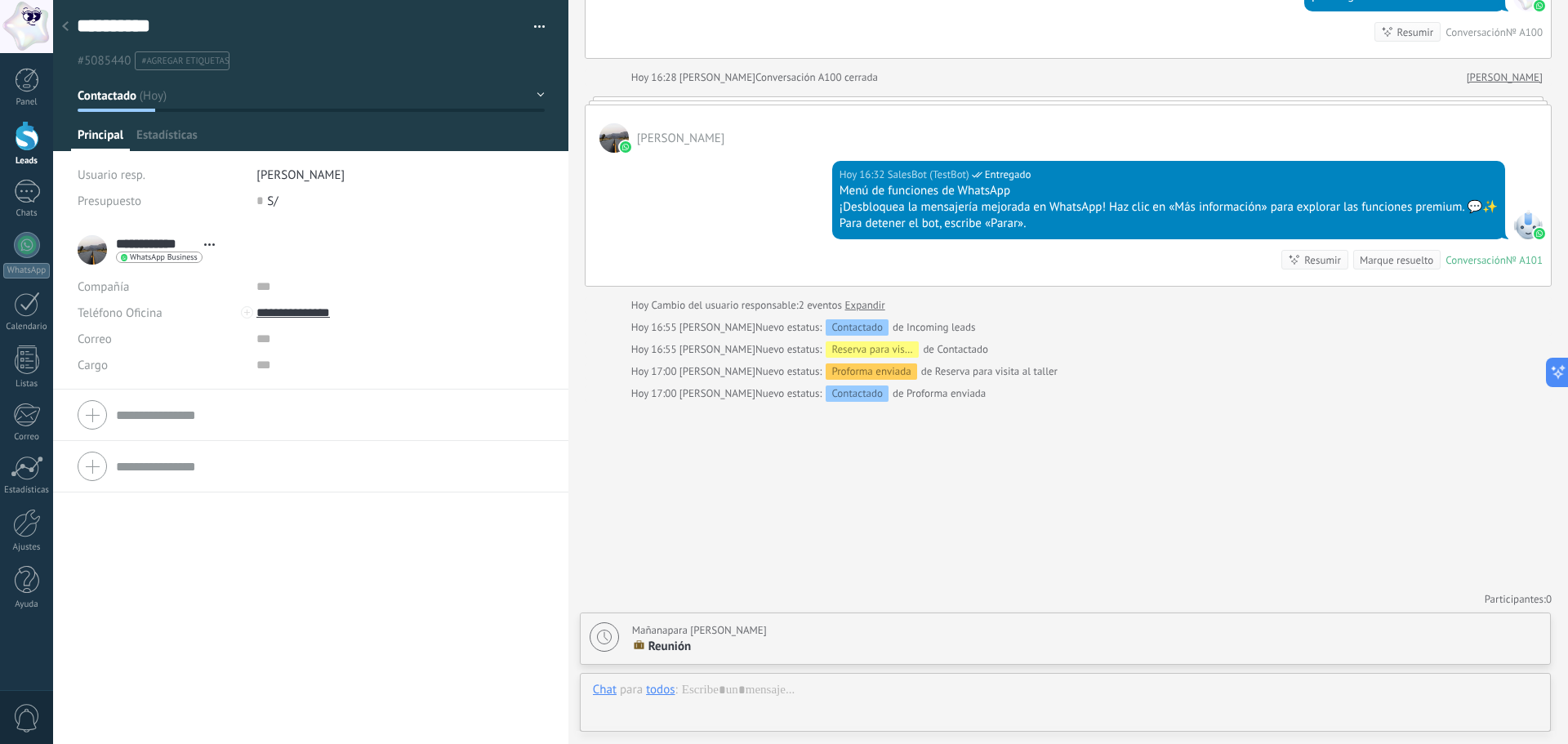
scroll to position [24, 0]
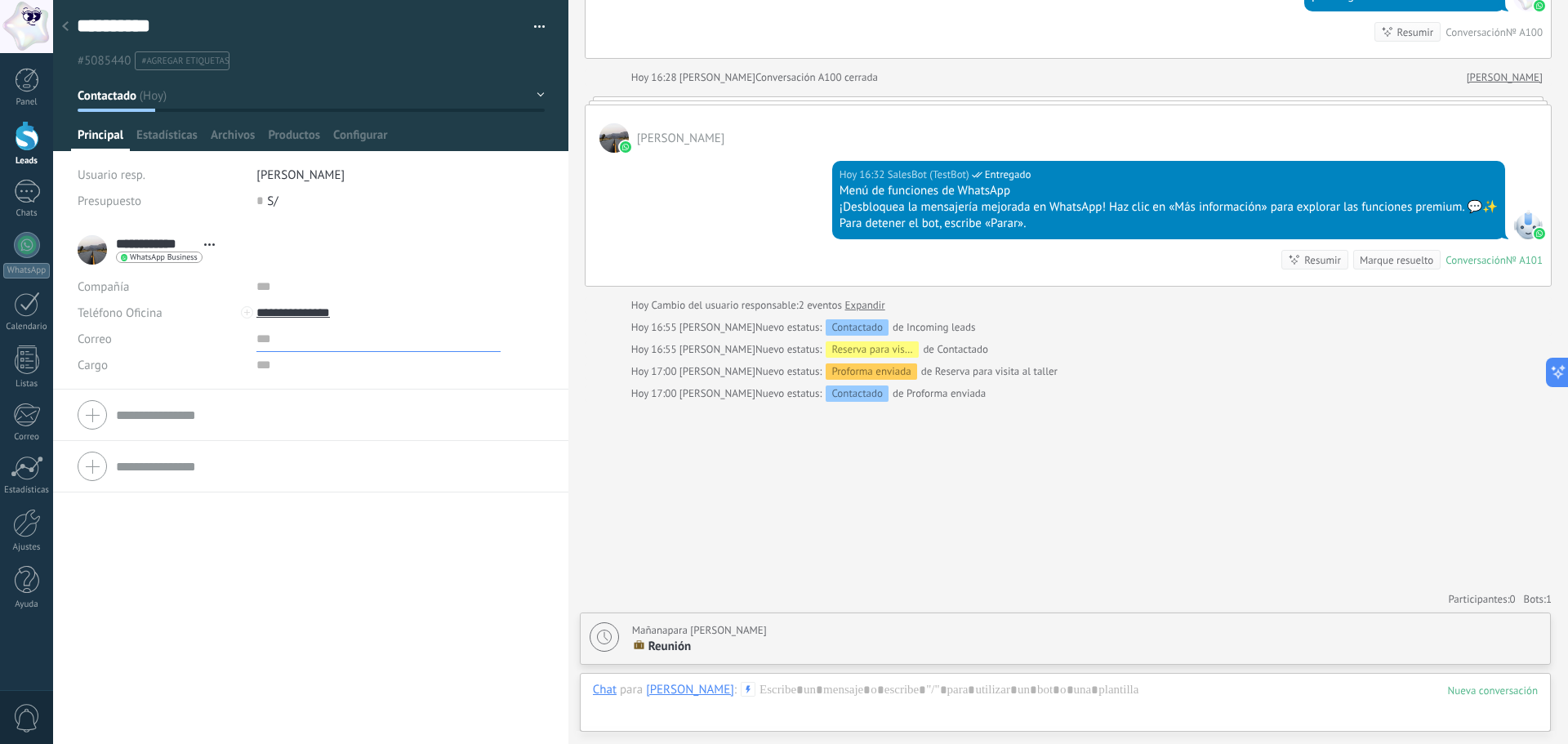
click at [262, 335] on input "text" at bounding box center [378, 339] width 244 height 26
click at [294, 342] on input "text" at bounding box center [378, 339] width 244 height 26
click at [295, 364] on input "text" at bounding box center [378, 364] width 244 height 26
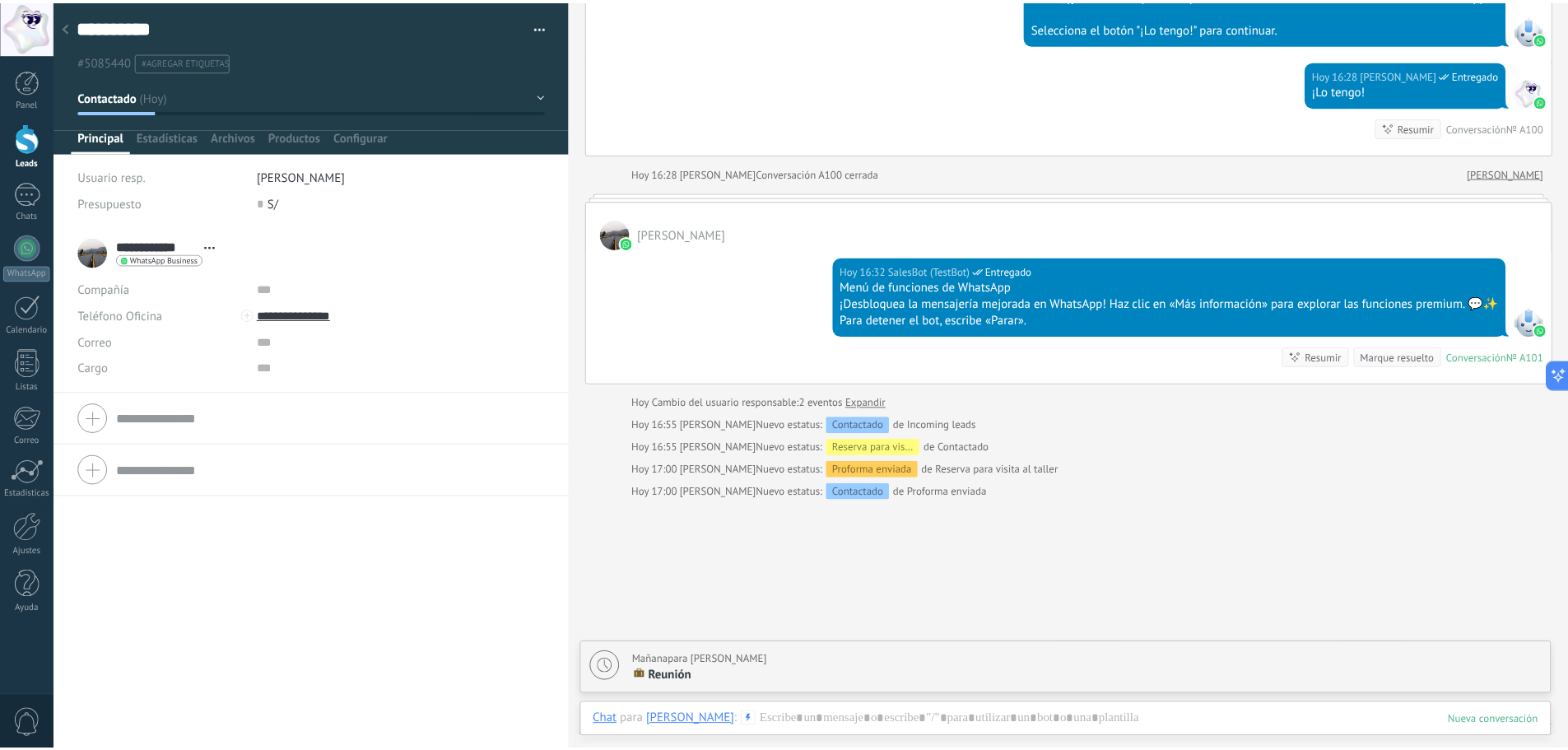
scroll to position [741, 0]
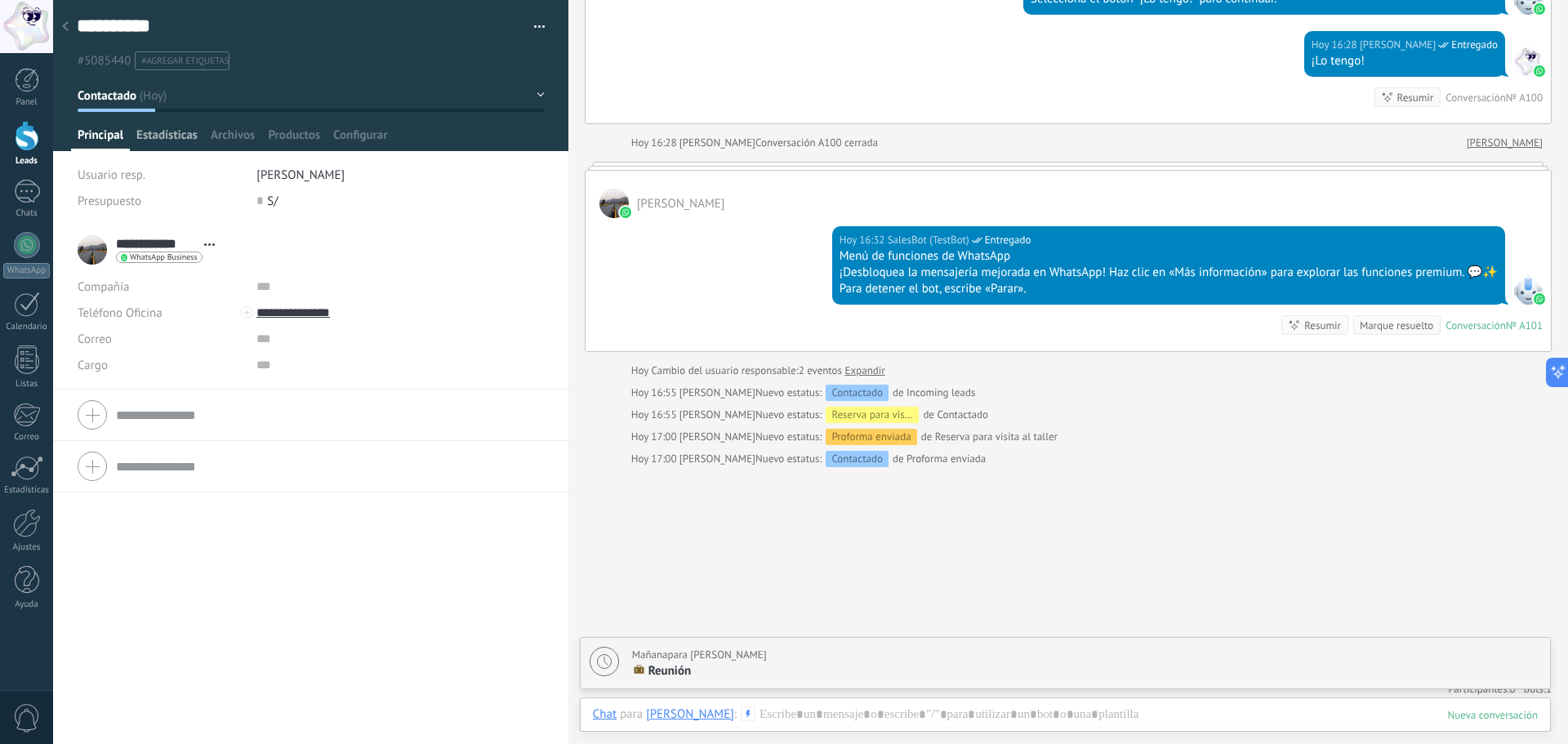
click at [169, 135] on span "Estadísticas" at bounding box center [166, 139] width 62 height 23
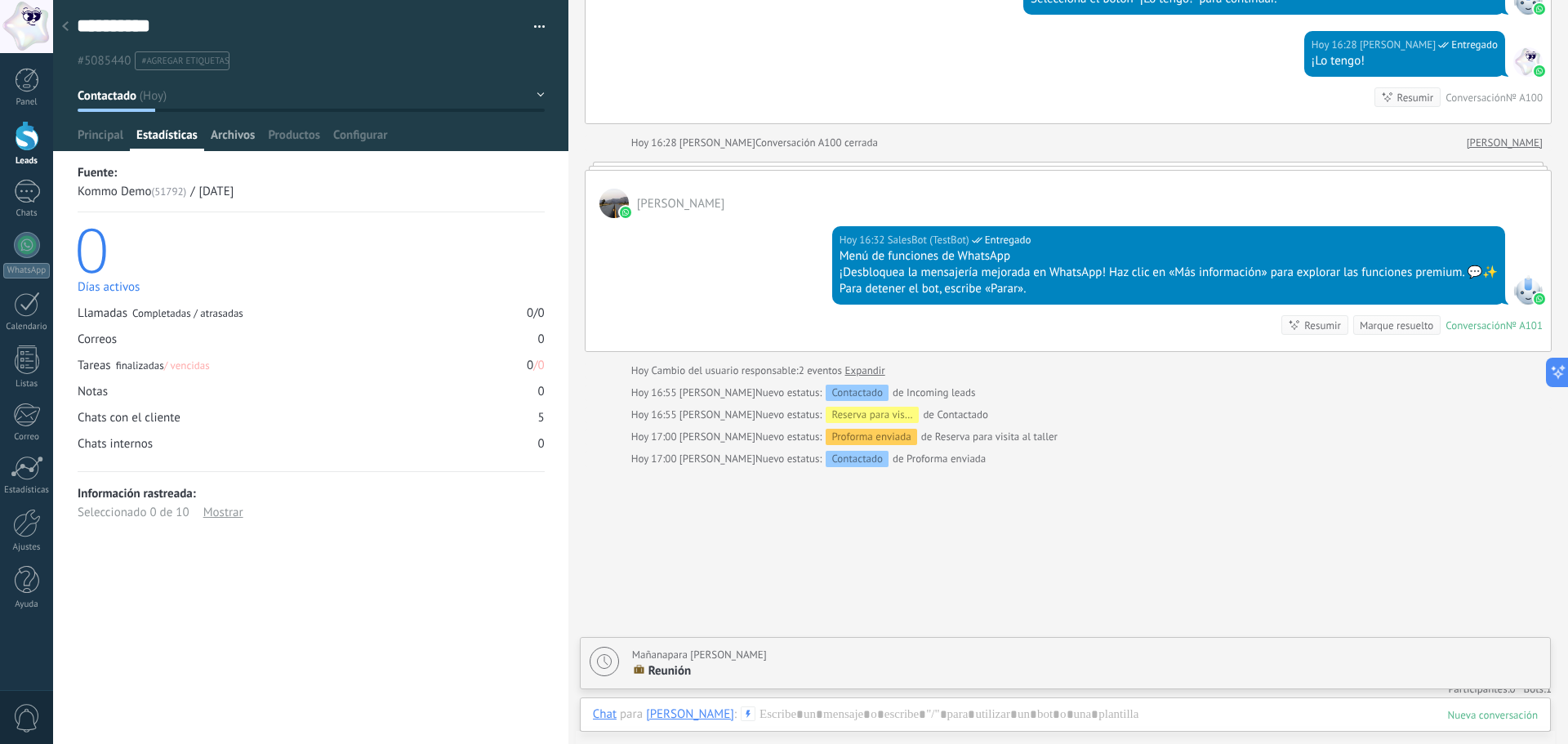
click at [233, 131] on span "Archivos" at bounding box center [232, 139] width 44 height 23
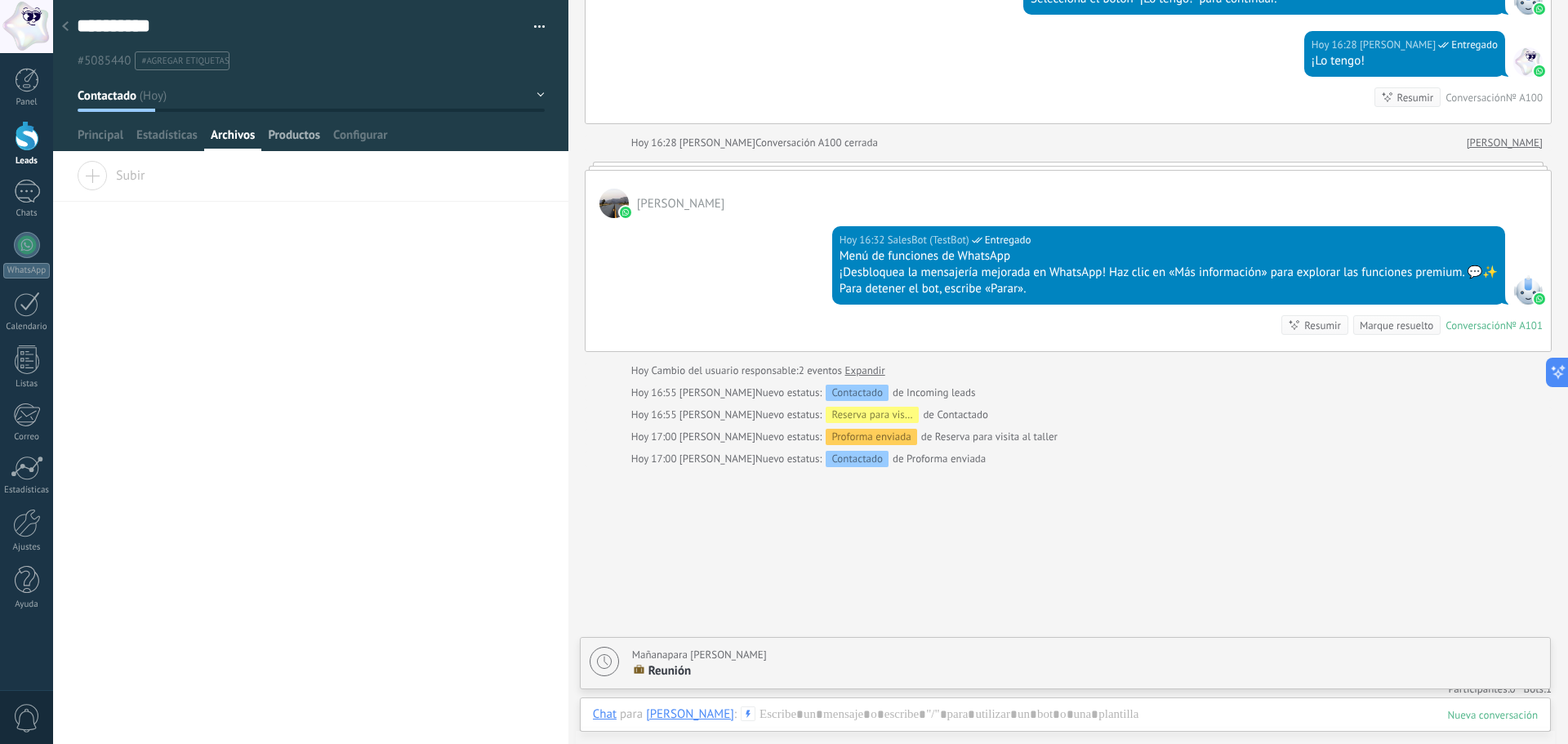
click at [294, 134] on span "Productos" at bounding box center [294, 139] width 52 height 23
click at [379, 135] on span "Configurar" at bounding box center [359, 139] width 54 height 23
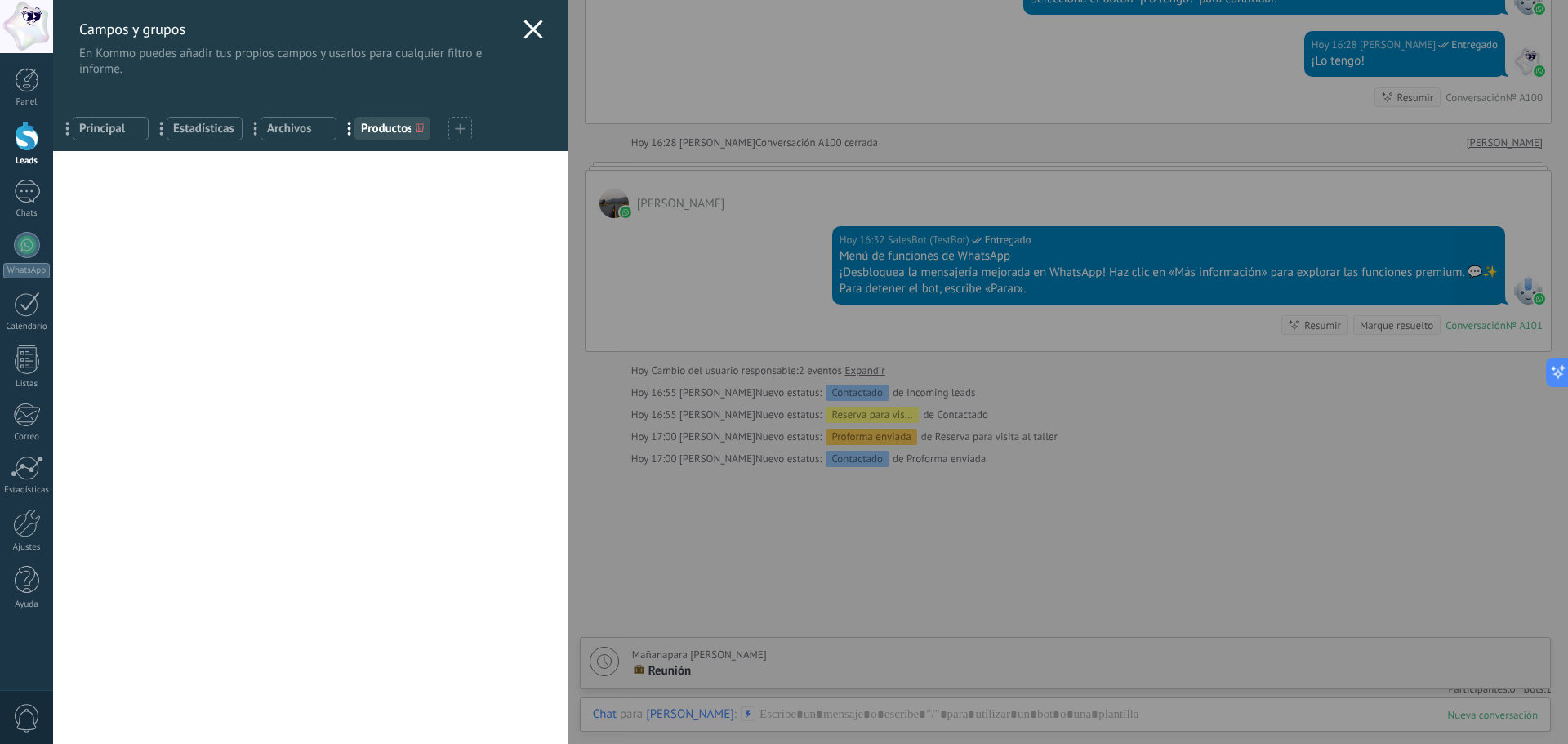
click at [524, 18] on div "Campos y grupos En Kommo puedes añadir tus propios campos y usarlos para cualqu…" at bounding box center [310, 38] width 515 height 76
click at [524, 30] on icon at bounding box center [534, 29] width 20 height 20
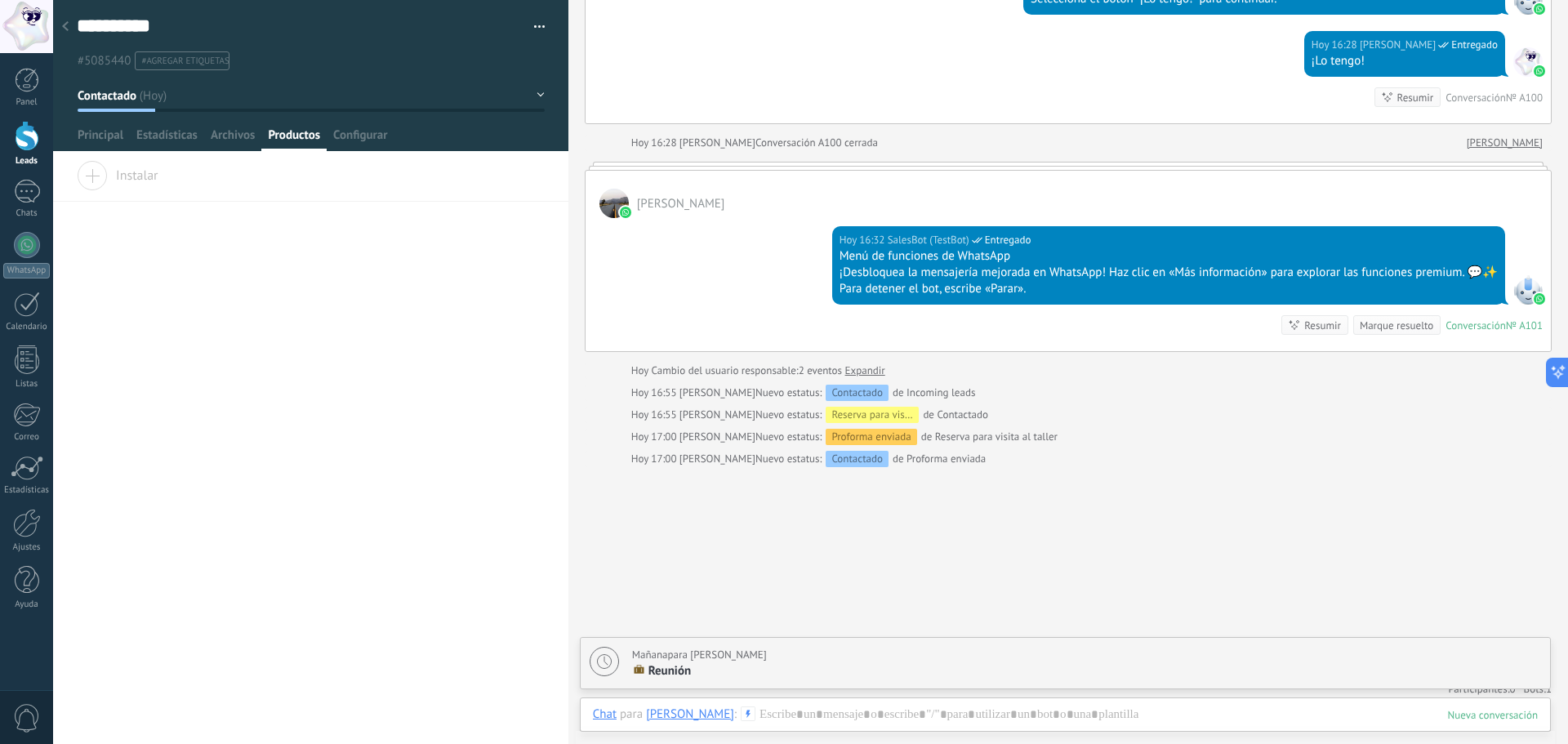
click at [172, 59] on span "#agregar etiquetas" at bounding box center [184, 62] width 87 height 12
click at [156, 63] on input "text" at bounding box center [338, 61] width 399 height 18
type input "*"
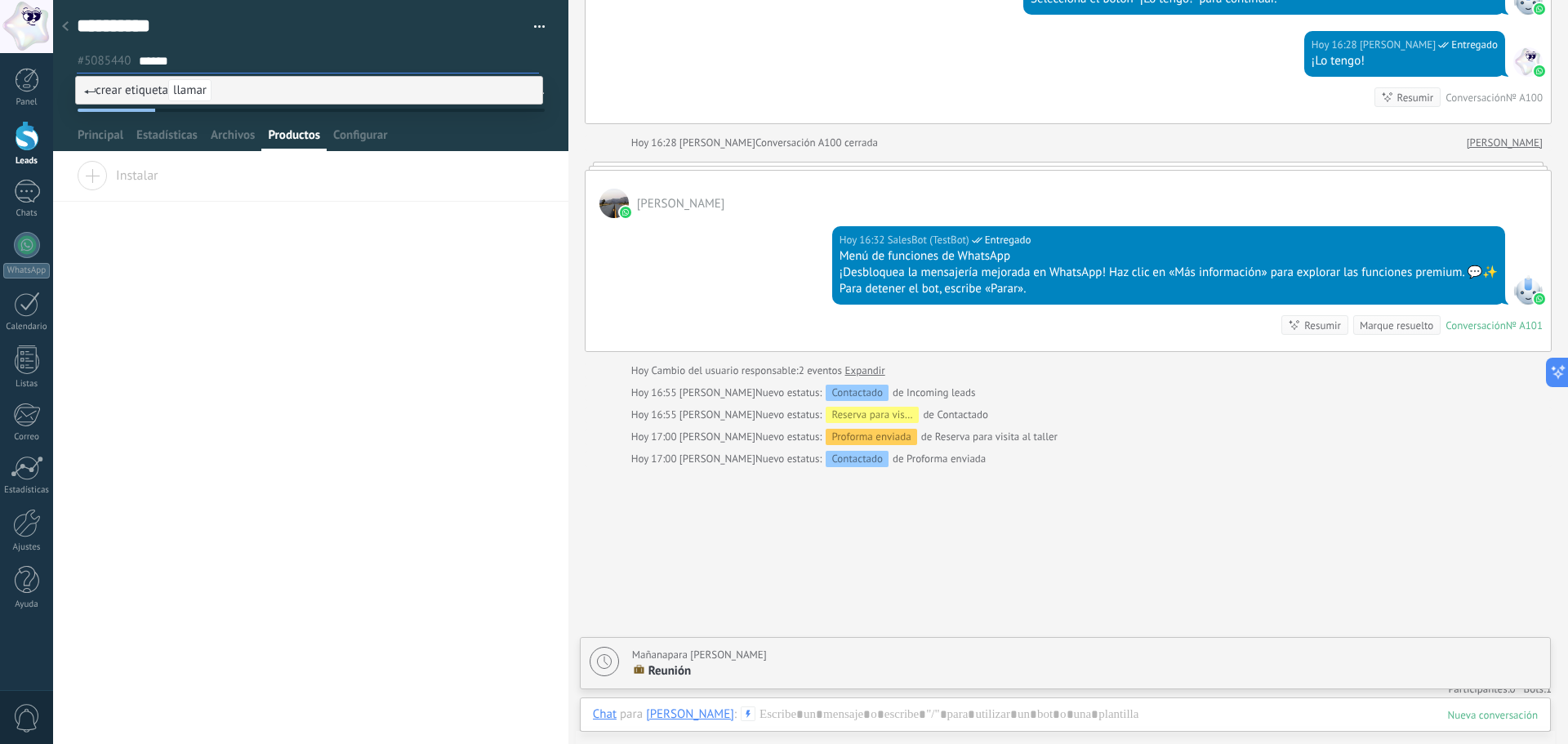
type input "******"
click at [205, 97] on span "llamar" at bounding box center [190, 90] width 43 height 23
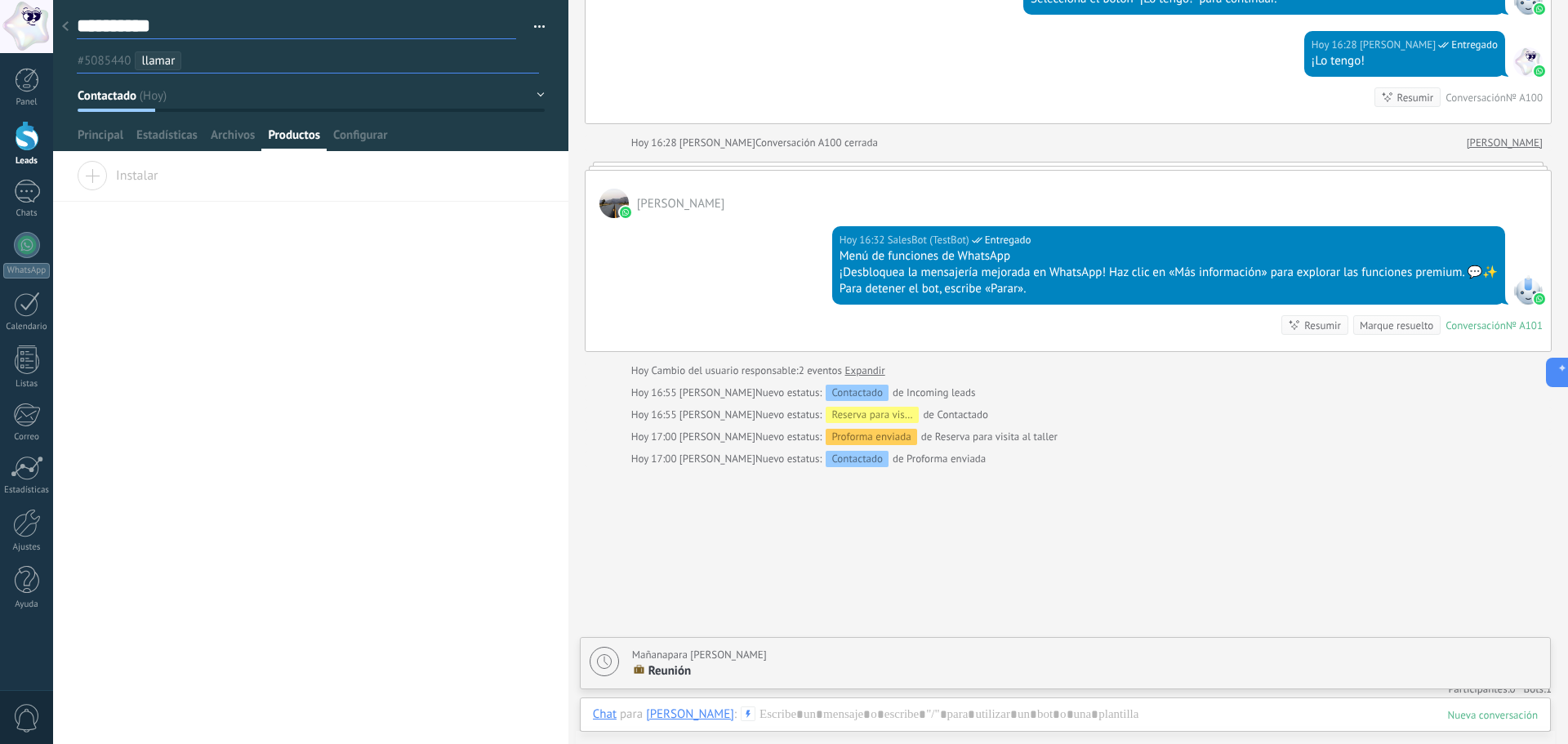
click at [76, 18] on textarea "**********" at bounding box center [296, 26] width 440 height 25
click at [72, 23] on div at bounding box center [65, 27] width 23 height 32
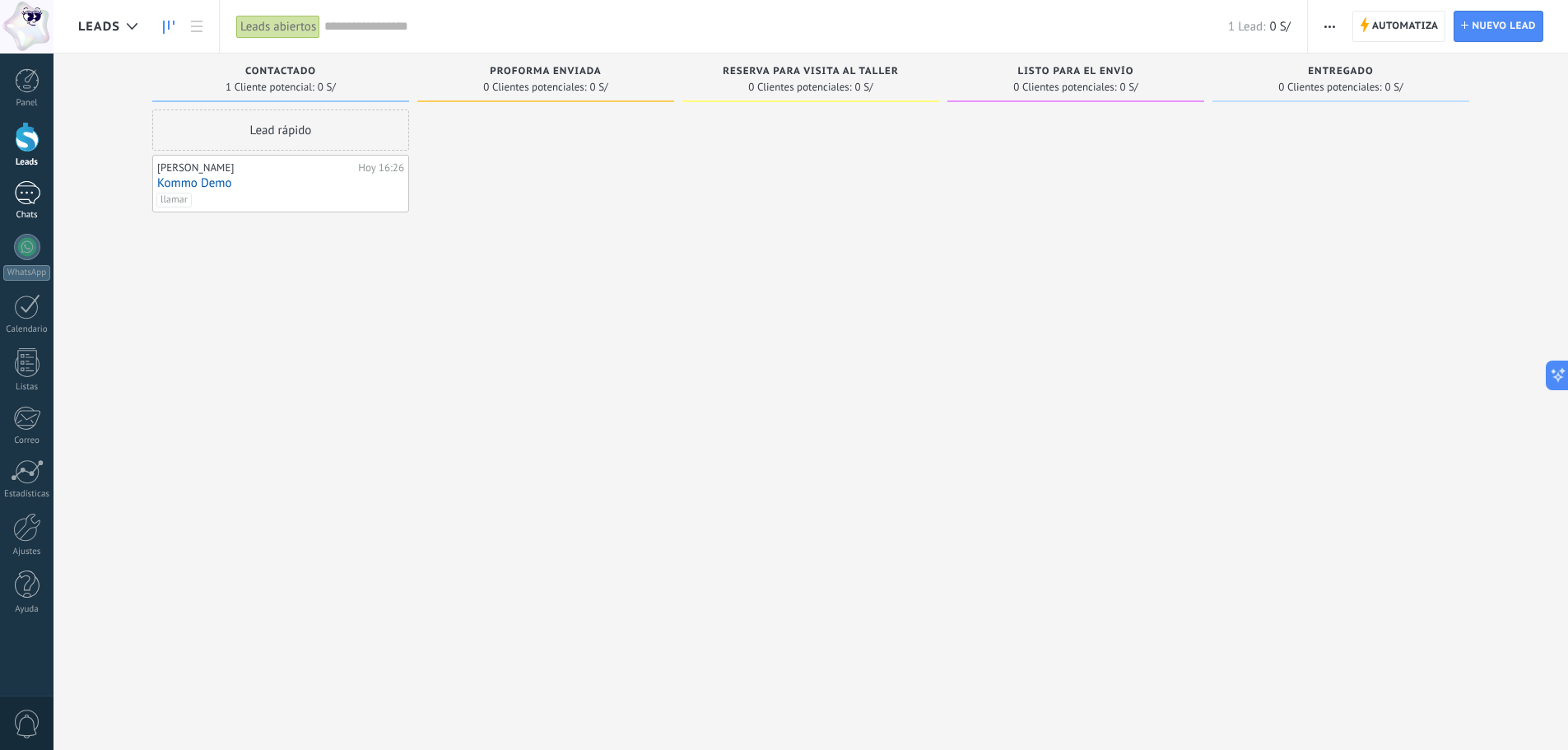
click at [19, 201] on div "1" at bounding box center [27, 192] width 27 height 24
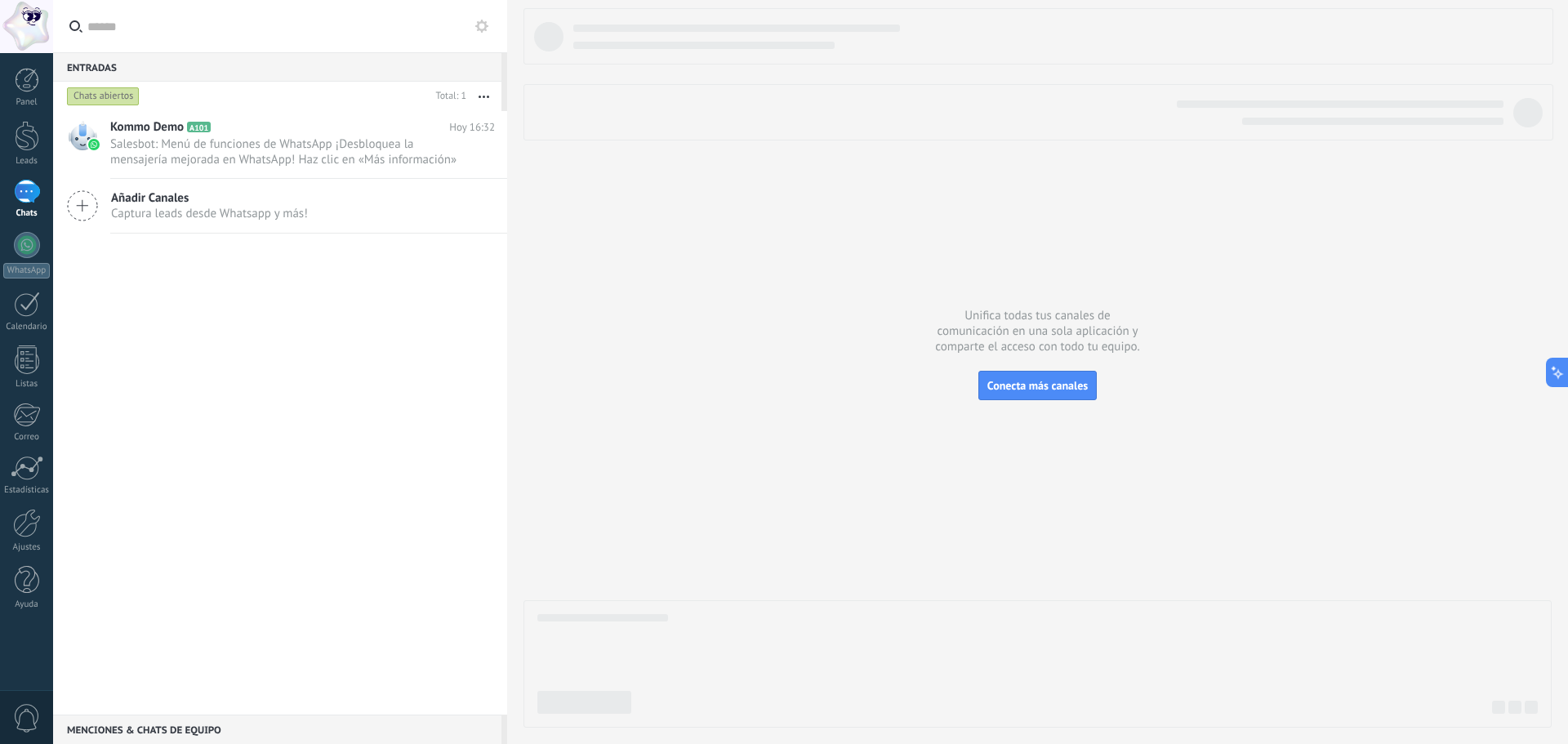
click at [106, 96] on div "Chats abiertos" at bounding box center [103, 96] width 72 height 20
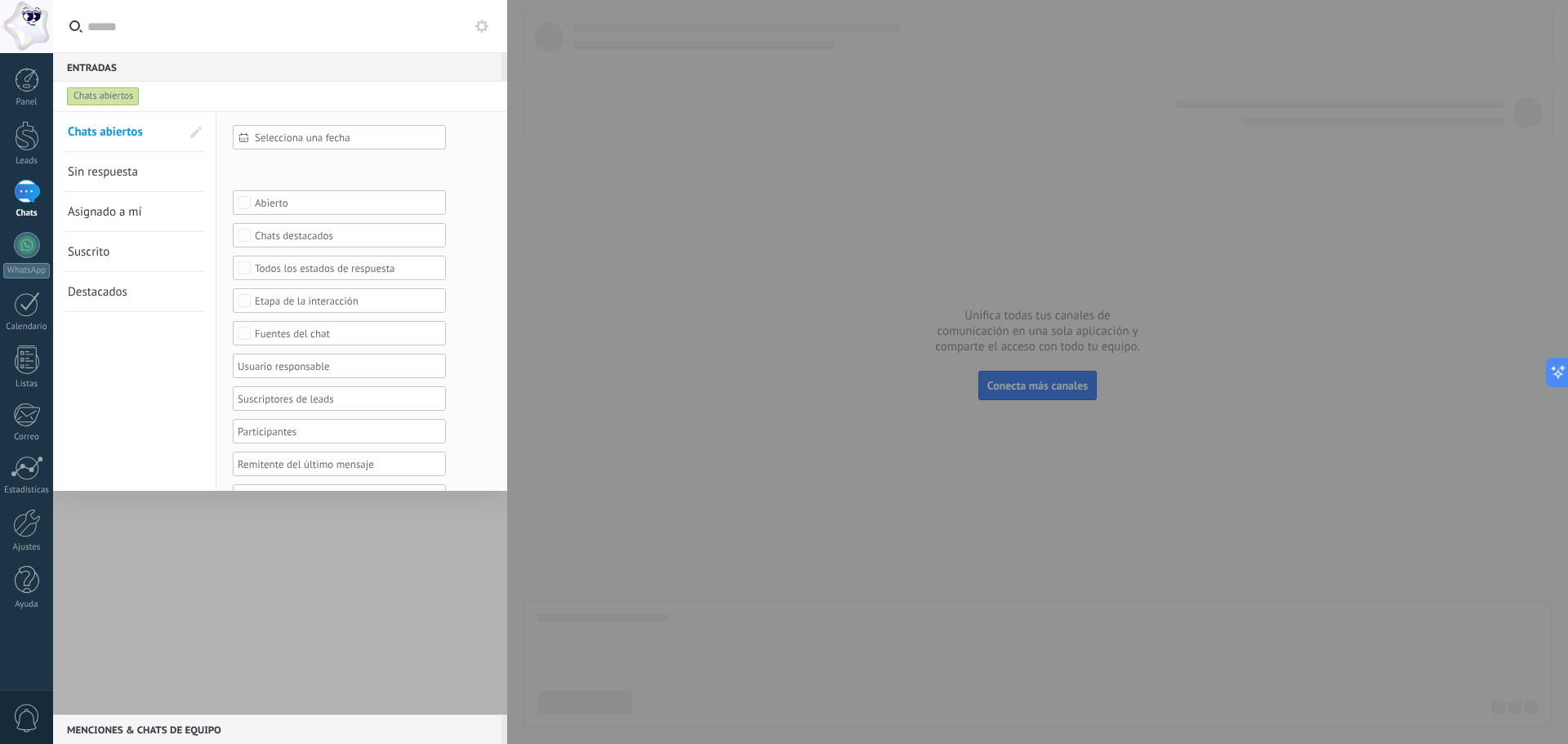
click at [161, 249] on link "Suscrito" at bounding box center [123, 252] width 113 height 39
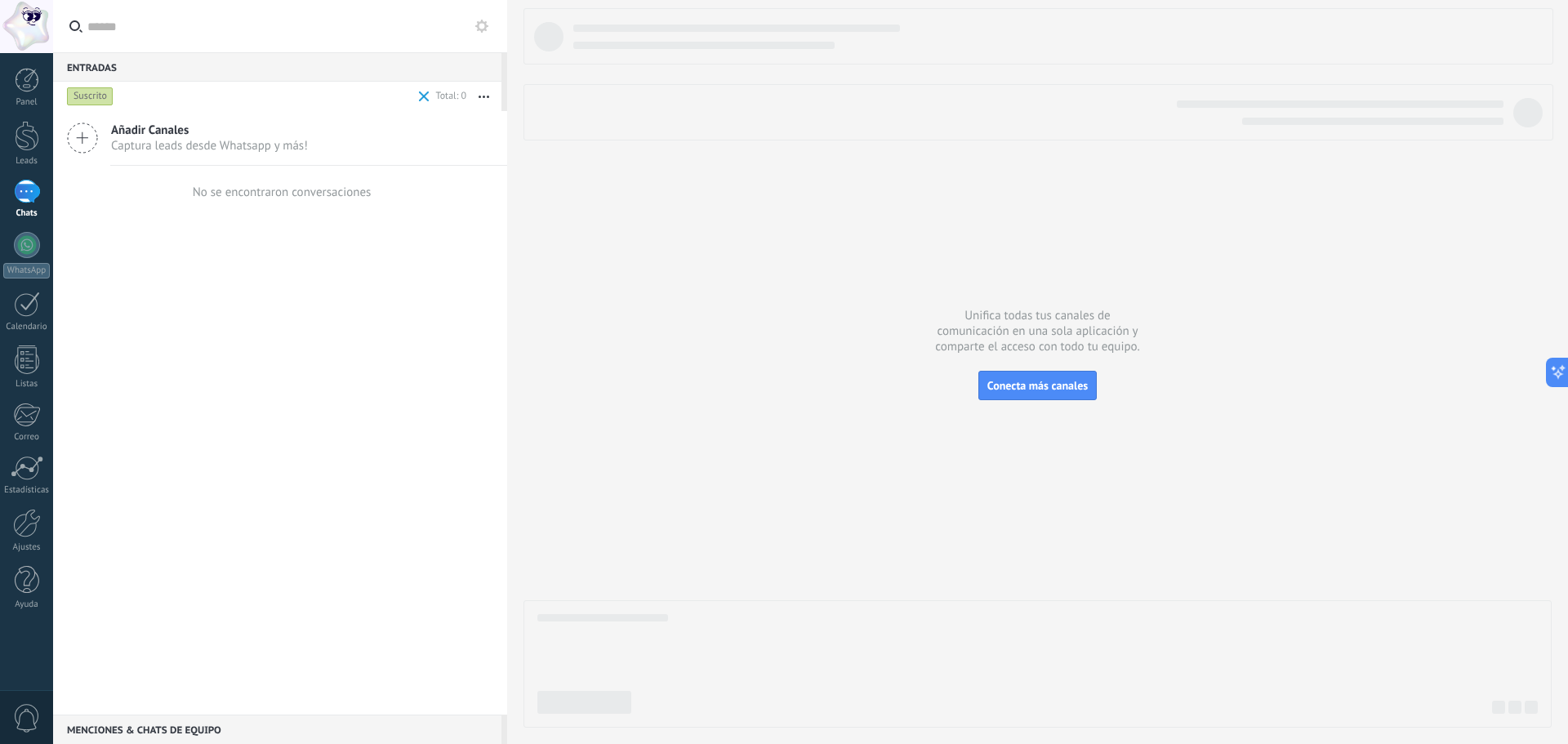
click at [103, 98] on div "Suscrito" at bounding box center [90, 96] width 47 height 20
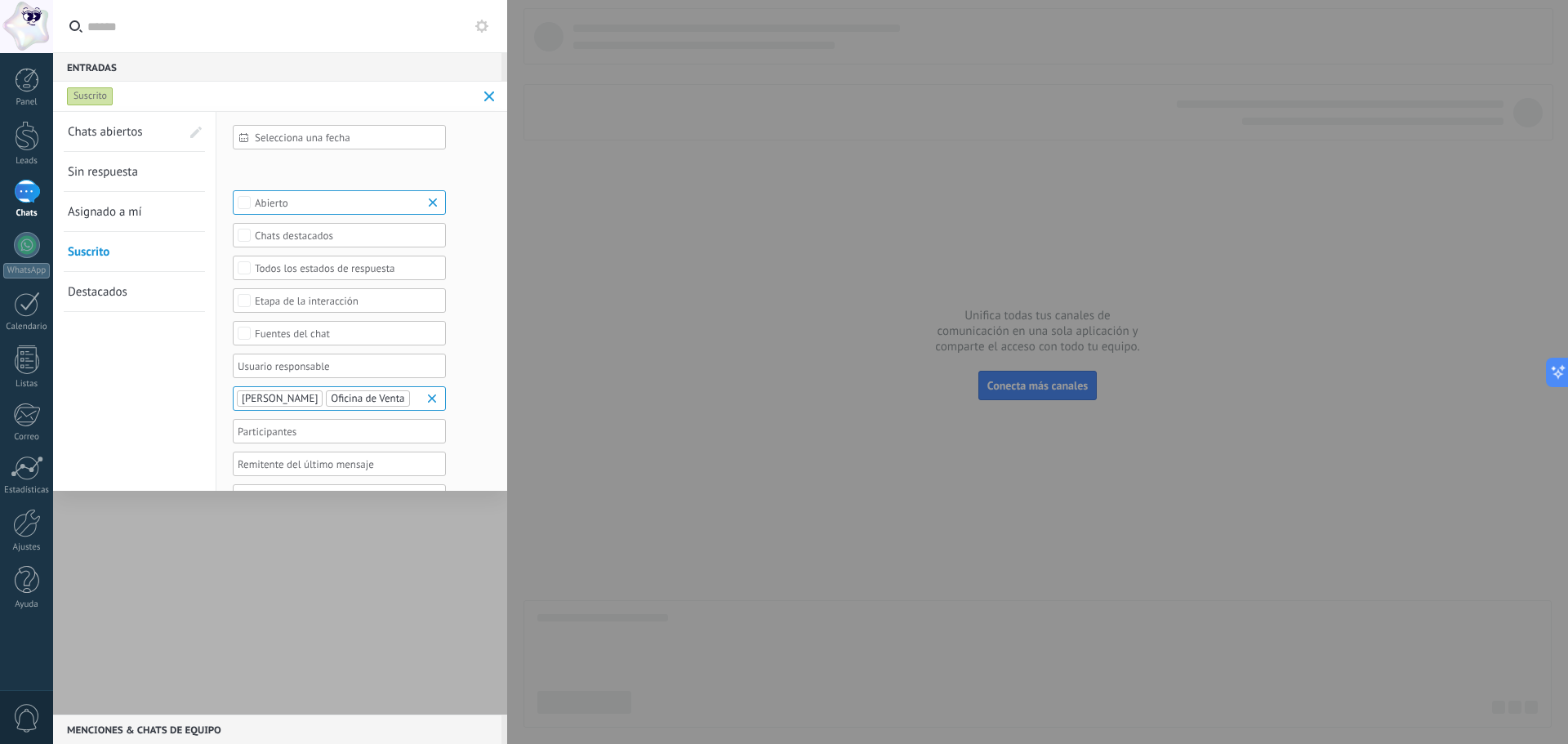
click at [130, 209] on span "Asignado a mí" at bounding box center [105, 212] width 74 height 16
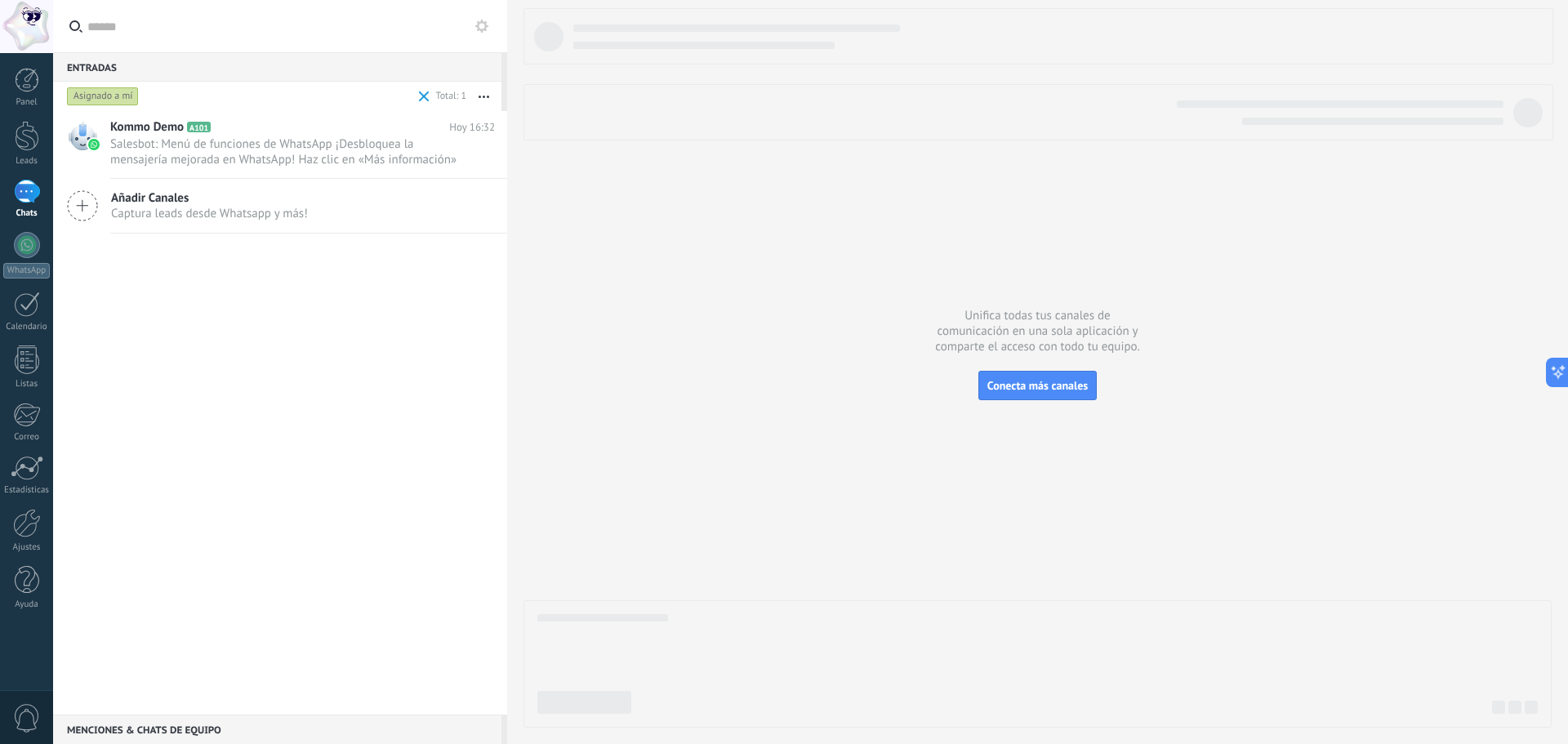
click at [106, 92] on div "Asignado a mí" at bounding box center [102, 96] width 71 height 20
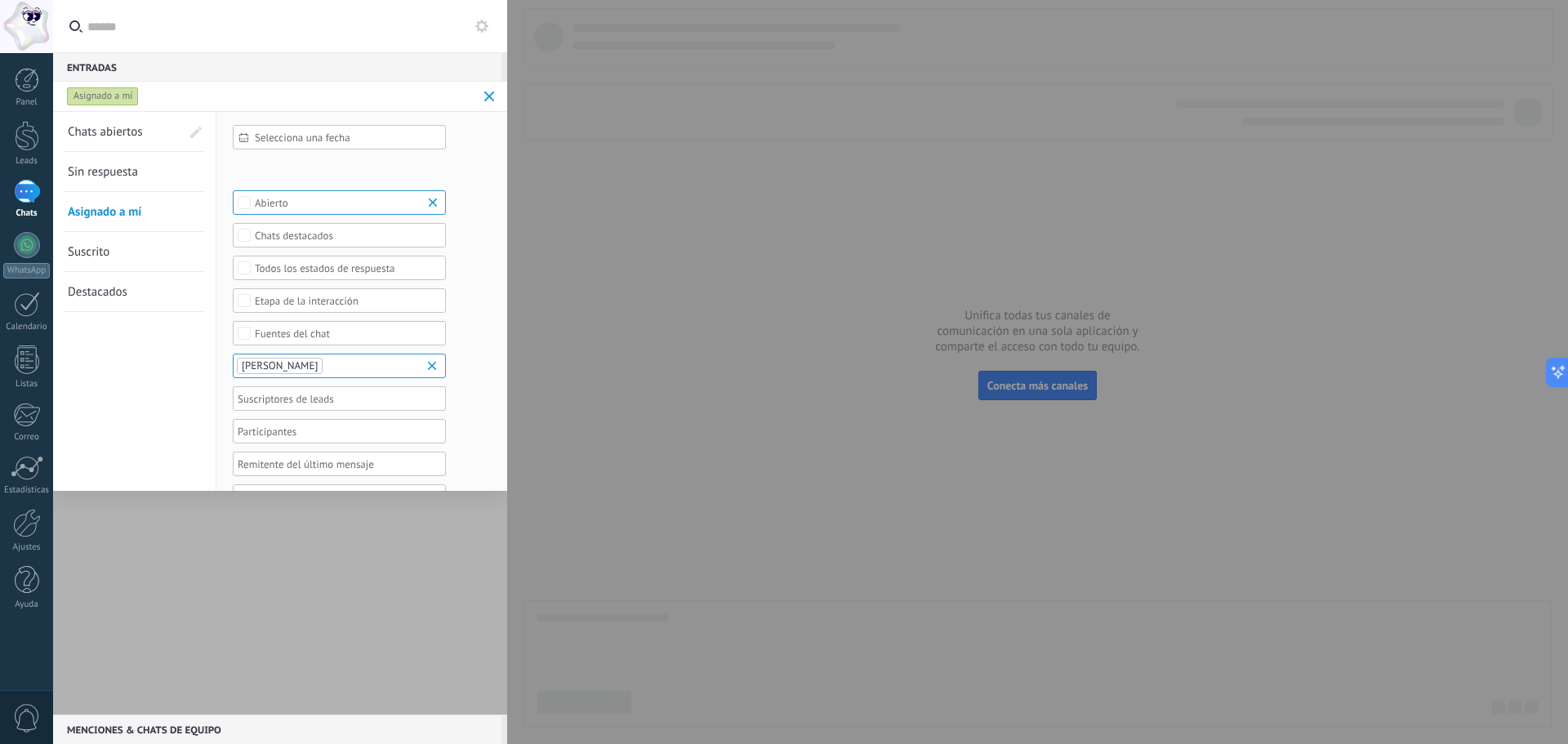
click at [125, 165] on span "Sin respuesta" at bounding box center [103, 172] width 71 height 16
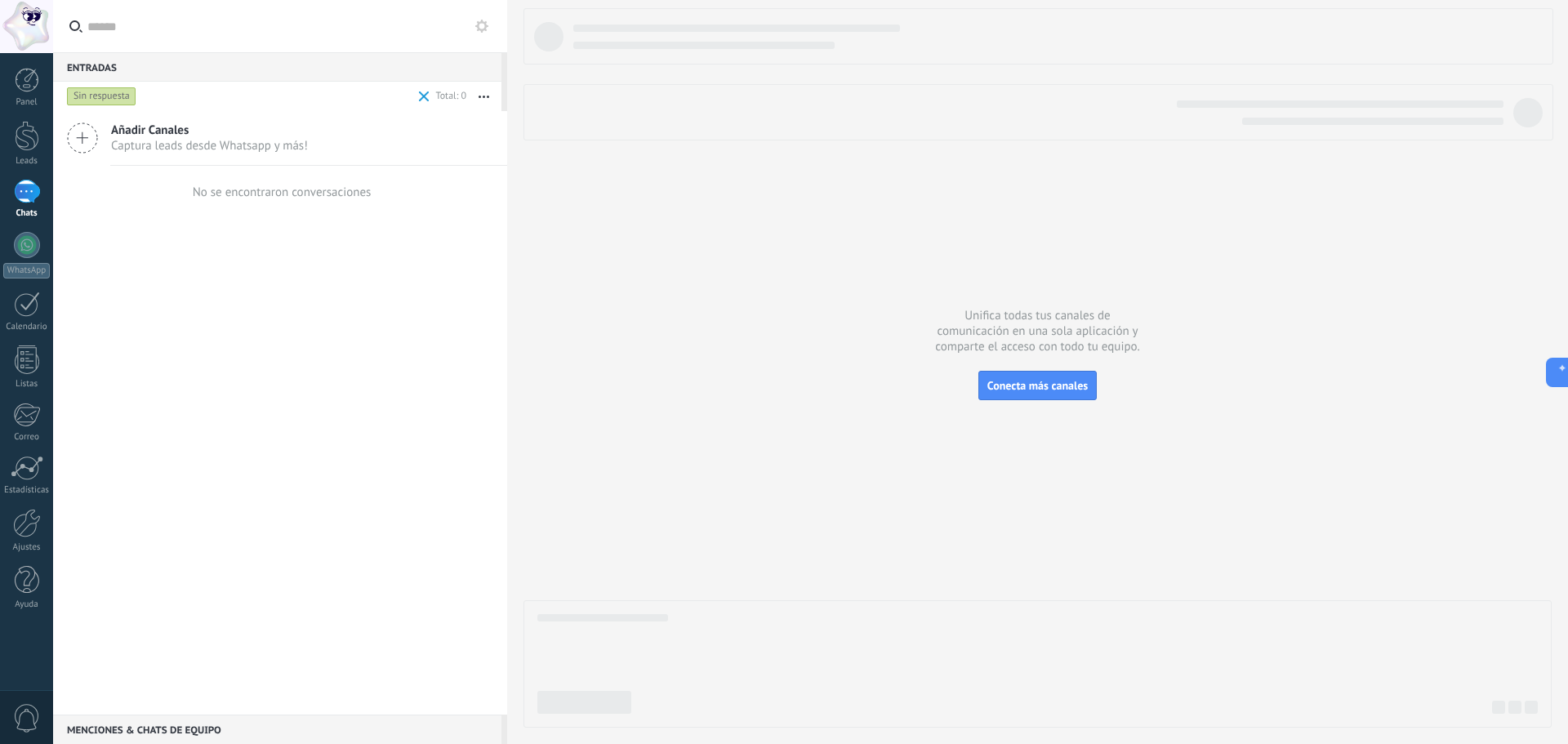
click at [116, 91] on div "Sin respuesta" at bounding box center [101, 96] width 70 height 20
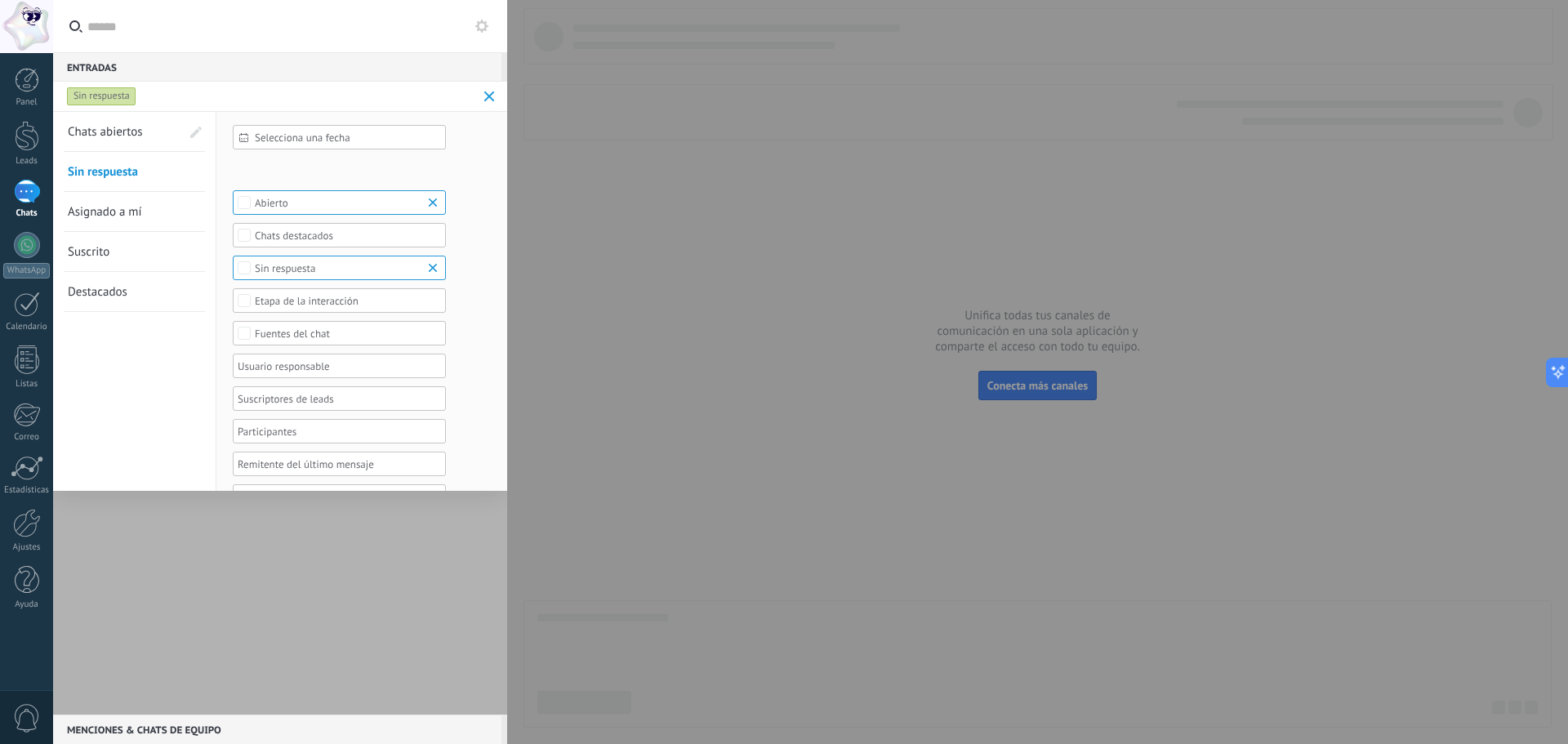
click at [135, 287] on link "Destacados" at bounding box center [123, 292] width 113 height 39
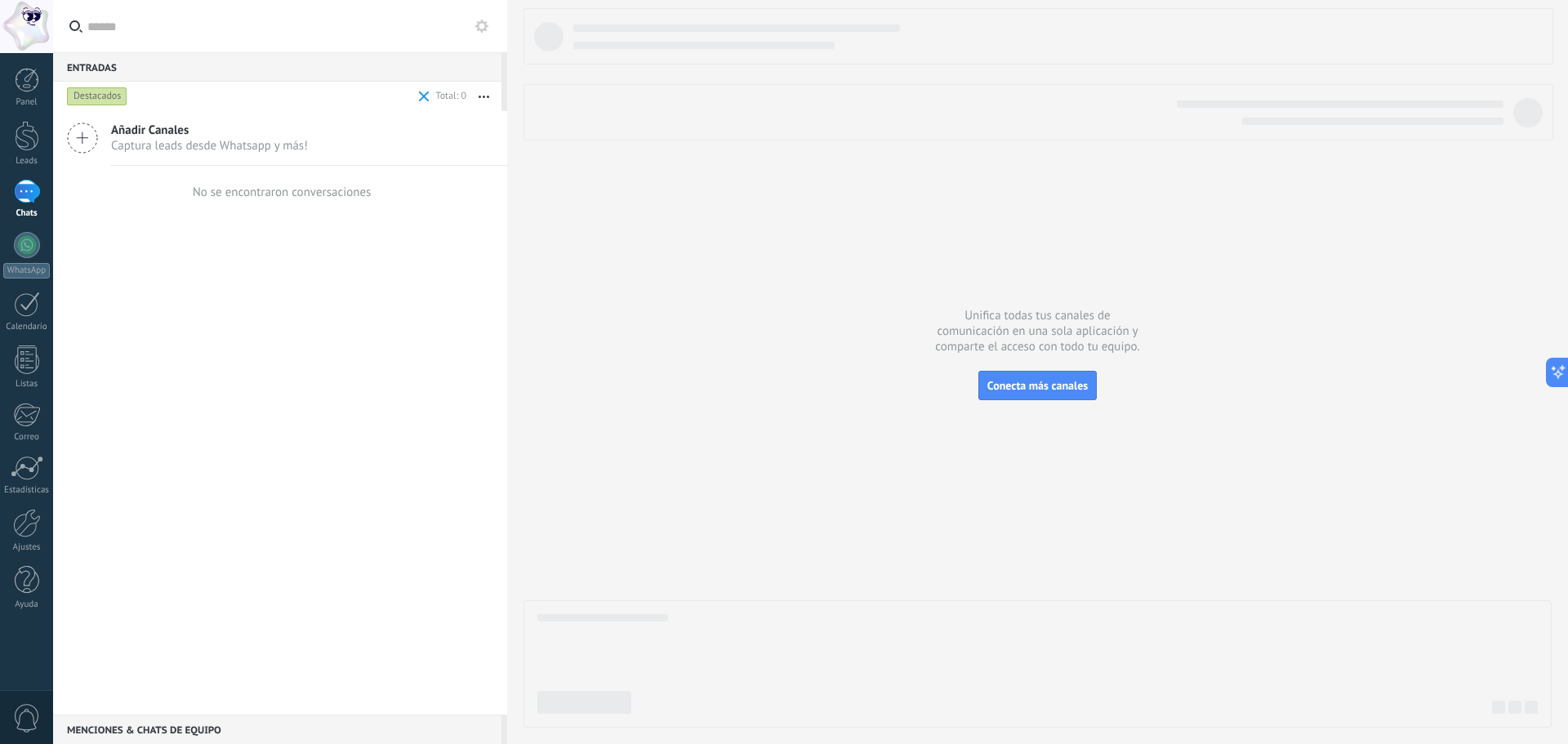
click at [107, 89] on div "Destacados" at bounding box center [97, 96] width 61 height 20
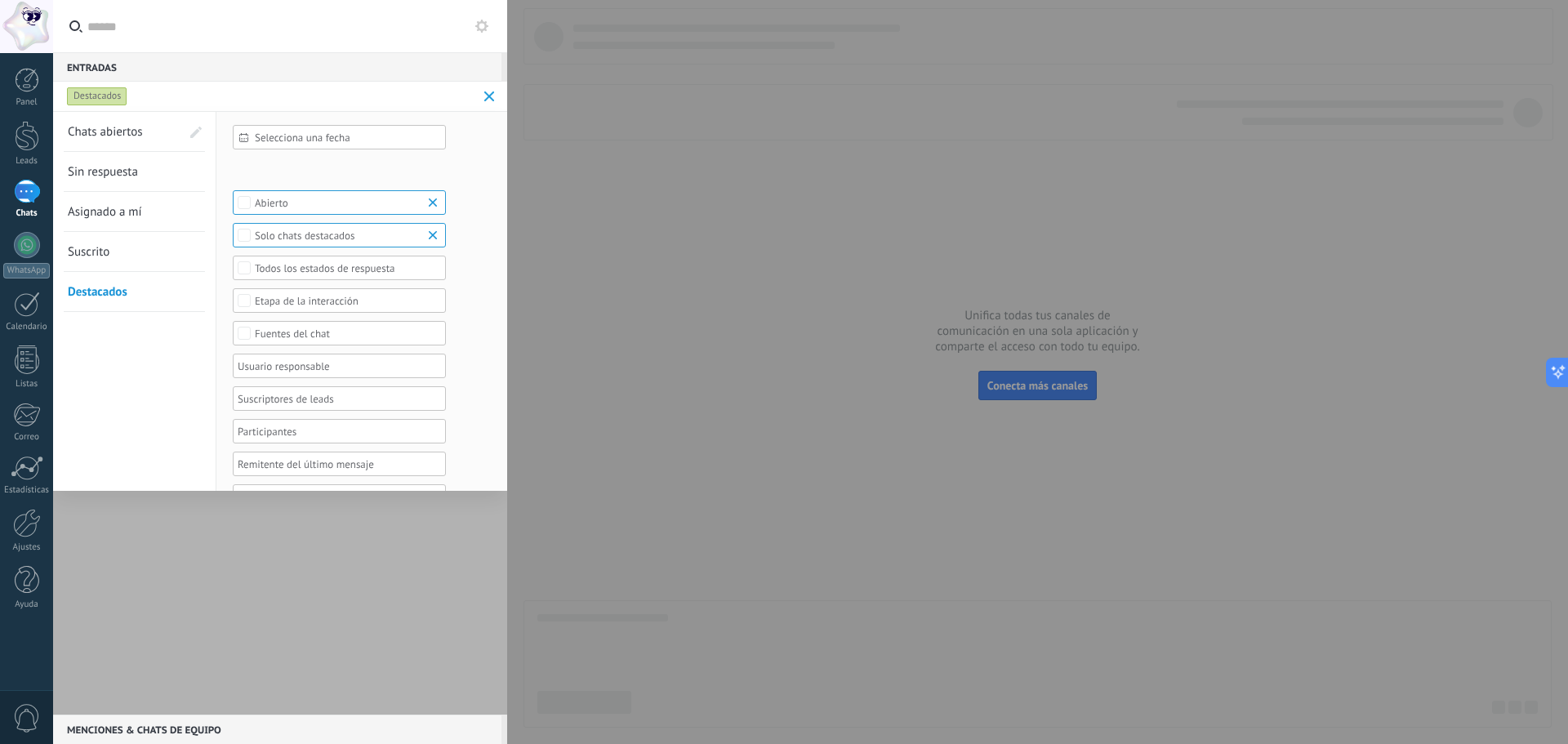
click at [122, 166] on span "Sin respuesta" at bounding box center [103, 172] width 71 height 16
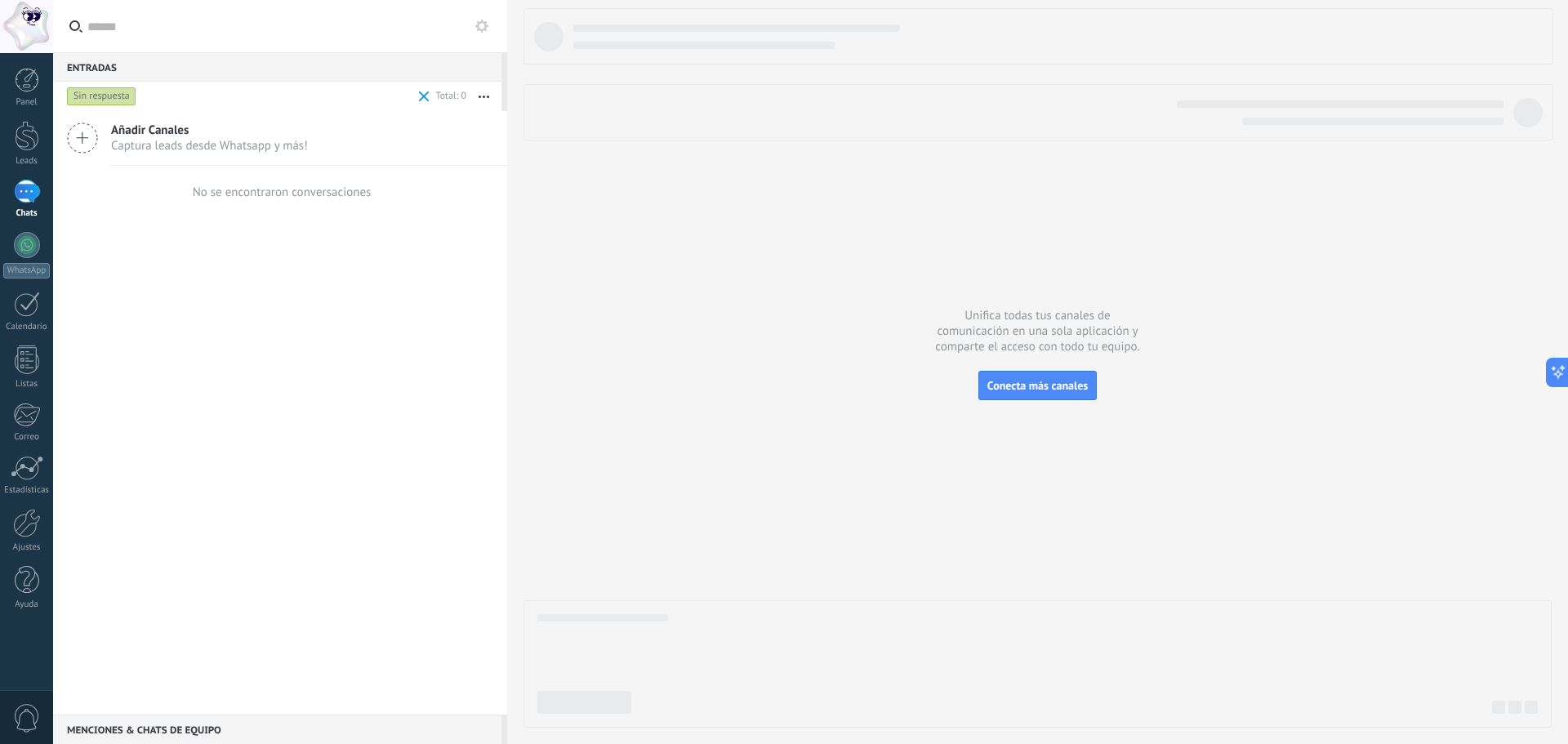
click at [133, 129] on span "Añadir Canales" at bounding box center [209, 130] width 197 height 16
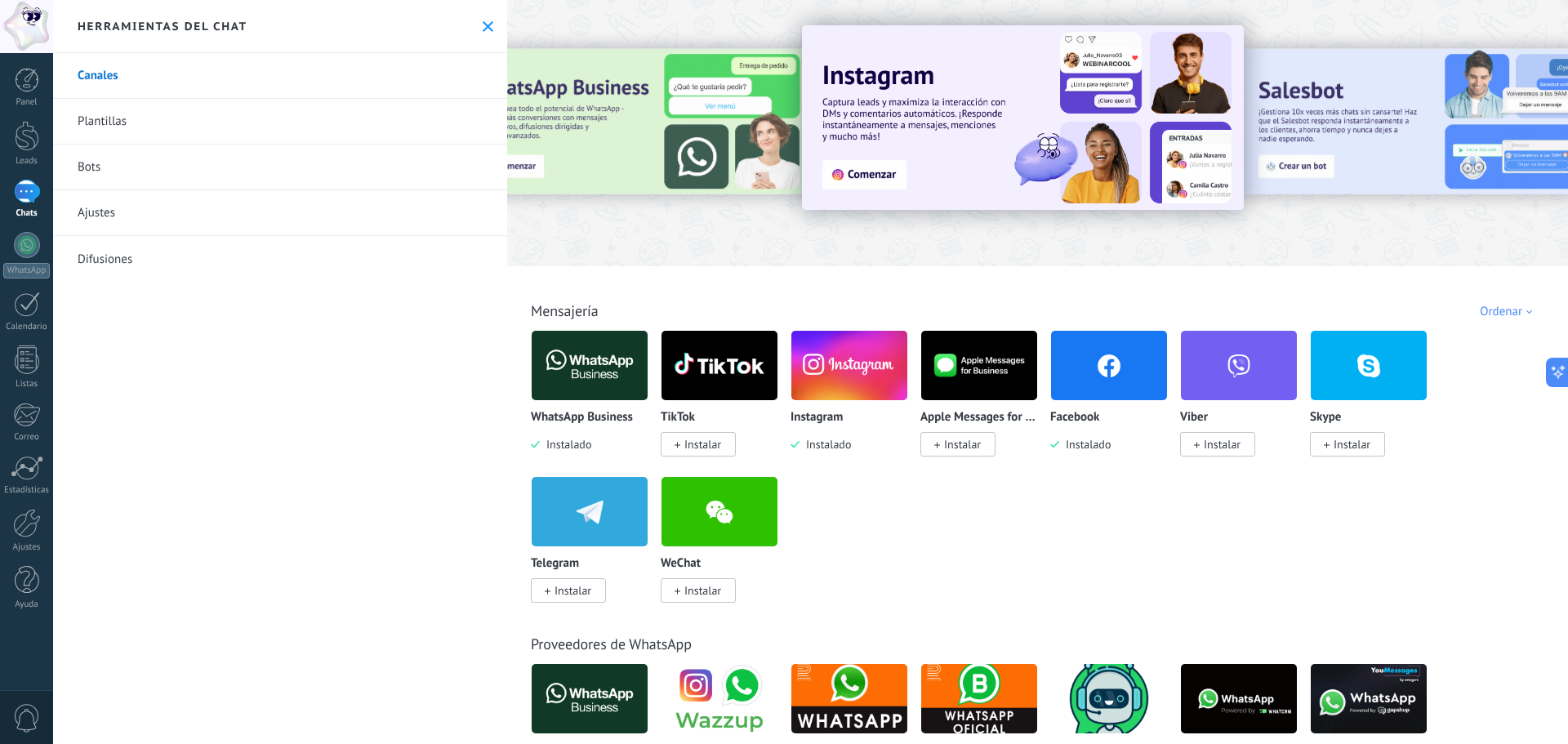
click at [1085, 423] on p "Facebook" at bounding box center [1075, 418] width 49 height 14
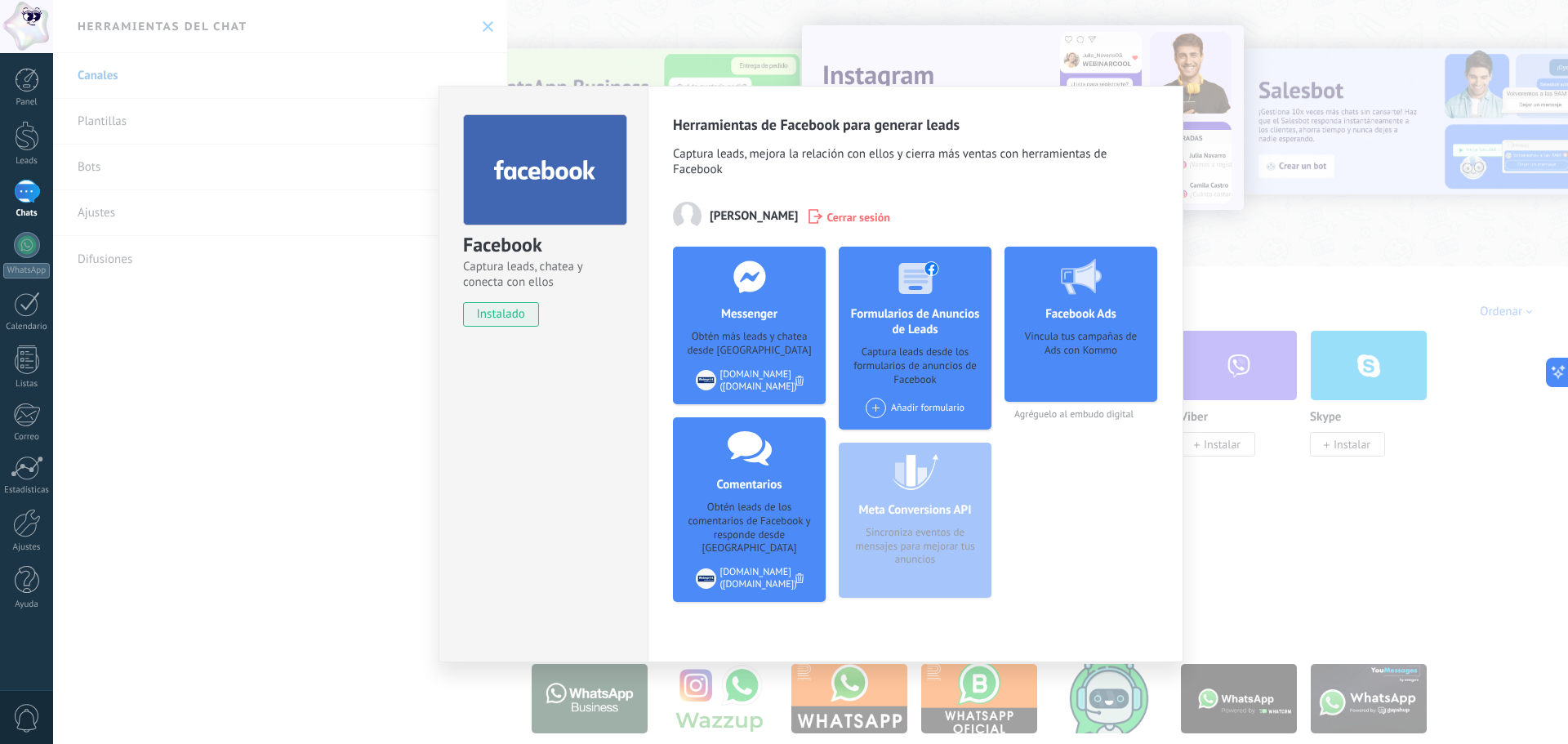
click at [705, 304] on div at bounding box center [749, 276] width 162 height 60
click at [722, 334] on div "Obtén más leads y chatea desde [GEOGRAPHIC_DATA]" at bounding box center [749, 344] width 126 height 27
click at [746, 346] on div "Obtén más leads y chatea desde [GEOGRAPHIC_DATA]" at bounding box center [749, 344] width 126 height 27
click at [770, 359] on div "Messenger Obtén más leads y chatea desde Kommo Agregar página WeimportMaquinari…" at bounding box center [749, 325] width 153 height 158
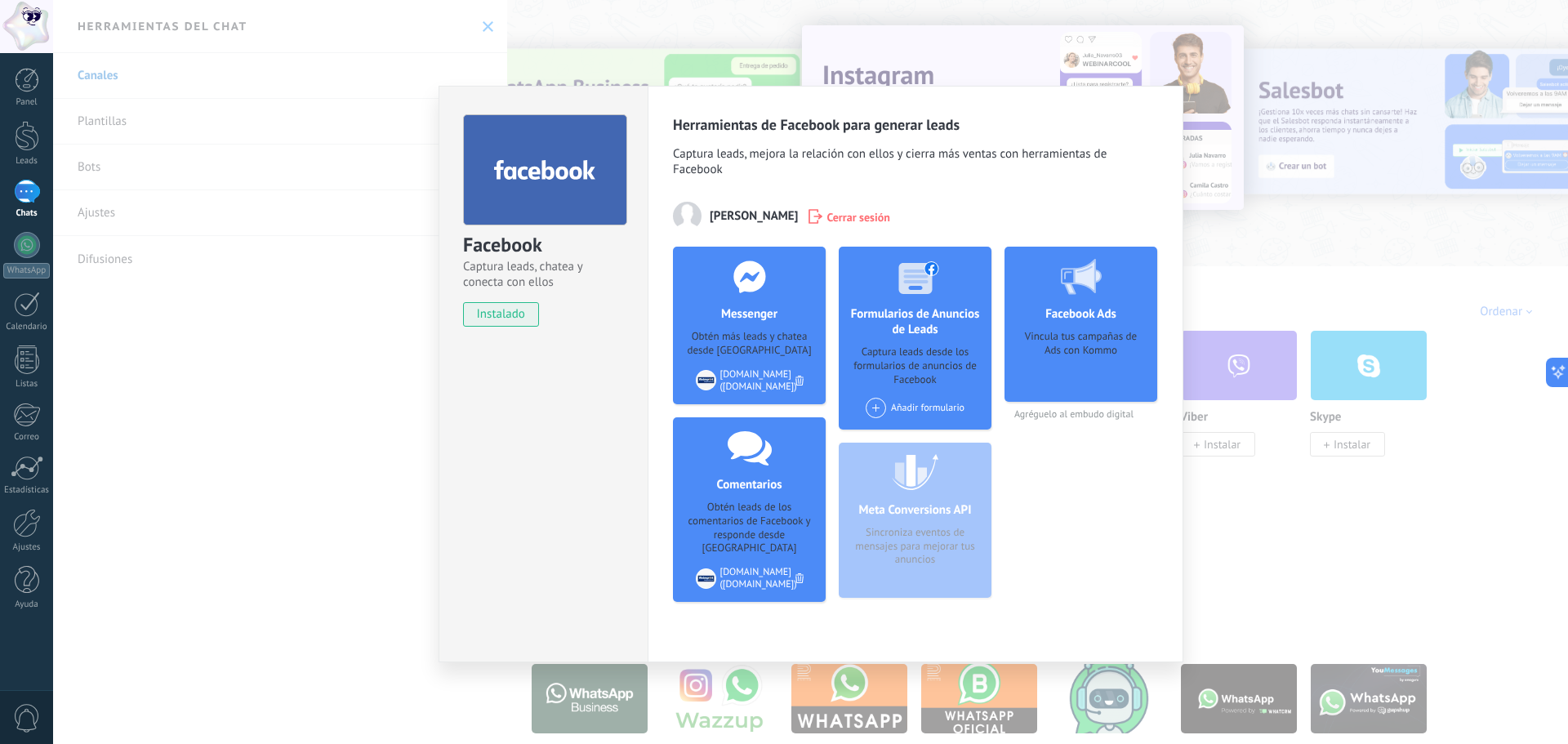
click at [721, 383] on div "[DOMAIN_NAME] ([DOMAIN_NAME])" at bounding box center [759, 380] width 76 height 24
click at [704, 383] on div at bounding box center [706, 380] width 21 height 21
click at [706, 381] on div at bounding box center [706, 380] width 21 height 21
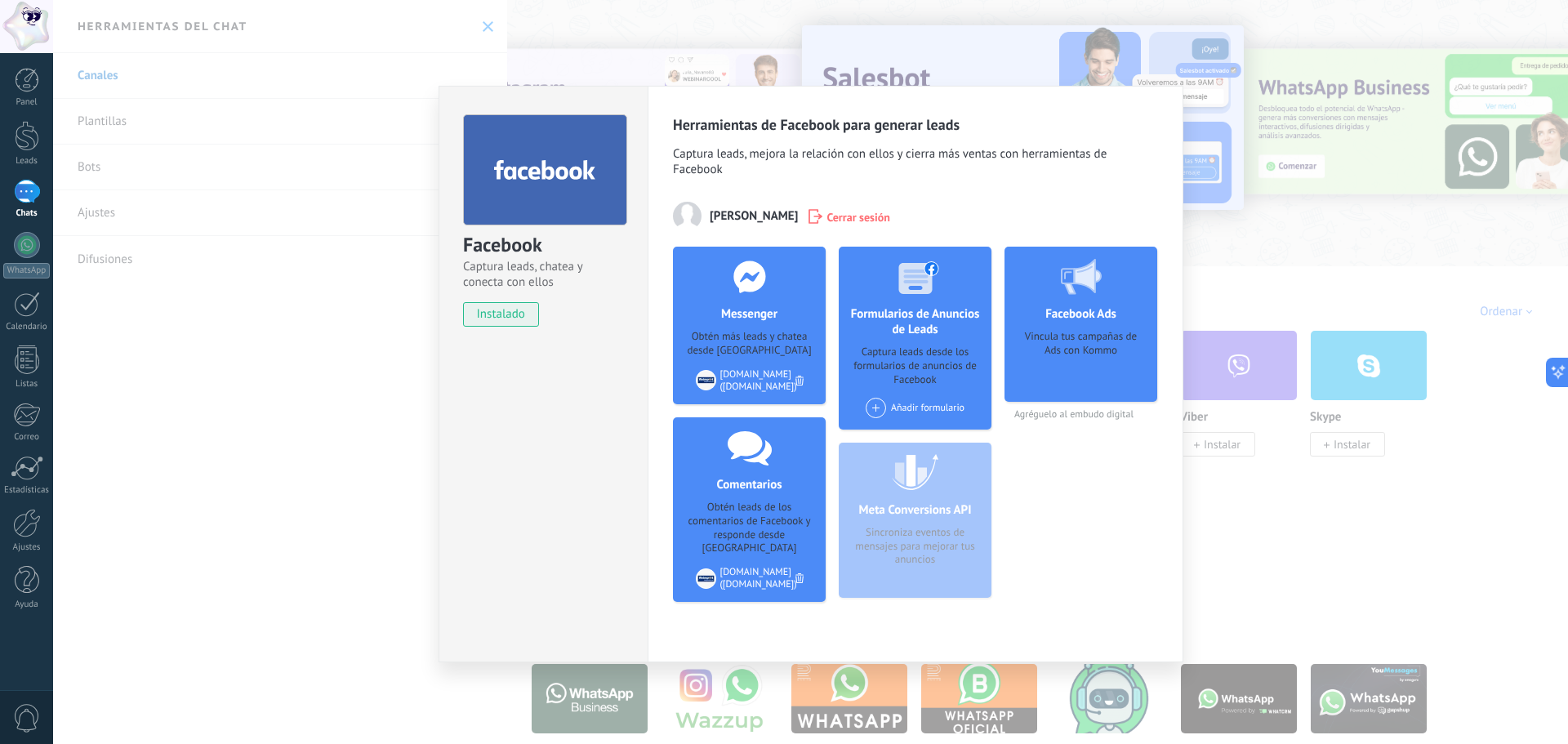
click at [714, 381] on div at bounding box center [706, 380] width 21 height 21
drag, startPoint x: 727, startPoint y: 381, endPoint x: 744, endPoint y: 384, distance: 17.3
click at [736, 381] on div "[DOMAIN_NAME] ([DOMAIN_NAME])" at bounding box center [759, 380] width 76 height 24
click at [744, 384] on div "[DOMAIN_NAME] ([DOMAIN_NAME])" at bounding box center [759, 380] width 76 height 24
click at [751, 385] on div "[DOMAIN_NAME] ([DOMAIN_NAME])" at bounding box center [759, 380] width 76 height 24
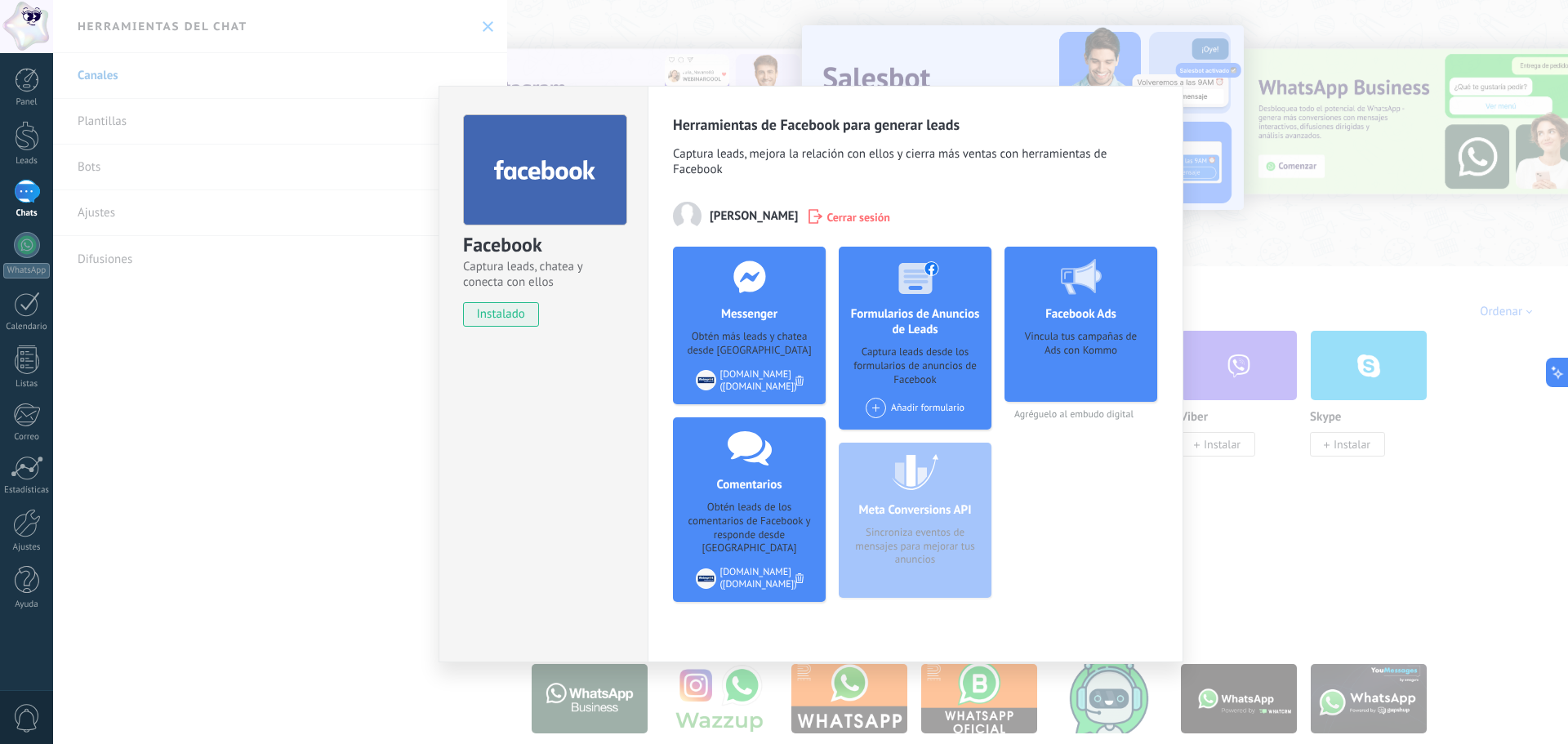
click at [751, 385] on div "[DOMAIN_NAME] ([DOMAIN_NAME])" at bounding box center [759, 380] width 76 height 24
click at [1342, 528] on div "Facebook Captura leads, chatea y conecta con ellos instalado Desinstalar Herram…" at bounding box center [810, 372] width 1515 height 744
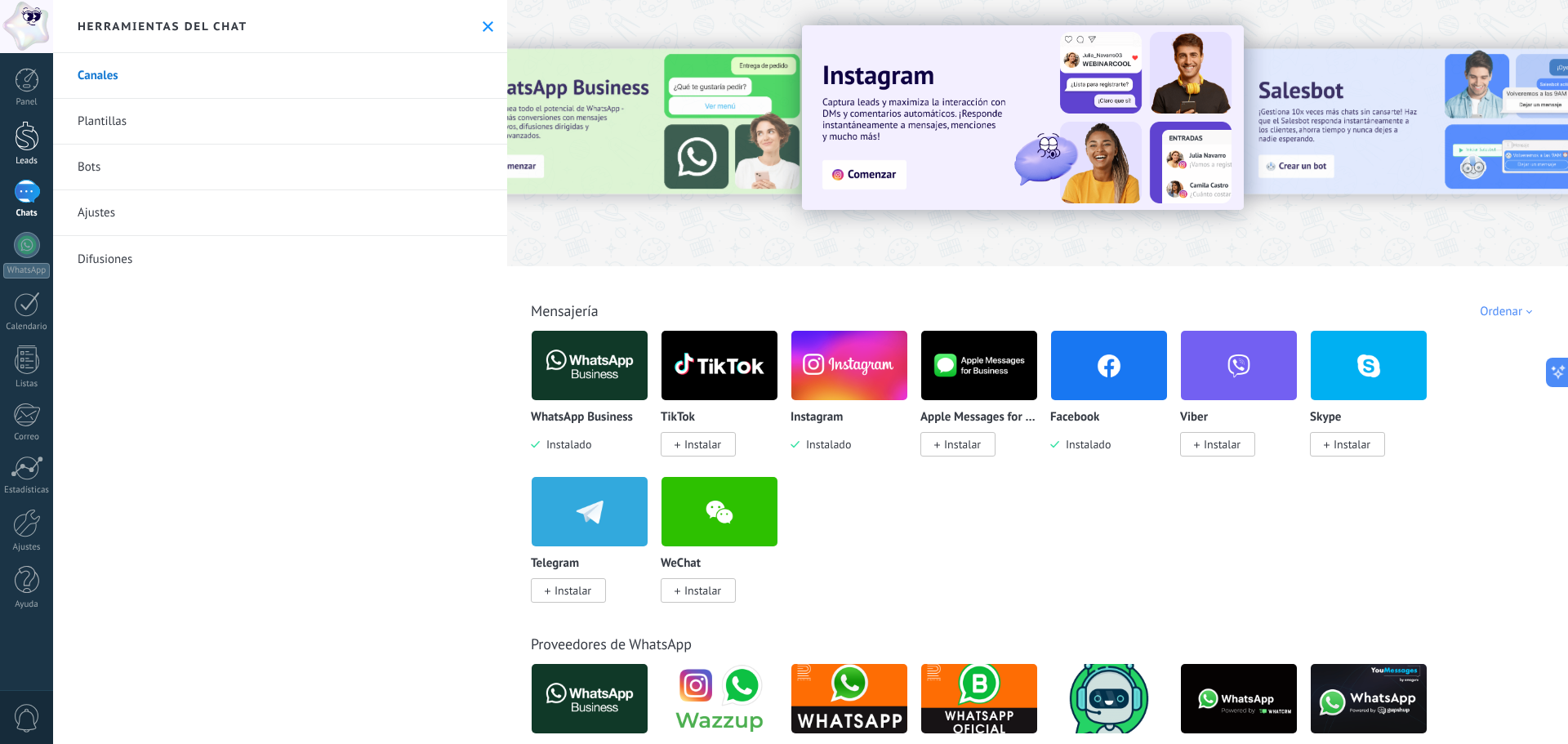
click at [30, 136] on div at bounding box center [26, 135] width 24 height 30
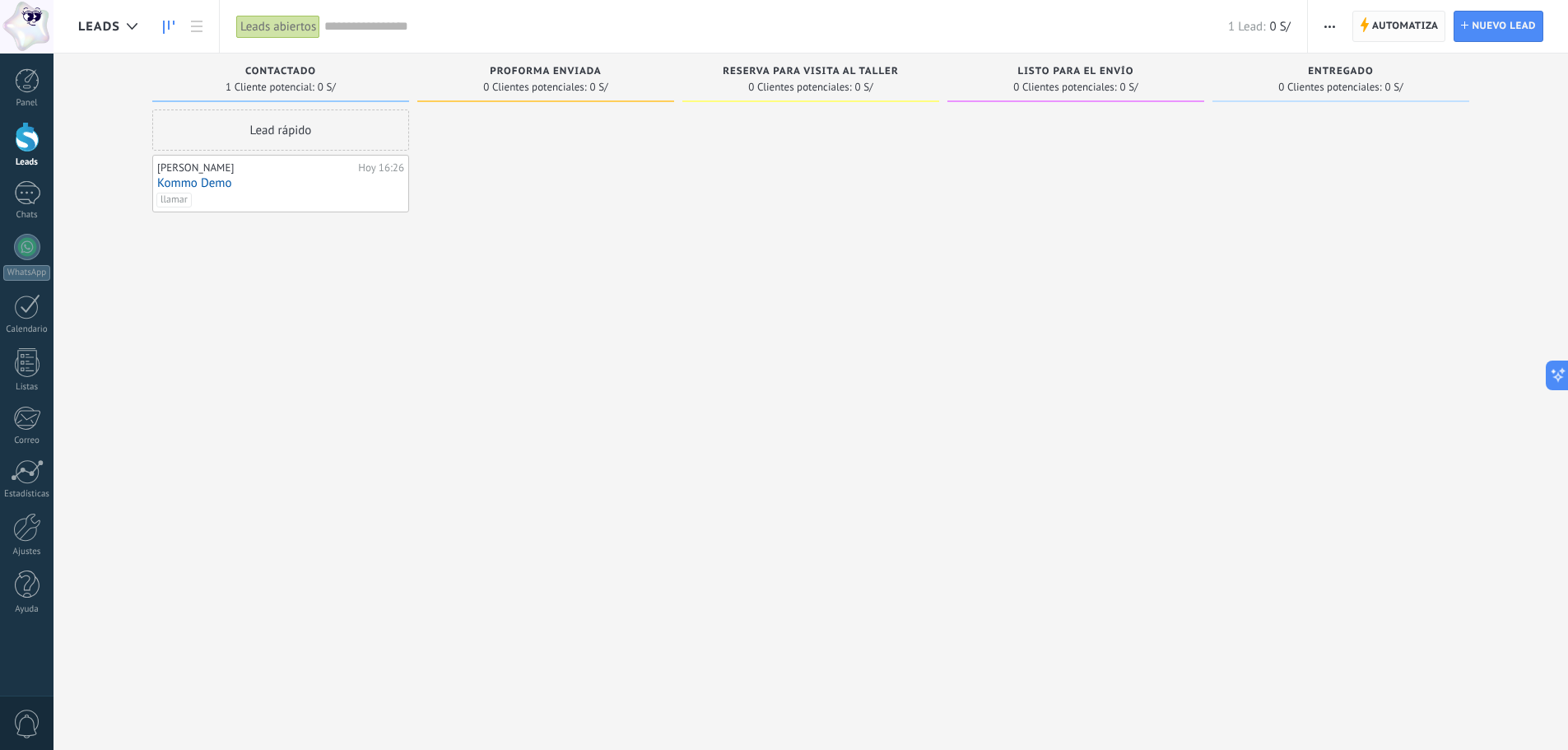
click at [1416, 32] on span "Automatiza" at bounding box center [1405, 27] width 67 height 30
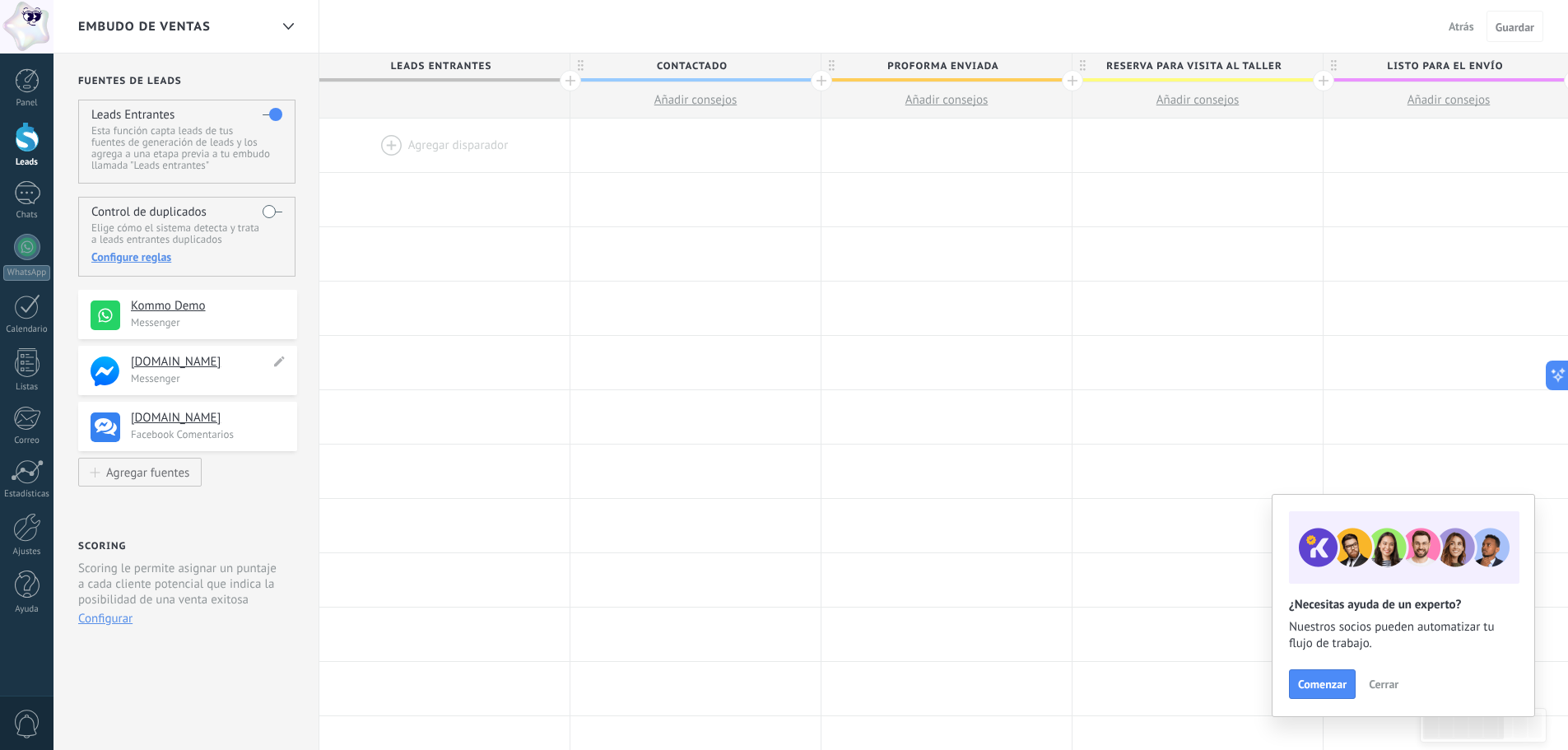
click at [194, 364] on h4 "[DOMAIN_NAME]" at bounding box center [200, 362] width 139 height 17
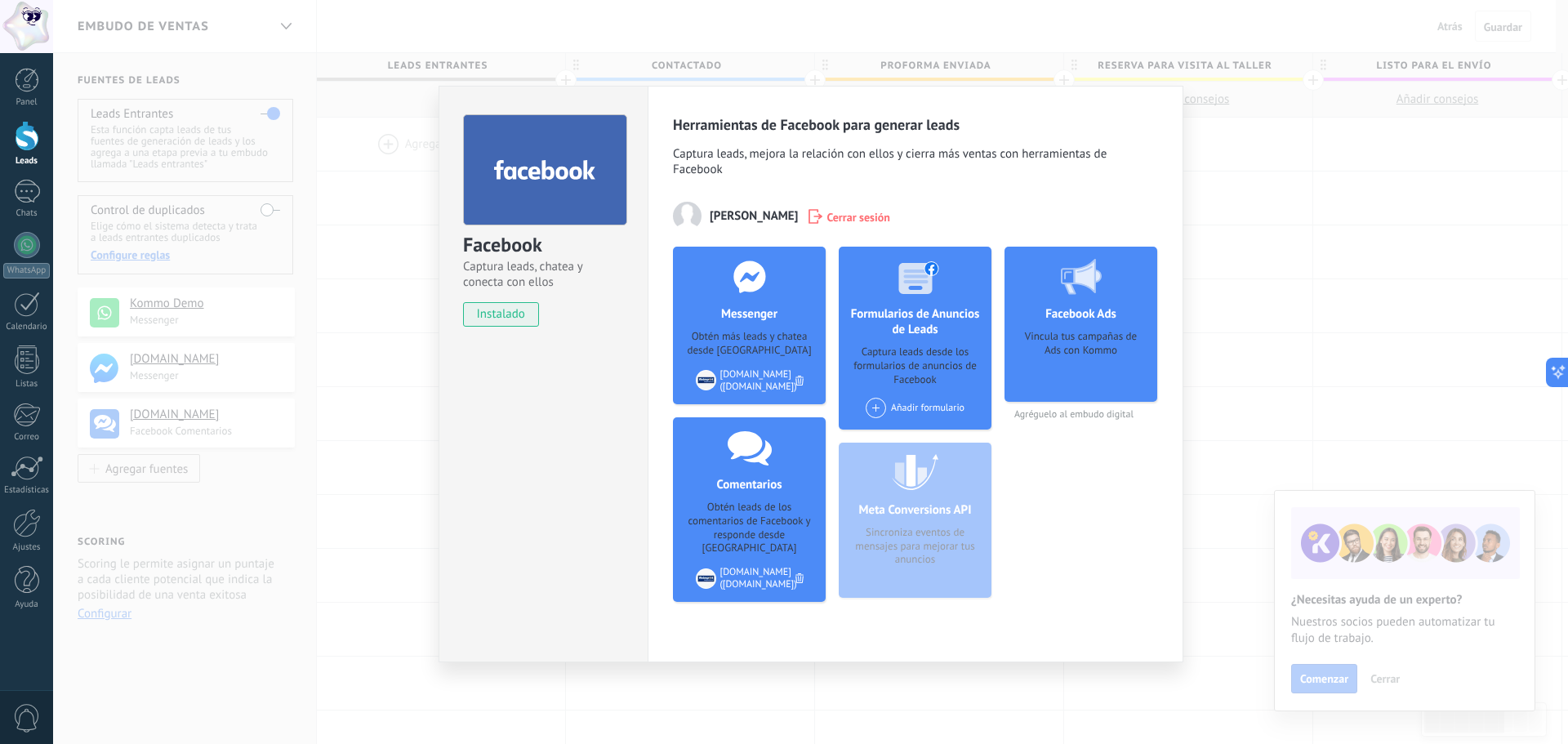
click at [371, 385] on div "Facebook Captura leads, chatea y conecta con ellos instalado Desinstalar Herram…" at bounding box center [810, 372] width 1515 height 744
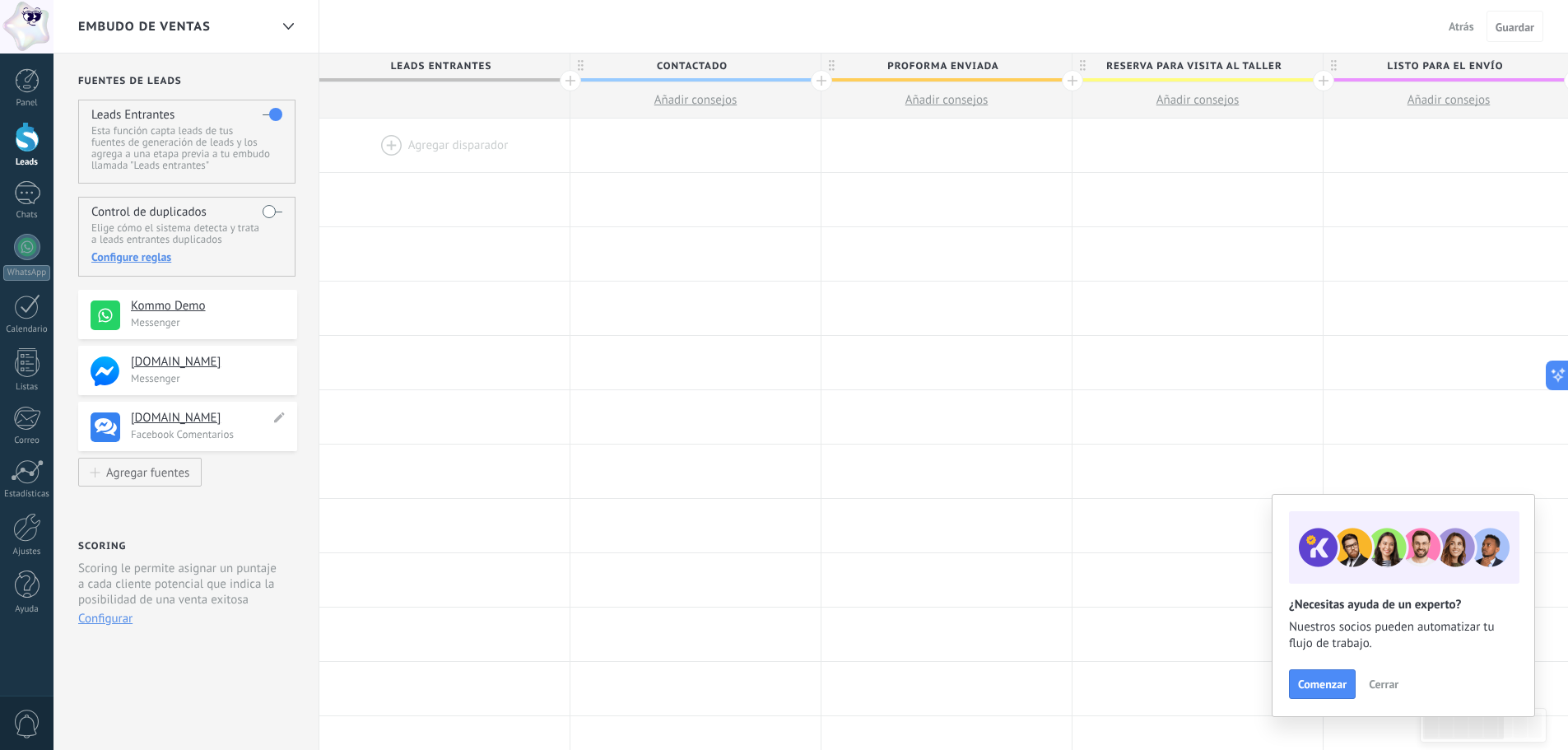
click at [181, 439] on p "Facebook Comentarios" at bounding box center [209, 434] width 156 height 14
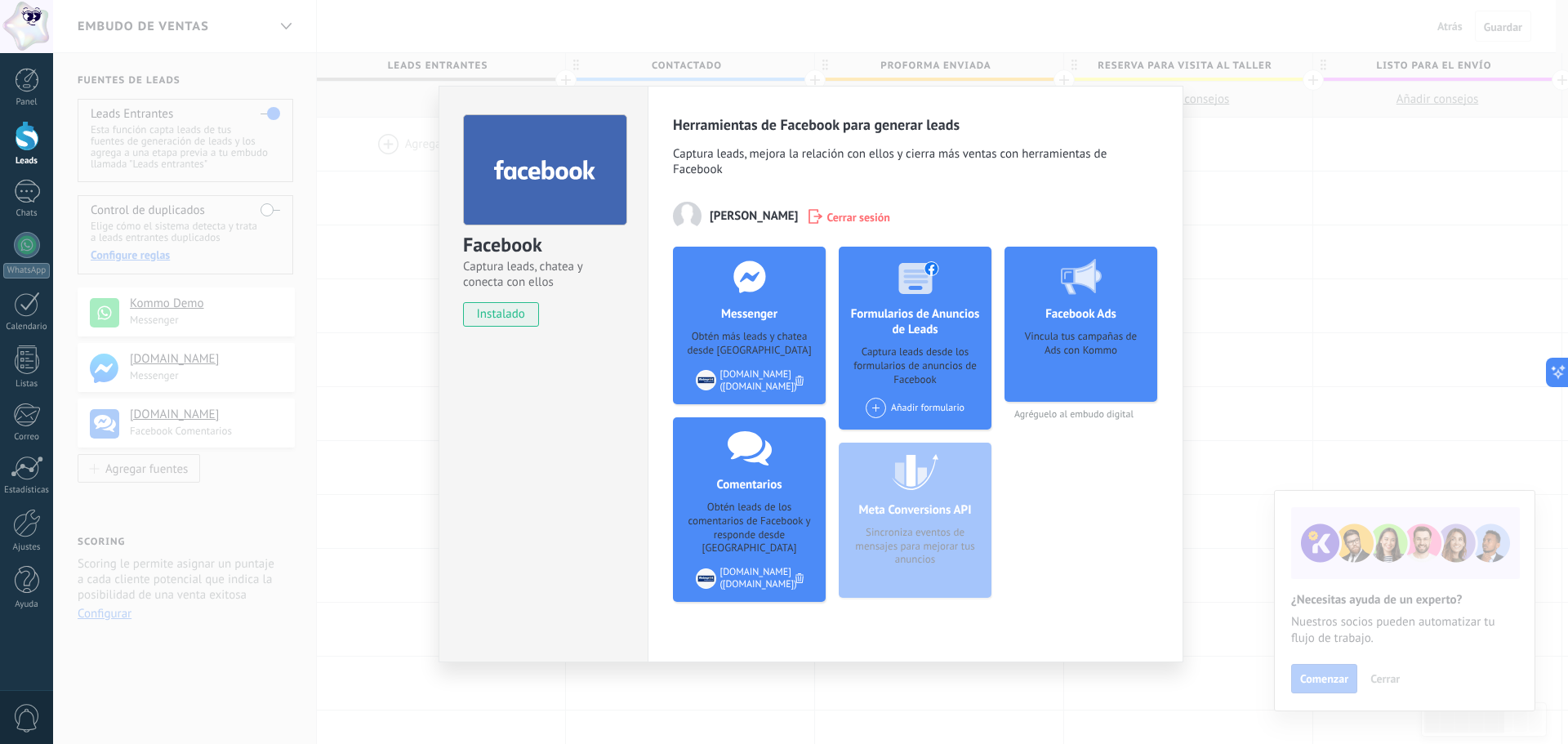
click at [398, 236] on div "Facebook Captura leads, chatea y conecta con ellos instalado Desinstalar Herram…" at bounding box center [810, 372] width 1515 height 744
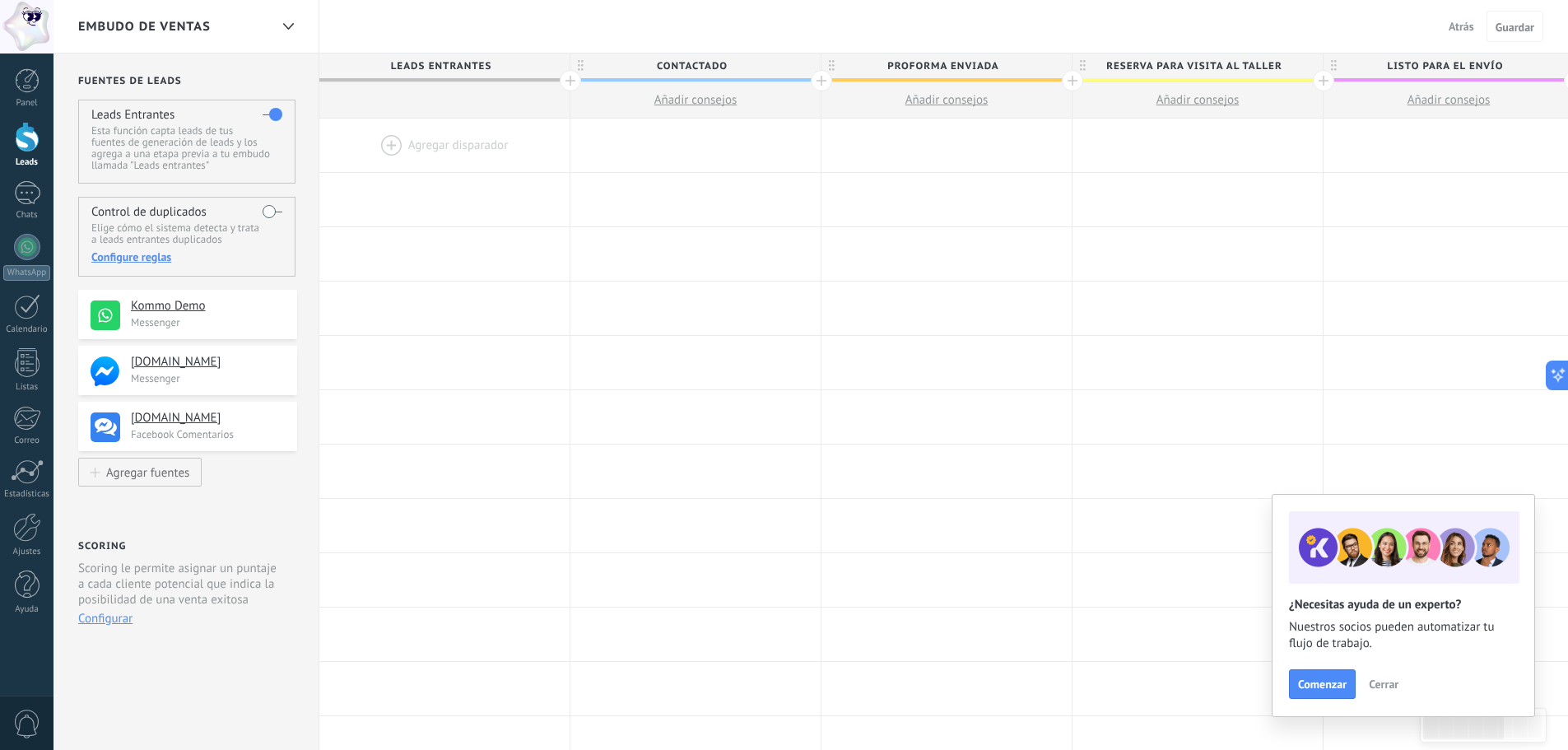
click at [174, 320] on p "Messenger" at bounding box center [209, 322] width 156 height 14
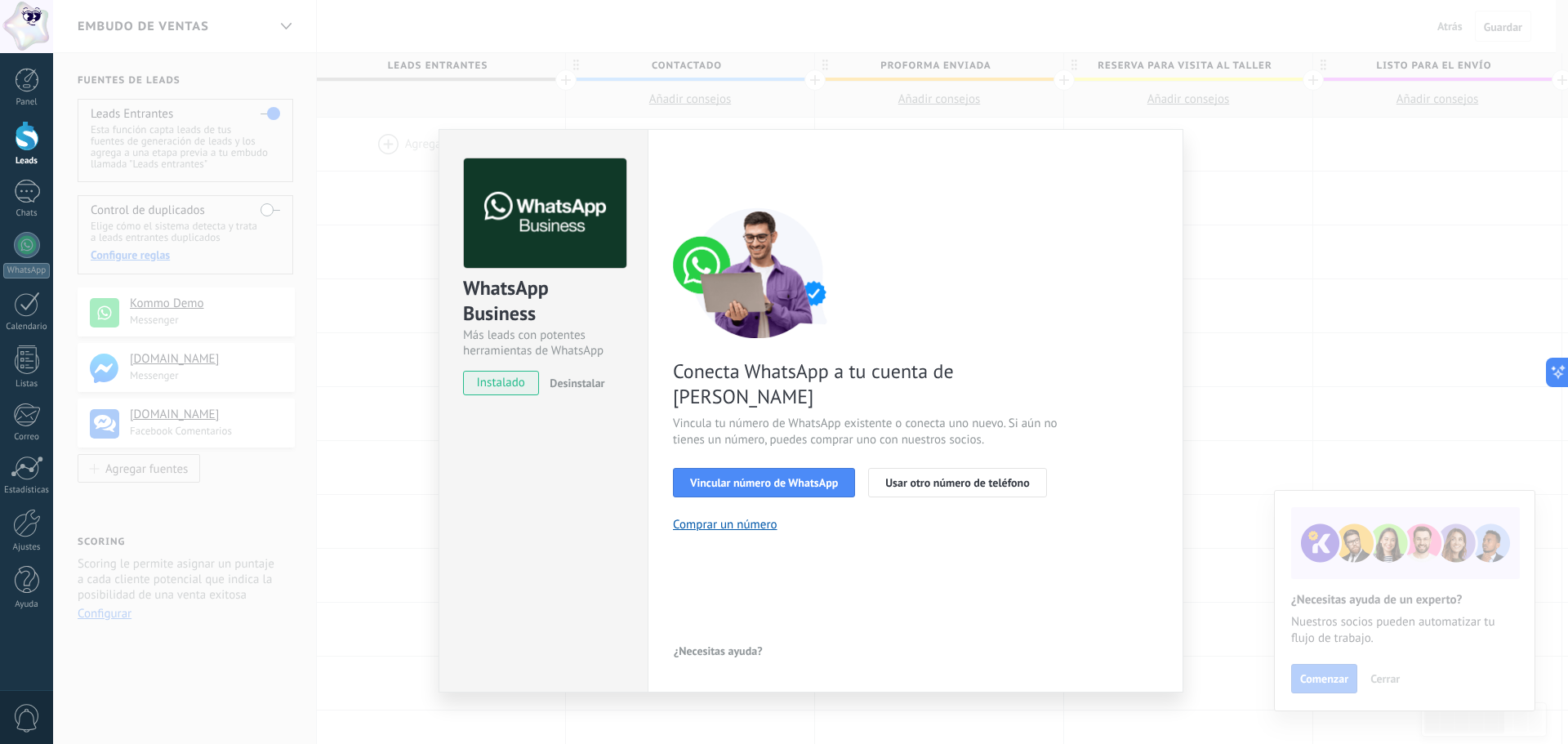
click at [431, 413] on div "WhatsApp Business Más leads con potentes herramientas de WhatsApp instalado Des…" at bounding box center [810, 372] width 1515 height 744
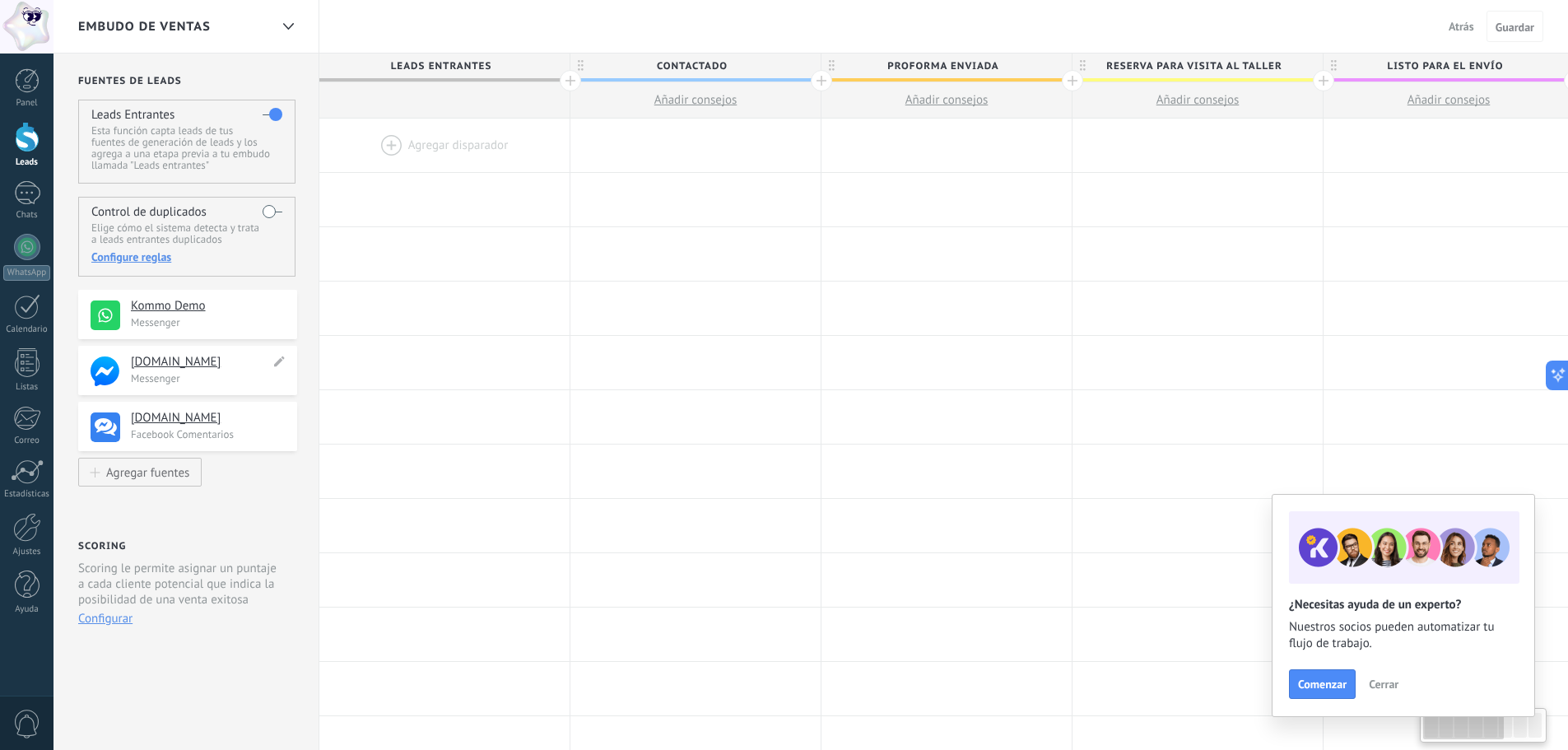
click at [208, 380] on p "Messenger" at bounding box center [209, 378] width 156 height 14
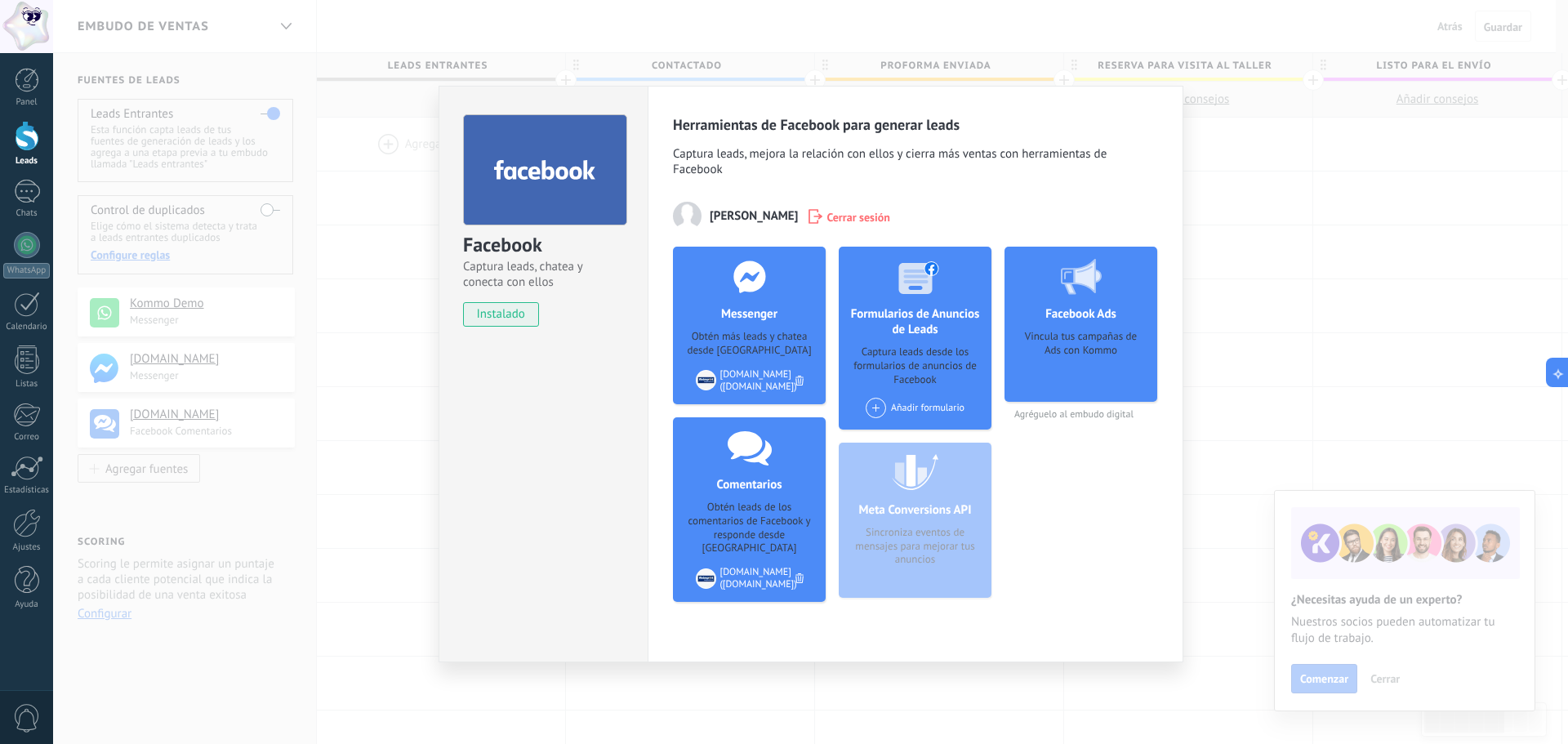
click at [909, 537] on div "Meta Conversions API Sincroniza eventos de mensajes para mejorar tus anuncios" at bounding box center [916, 520] width 153 height 155
click at [933, 579] on div "Meta Conversions API Sincroniza eventos de mensajes para mejorar tus anuncios" at bounding box center [916, 520] width 153 height 155
click at [1110, 417] on span "Agréguelo al embudo digital" at bounding box center [1081, 414] width 153 height 13
drag, startPoint x: 1076, startPoint y: 344, endPoint x: 1076, endPoint y: 371, distance: 27.0
click at [1076, 371] on div "Vincula tus campañas de Ads con Kommo" at bounding box center [1080, 360] width 126 height 62
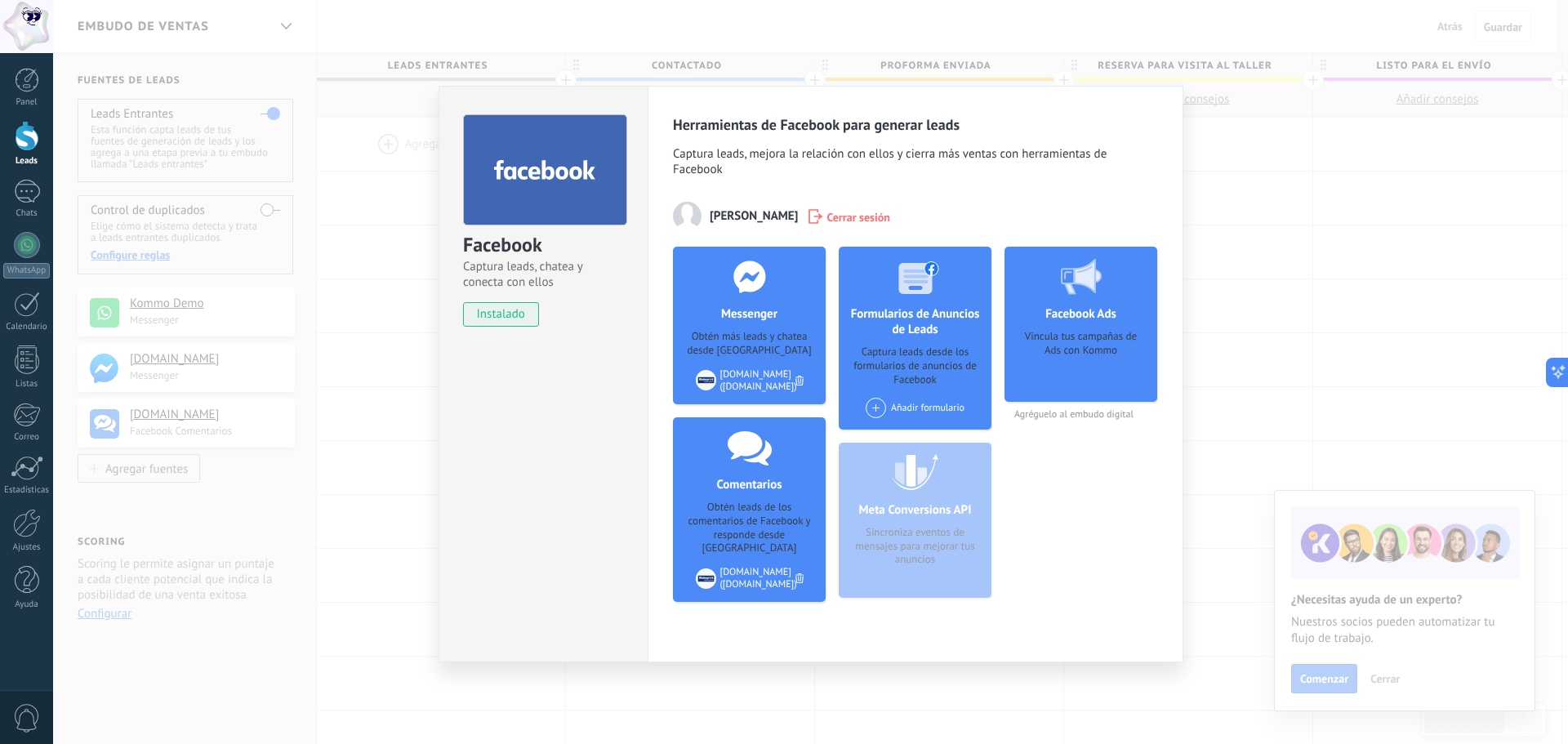
click at [359, 341] on div "Facebook Captura leads, chatea y conecta con ellos instalado Desinstalar Herram…" at bounding box center [810, 372] width 1515 height 744
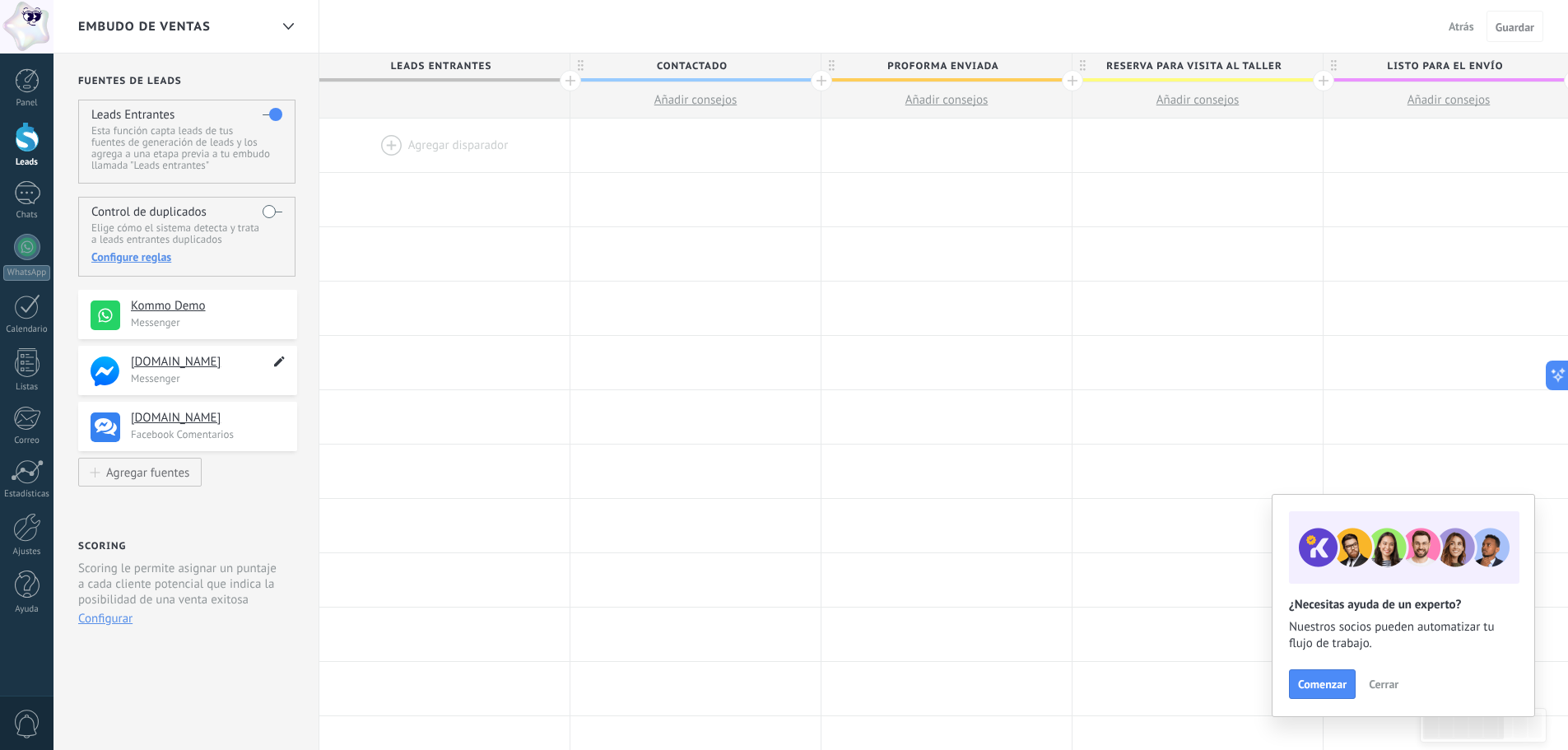
click at [282, 358] on use at bounding box center [279, 361] width 11 height 11
type textarea "**********"
click at [326, 405] on div at bounding box center [445, 416] width 251 height 53
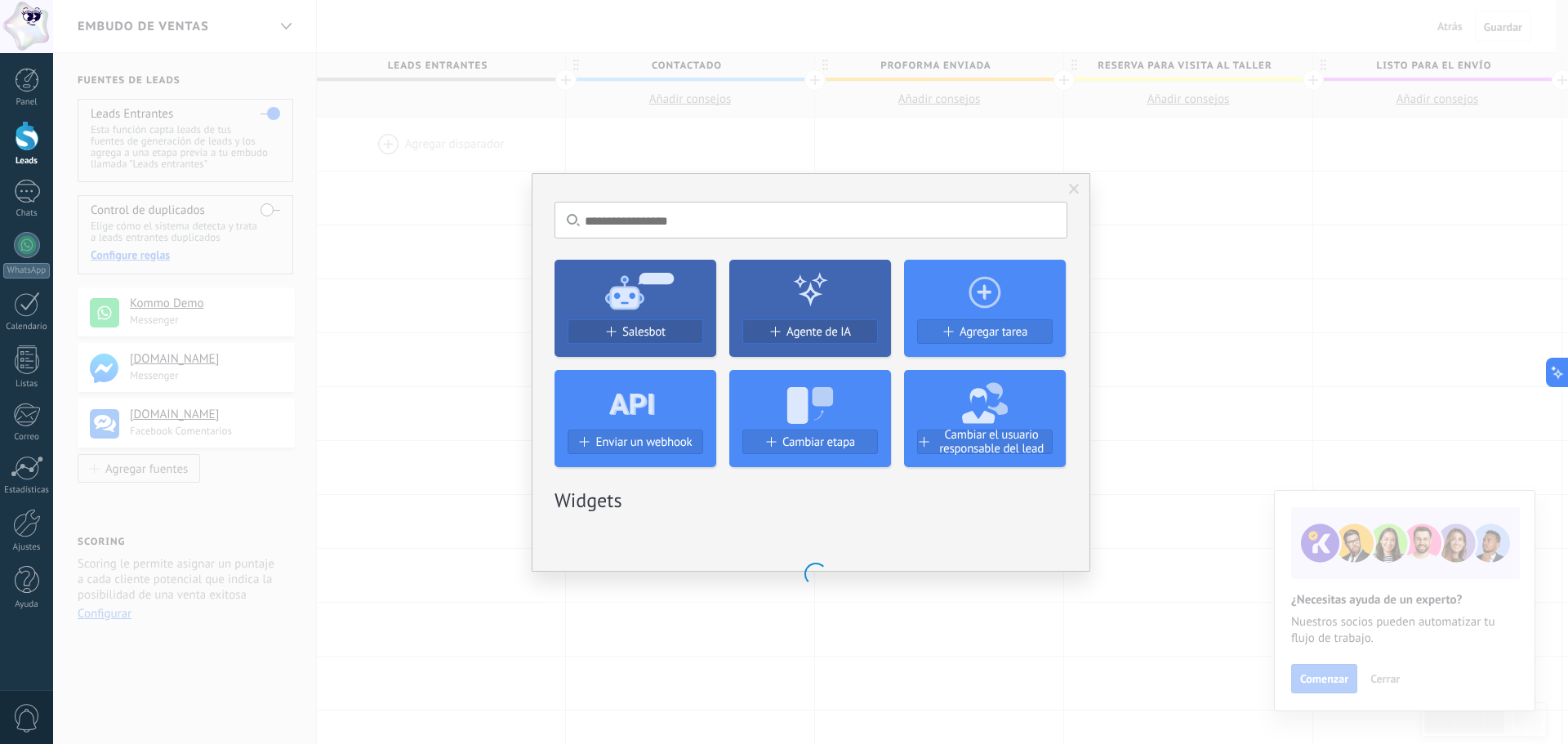
click at [1243, 317] on div "No hay resultados Salesbot Agente de IA Agregar tarea Enviar un webhook Cambiar…" at bounding box center [810, 372] width 1515 height 744
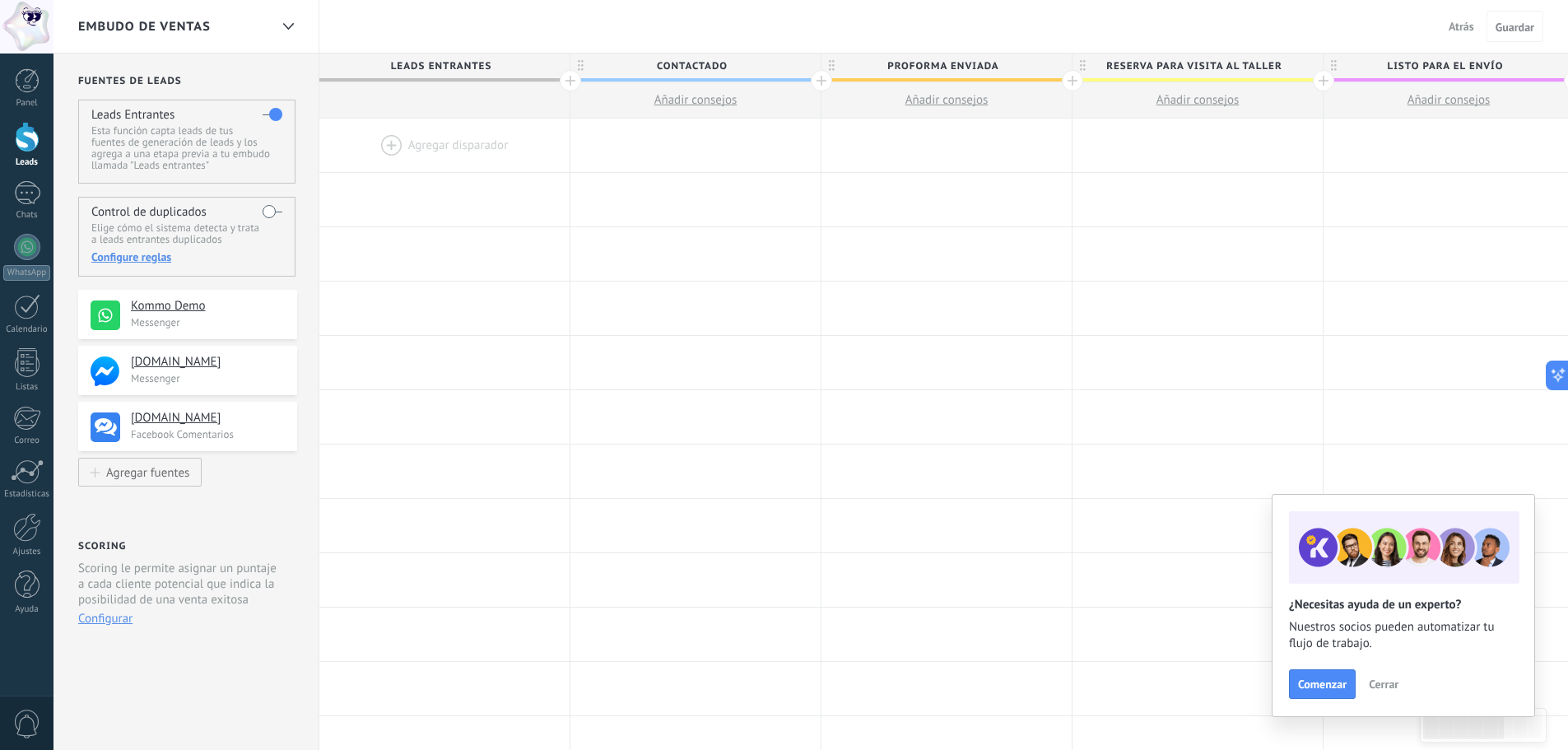
click at [113, 624] on button "Configurar" at bounding box center [105, 619] width 54 height 16
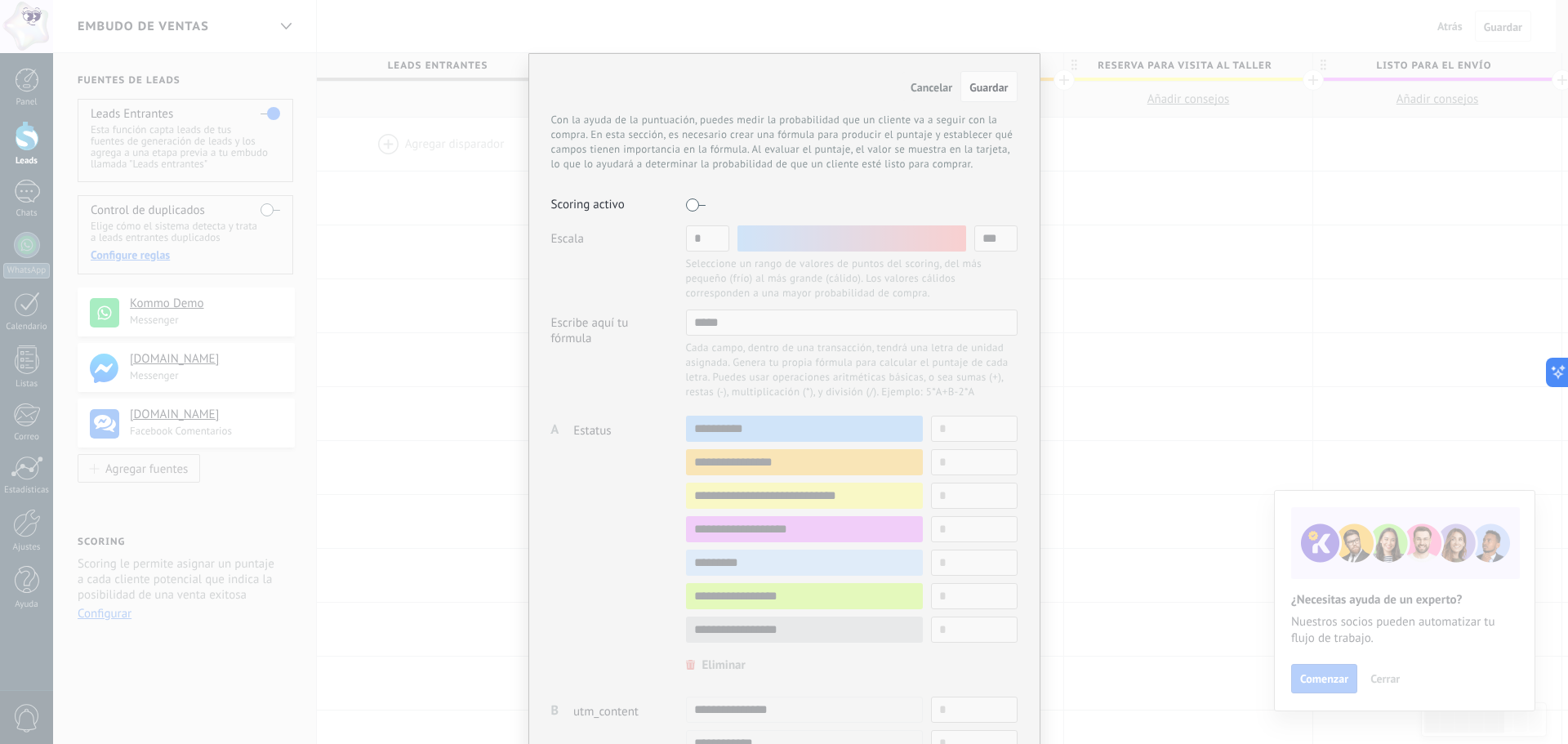
click at [1202, 369] on div "Cancelar Guardar Con la ayuda de la puntuación, puedes medir la probabilidad qu…" at bounding box center [784, 372] width 1568 height 744
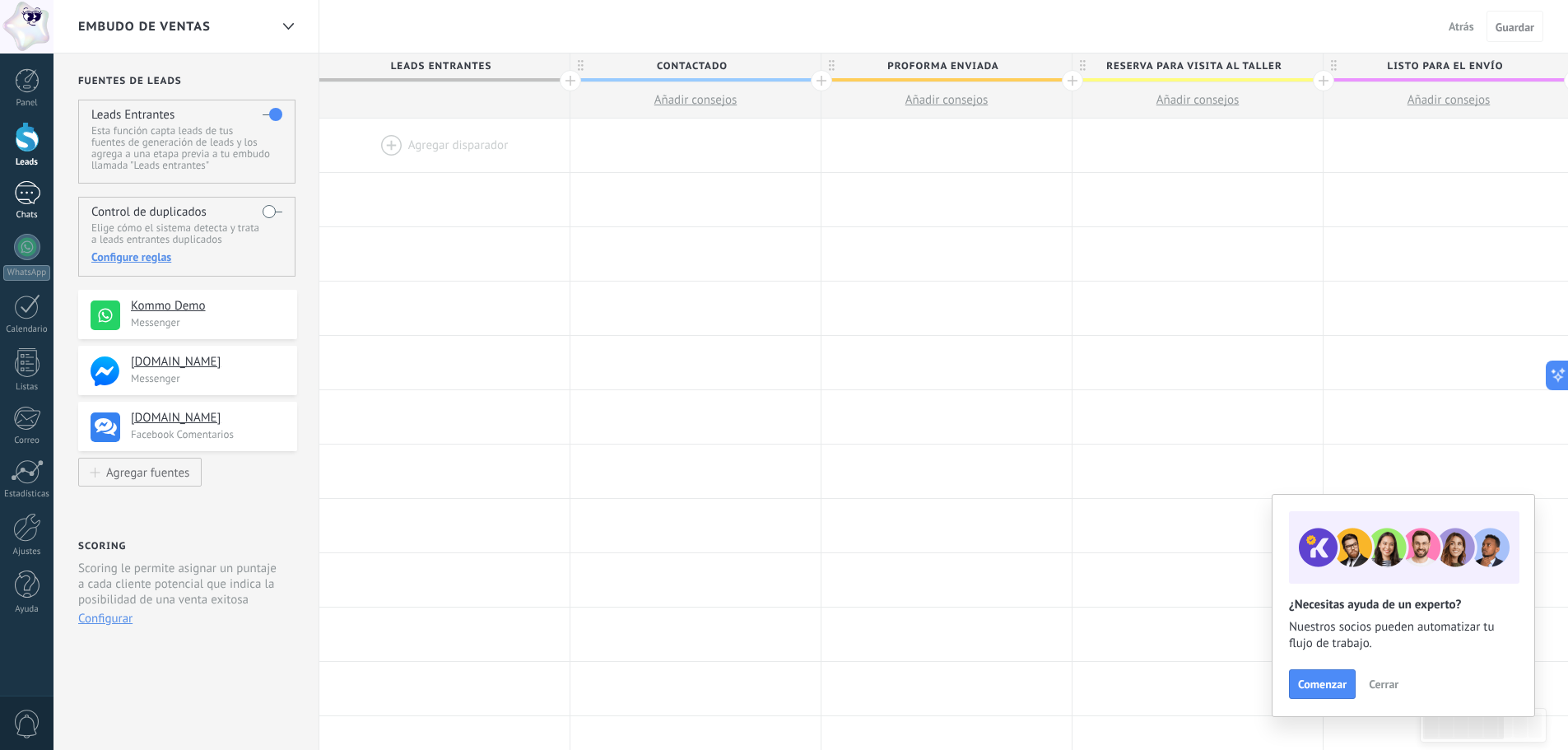
click at [26, 186] on div "1" at bounding box center [27, 192] width 27 height 24
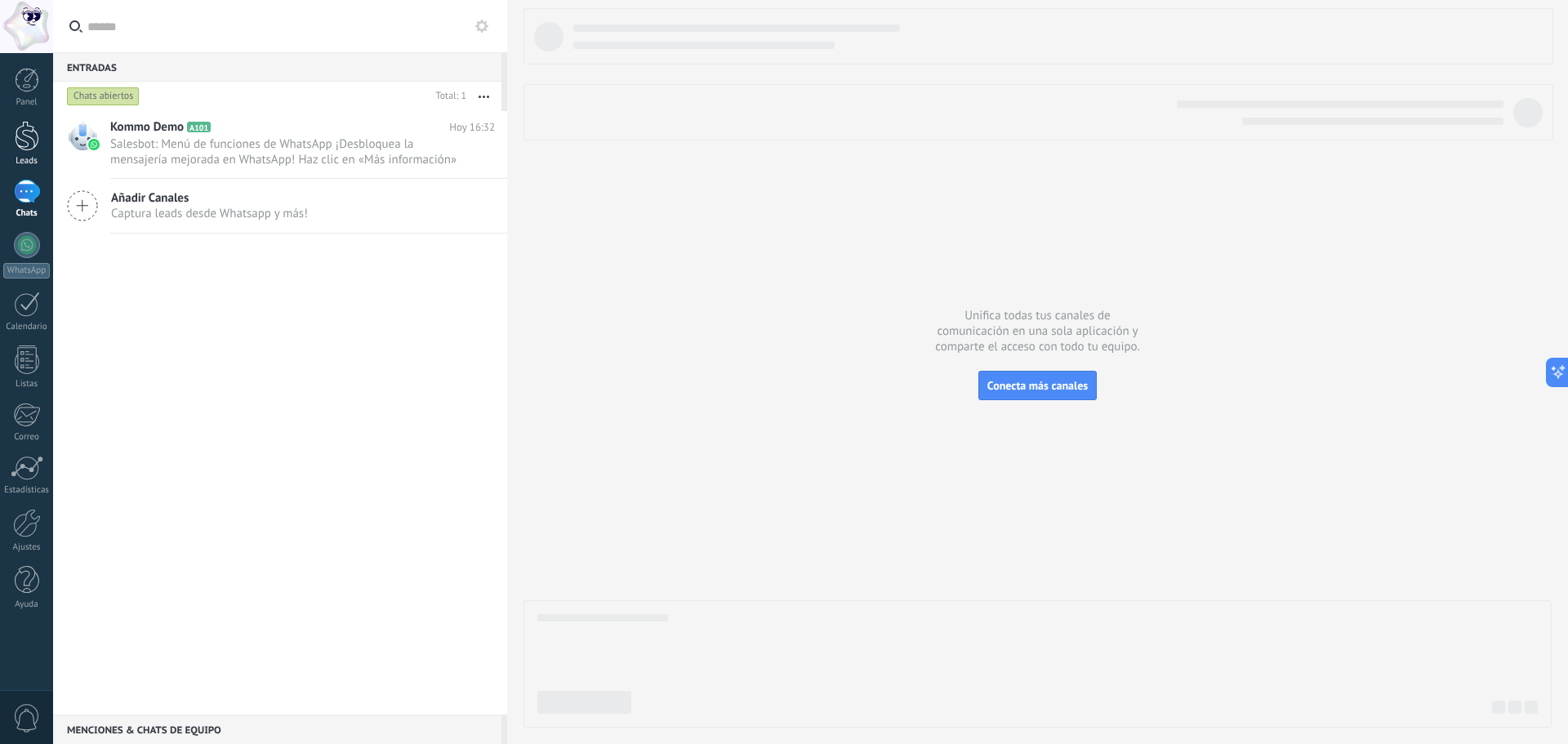
click at [25, 146] on div at bounding box center [26, 135] width 24 height 30
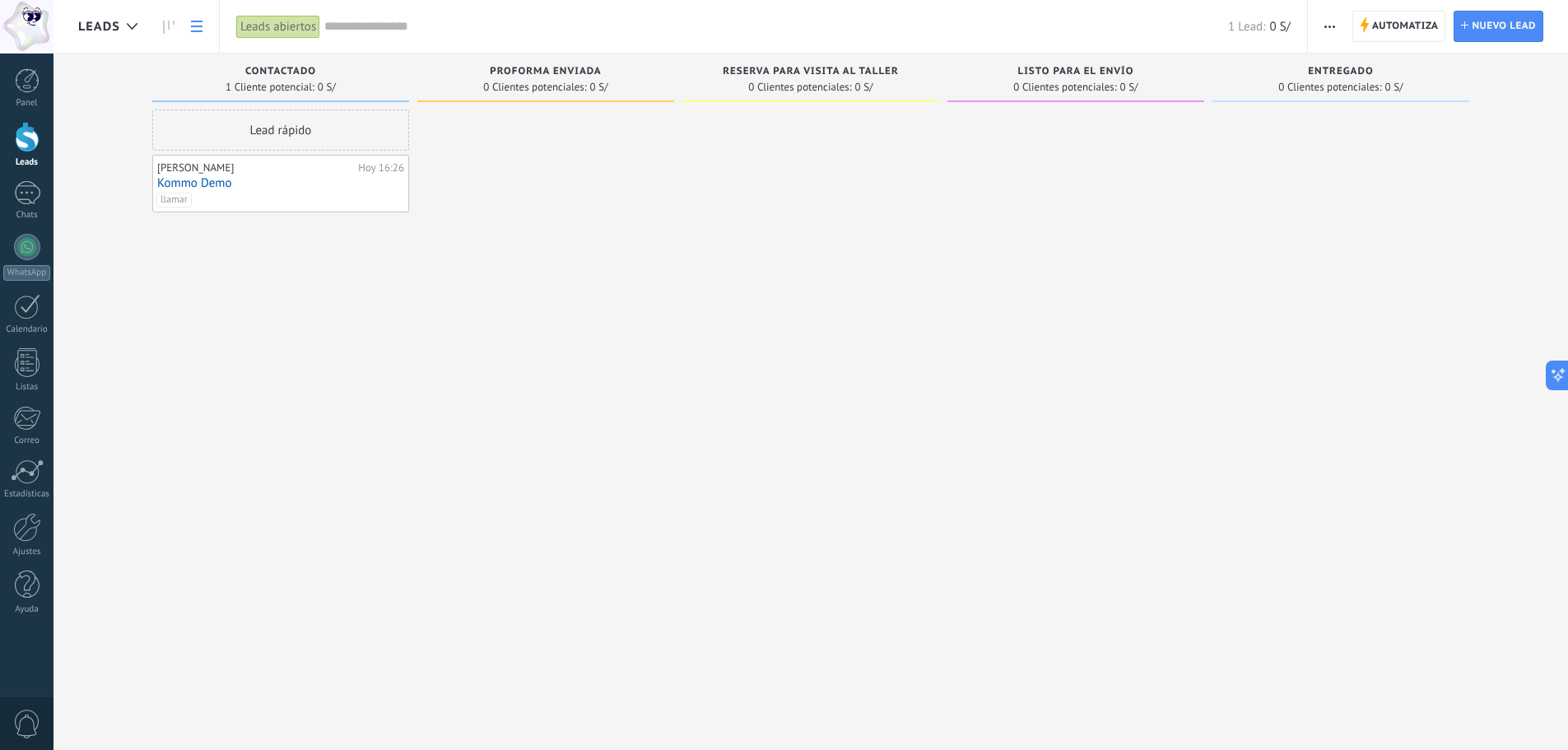
click at [194, 22] on use at bounding box center [197, 27] width 12 height 12
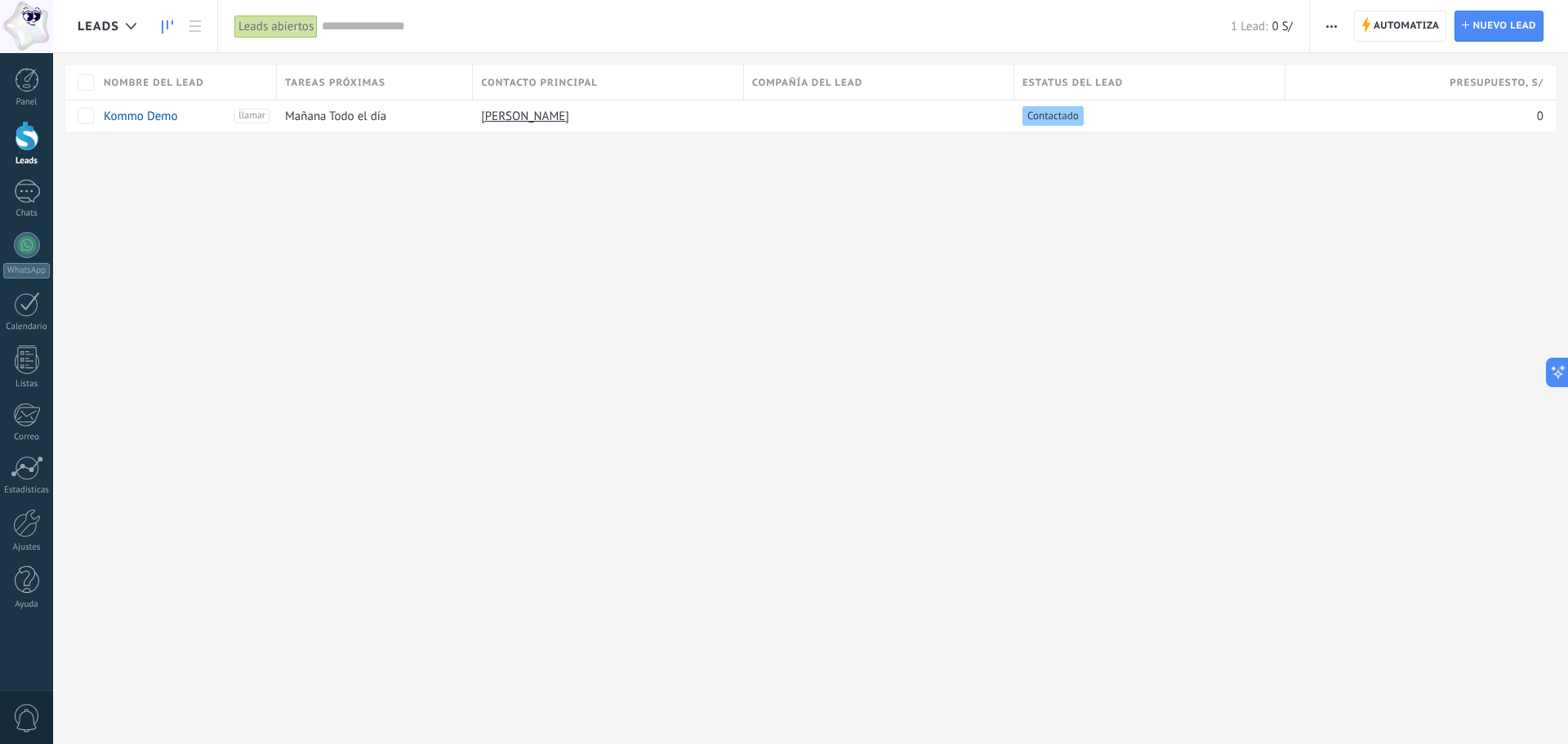
click at [165, 20] on link at bounding box center [167, 26] width 27 height 32
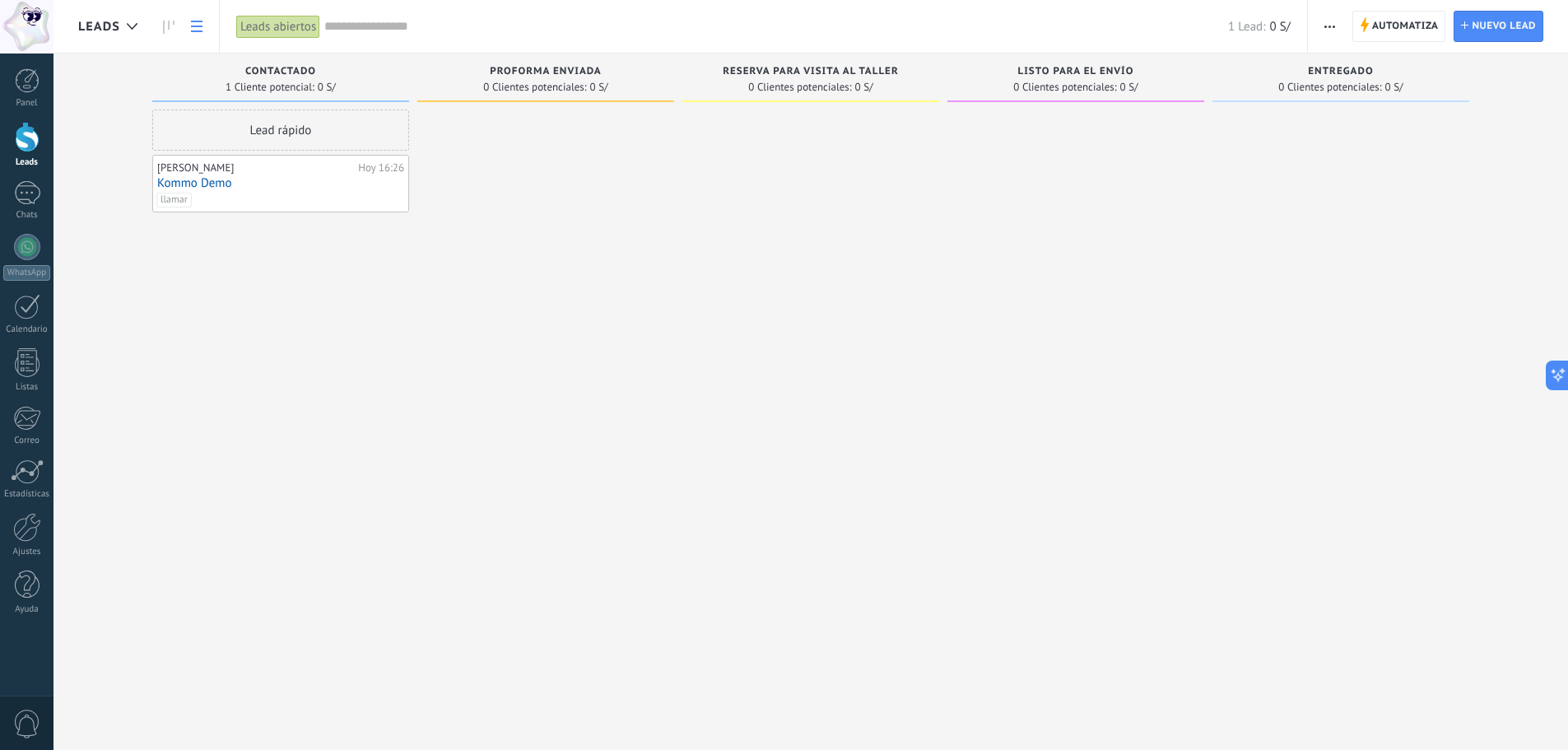
click at [189, 30] on link at bounding box center [196, 27] width 28 height 33
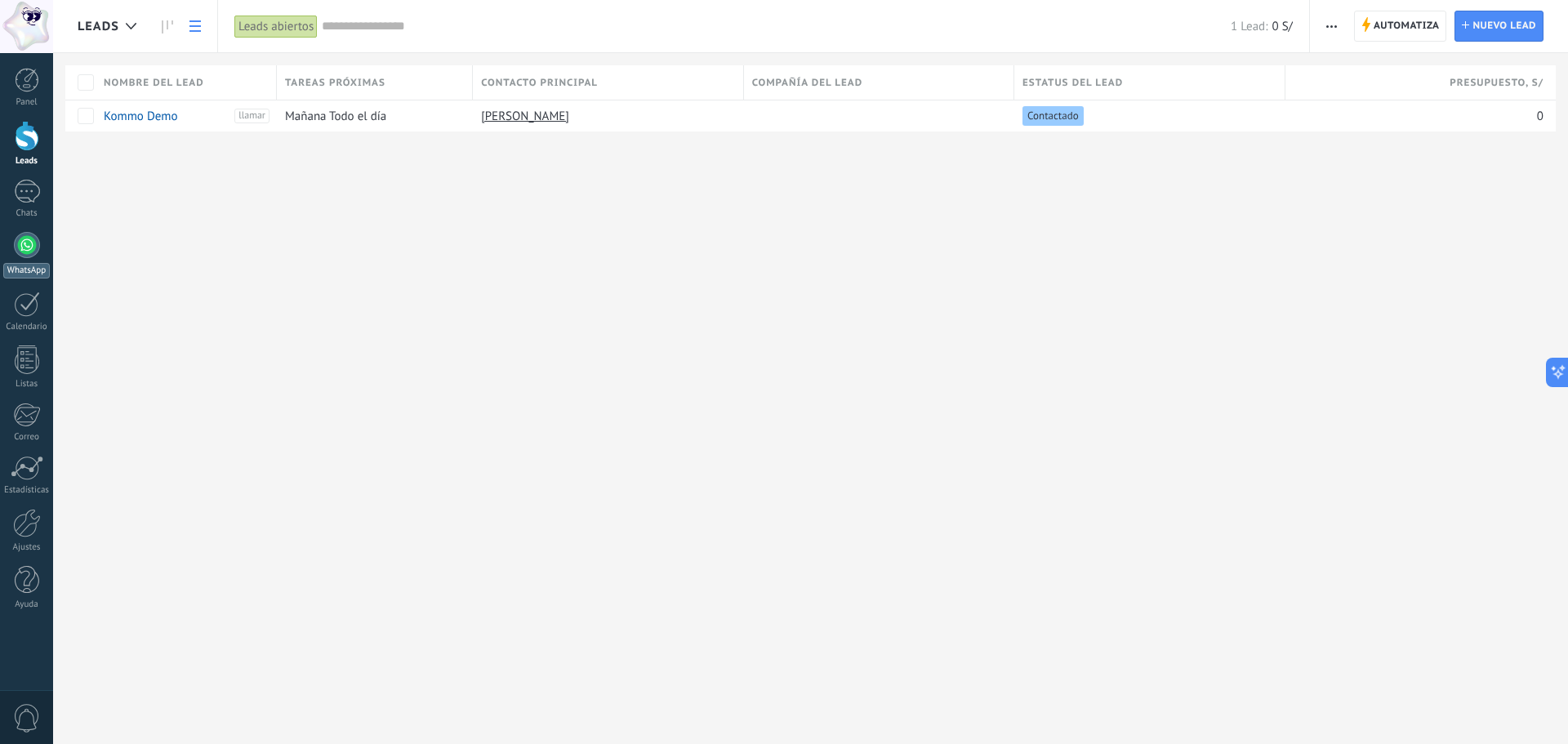
click at [33, 233] on link "WhatsApp" at bounding box center [26, 256] width 53 height 47
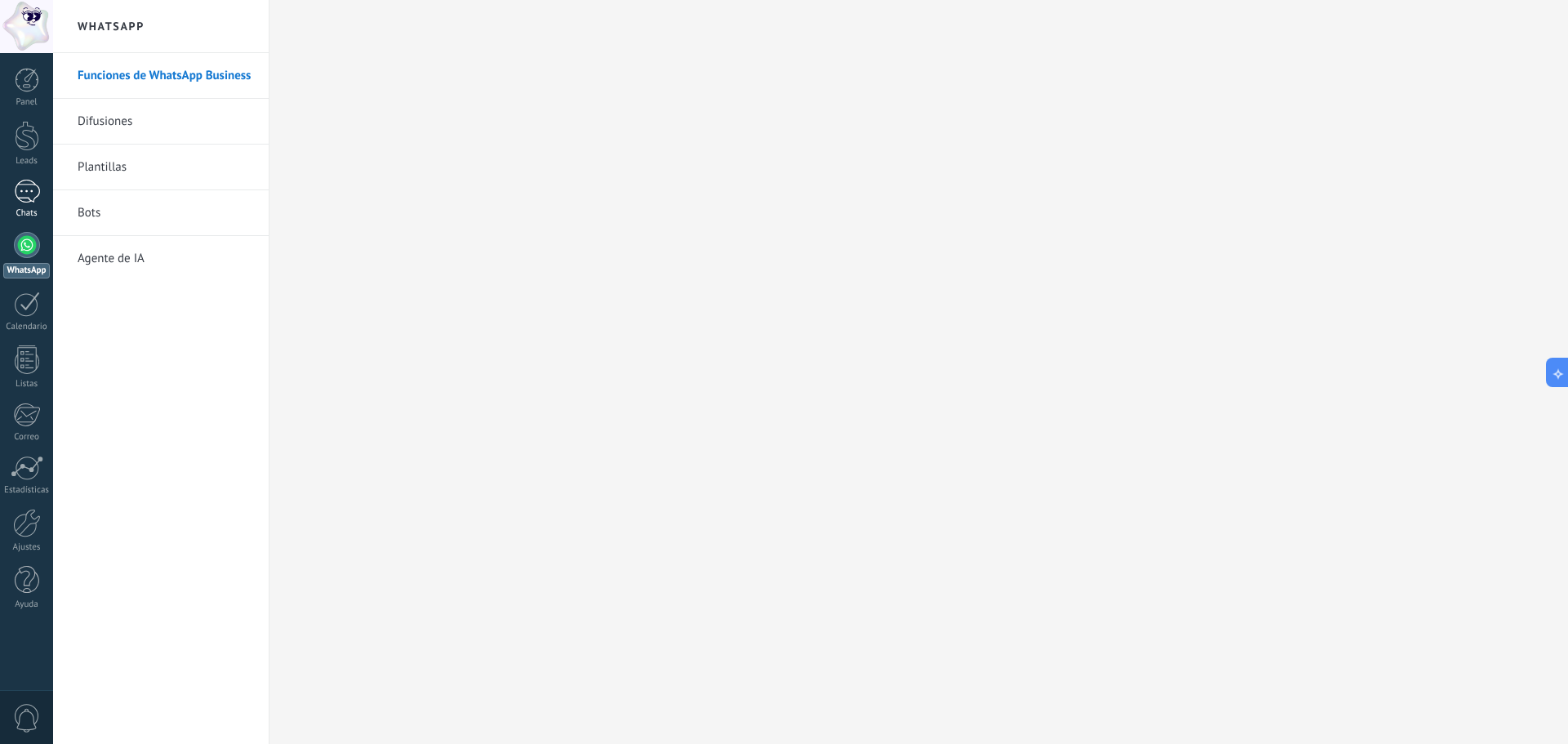
click at [29, 188] on div "1" at bounding box center [26, 191] width 26 height 23
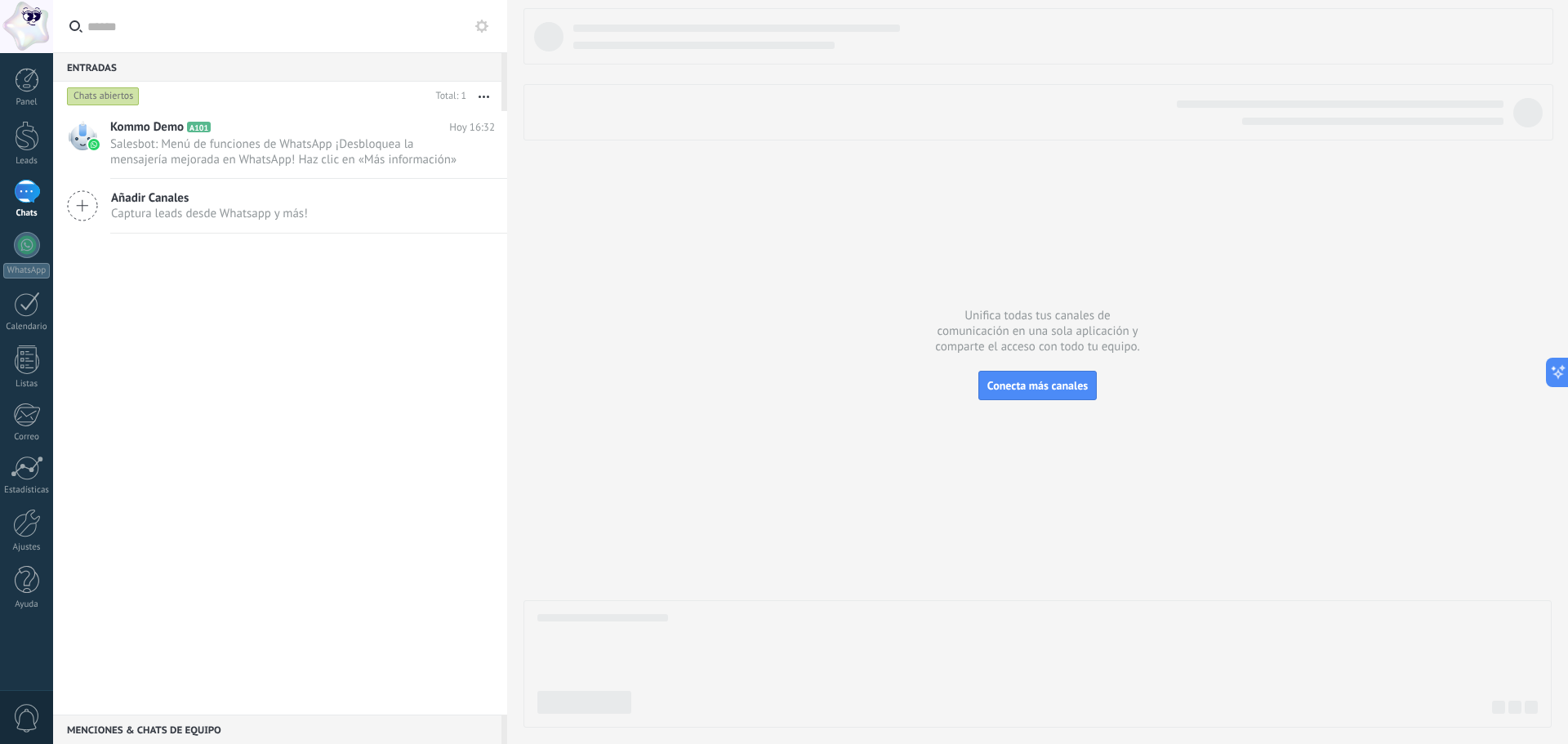
click at [155, 196] on span "Añadir Canales" at bounding box center [209, 198] width 197 height 16
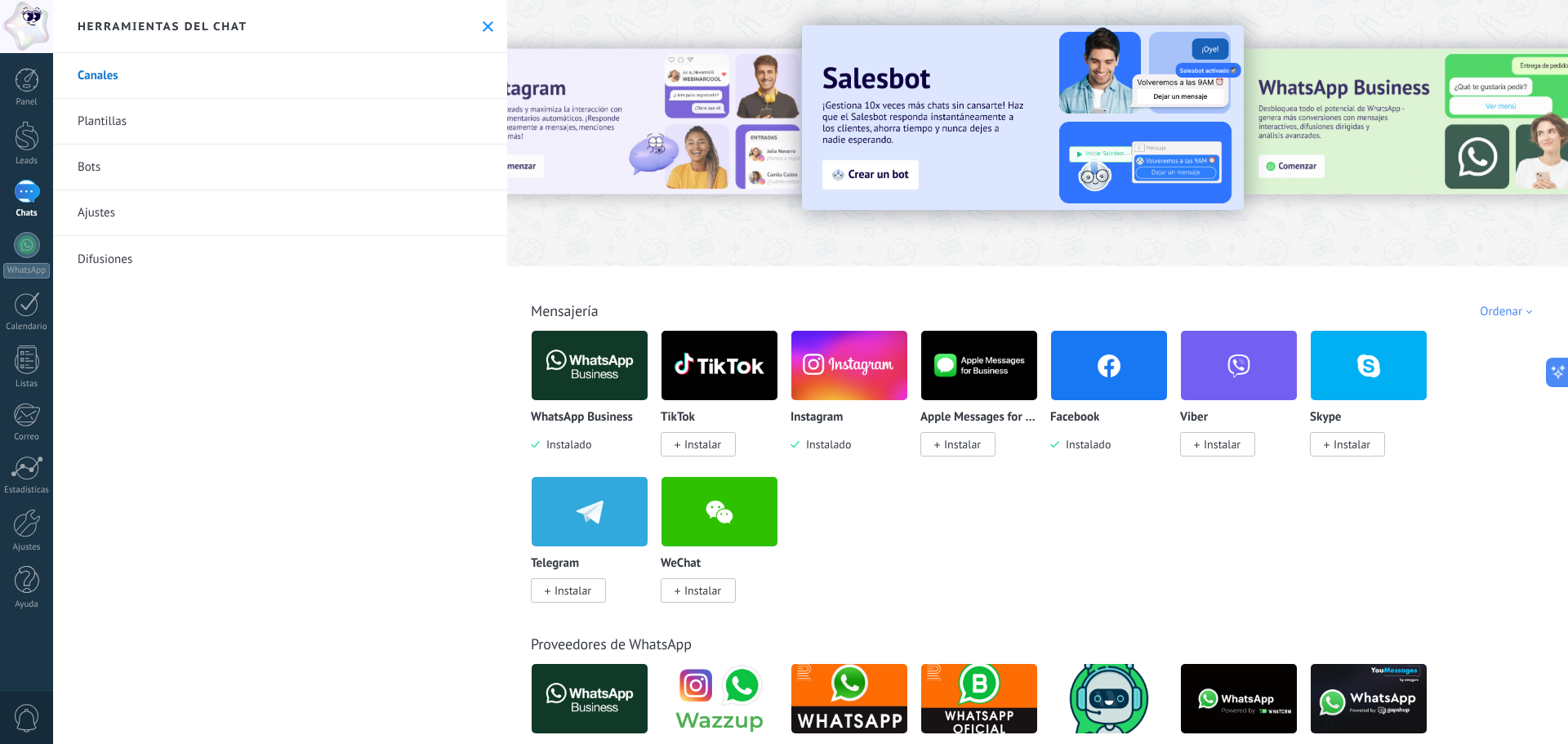
click at [1084, 359] on img at bounding box center [1109, 365] width 116 height 79
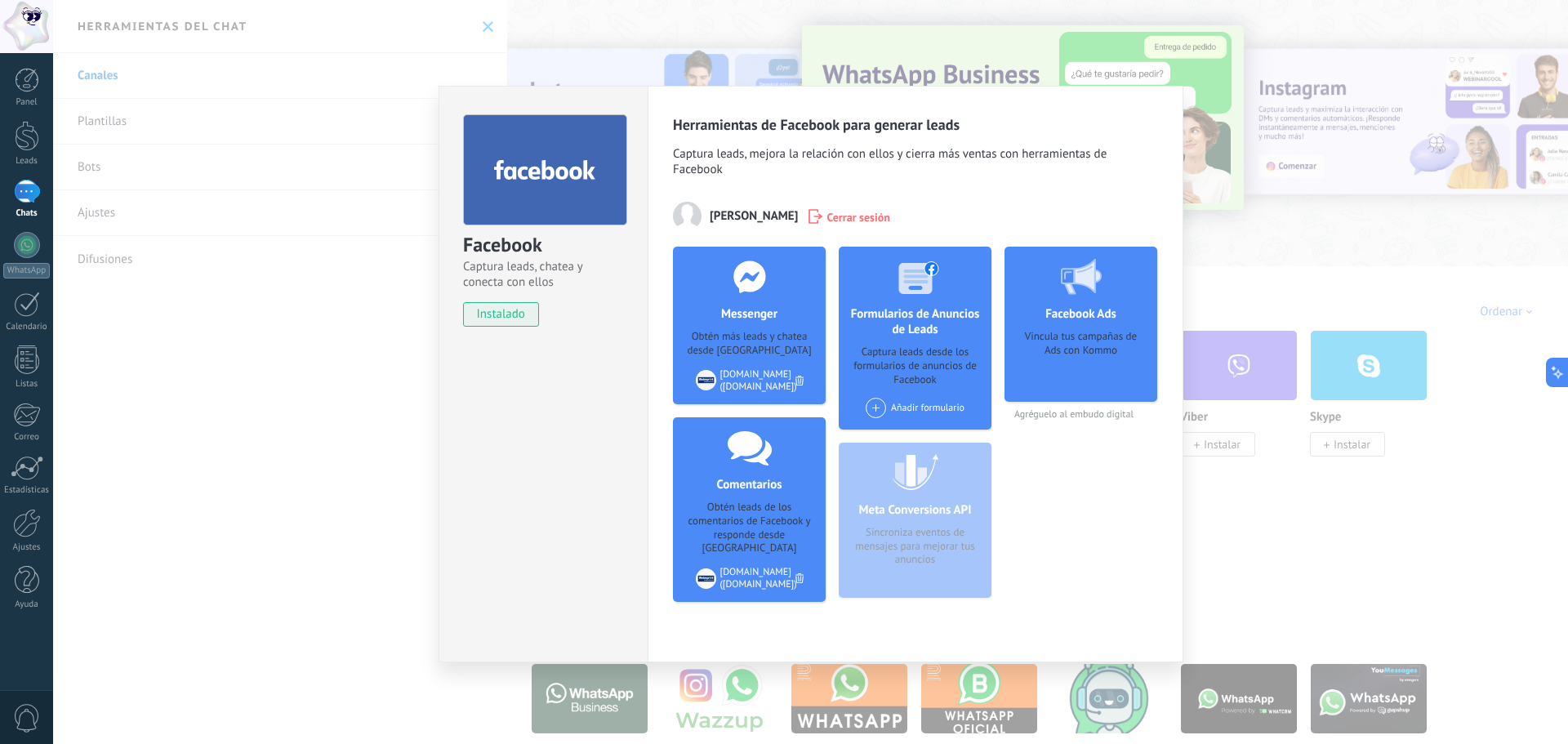
click at [205, 72] on div "Facebook Captura leads, chatea y conecta con ellos instalado Desinstalar Herram…" at bounding box center [810, 372] width 1515 height 744
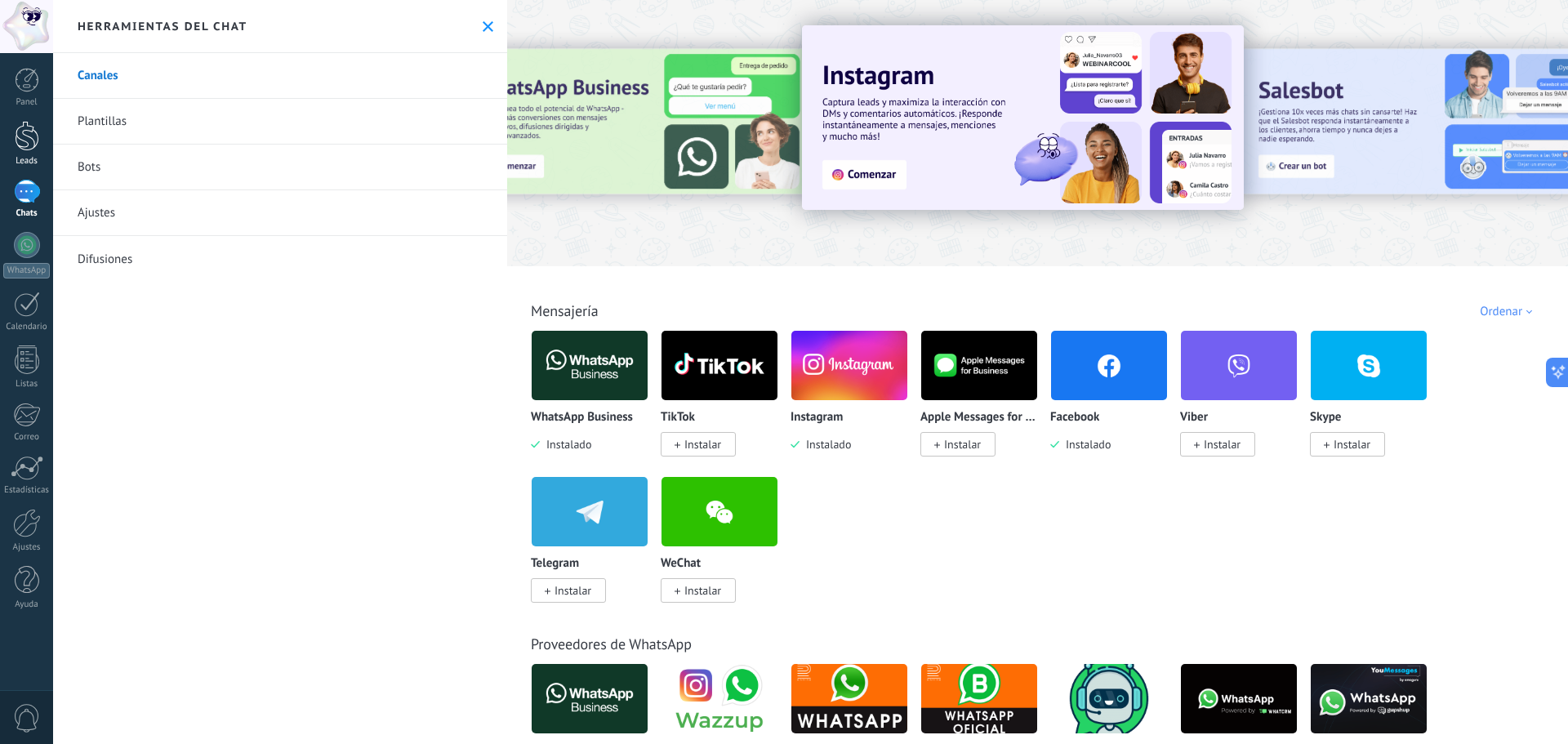
click at [27, 121] on div at bounding box center [26, 135] width 24 height 30
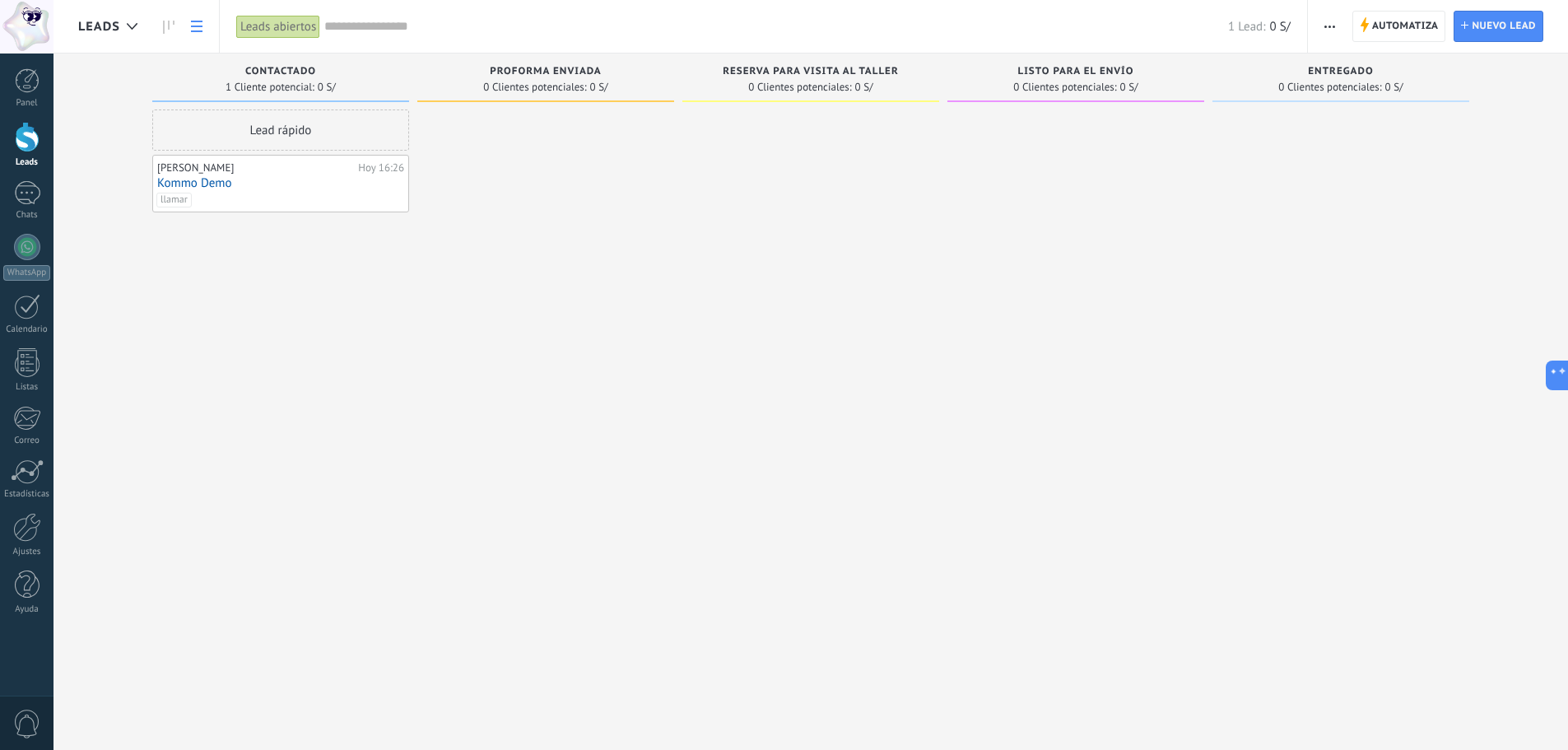
click at [196, 32] on use at bounding box center [197, 27] width 12 height 12
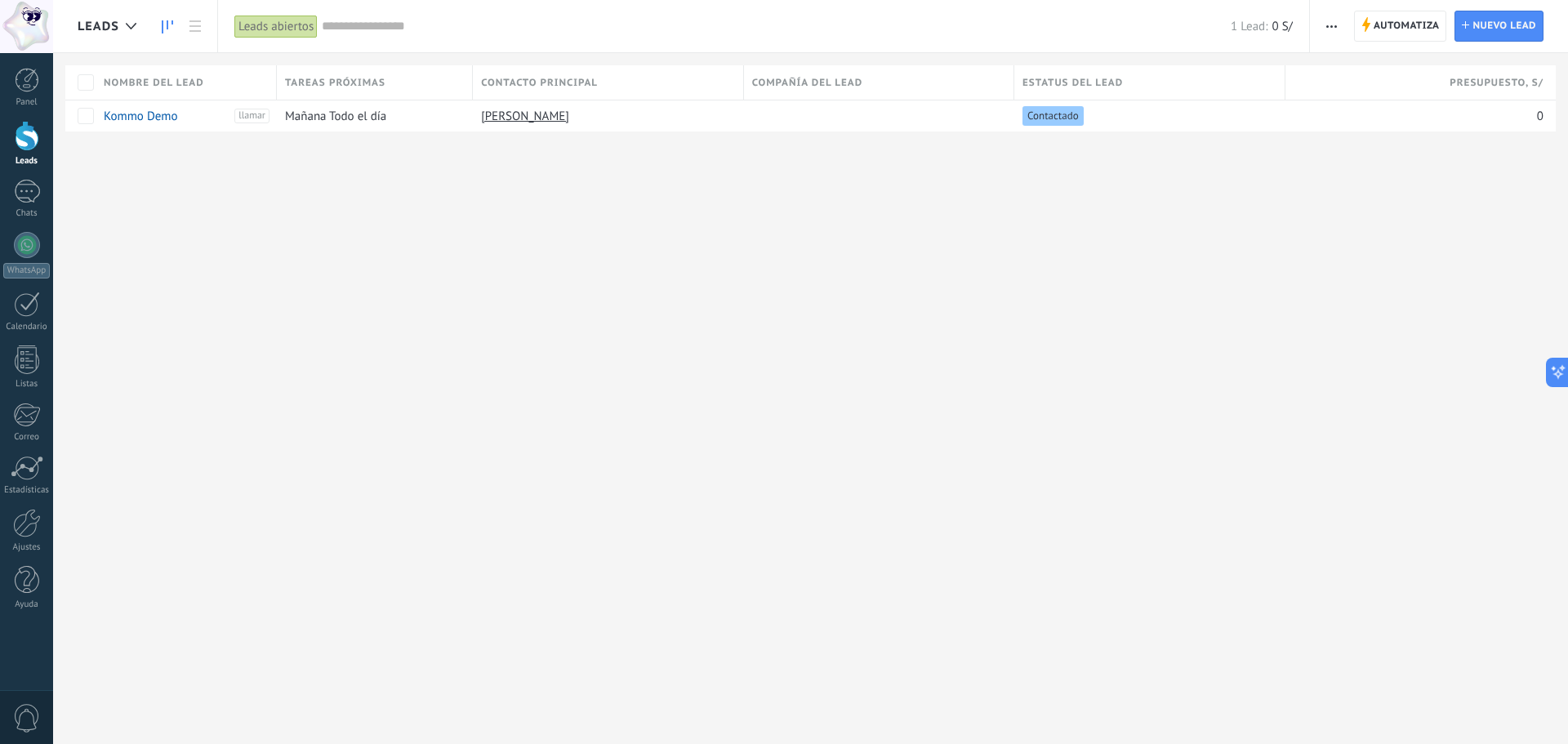
click at [176, 27] on link at bounding box center [167, 26] width 27 height 32
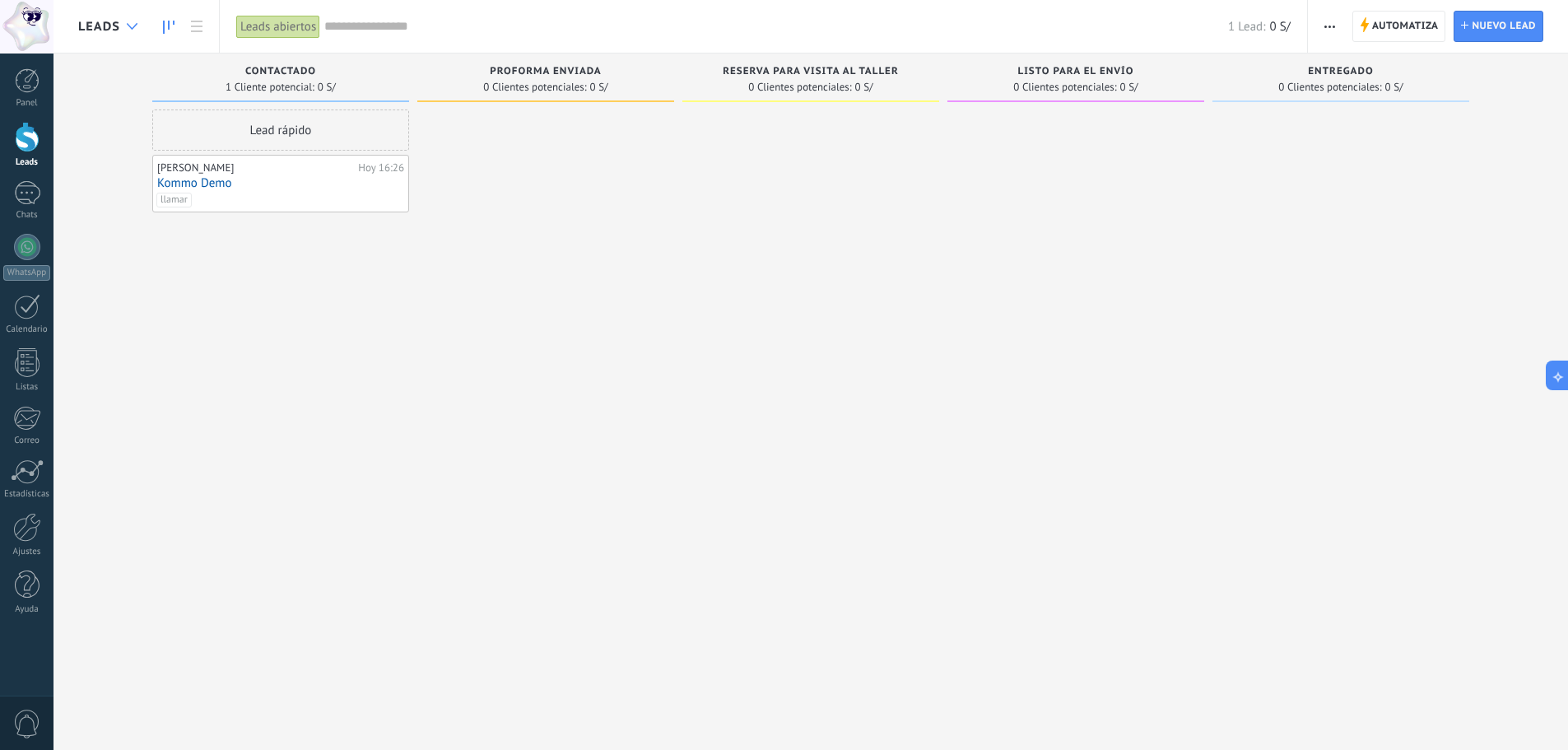
click at [130, 32] on div at bounding box center [132, 27] width 28 height 33
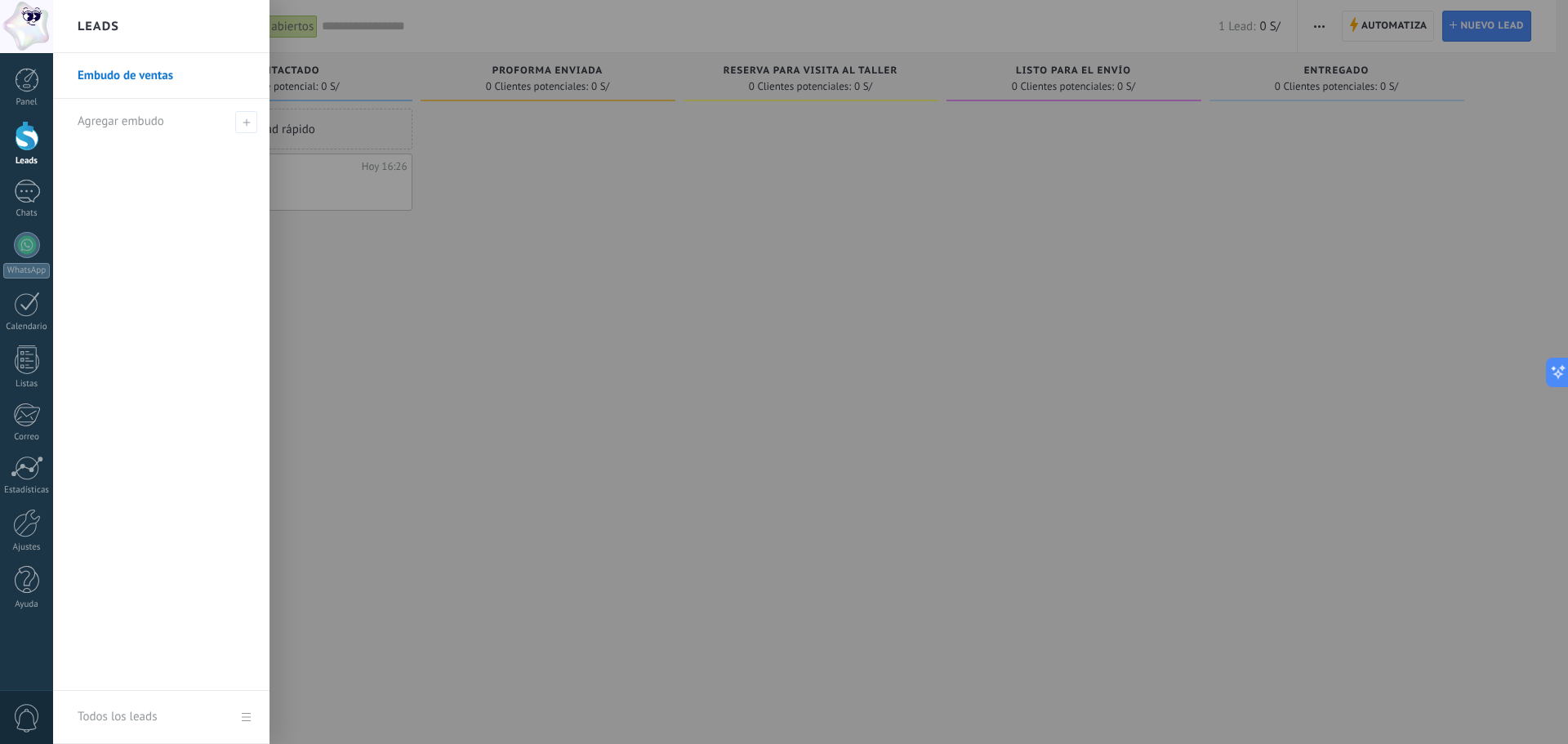
click at [132, 83] on link "Embudo de ventas" at bounding box center [165, 75] width 175 height 46
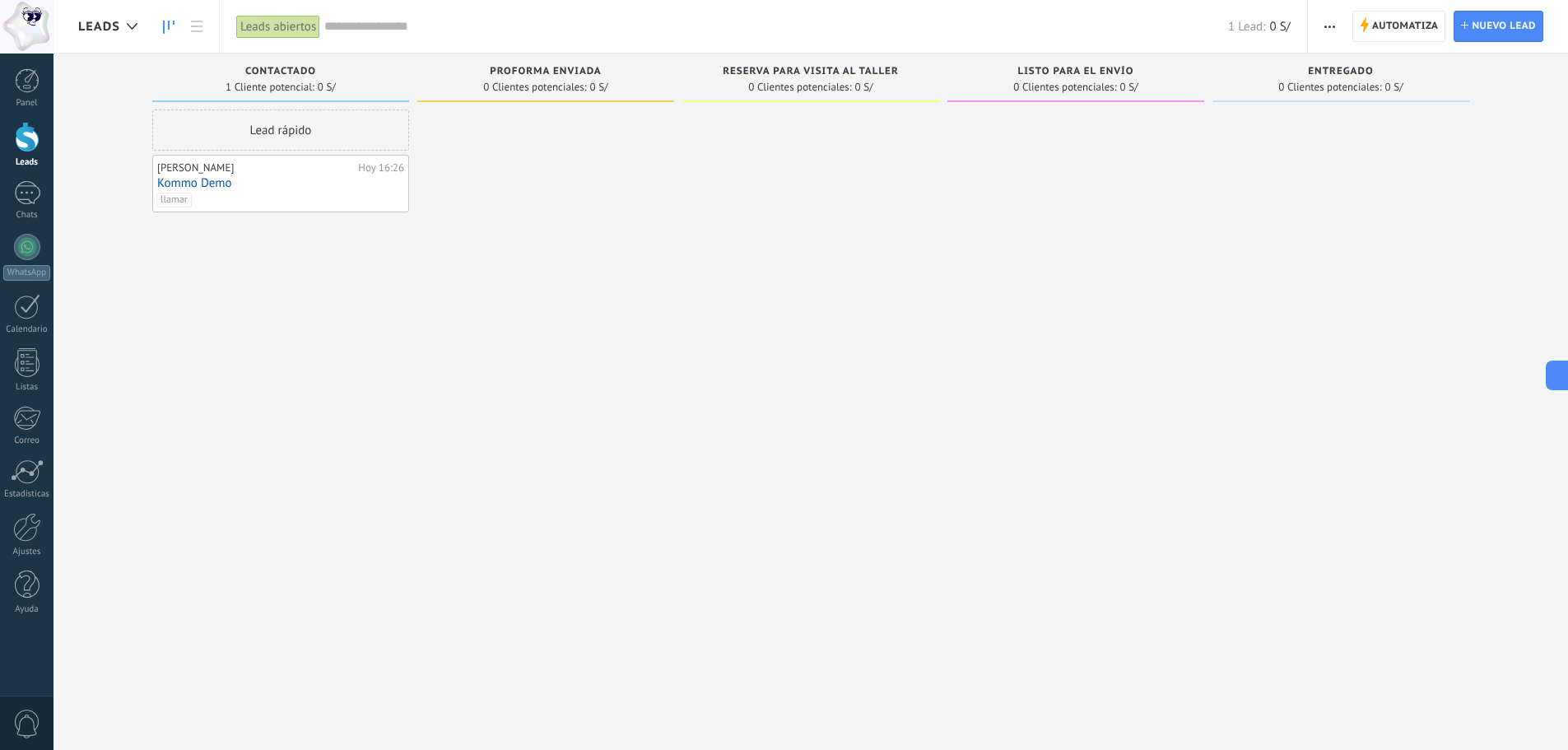
click at [116, 26] on span "Leads" at bounding box center [99, 27] width 42 height 16
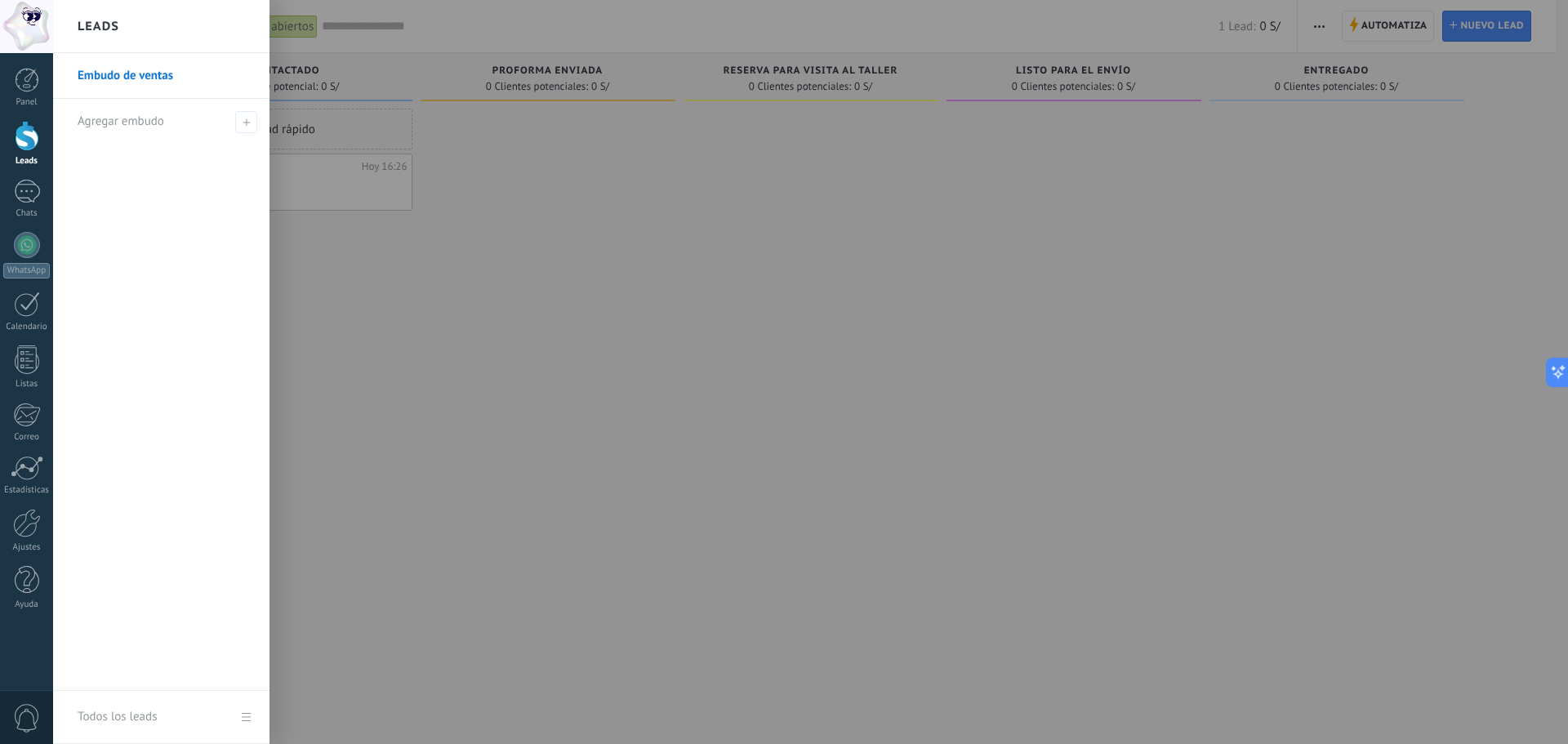
click at [173, 718] on link "Todos los leads" at bounding box center [161, 718] width 216 height 53
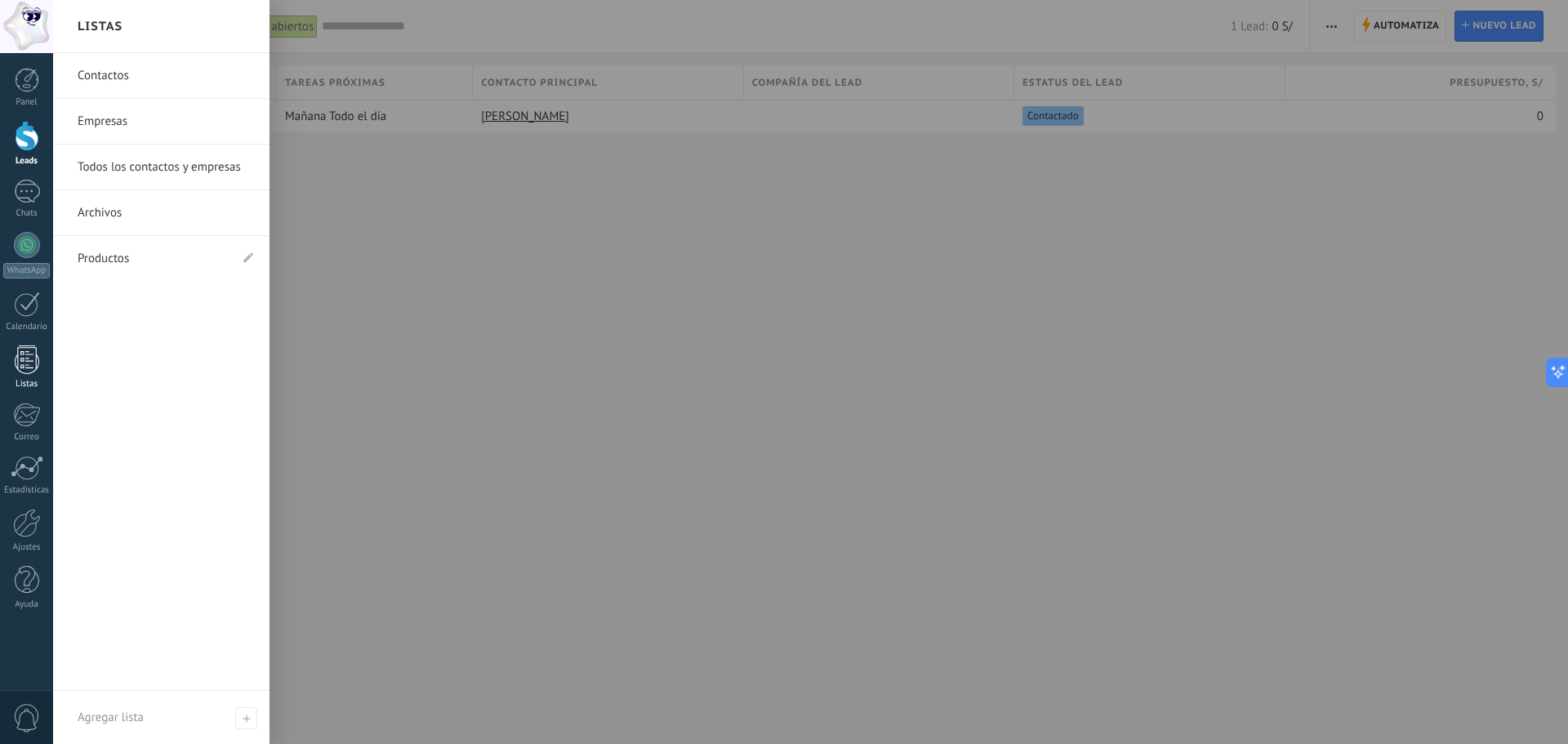
click at [34, 363] on div at bounding box center [26, 359] width 24 height 28
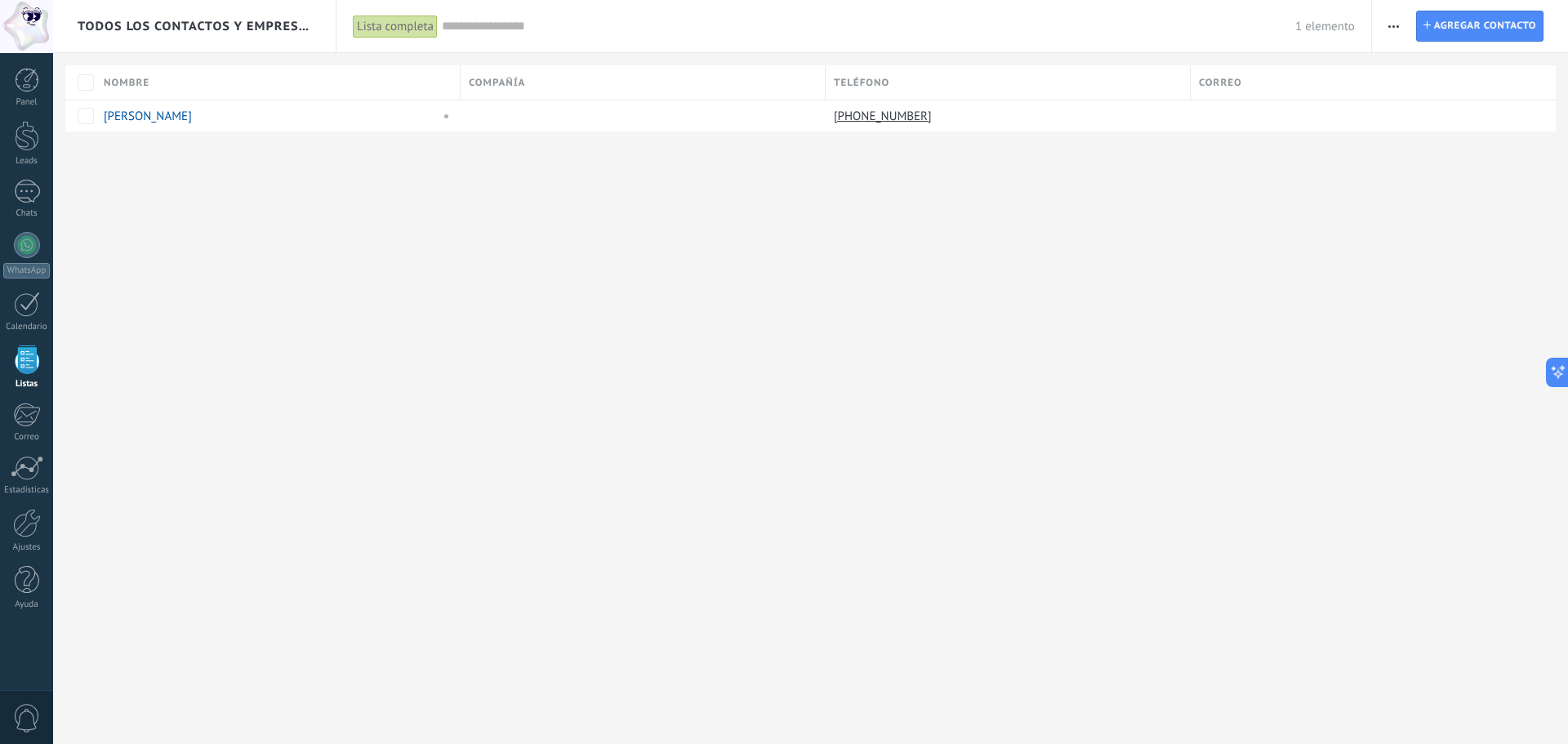
click at [202, 32] on span "Todos los contactos y empresas" at bounding box center [195, 26] width 235 height 16
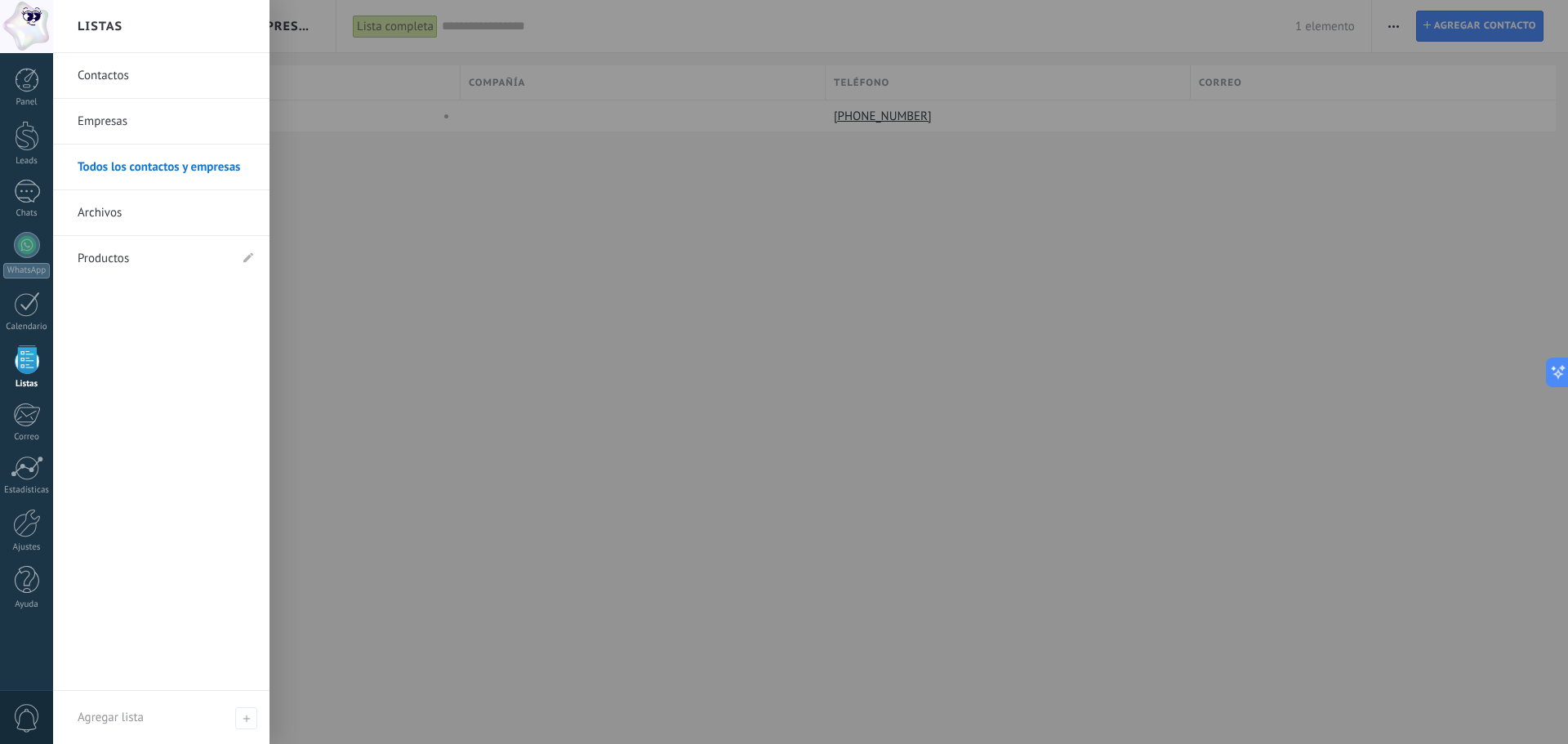
click at [338, 274] on div at bounding box center [836, 372] width 1568 height 744
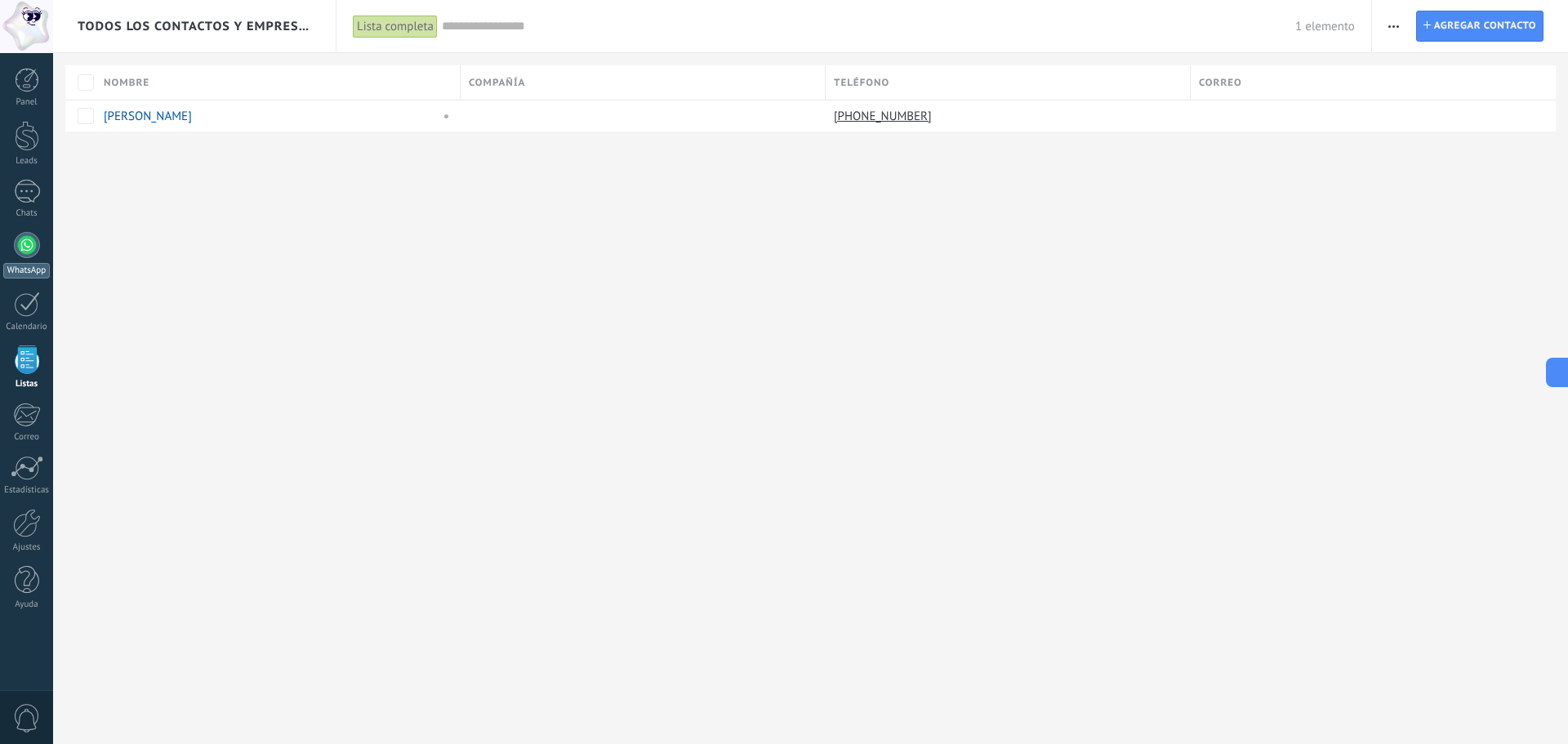
click at [30, 249] on div at bounding box center [26, 245] width 26 height 26
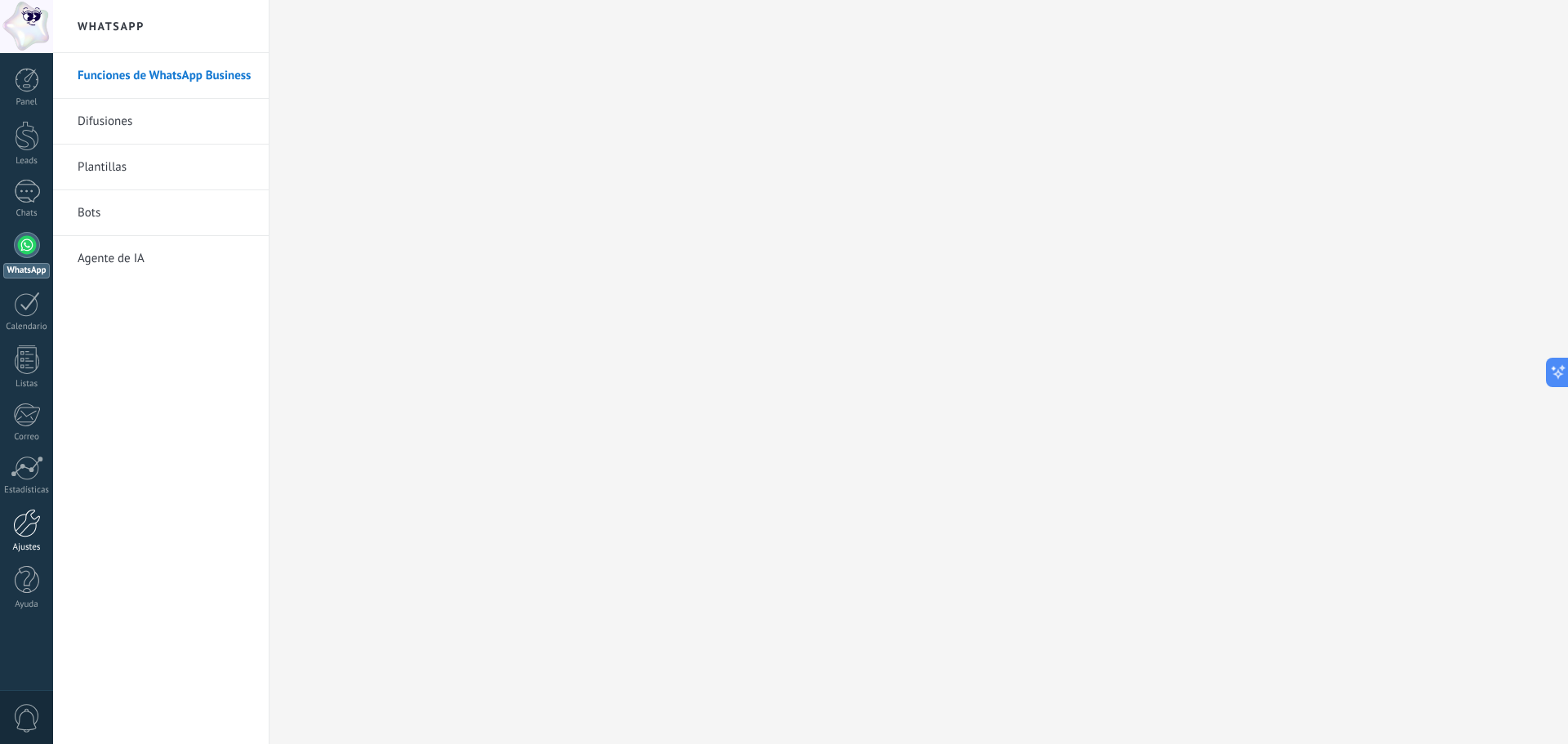
click at [33, 527] on div at bounding box center [26, 523] width 27 height 28
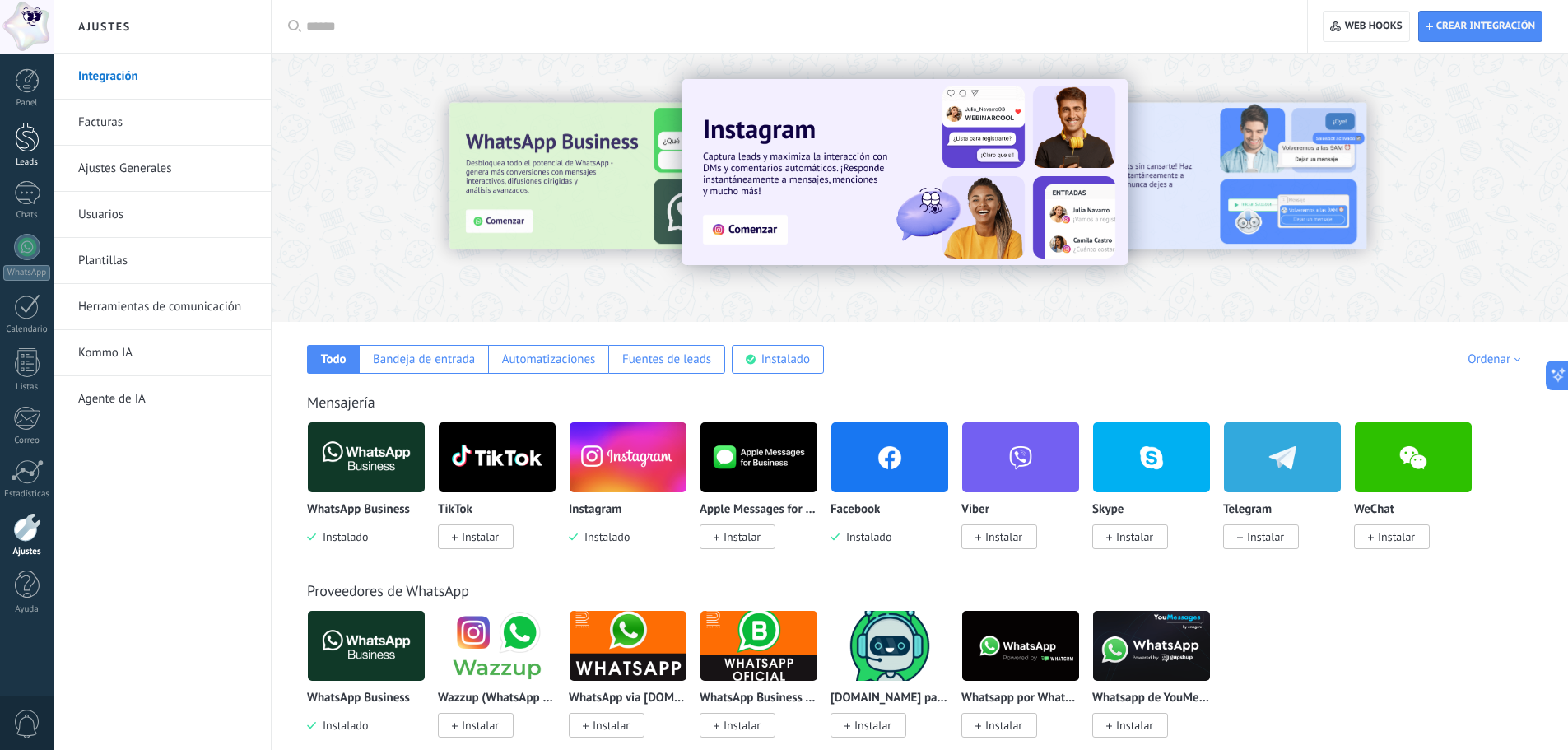
click at [30, 154] on link "Leads" at bounding box center [27, 144] width 53 height 46
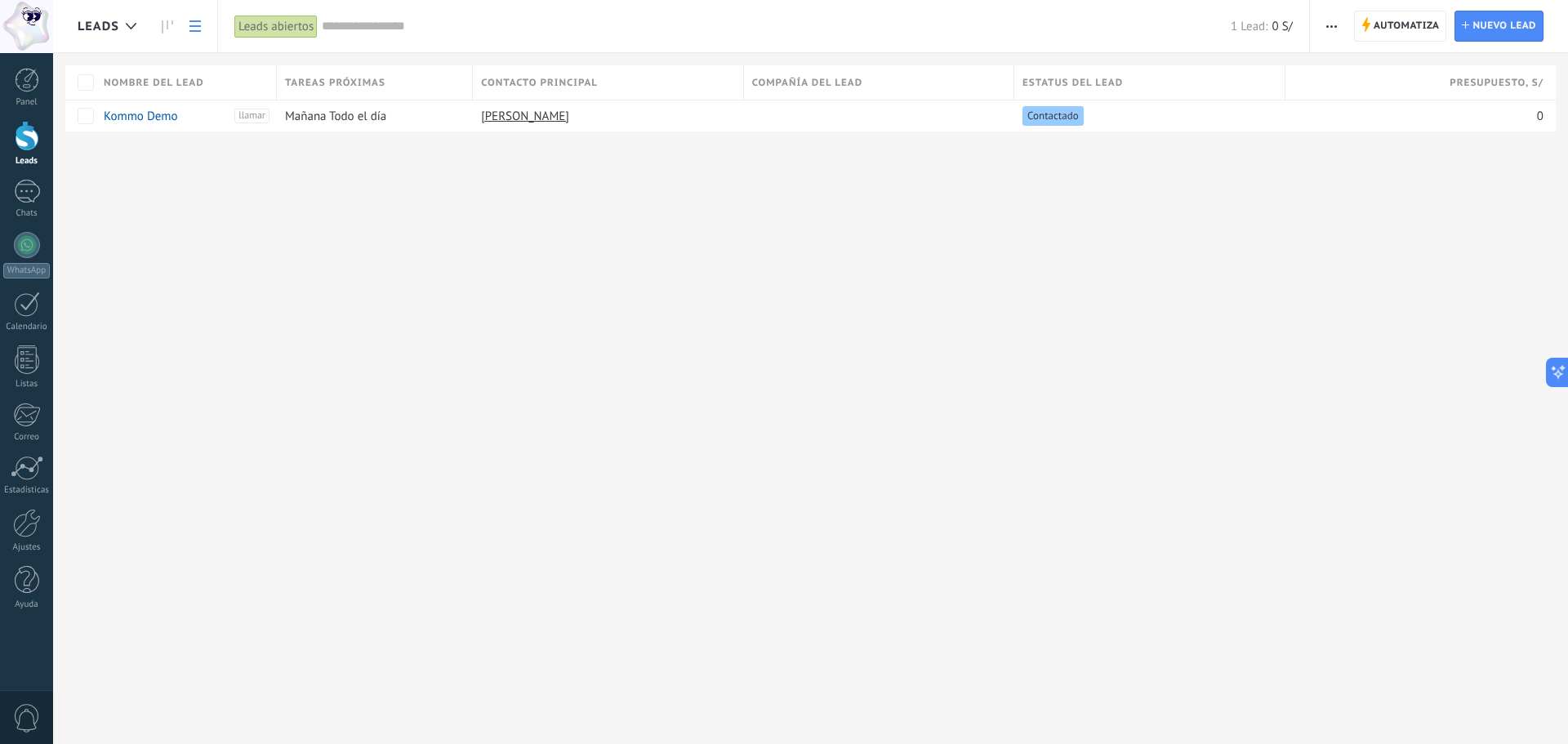
click at [146, 28] on div "Leads" at bounding box center [115, 25] width 75 height 52
click at [134, 24] on use at bounding box center [130, 25] width 11 height 7
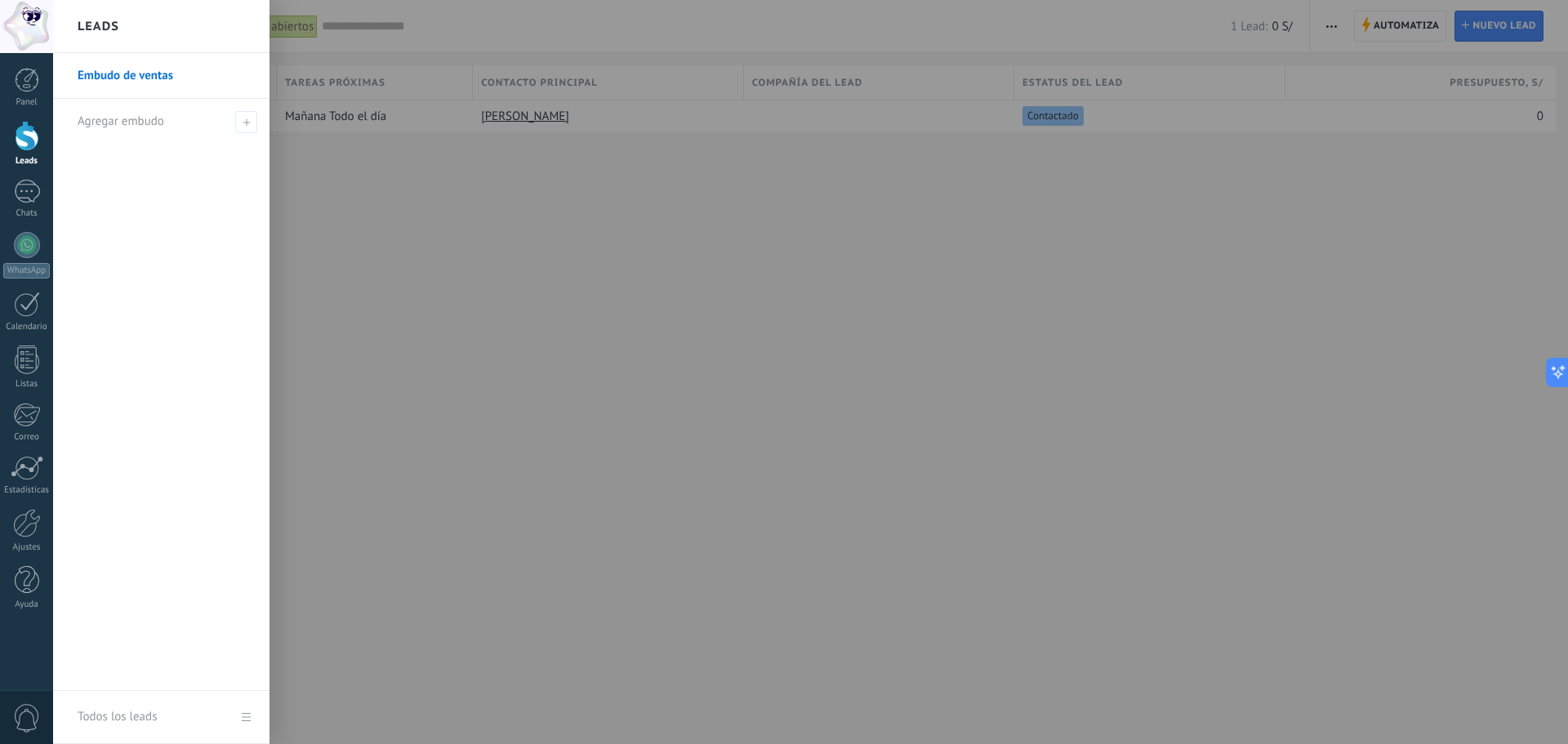
click at [489, 214] on div at bounding box center [836, 372] width 1568 height 744
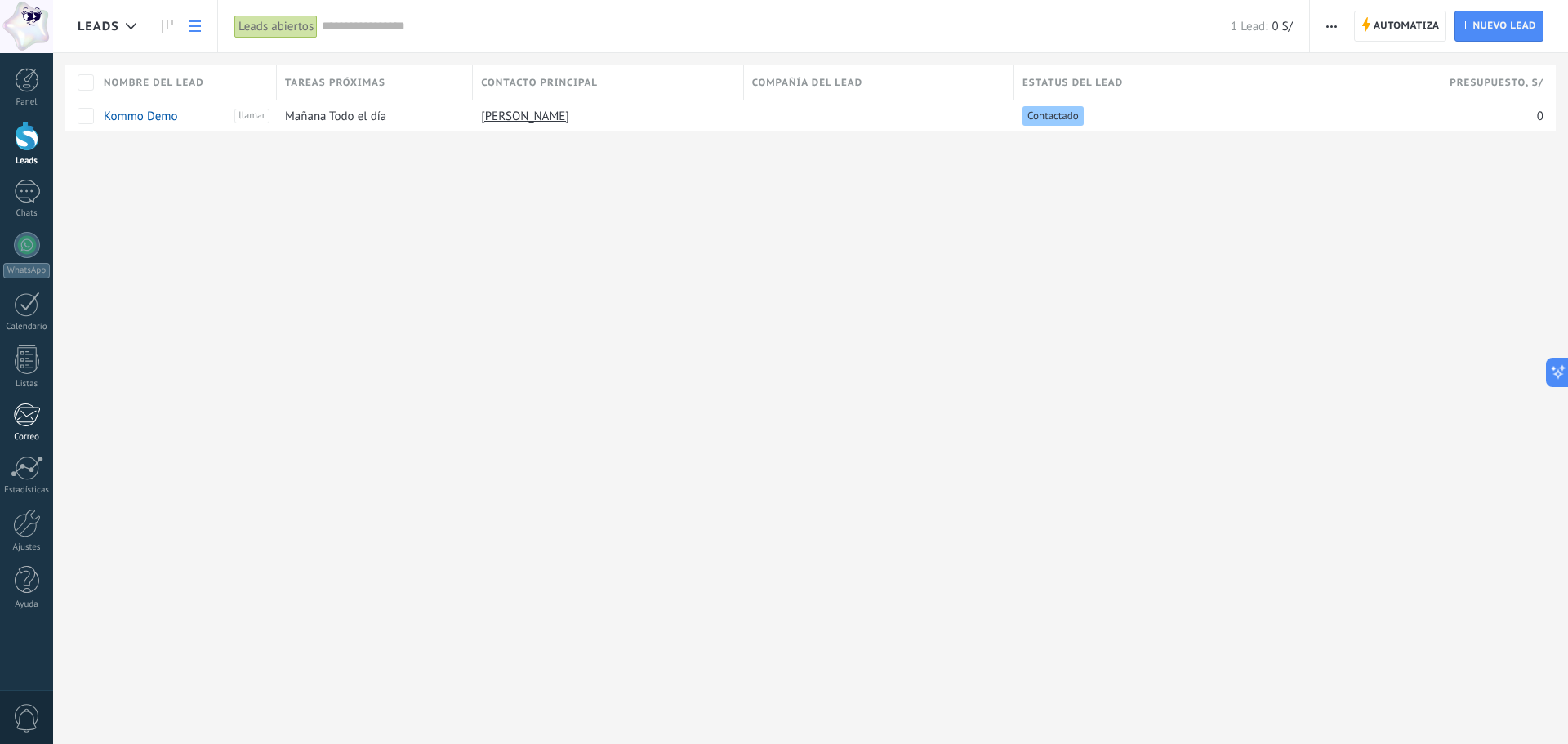
click at [26, 406] on div at bounding box center [26, 414] width 27 height 24
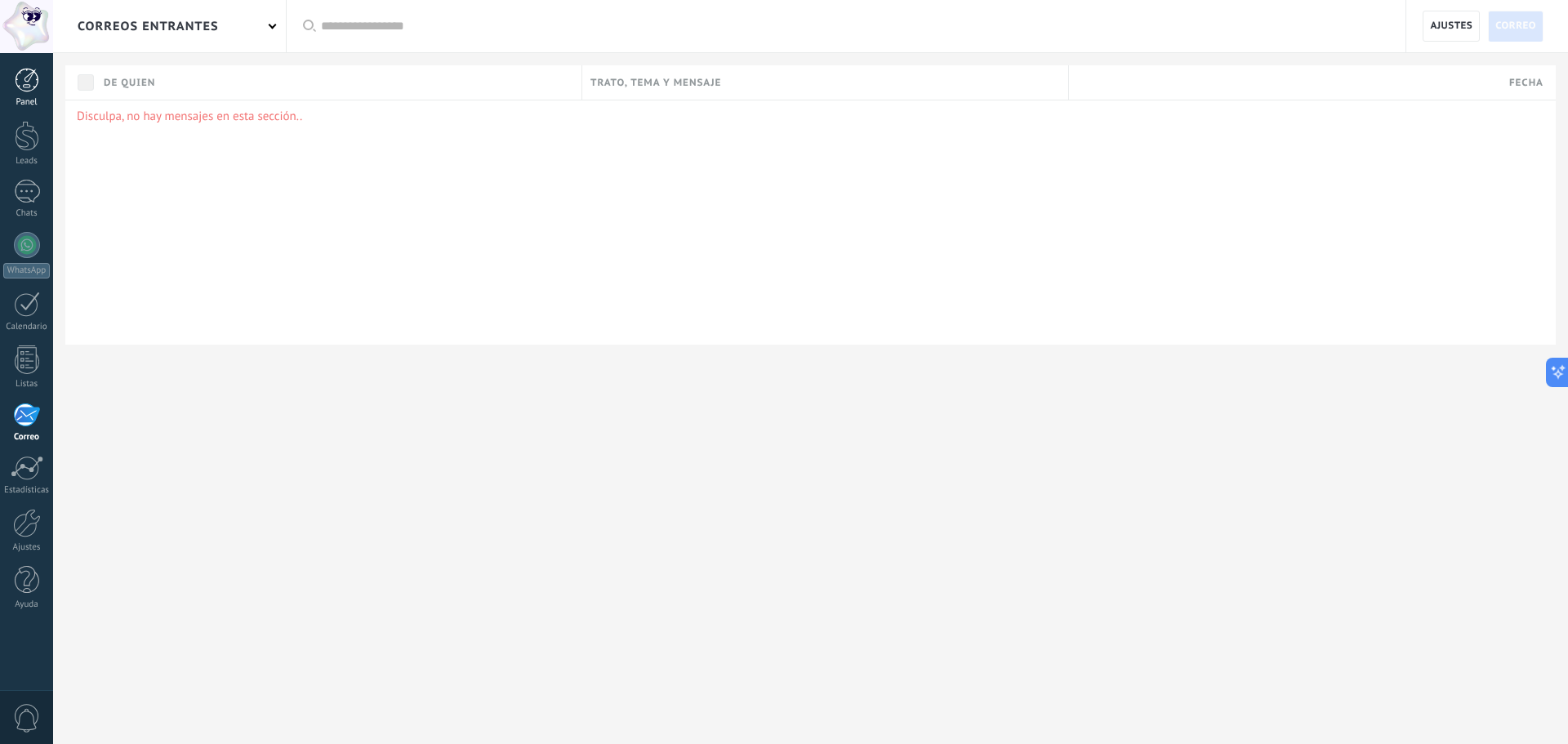
click at [32, 92] on link "Panel" at bounding box center [26, 87] width 53 height 40
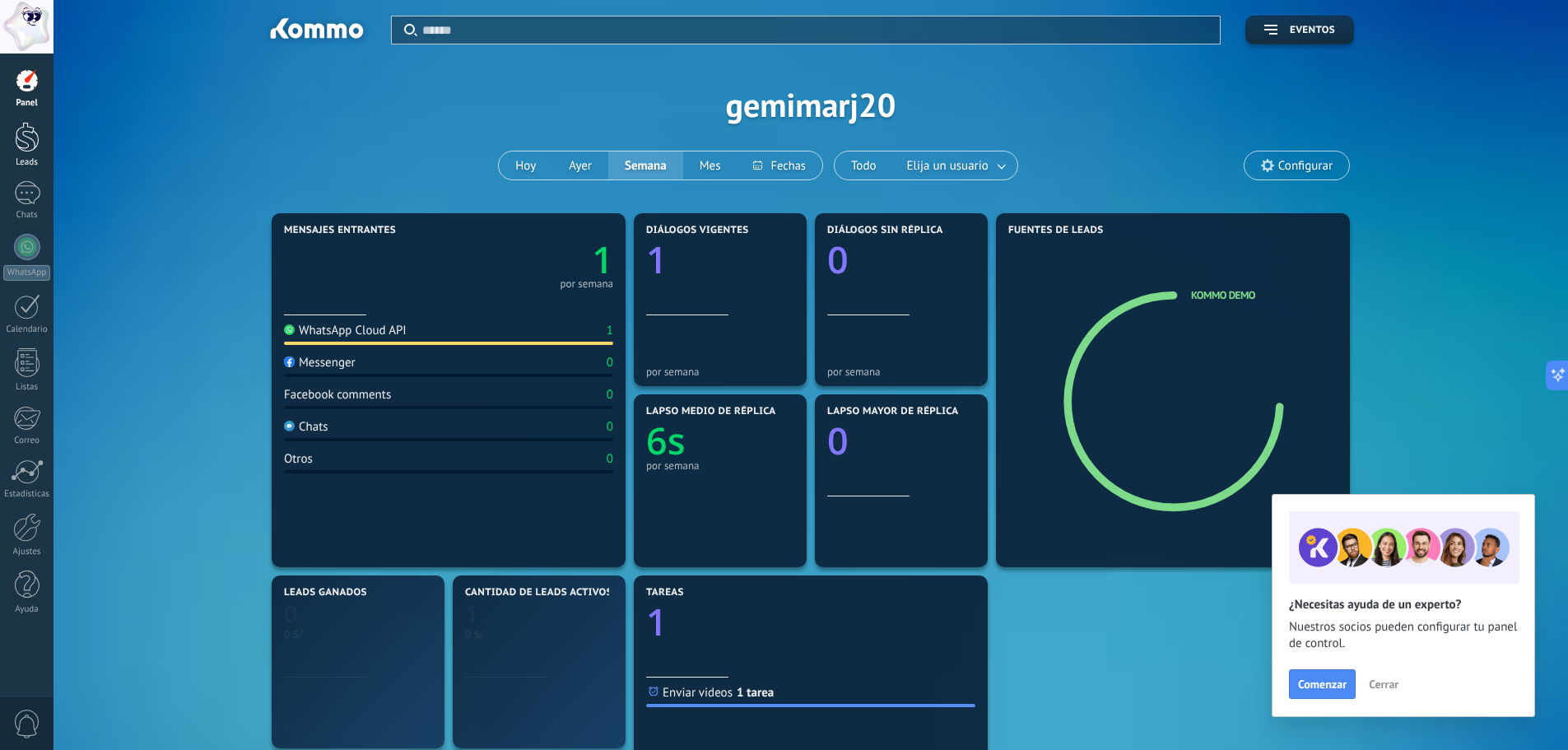
click at [24, 145] on div at bounding box center [27, 136] width 25 height 31
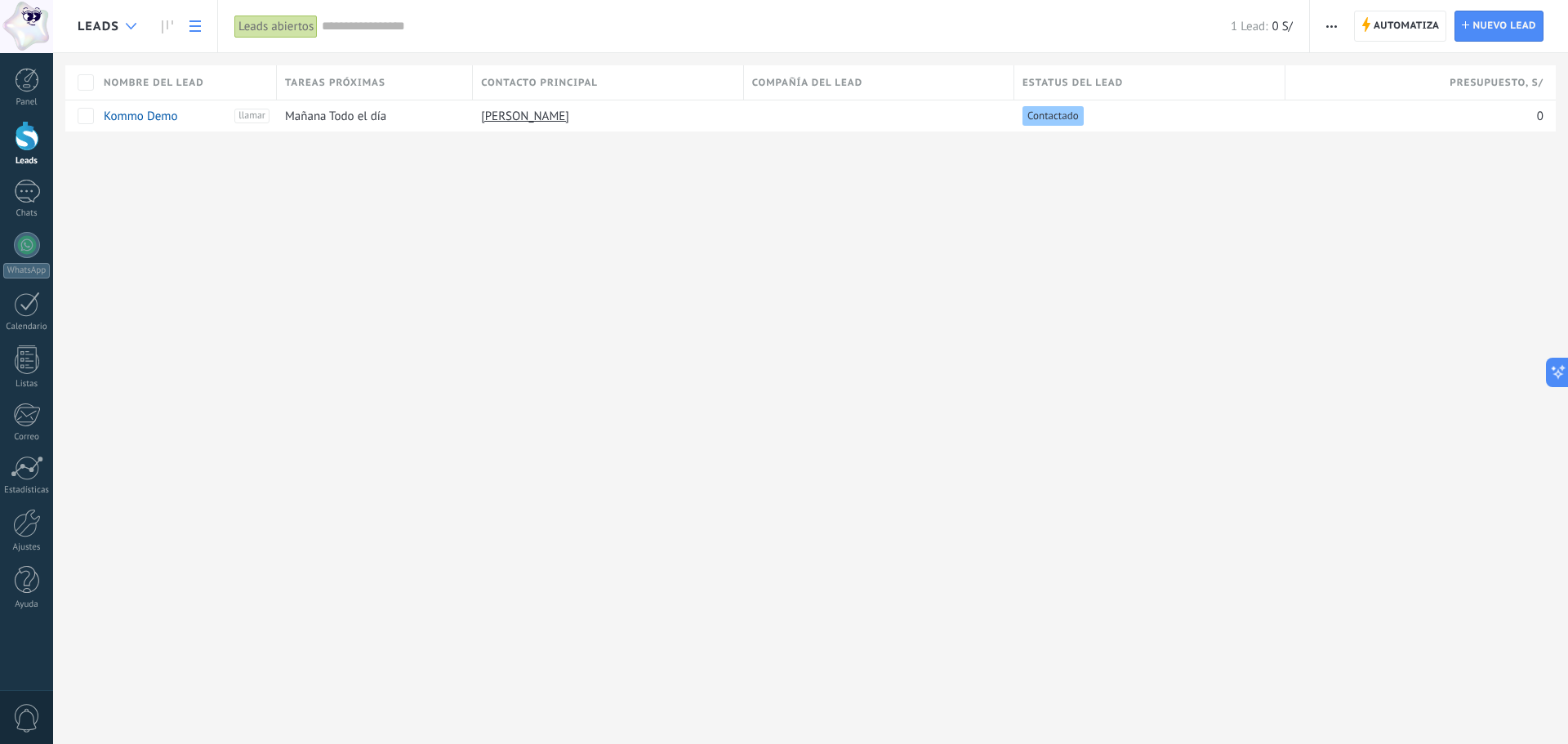
click at [129, 24] on icon at bounding box center [130, 25] width 11 height 7
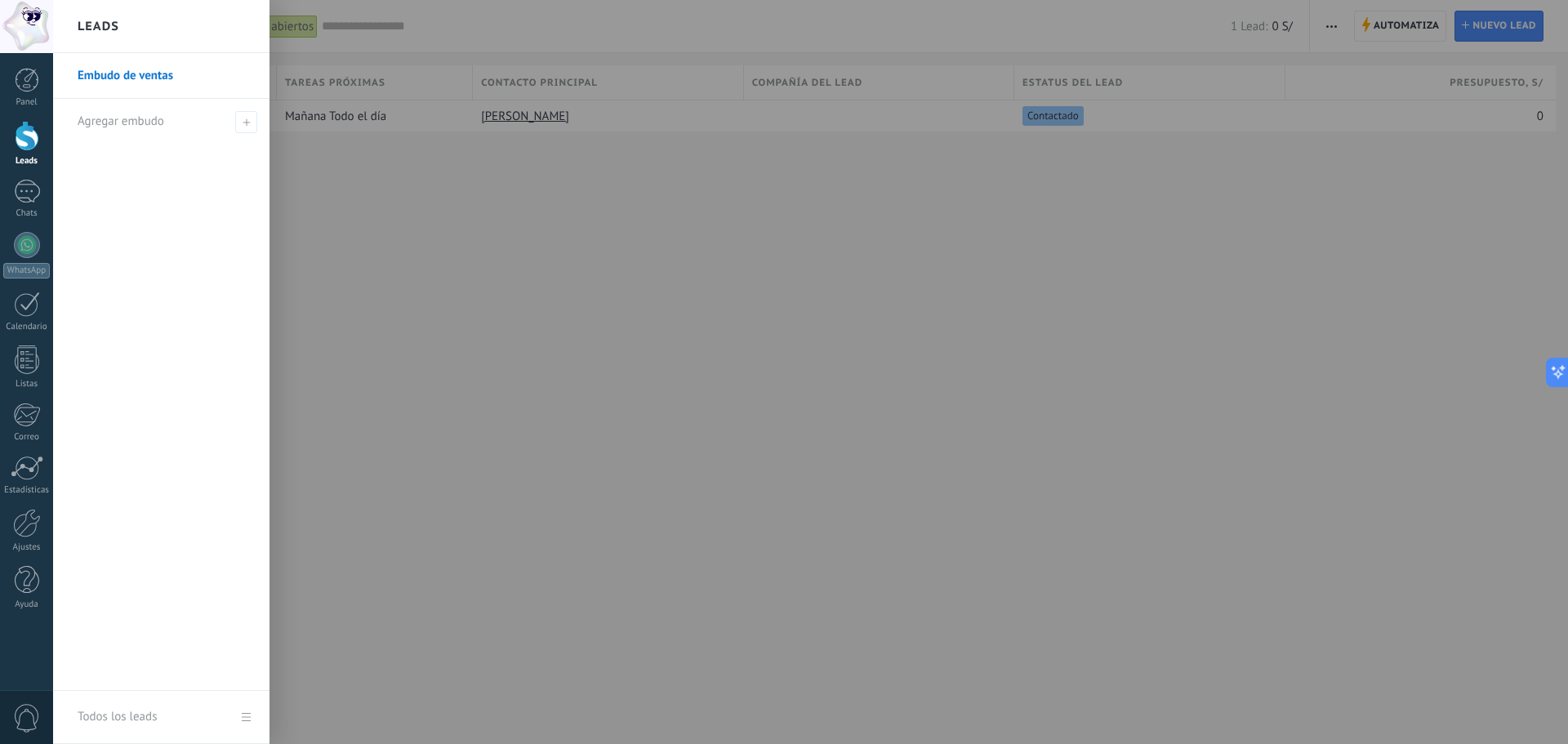
click at [418, 223] on div at bounding box center [836, 372] width 1568 height 744
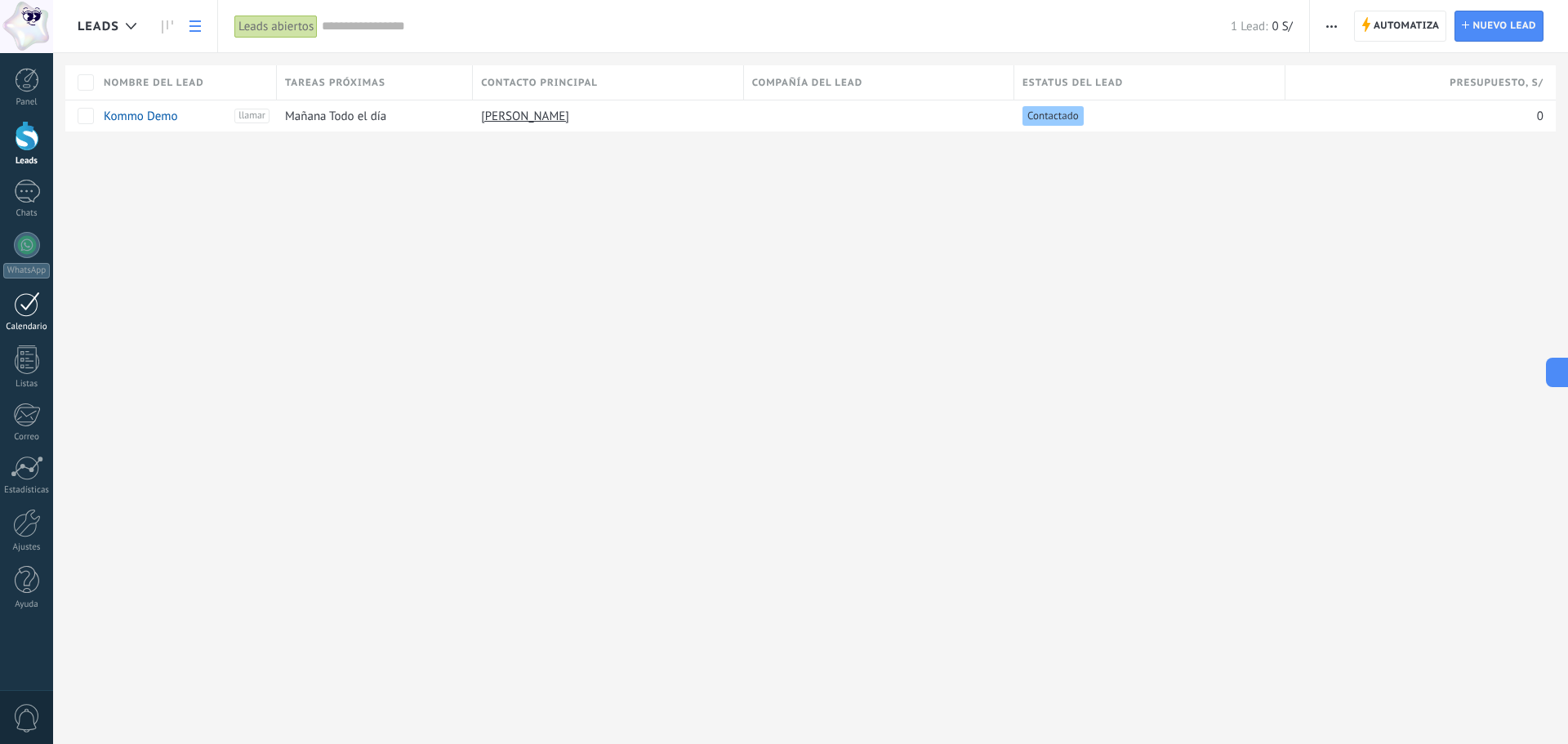
click at [22, 310] on div at bounding box center [26, 304] width 26 height 25
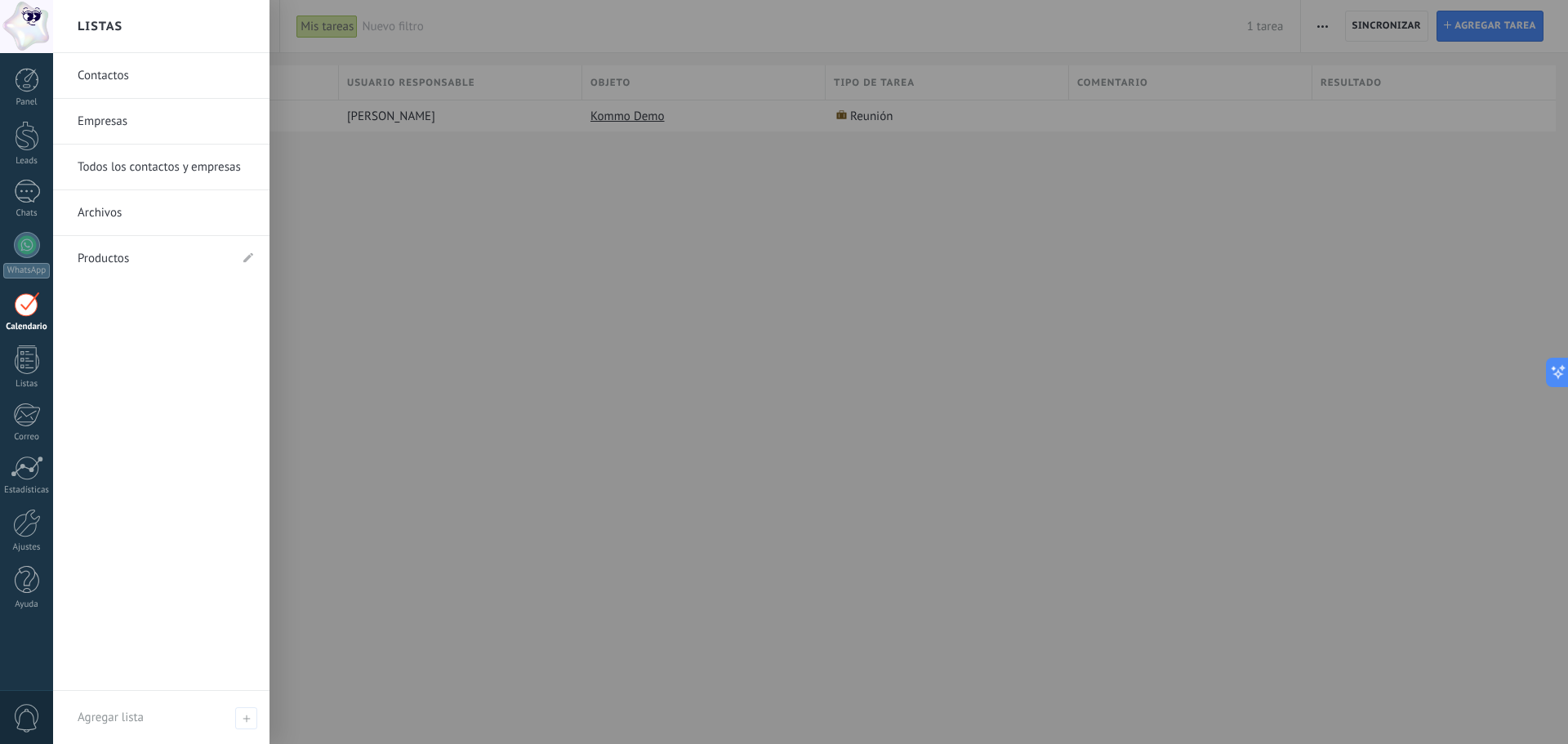
click at [151, 171] on link "Todos los contactos y empresas" at bounding box center [165, 167] width 175 height 46
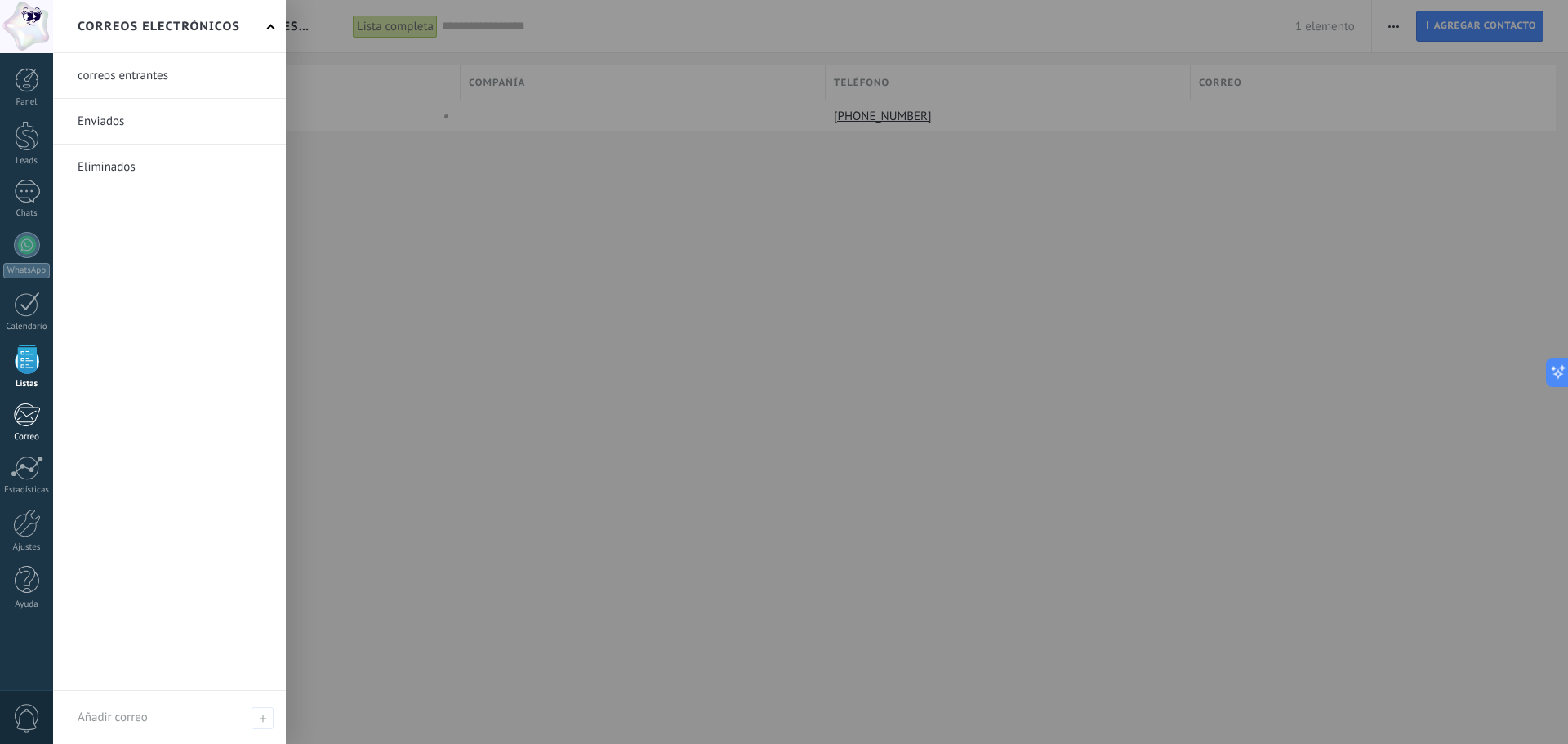
click at [26, 413] on div at bounding box center [26, 414] width 27 height 24
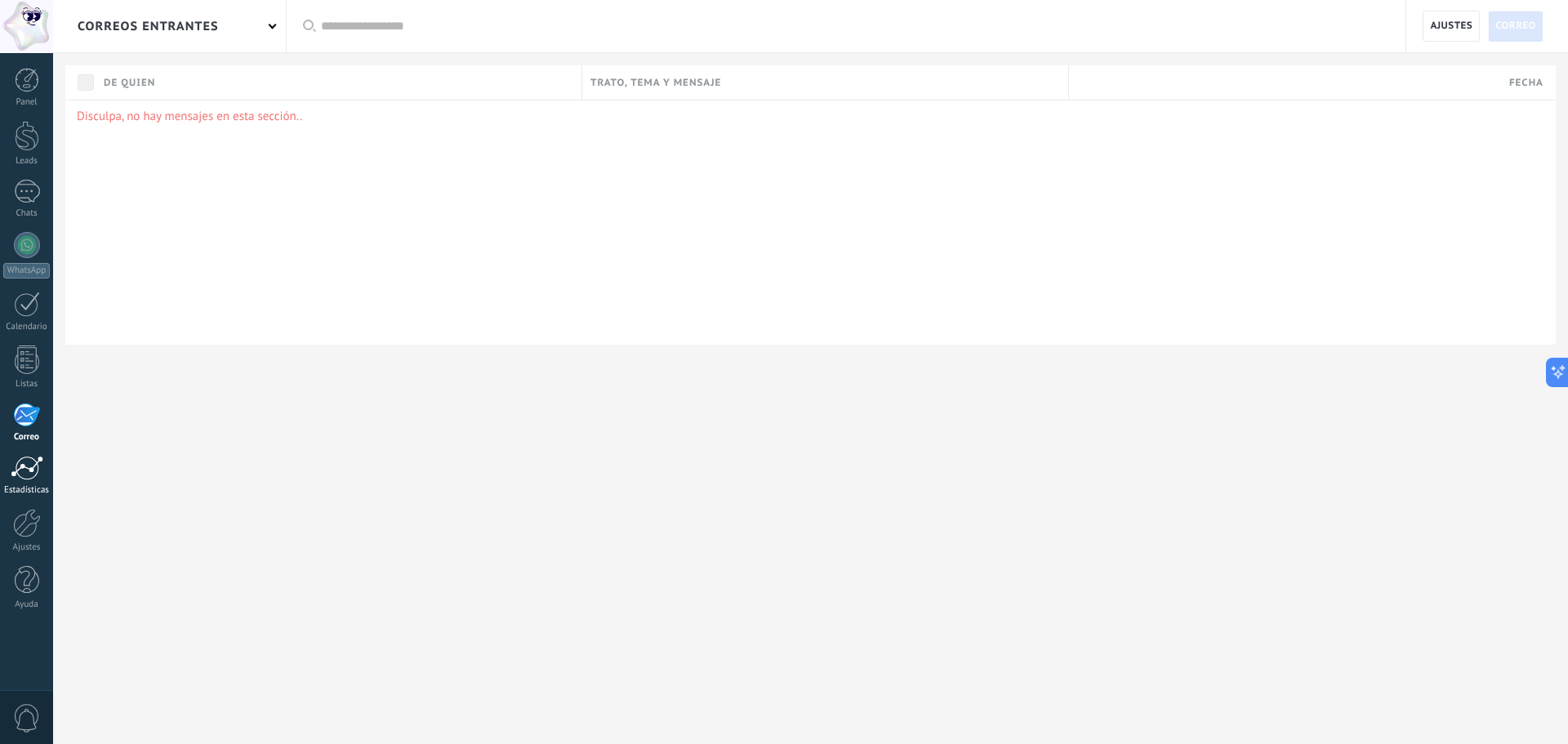
click at [34, 460] on div at bounding box center [26, 467] width 32 height 24
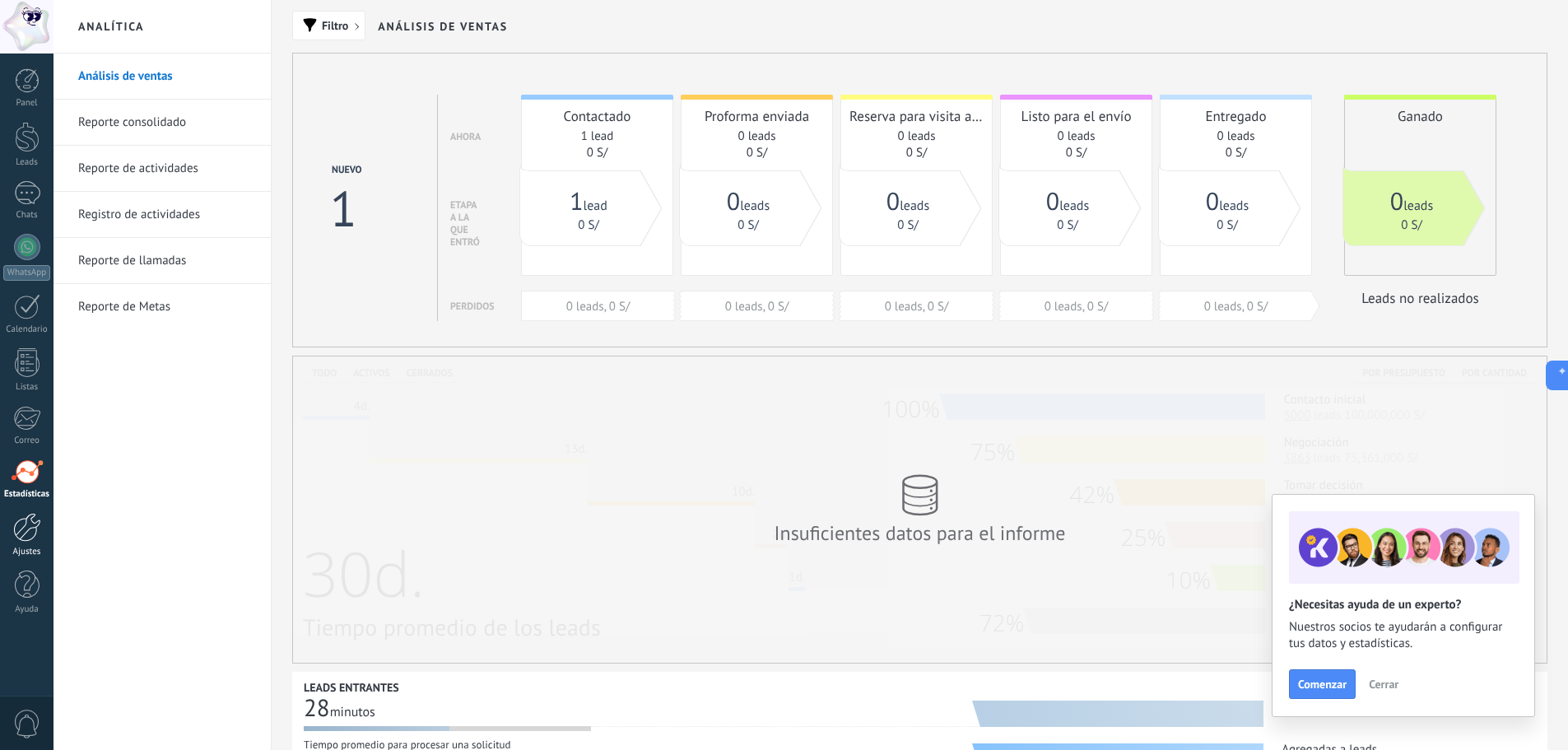
click at [35, 521] on div at bounding box center [27, 527] width 28 height 29
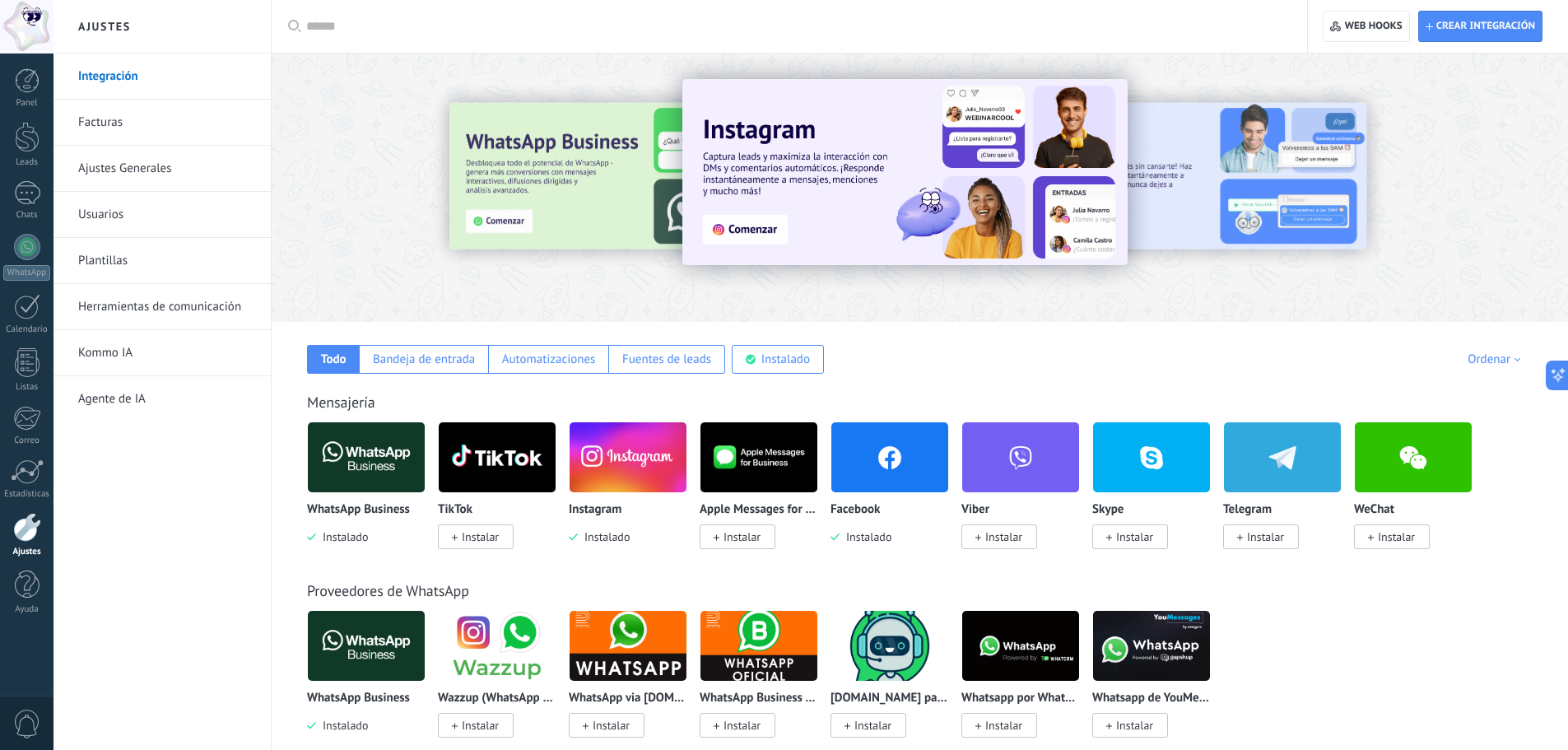
click at [174, 119] on link "Facturas" at bounding box center [166, 122] width 176 height 46
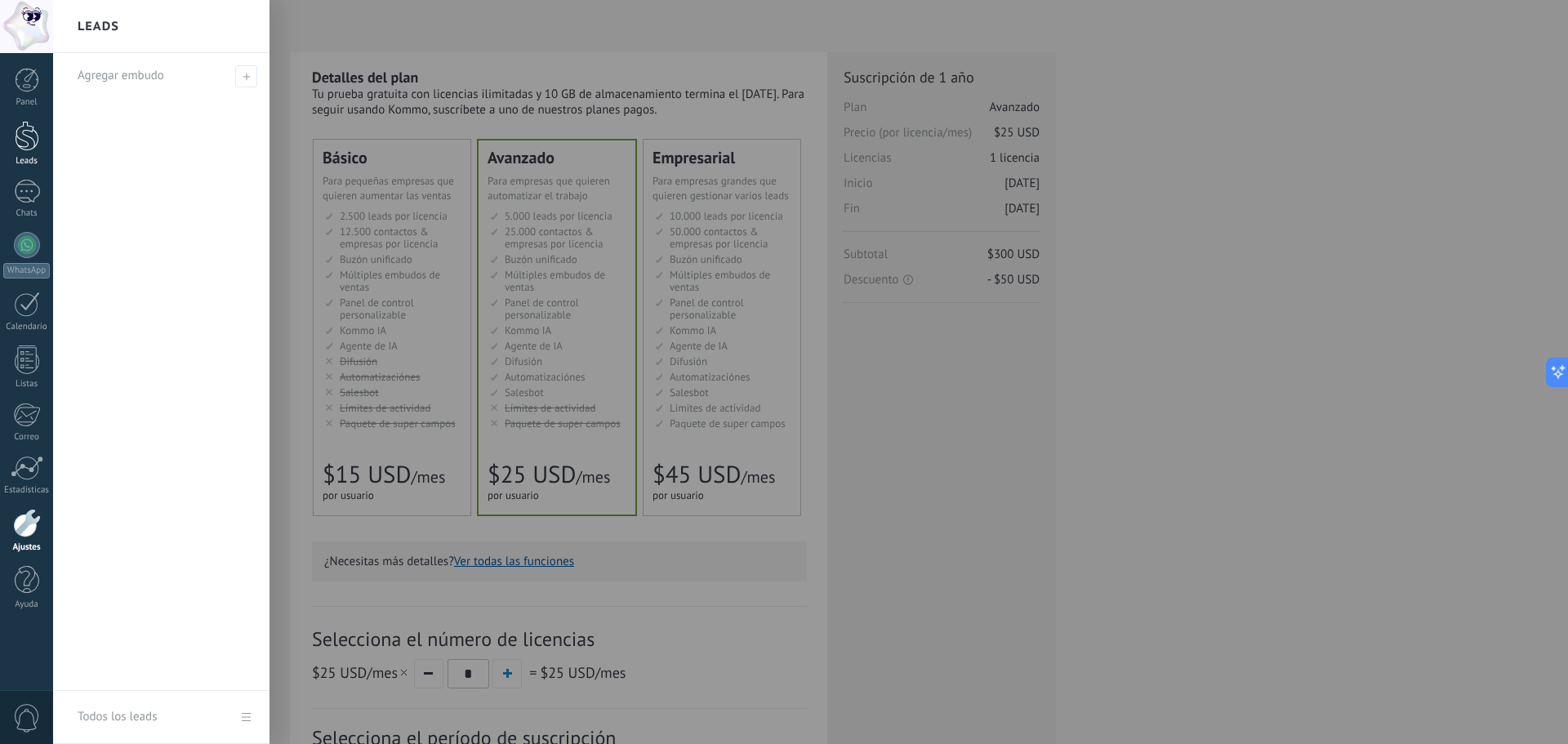
click at [13, 153] on link "Leads" at bounding box center [26, 143] width 53 height 46
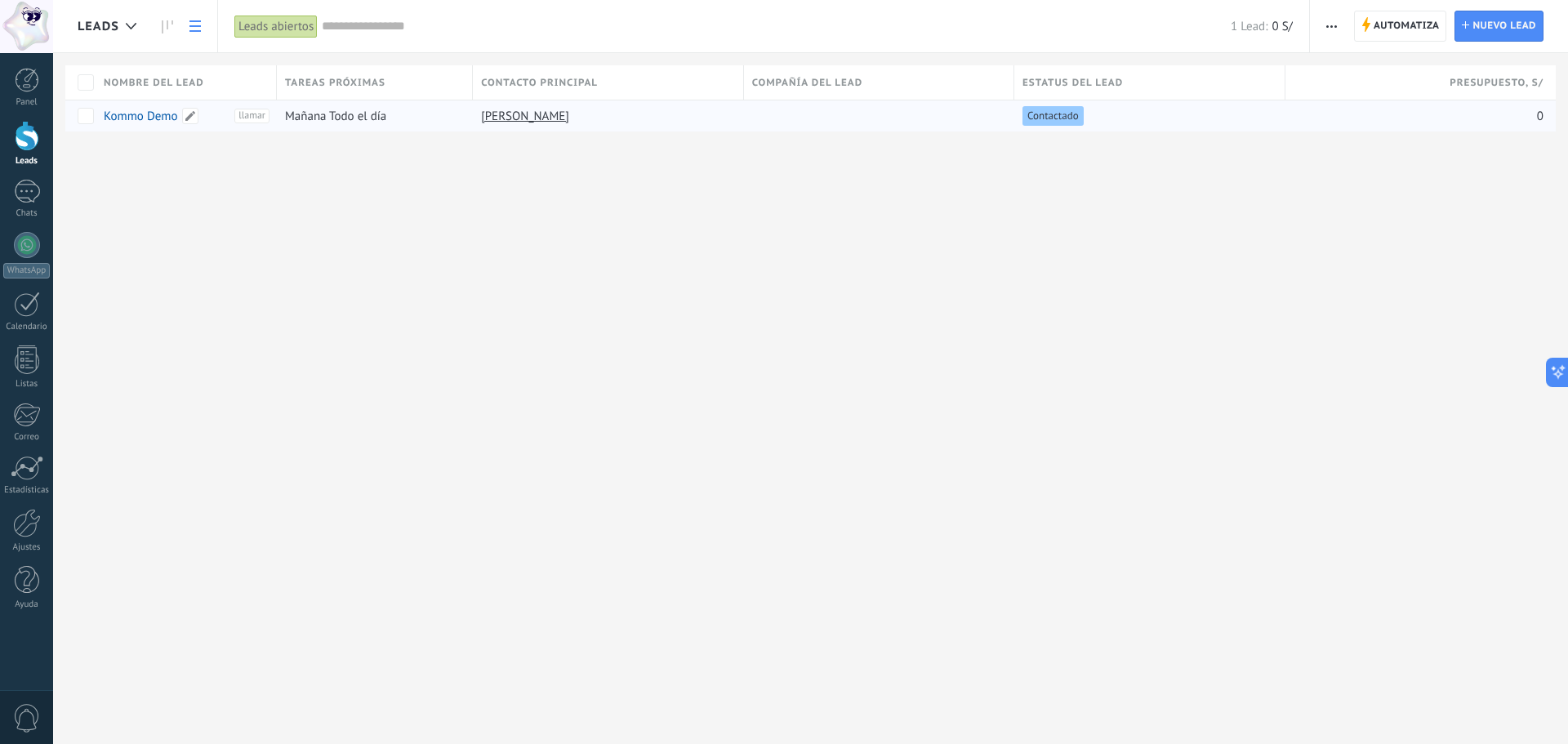
click at [116, 117] on link "Kommo Demo" at bounding box center [141, 116] width 74 height 16
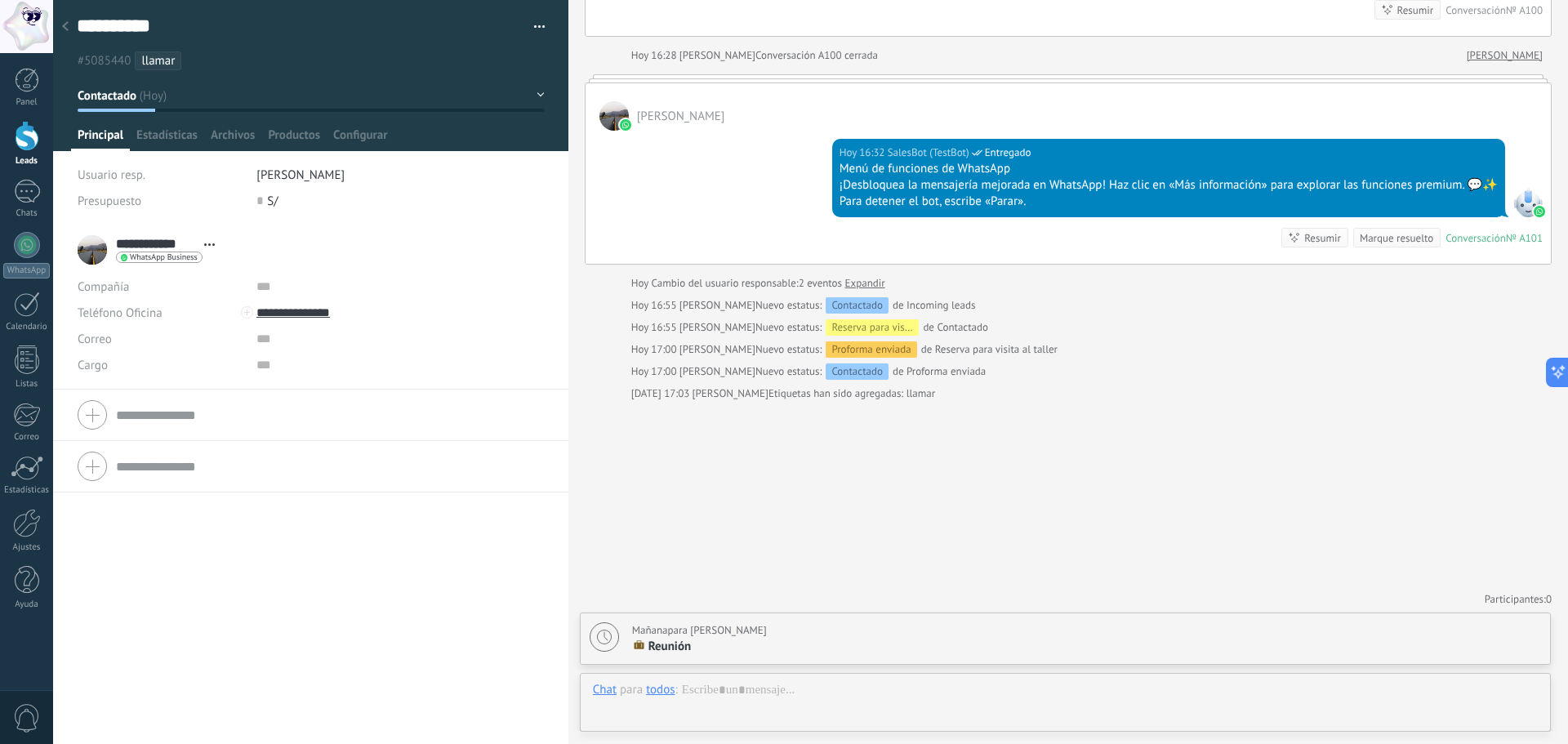
scroll to position [24, 0]
click at [63, 27] on use at bounding box center [65, 26] width 7 height 10
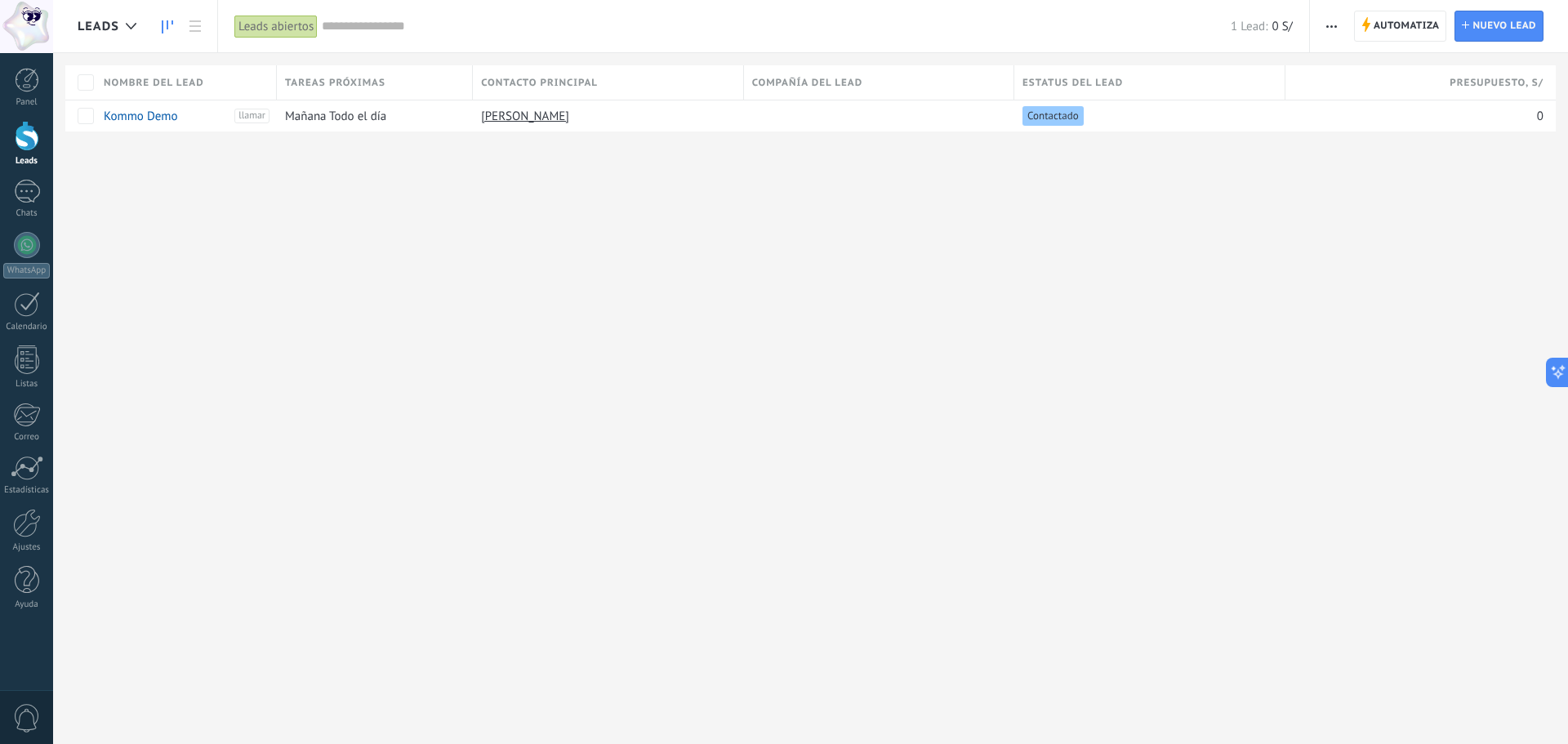
click at [166, 21] on icon at bounding box center [167, 26] width 12 height 13
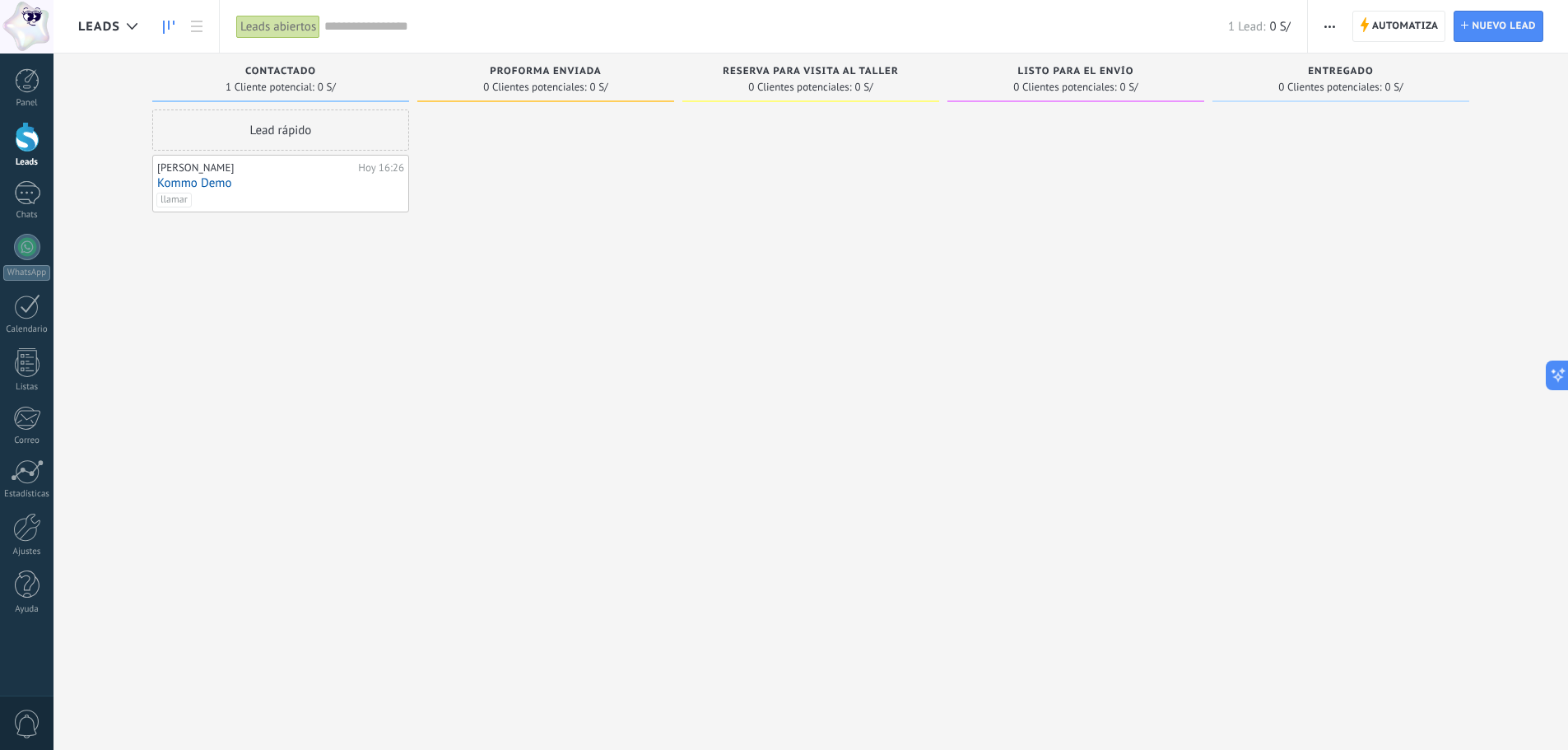
click at [226, 126] on div "Lead rápido" at bounding box center [280, 130] width 257 height 41
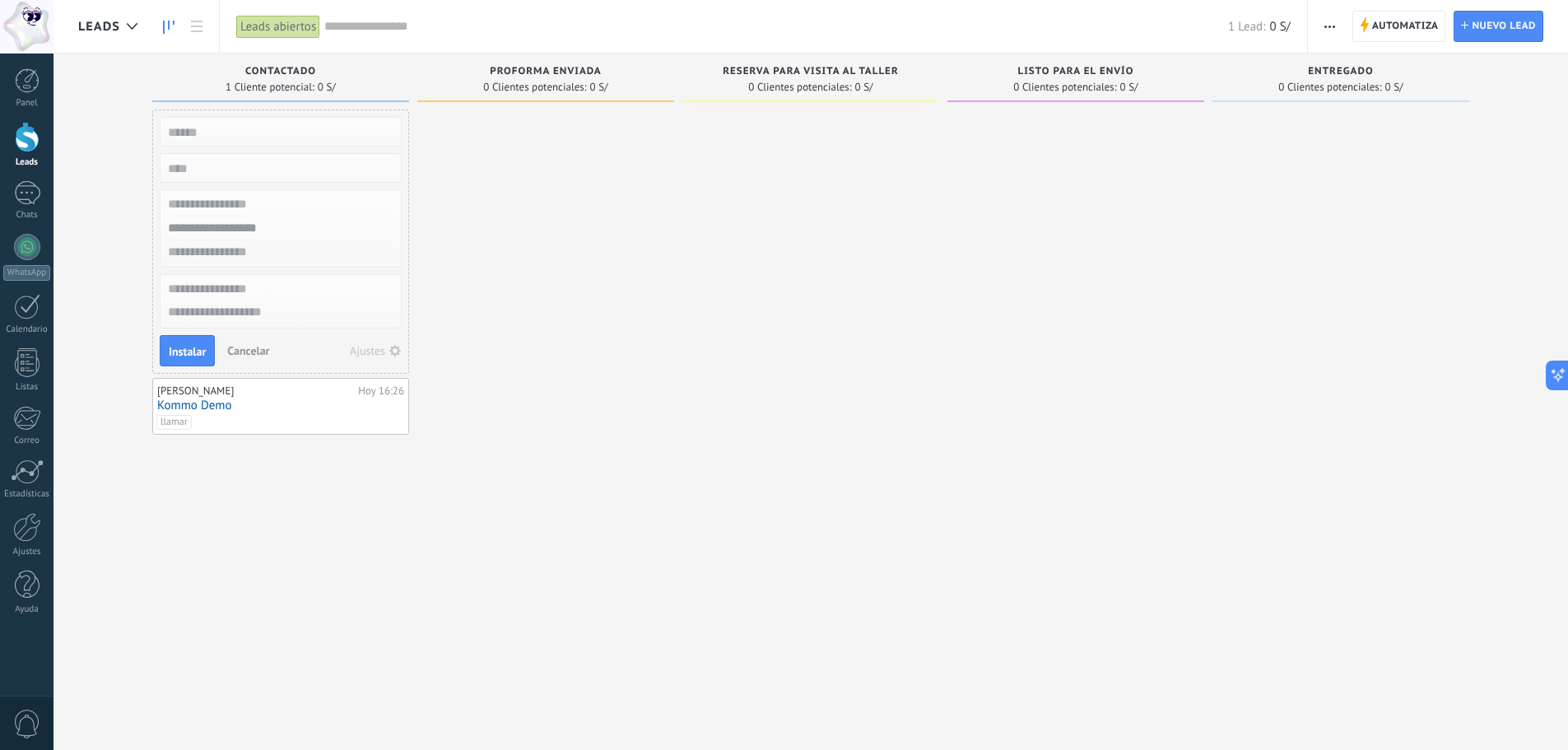
click at [741, 282] on div at bounding box center [810, 377] width 257 height 535
click at [282, 82] on span "1 Cliente potencial:" at bounding box center [270, 87] width 89 height 10
click at [569, 221] on div at bounding box center [546, 377] width 257 height 535
click at [280, 28] on div "Leads abiertos" at bounding box center [277, 27] width 84 height 24
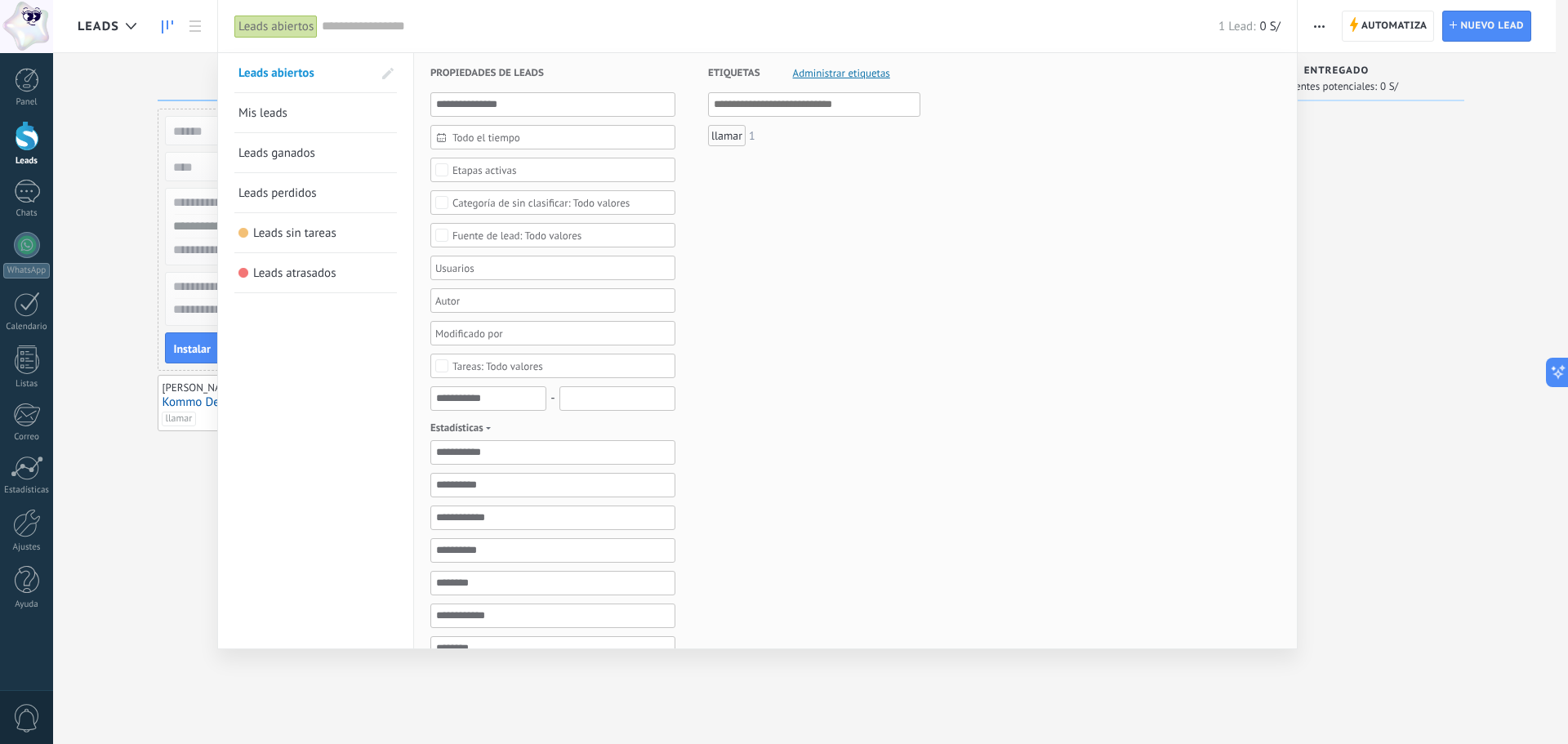
click at [144, 91] on div at bounding box center [784, 372] width 1568 height 744
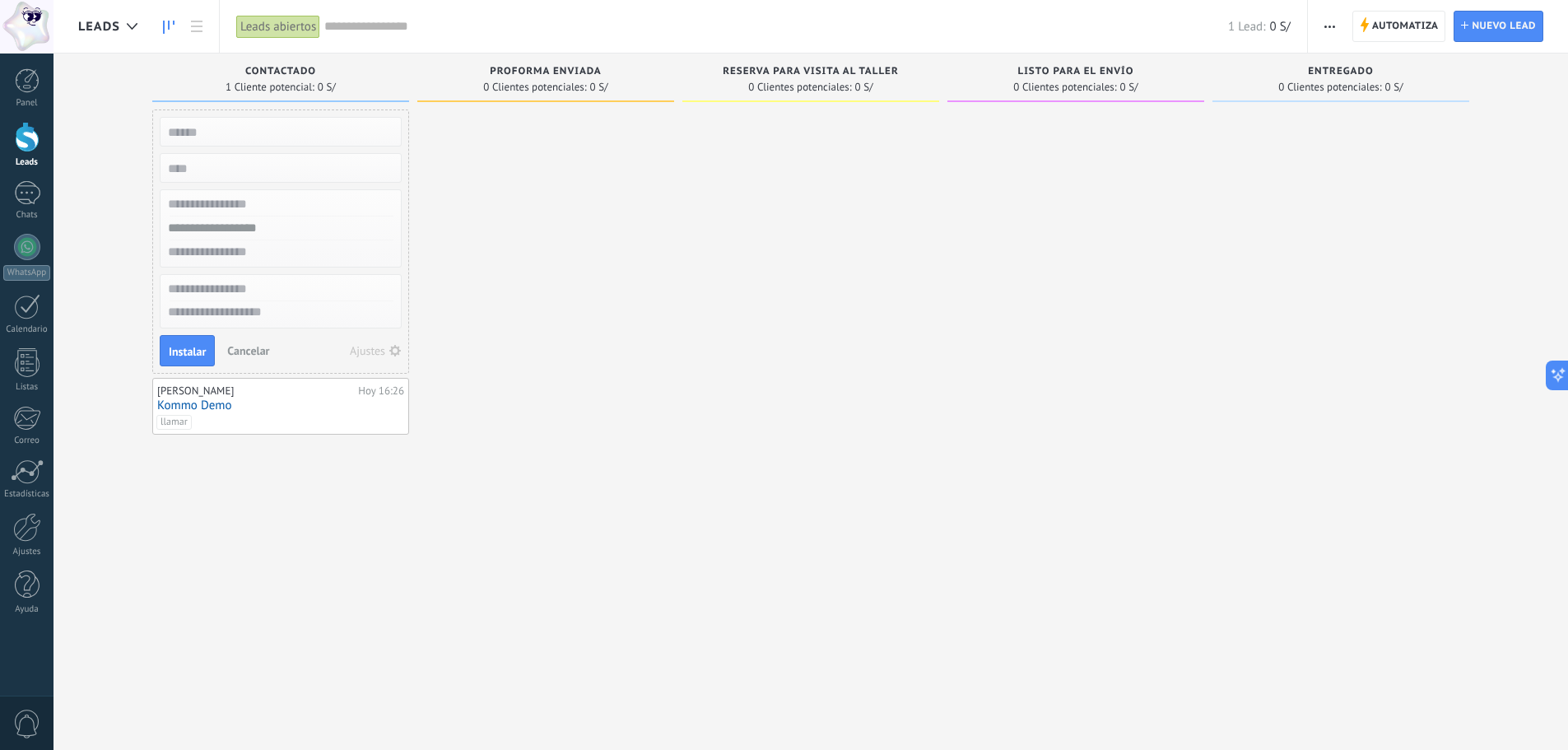
click at [1217, 196] on div at bounding box center [1341, 377] width 257 height 535
click at [1399, 29] on span "Automatiza" at bounding box center [1405, 27] width 67 height 30
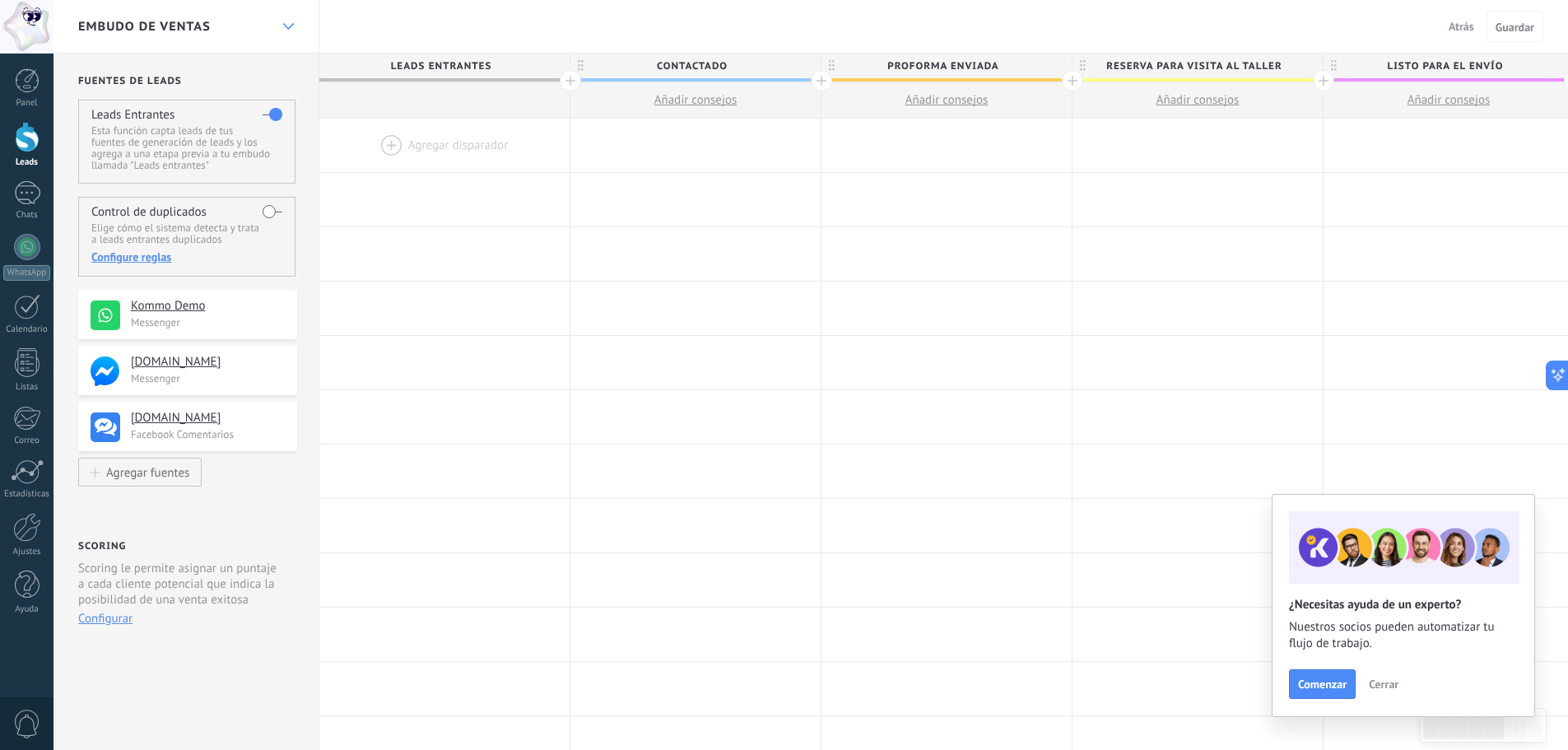
click at [286, 26] on icon at bounding box center [288, 26] width 11 height 7
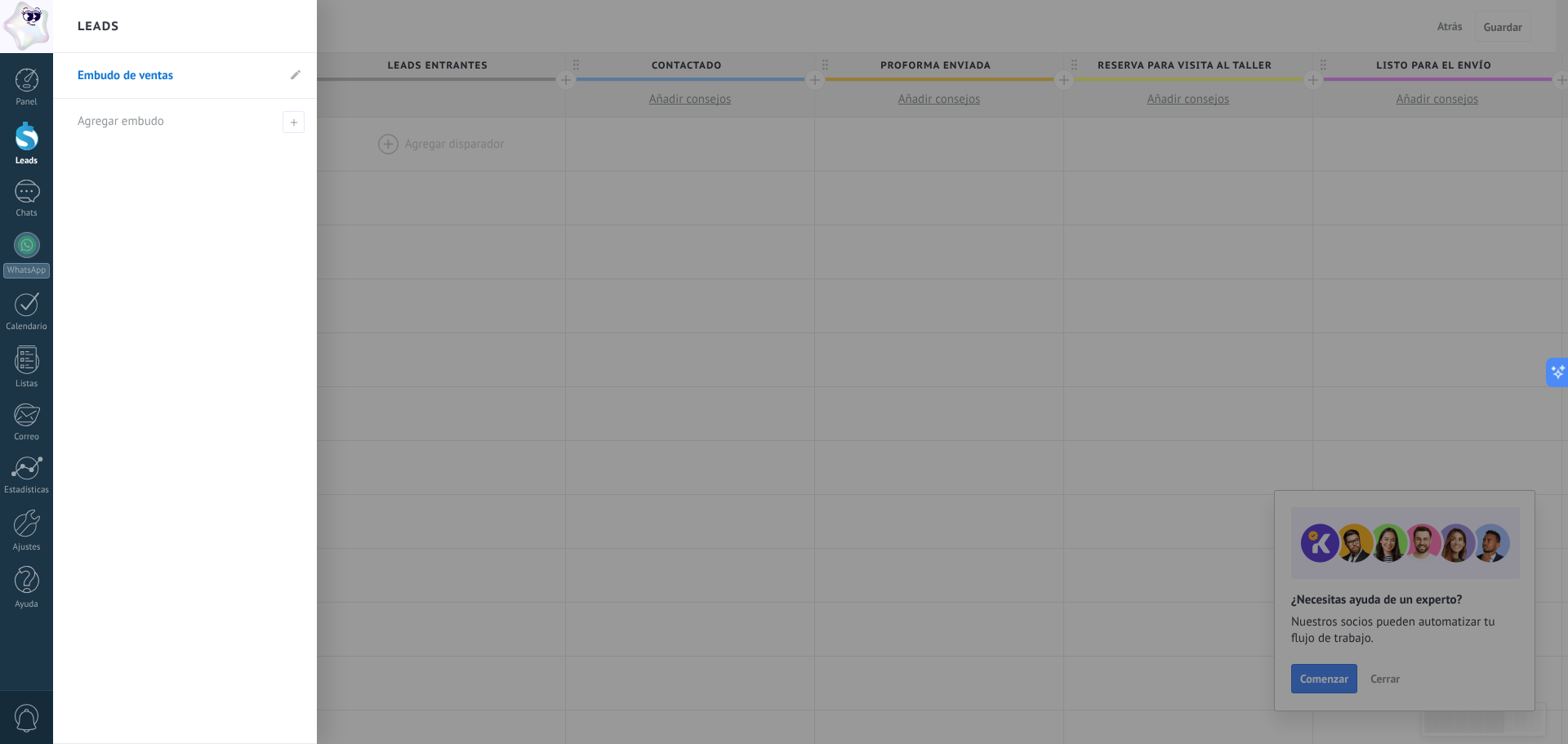
click at [434, 270] on div at bounding box center [836, 372] width 1568 height 744
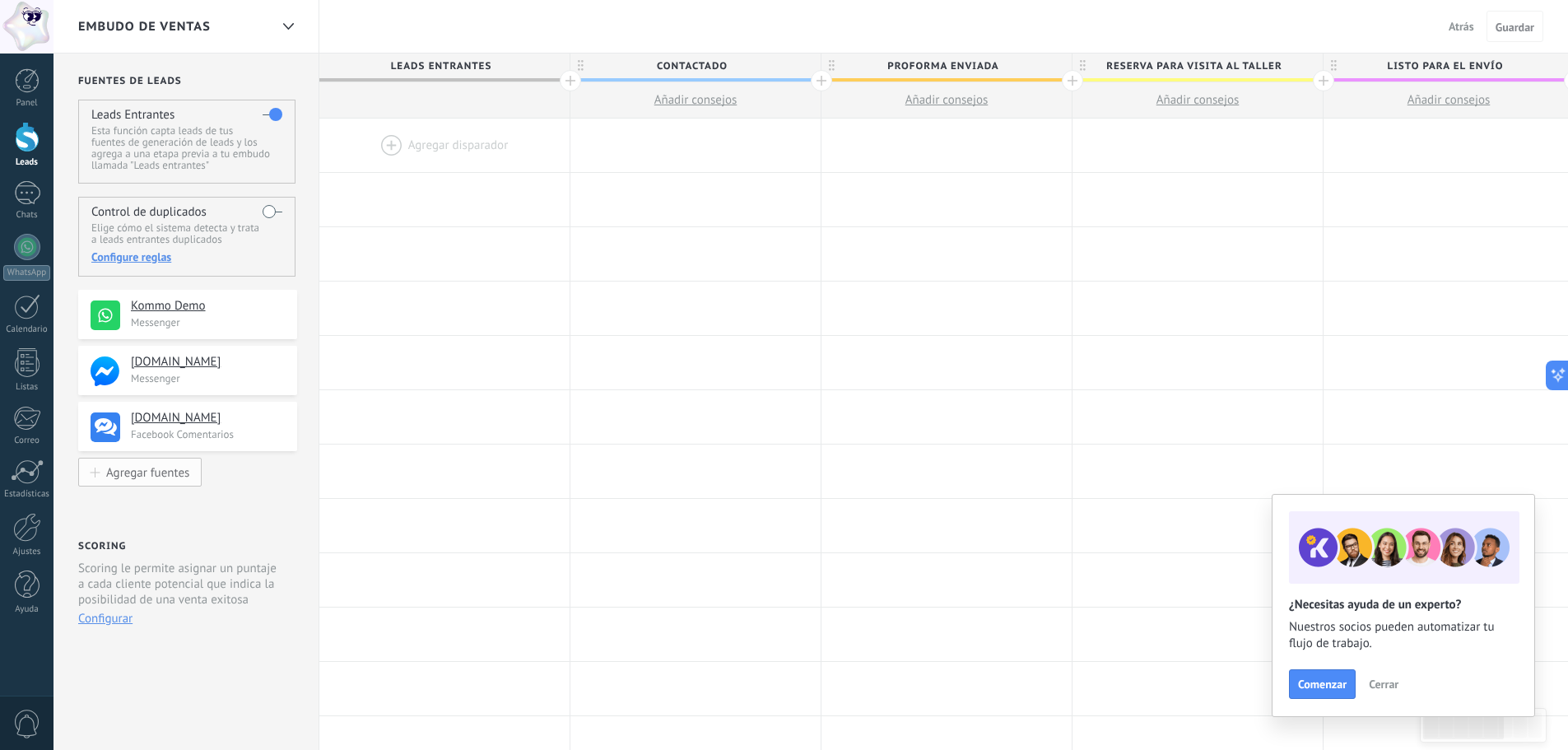
click at [183, 466] on div "Agregar fuentes" at bounding box center [148, 472] width 83 height 14
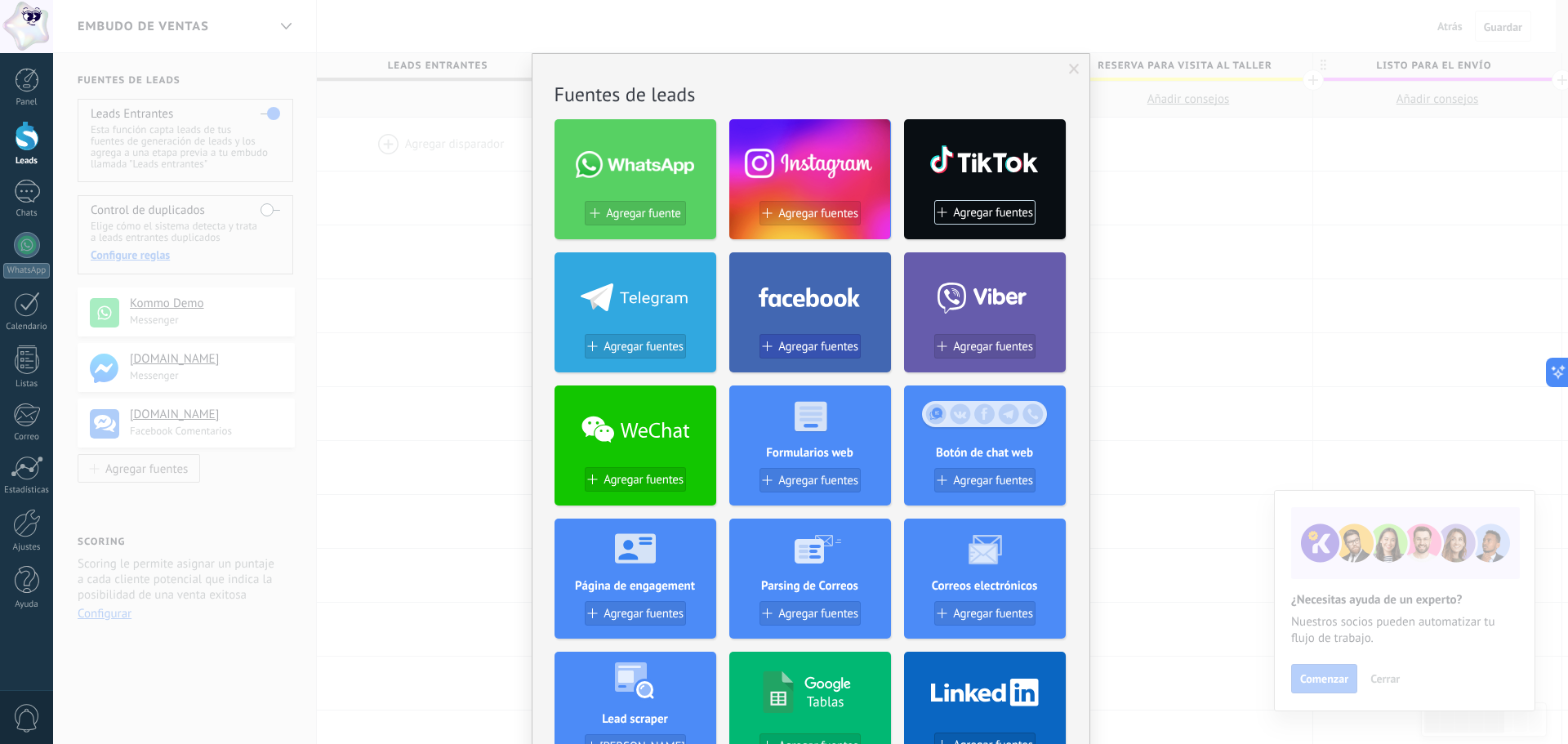
click at [791, 343] on span "Agregar fuentes" at bounding box center [819, 347] width 80 height 14
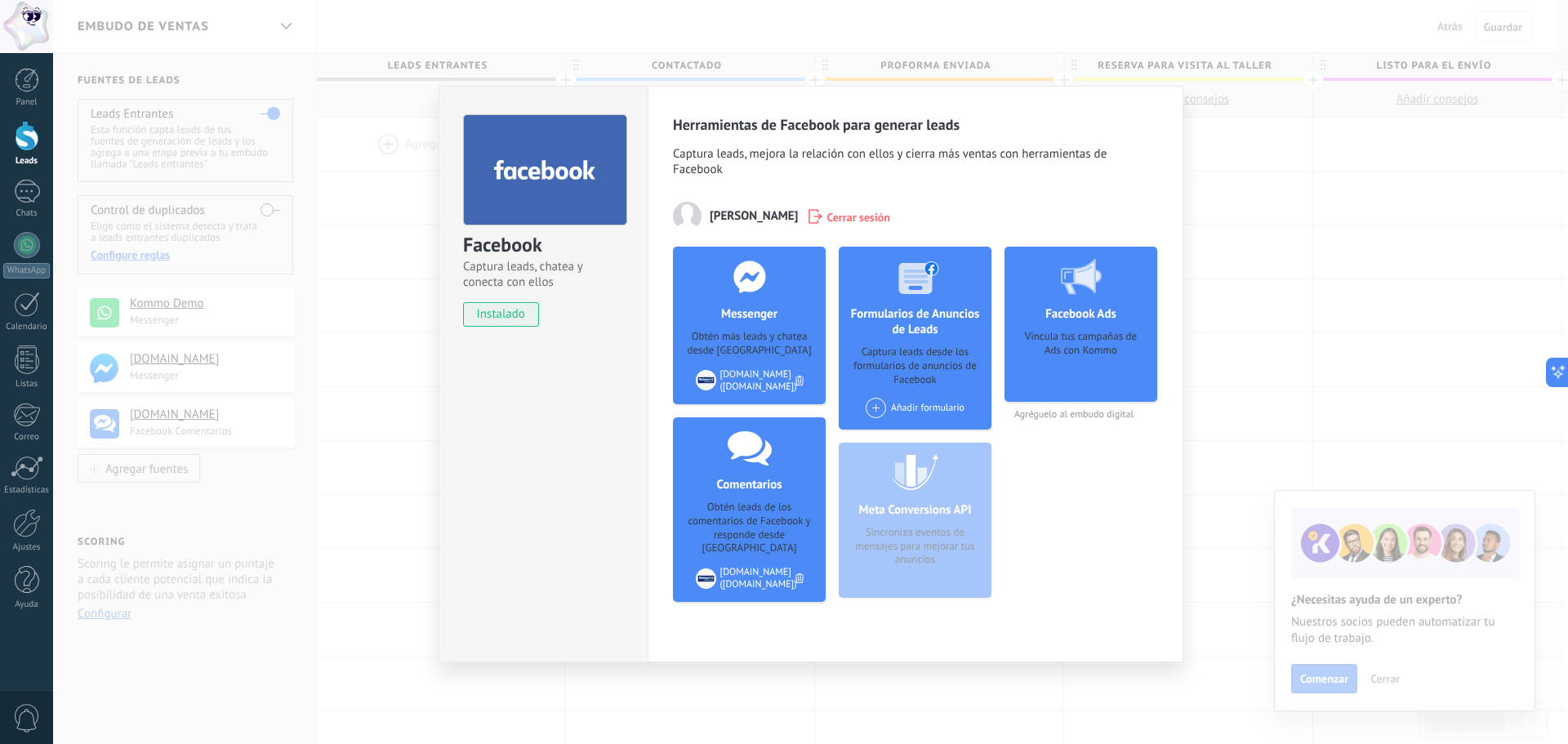
click at [1069, 419] on span "Agréguelo al embudo digital" at bounding box center [1081, 414] width 153 height 13
drag, startPoint x: 883, startPoint y: 576, endPoint x: 986, endPoint y: 569, distance: 103.2
click at [884, 576] on div "Meta Conversions API Sincroniza eventos de mensajes para mejorar tus anuncios" at bounding box center [916, 520] width 153 height 155
click at [1312, 347] on div "Facebook Captura leads, chatea y conecta con ellos instalado Desinstalar Herram…" at bounding box center [810, 372] width 1515 height 744
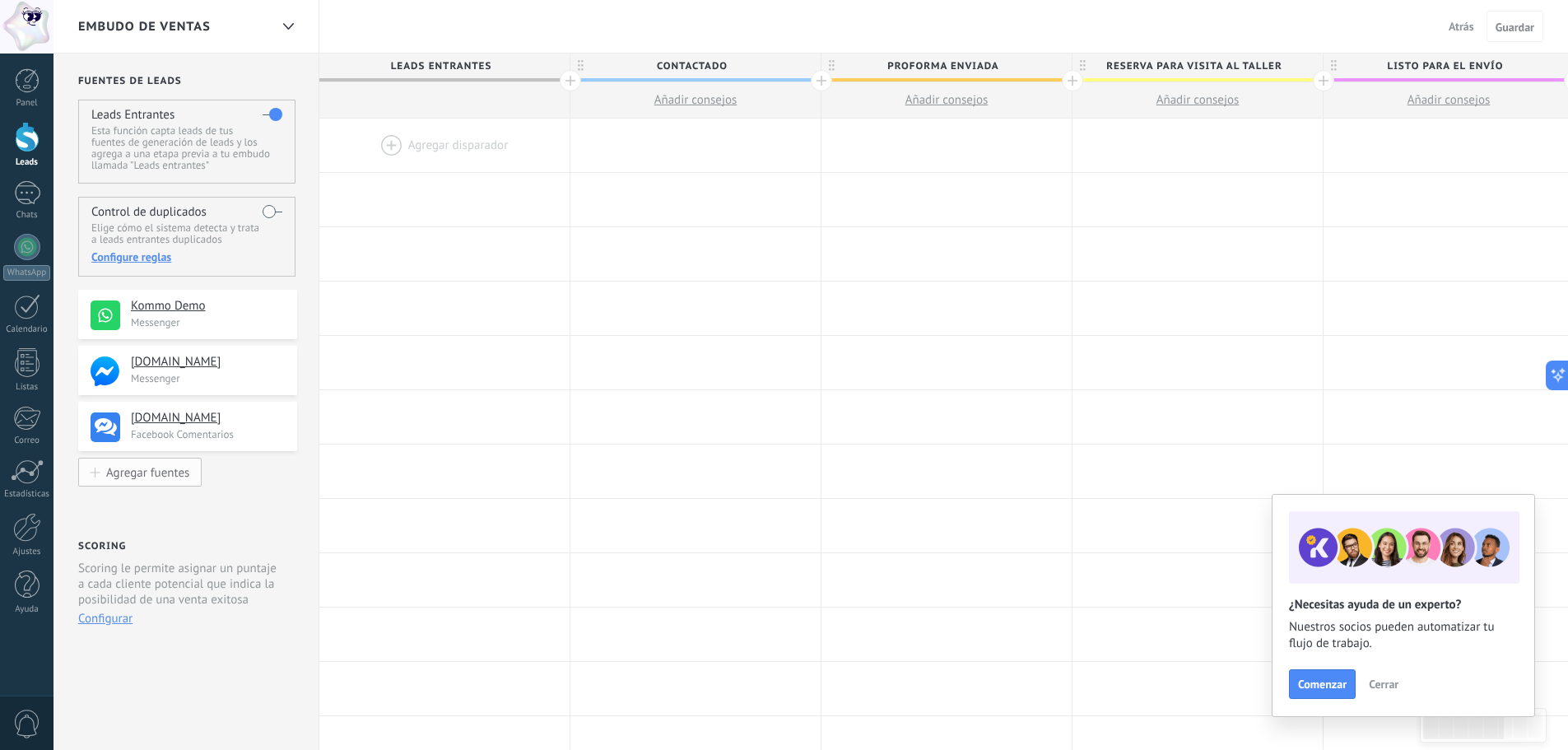
click at [141, 472] on div "Agregar fuentes" at bounding box center [148, 472] width 83 height 14
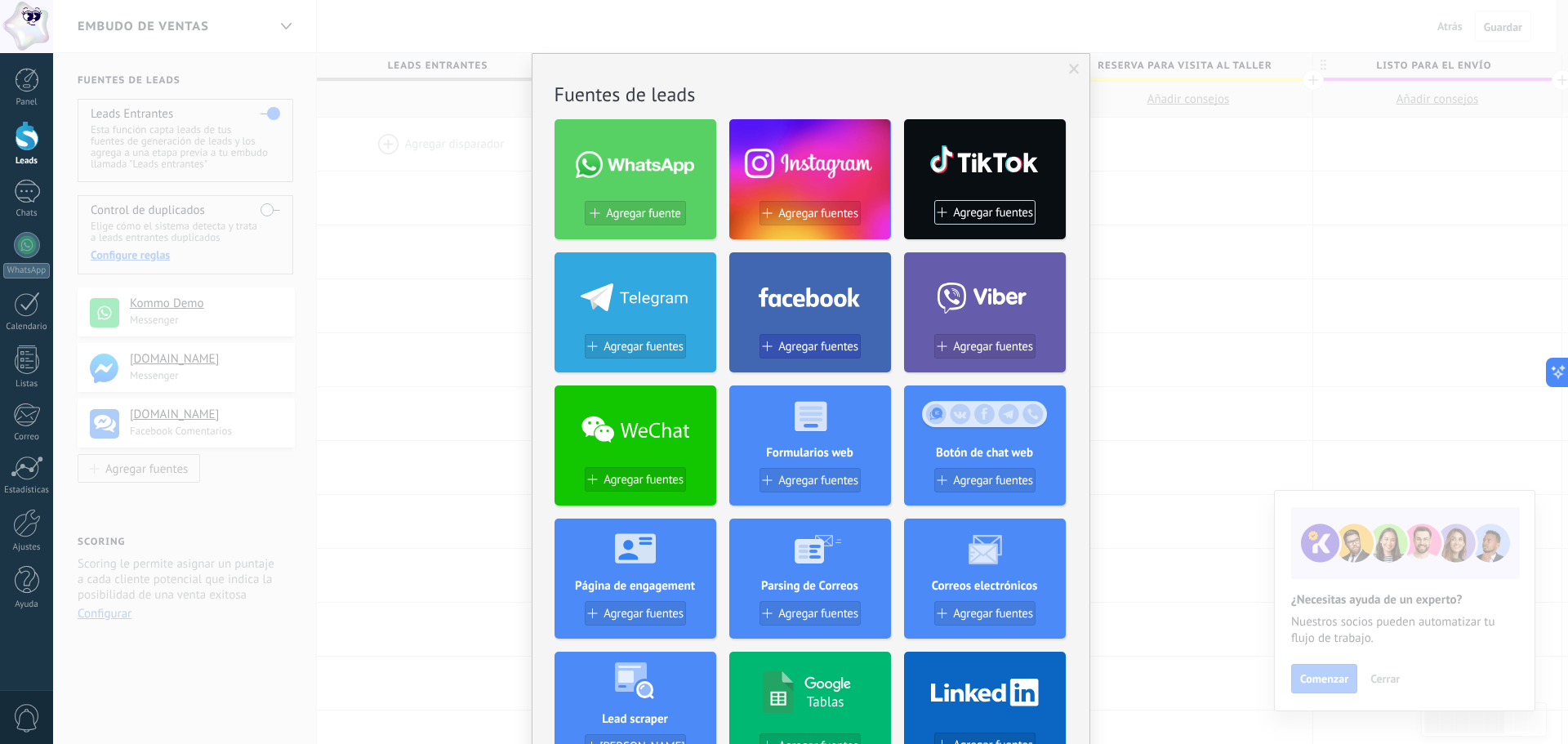
click at [802, 348] on span "Agregar fuentes" at bounding box center [819, 347] width 80 height 14
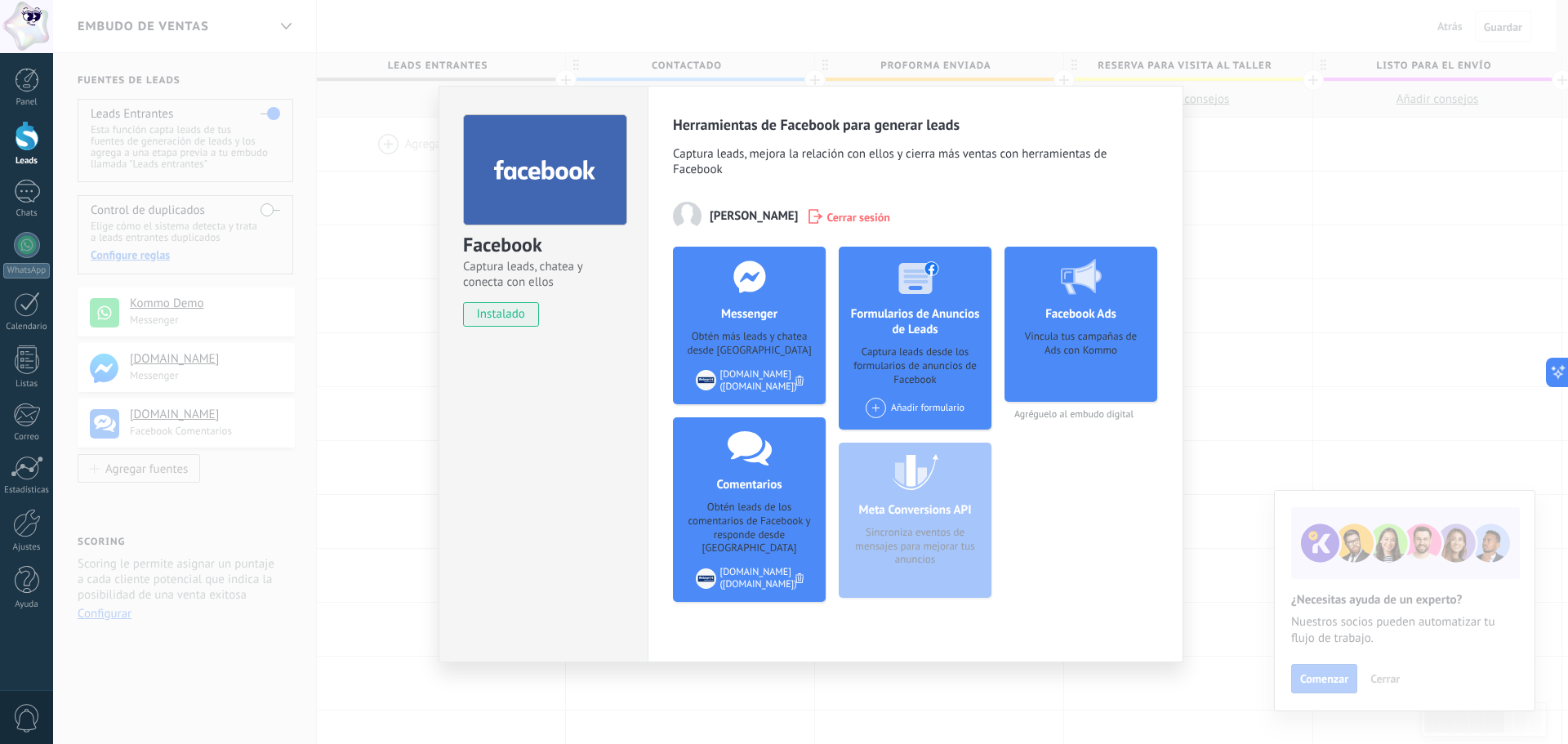
click at [531, 319] on span "instalado" at bounding box center [501, 314] width 74 height 24
click at [877, 353] on div "Captura leads desde los formularios de anuncios de Facebook" at bounding box center [915, 366] width 126 height 42
click at [914, 362] on div "Captura leads desde los formularios de anuncios de Facebook" at bounding box center [915, 366] width 126 height 42
click at [1024, 445] on div "Facebook Ads Vincula tus campañas de Ads con Kommo Agréguelo al embudo digital" at bounding box center [1081, 431] width 153 height 368
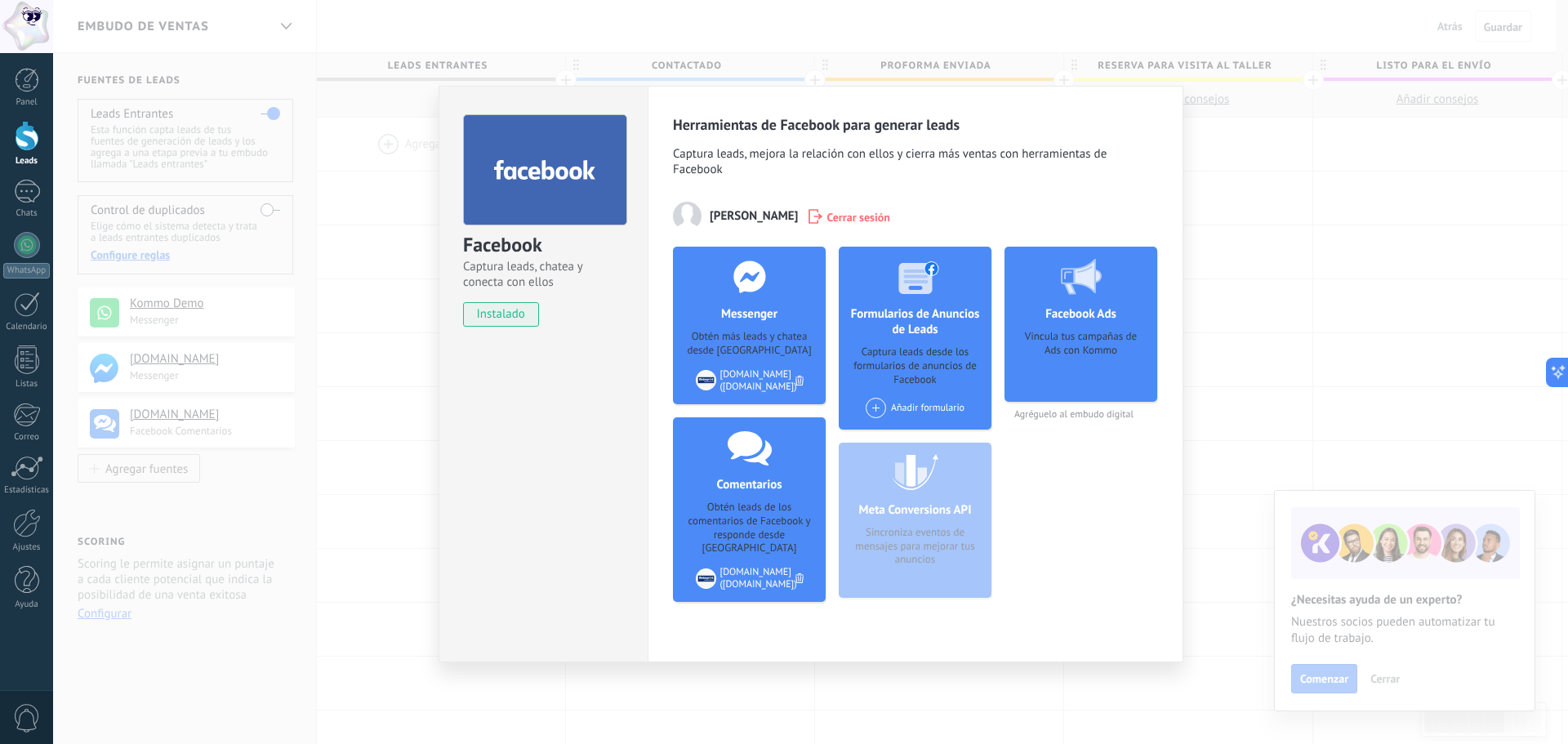
click at [891, 406] on div "Añadir formulario" at bounding box center [915, 407] width 99 height 21
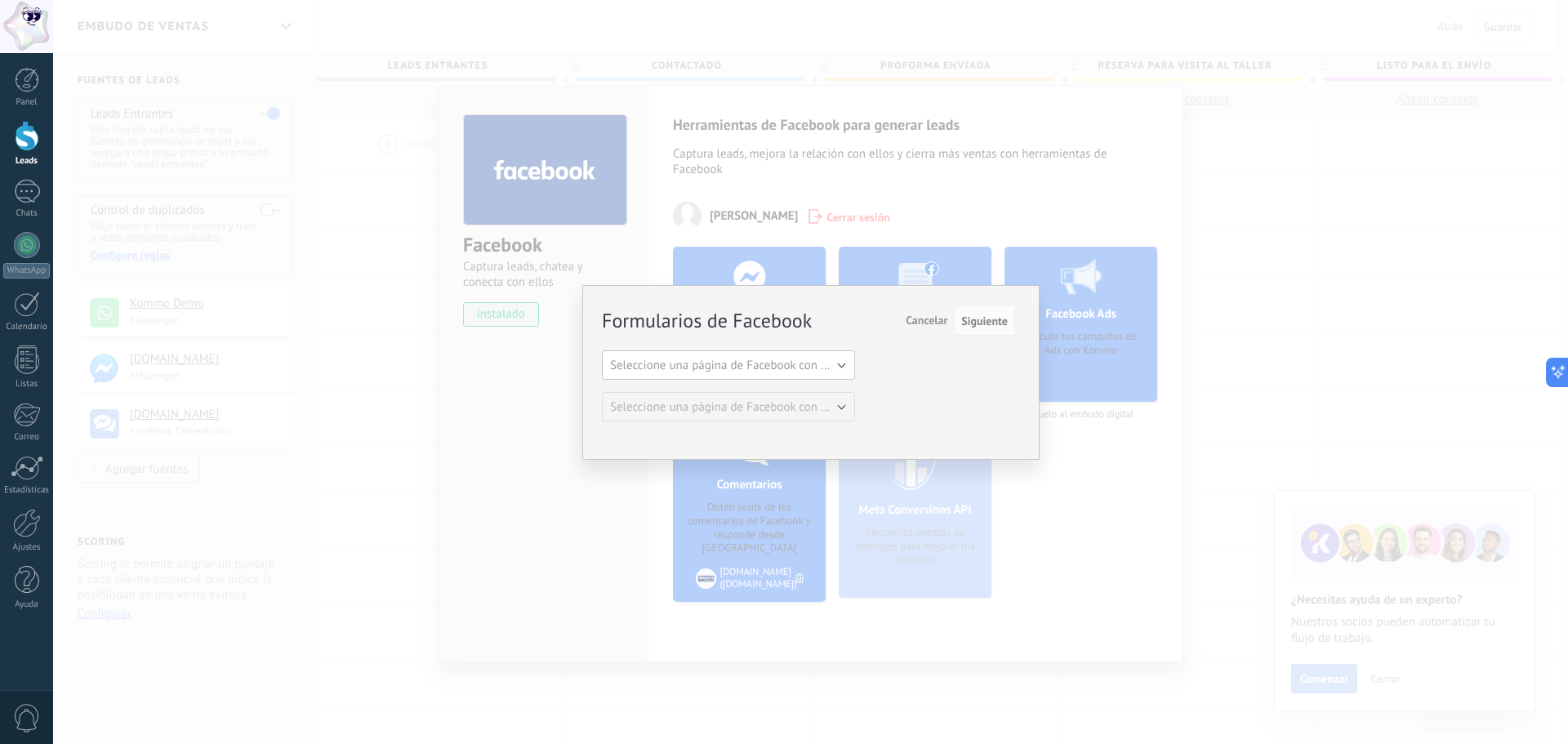
click at [829, 360] on span "Seleccione una página de Facebook con formas" at bounding box center [734, 365] width 247 height 16
click at [815, 381] on li "[DOMAIN_NAME]" at bounding box center [724, 393] width 262 height 27
click at [1009, 318] on button "Siguiente" at bounding box center [984, 320] width 62 height 31
click at [996, 318] on span "Siguiente" at bounding box center [985, 321] width 47 height 12
click at [972, 320] on span "Siguiente" at bounding box center [985, 321] width 47 height 12
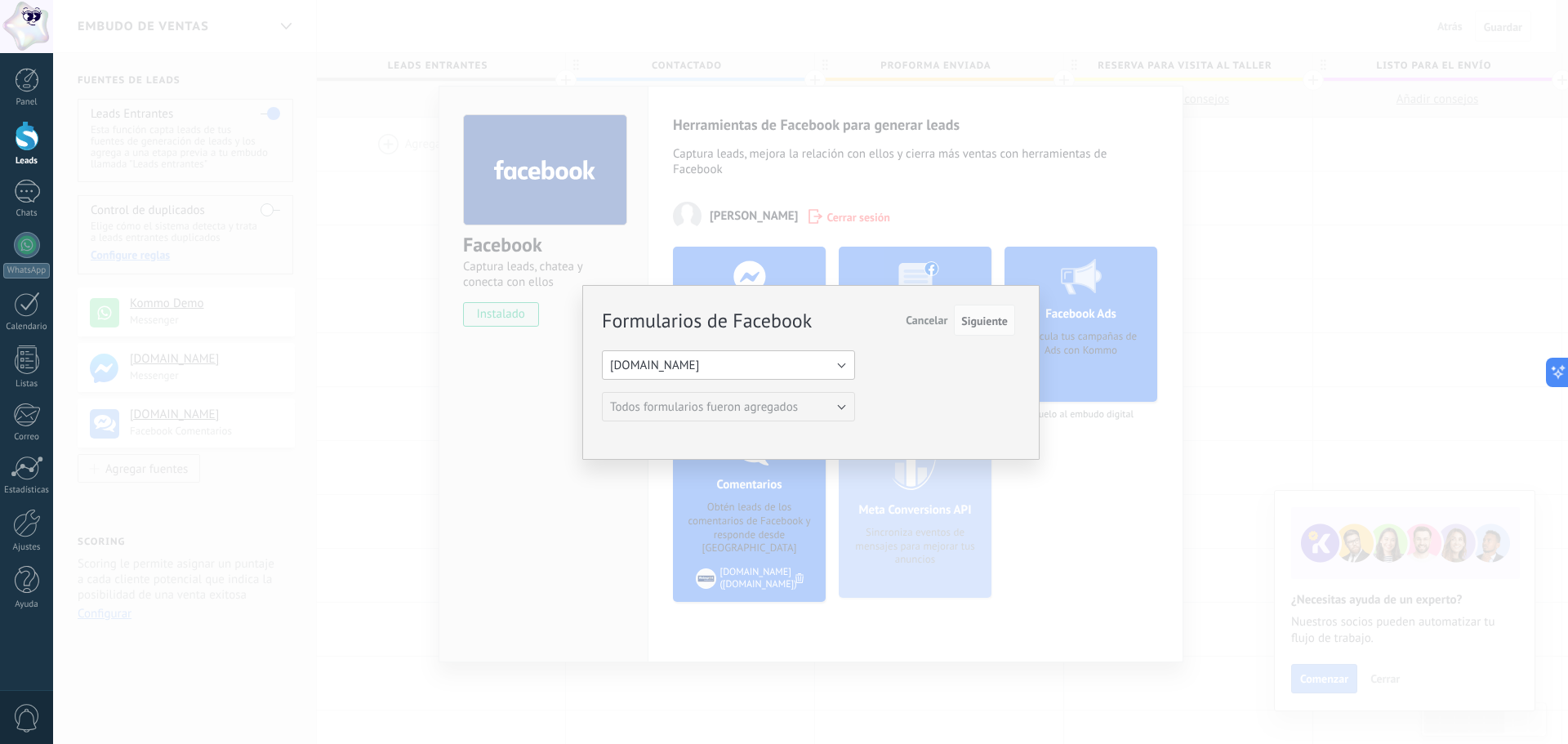
click at [814, 376] on button "[DOMAIN_NAME]" at bounding box center [729, 365] width 254 height 29
click at [790, 401] on li "[DOMAIN_NAME]" at bounding box center [724, 393] width 262 height 27
click at [691, 431] on div "Formularios de Facebook Siguiente Cancelar Seleccione una página de Facebook co…" at bounding box center [811, 372] width 457 height 174
click at [594, 434] on div "Formularios de Facebook Siguiente Cancelar Seleccione una página de Facebook co…" at bounding box center [811, 372] width 457 height 174
click at [997, 328] on button "Siguiente" at bounding box center [984, 320] width 62 height 31
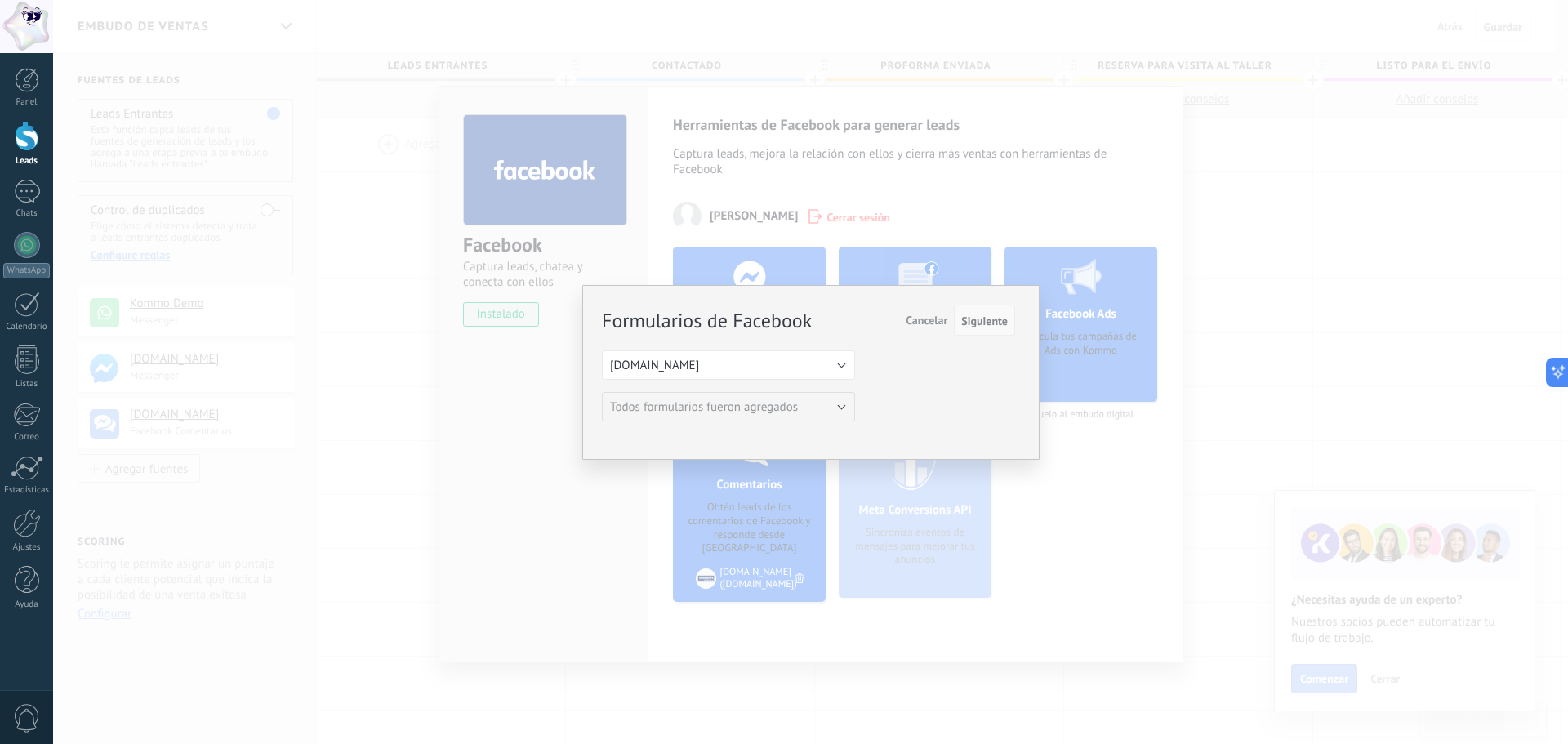
drag, startPoint x: 987, startPoint y: 318, endPoint x: 957, endPoint y: 327, distance: 31.3
click at [986, 318] on span "Siguiente" at bounding box center [985, 321] width 47 height 12
click at [692, 507] on div "Formularios de Facebook Siguiente Cancelar Seleccione una página de Facebook co…" at bounding box center [810, 372] width 1515 height 744
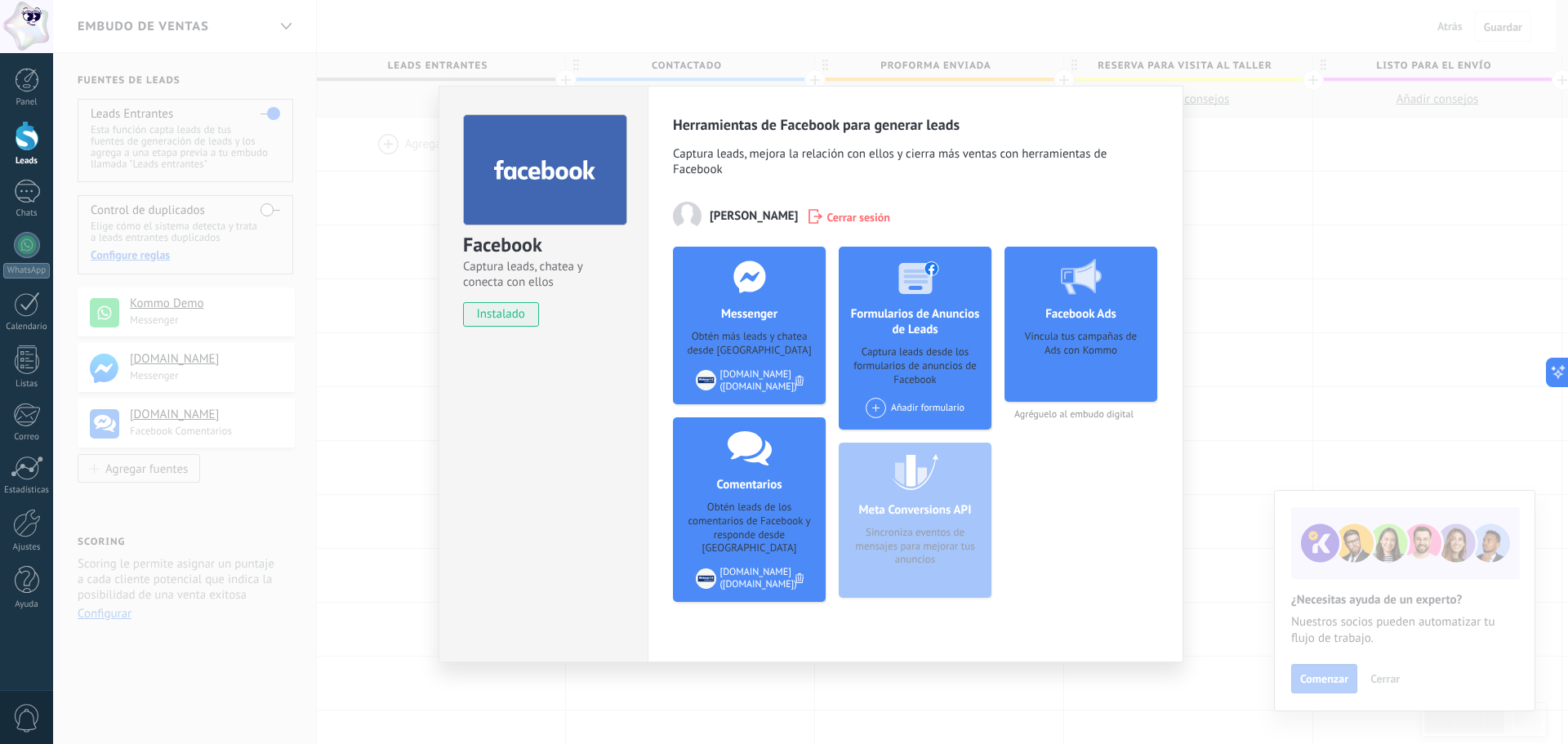
click at [298, 193] on div "Facebook Captura leads, chatea y conecta con ellos instalado Desinstalar Herram…" at bounding box center [810, 372] width 1515 height 744
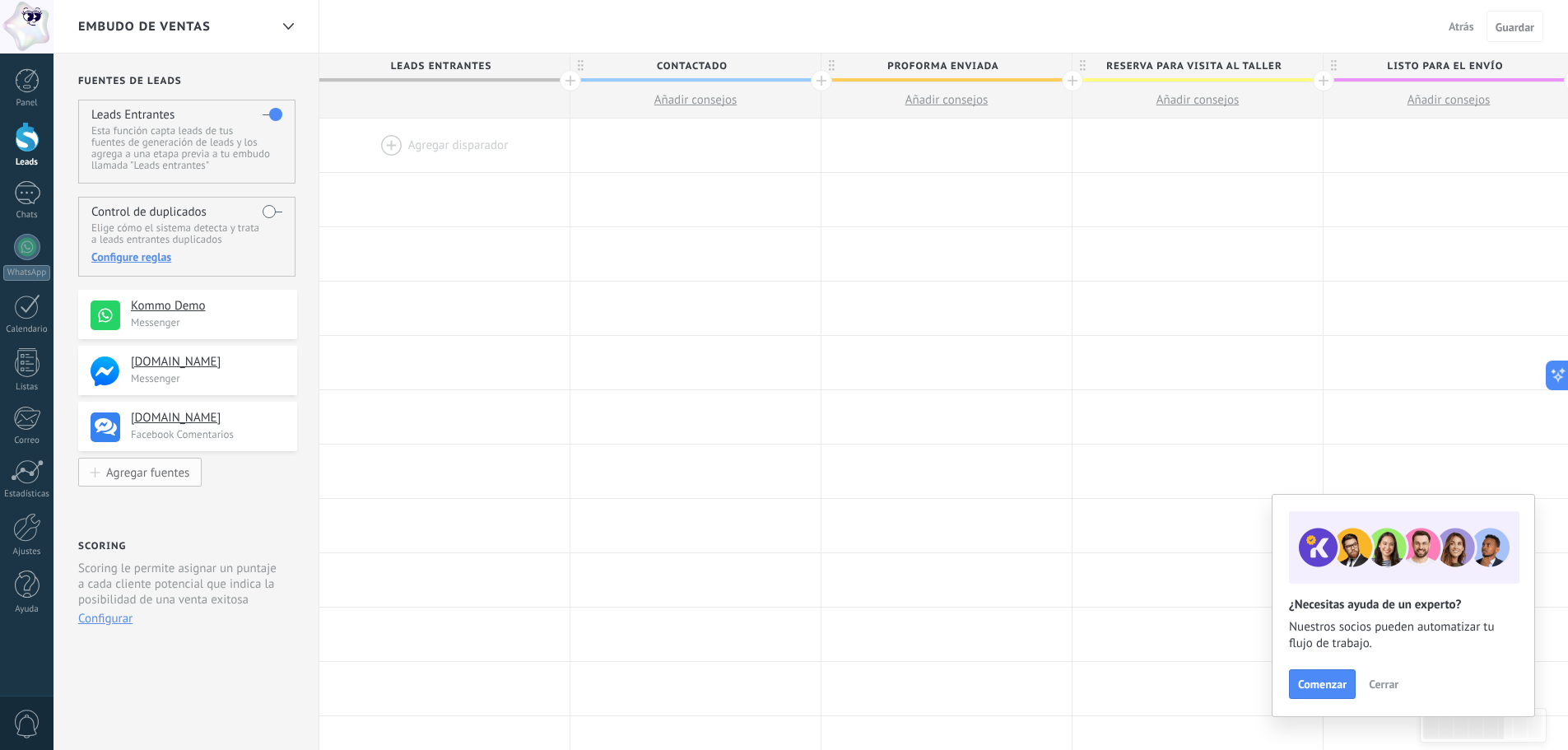
click at [174, 469] on div "Agregar fuentes" at bounding box center [148, 472] width 83 height 14
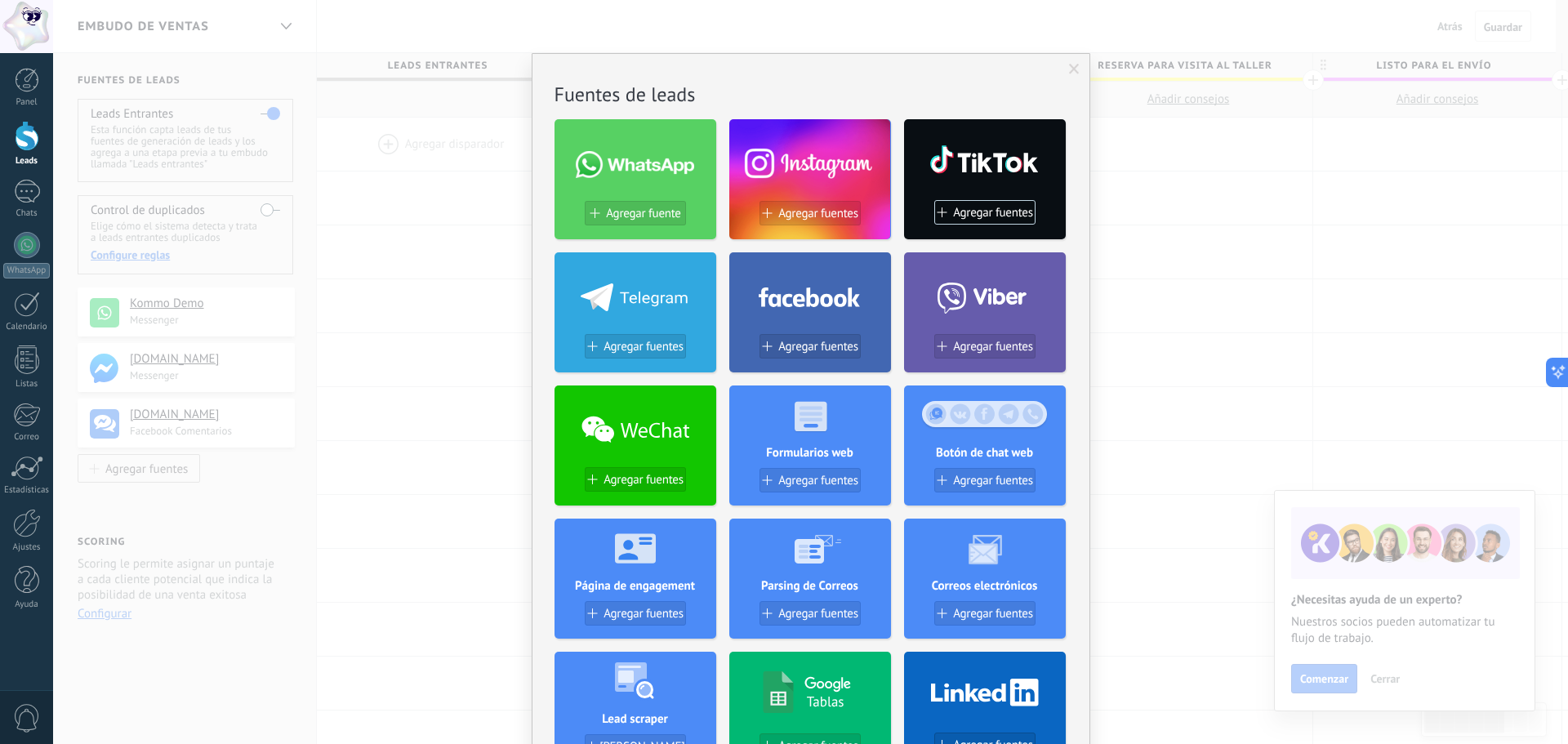
click at [1069, 74] on span at bounding box center [1074, 70] width 11 height 12
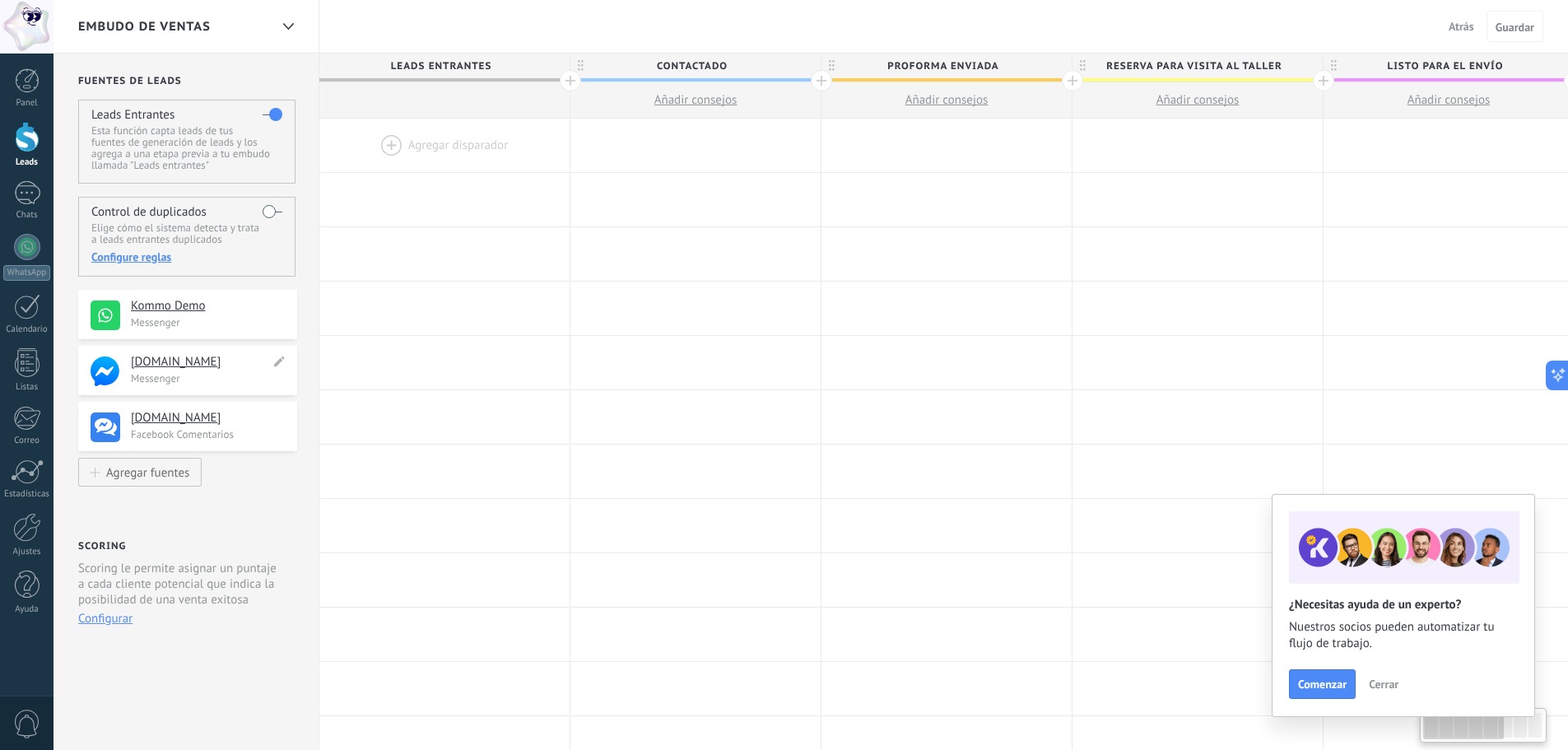
click at [142, 375] on p "Messenger" at bounding box center [209, 378] width 156 height 14
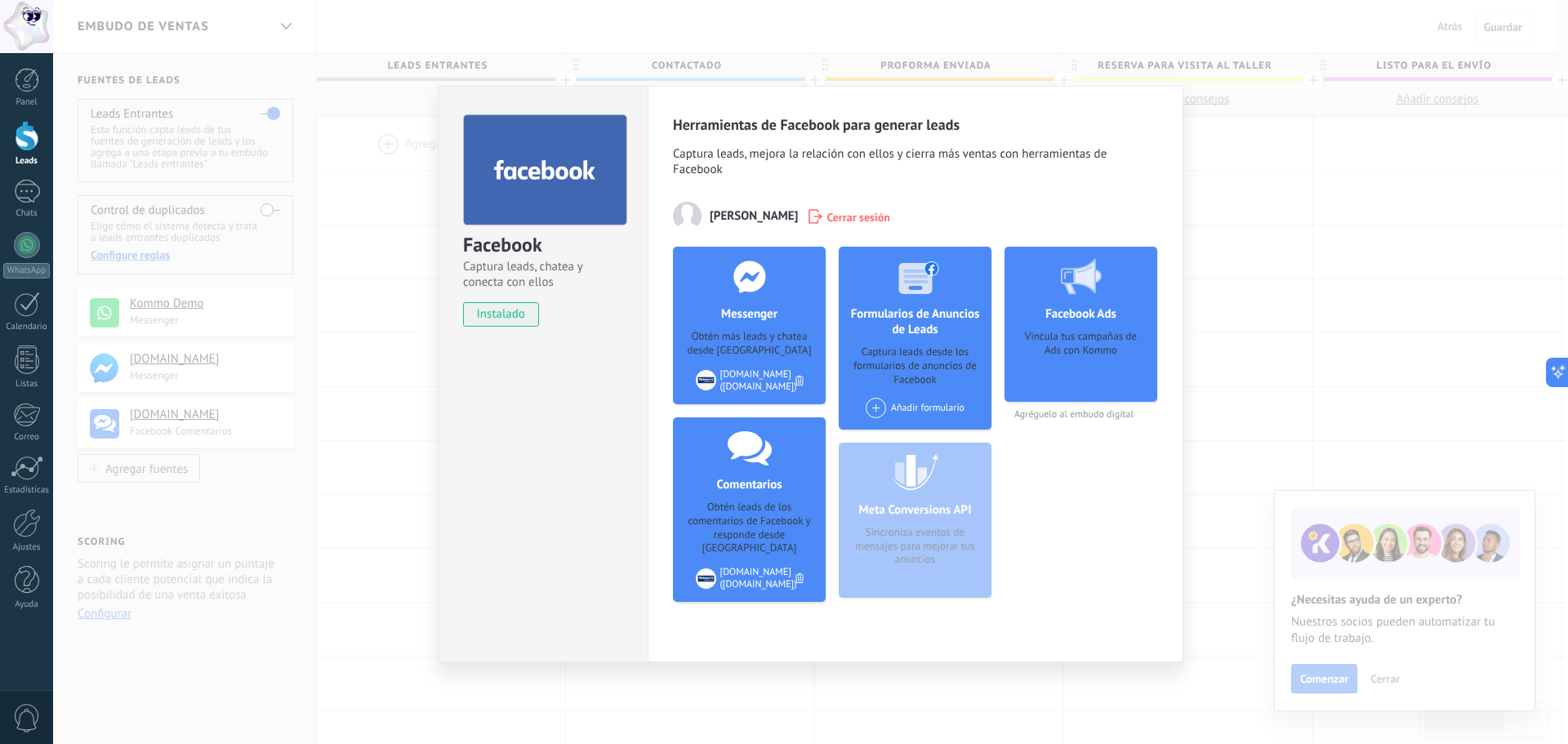
click at [771, 389] on div "[DOMAIN_NAME] ([DOMAIN_NAME])" at bounding box center [759, 380] width 76 height 24
click at [1262, 231] on div "Facebook Captura leads, chatea y conecta con ellos instalado Desinstalar Herram…" at bounding box center [810, 372] width 1515 height 744
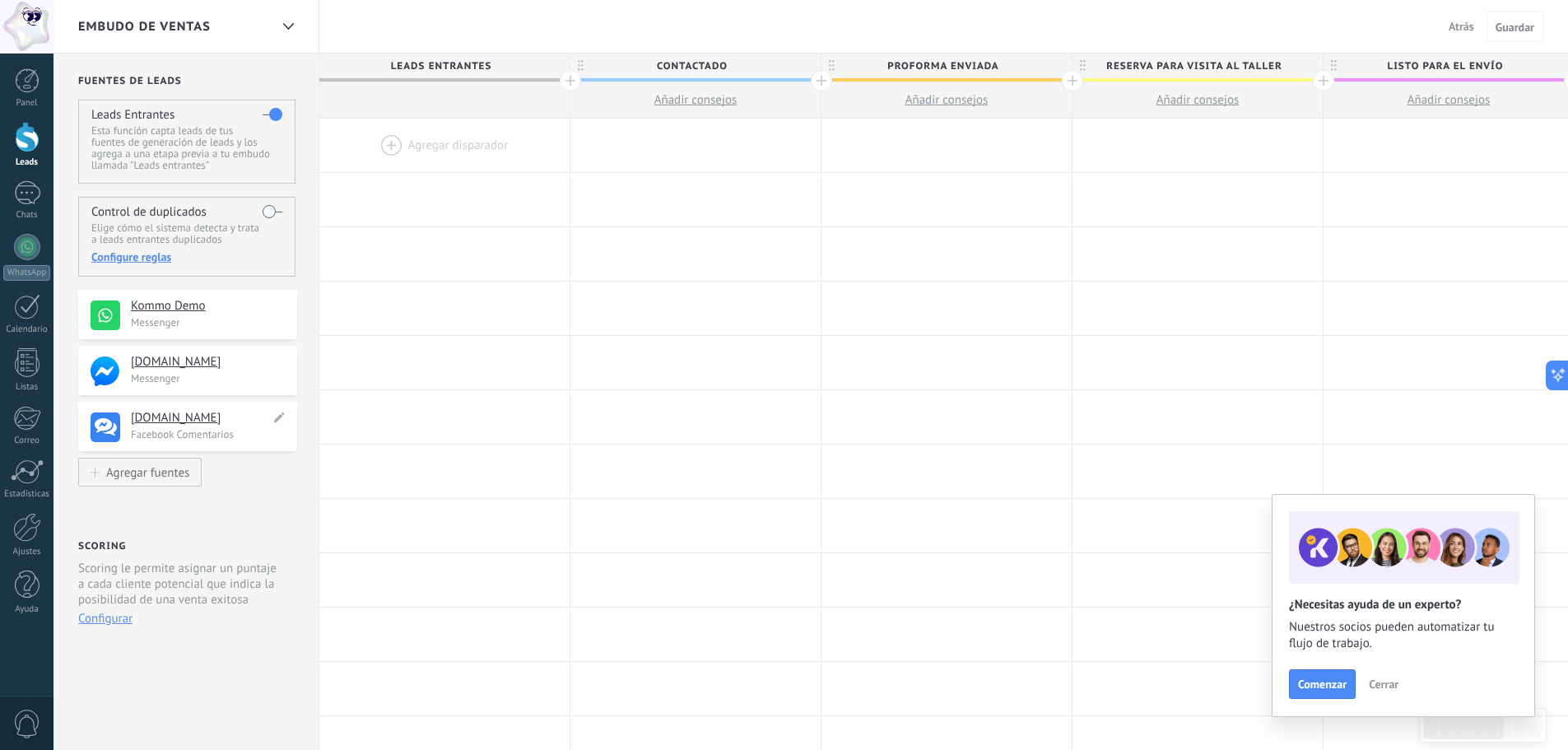
click at [130, 428] on div "**********" at bounding box center [187, 426] width 219 height 49
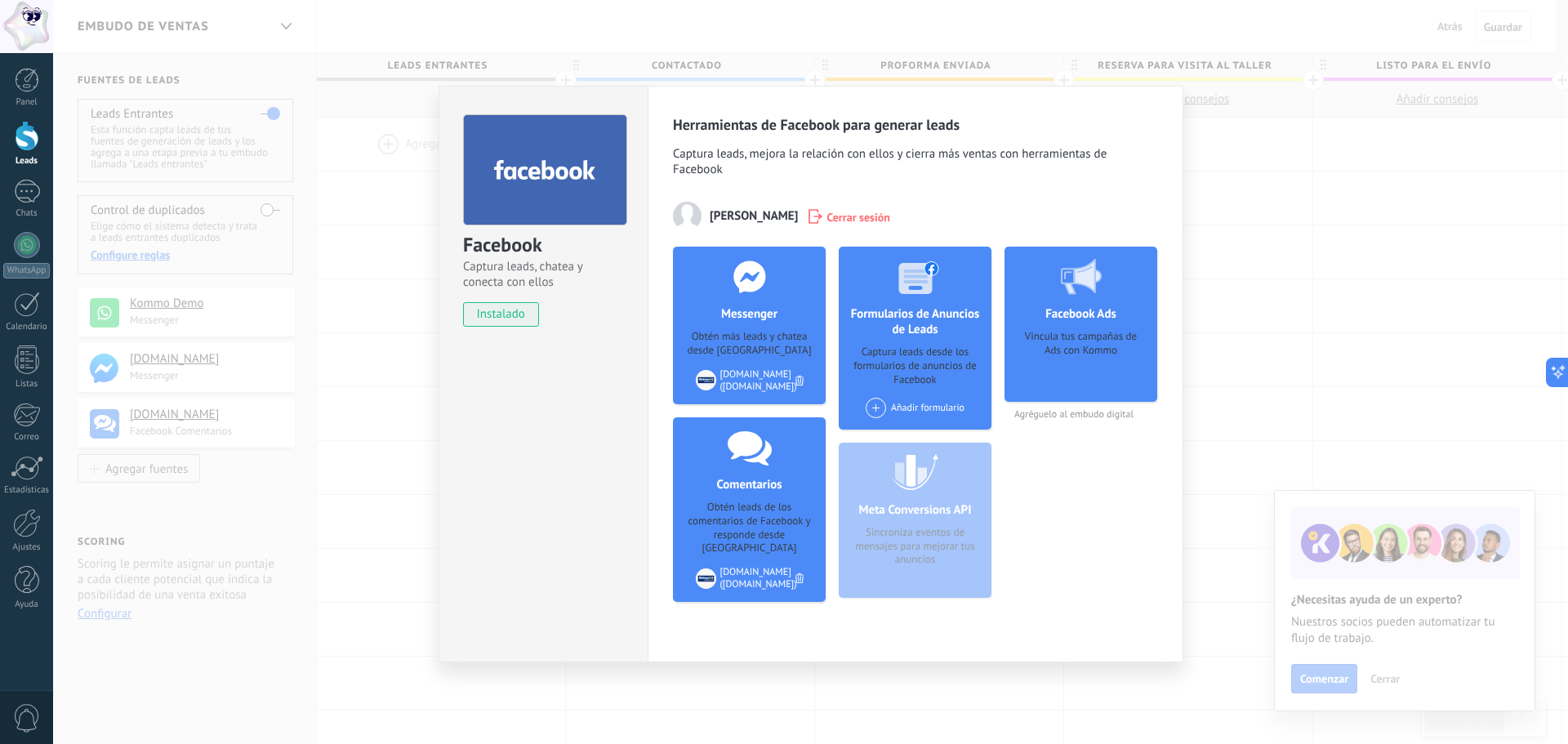
click at [1226, 235] on div "Facebook Captura leads, chatea y conecta con ellos instalado Desinstalar Herram…" at bounding box center [810, 372] width 1515 height 744
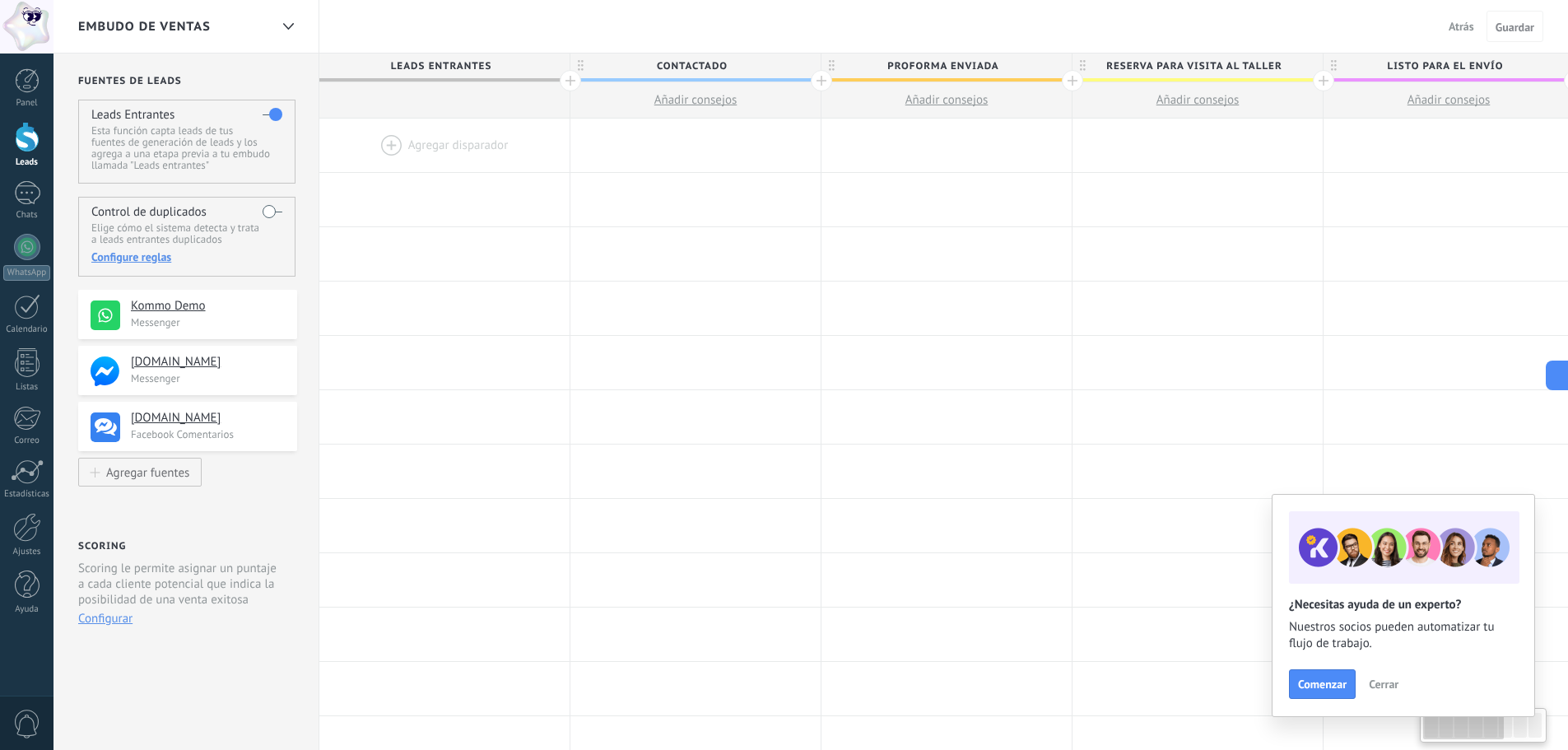
click at [140, 323] on p "Messenger" at bounding box center [209, 322] width 156 height 14
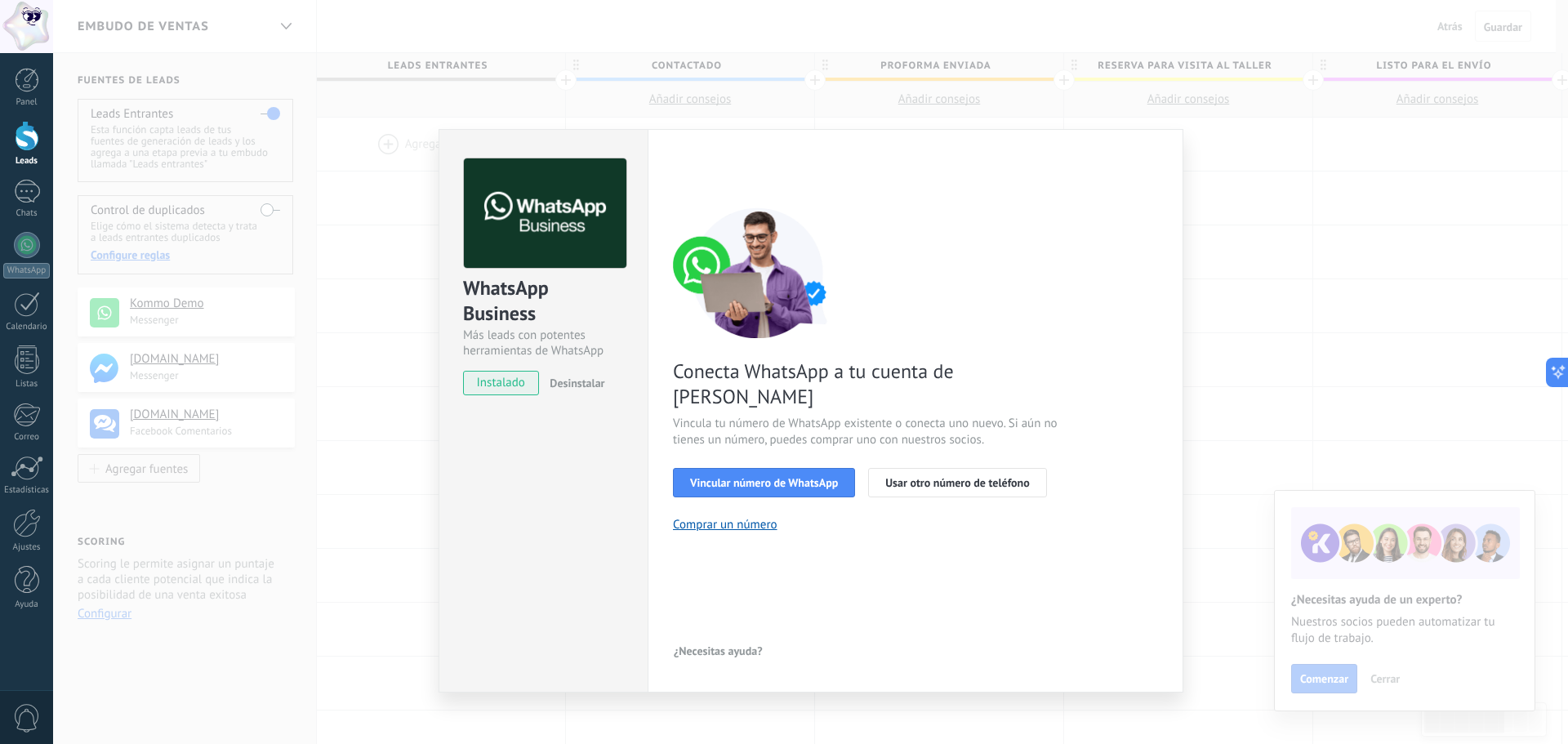
click at [356, 361] on div "WhatsApp Business Más leads con potentes herramientas de WhatsApp instalado Des…" at bounding box center [810, 372] width 1515 height 744
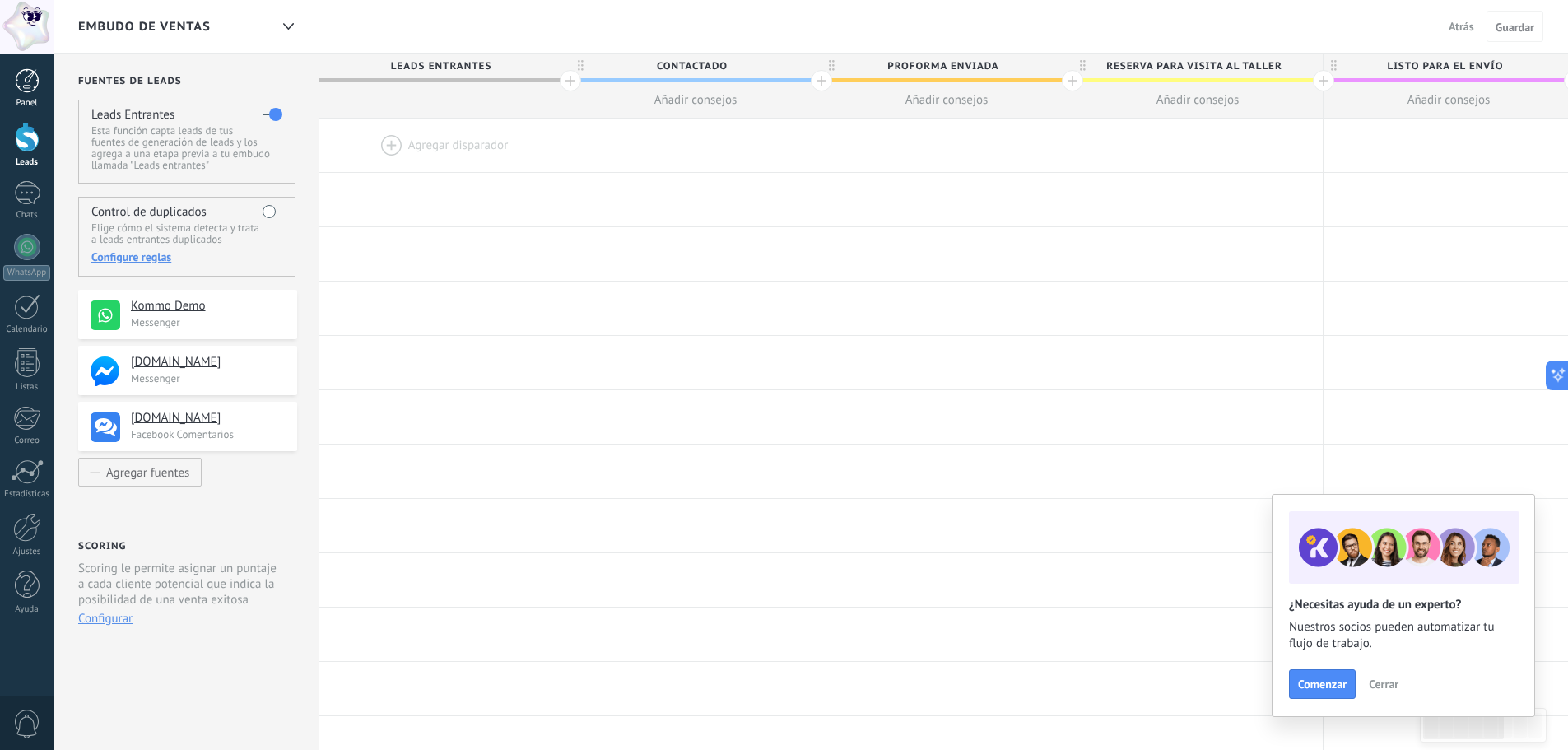
click at [46, 104] on div "Panel" at bounding box center [27, 103] width 47 height 11
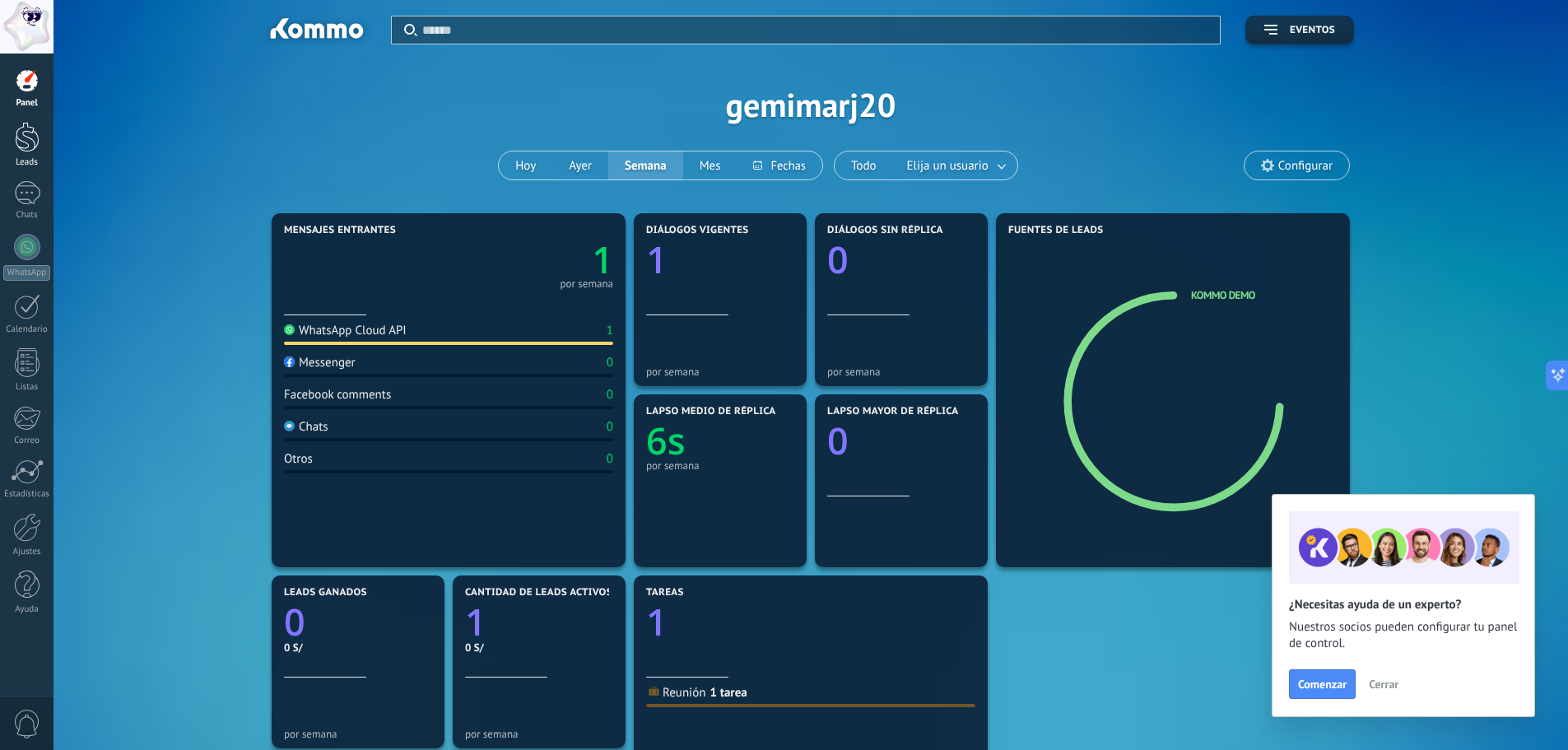
click at [35, 139] on div at bounding box center [27, 136] width 25 height 31
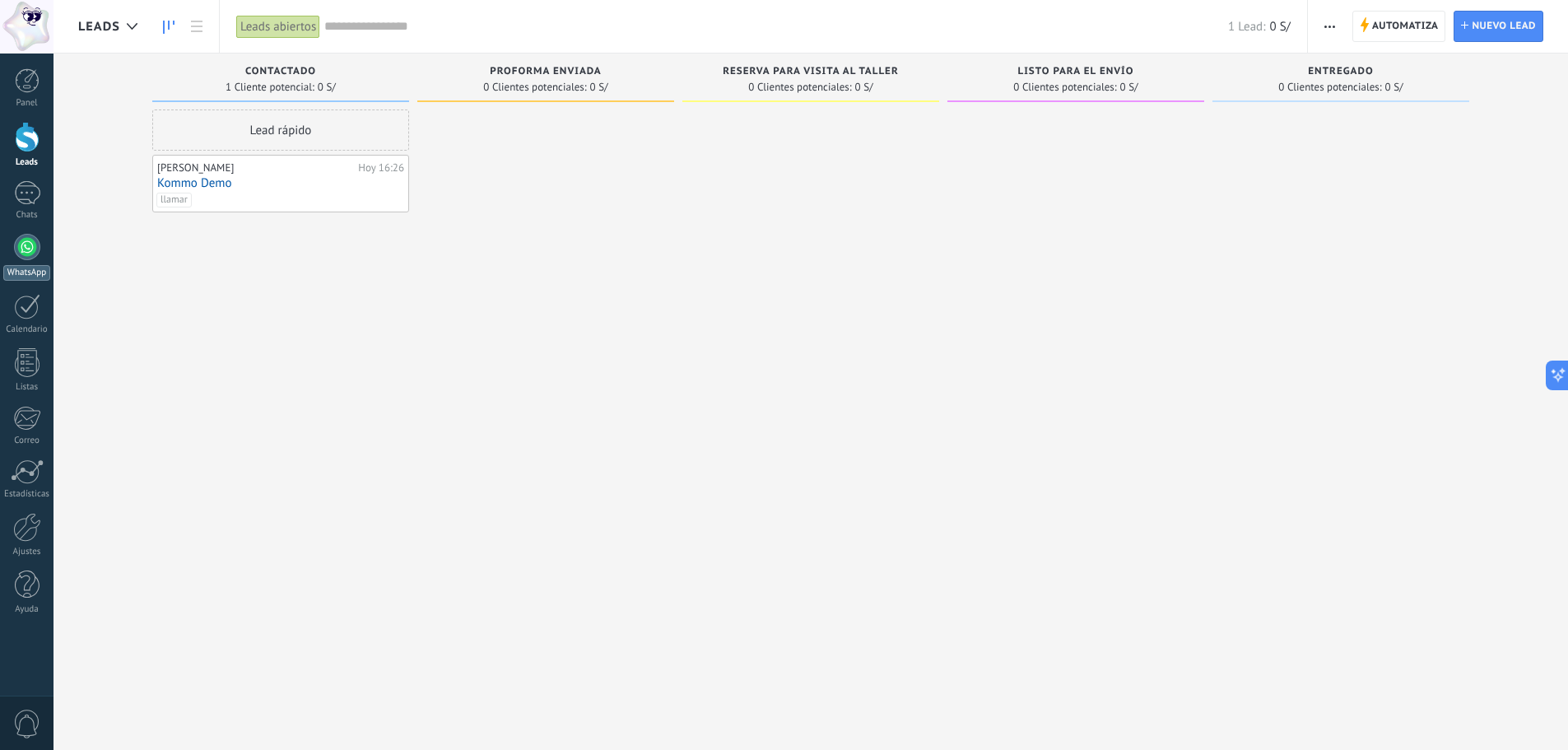
click at [26, 246] on div at bounding box center [27, 247] width 27 height 27
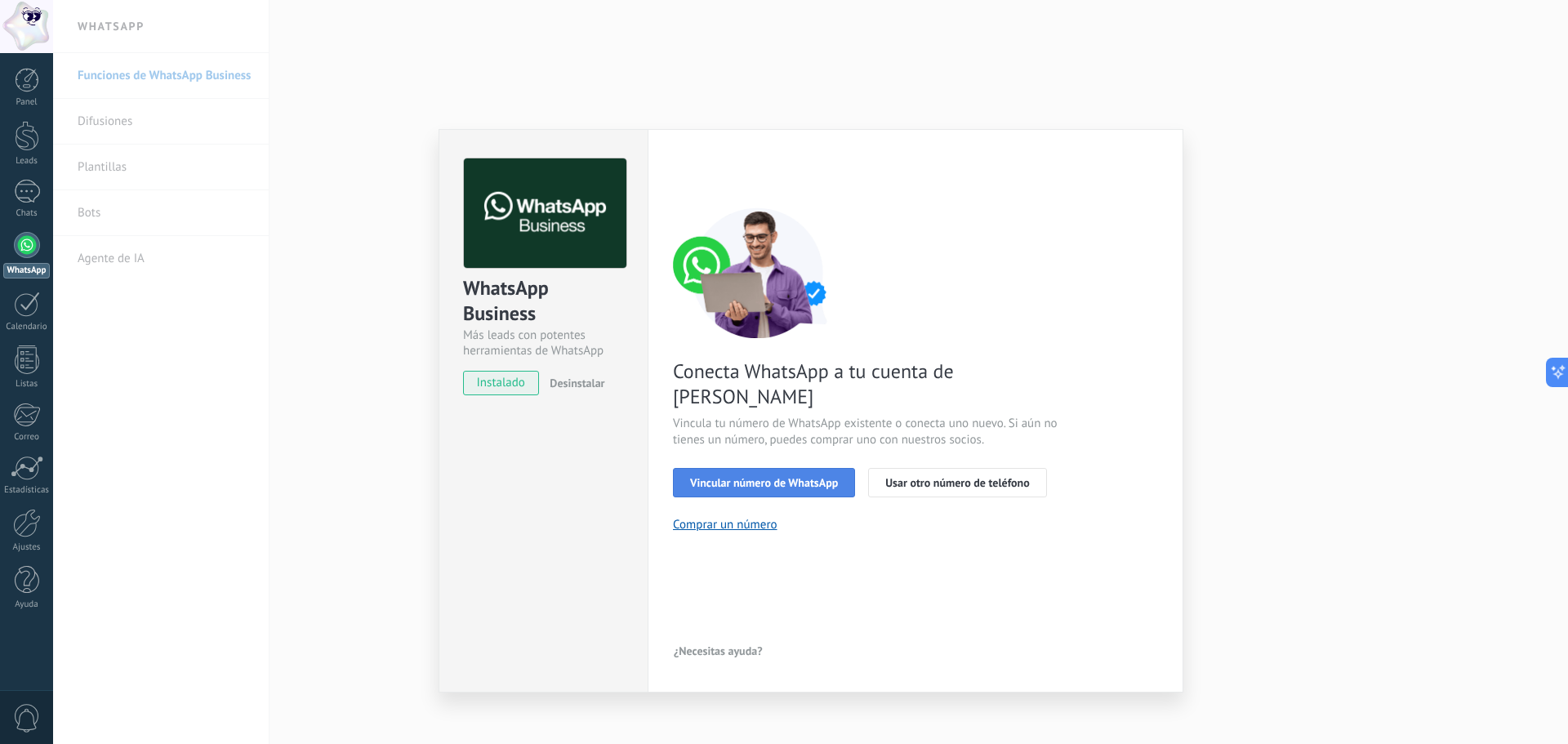
click at [766, 477] on span "Vincular número de WhatsApp" at bounding box center [764, 483] width 148 height 12
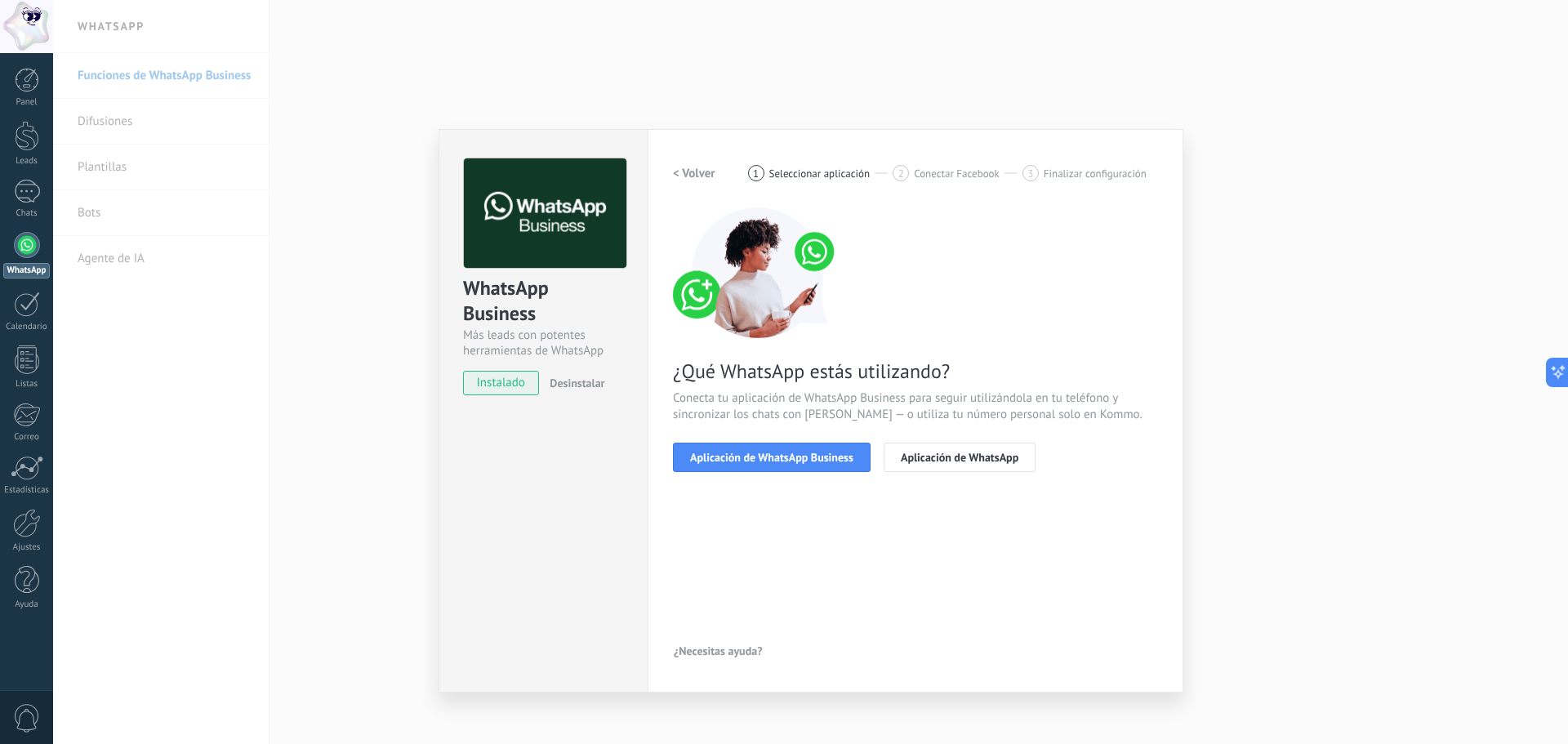
click at [766, 453] on span "Aplicación de WhatsApp Business" at bounding box center [772, 457] width 164 height 12
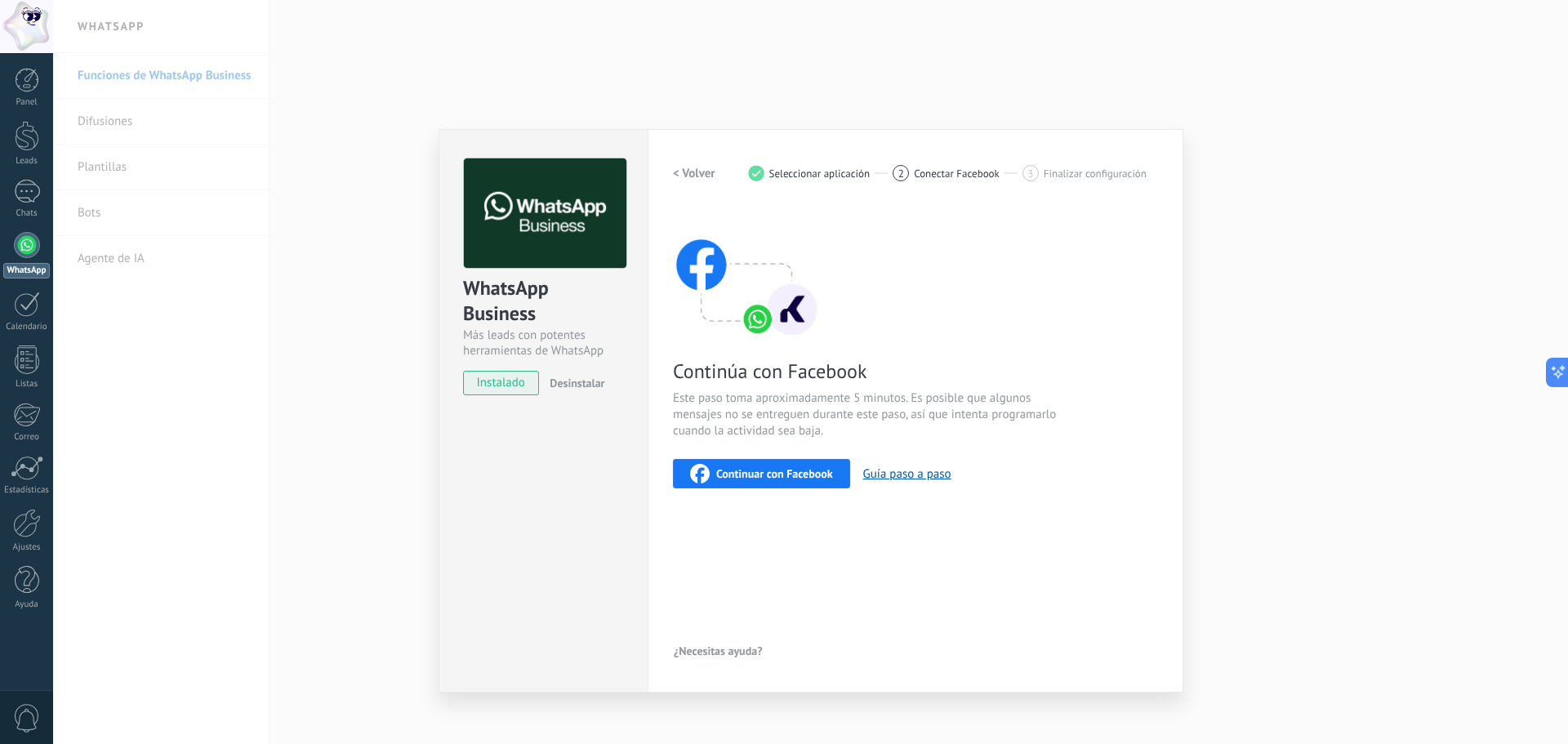
click at [784, 476] on span "Continuar con Facebook" at bounding box center [774, 474] width 117 height 12
click at [1288, 302] on div "WhatsApp Business Más leads con potentes herramientas de WhatsApp instalado Des…" at bounding box center [810, 372] width 1515 height 744
